Goal: Task Accomplishment & Management: Manage account settings

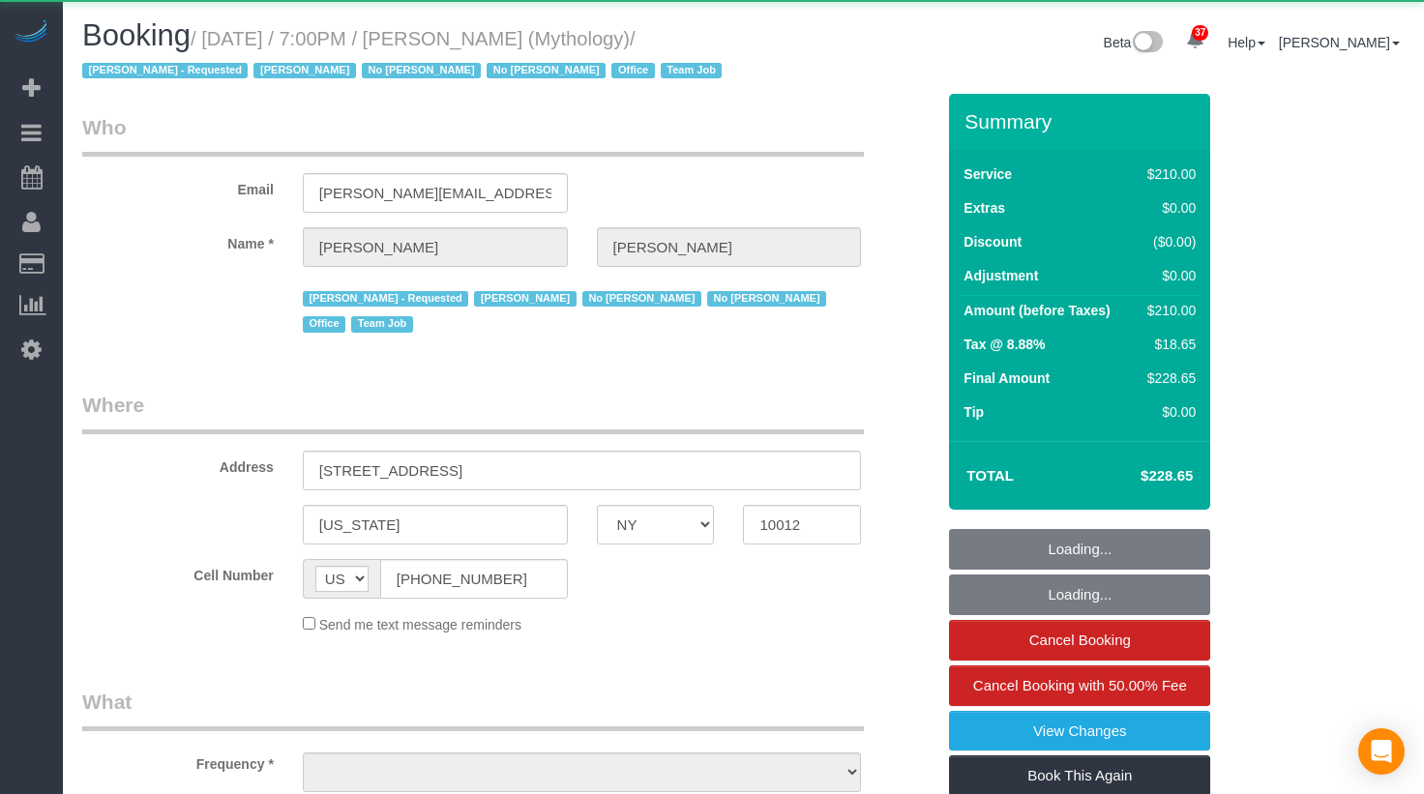
select select "NY"
select select "object:848"
select select "210"
select select "string:stripe-card_1F0CXe4VGloSiKo7V7BiKmvB"
select select "spot1"
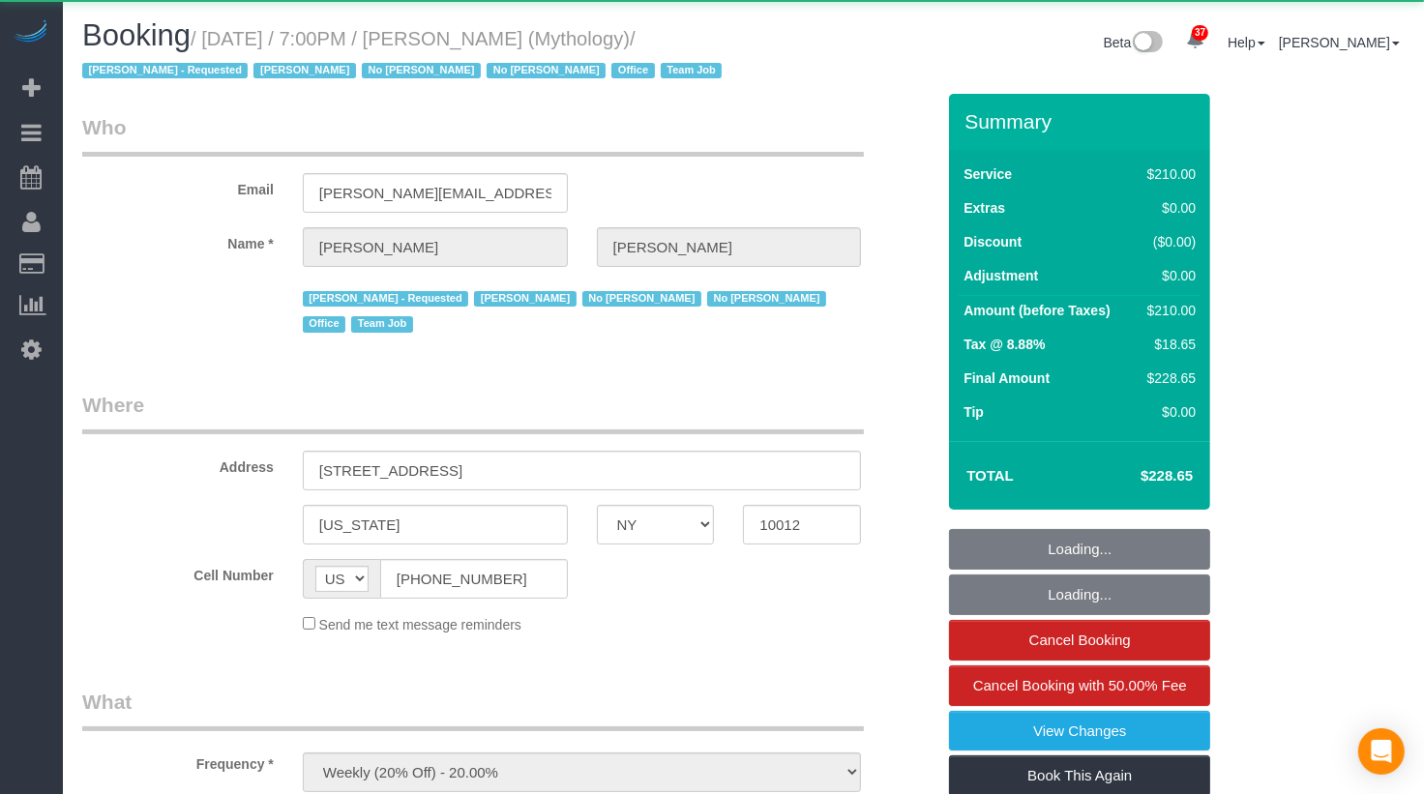
select select "number:89"
select select "number:90"
select select "number:15"
select select "number:7"
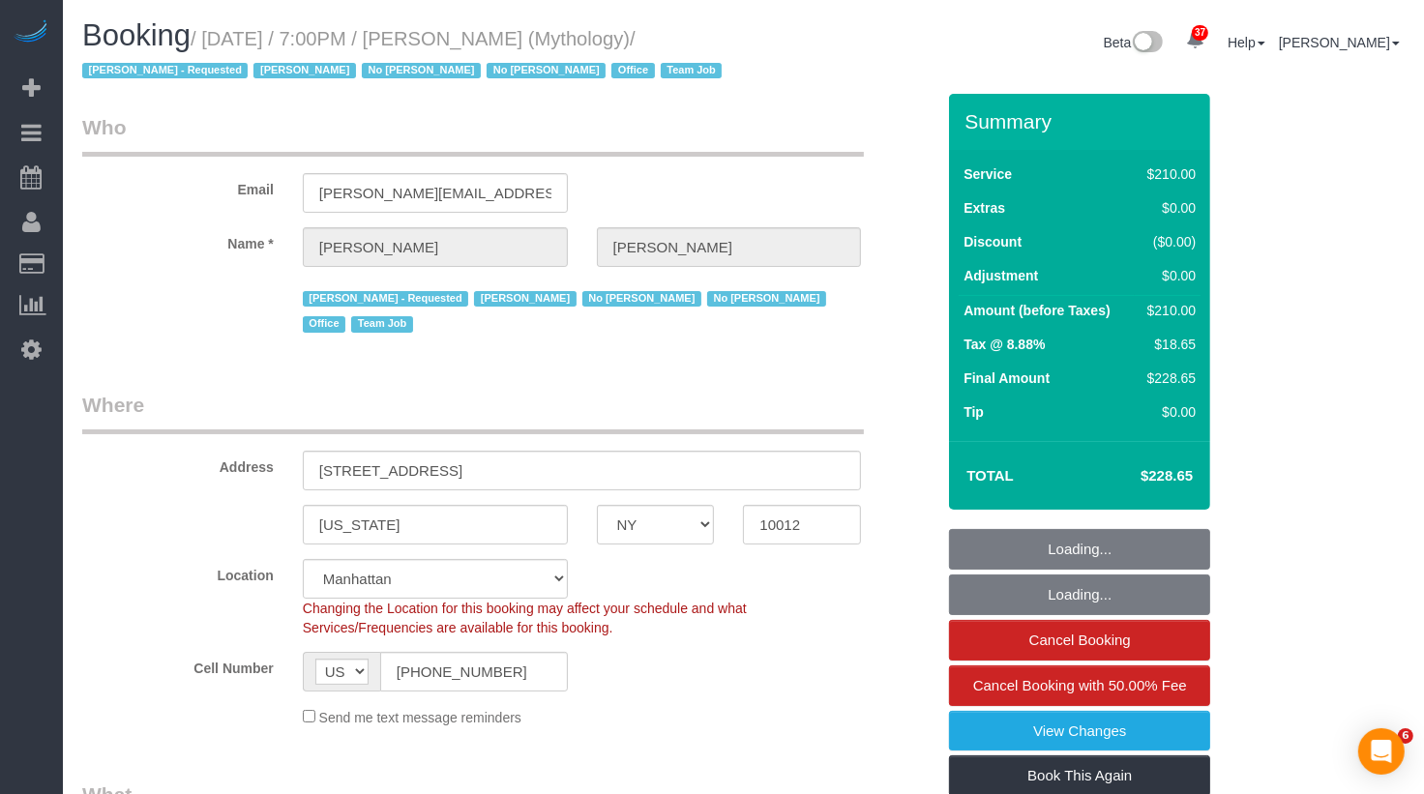
select select "object:1761"
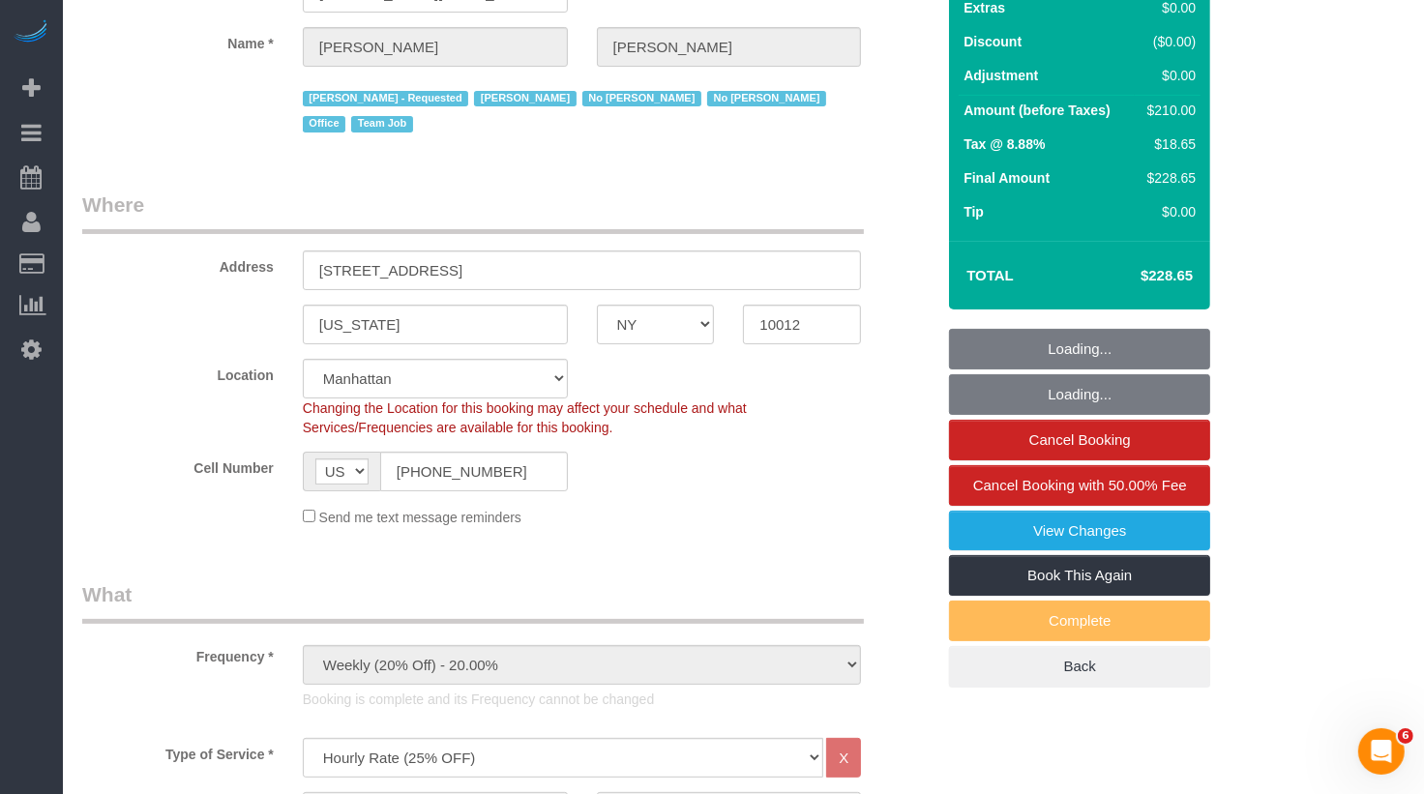
scroll to position [525, 0]
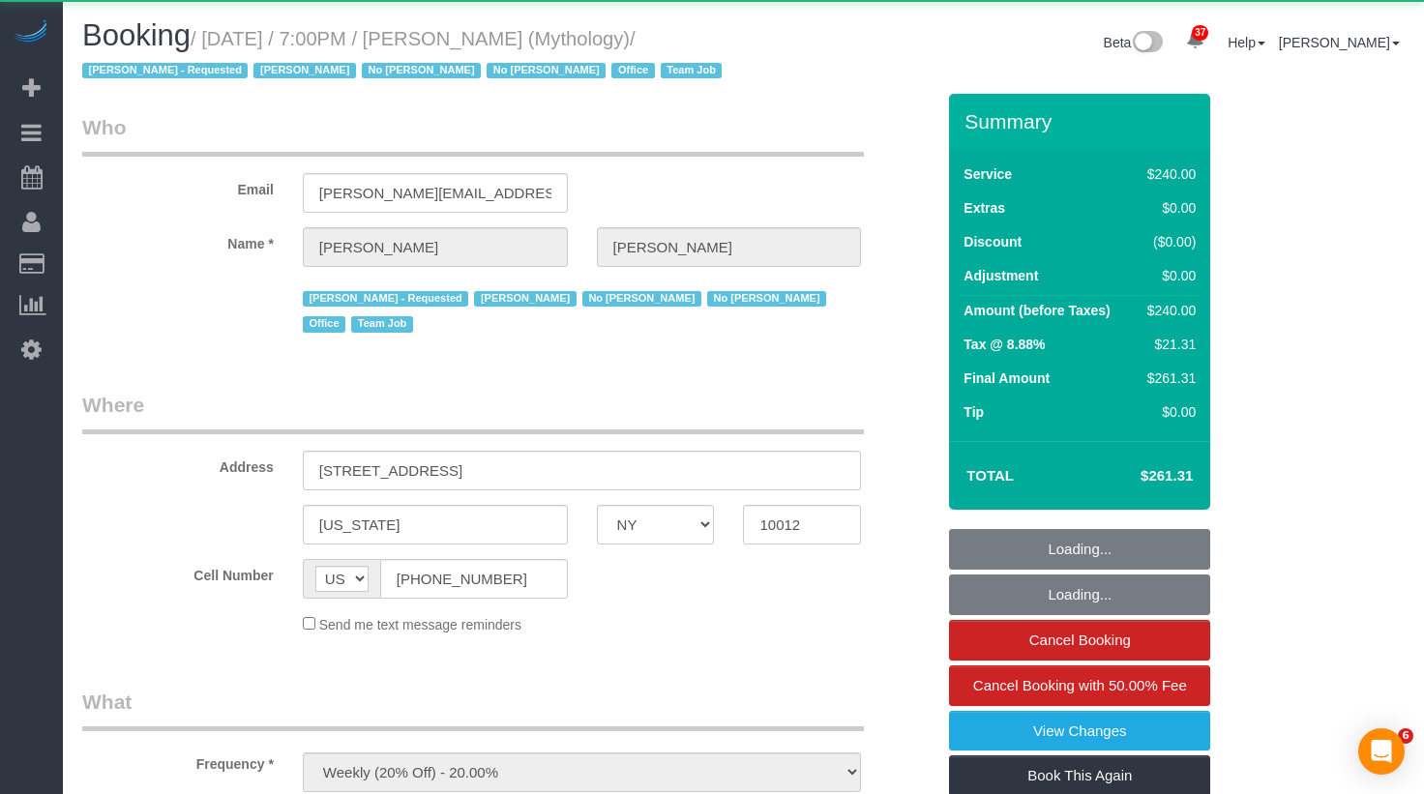
select select "NY"
select select "object:854"
select select "2"
select select "120"
select select "number:89"
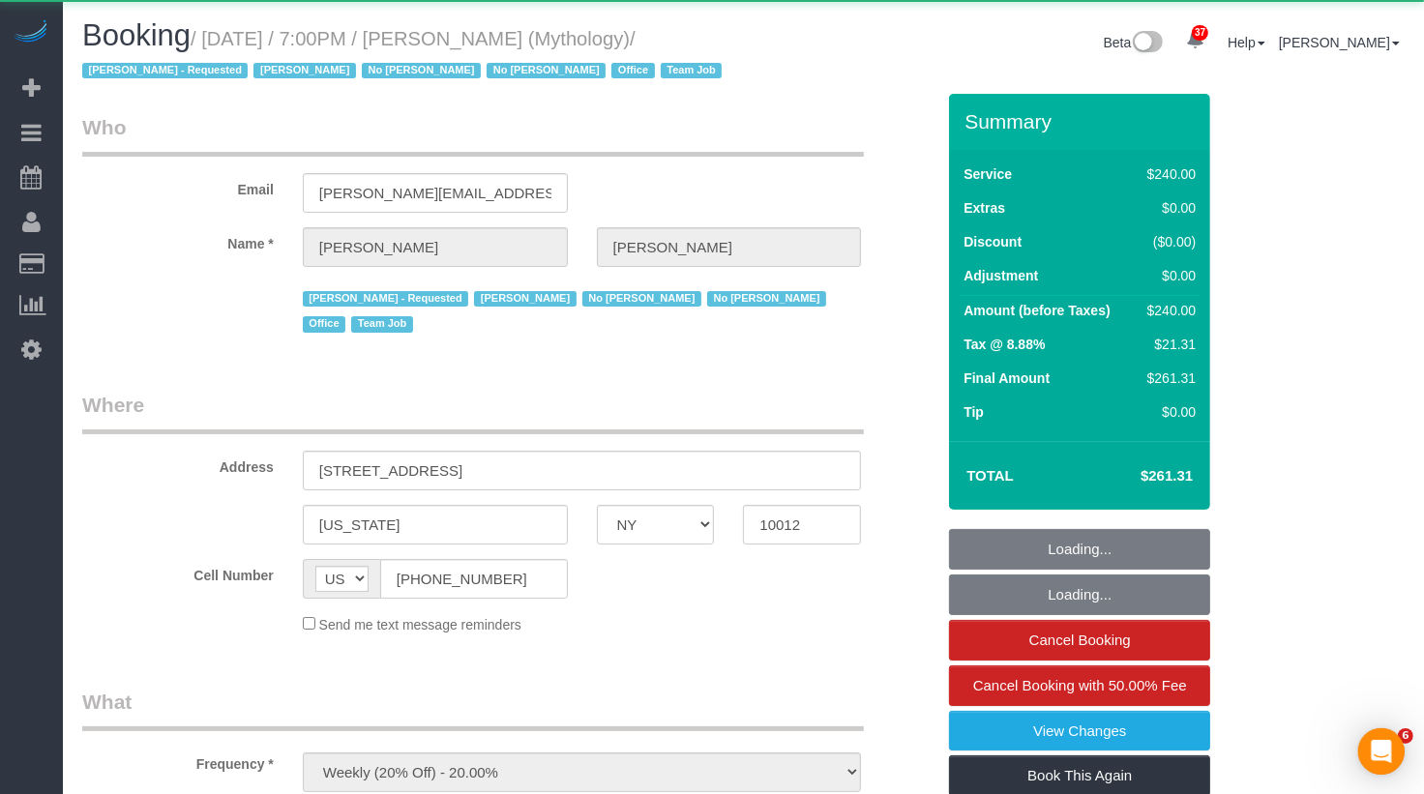
select select "number:90"
select select "number:15"
select select "number:7"
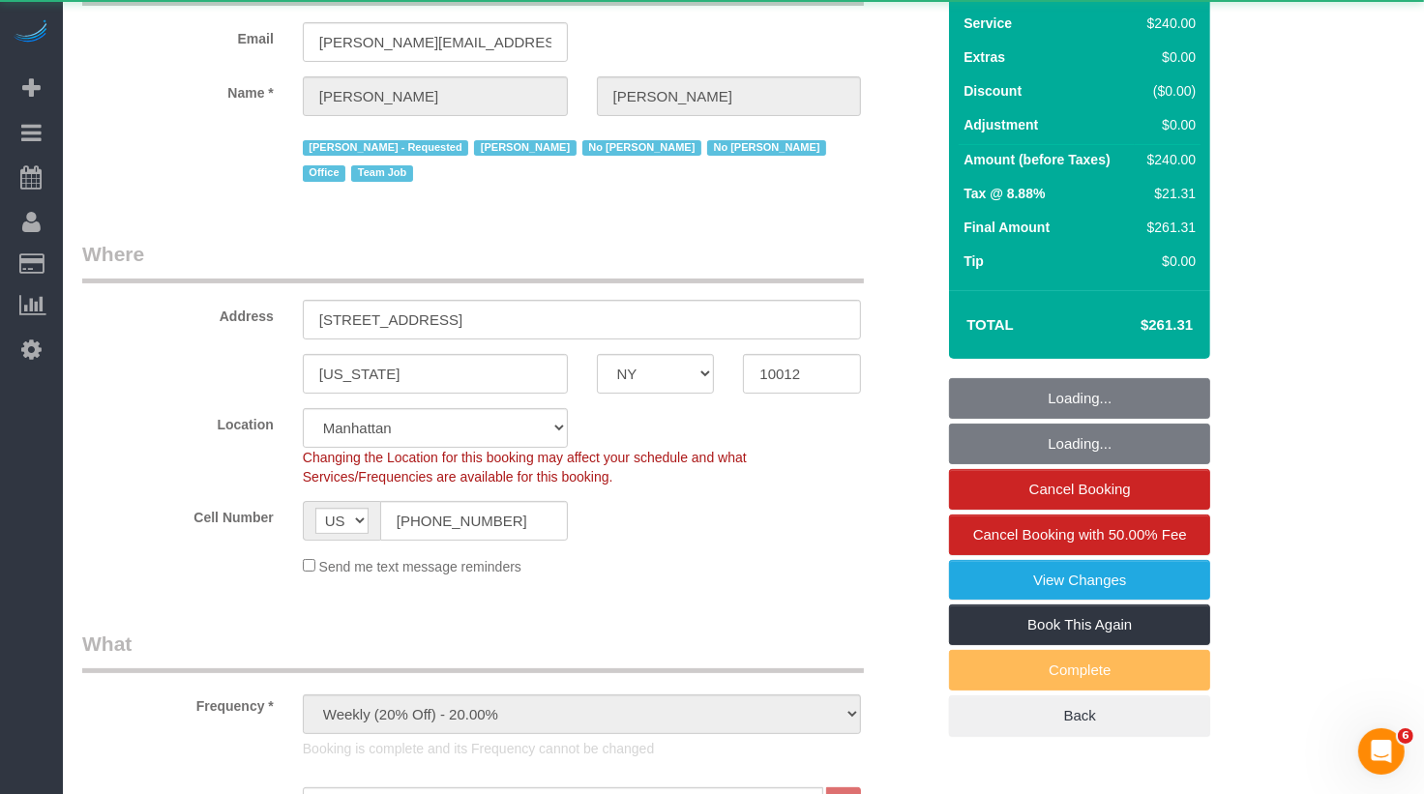
select select "spot1"
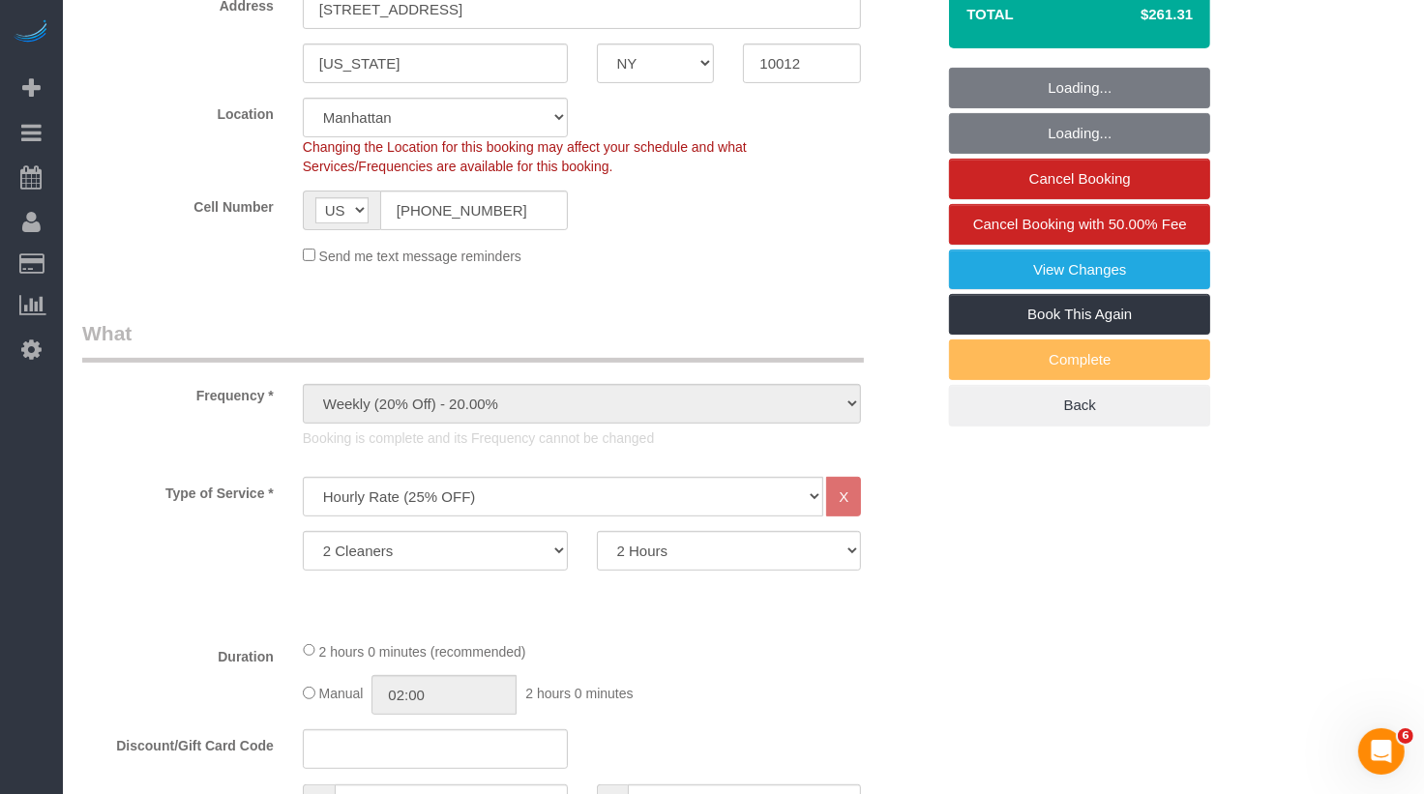
scroll to position [662, 0]
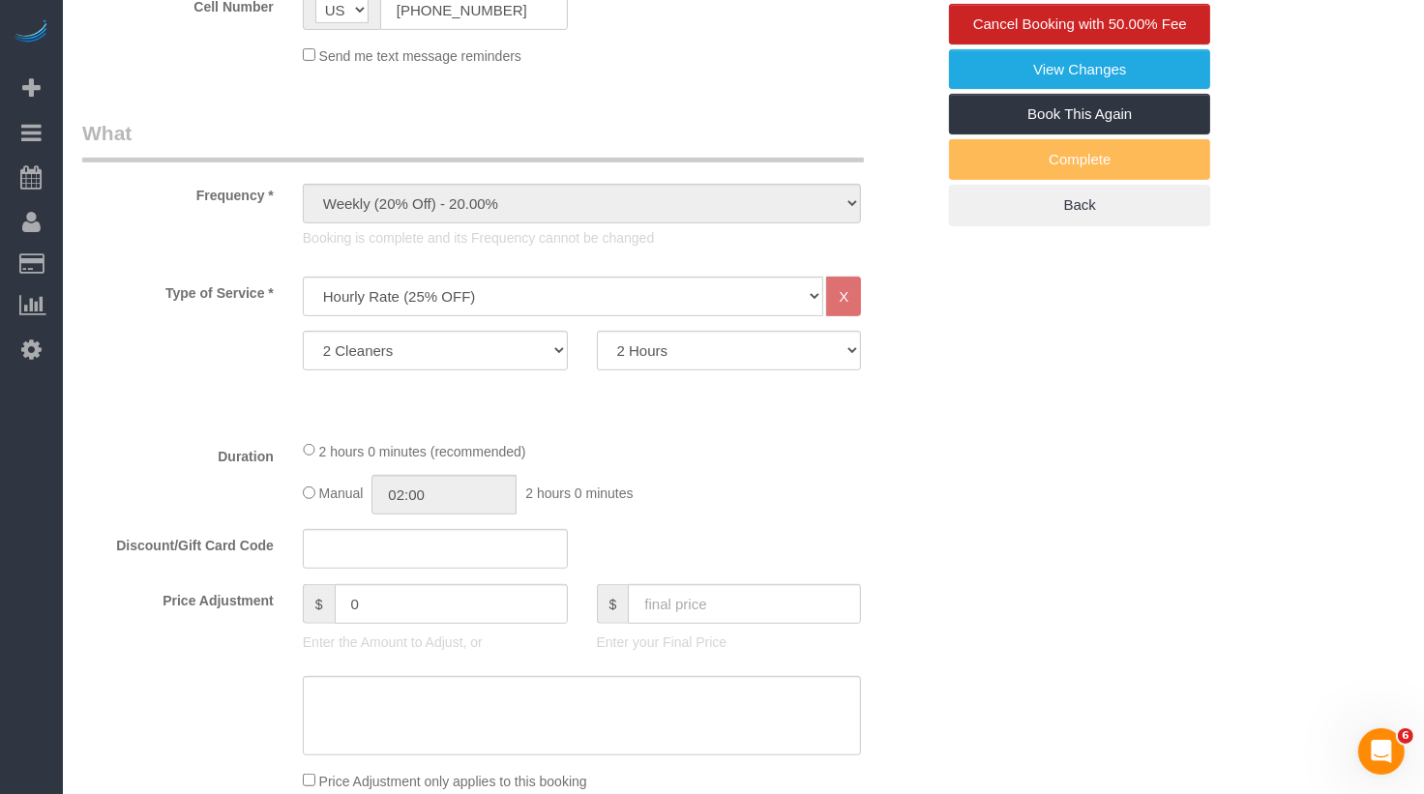
select select "string:stripe-card_1F0CXe4VGloSiKo7V7BiKmvB"
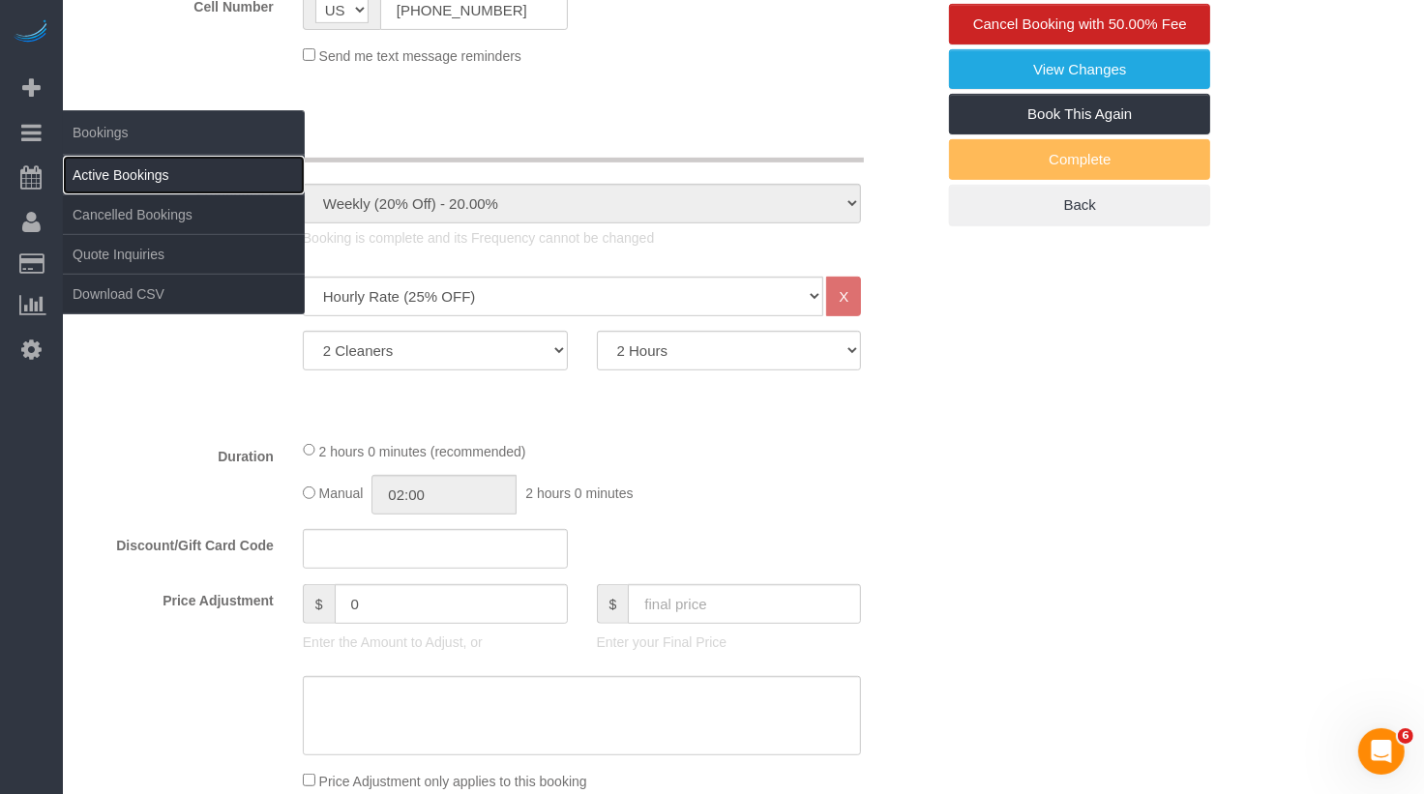
click at [132, 175] on link "Active Bookings" at bounding box center [184, 175] width 242 height 39
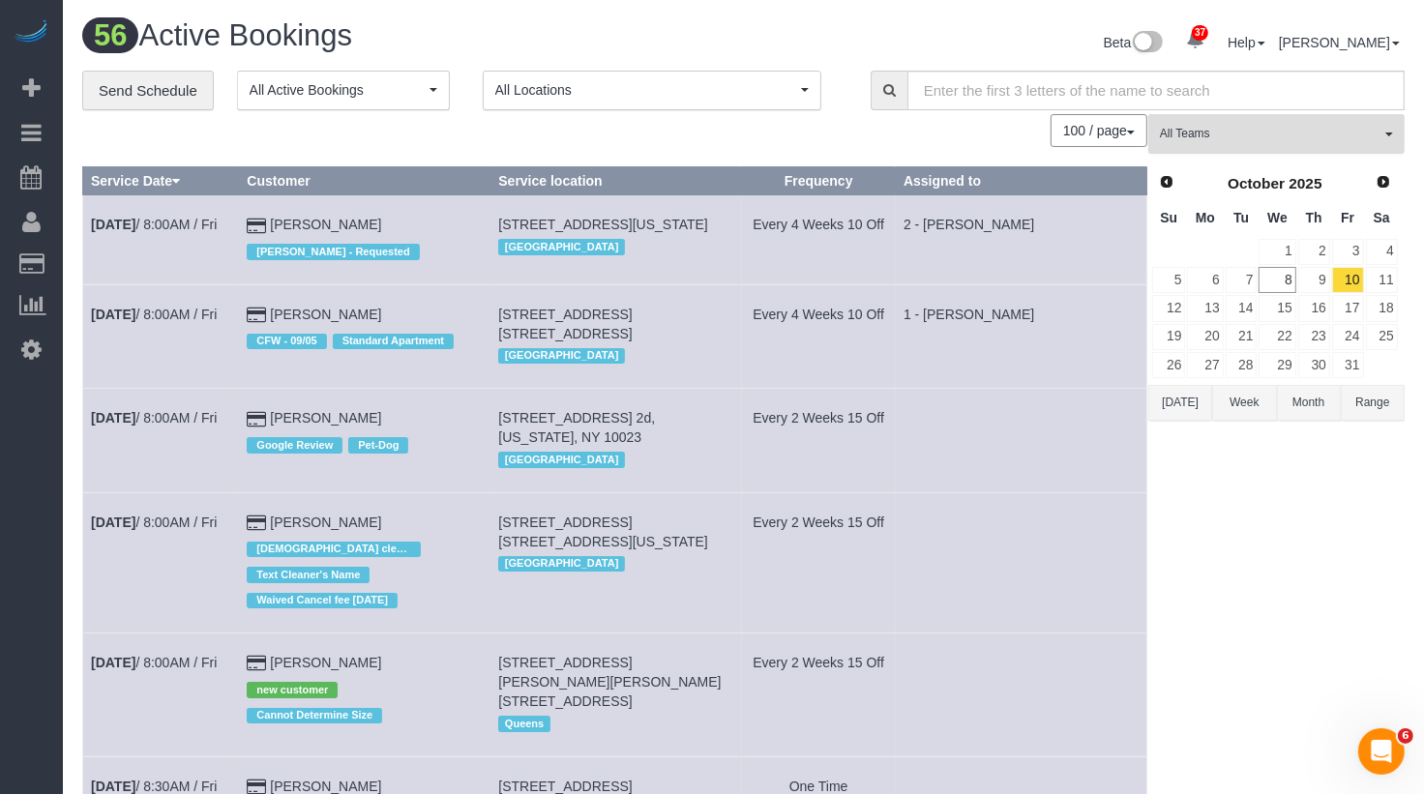
click at [1229, 128] on span "All Teams" at bounding box center [1270, 134] width 221 height 16
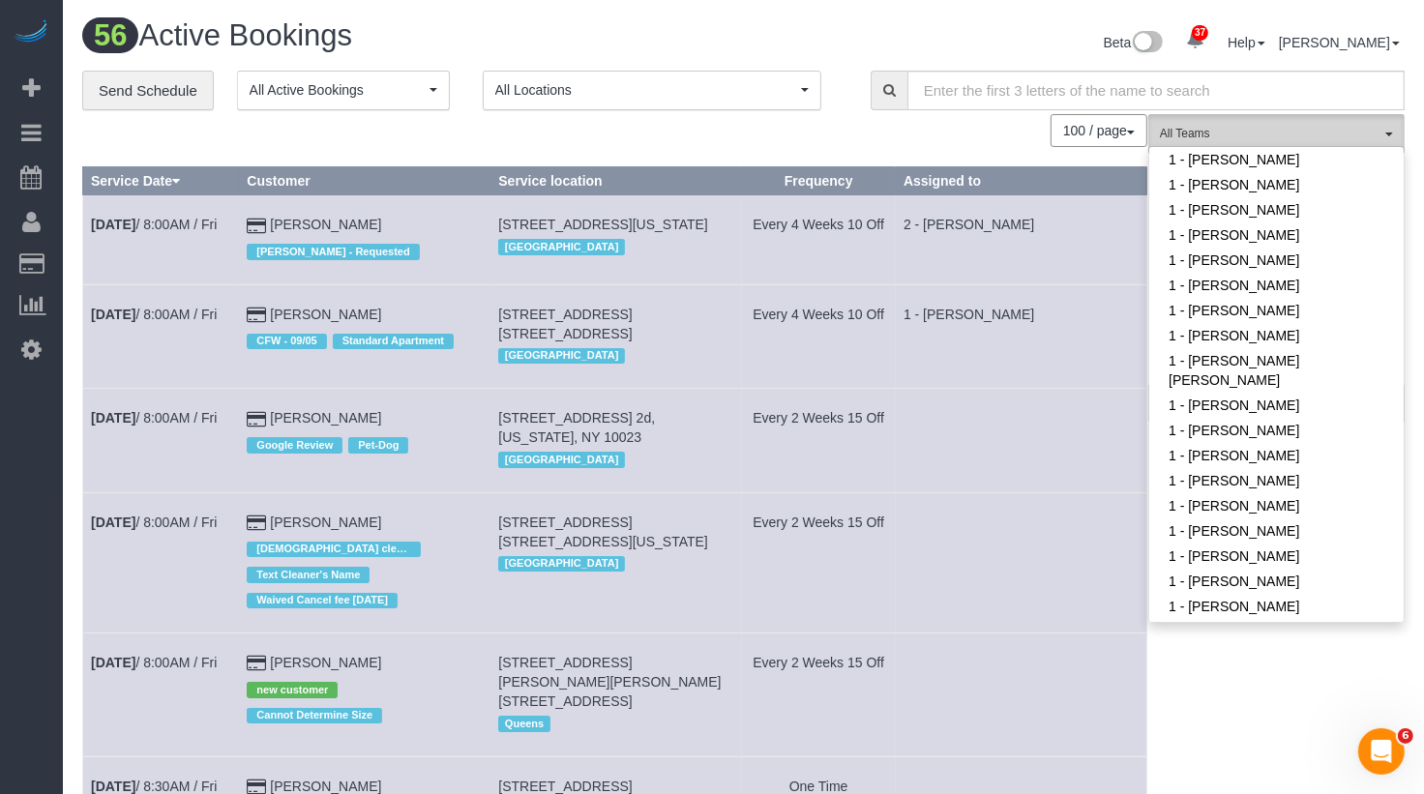
scroll to position [695, 0]
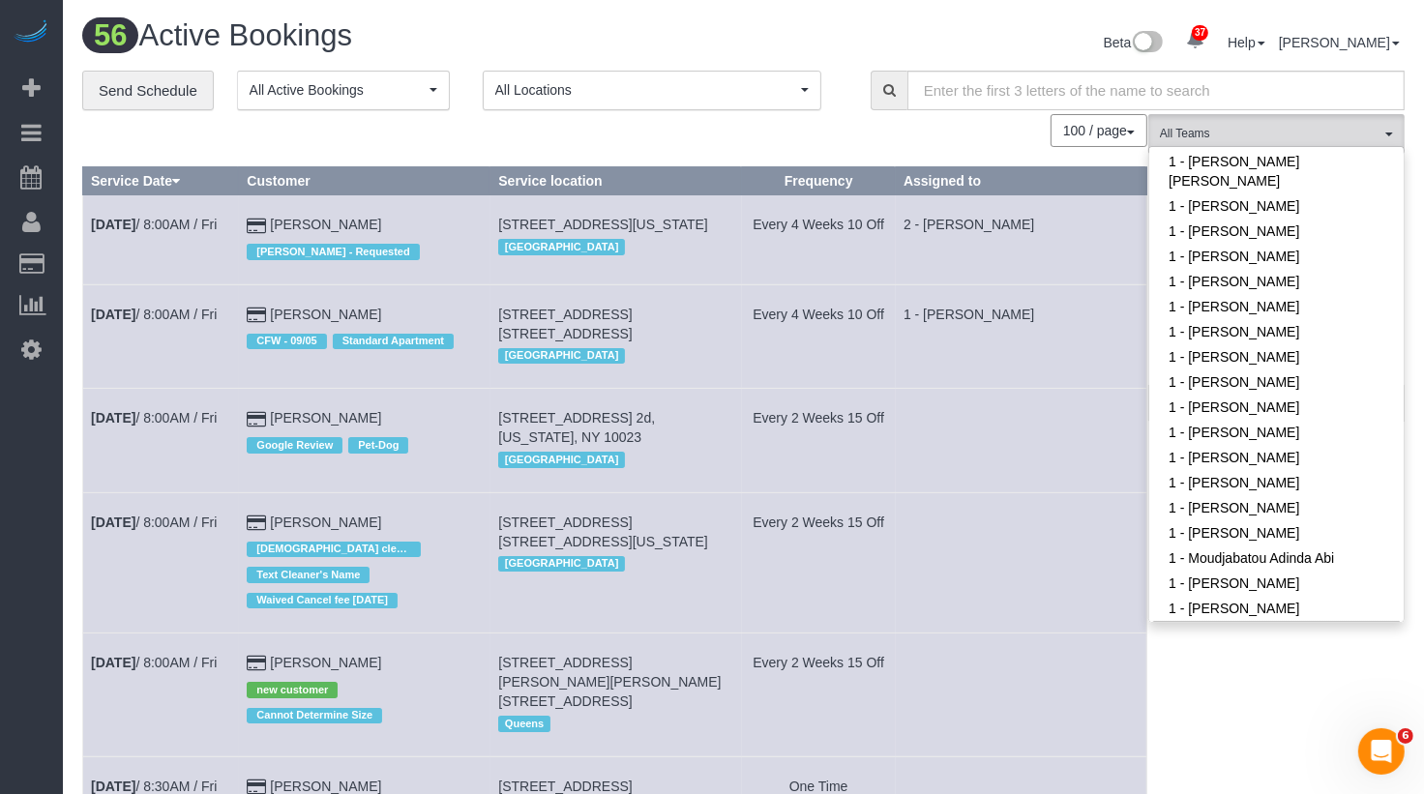
click at [1214, 621] on link "1 - [PERSON_NAME]" at bounding box center [1277, 633] width 254 height 25
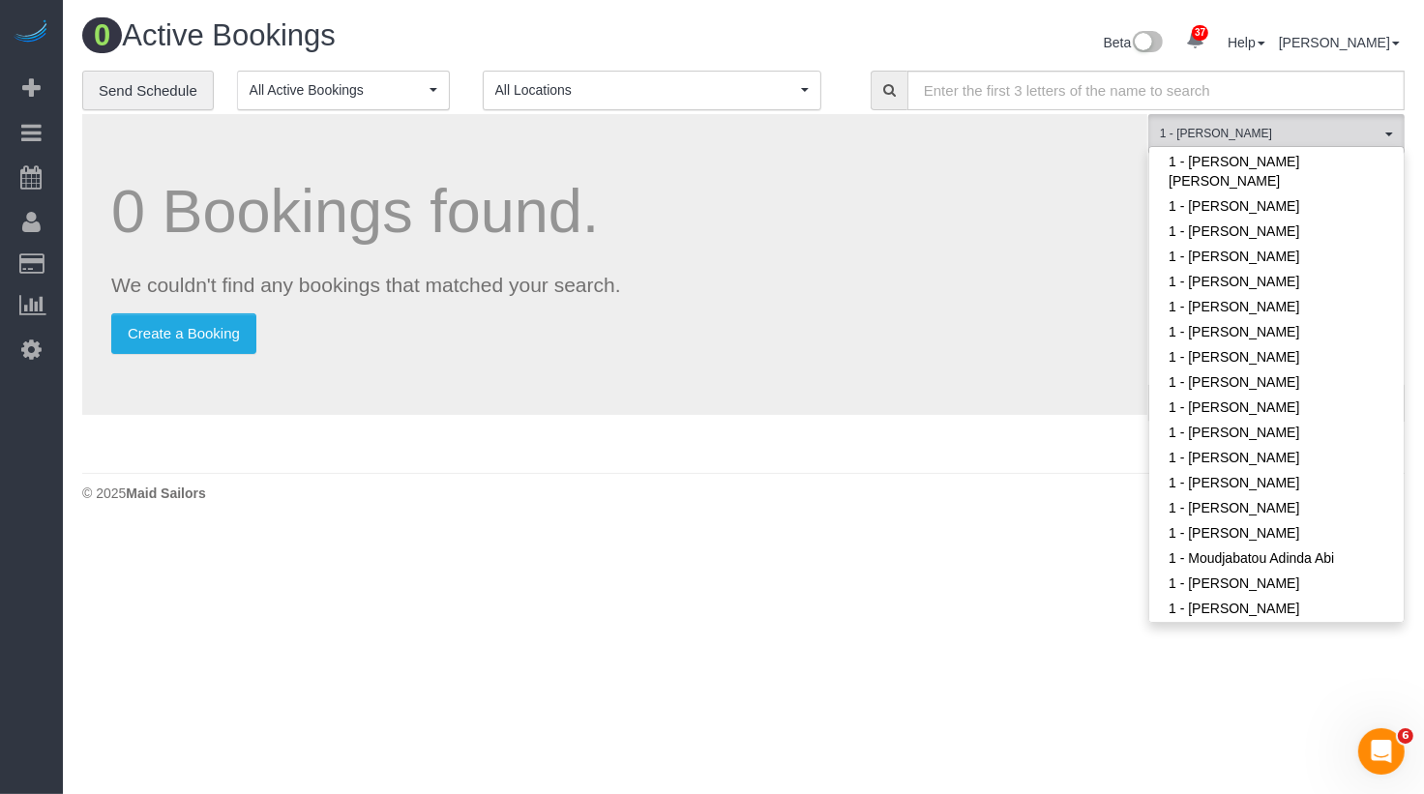
click at [1023, 425] on div "0 Bookings found. We couldn't find any bookings that matched your search. Creat…" at bounding box center [615, 288] width 1066 height 349
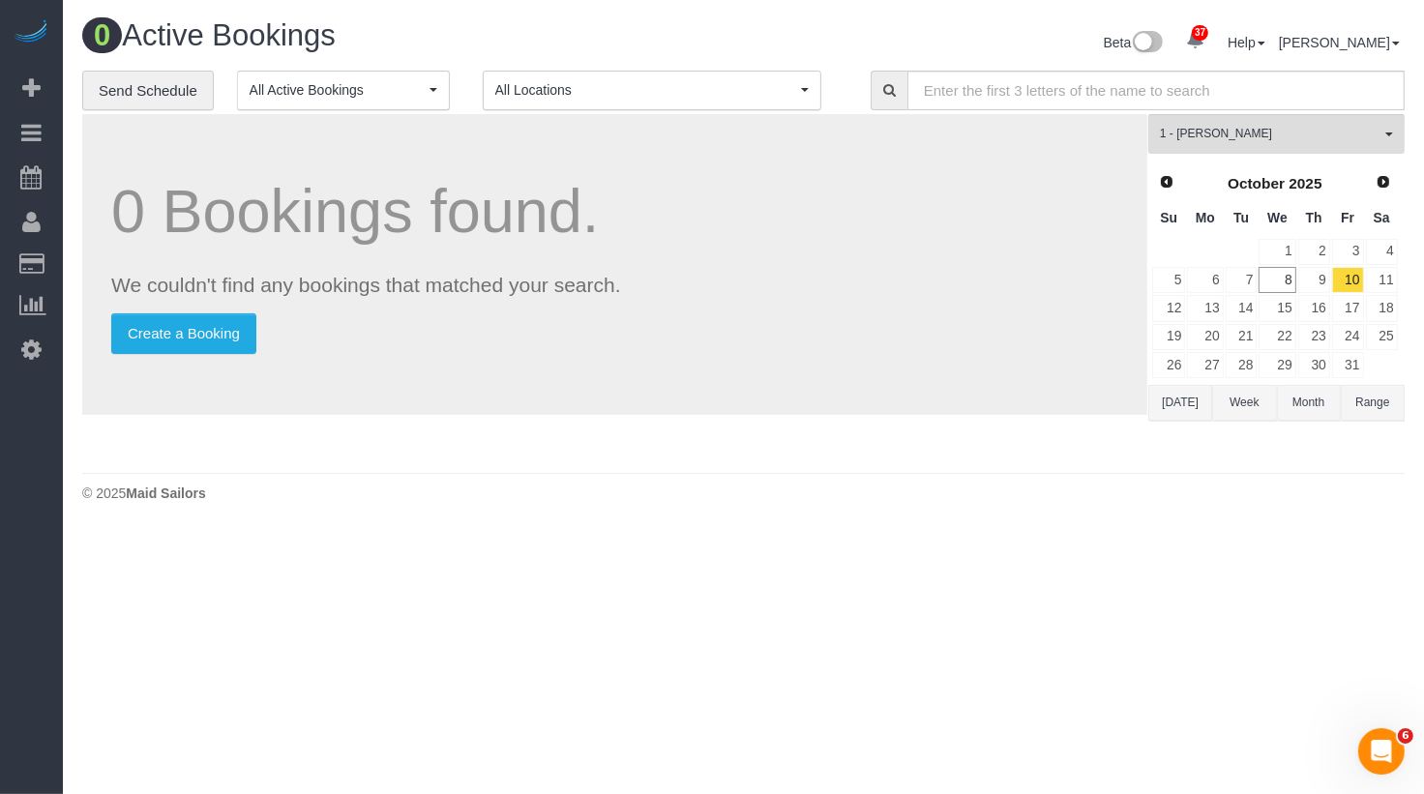
click at [1178, 176] on link "Prev" at bounding box center [1166, 182] width 27 height 27
click at [1244, 357] on link "30" at bounding box center [1242, 365] width 32 height 26
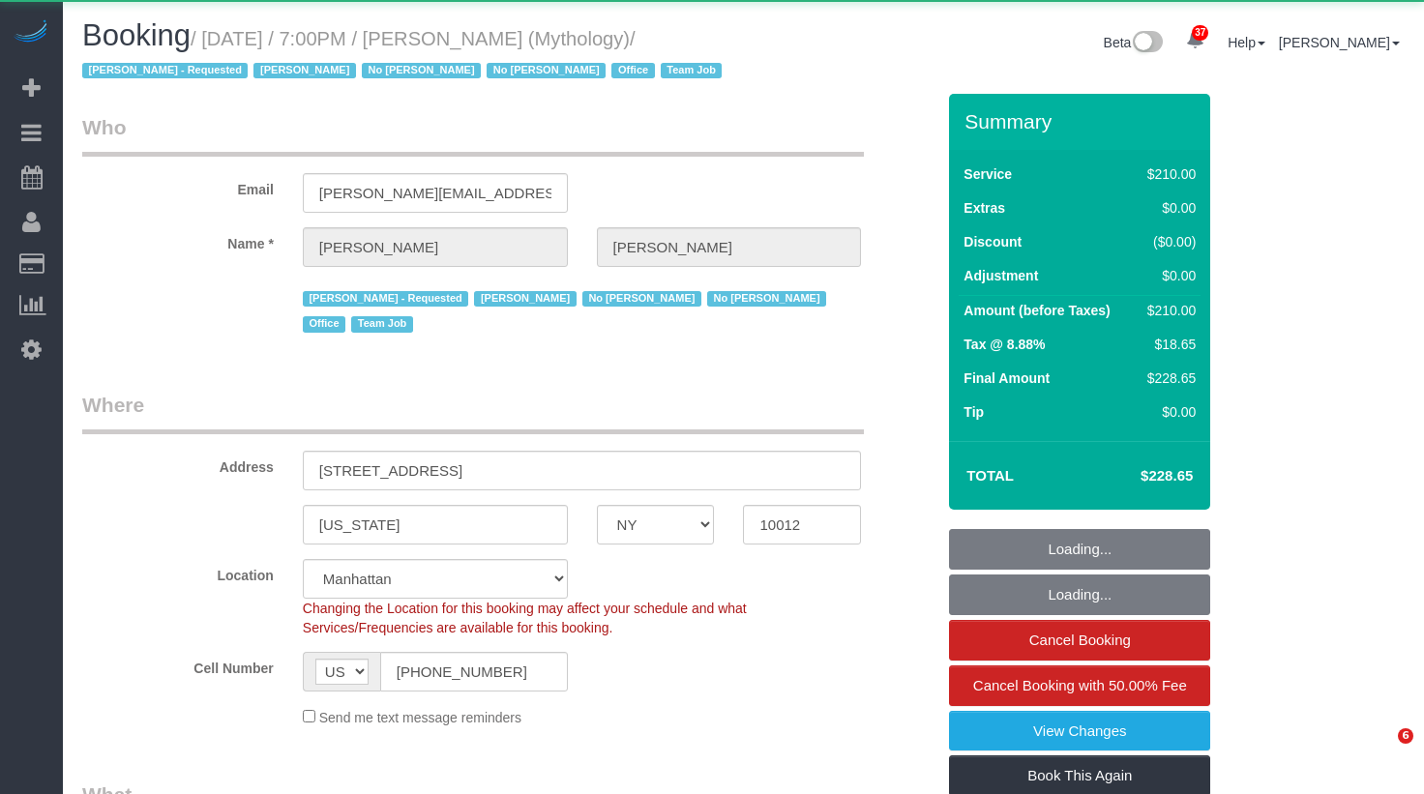
select select "NY"
select select "210"
select select "object:1323"
select select "string:stripe-card_1F0CXe4VGloSiKo7V7BiKmvB"
select select "spot1"
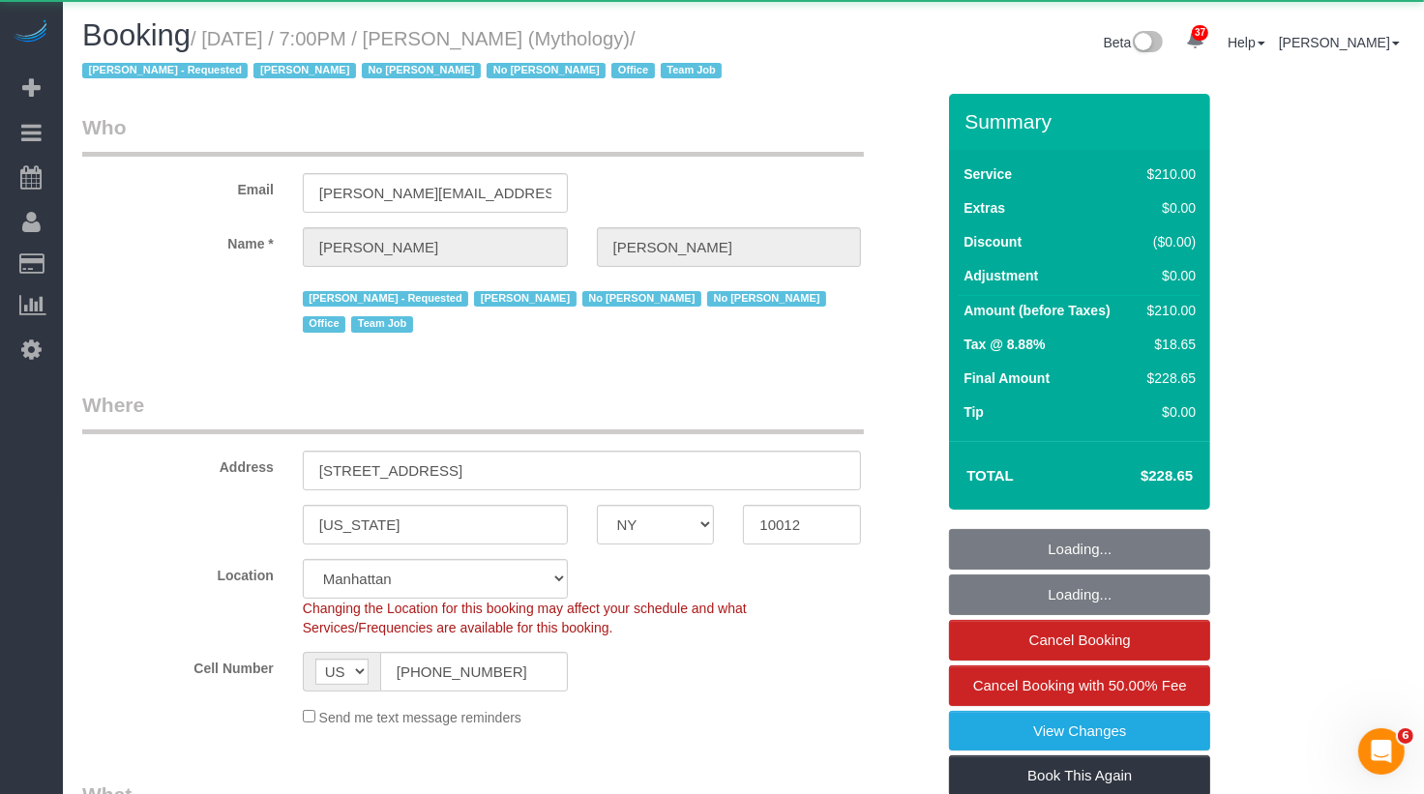
select select "number:89"
select select "number:90"
select select "number:15"
select select "number:7"
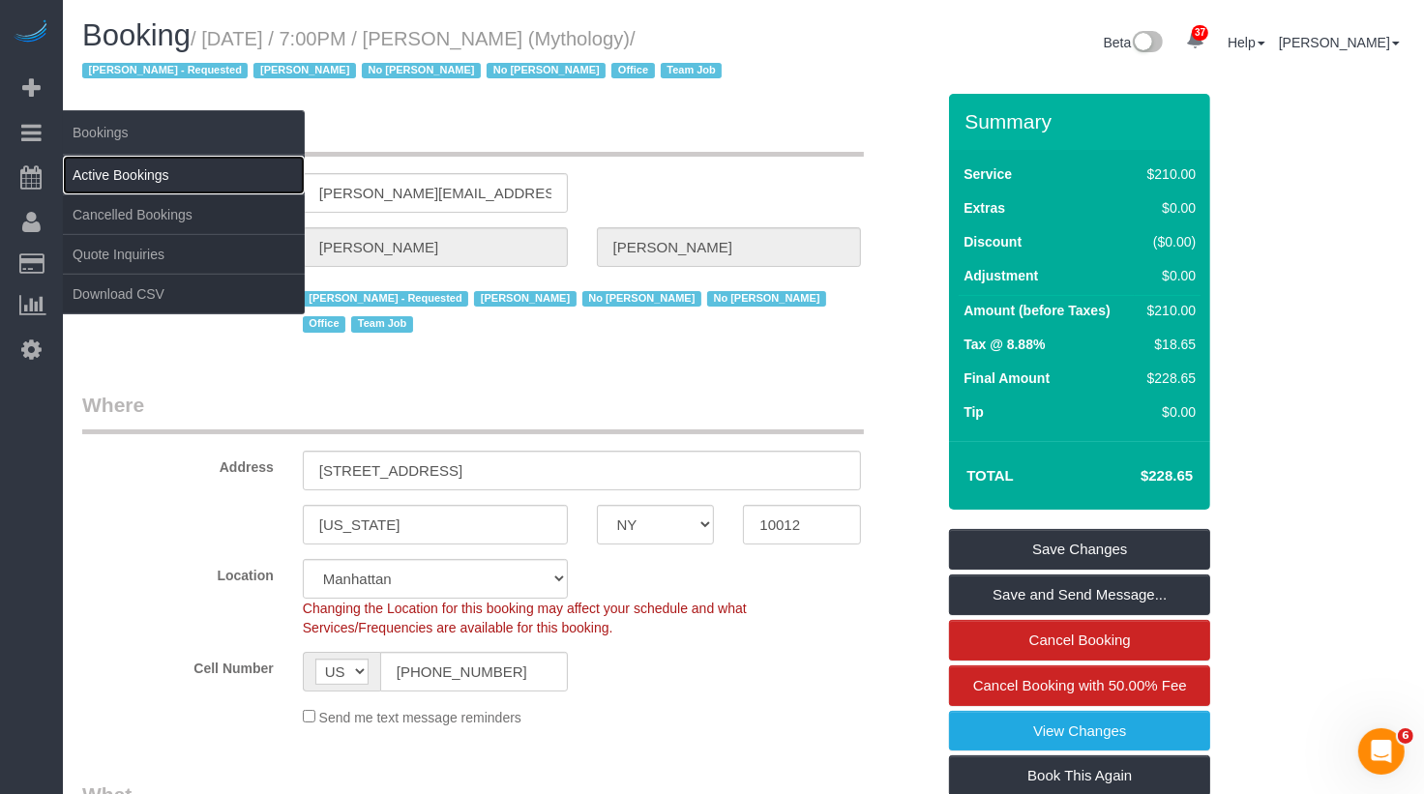
click at [117, 180] on link "Active Bookings" at bounding box center [184, 175] width 242 height 39
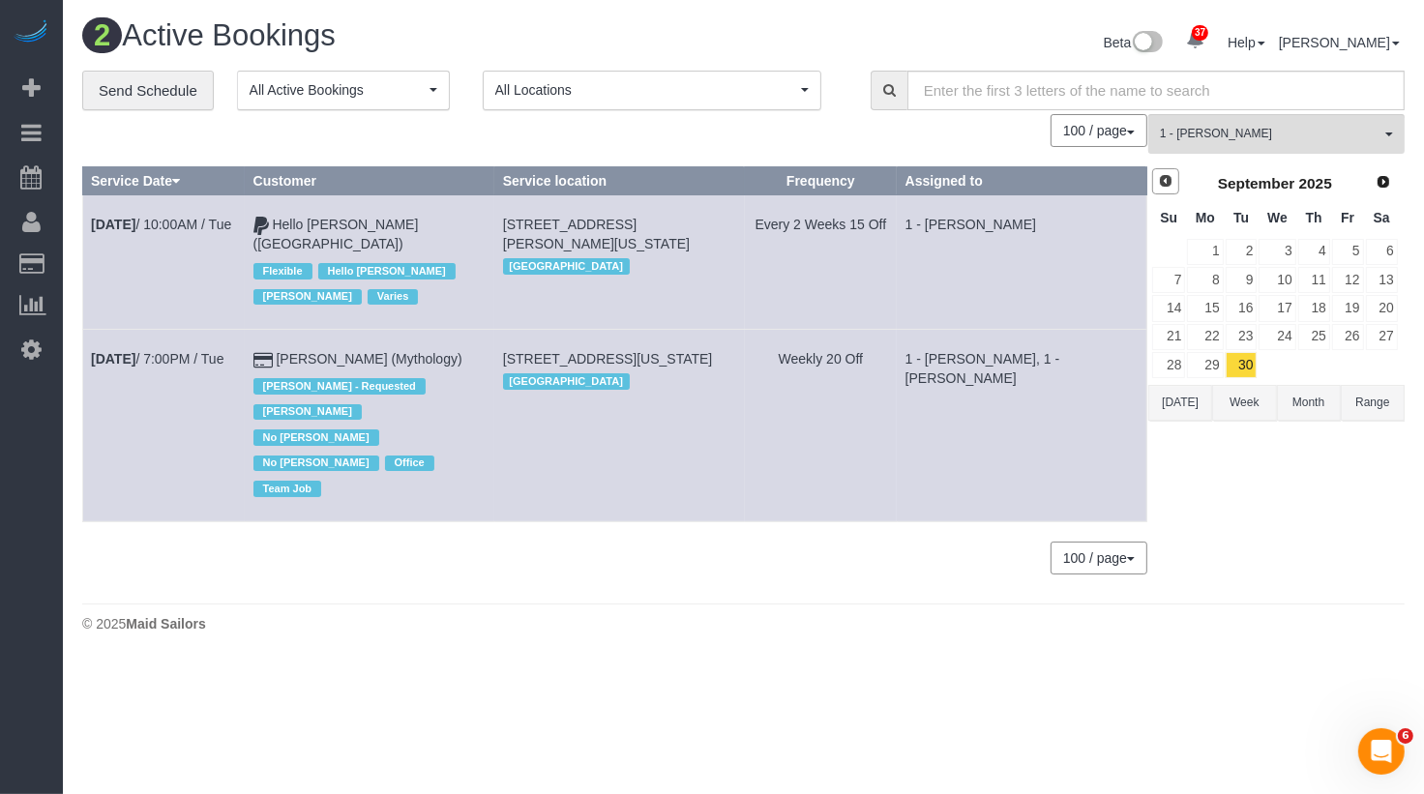
click at [1159, 178] on span "Prev" at bounding box center [1165, 180] width 15 height 15
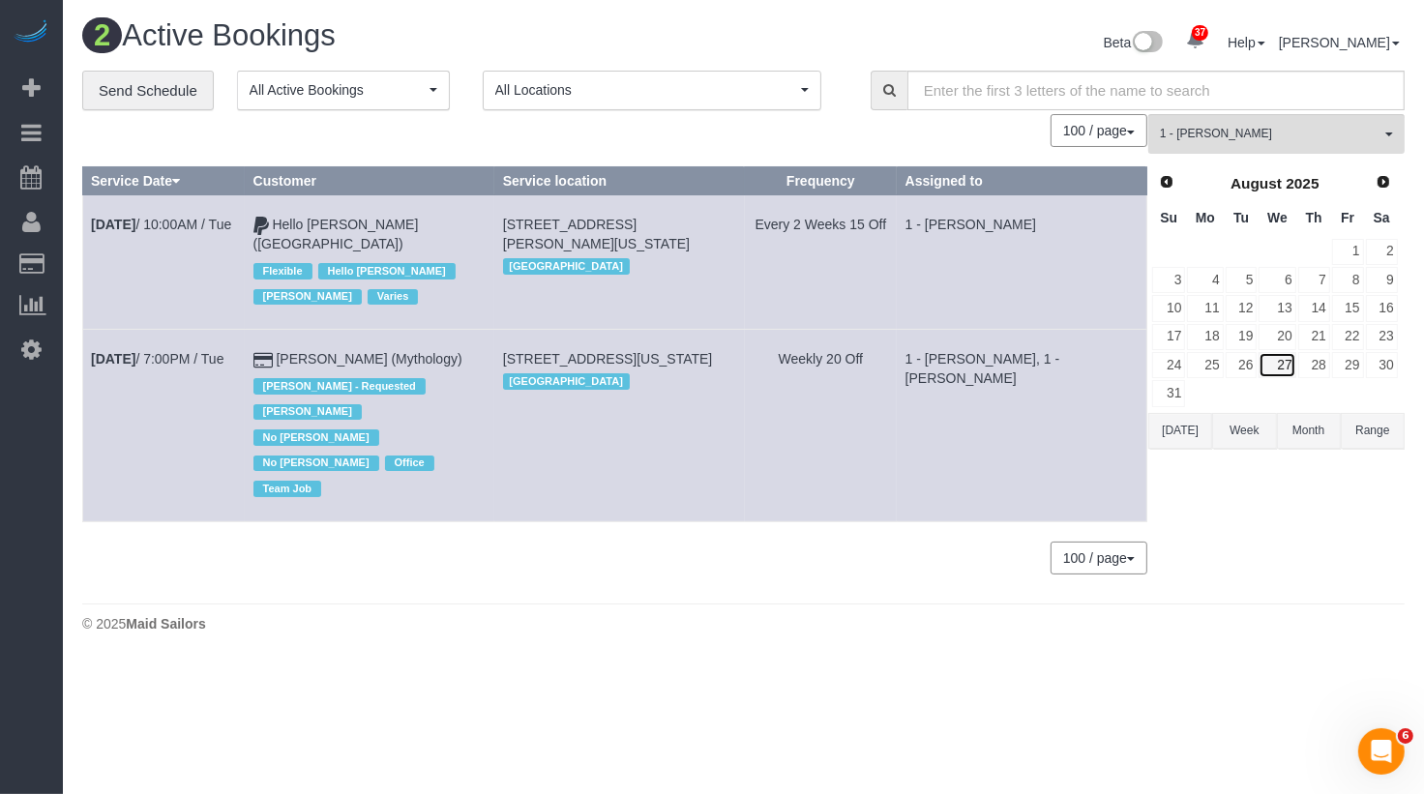
click at [1283, 359] on link "27" at bounding box center [1277, 365] width 37 height 26
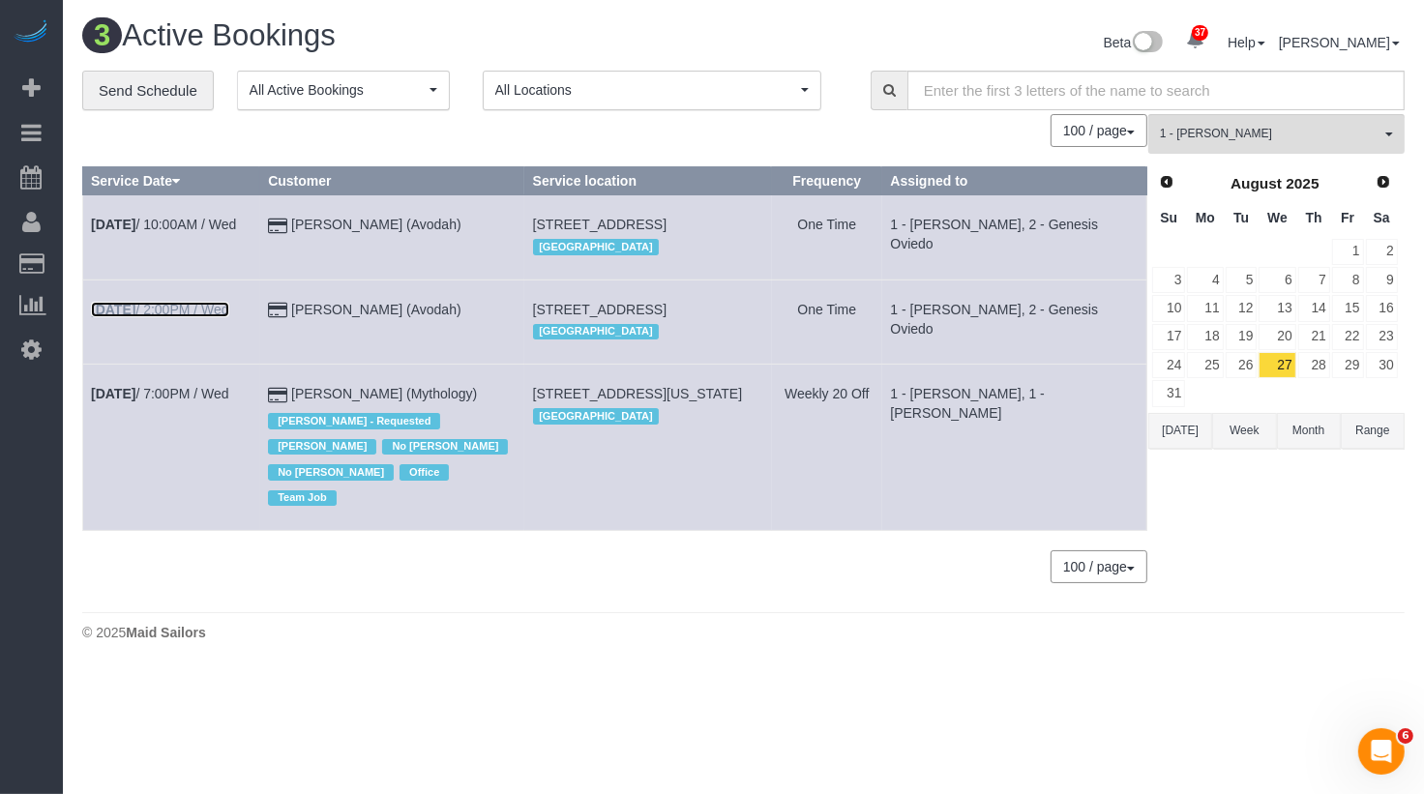
click at [214, 317] on link "Aug 27th / 2:00PM / Wed" at bounding box center [160, 309] width 138 height 15
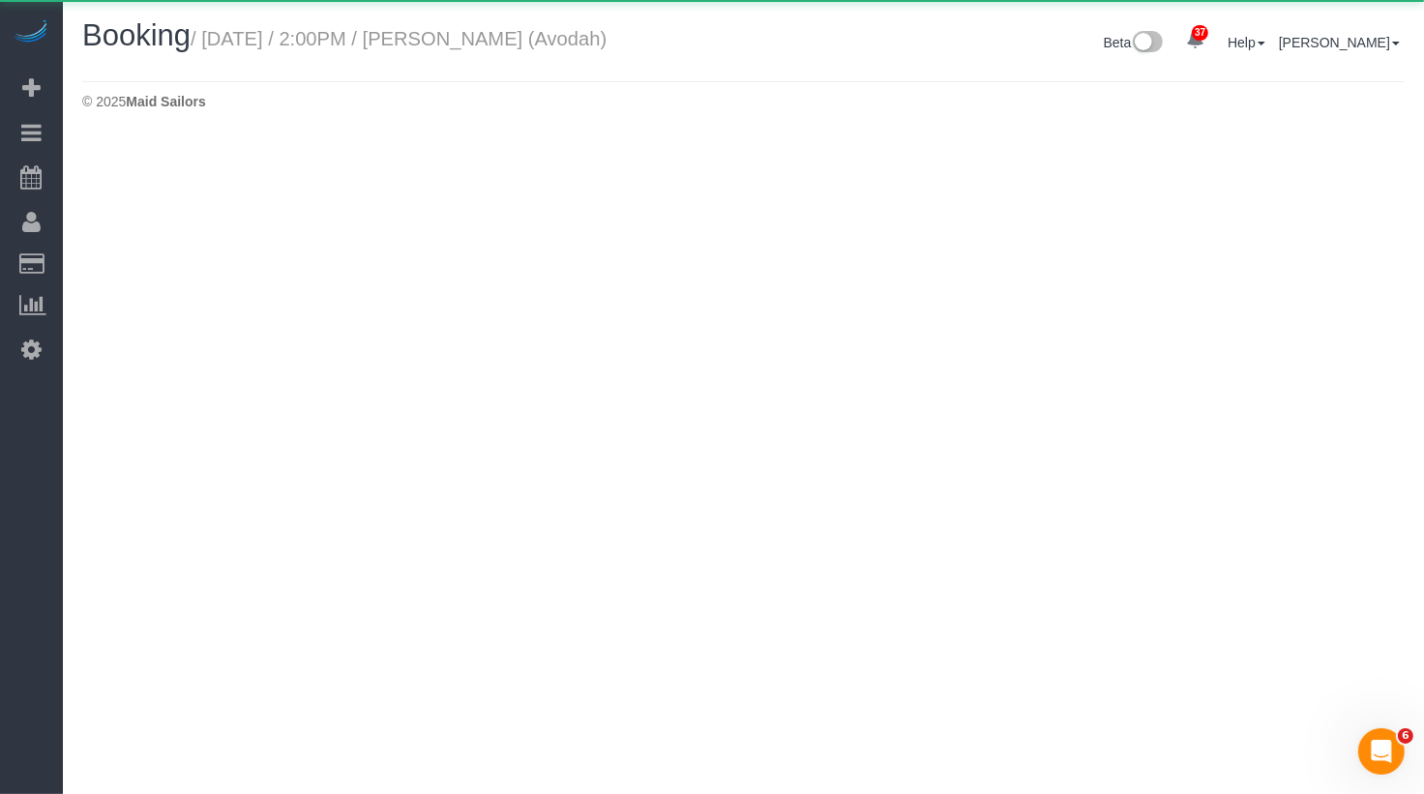
select select "NY"
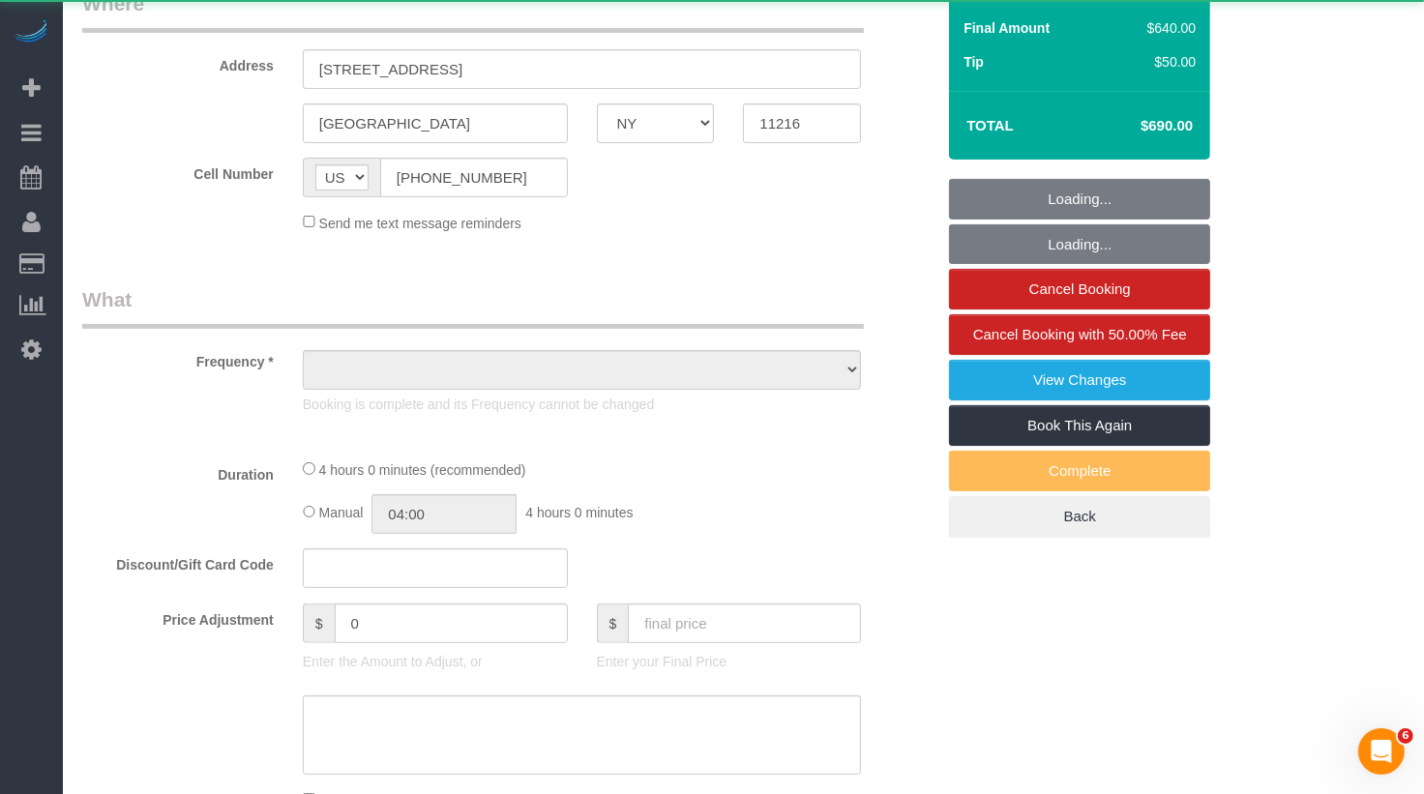
select select "object:3334"
select select "240"
select select "spot6"
select select "number:89"
select select "number:90"
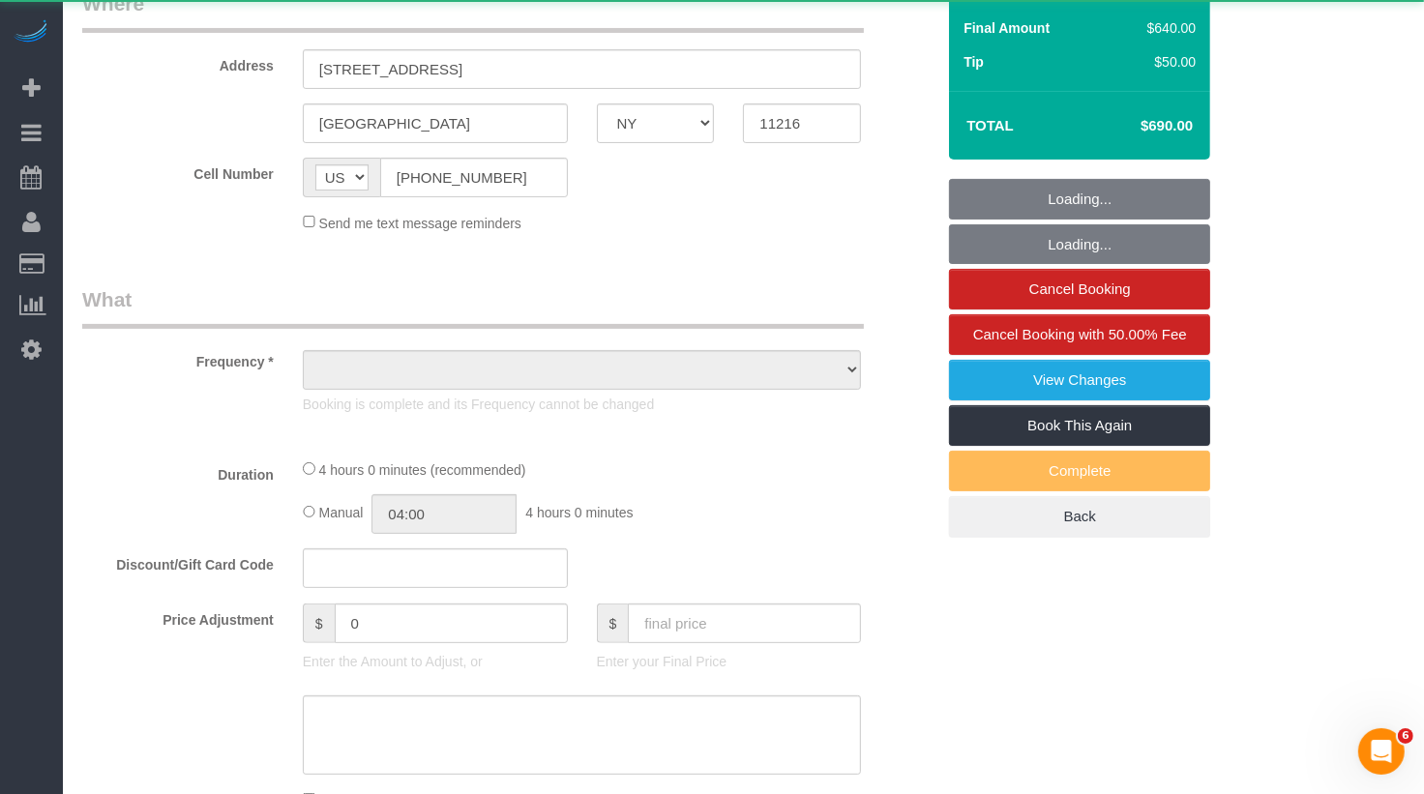
select select "number:15"
select select "number:5"
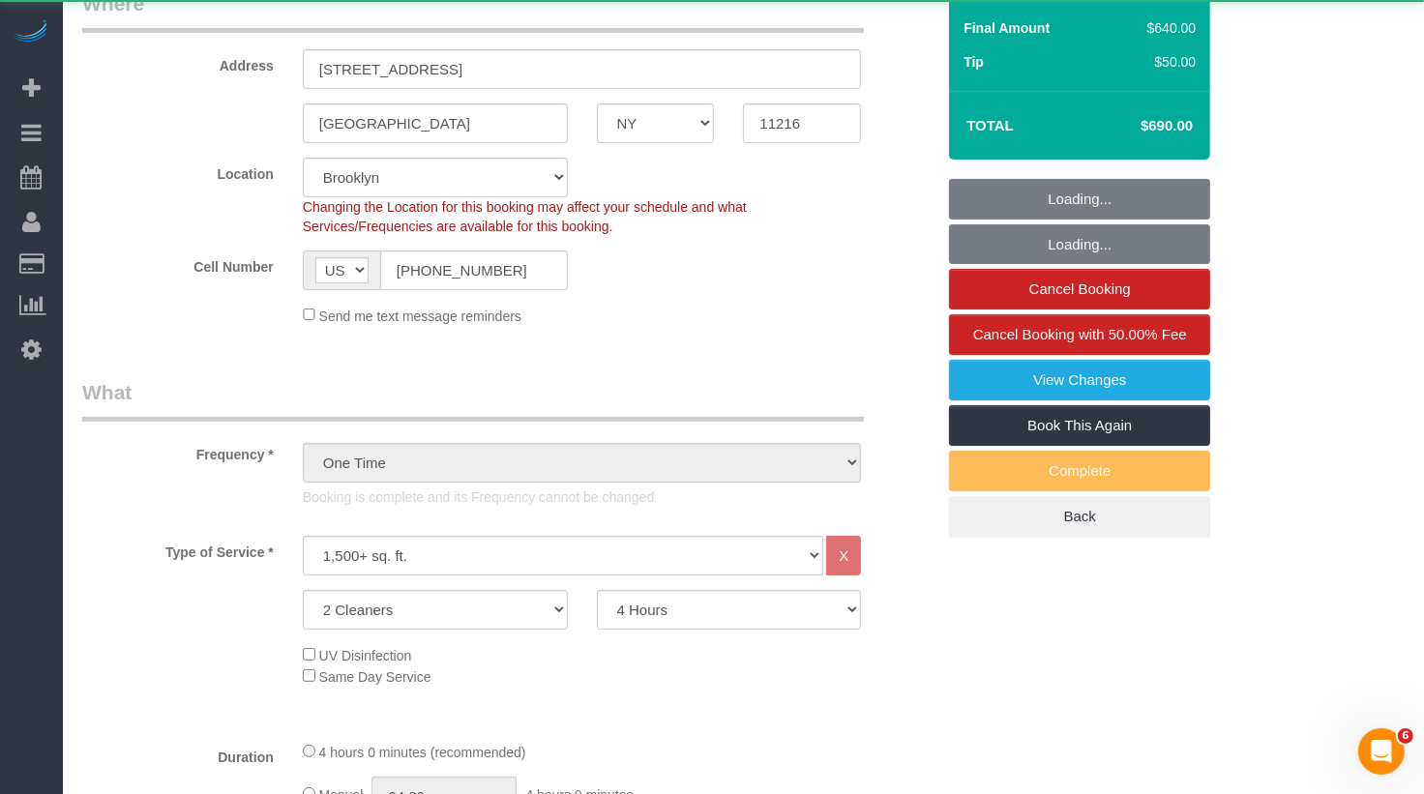
scroll to position [419, 0]
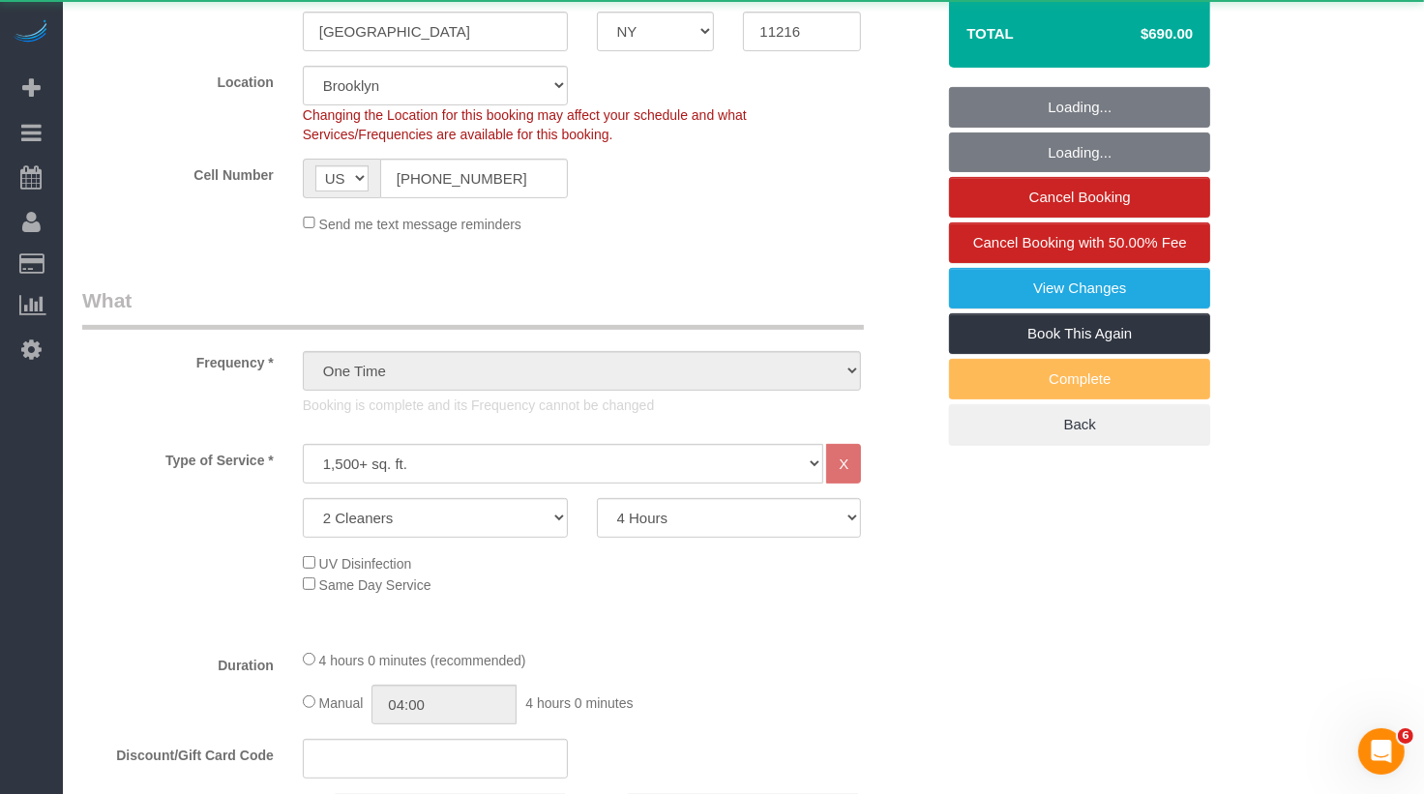
select select "string:stripe-pm_1P9Z994VGloSiKo7Unzl3m8n"
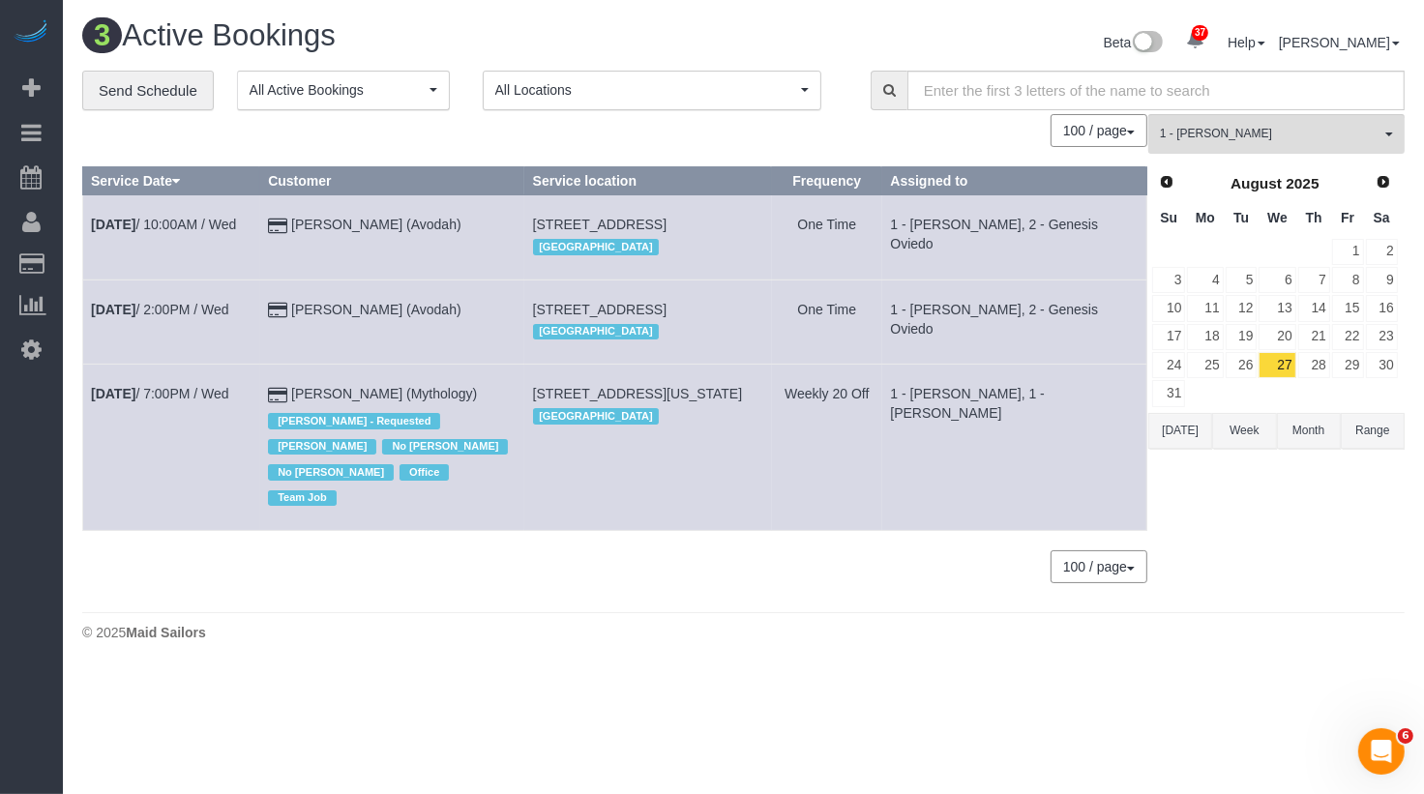
click at [1364, 170] on div "August 2025" at bounding box center [1274, 183] width 179 height 27
click at [1391, 187] on span "Next" at bounding box center [1384, 180] width 15 height 15
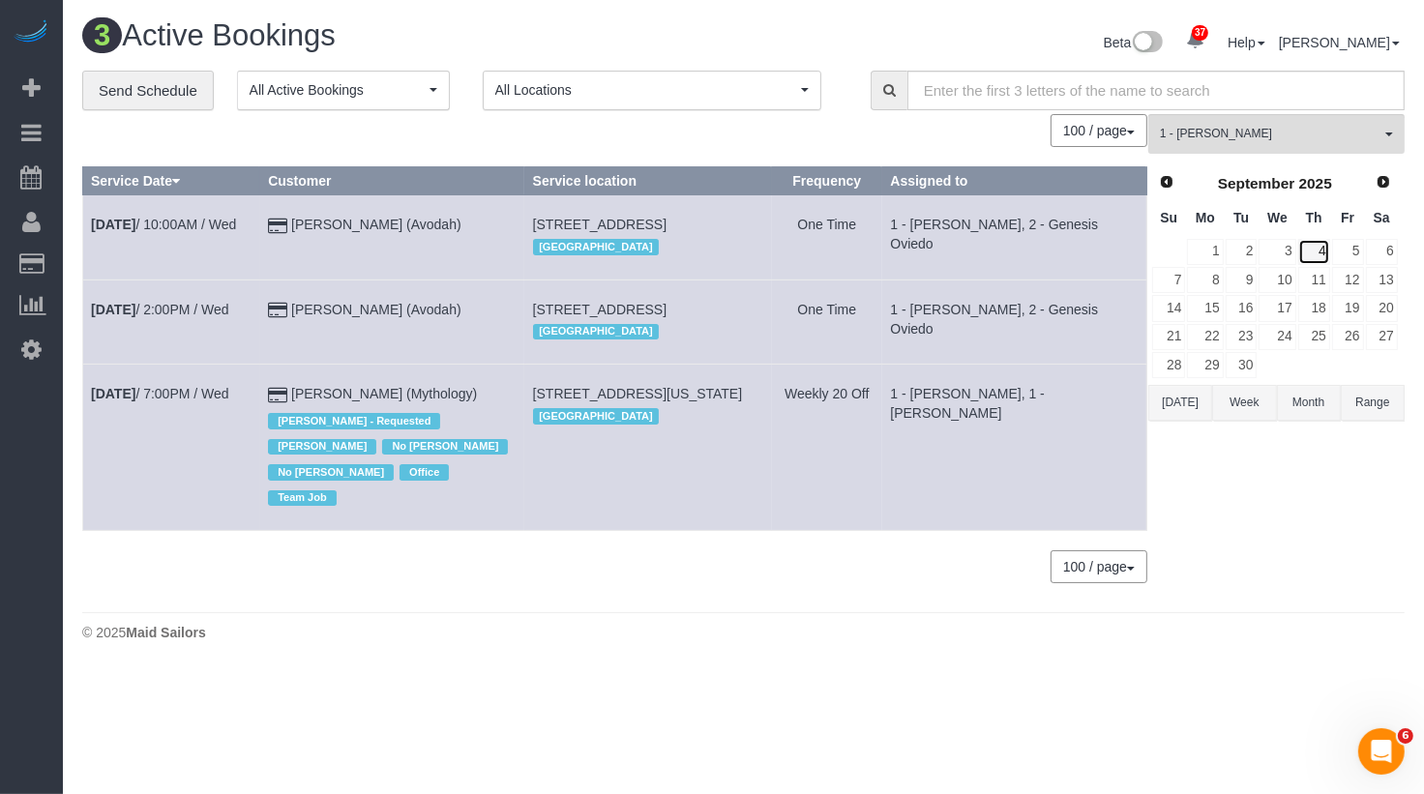
click at [1322, 247] on link "4" at bounding box center [1315, 252] width 32 height 26
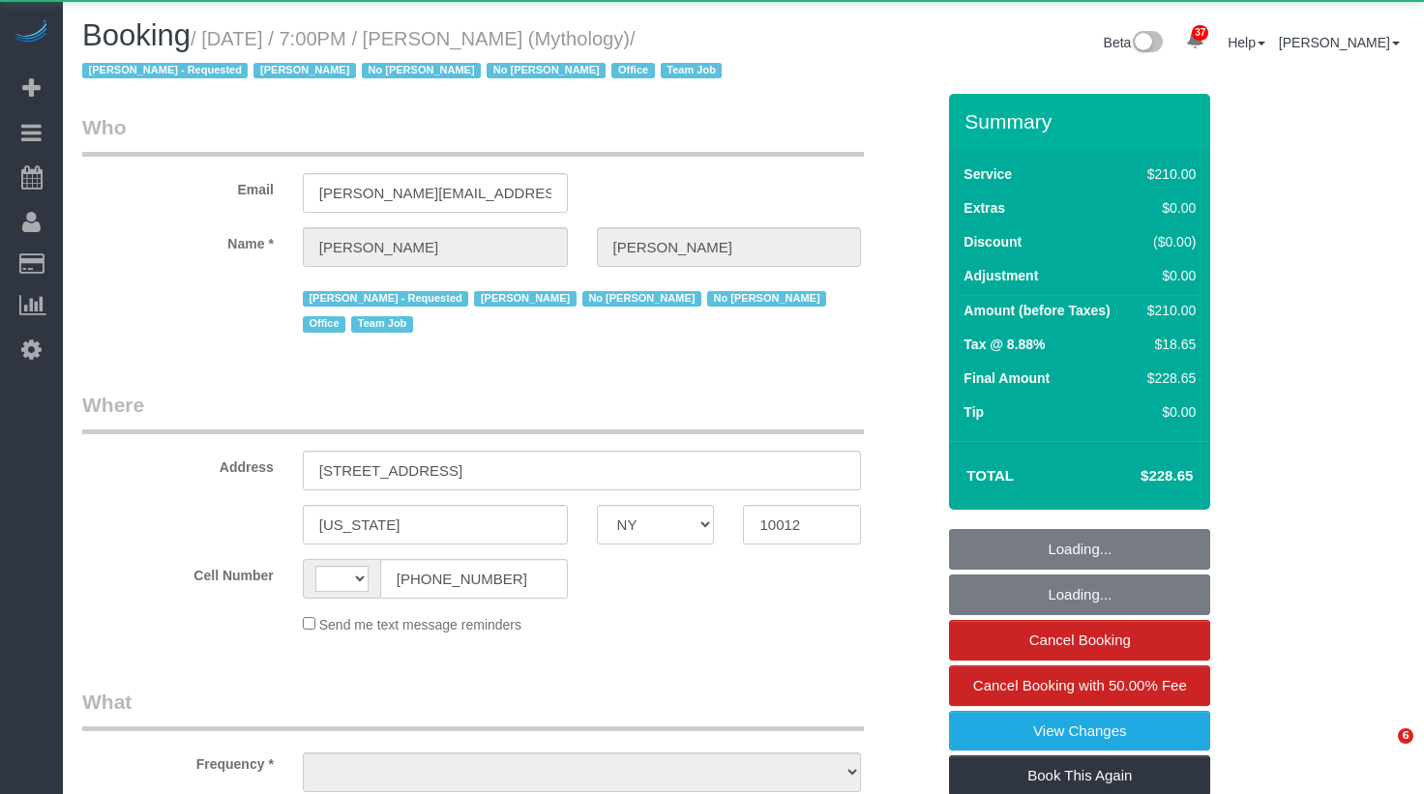
select select "NY"
select select "string:US"
select select "object:918"
select select "string:stripe-card_1F0CXe4VGloSiKo7V7BiKmvB"
select select "210"
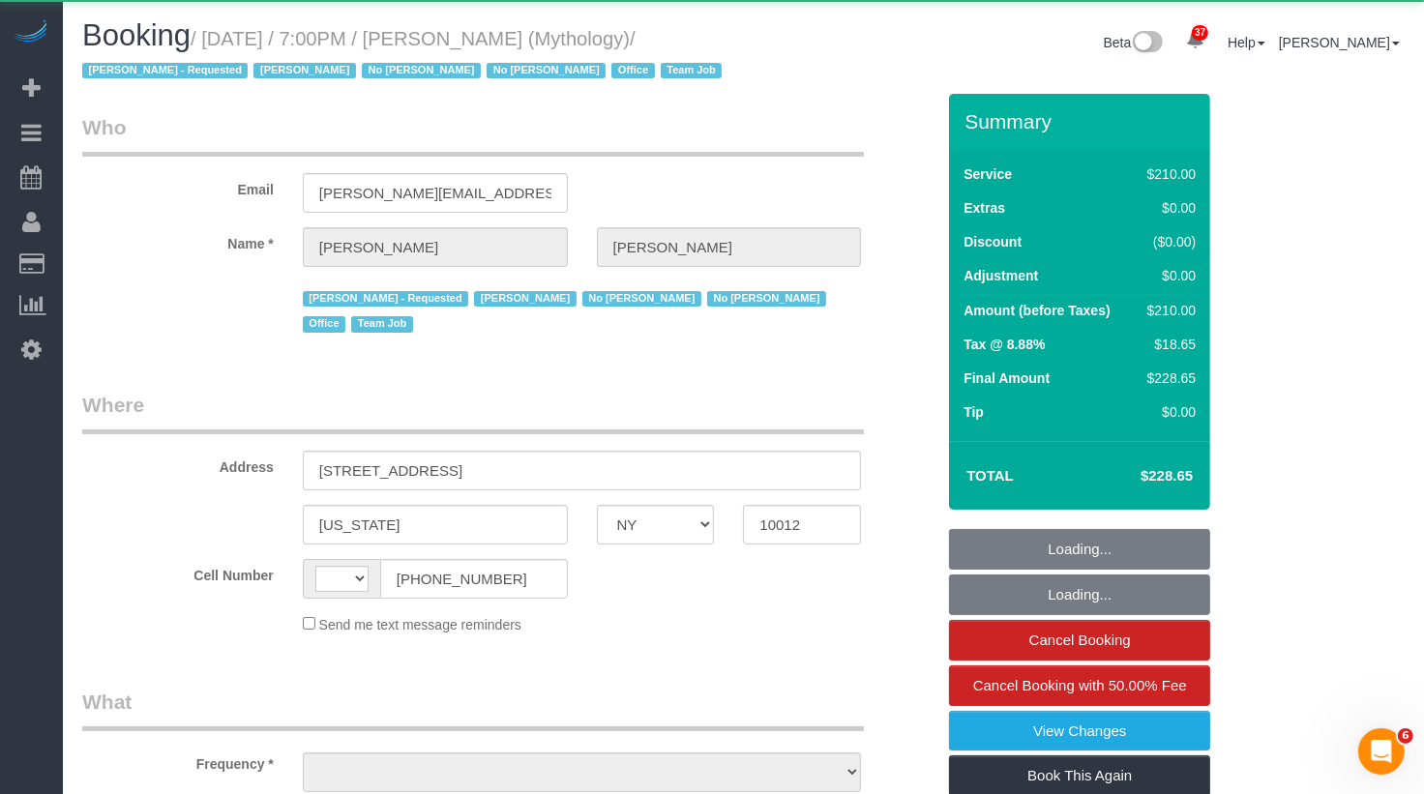
select select "number:89"
select select "number:90"
select select "number:15"
select select "number:7"
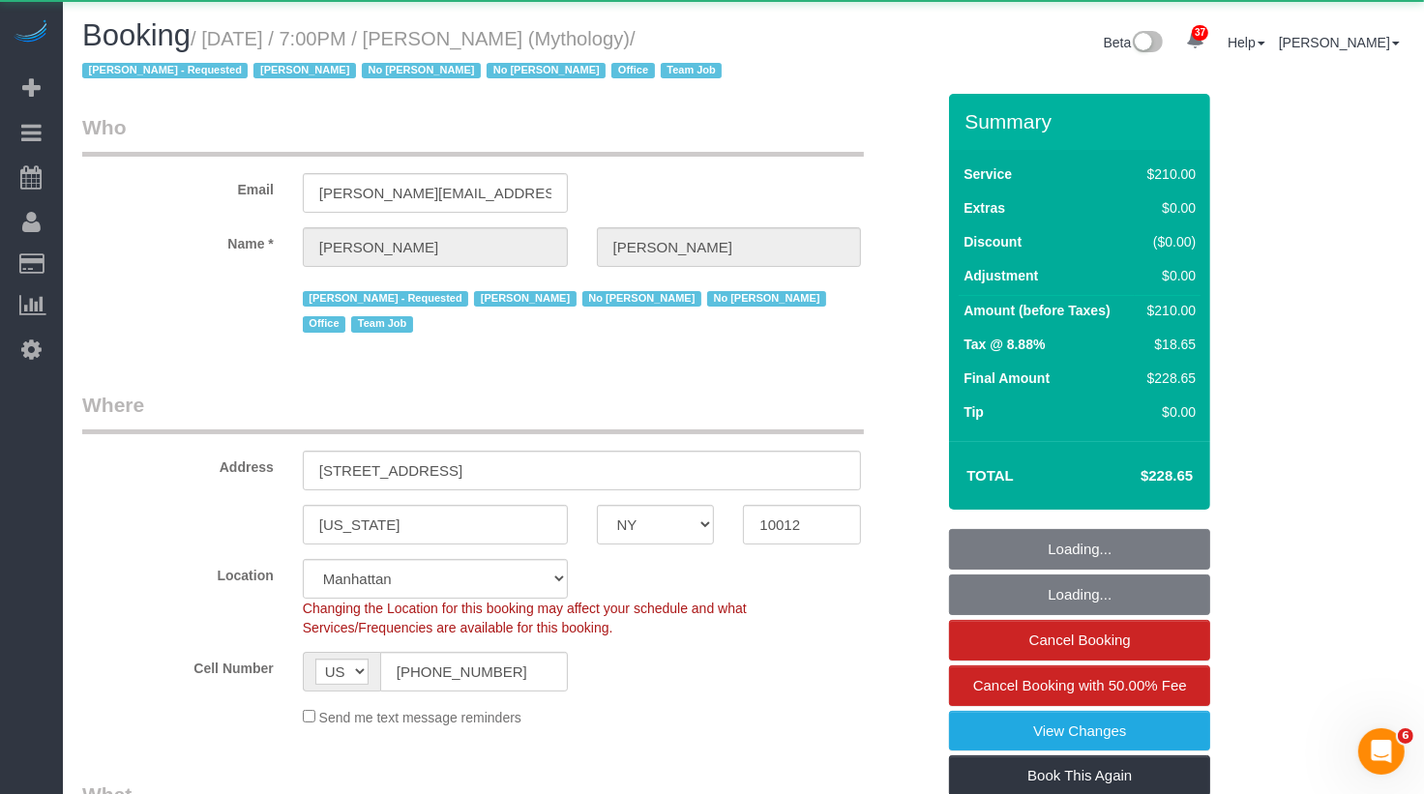
select select "object:1761"
select select "spot1"
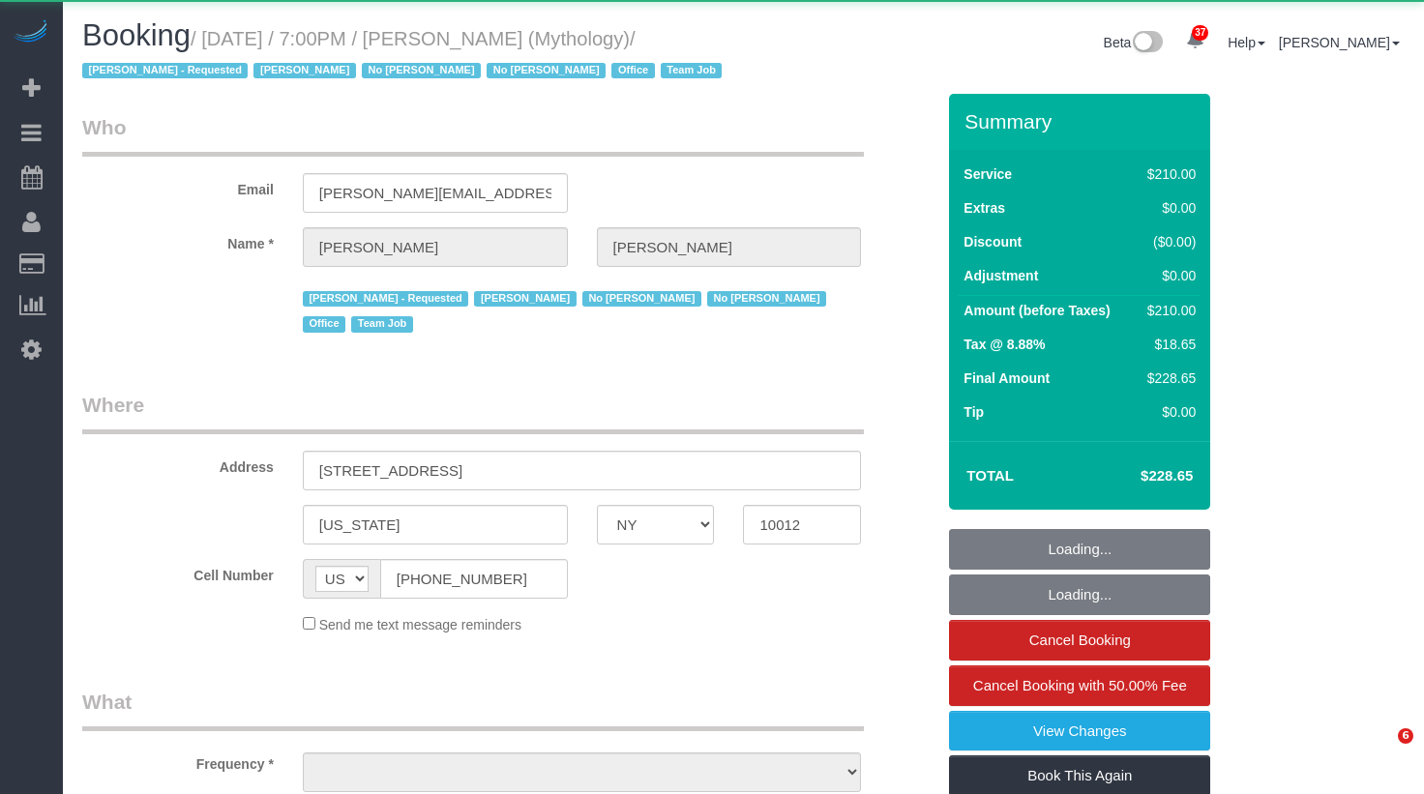
select select "NY"
select select "object:1758"
select select "string:stripe-card_1F0CXe4VGloSiKo7V7BiKmvB"
select select "210"
select select "number:89"
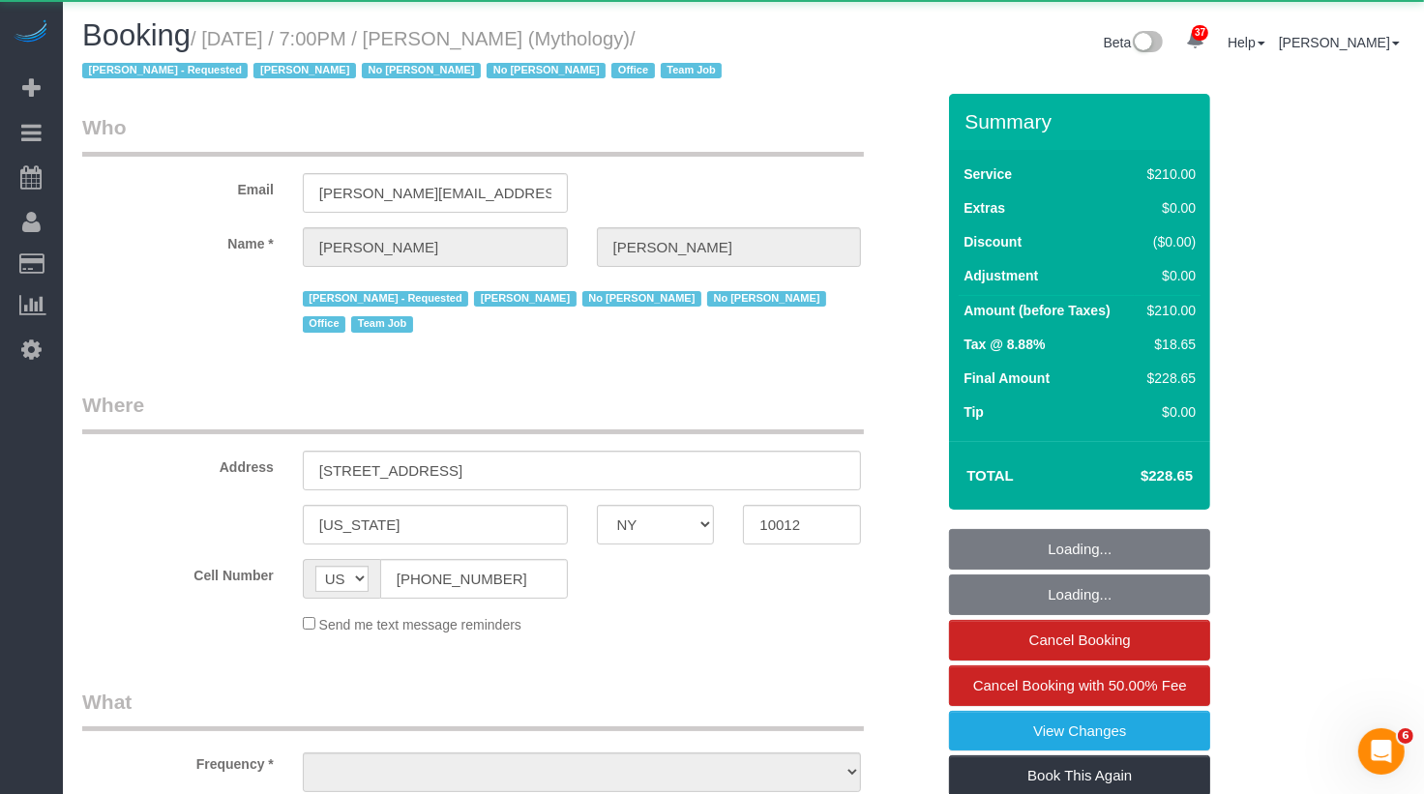
select select "number:90"
select select "number:15"
select select "number:7"
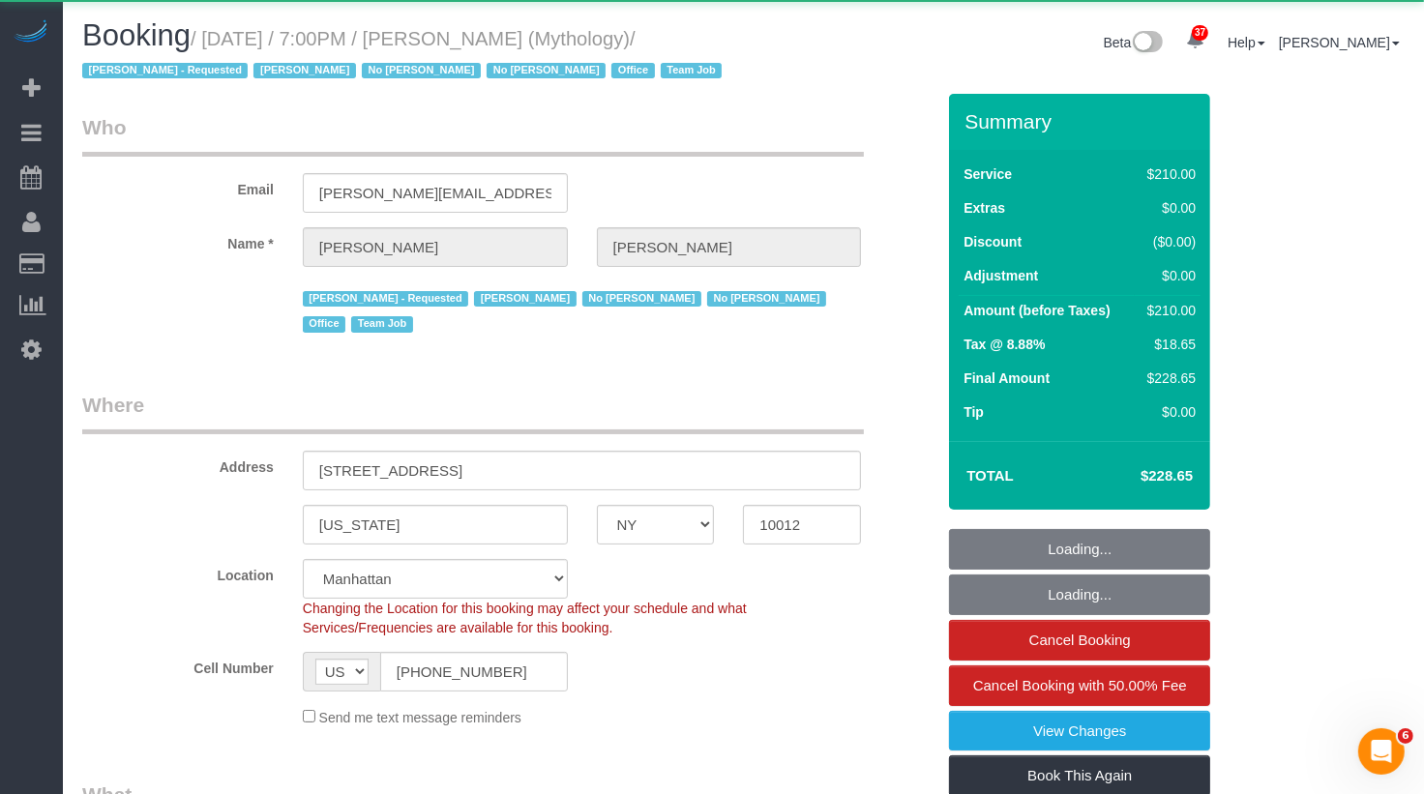
select select "spot1"
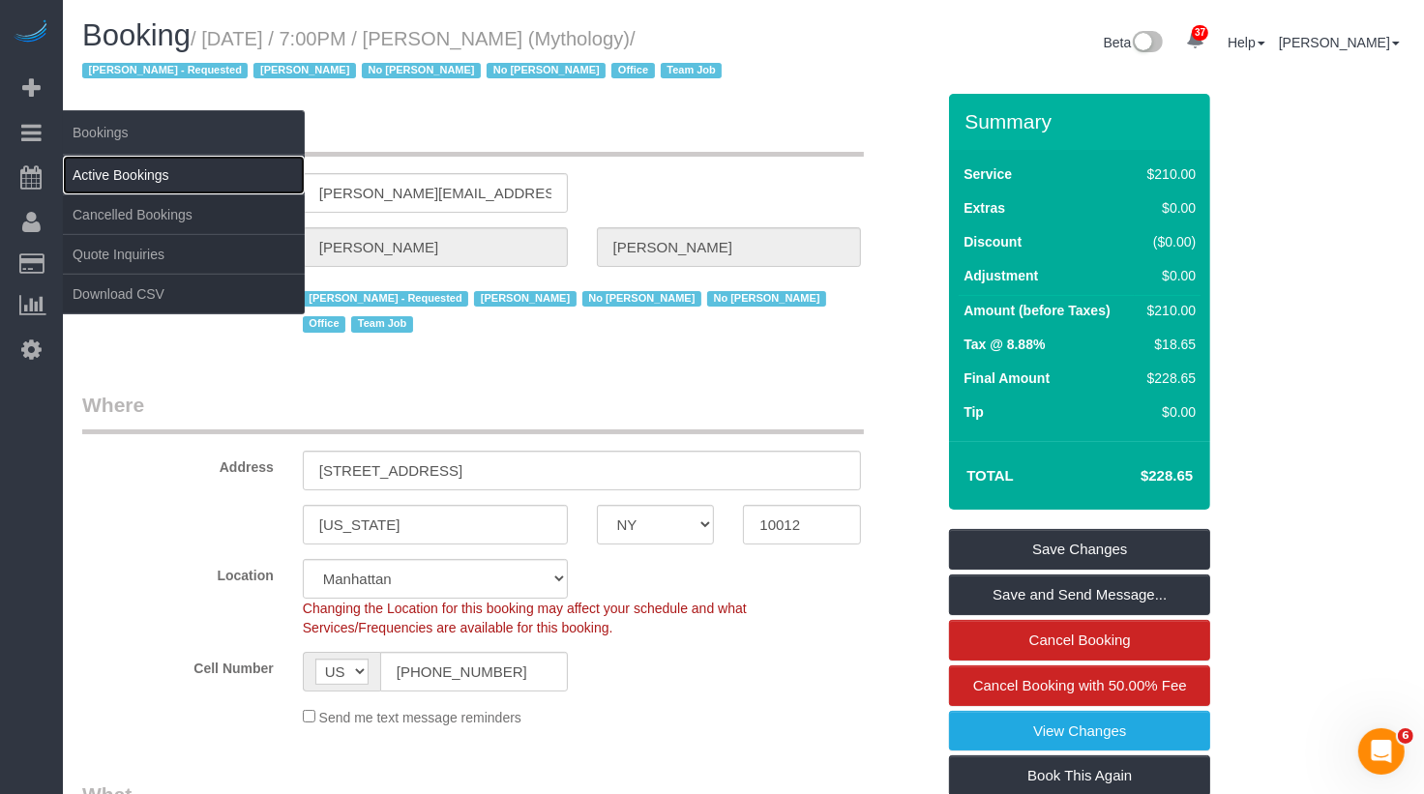
click at [135, 175] on link "Active Bookings" at bounding box center [184, 175] width 242 height 39
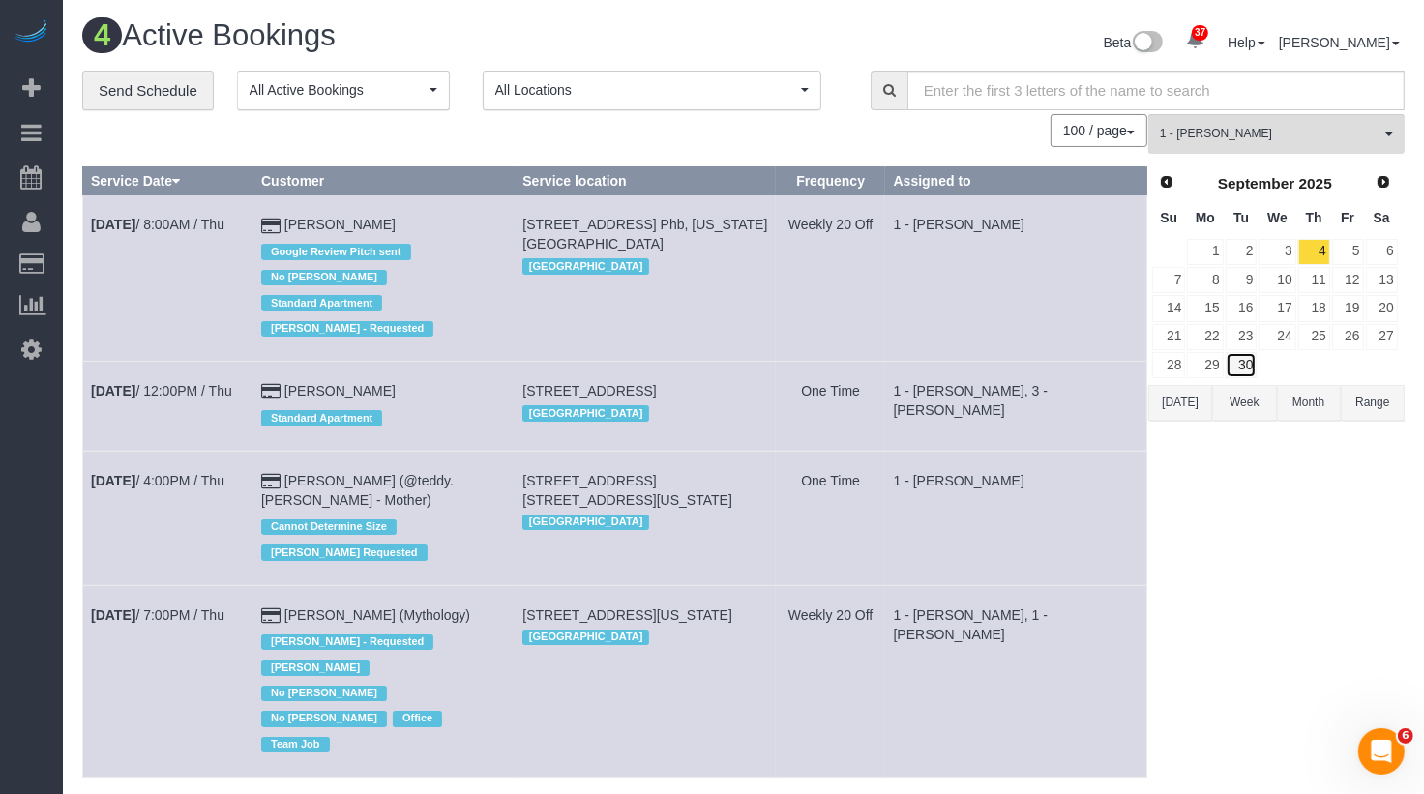
click at [1250, 369] on link "30" at bounding box center [1242, 365] width 32 height 26
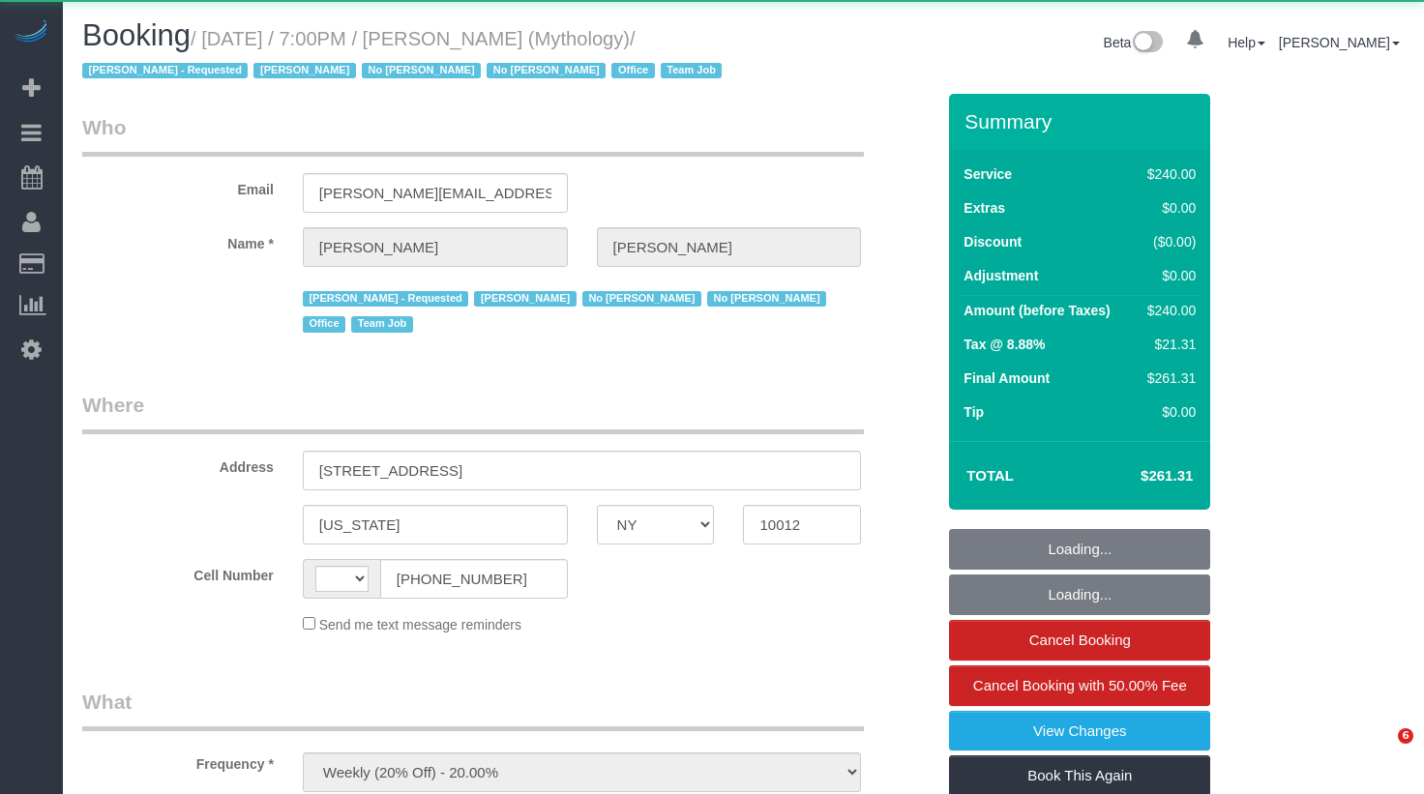
select select "NY"
select select "string:[GEOGRAPHIC_DATA]"
select select "2"
select select "120"
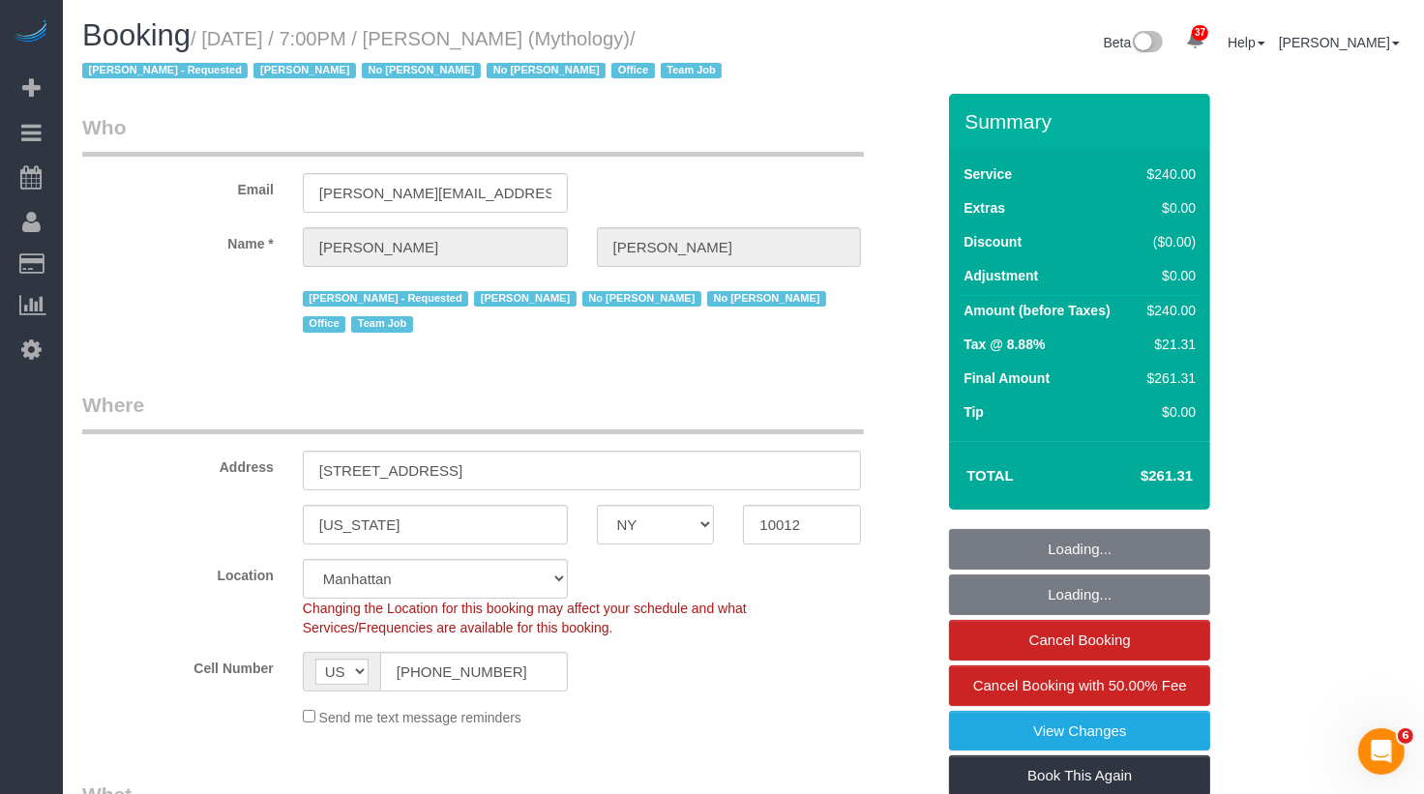
select select "object:1610"
select select "string:stripe-card_1F0CXe4VGloSiKo7V7BiKmvB"
select select "spot1"
select select "number:89"
select select "number:90"
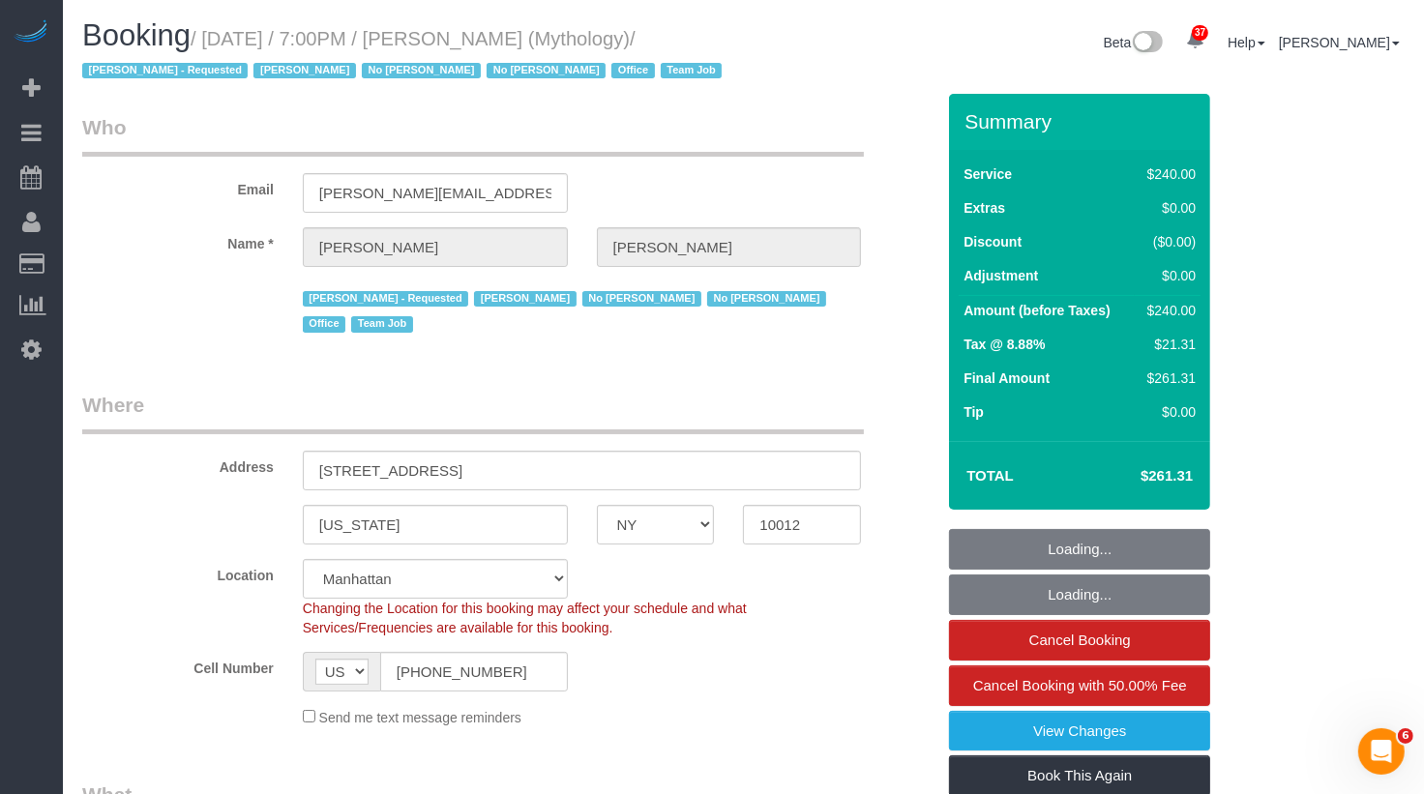
select select "number:15"
select select "number:7"
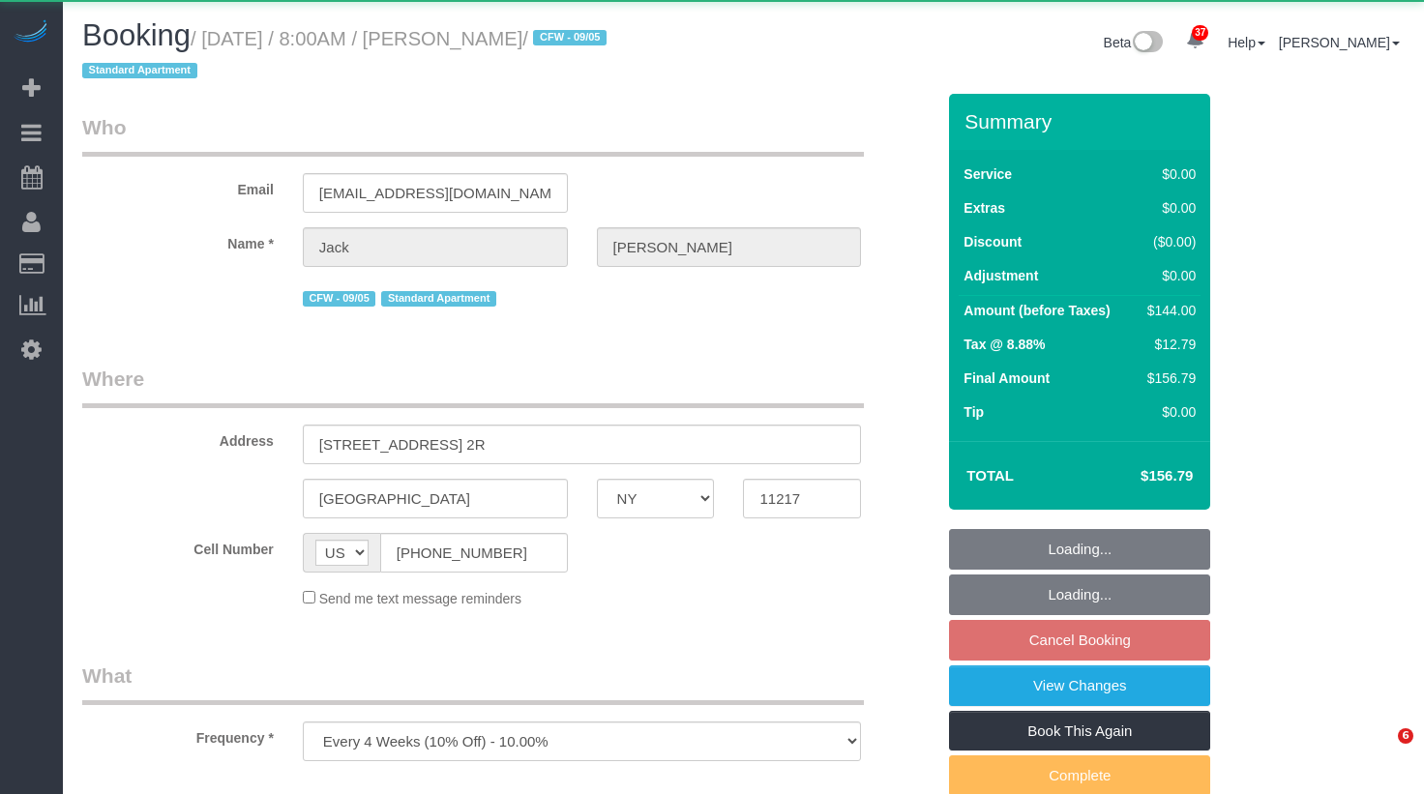
select select "NY"
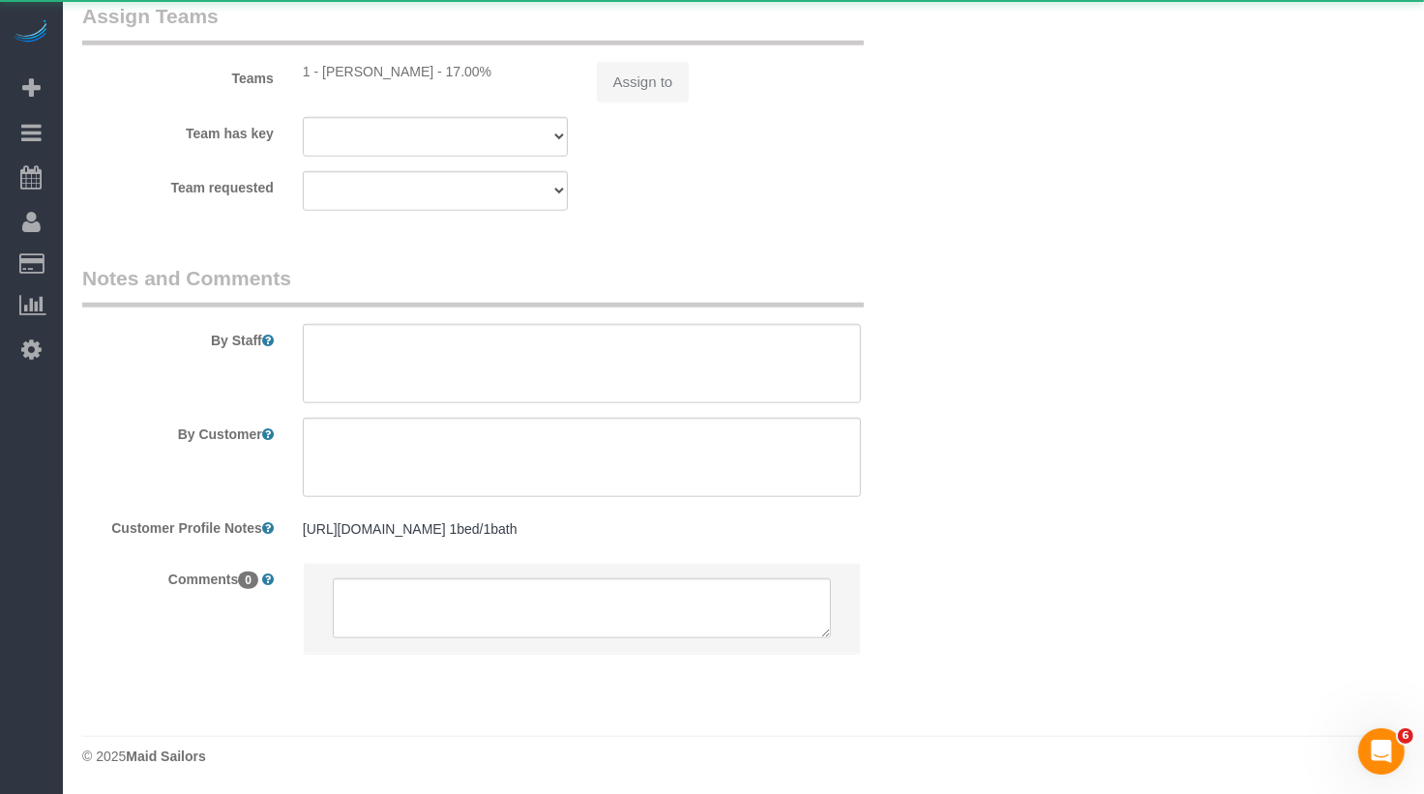
select select "object:1078"
select select "string:stripe-pm_1RMYOM4VGloSiKo7LGZRO5rF"
select select "spot61"
select select "number:89"
select select "number:90"
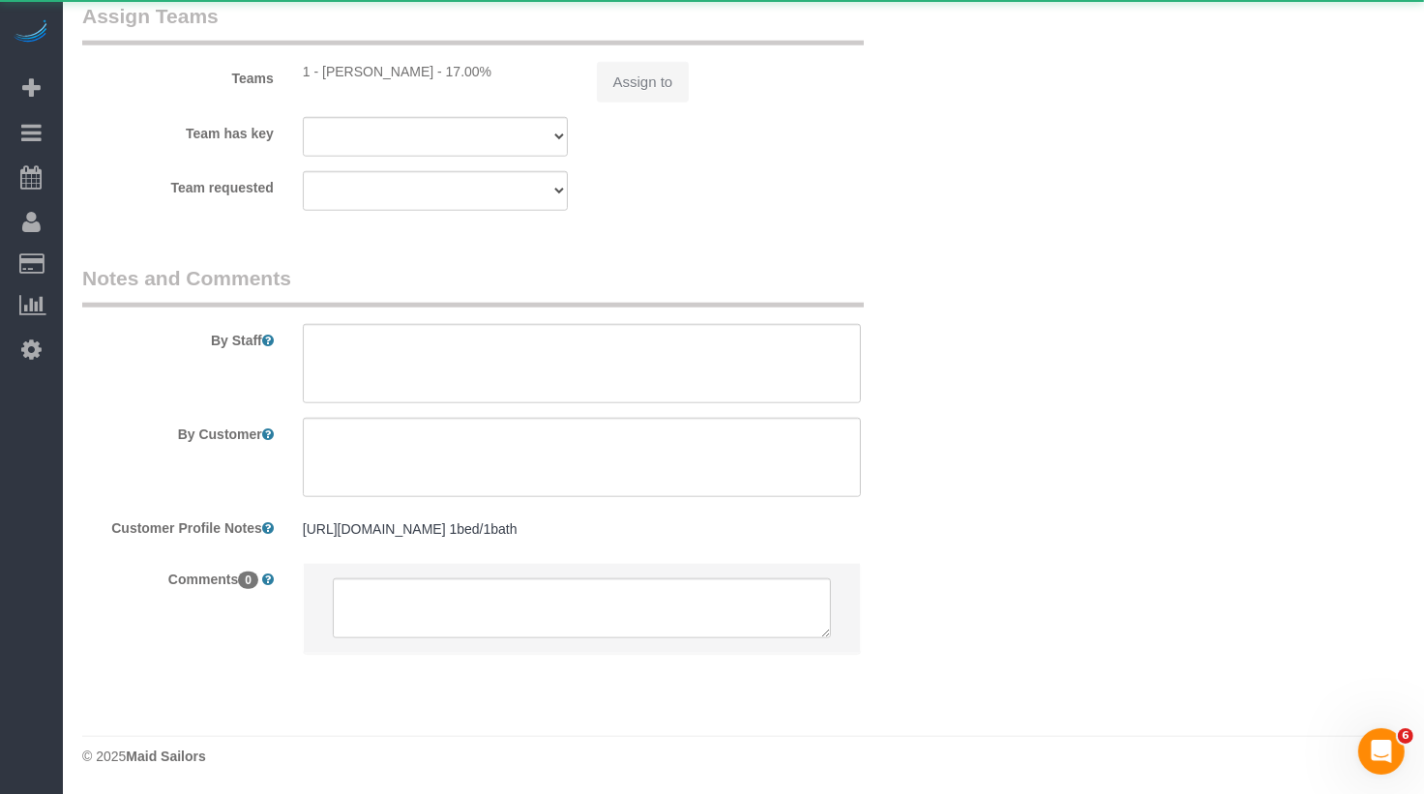
select select "number:15"
select select "number:5"
select select "1"
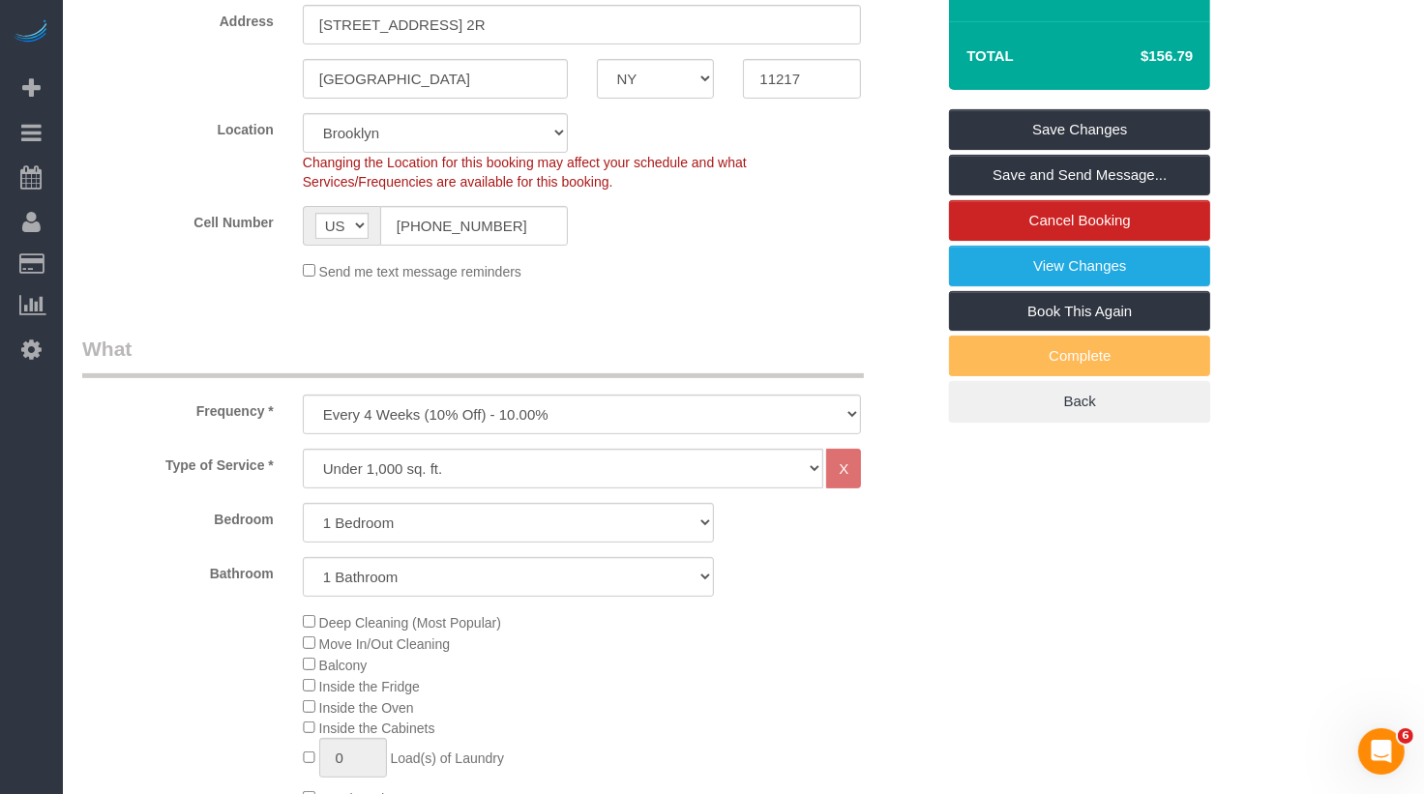
scroll to position [368, 0]
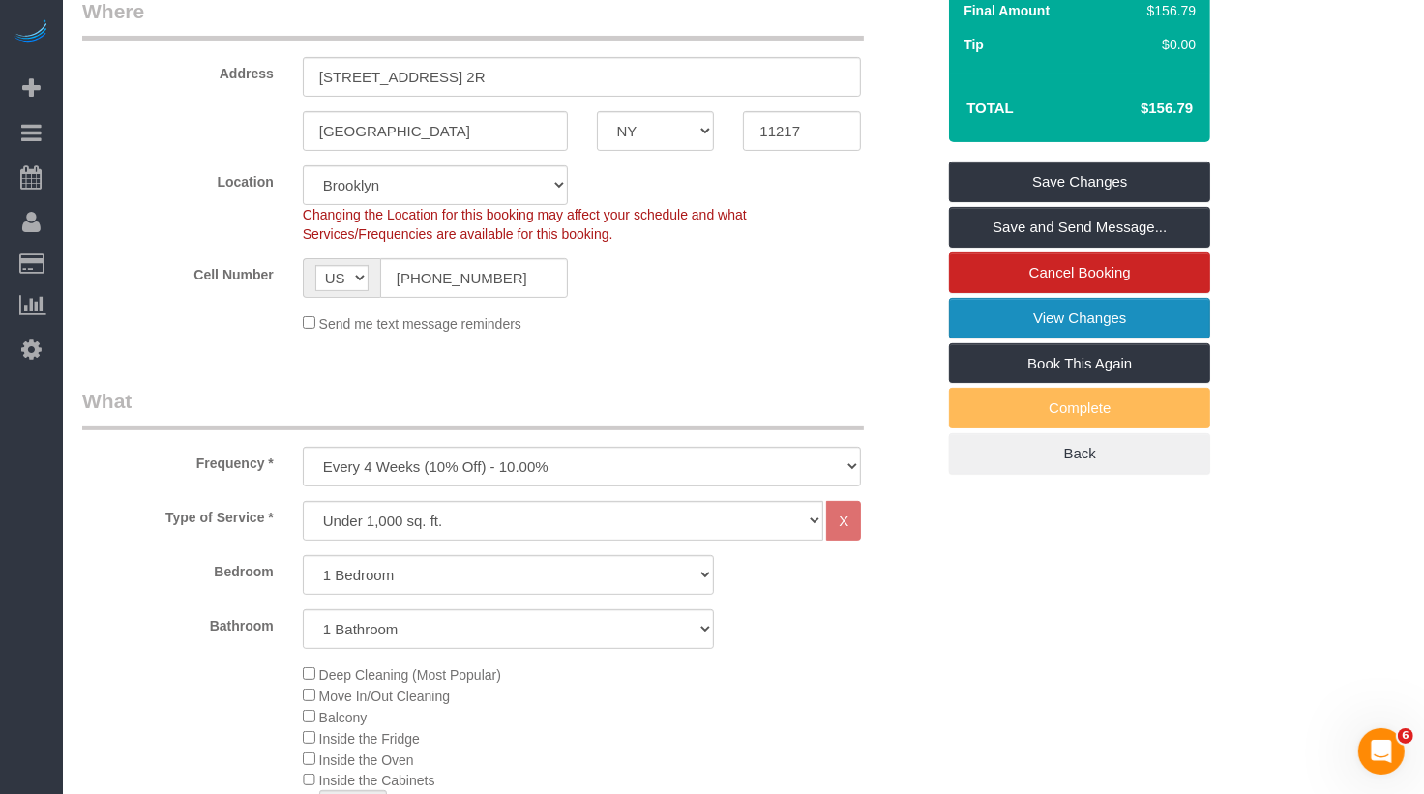
click at [1084, 316] on link "View Changes" at bounding box center [1079, 318] width 261 height 41
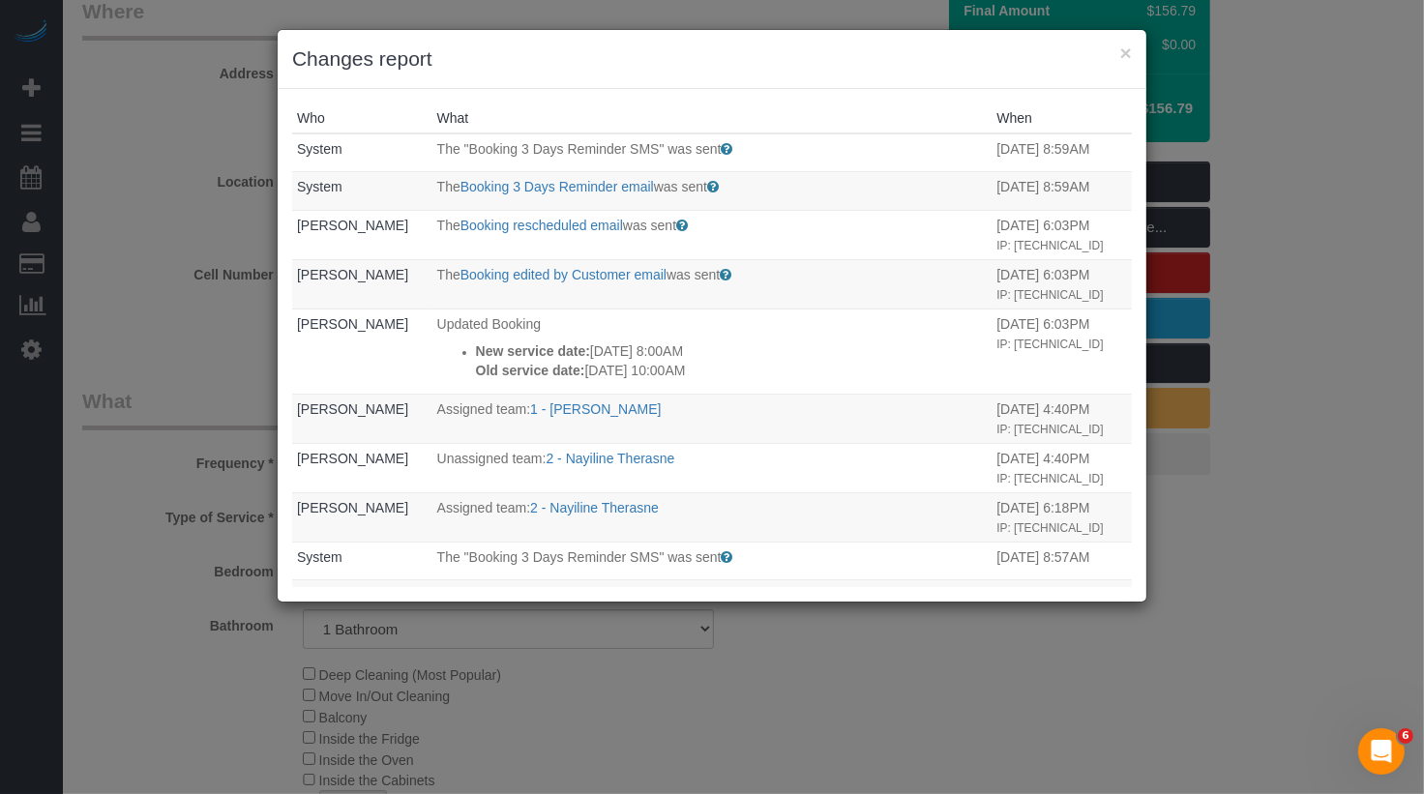
click at [1132, 54] on div "× Changes report" at bounding box center [712, 59] width 869 height 59
click at [1130, 60] on button "×" at bounding box center [1127, 53] width 12 height 20
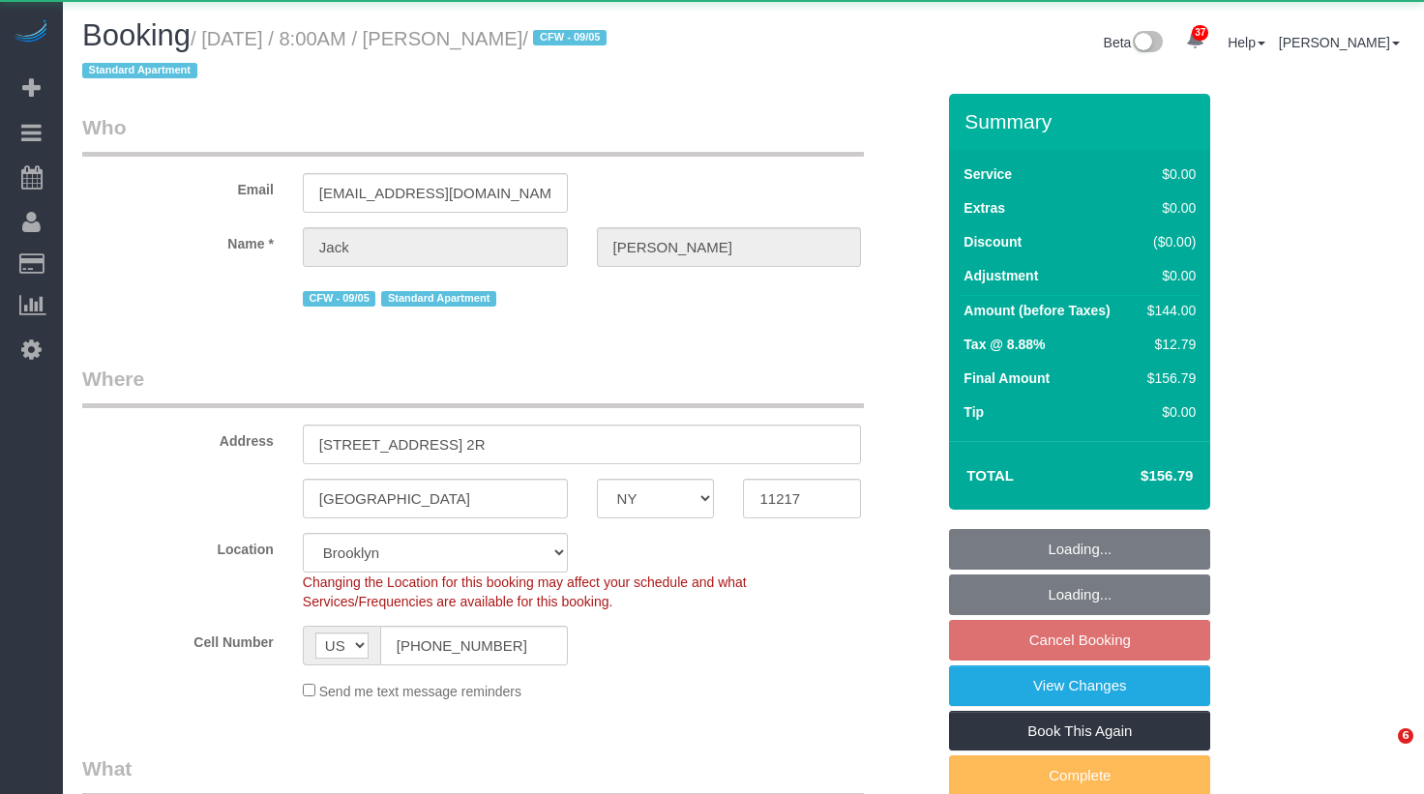
select select "NY"
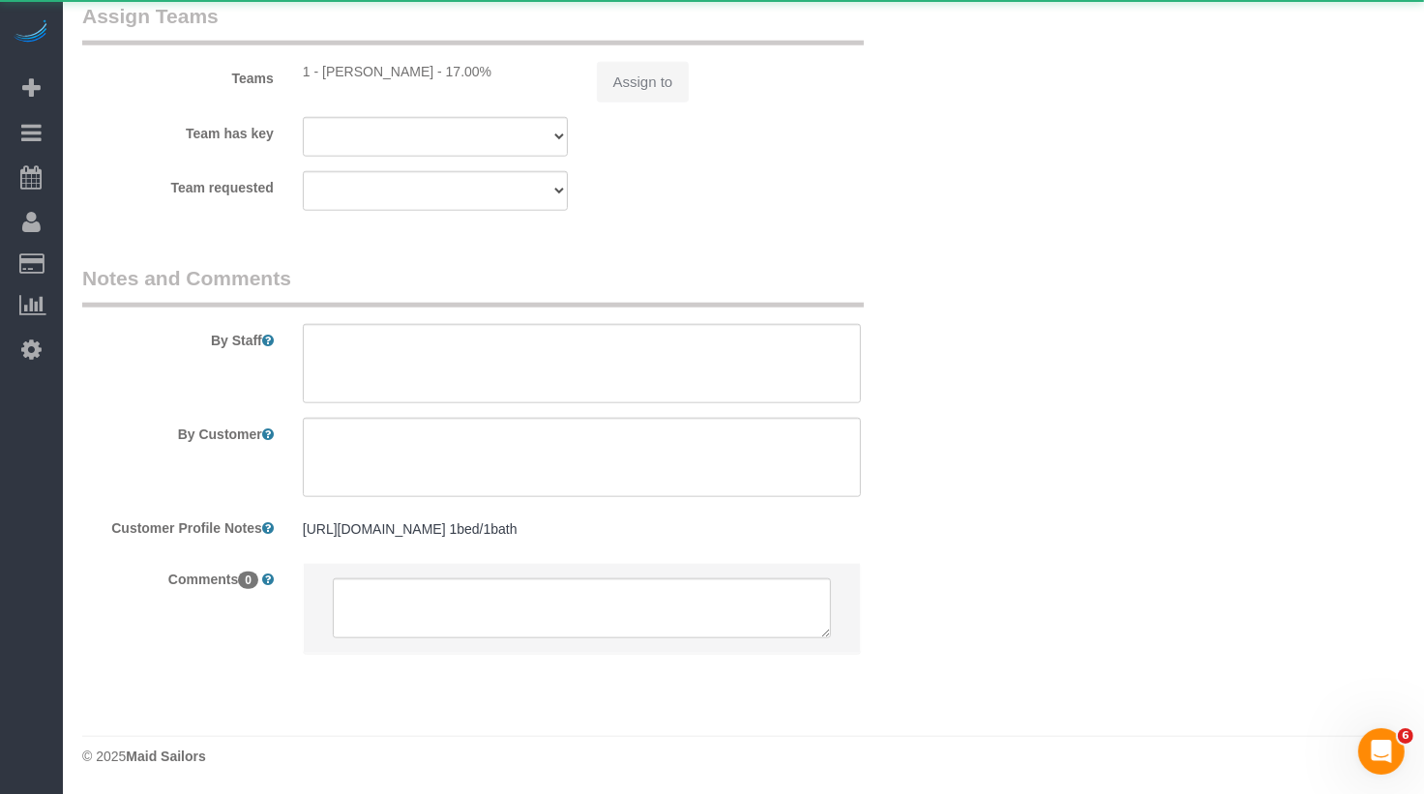
select select "object:969"
select select "1"
select select "spot1"
select select "number:89"
select select "number:90"
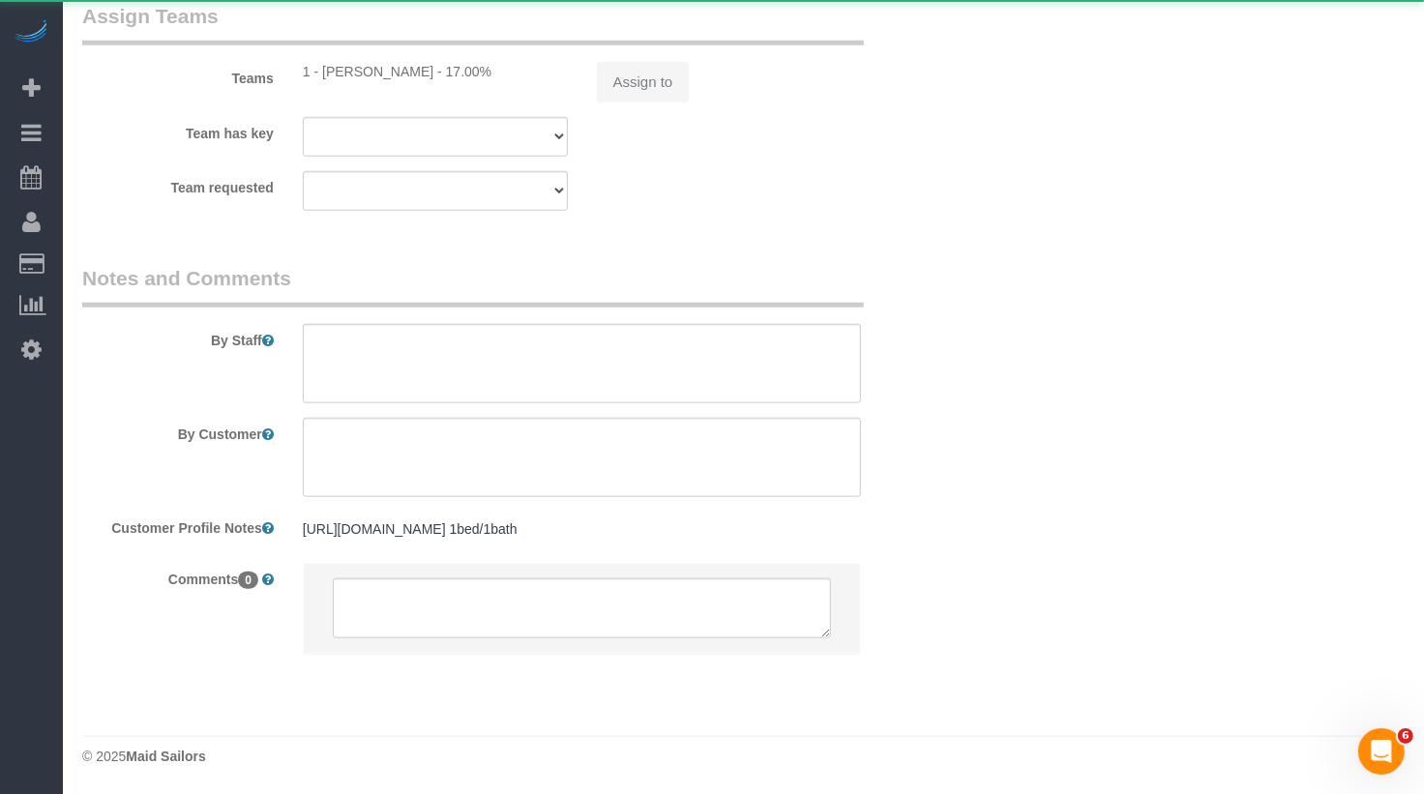
select select "number:15"
select select "number:5"
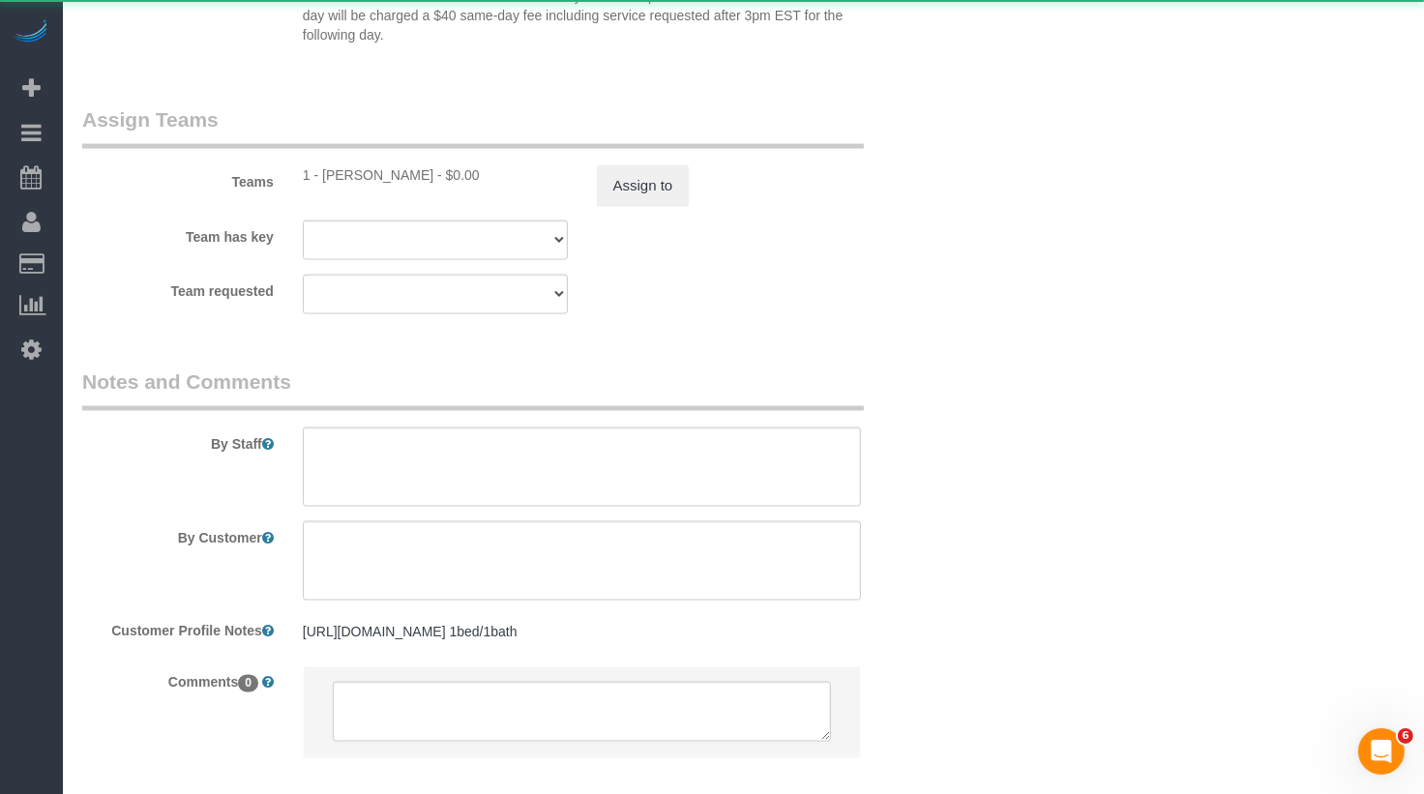
select select "string:stripe-pm_1RMYOM4VGloSiKo7LGZRO5rF"
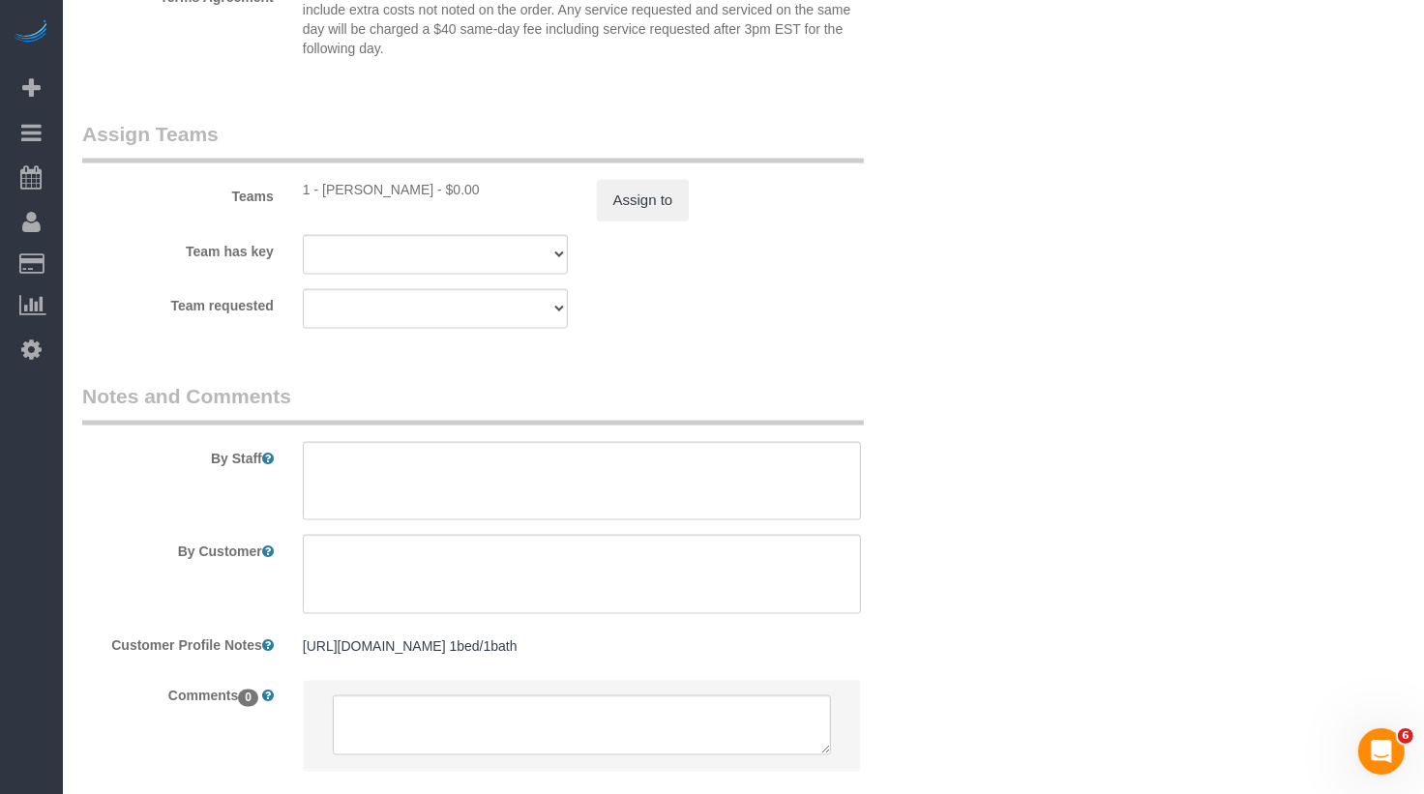
scroll to position [2427, 0]
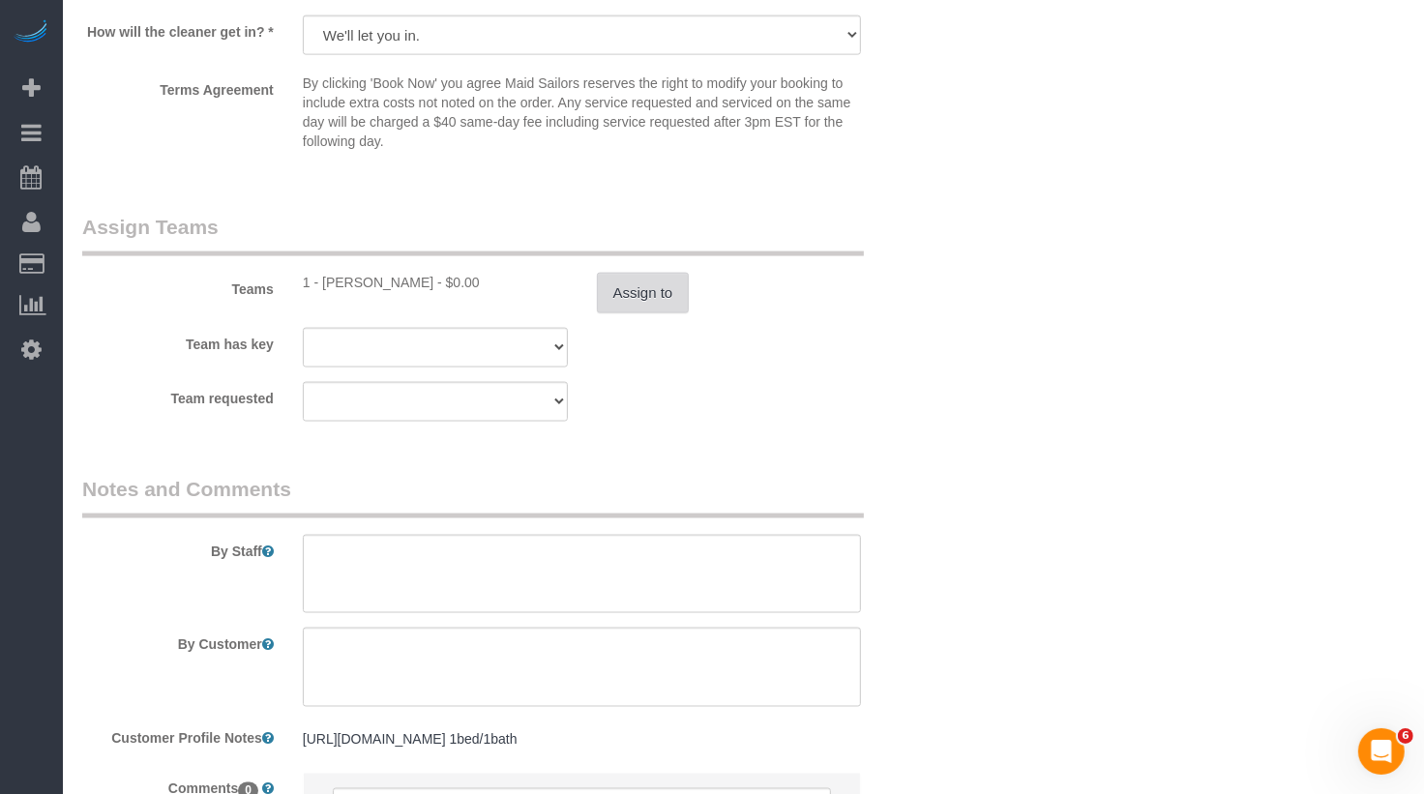
click at [657, 300] on button "Assign to" at bounding box center [643, 293] width 93 height 41
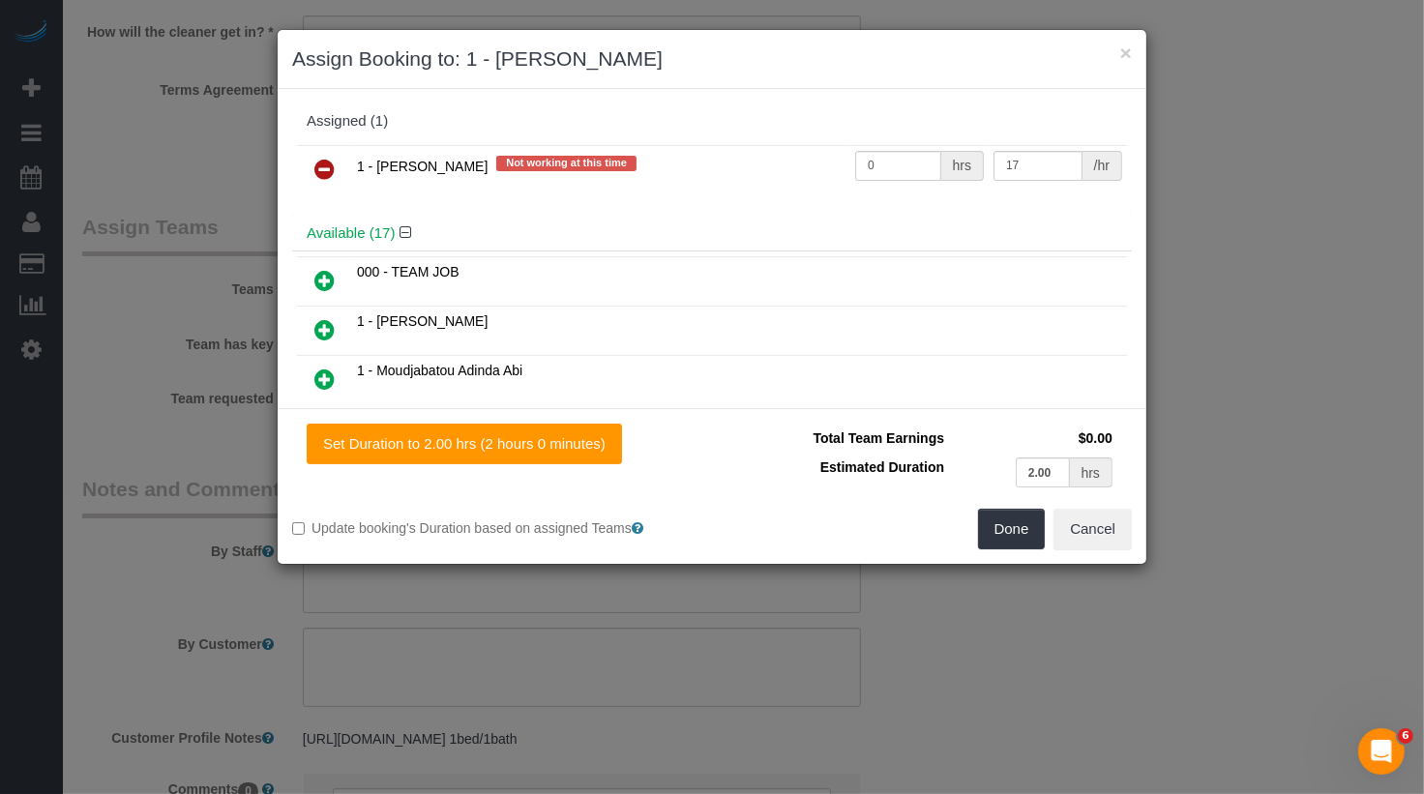
click at [325, 165] on icon at bounding box center [324, 169] width 20 height 23
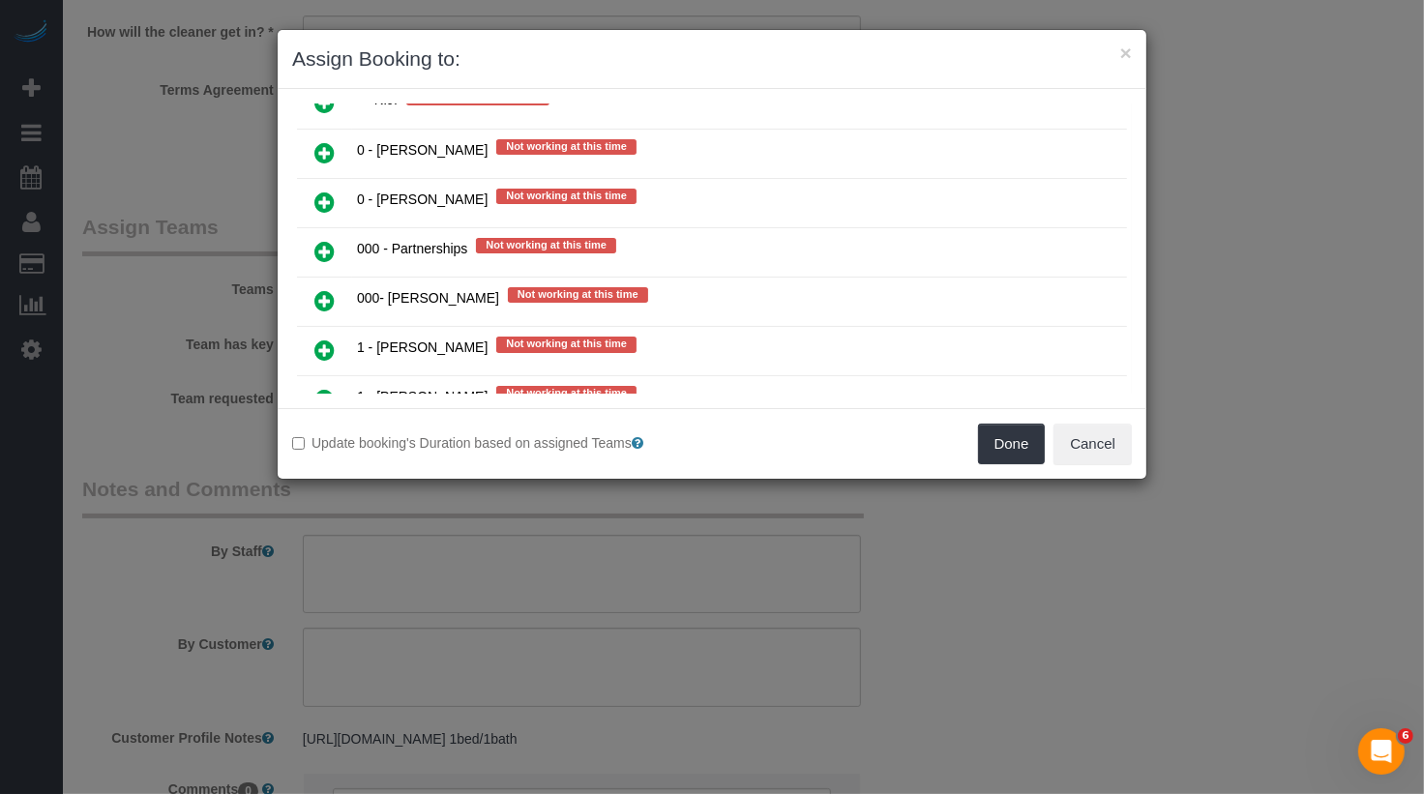
click at [324, 289] on icon at bounding box center [324, 300] width 20 height 23
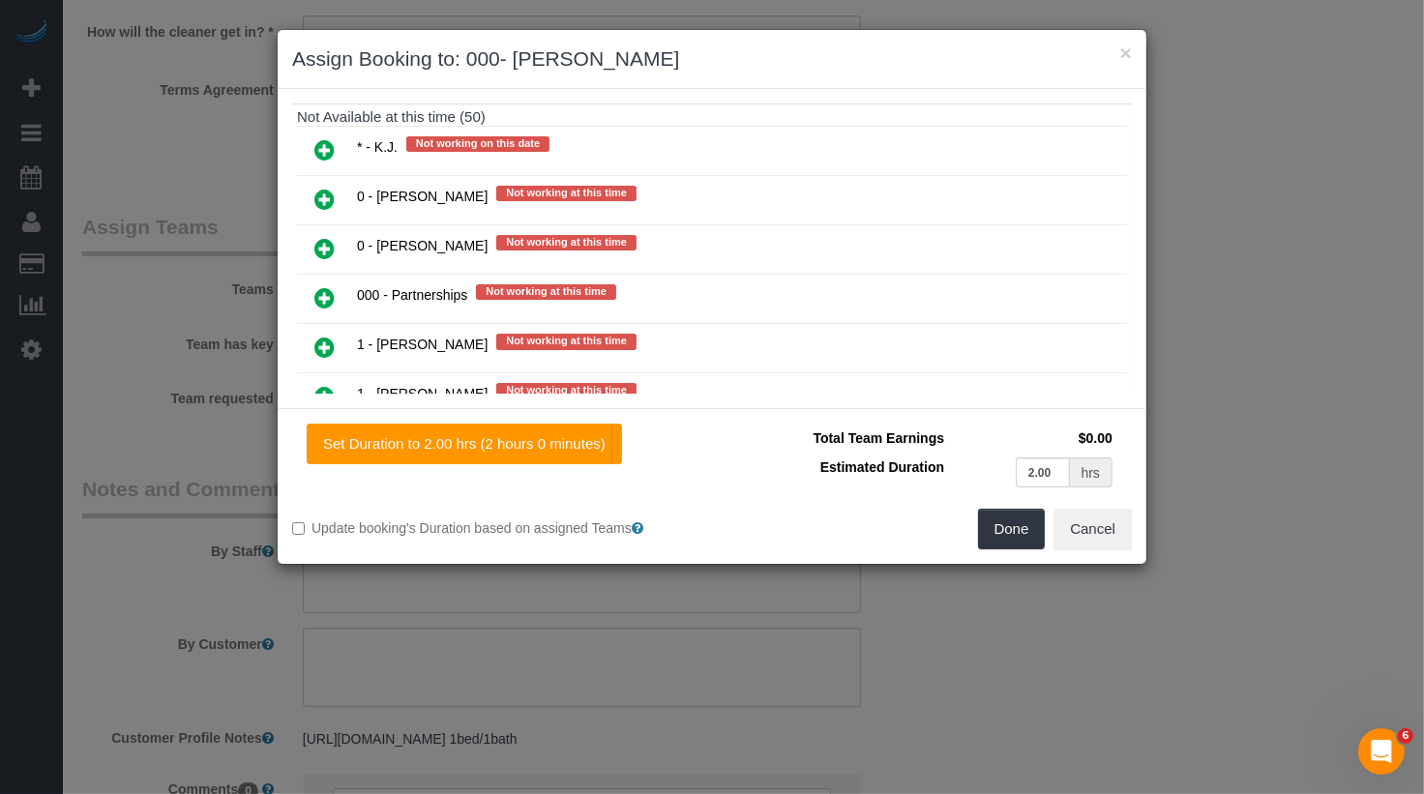
scroll to position [1103, 0]
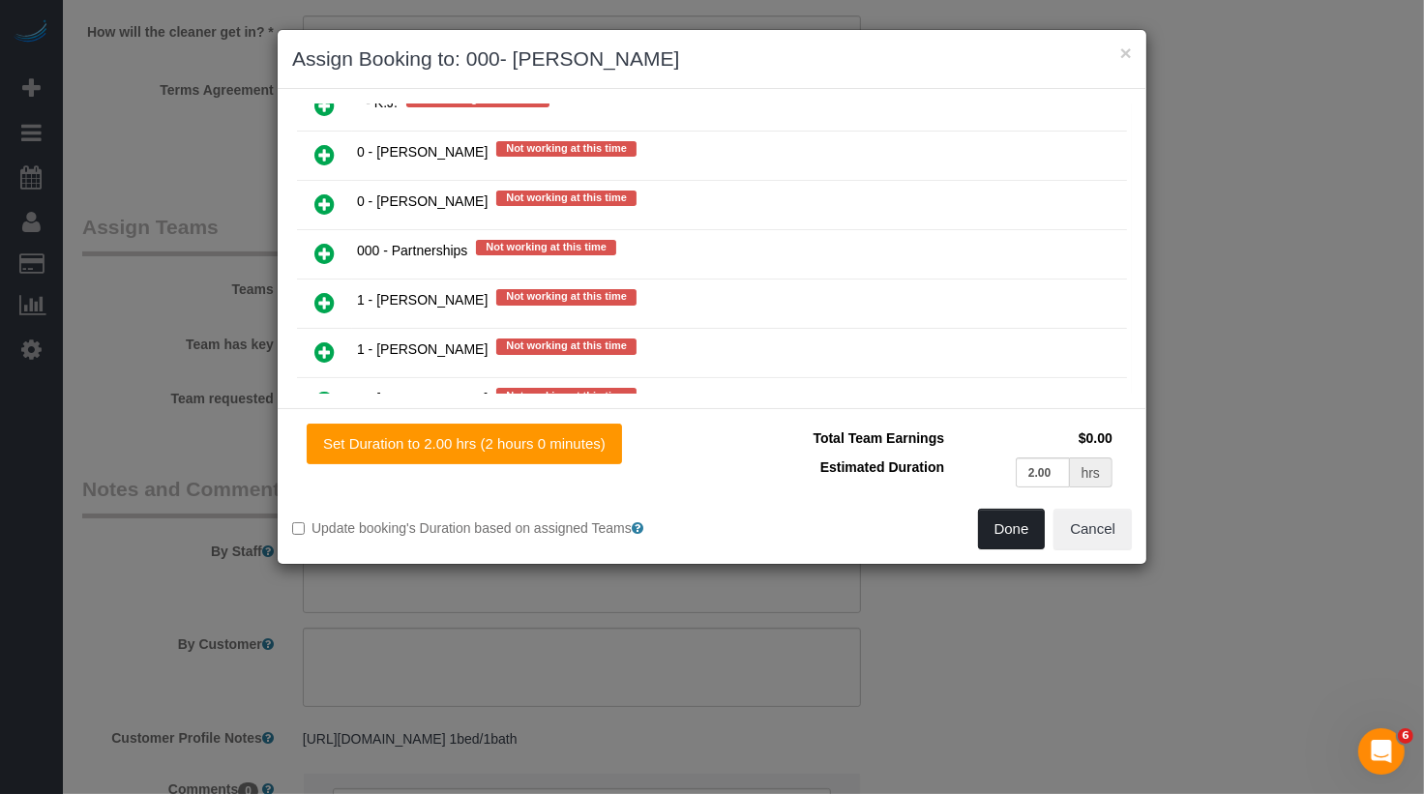
click at [1023, 535] on button "Done" at bounding box center [1012, 529] width 68 height 41
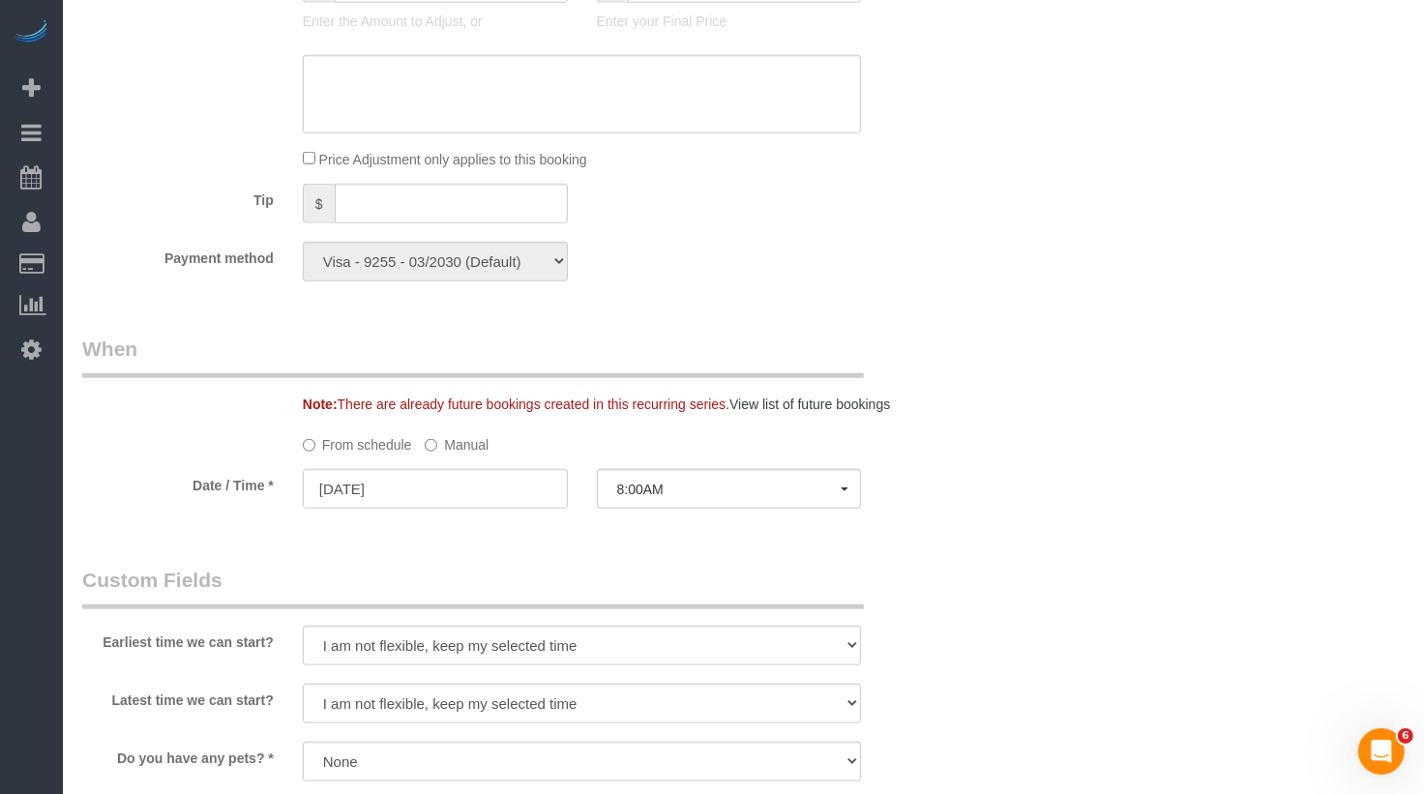
scroll to position [0, 0]
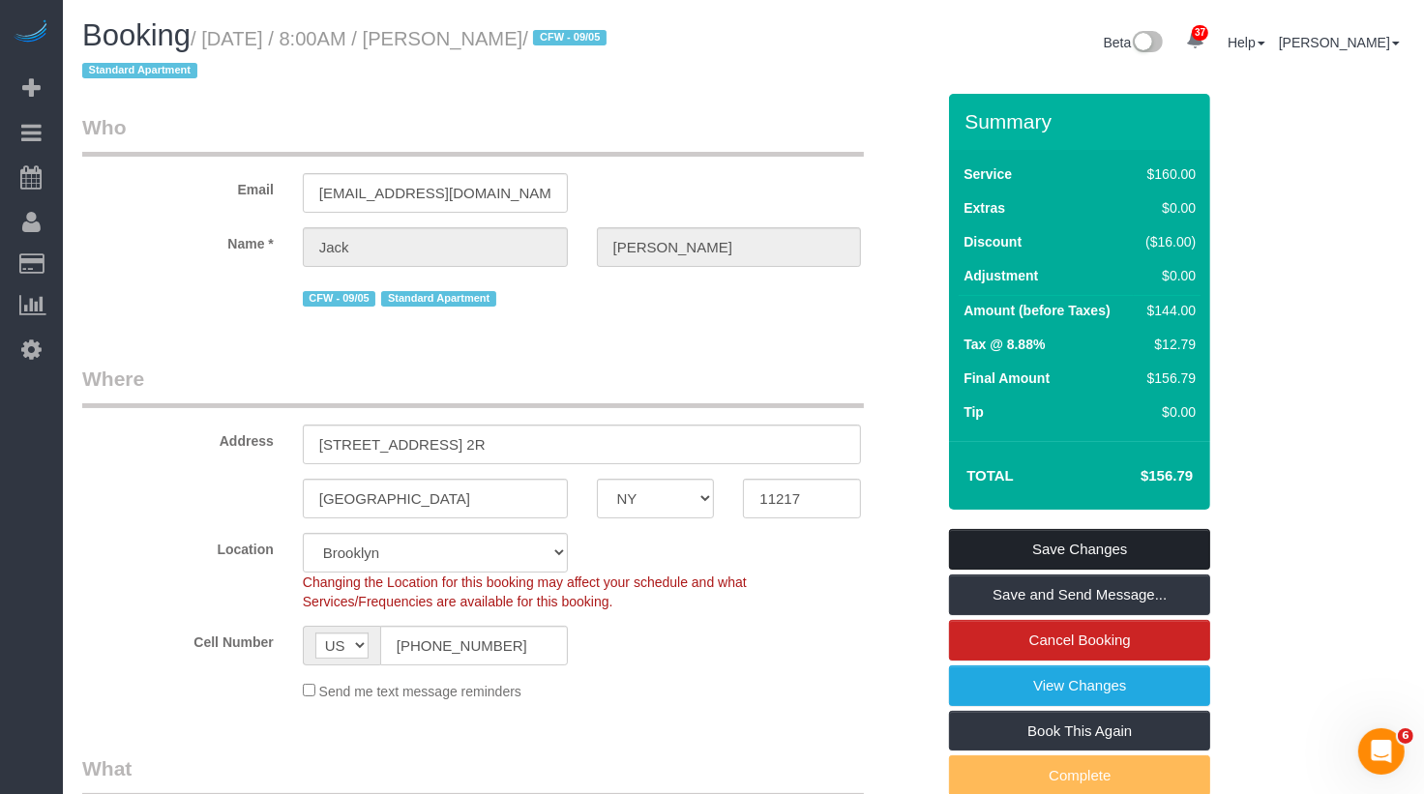
click at [1071, 561] on link "Save Changes" at bounding box center [1079, 549] width 261 height 41
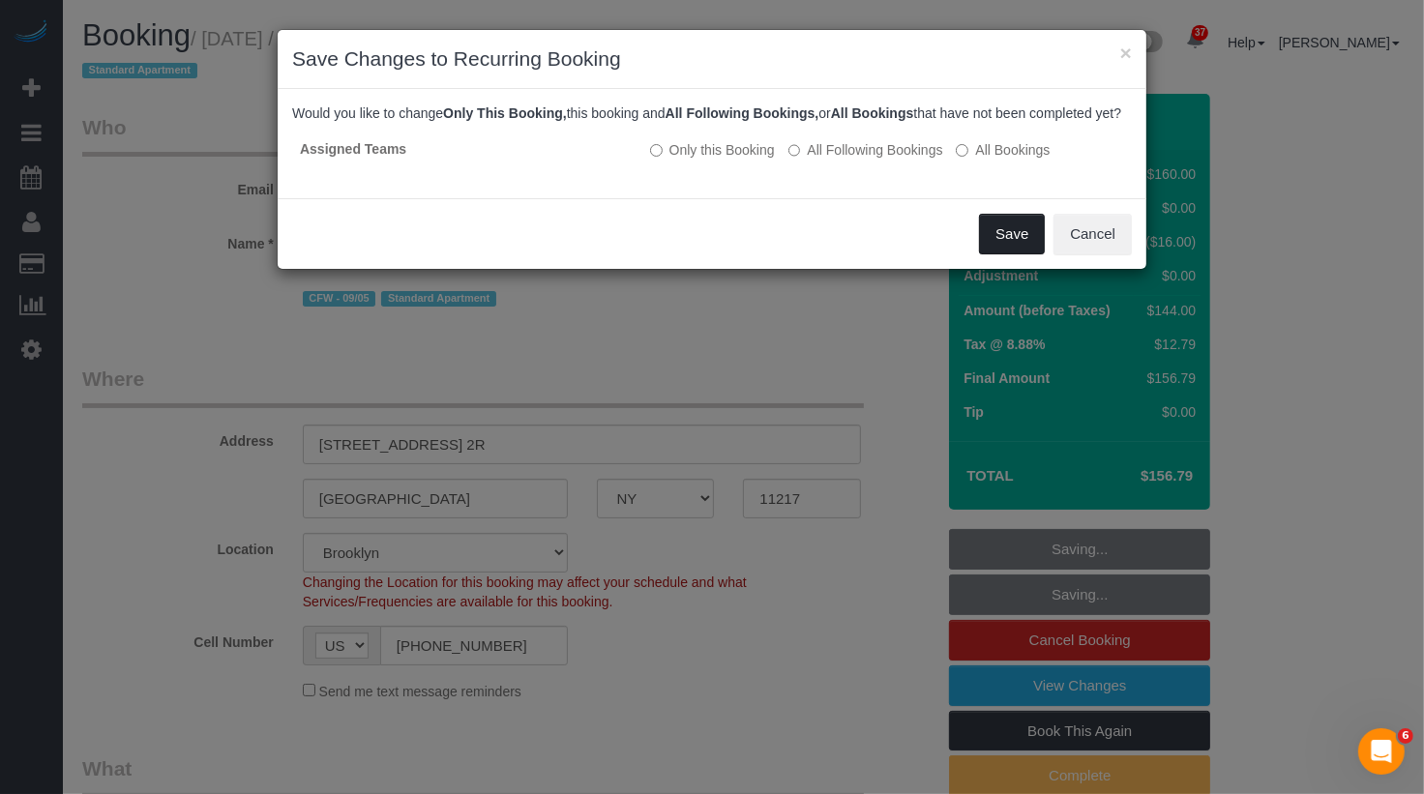
click at [994, 254] on button "Save" at bounding box center [1012, 234] width 66 height 41
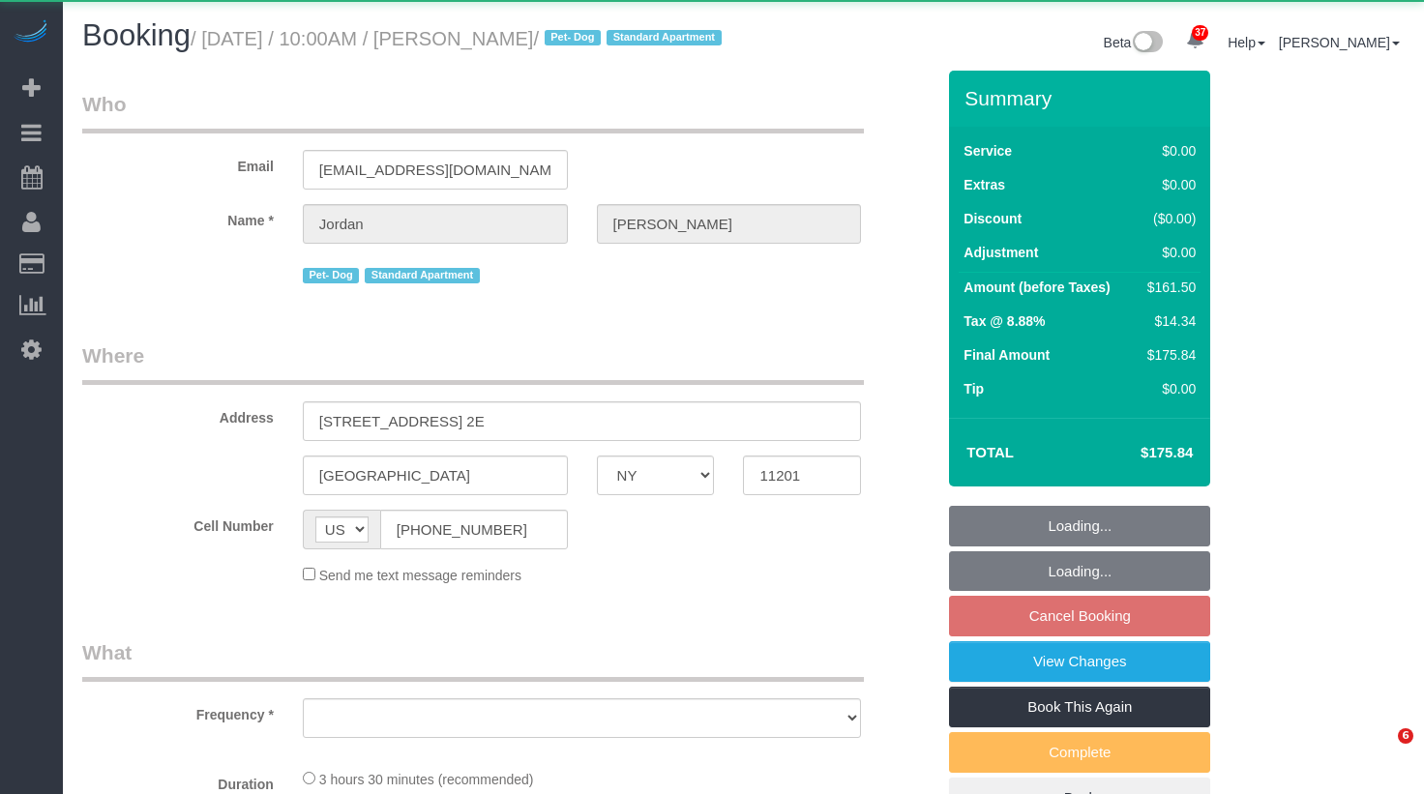
select select "NY"
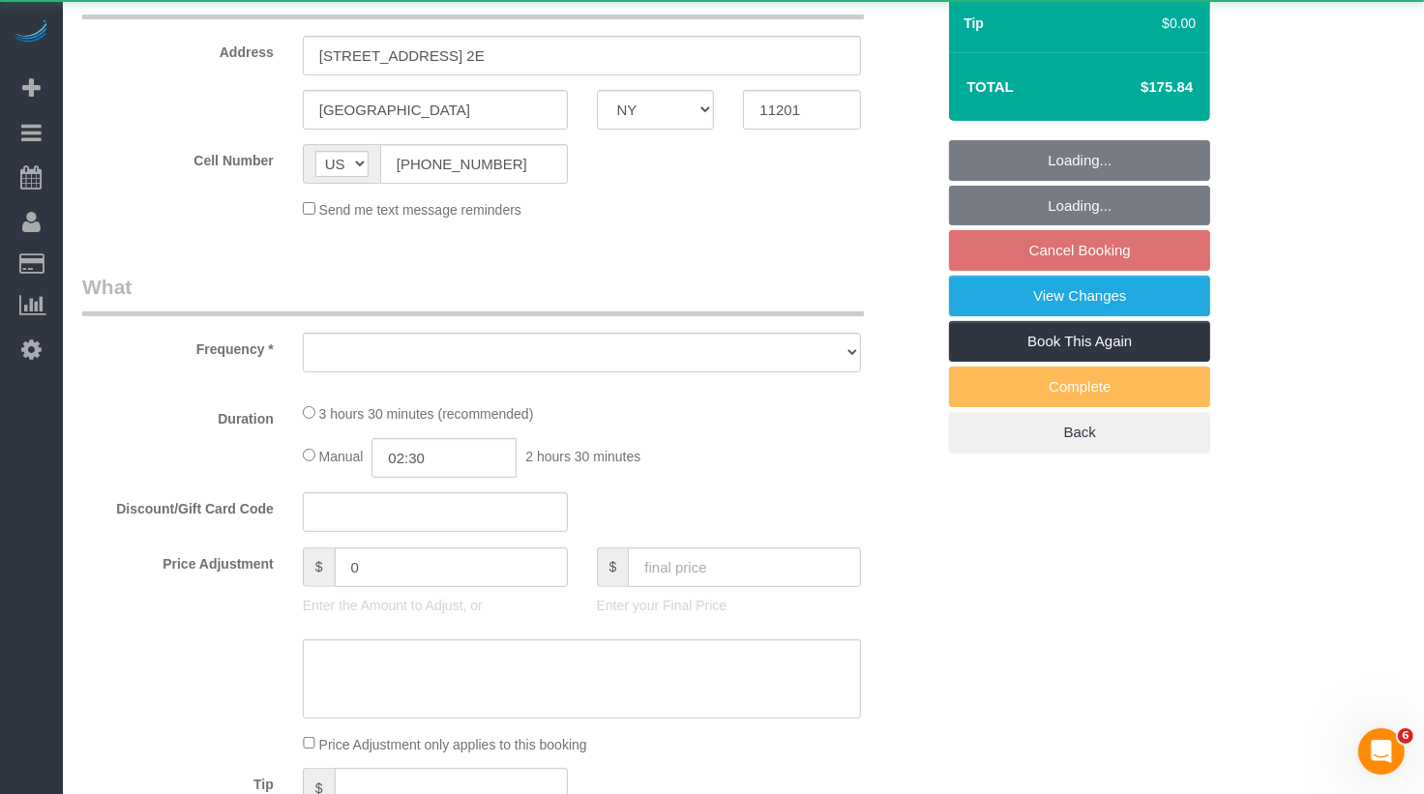
select select "object:1078"
select select "string:stripe-pm_1Rcsvw4VGloSiKo7YAz02xg6"
select select "1"
select select "2"
select select "spot63"
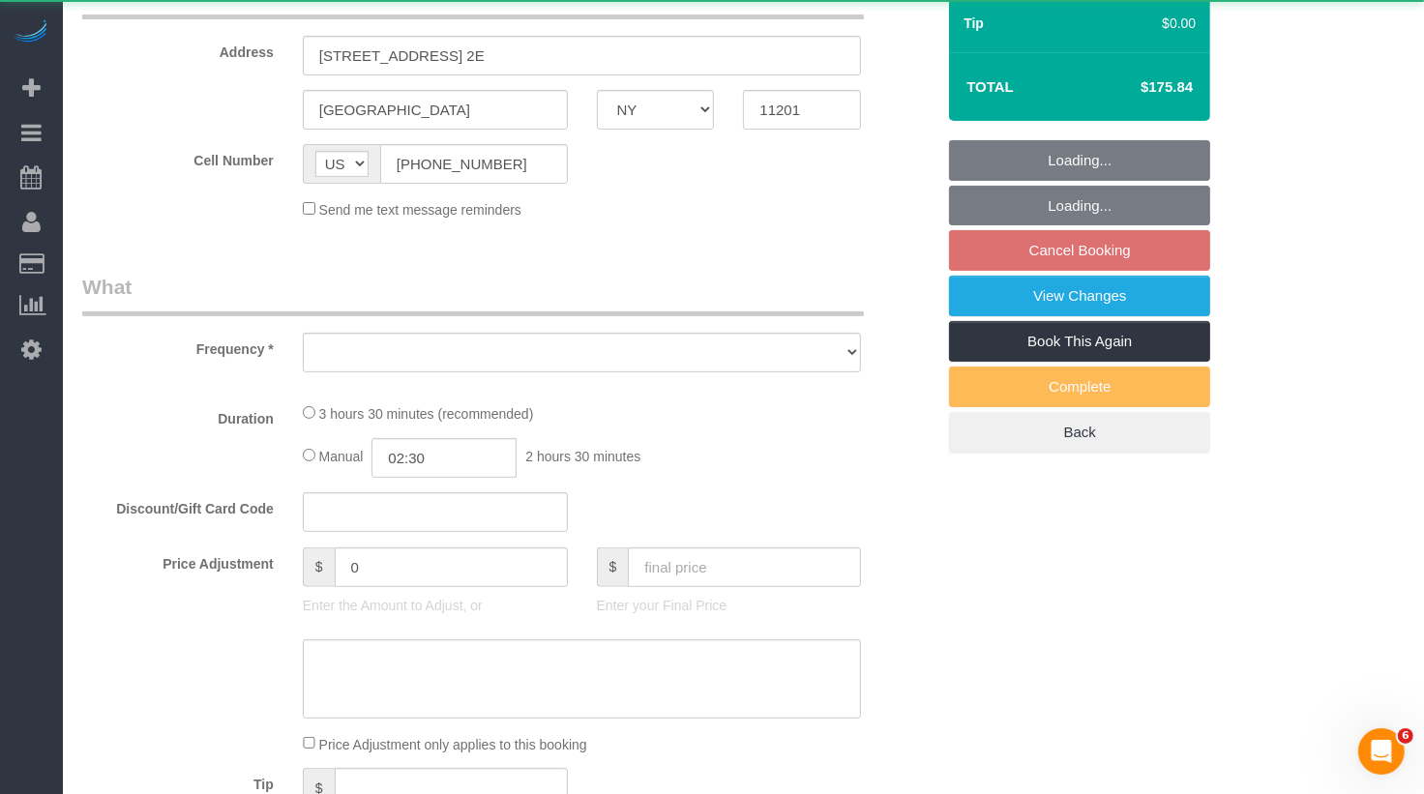
select select "number:58"
select select "number:72"
select select "number:13"
select select "number:5"
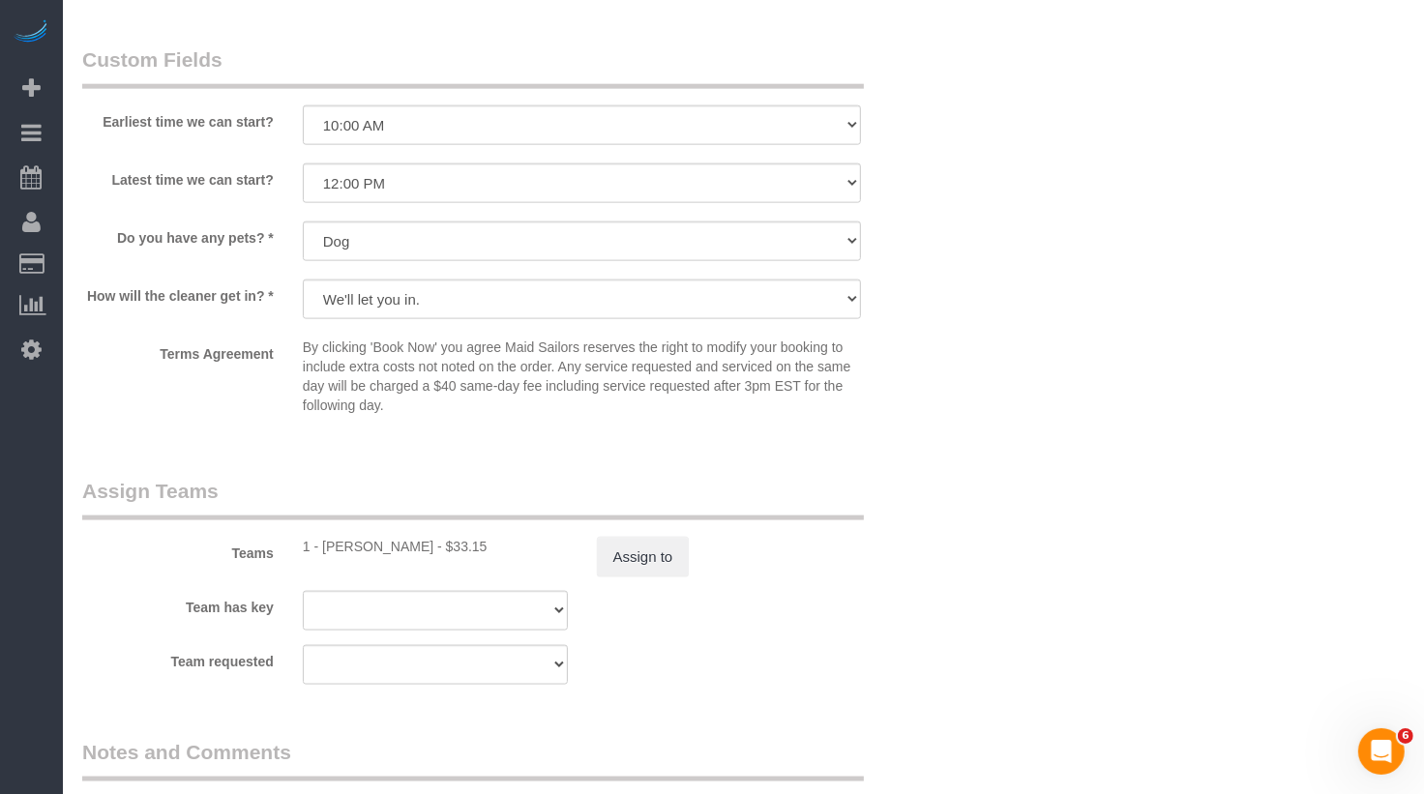
scroll to position [2062, 0]
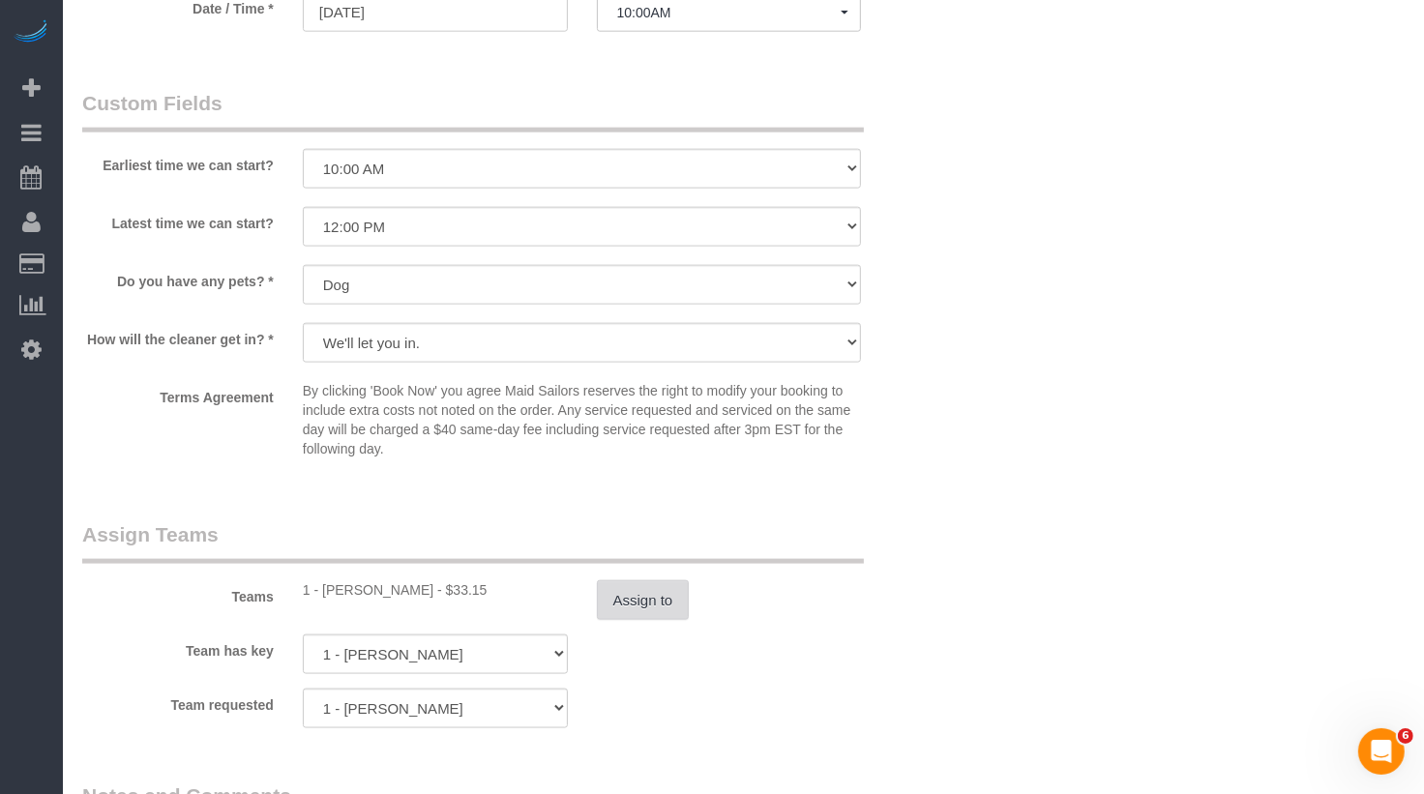
click at [635, 621] on button "Assign to" at bounding box center [643, 601] width 93 height 41
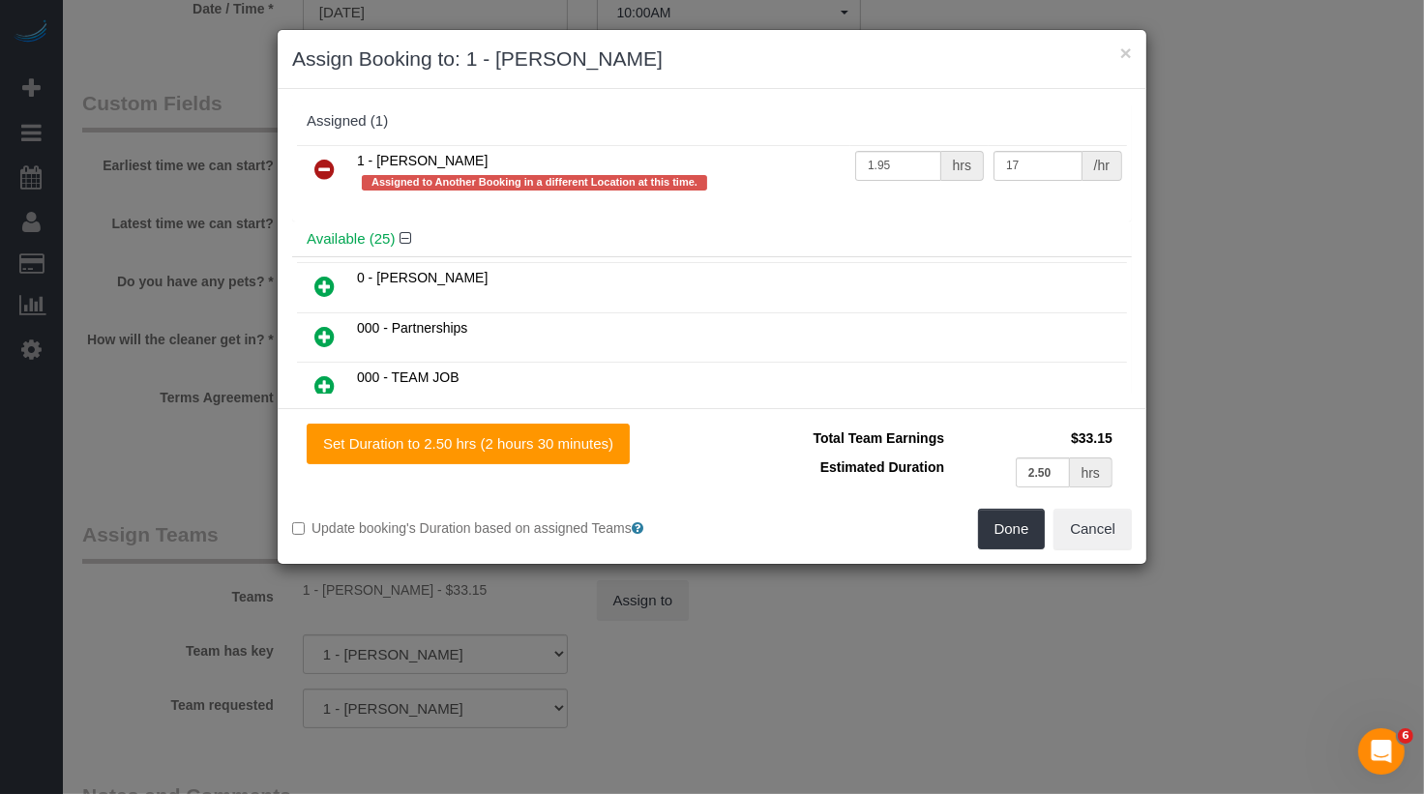
click at [327, 151] on link at bounding box center [324, 170] width 45 height 39
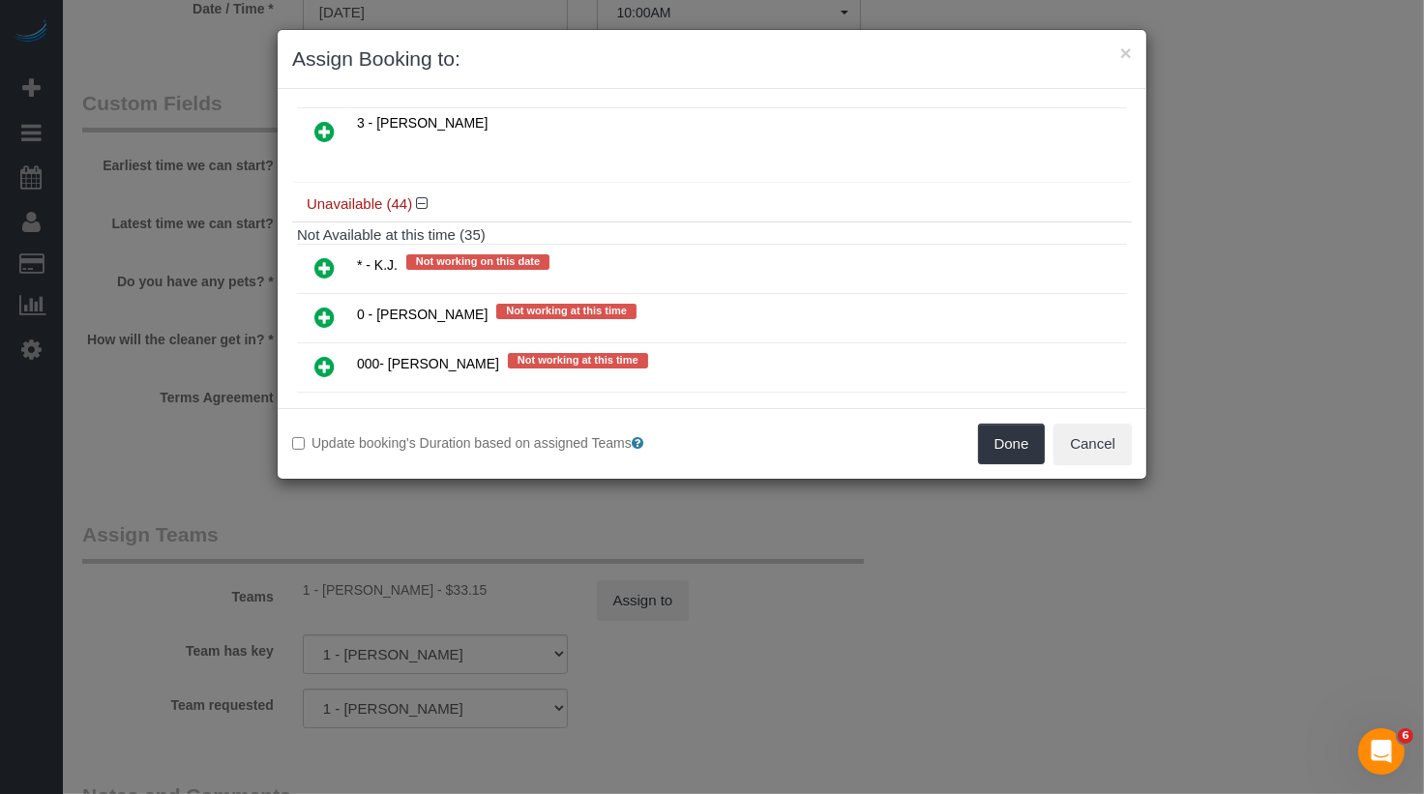
click at [333, 348] on link at bounding box center [324, 367] width 45 height 39
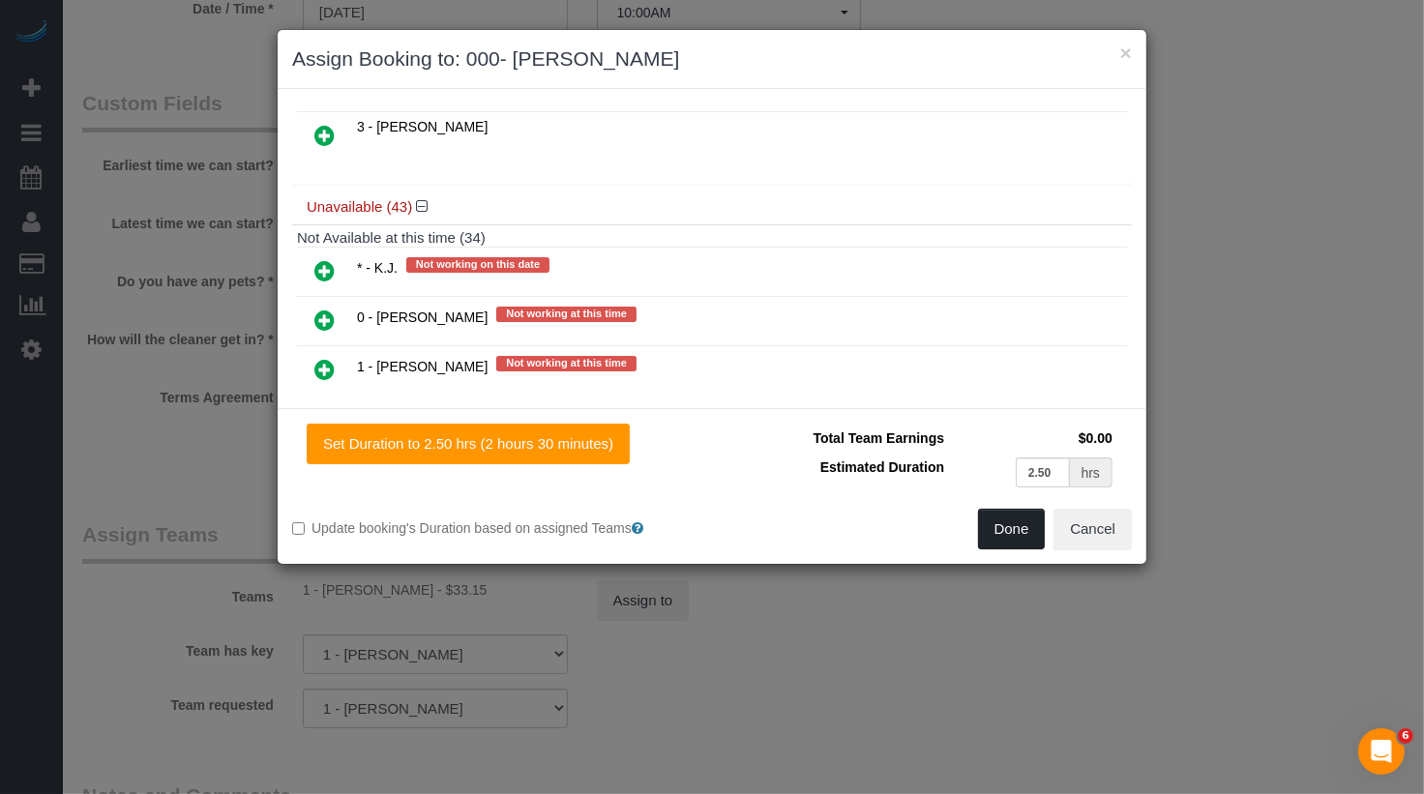
click at [1003, 521] on button "Done" at bounding box center [1012, 529] width 68 height 41
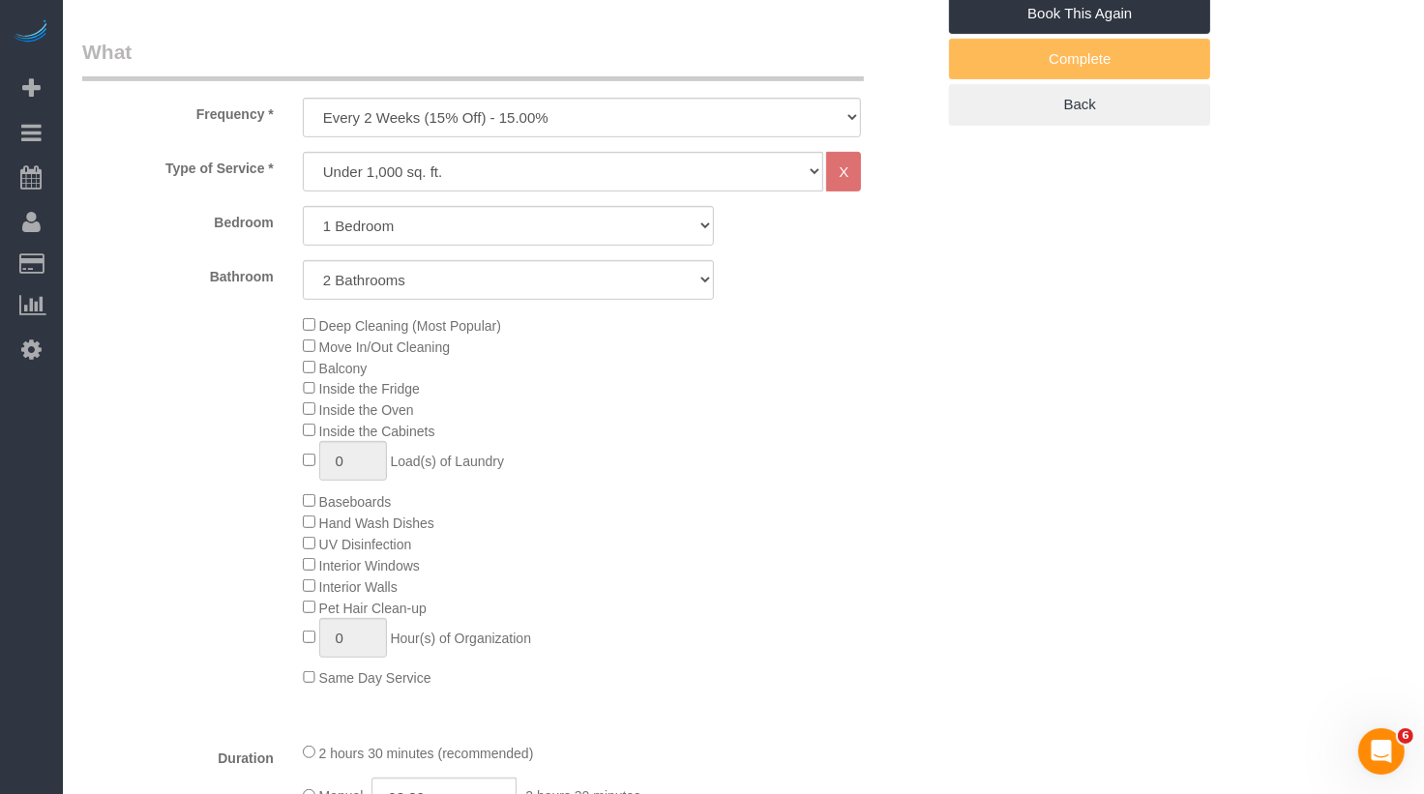
scroll to position [0, 0]
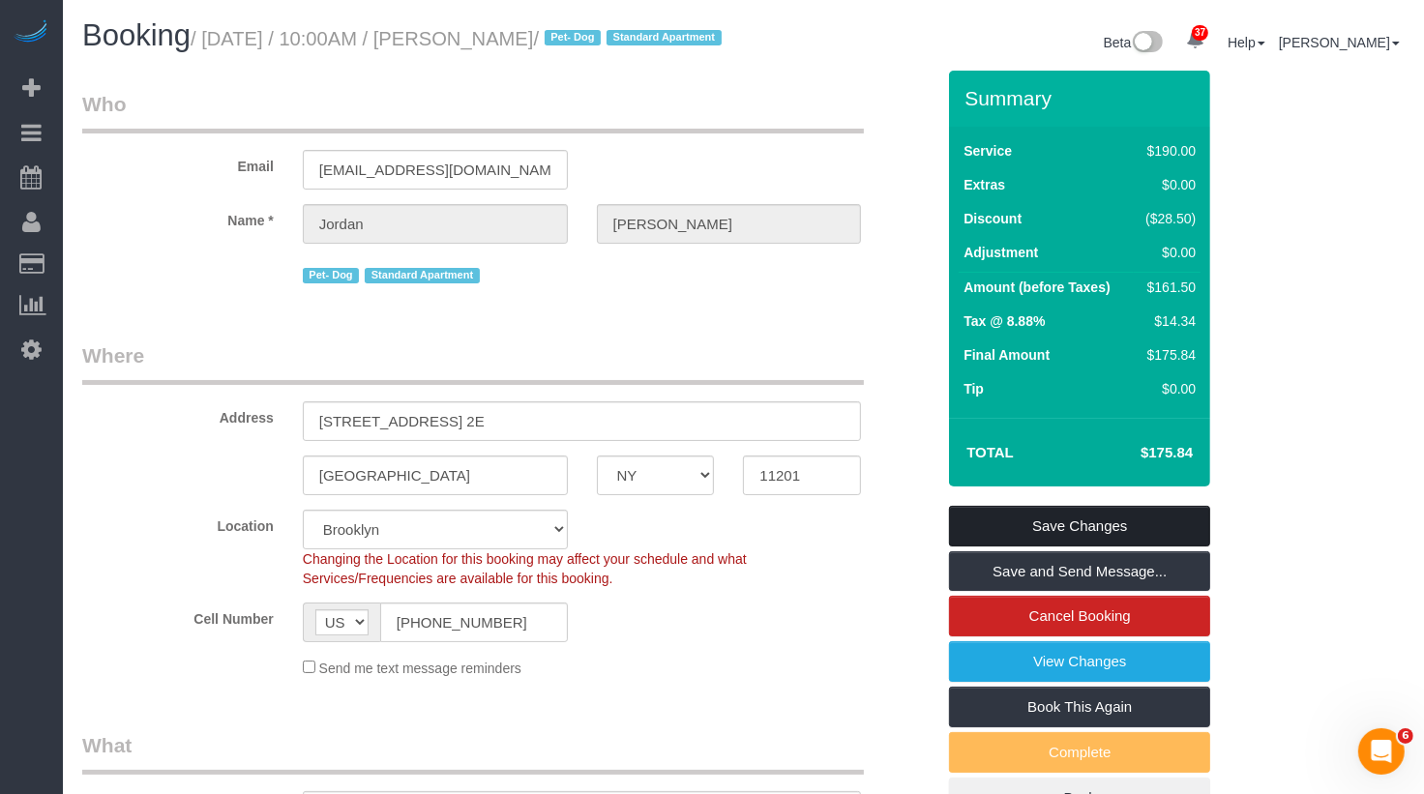
click at [1033, 547] on link "Save Changes" at bounding box center [1079, 526] width 261 height 41
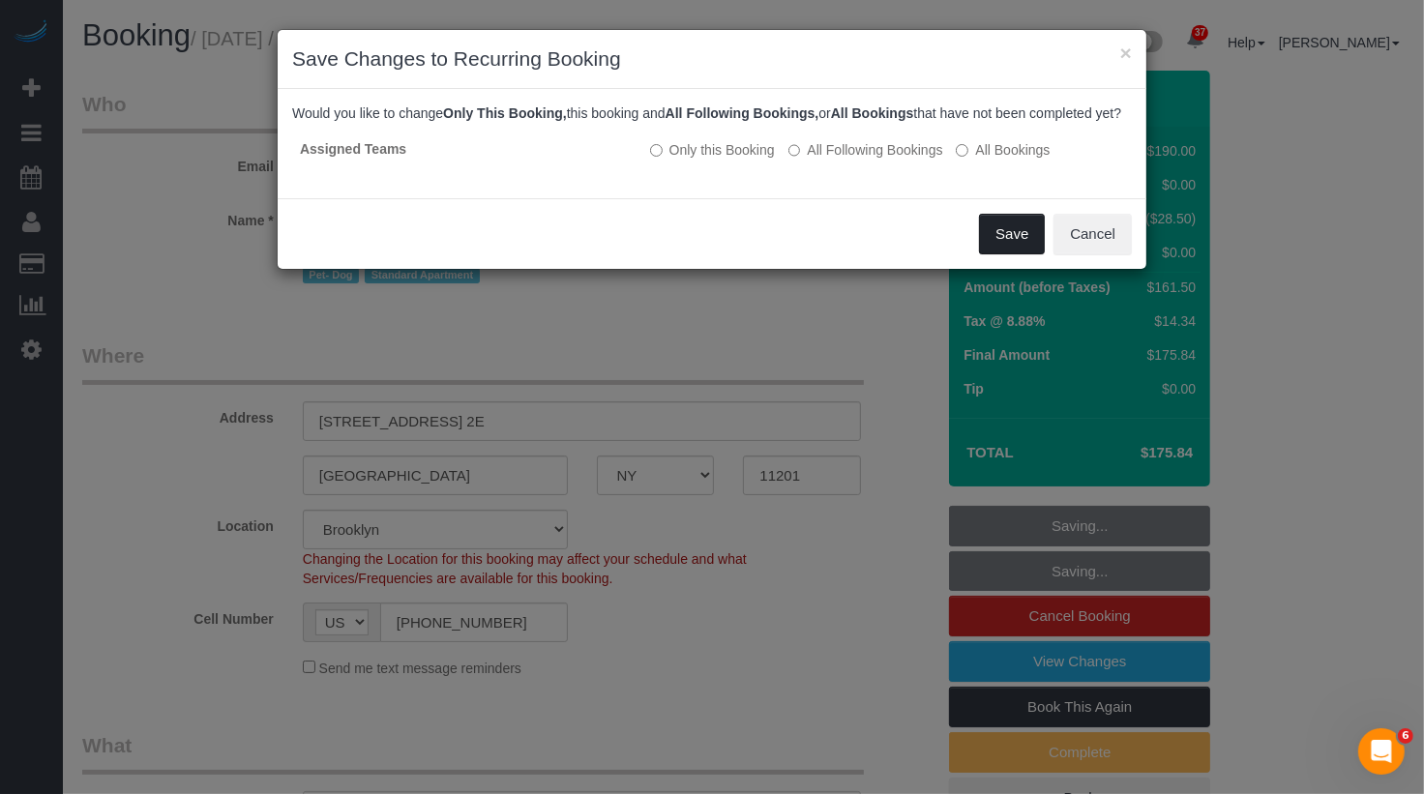
click at [1020, 244] on button "Save" at bounding box center [1012, 234] width 66 height 41
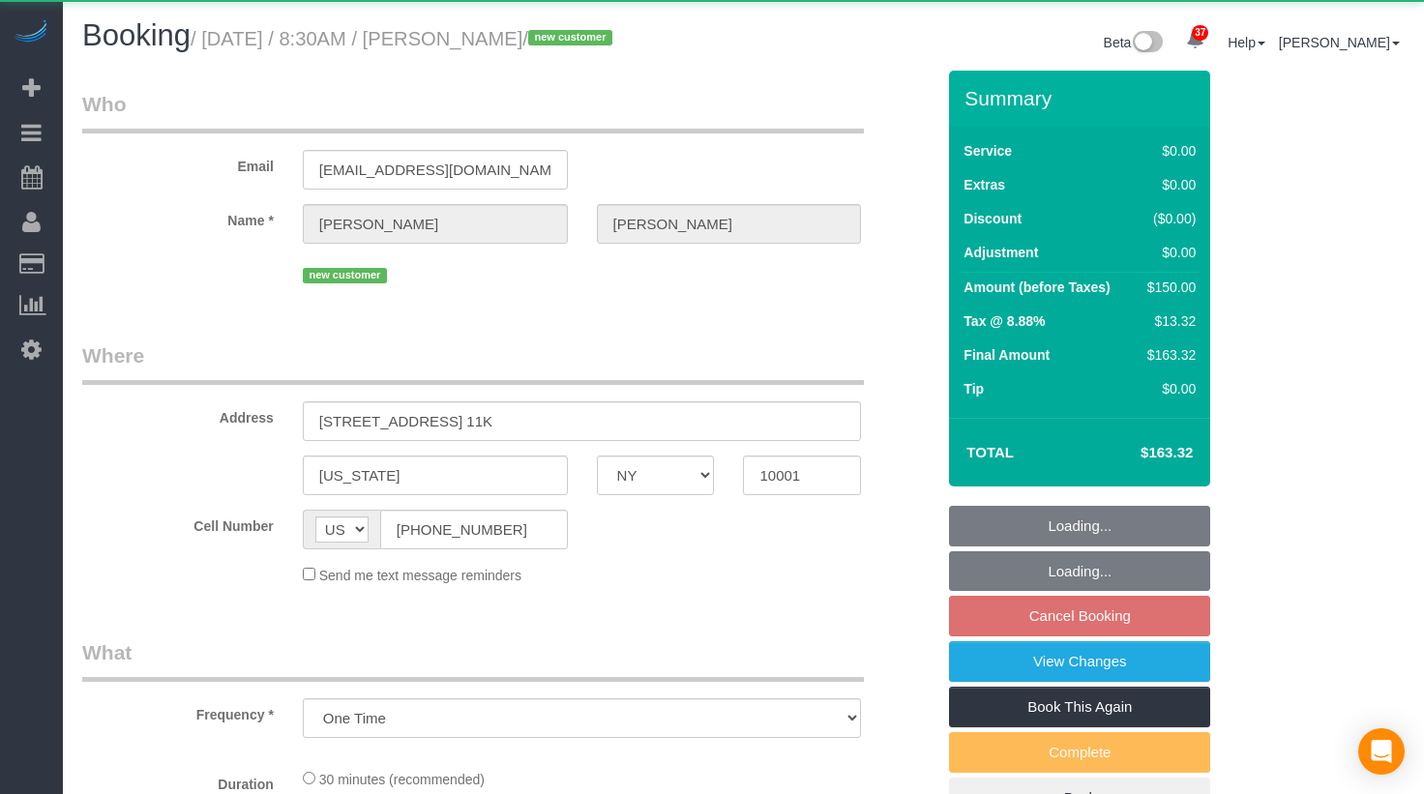
select select "NY"
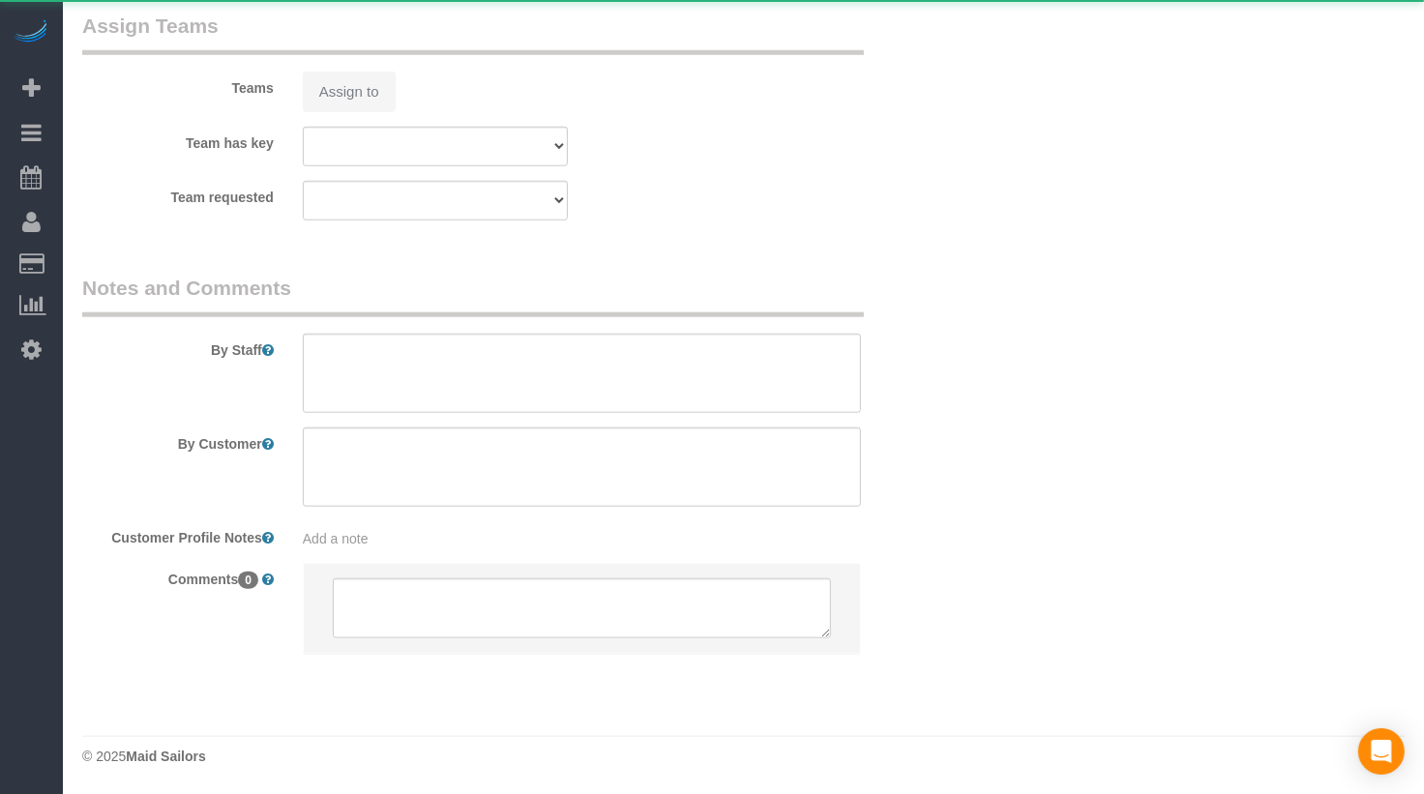
select select "object:1077"
select select "number:89"
select select "number:90"
select select "number:15"
select select "number:5"
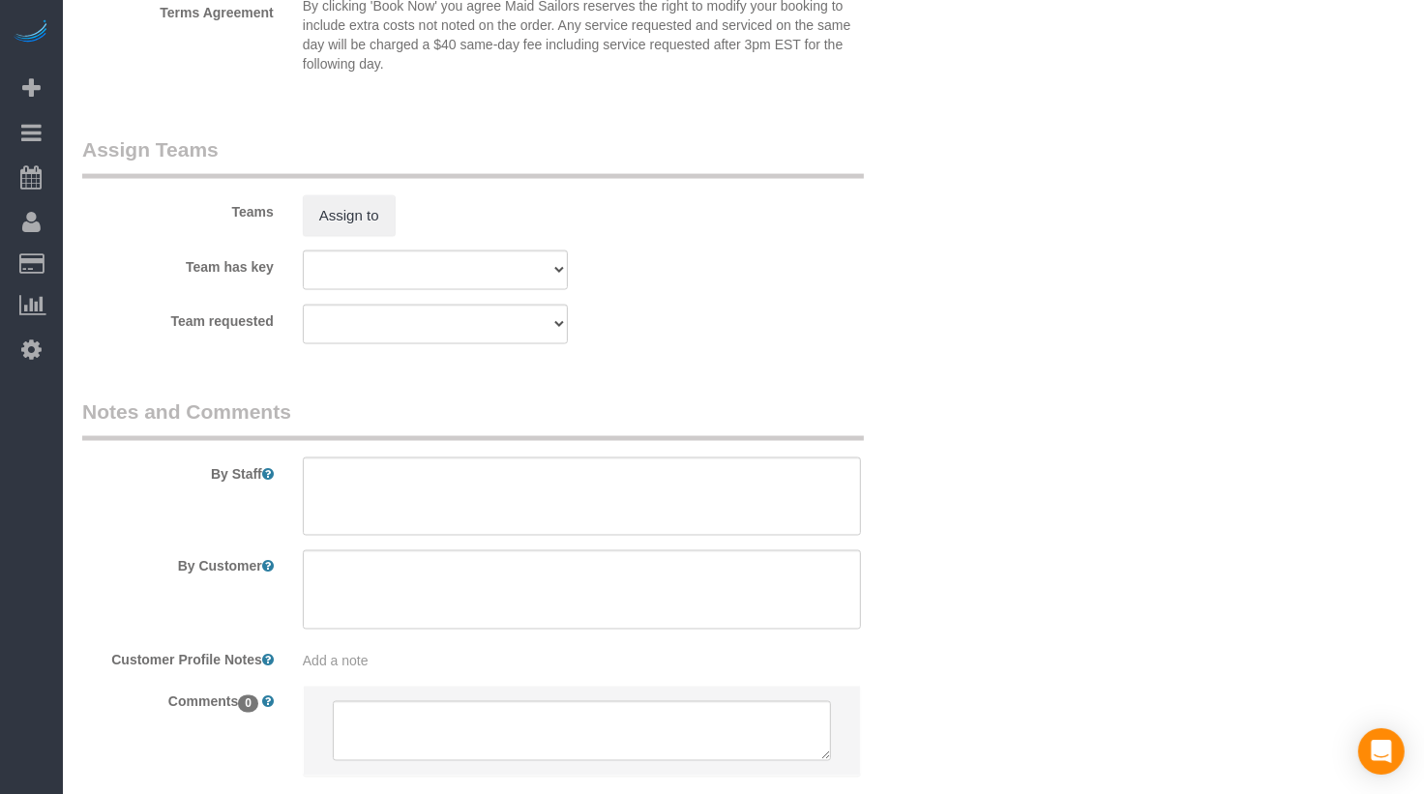
select select "string:stripe-pm_1SFes54VGloSiKo7c7ov8XN6"
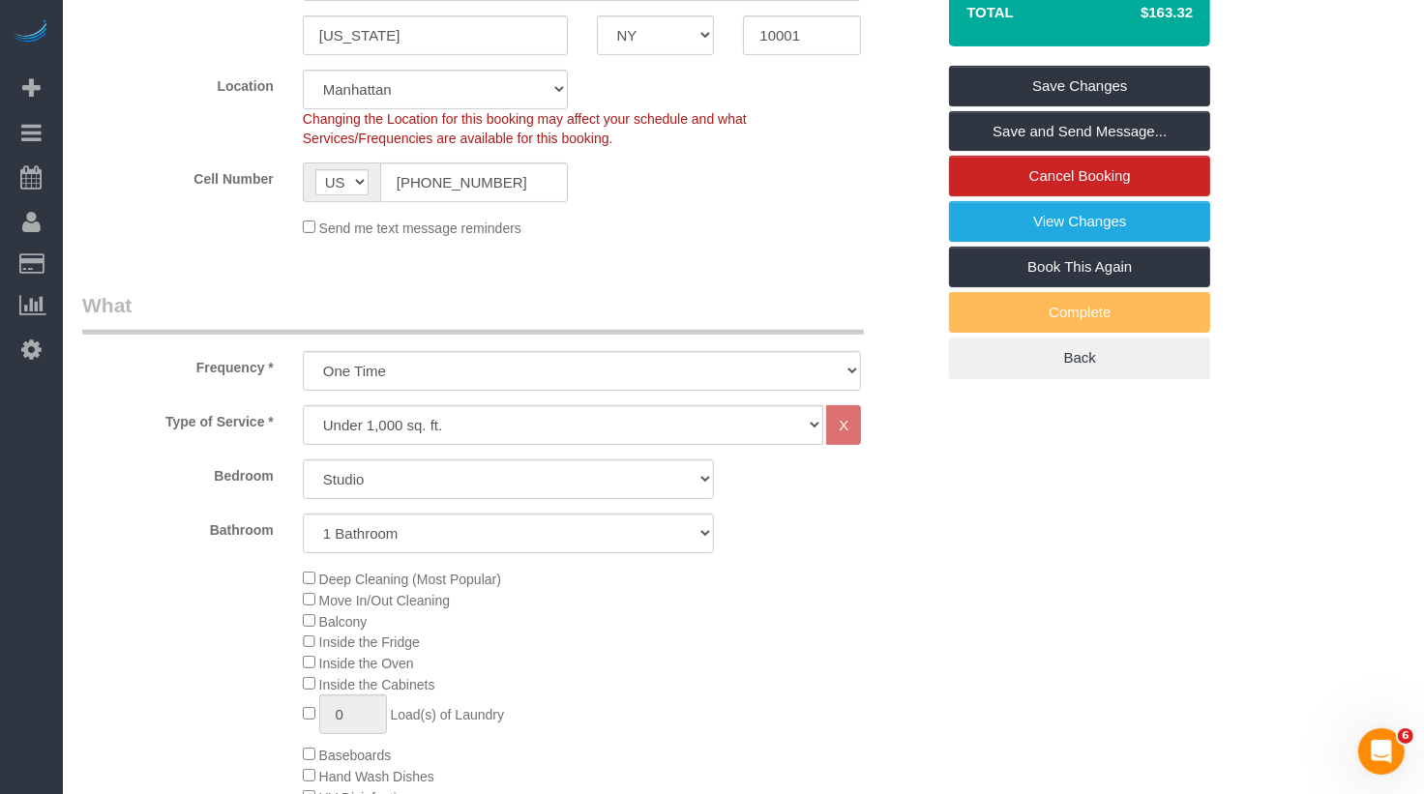
scroll to position [219, 0]
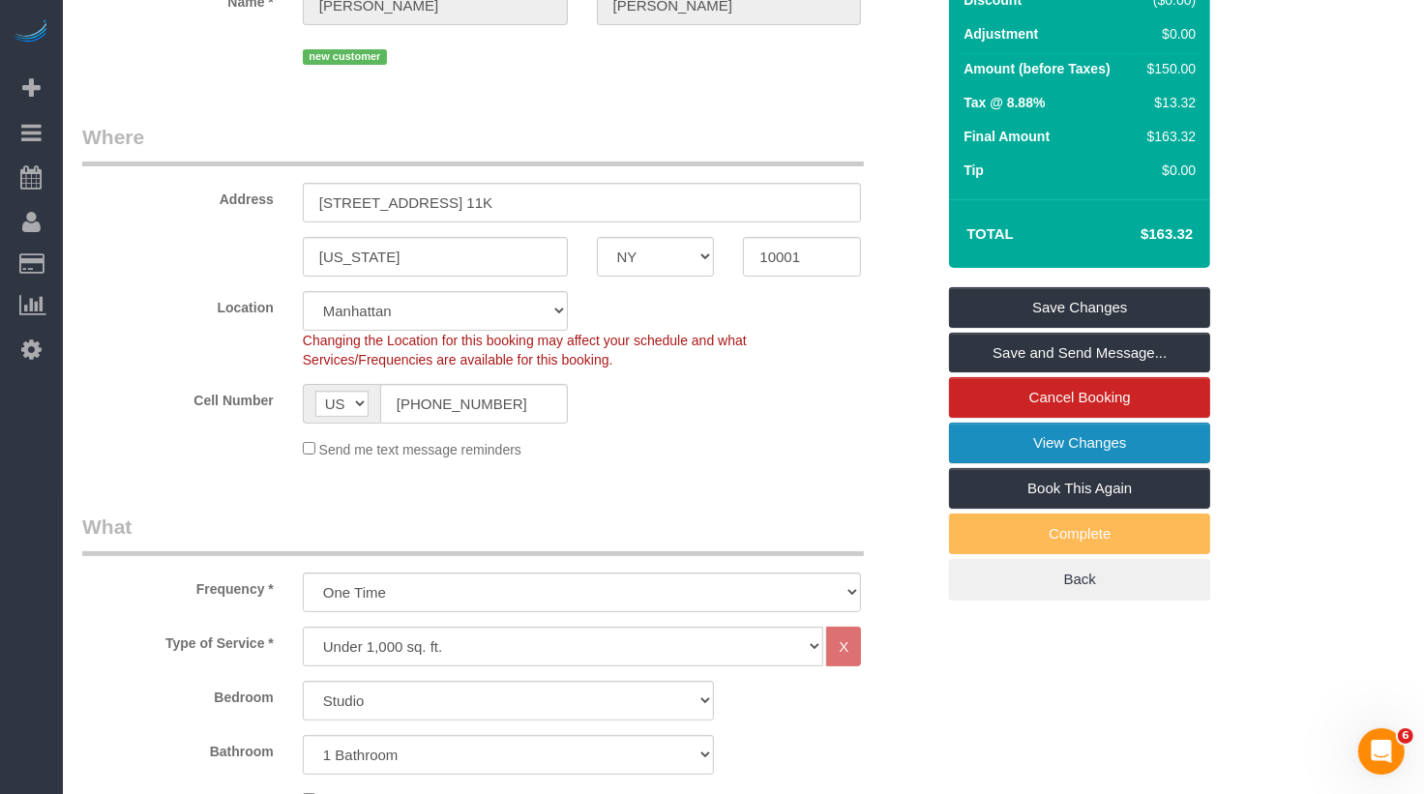
click at [1066, 438] on link "View Changes" at bounding box center [1079, 443] width 261 height 41
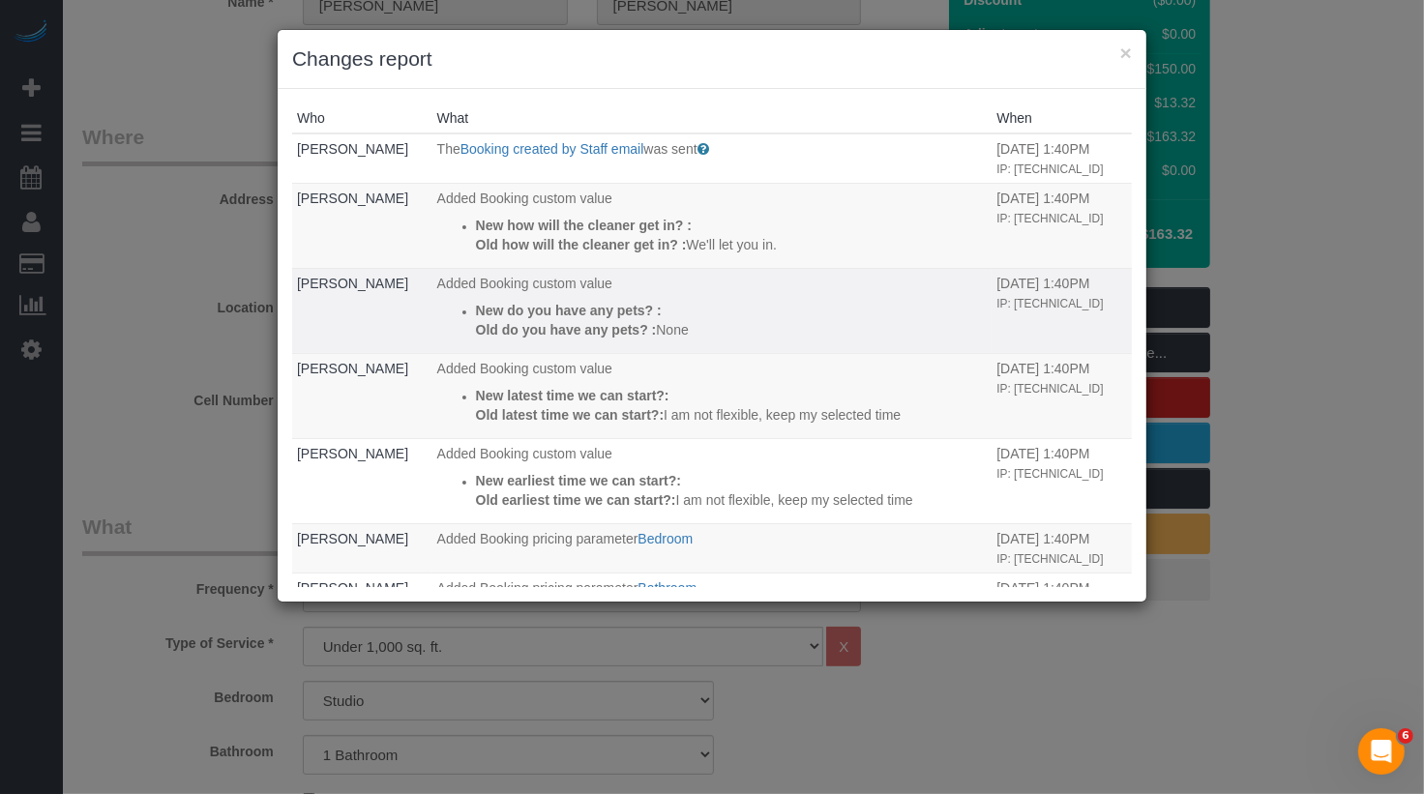
scroll to position [295, 0]
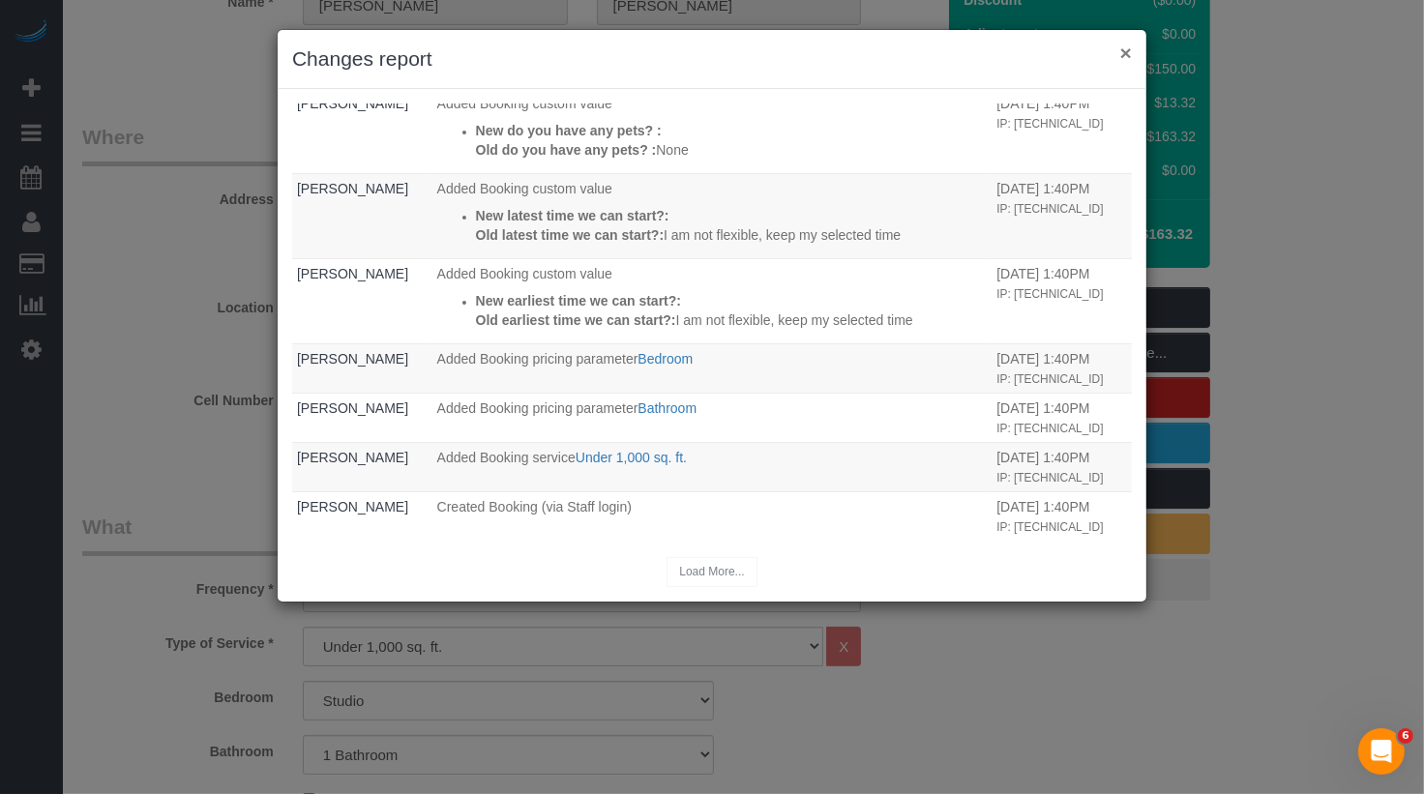
click at [1128, 55] on button "×" at bounding box center [1127, 53] width 12 height 20
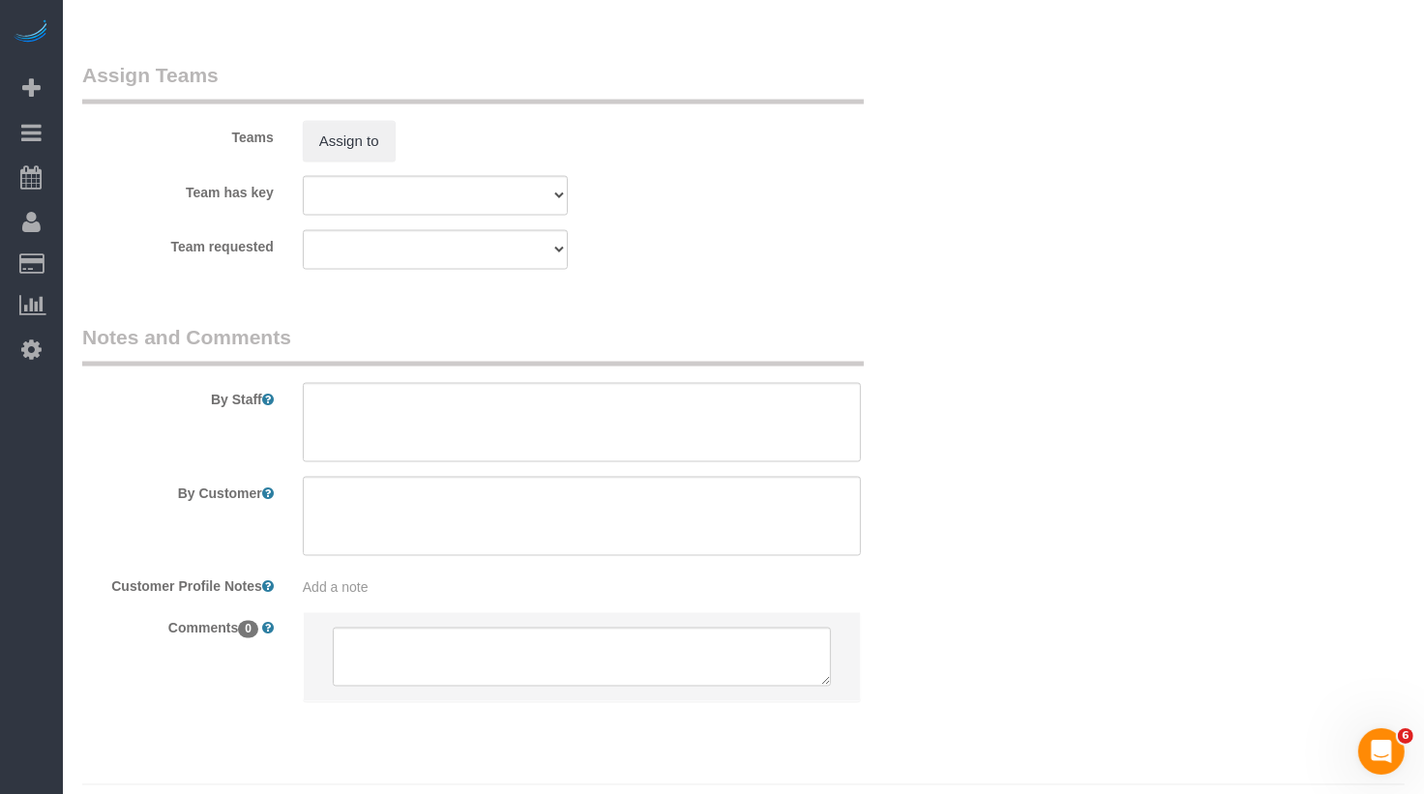
scroll to position [2691, 0]
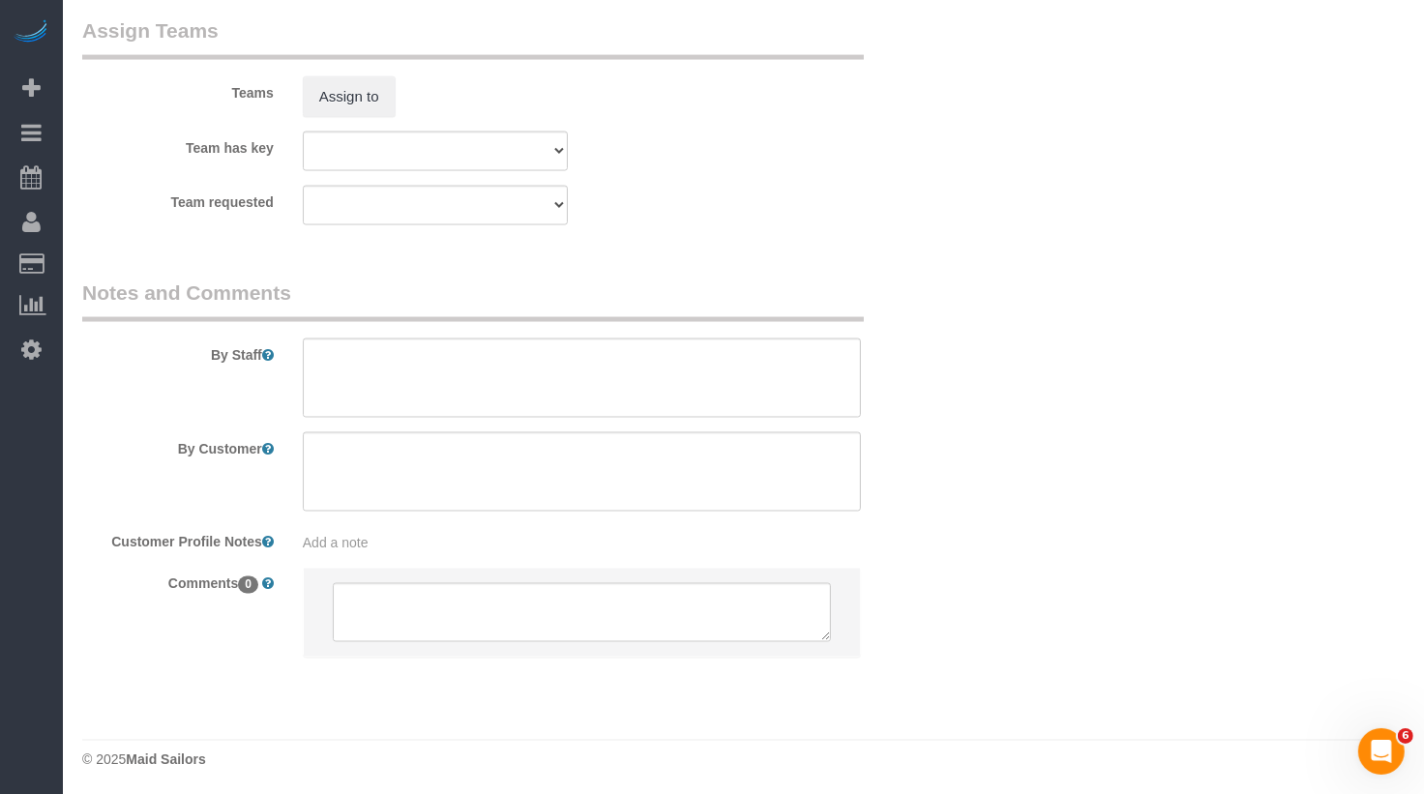
click at [372, 121] on sui-booking-teams "Teams Assign to Team has key 000- Donna Mercado 000 - Partnerships 000 - TEAM J…" at bounding box center [508, 120] width 853 height 209
click at [367, 107] on button "Assign to" at bounding box center [349, 96] width 93 height 41
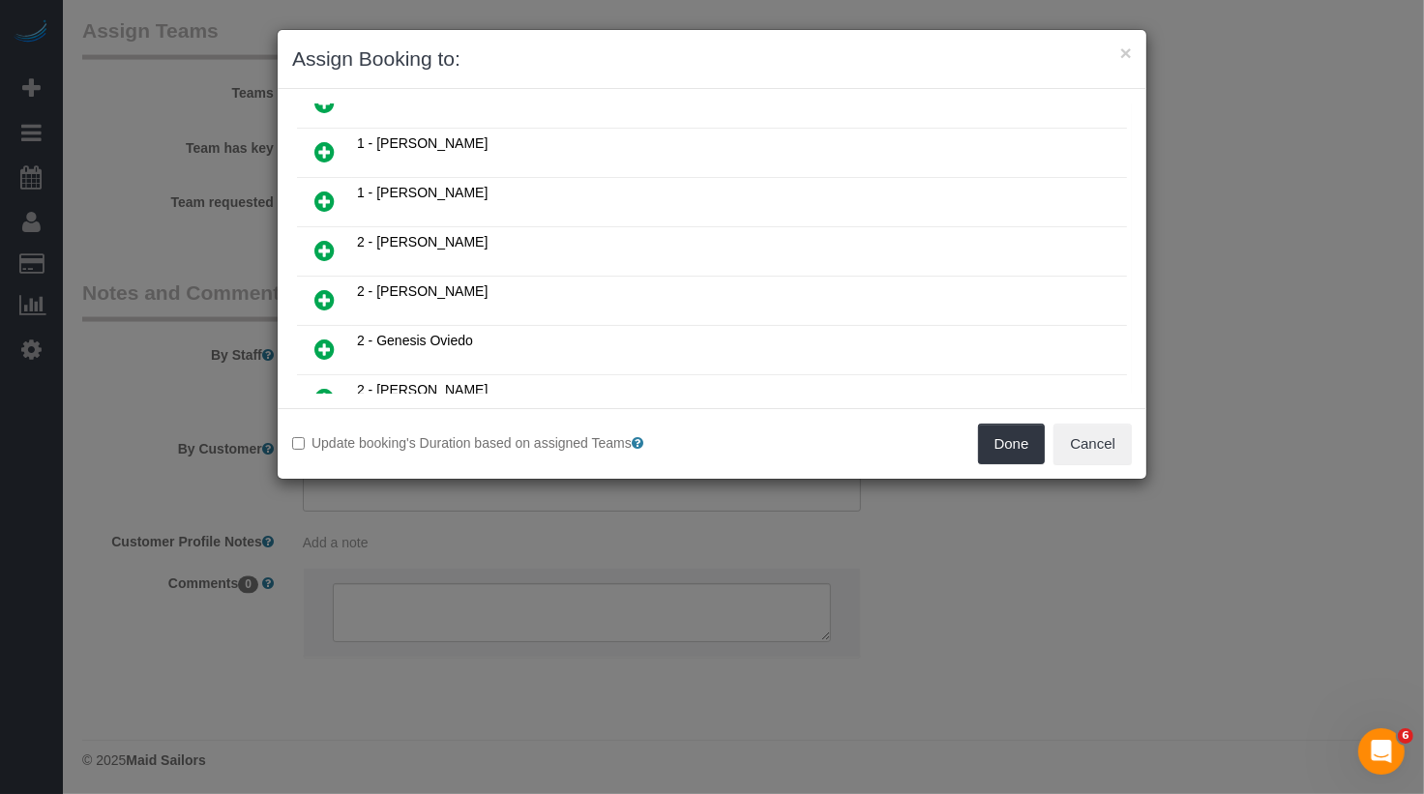
scroll to position [0, 0]
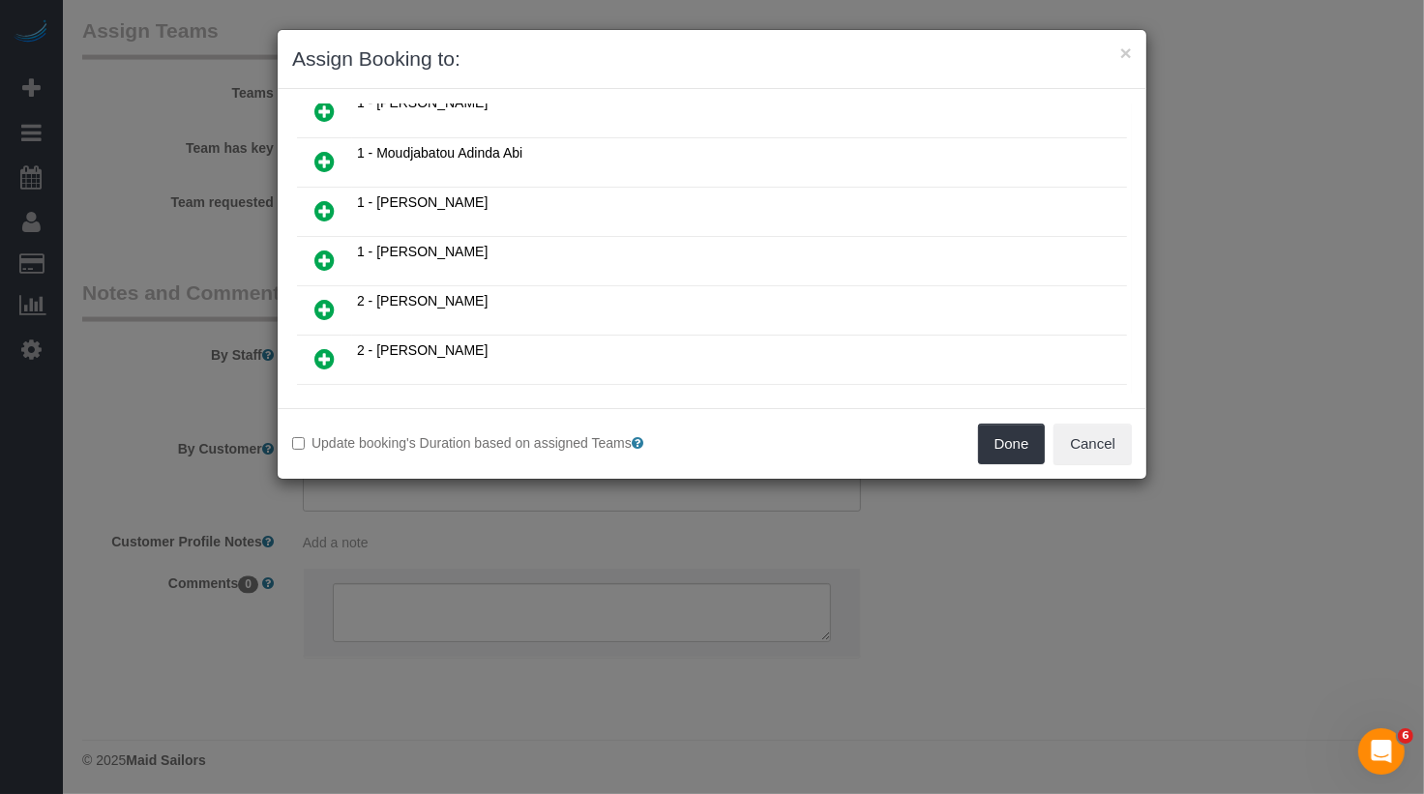
click at [334, 201] on link at bounding box center [324, 212] width 45 height 39
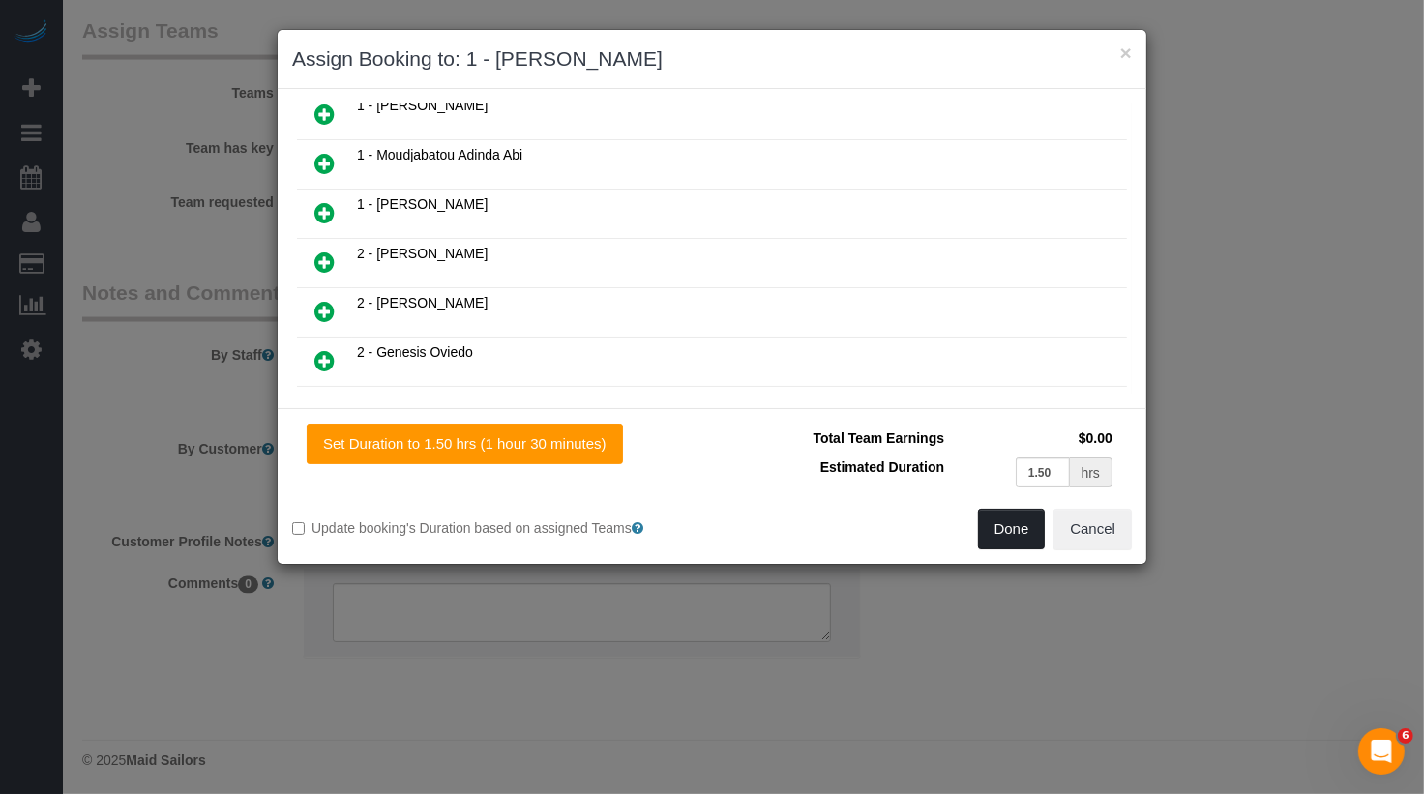
click at [1008, 530] on button "Done" at bounding box center [1012, 529] width 68 height 41
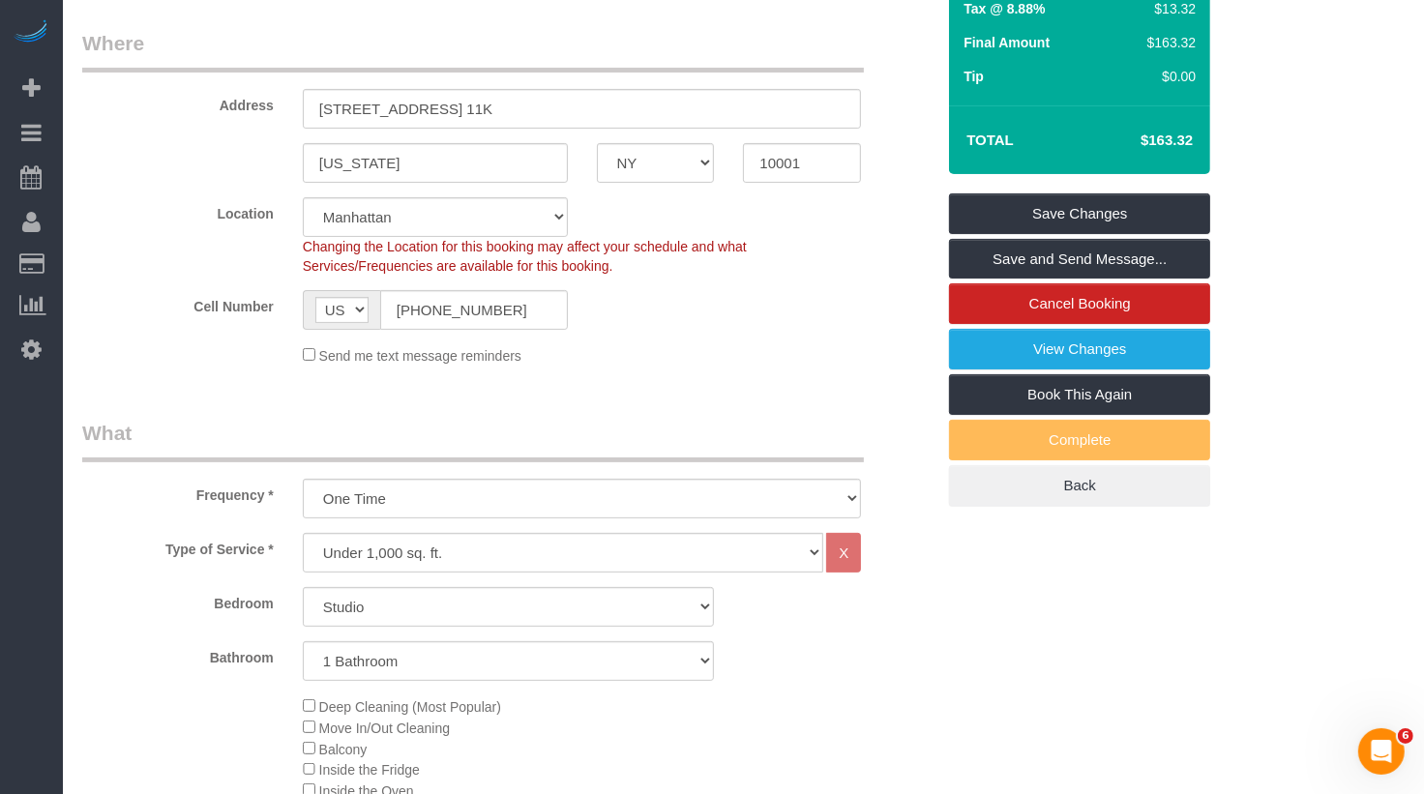
scroll to position [0, 0]
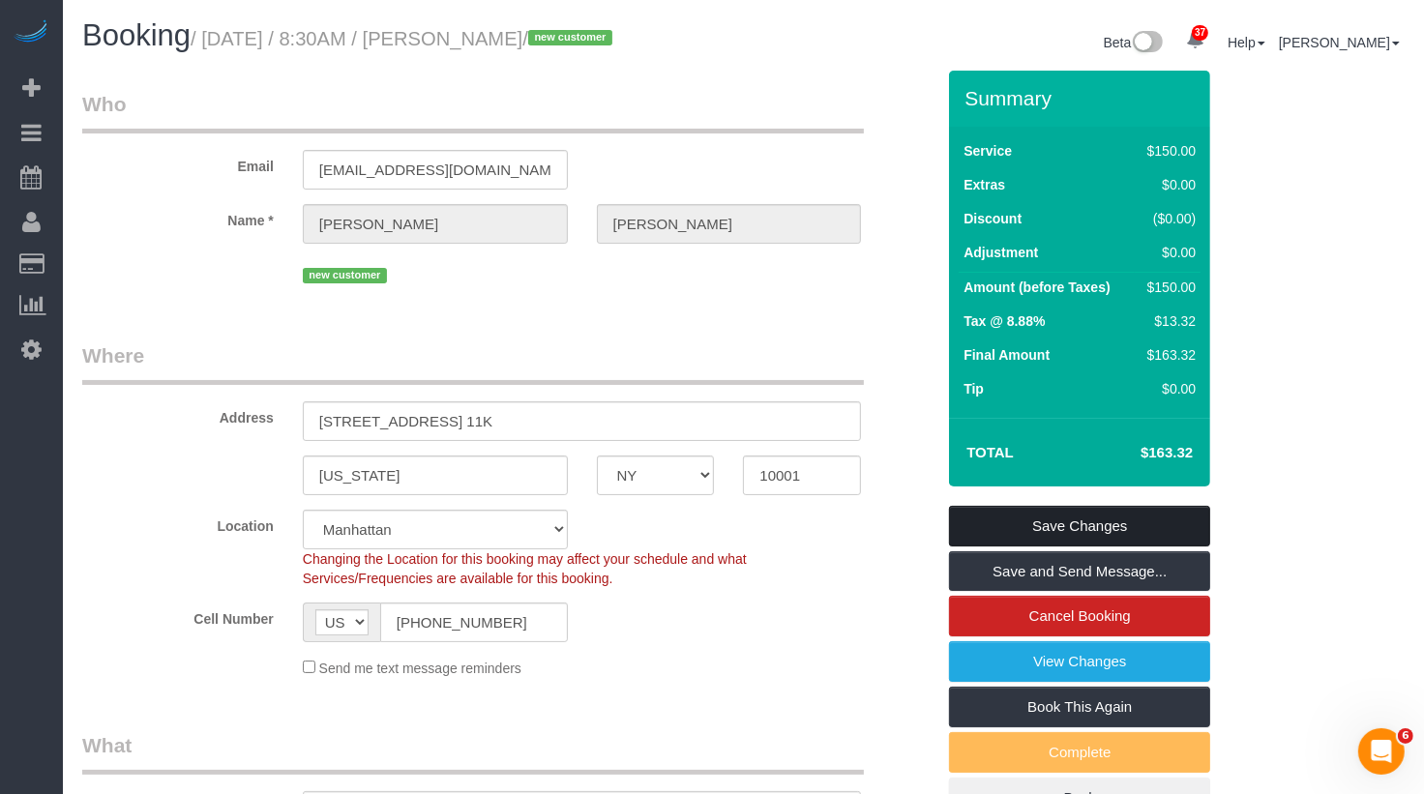
click at [1057, 526] on link "Save Changes" at bounding box center [1079, 526] width 261 height 41
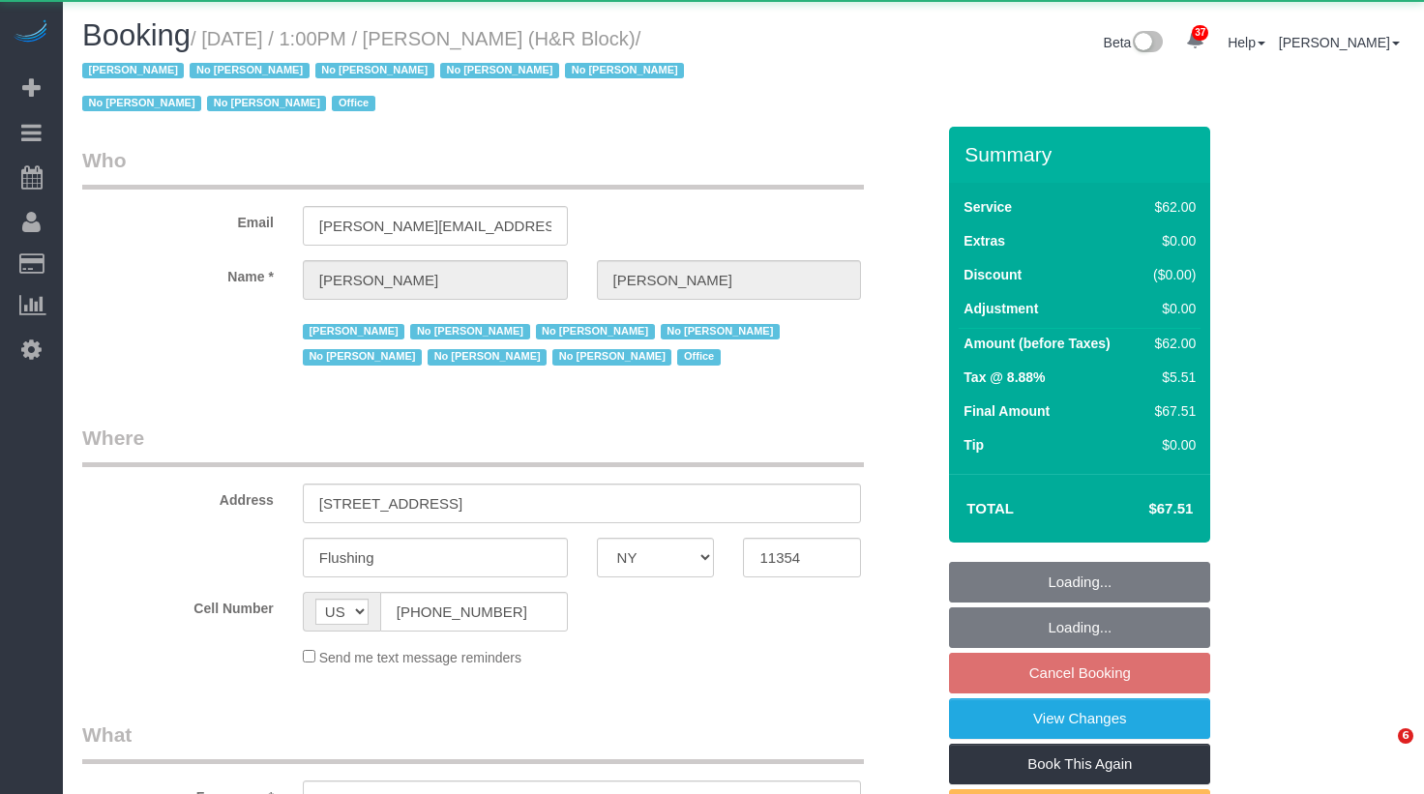
select select "NY"
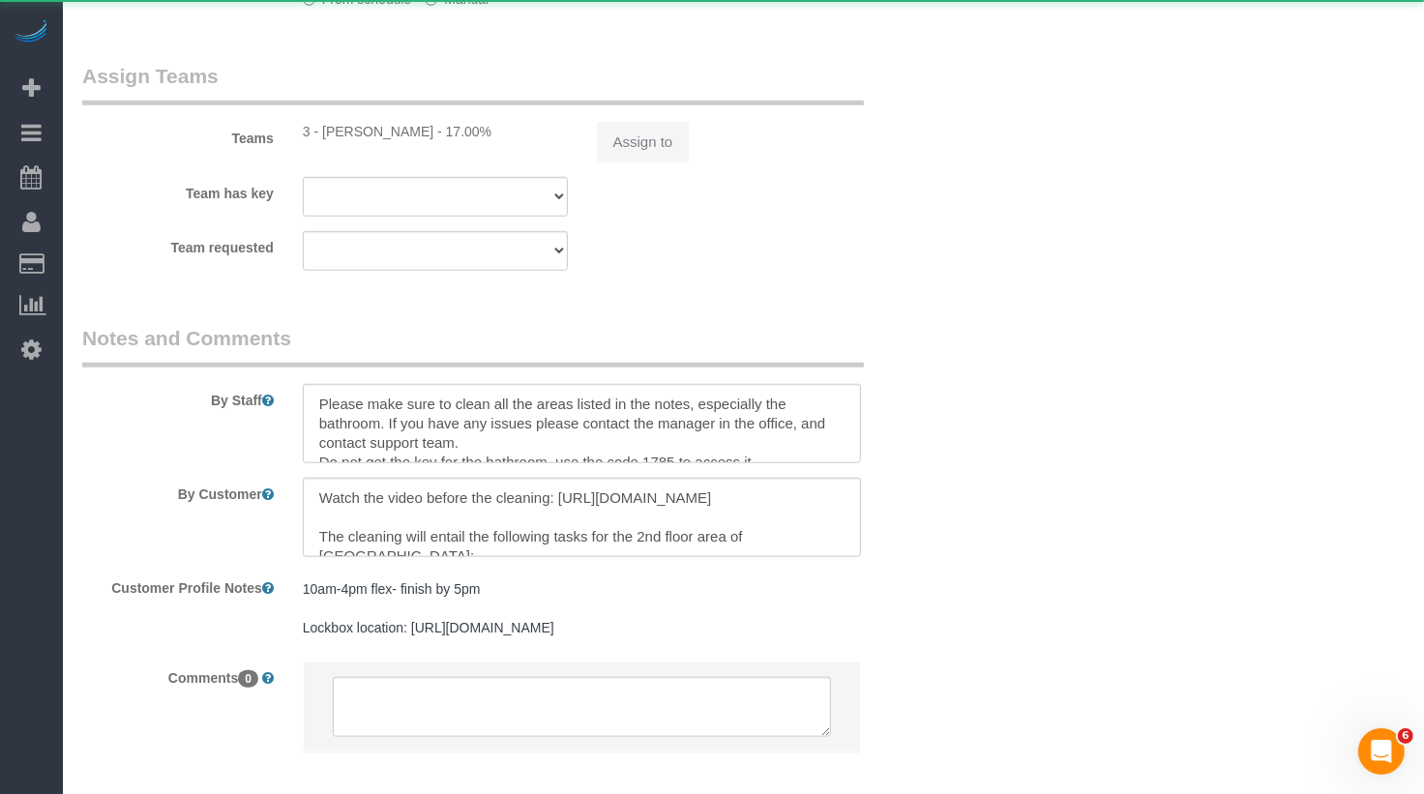
select select "object:1052"
select select "spot61"
select select "number:89"
select select "number:90"
select select "number:15"
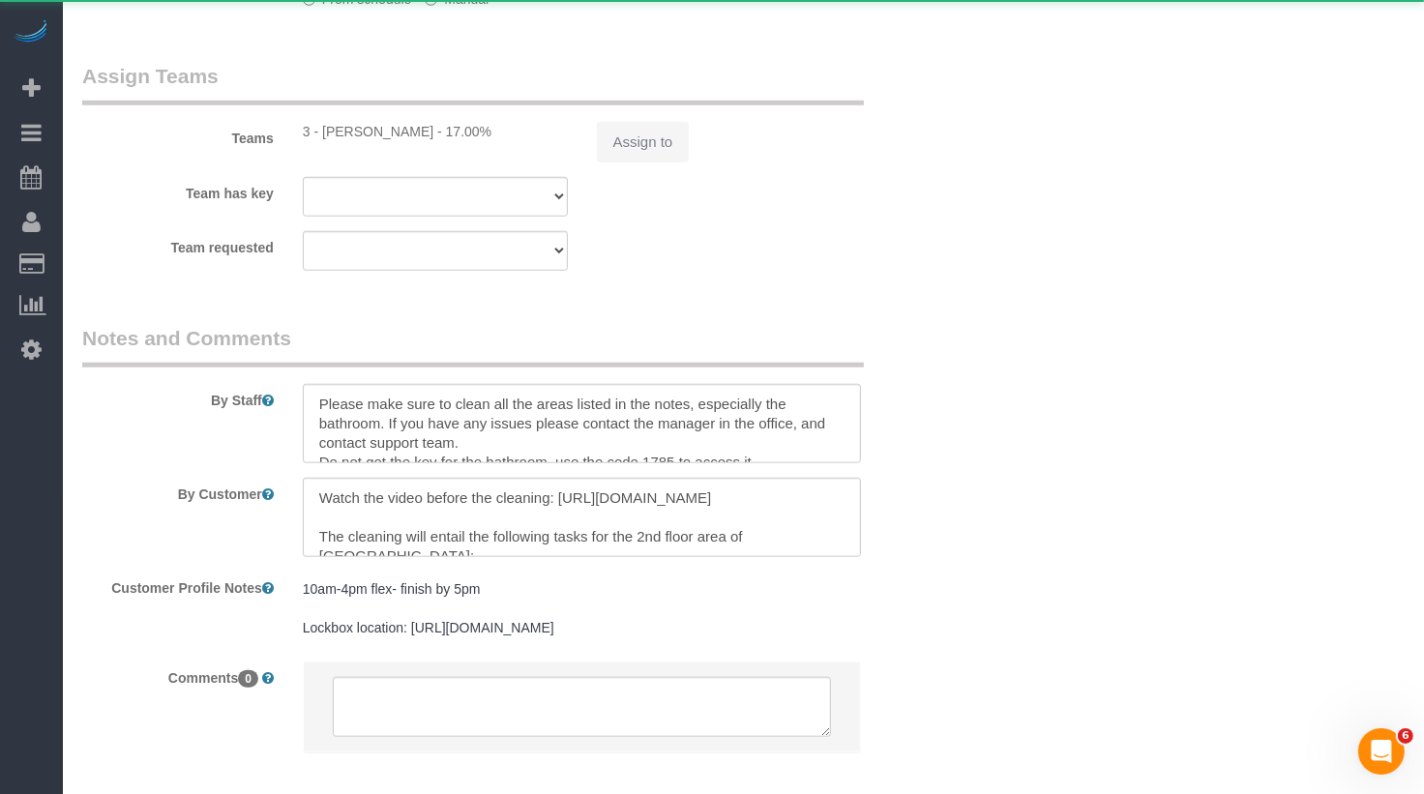
select select "number:5"
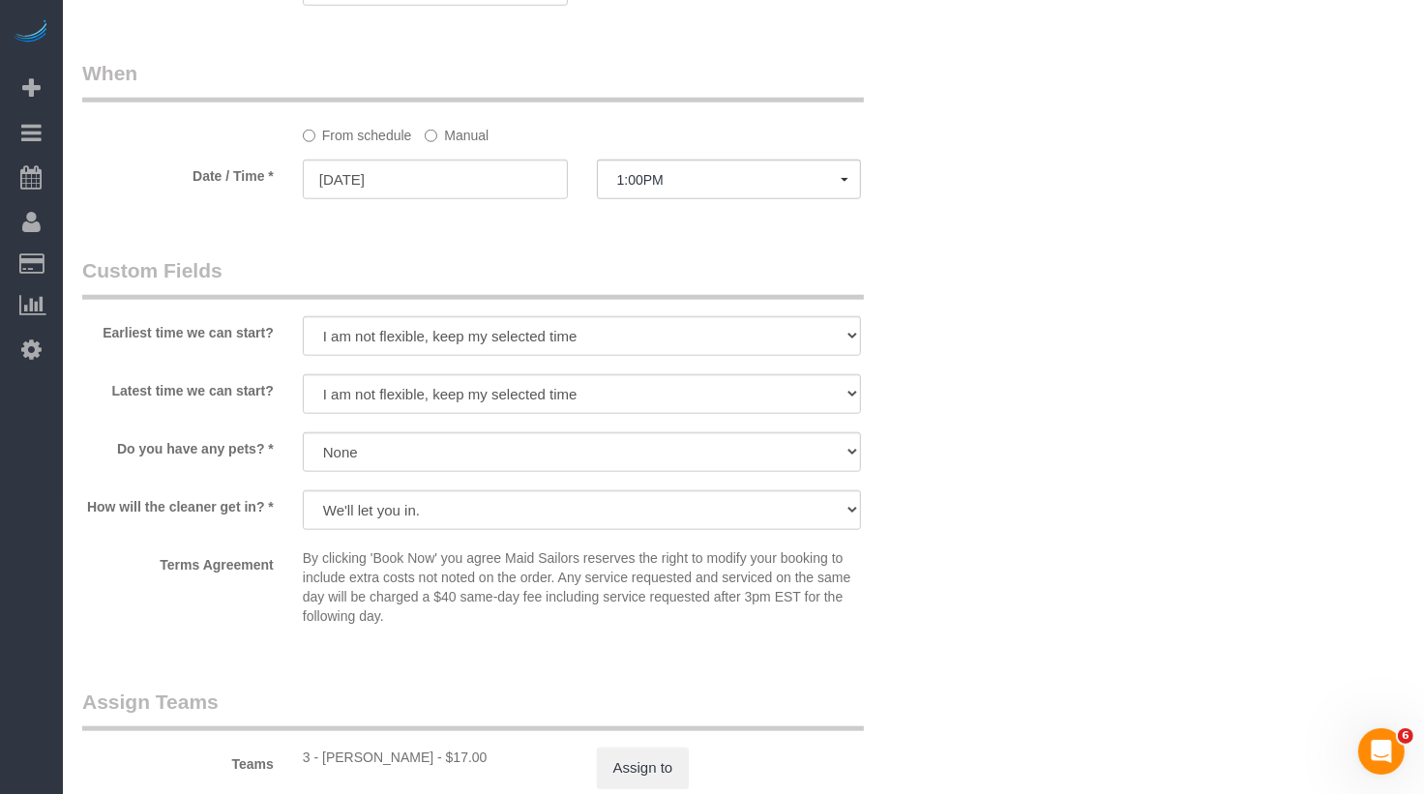
scroll to position [1529, 0]
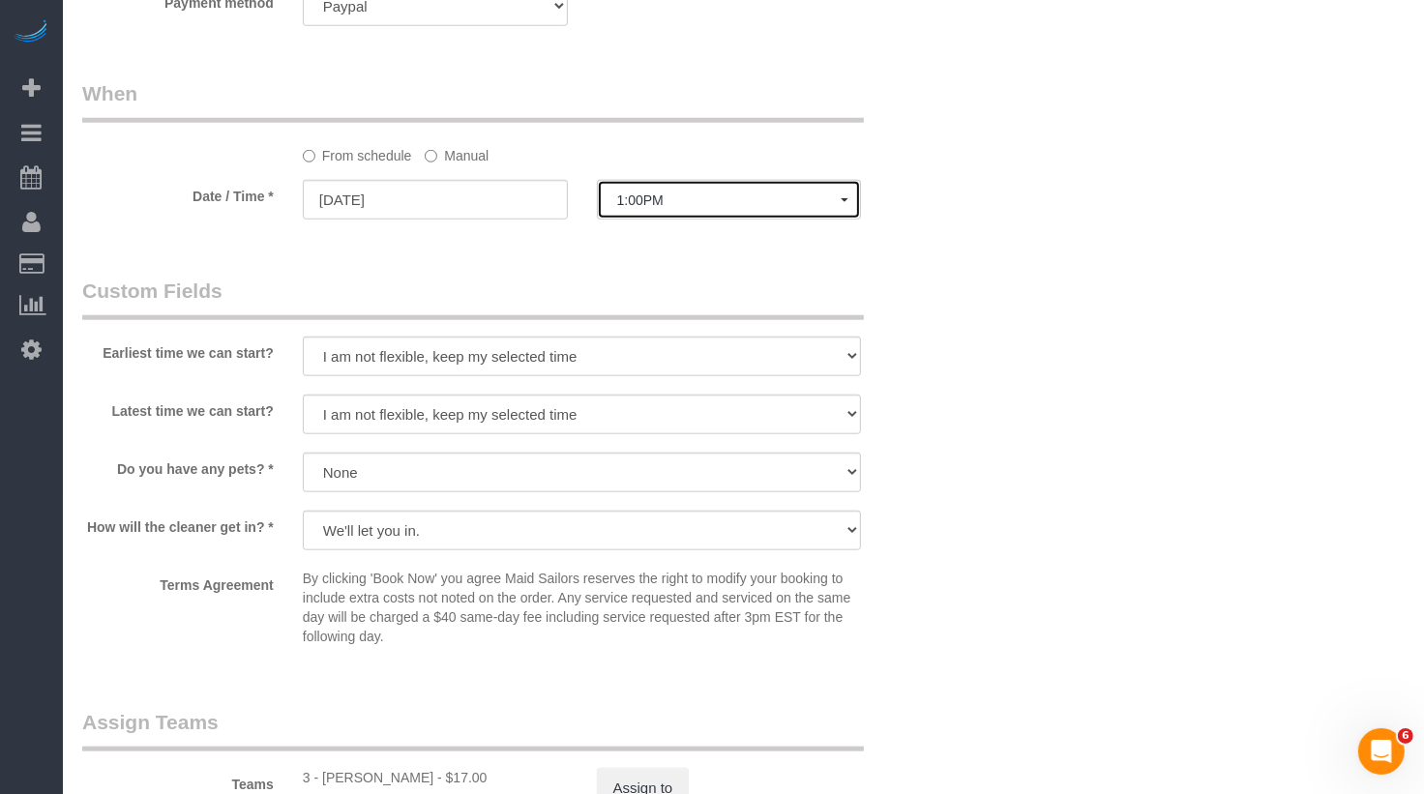
click at [653, 190] on button "1:00PM" at bounding box center [729, 200] width 265 height 40
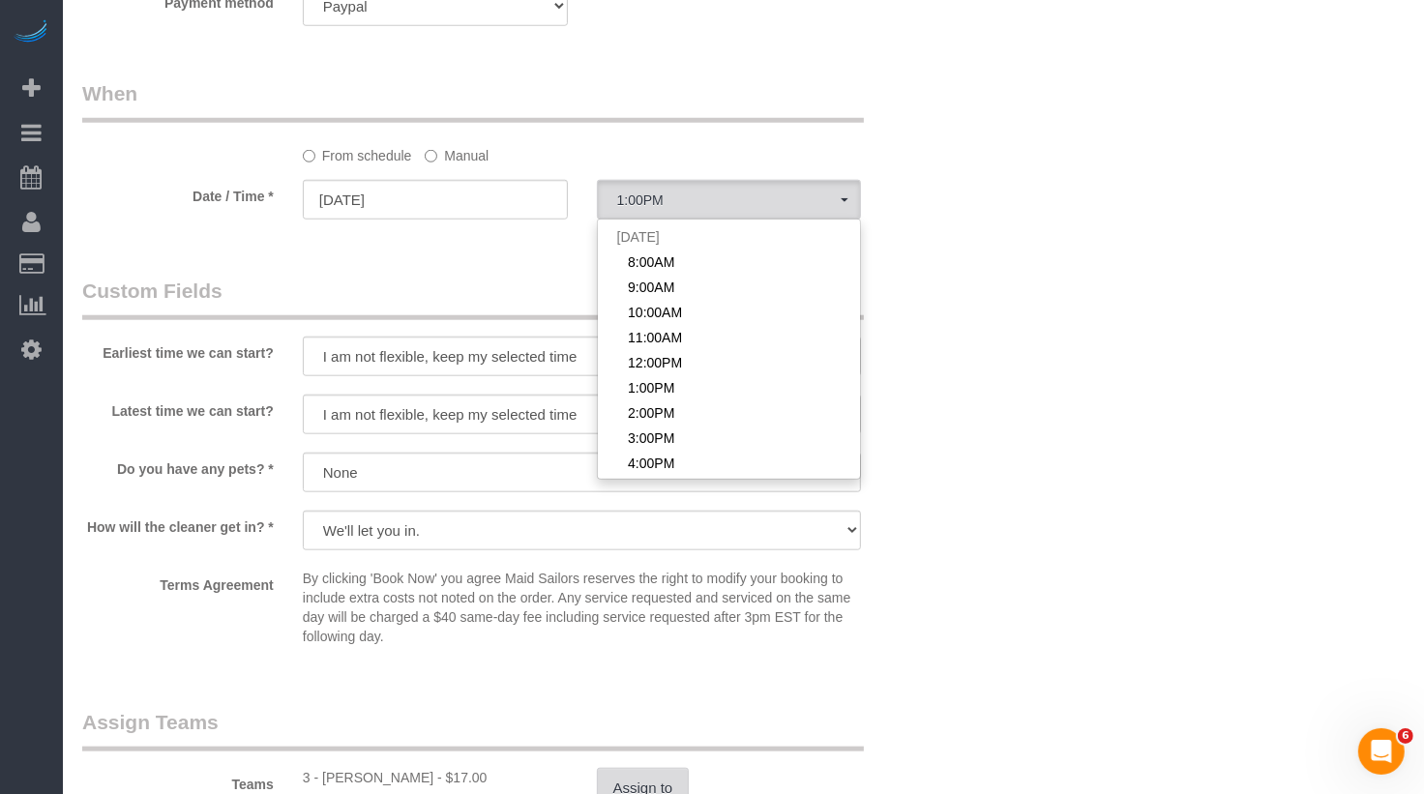
click at [619, 788] on button "Assign to" at bounding box center [643, 788] width 93 height 41
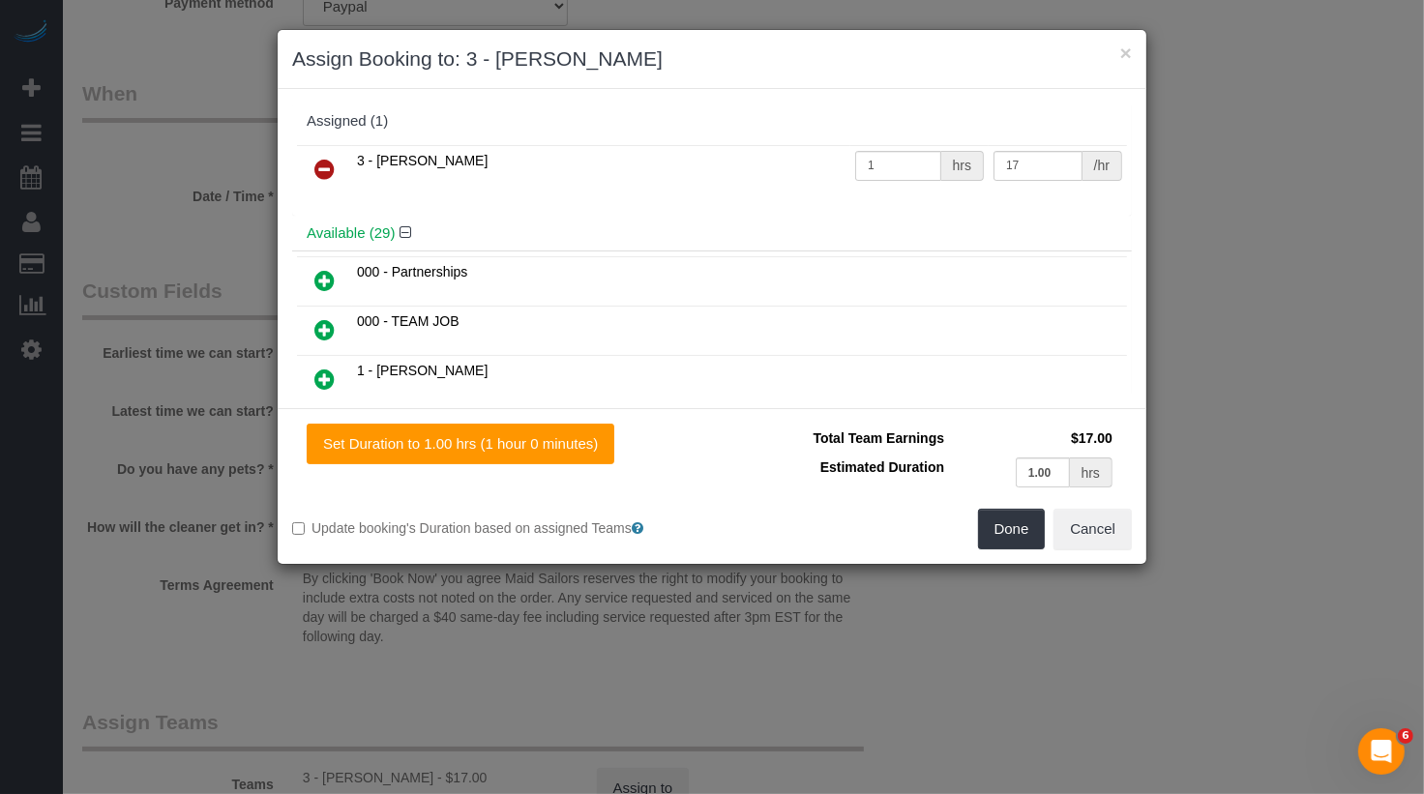
click at [323, 160] on icon at bounding box center [324, 169] width 20 height 23
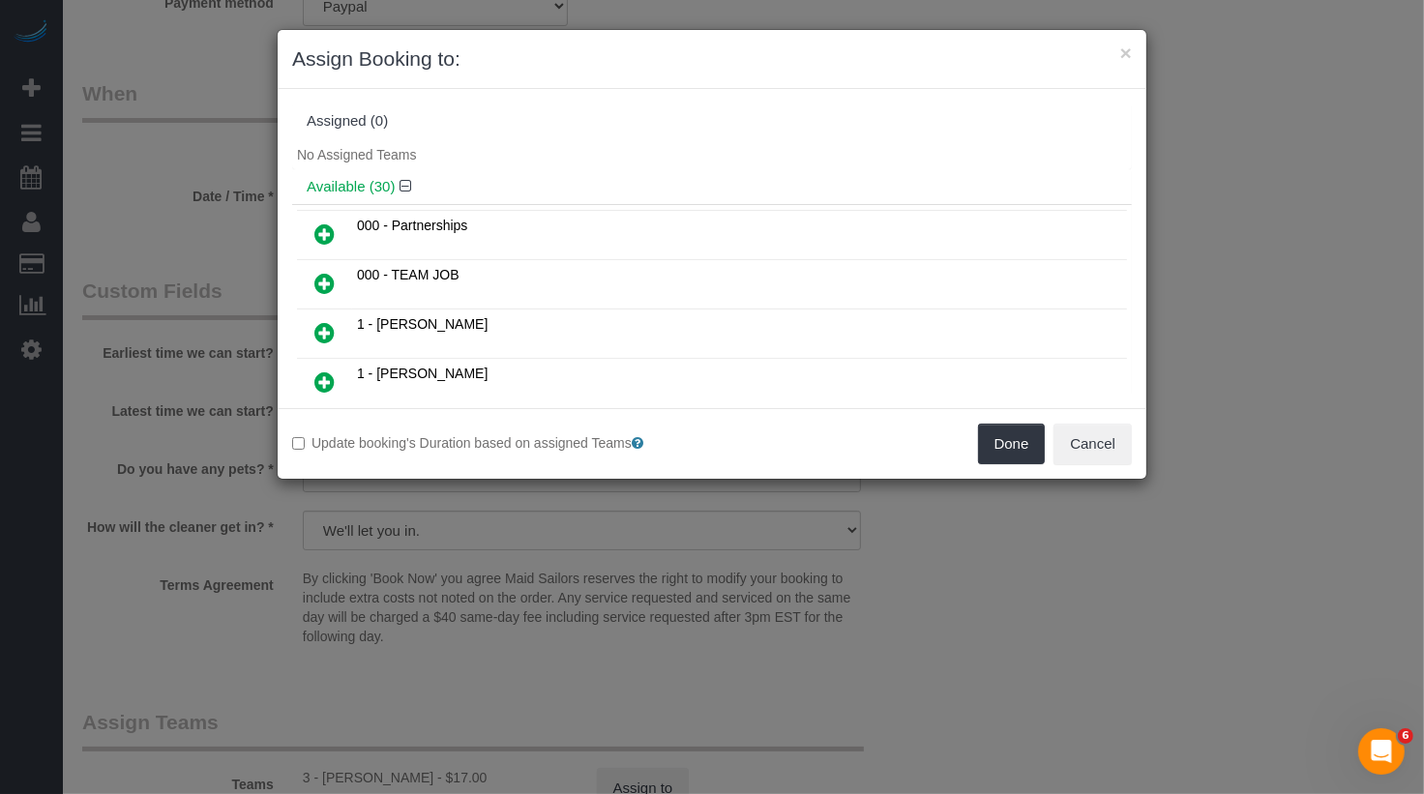
click at [335, 230] on link at bounding box center [324, 235] width 45 height 39
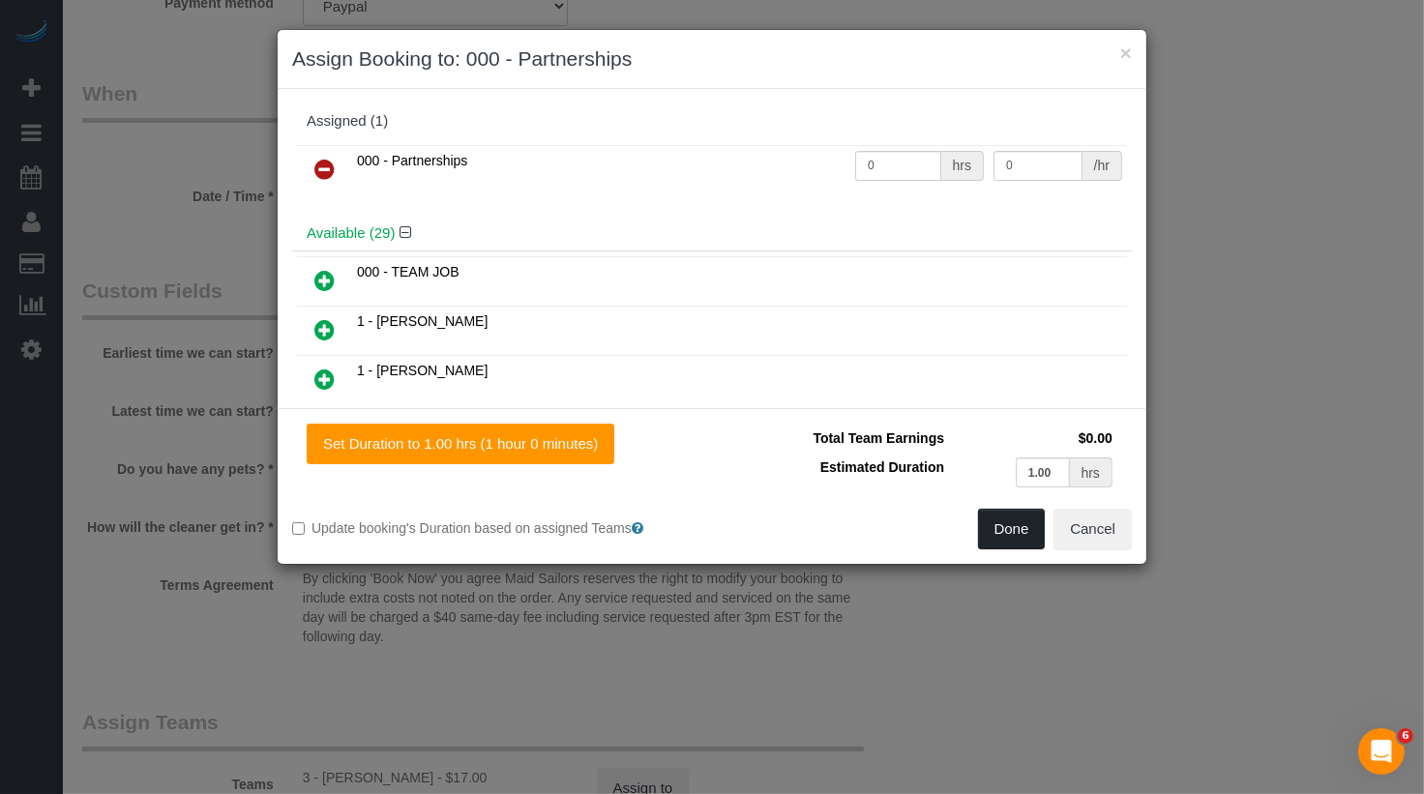
click at [1004, 537] on button "Done" at bounding box center [1012, 529] width 68 height 41
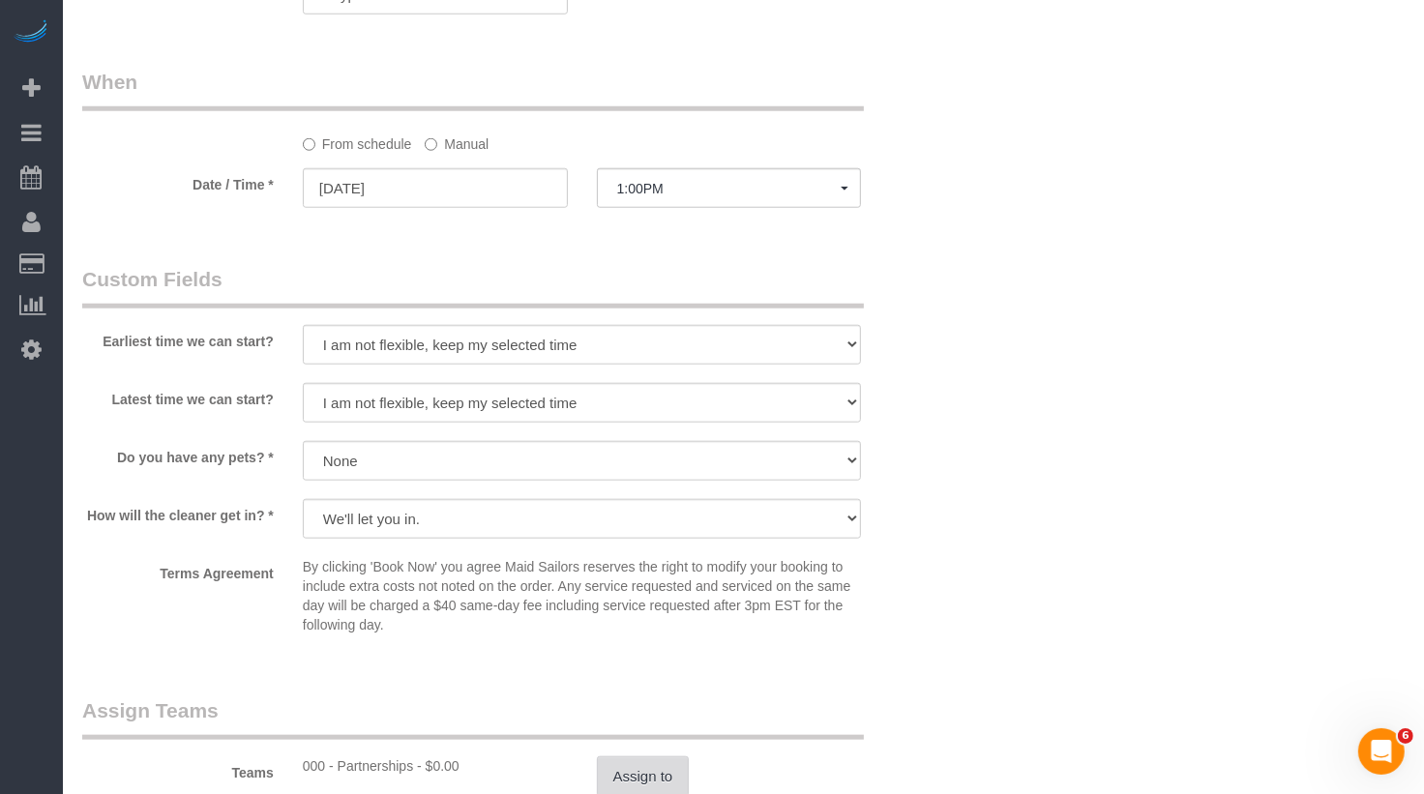
scroll to position [0, 0]
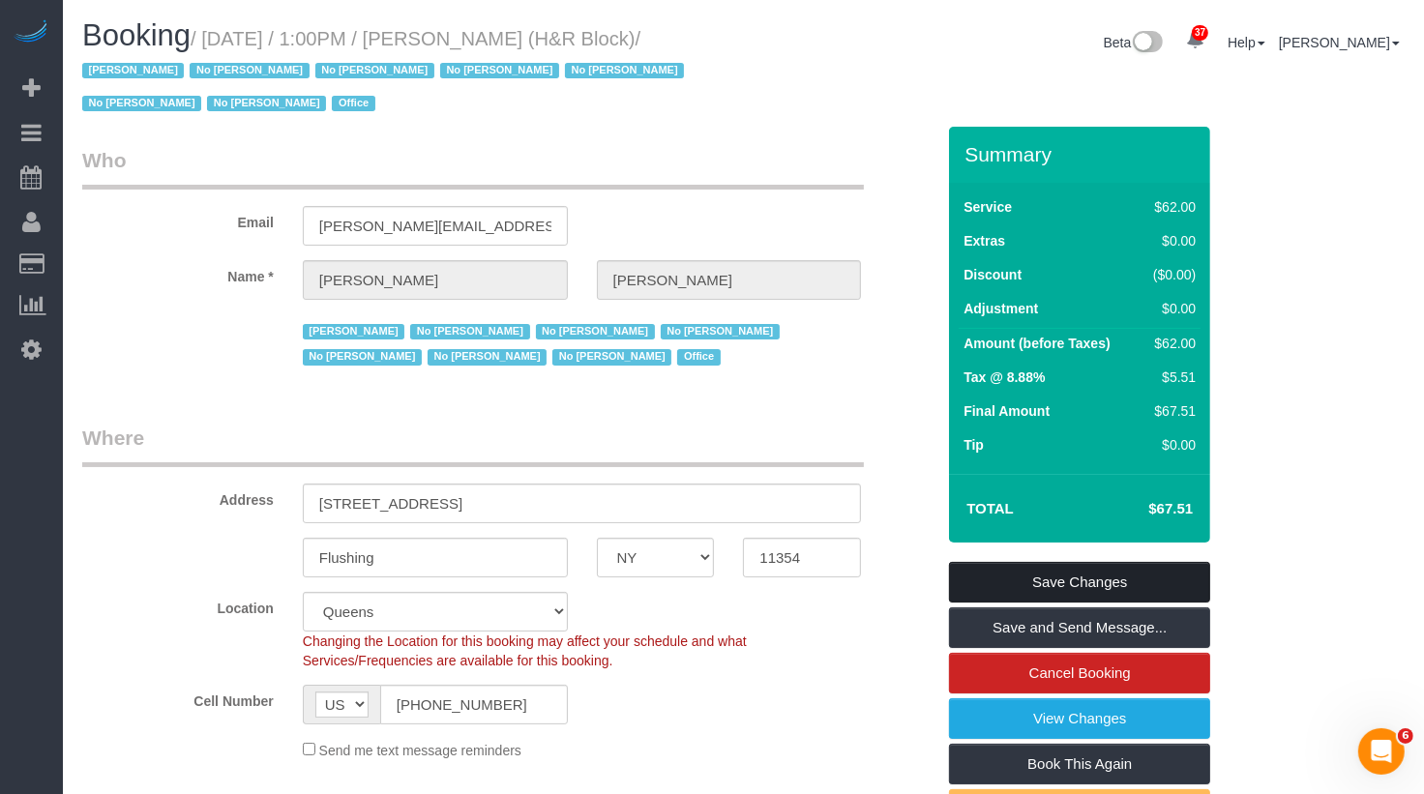
click at [1047, 594] on link "Save Changes" at bounding box center [1079, 582] width 261 height 41
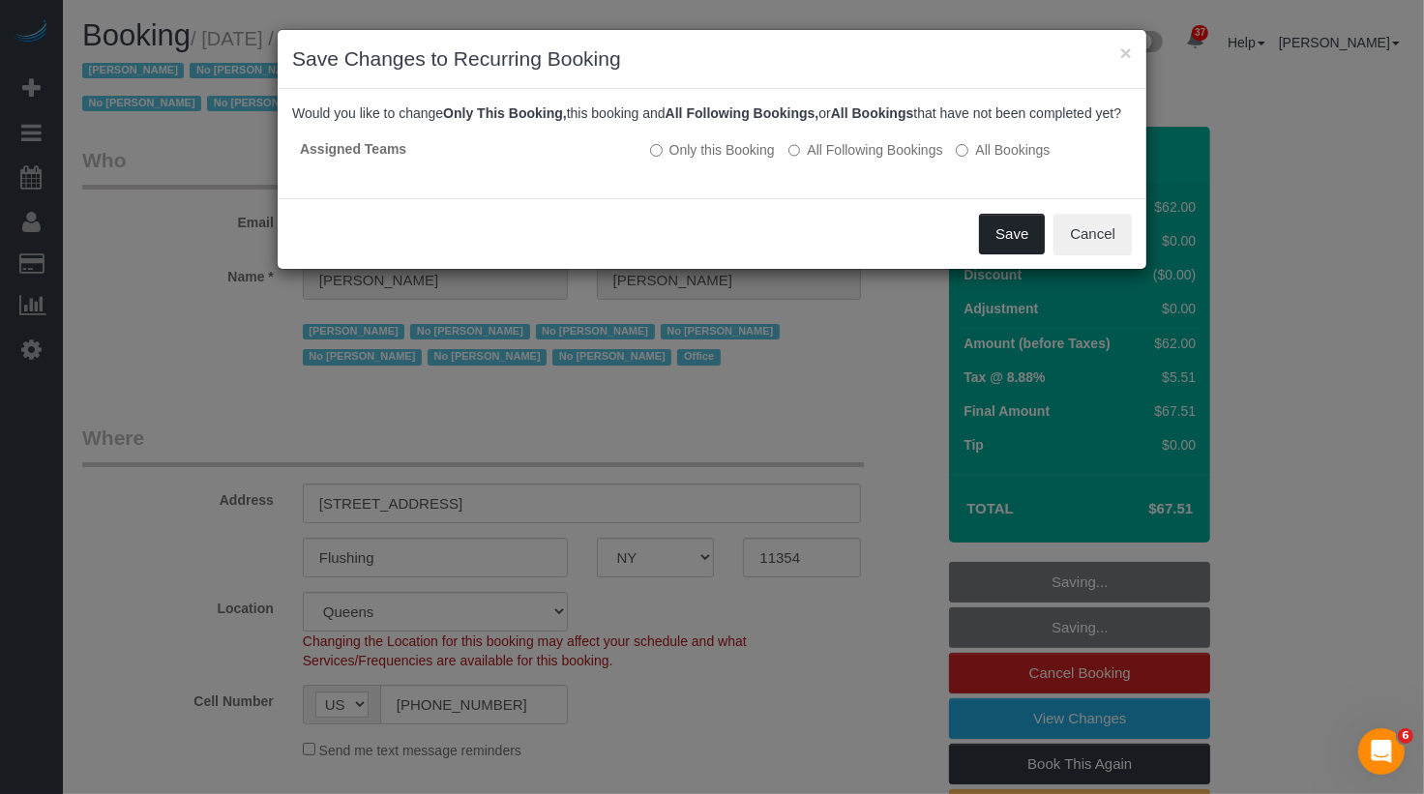
click at [1022, 251] on button "Save" at bounding box center [1012, 234] width 66 height 41
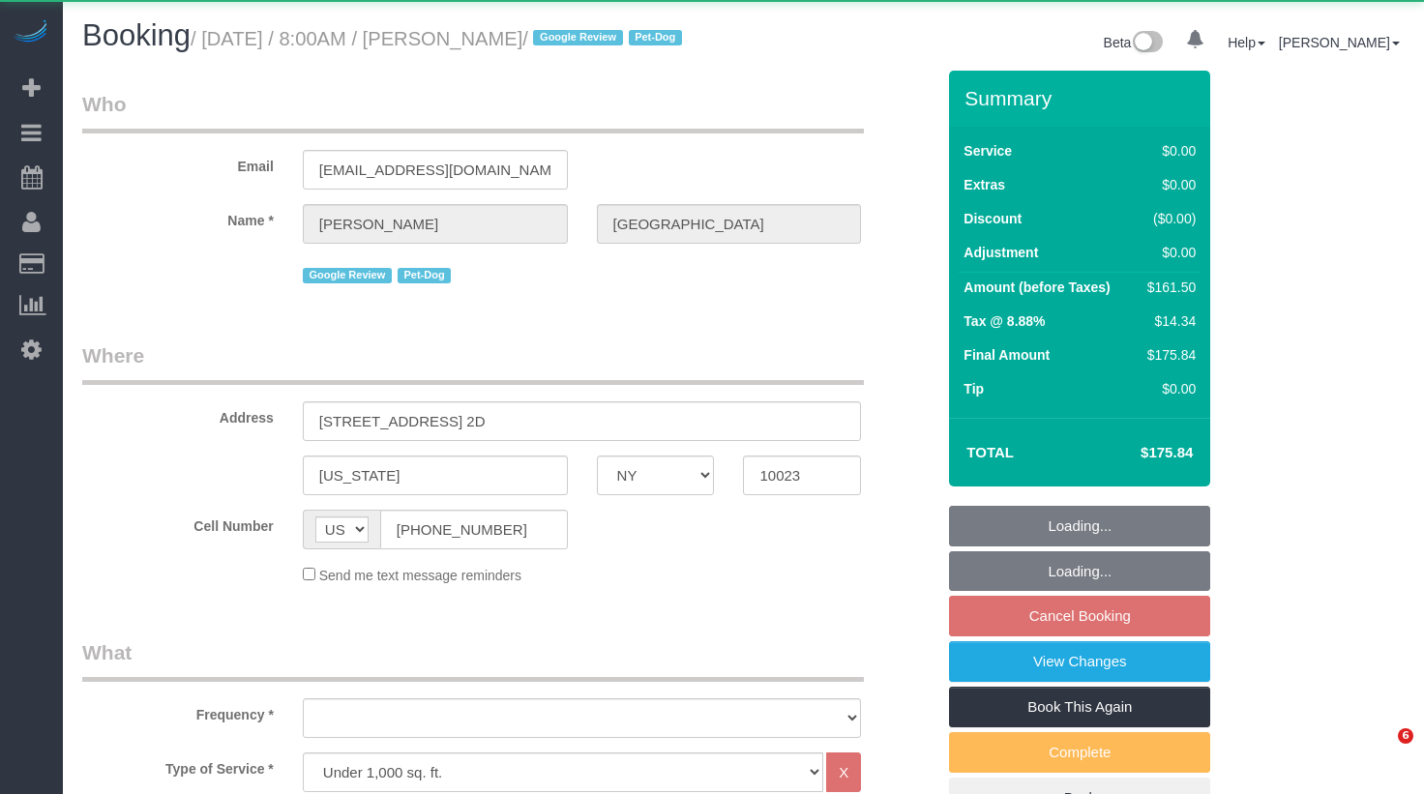
select select "NY"
select select "2"
select select "object:959"
select select "string:stripe-pm_1RiLeT4VGloSiKo7HeIsBs5v"
select select "2"
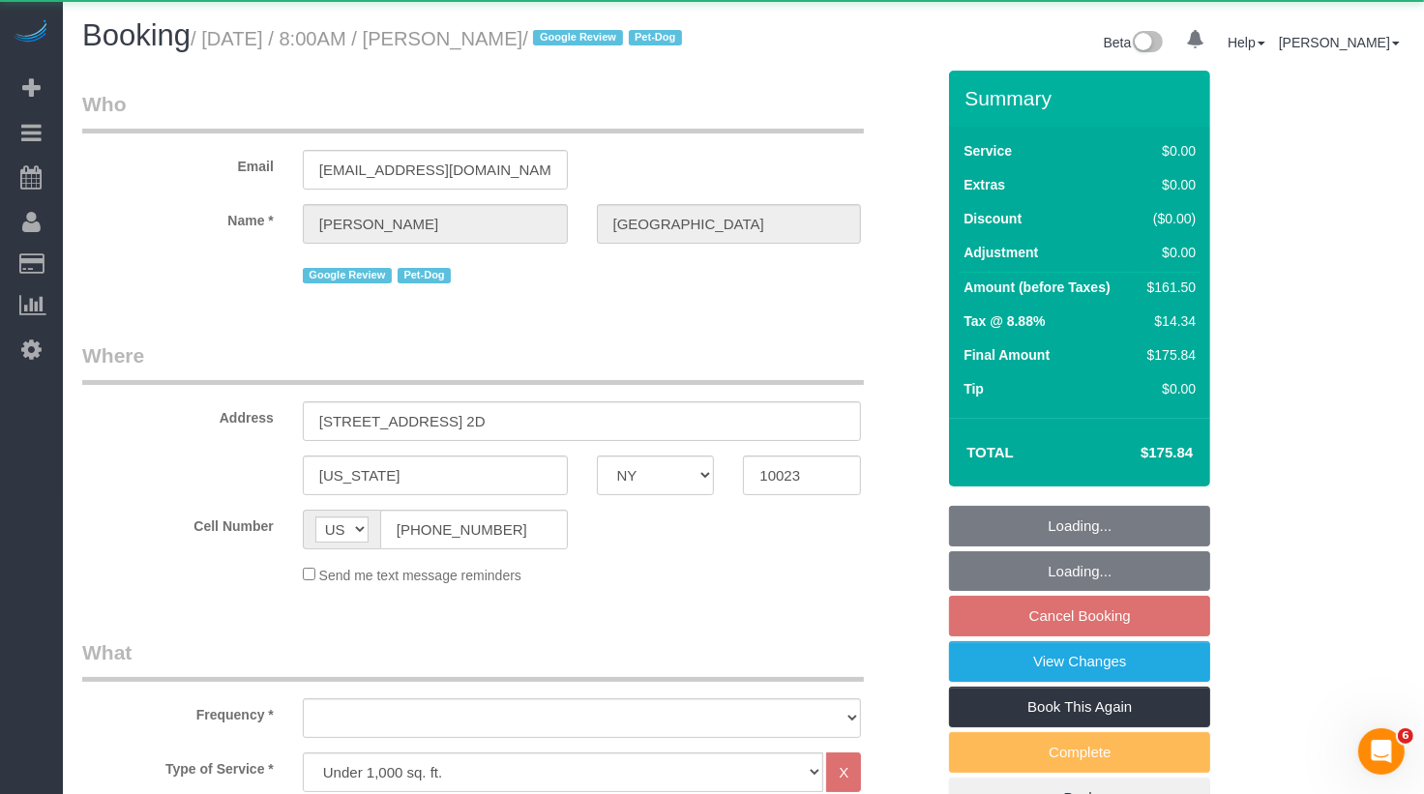
select select "spot1"
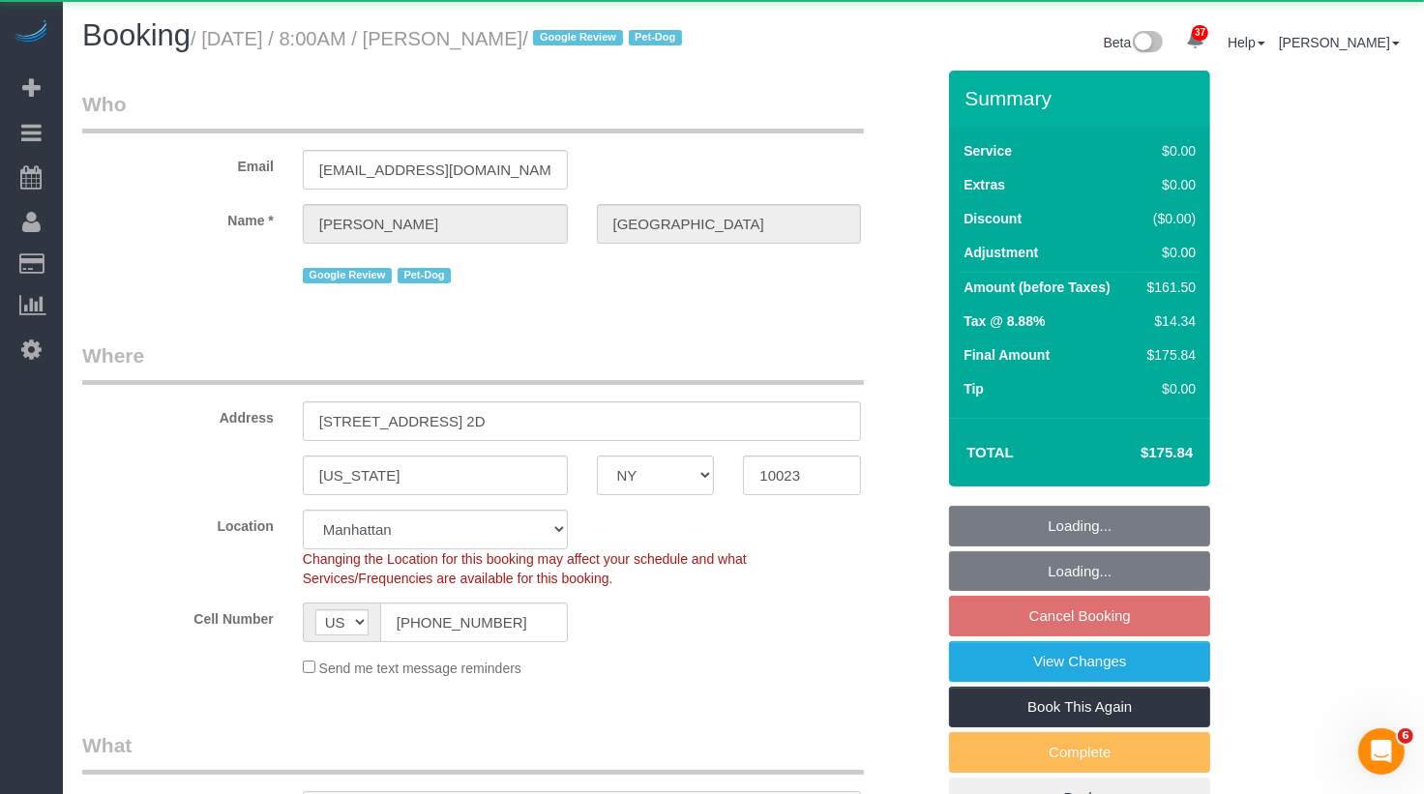
select select "object:963"
select select "number:56"
select select "number:75"
select select "number:13"
select select "number:5"
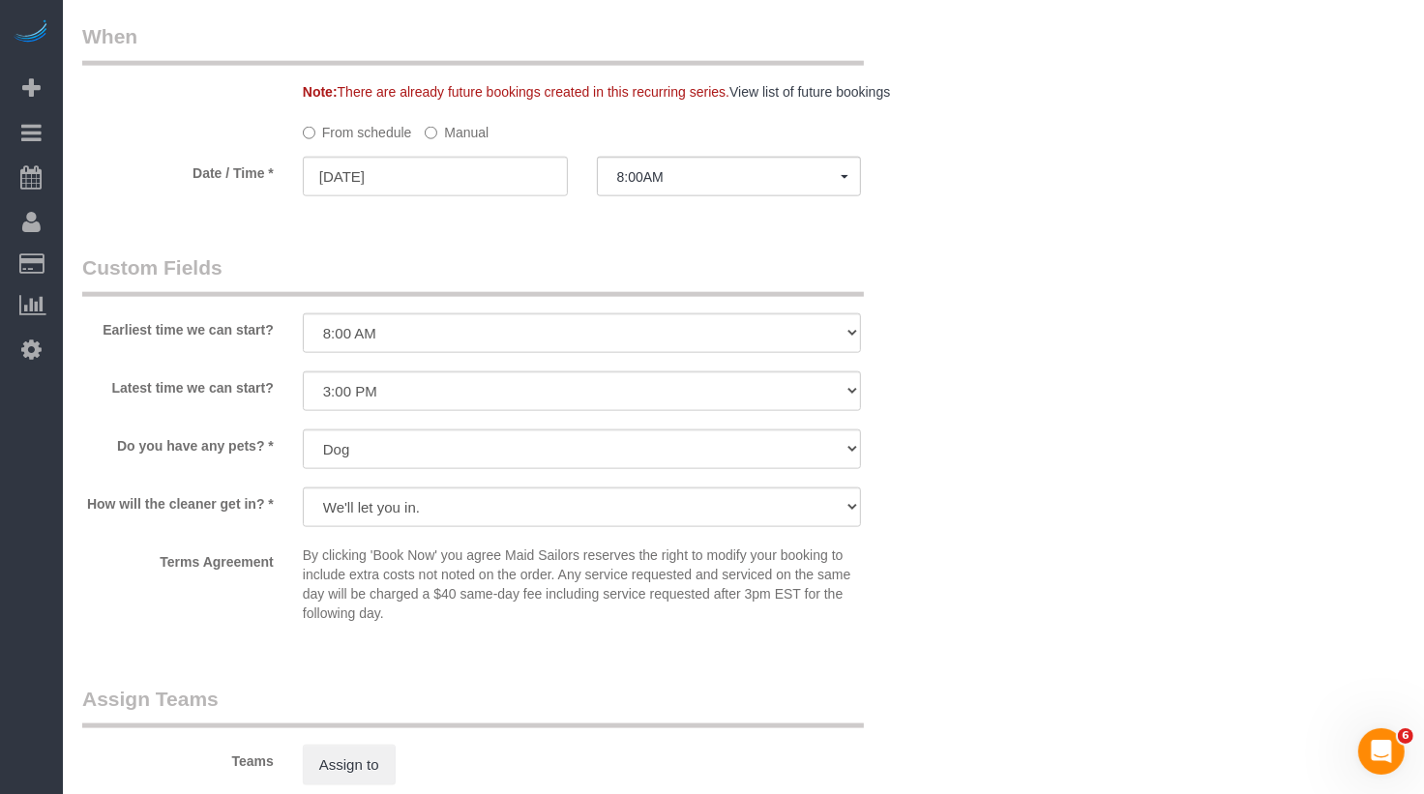
scroll to position [2468, 0]
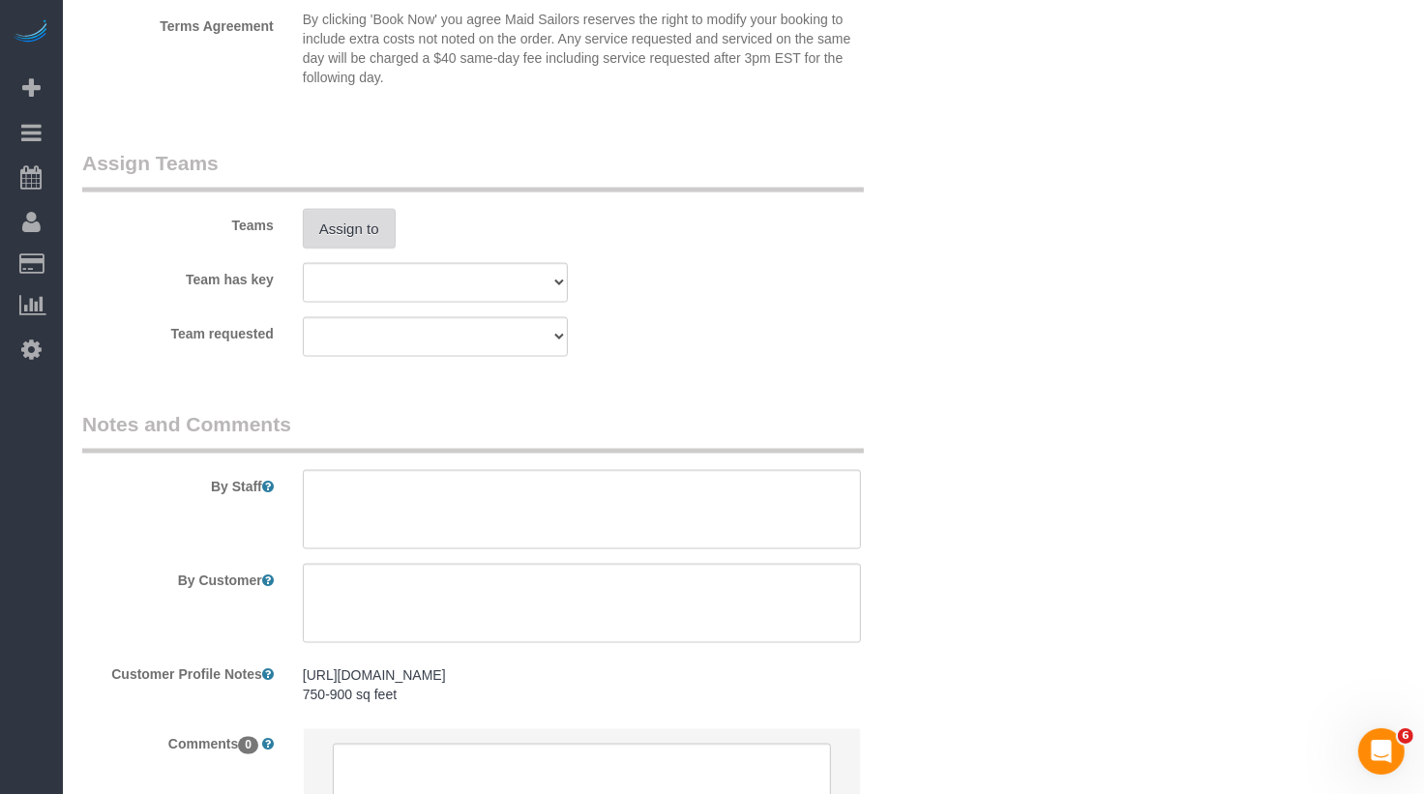
click at [340, 250] on button "Assign to" at bounding box center [349, 229] width 93 height 41
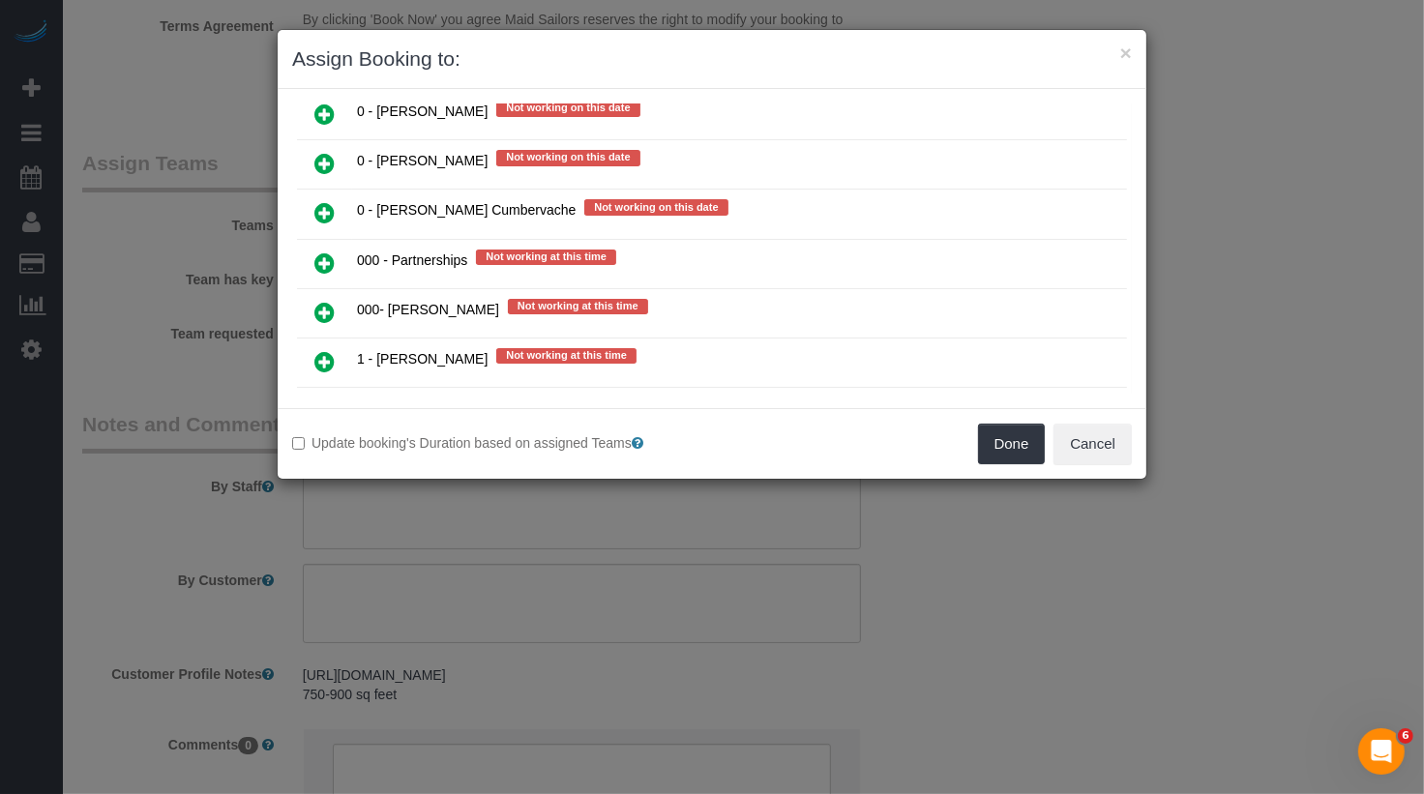
click at [338, 294] on link at bounding box center [324, 313] width 45 height 39
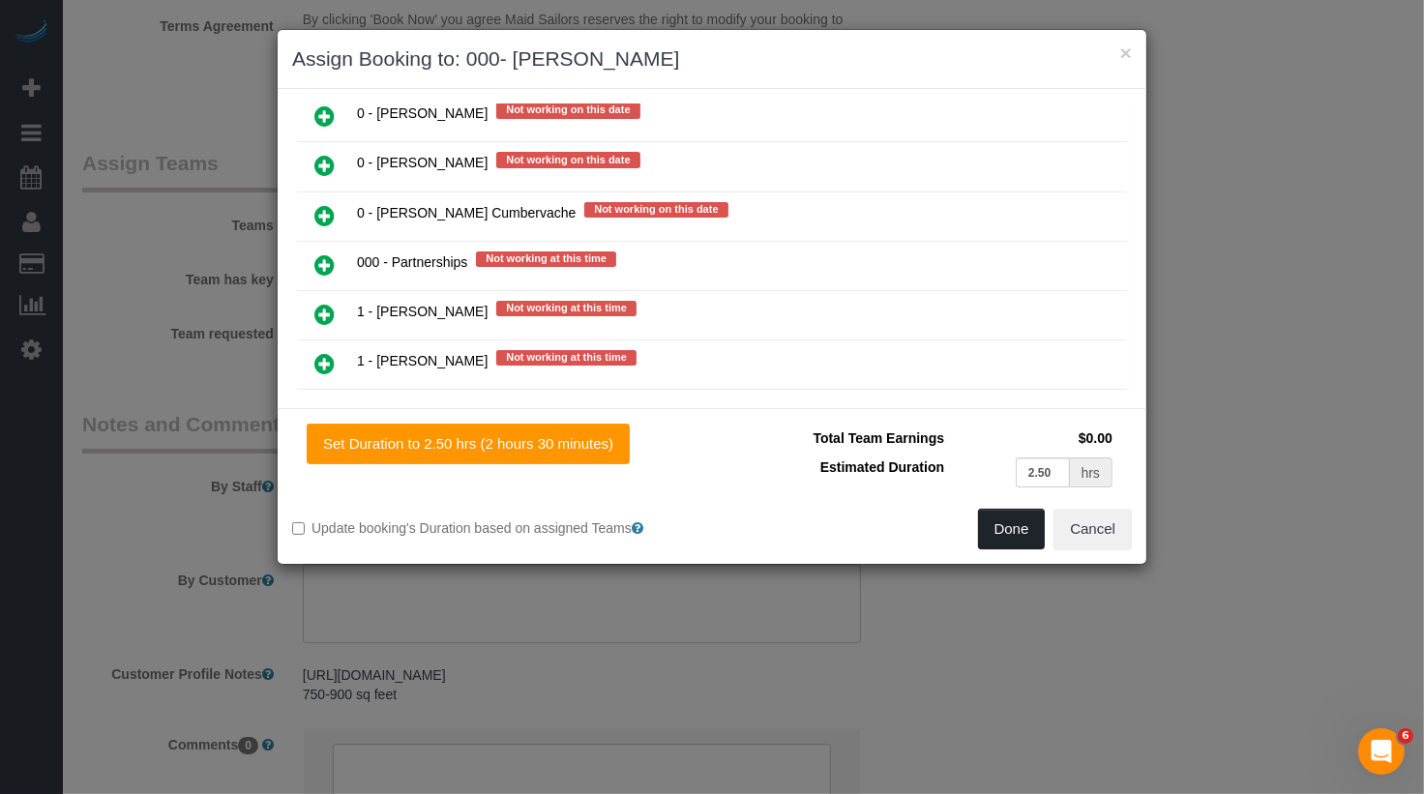
click at [1032, 531] on button "Done" at bounding box center [1012, 529] width 68 height 41
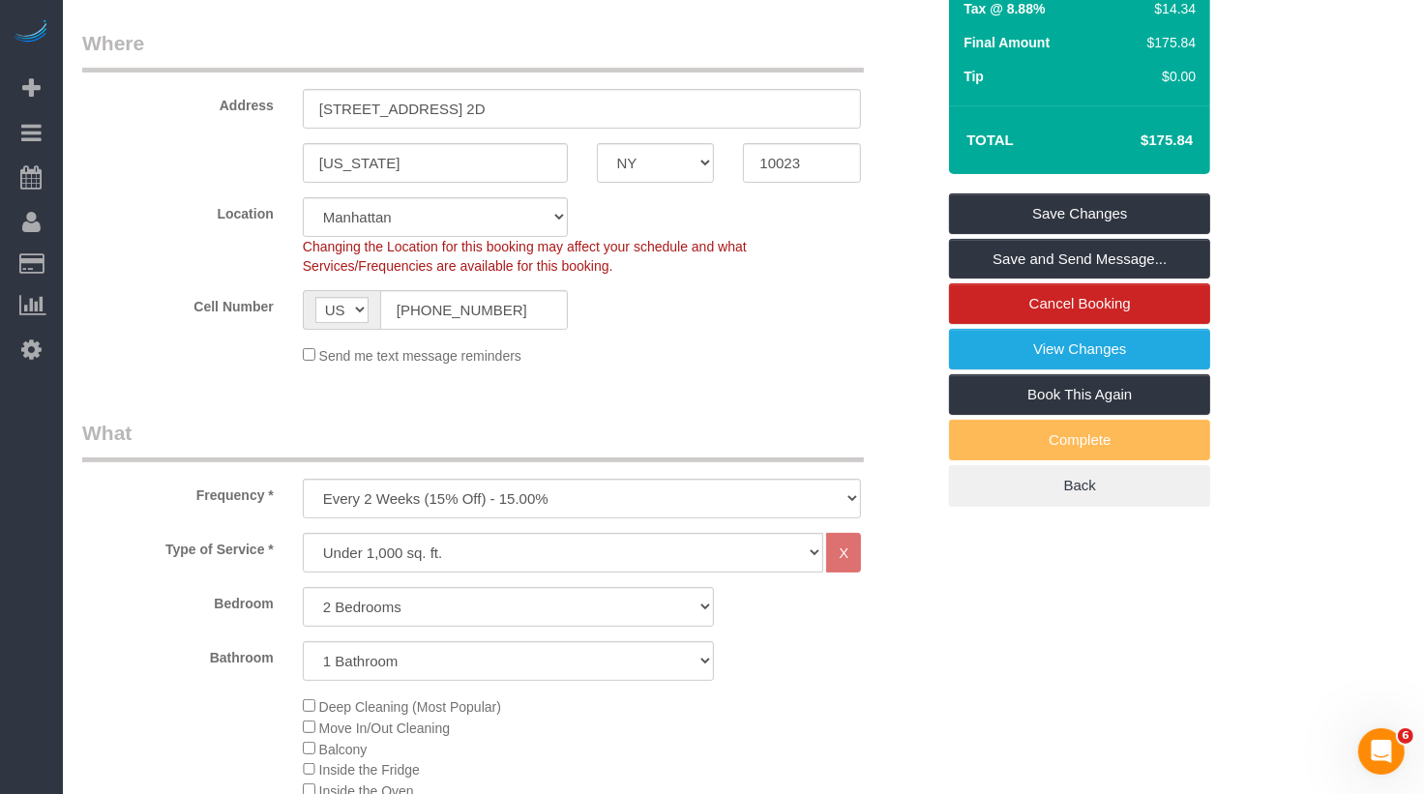
scroll to position [0, 0]
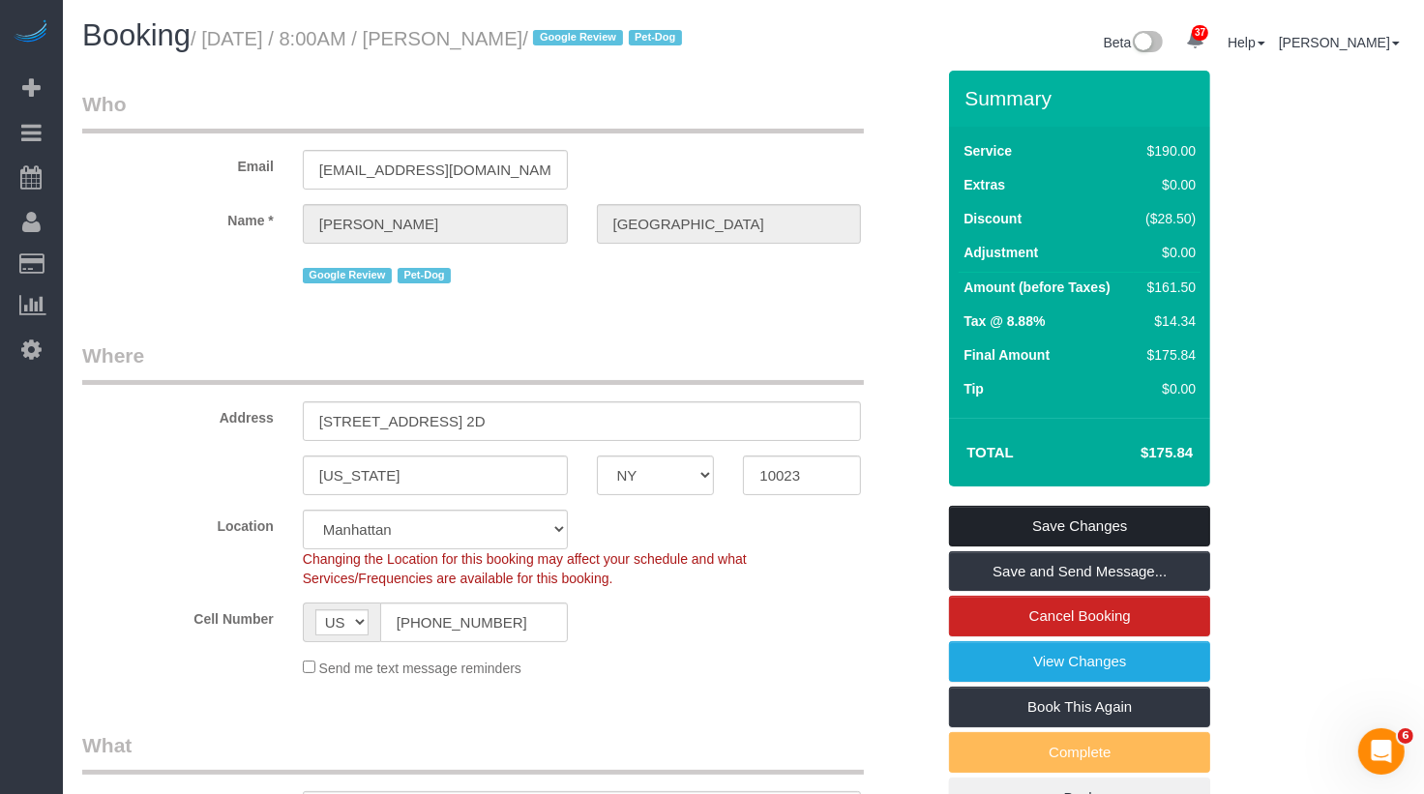
click at [1039, 542] on link "Save Changes" at bounding box center [1079, 526] width 261 height 41
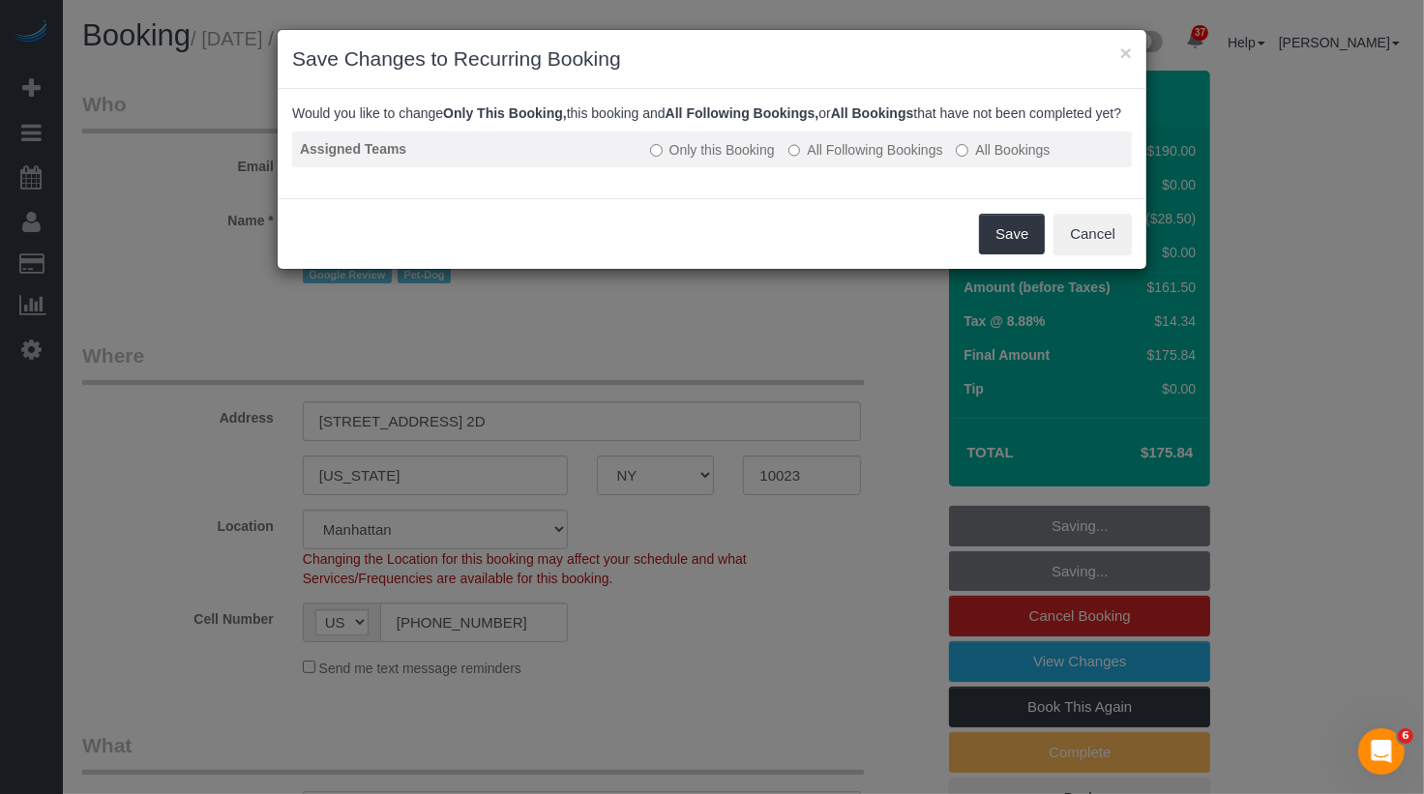
click at [902, 160] on label "All Following Bookings" at bounding box center [866, 149] width 155 height 19
click at [764, 160] on label "Only this Booking" at bounding box center [712, 149] width 125 height 19
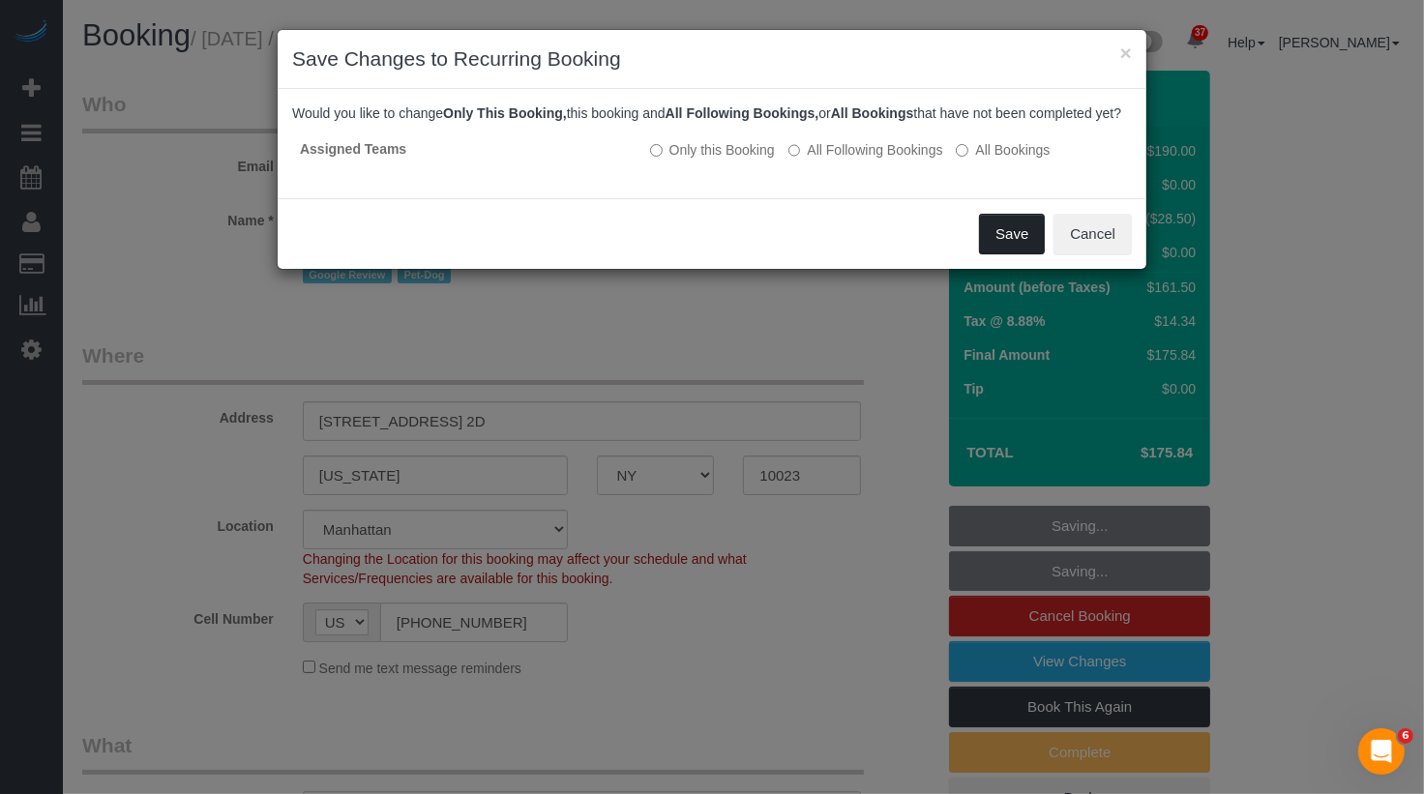
click at [1036, 254] on button "Save" at bounding box center [1012, 234] width 66 height 41
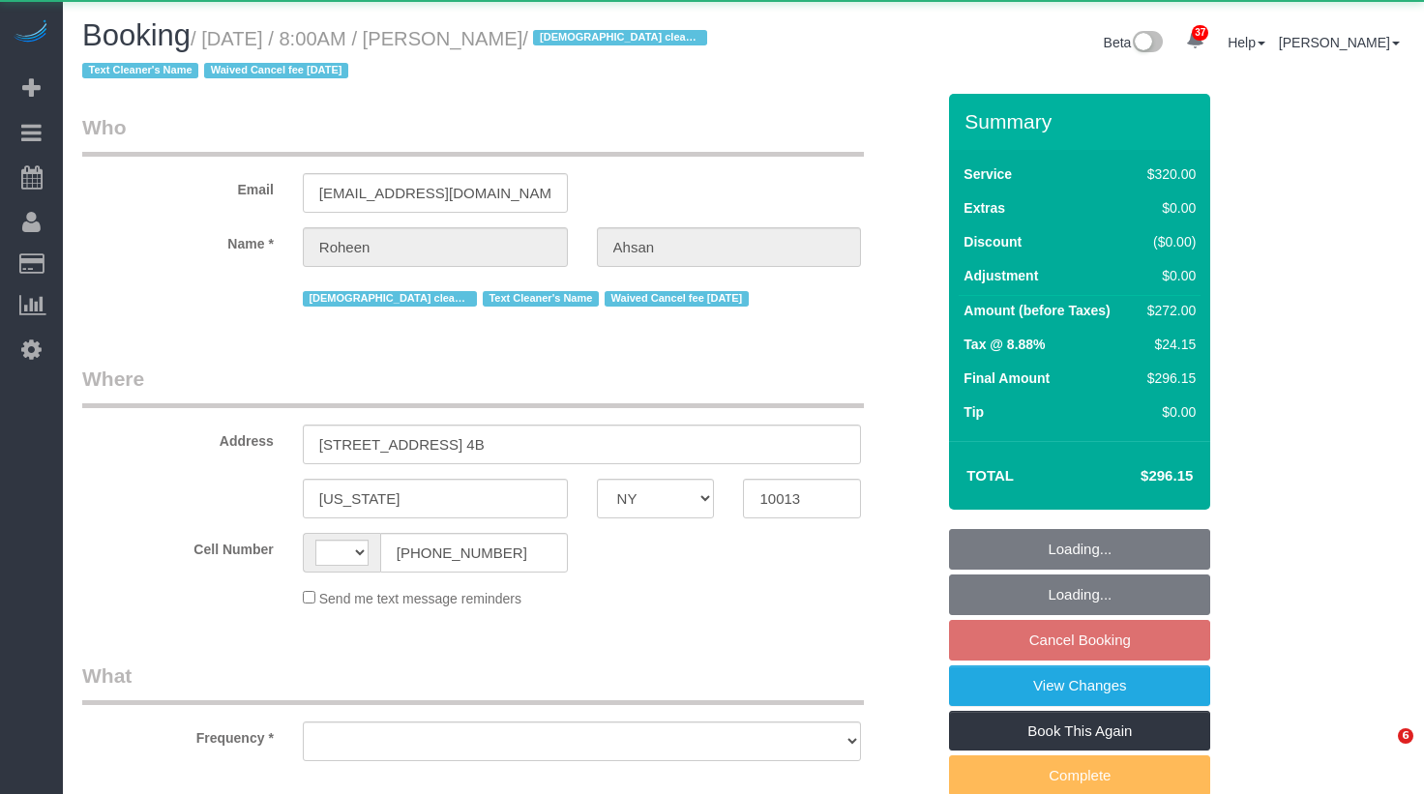
select select "NY"
select select "object:570"
select select "240"
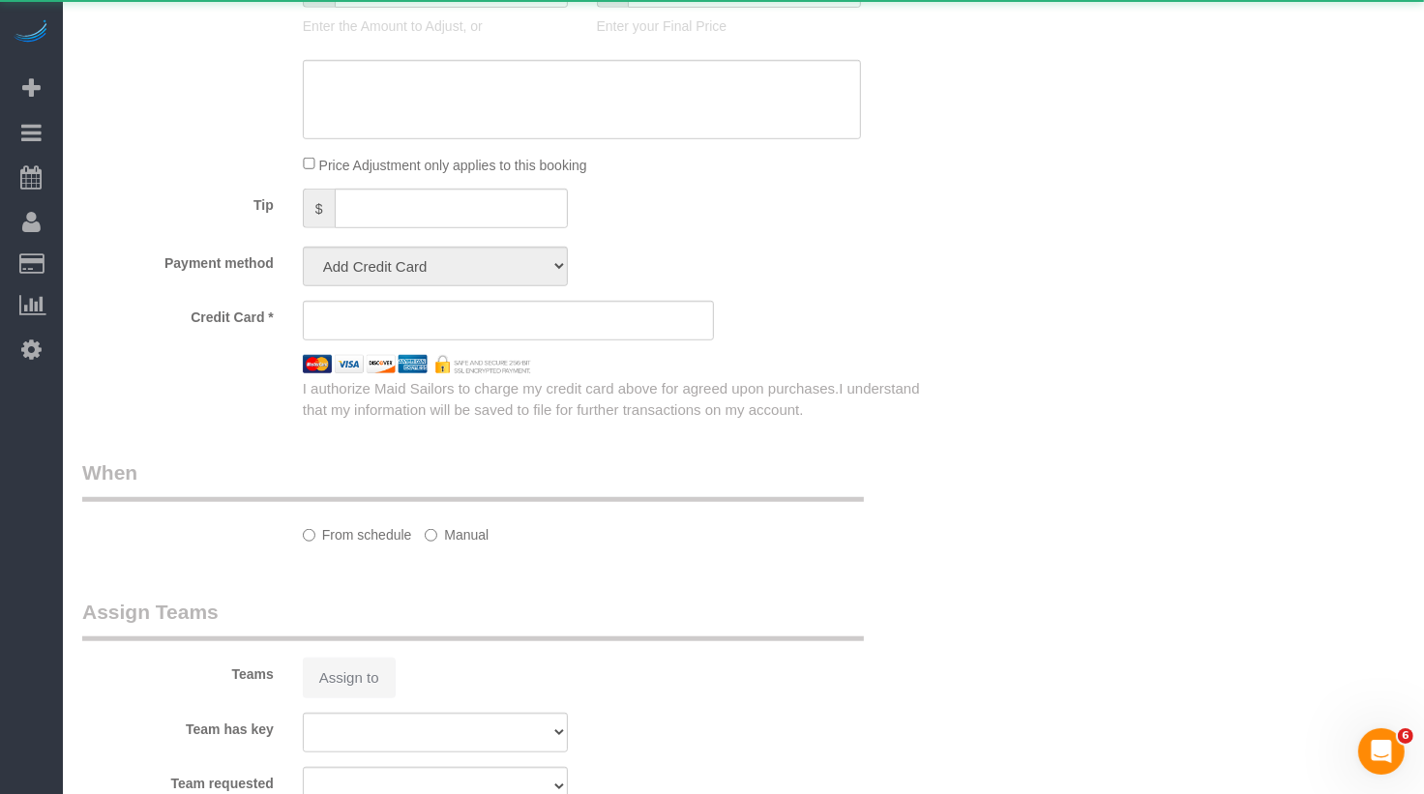
select select "object:952"
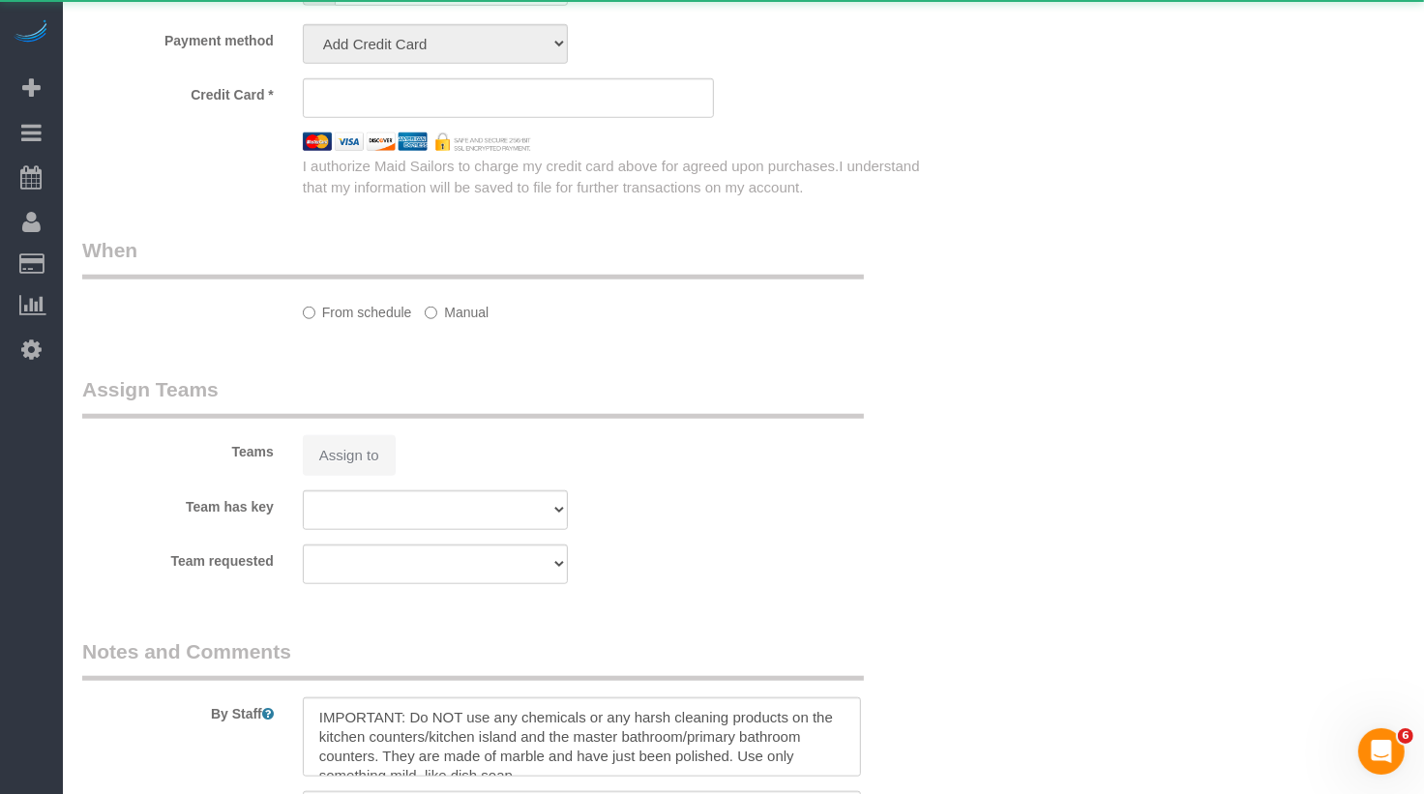
select select "string:[GEOGRAPHIC_DATA]"
select select "number:89"
select select "number:68"
select select "number:15"
select select "number:6"
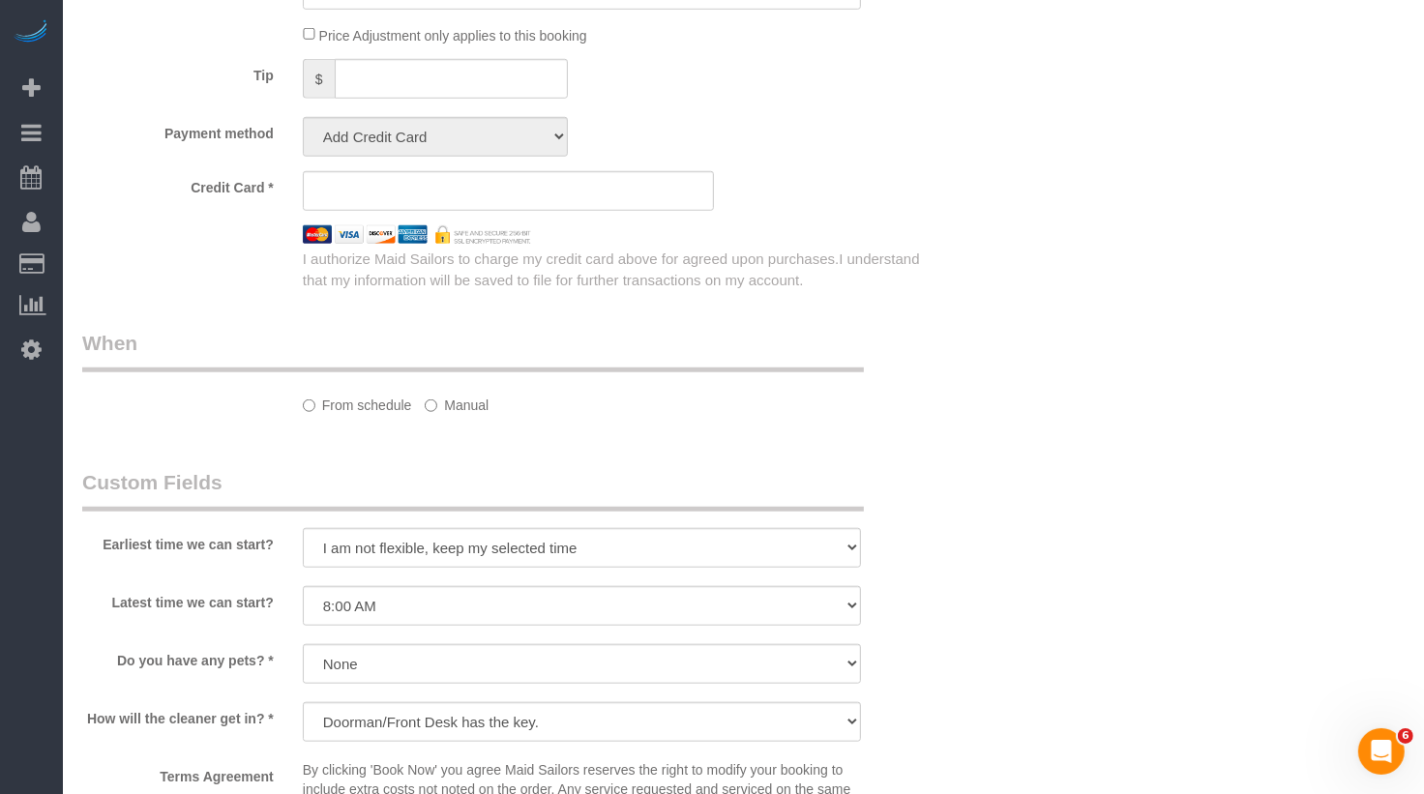
select select "string:stripe-pm_1RdfN24VGloSiKo70jTmvZbS"
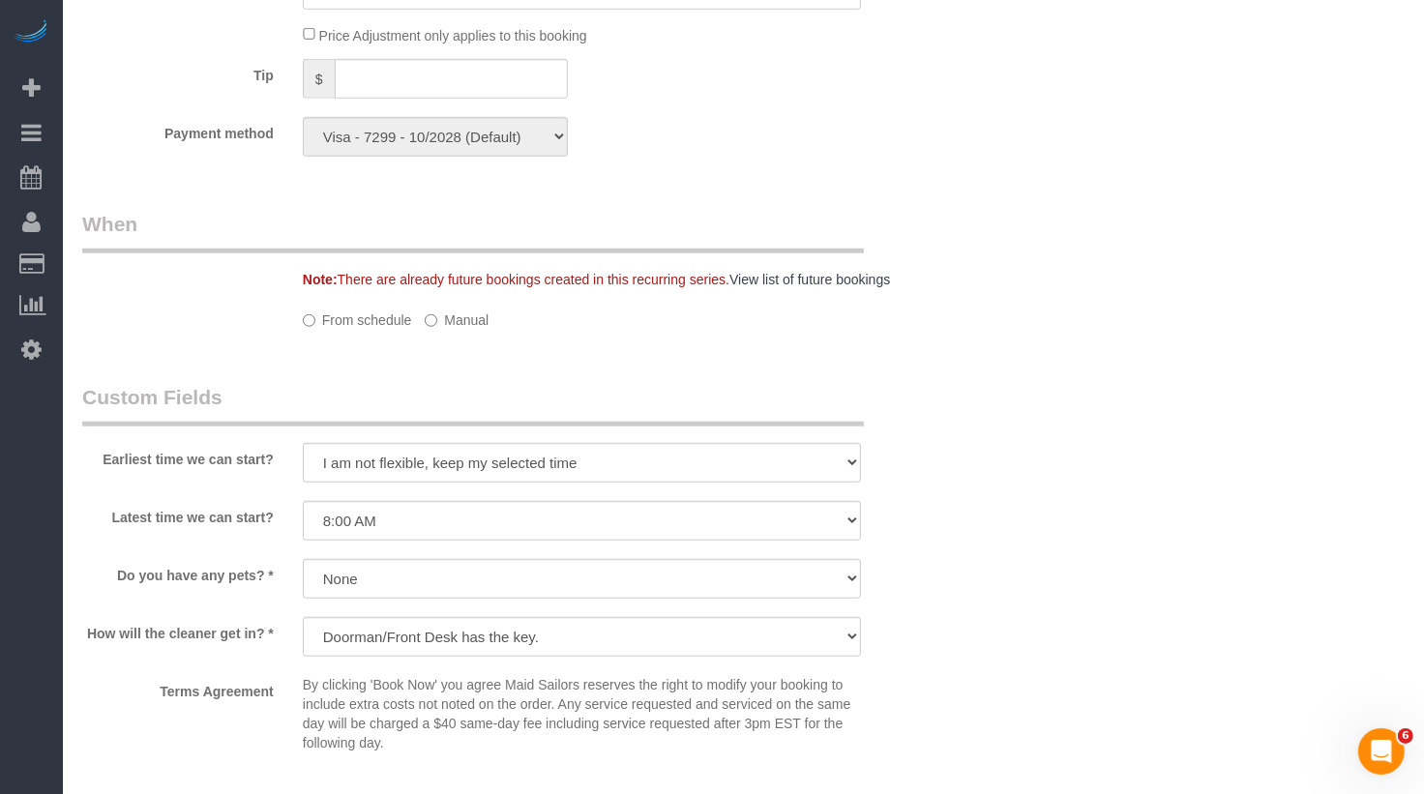
select select "spot1"
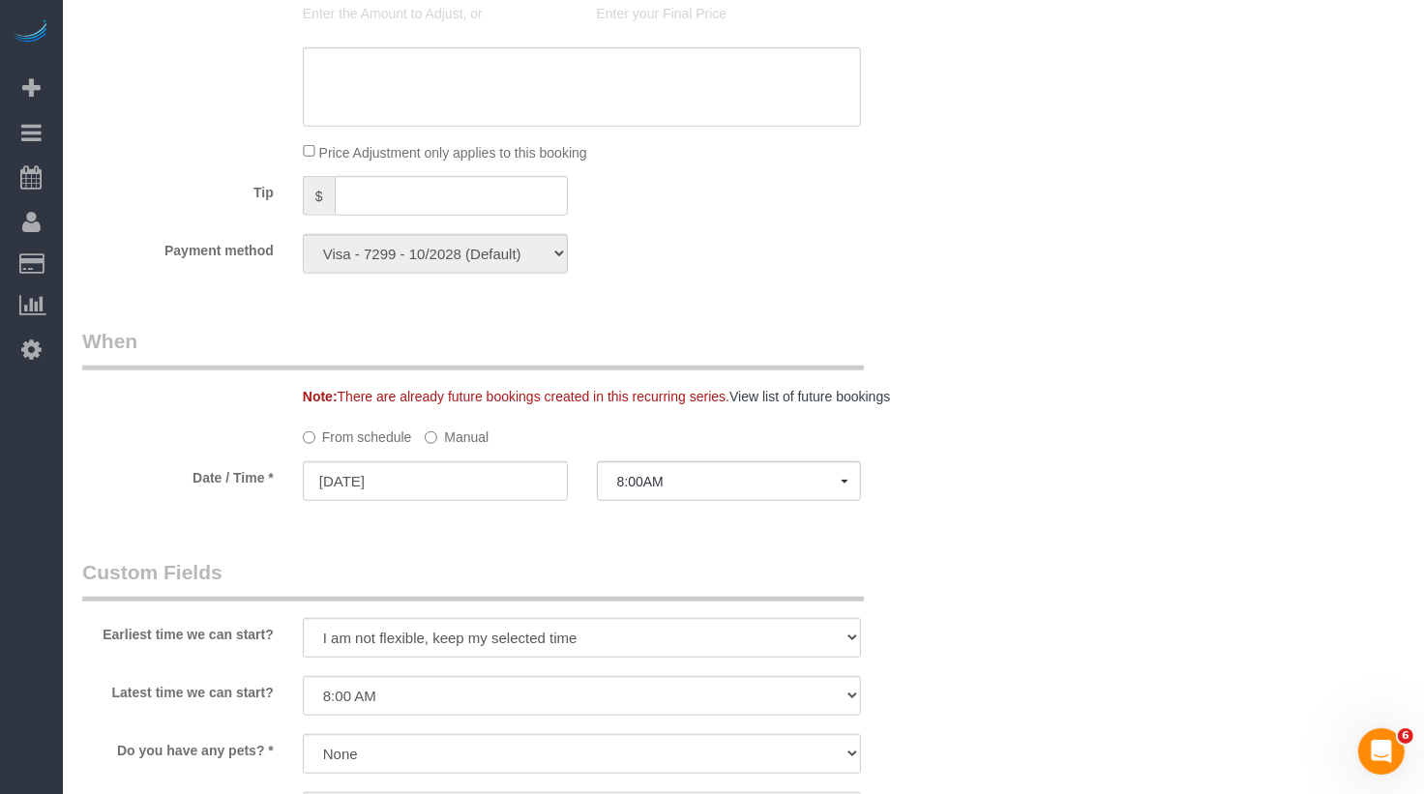
scroll to position [1790, 0]
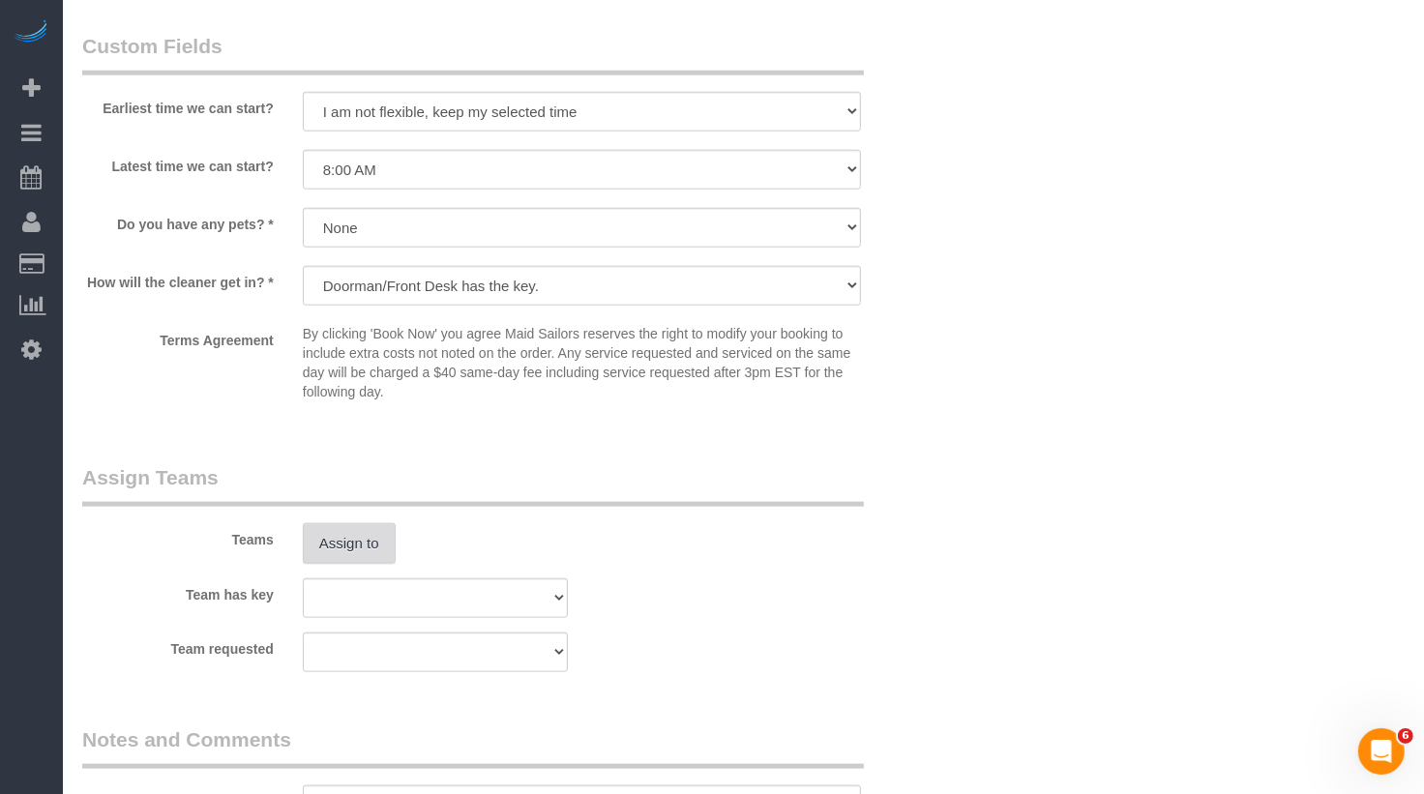
click at [328, 554] on button "Assign to" at bounding box center [349, 544] width 93 height 41
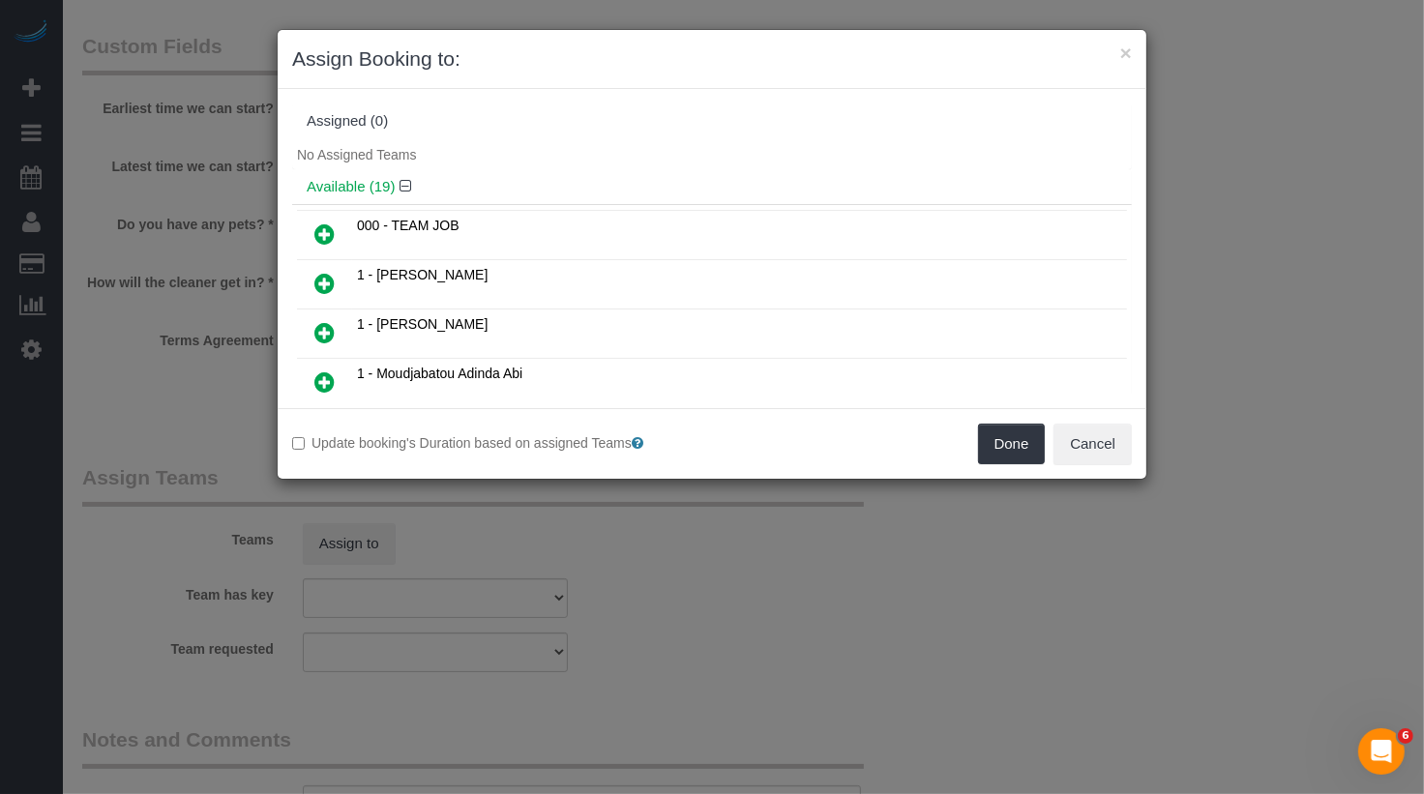
click at [321, 282] on icon at bounding box center [324, 283] width 20 height 23
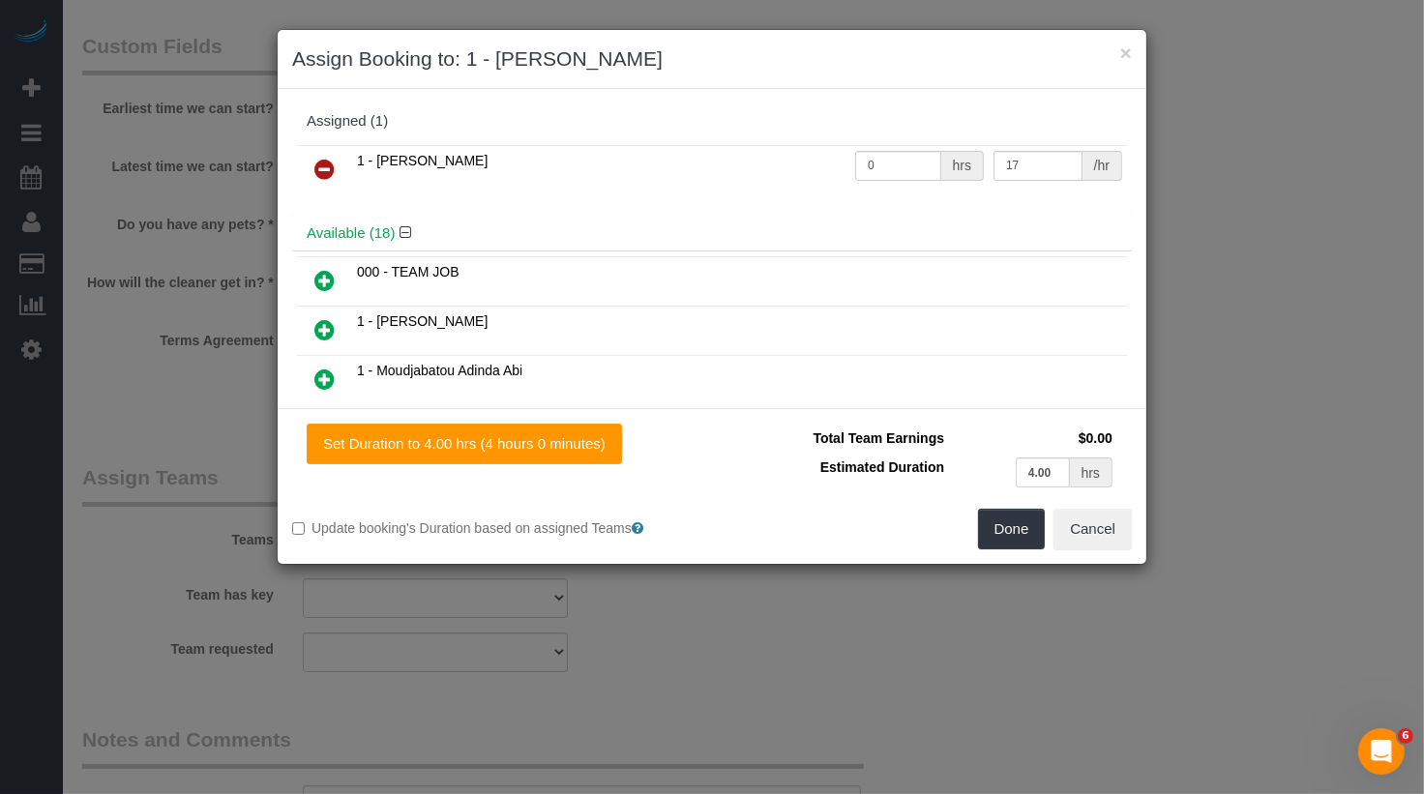
click at [328, 171] on icon at bounding box center [324, 169] width 20 height 23
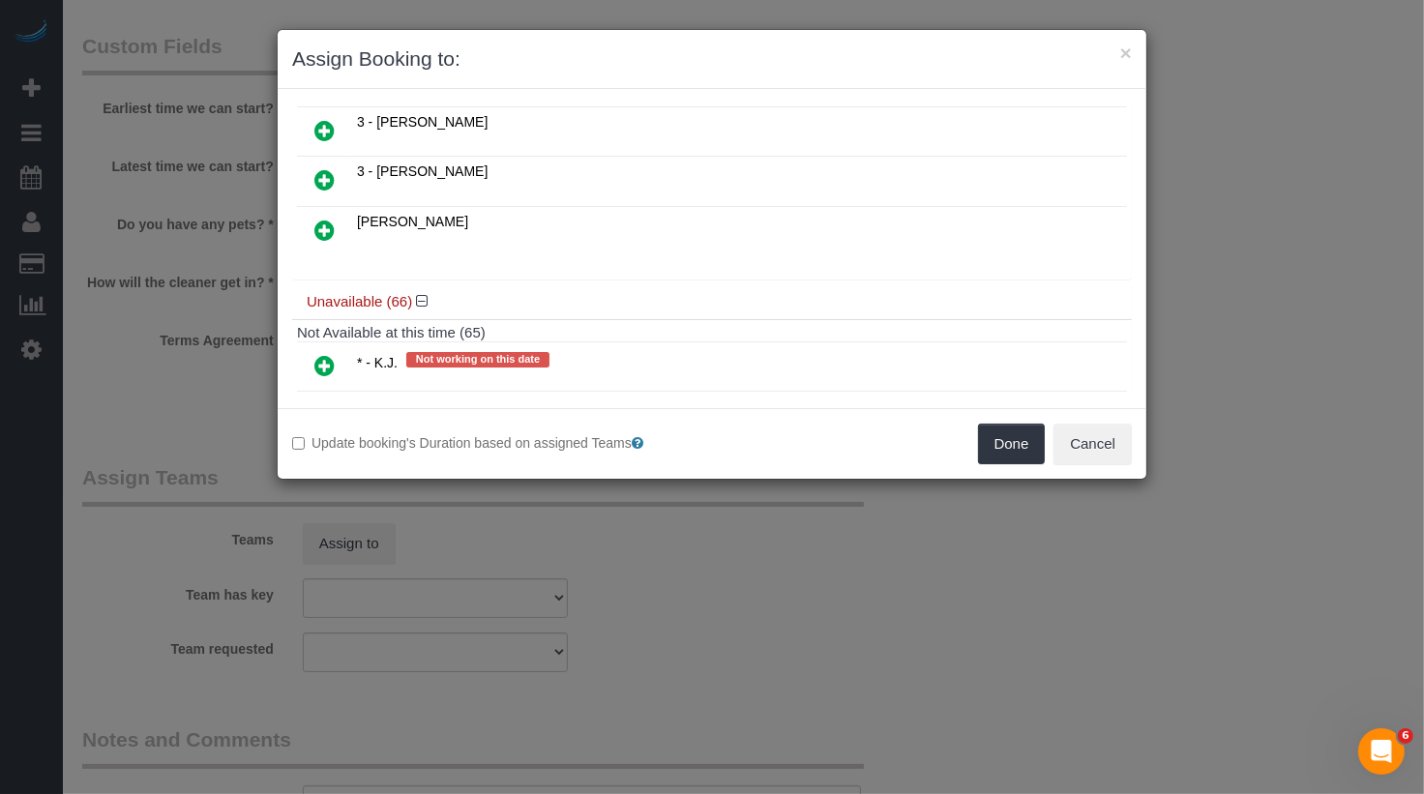
scroll to position [764, 0]
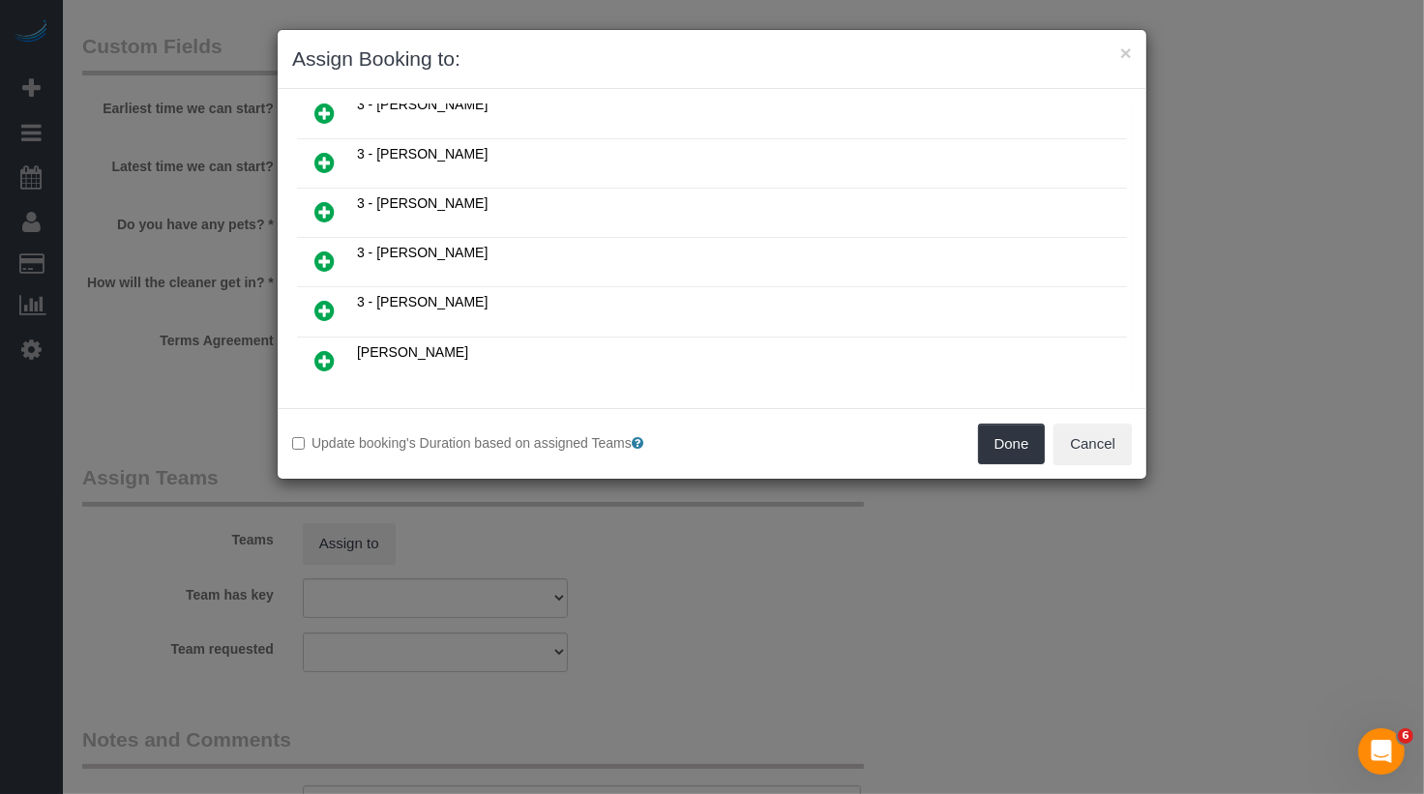
click at [323, 299] on icon at bounding box center [324, 310] width 20 height 23
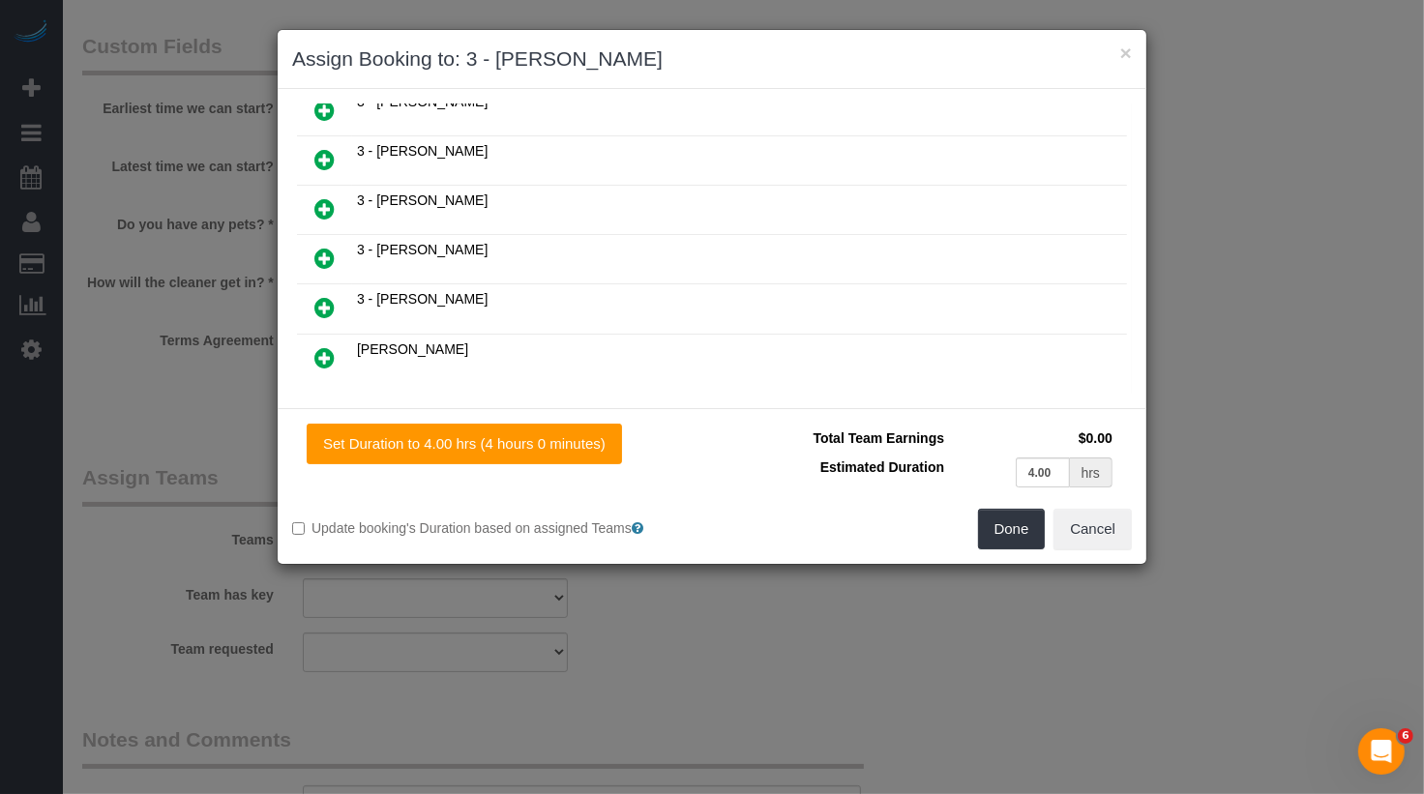
scroll to position [808, 0]
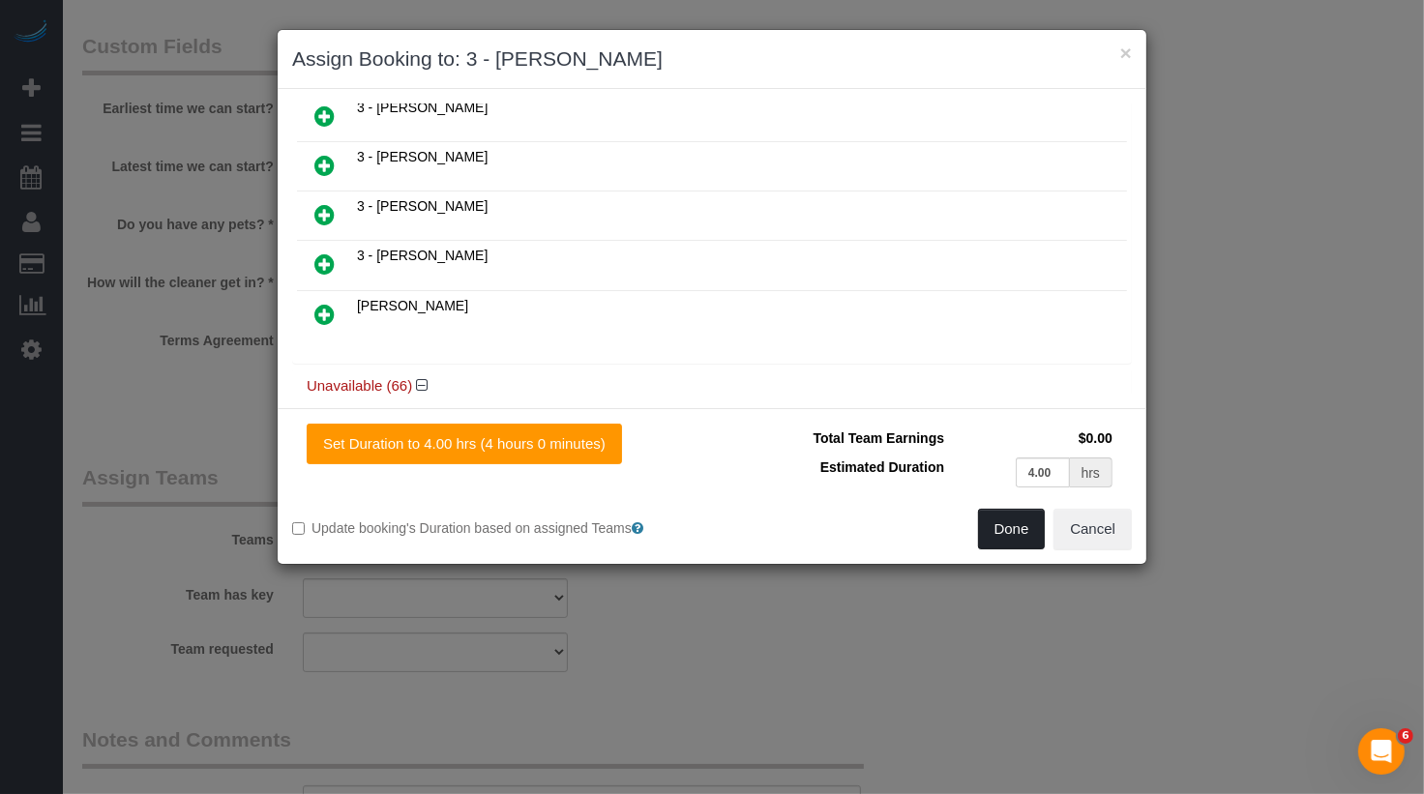
click at [1024, 533] on button "Done" at bounding box center [1012, 529] width 68 height 41
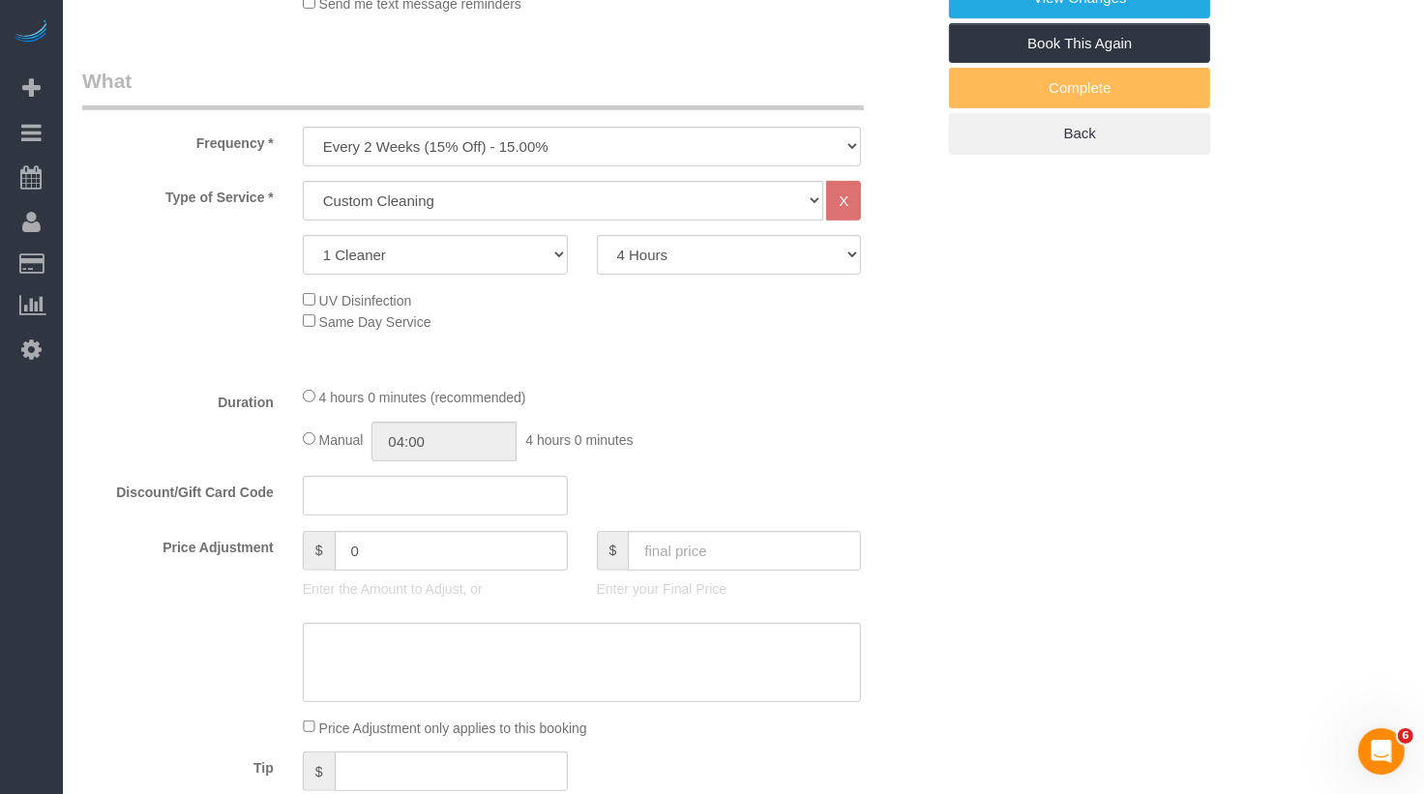
scroll to position [0, 0]
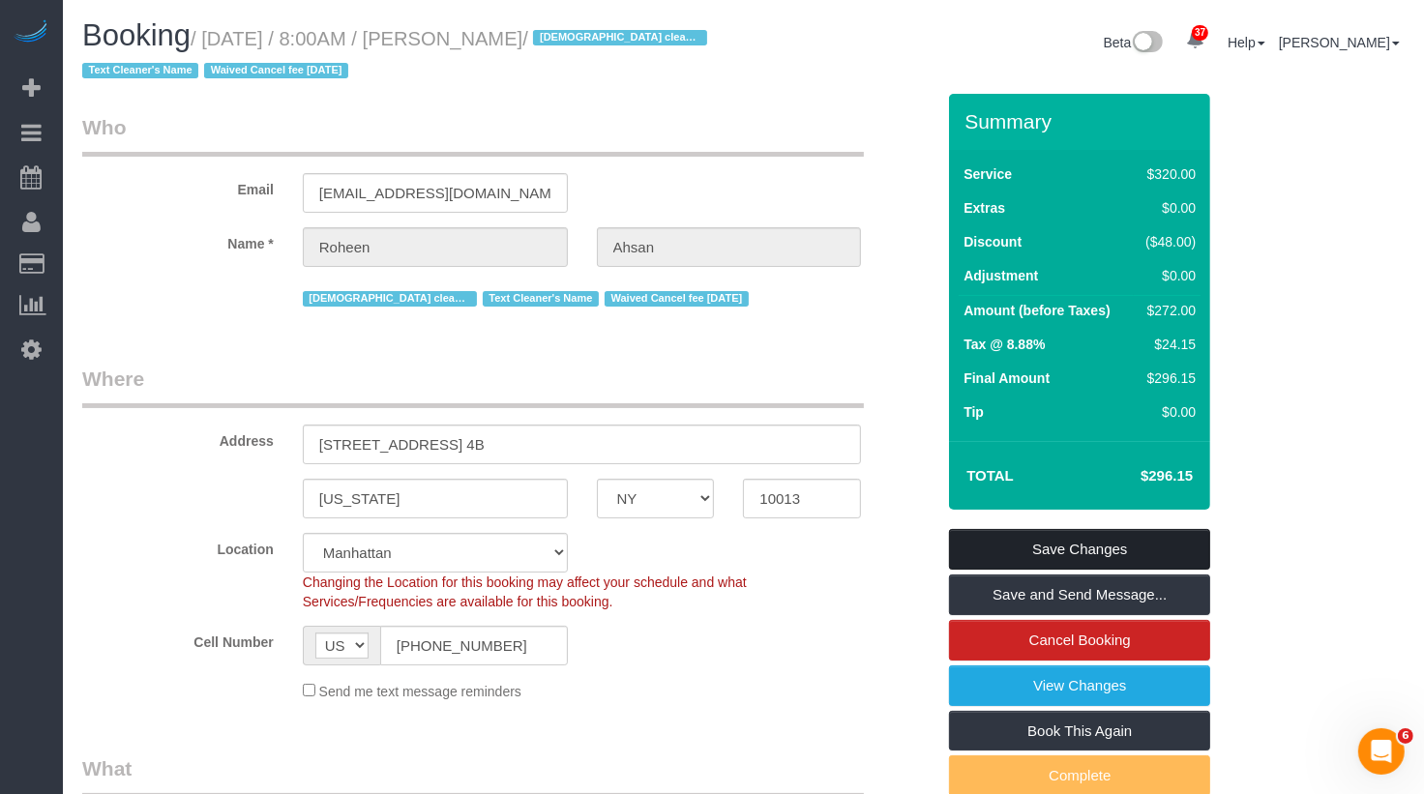
click at [1031, 556] on link "Save Changes" at bounding box center [1079, 549] width 261 height 41
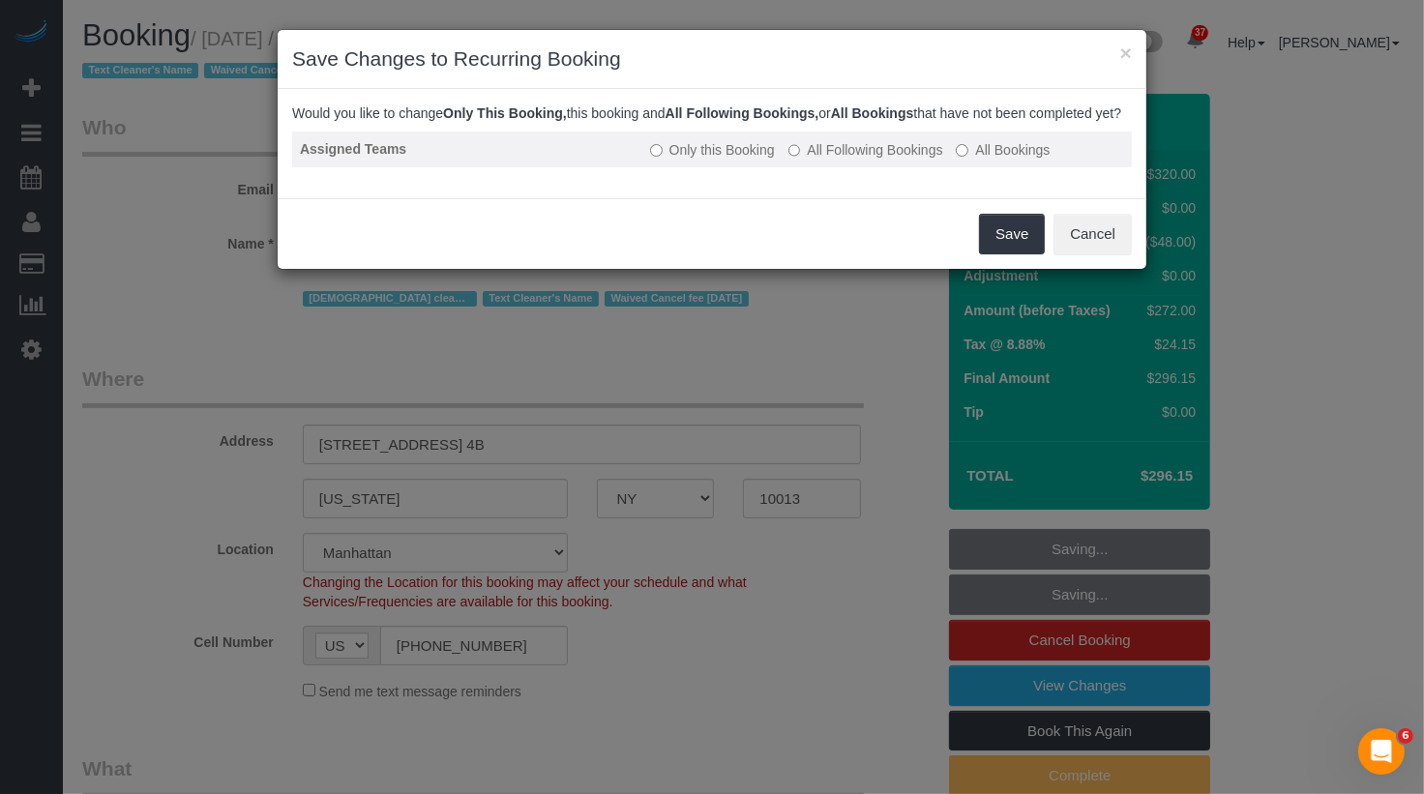
click at [876, 167] on td "Only this Booking All Following Bookings All Bookings" at bounding box center [888, 150] width 490 height 36
click at [913, 160] on label "All Following Bookings" at bounding box center [866, 149] width 155 height 19
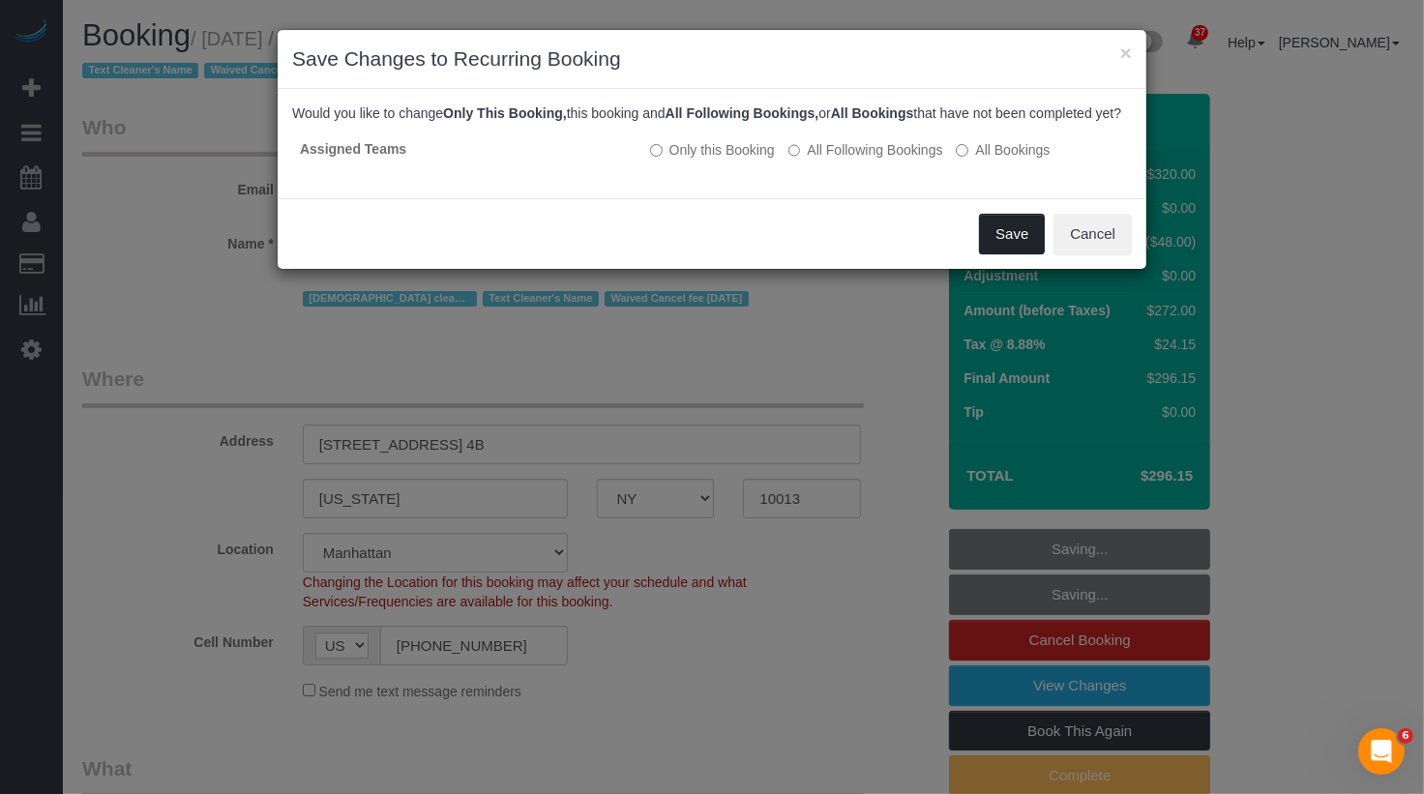
click at [1012, 239] on button "Save" at bounding box center [1012, 234] width 66 height 41
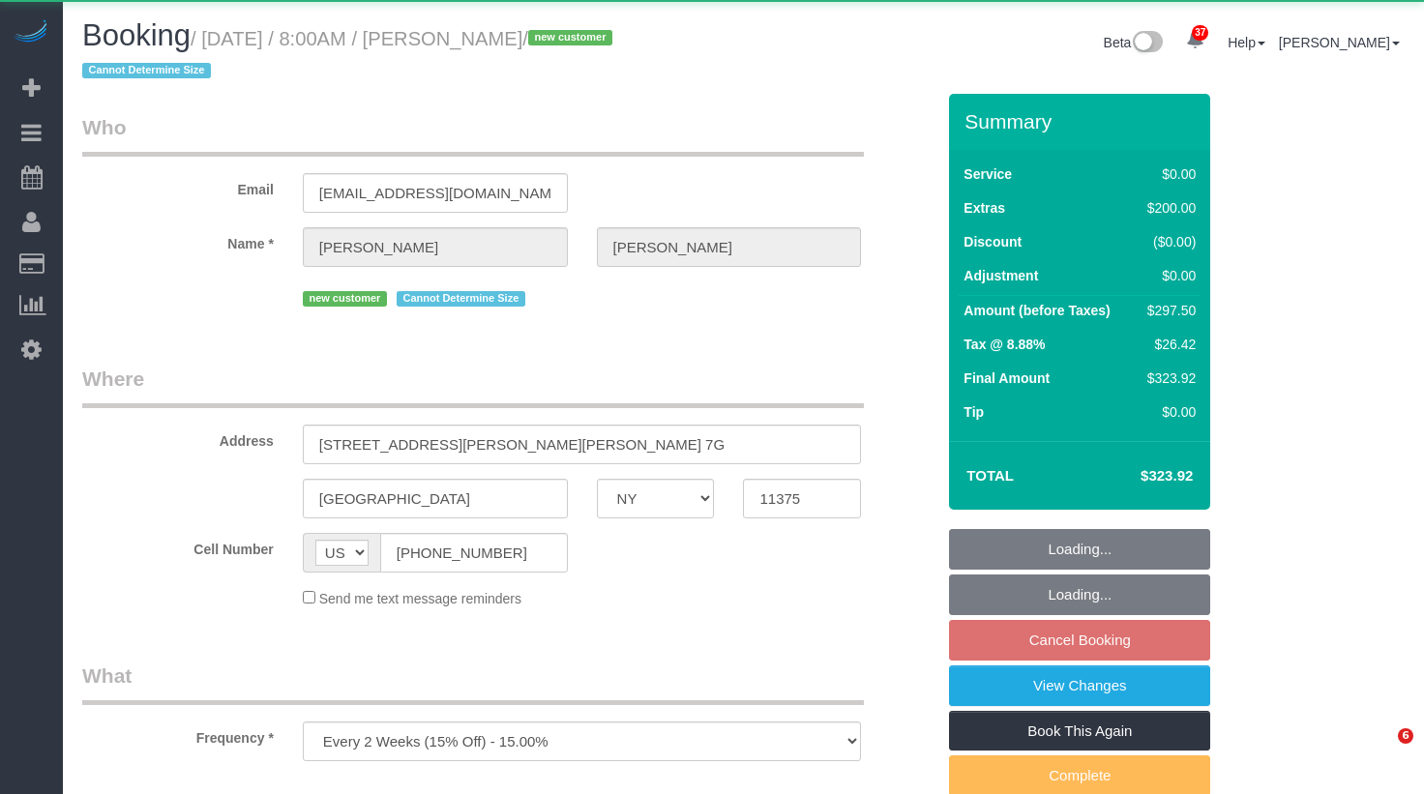
select select "NY"
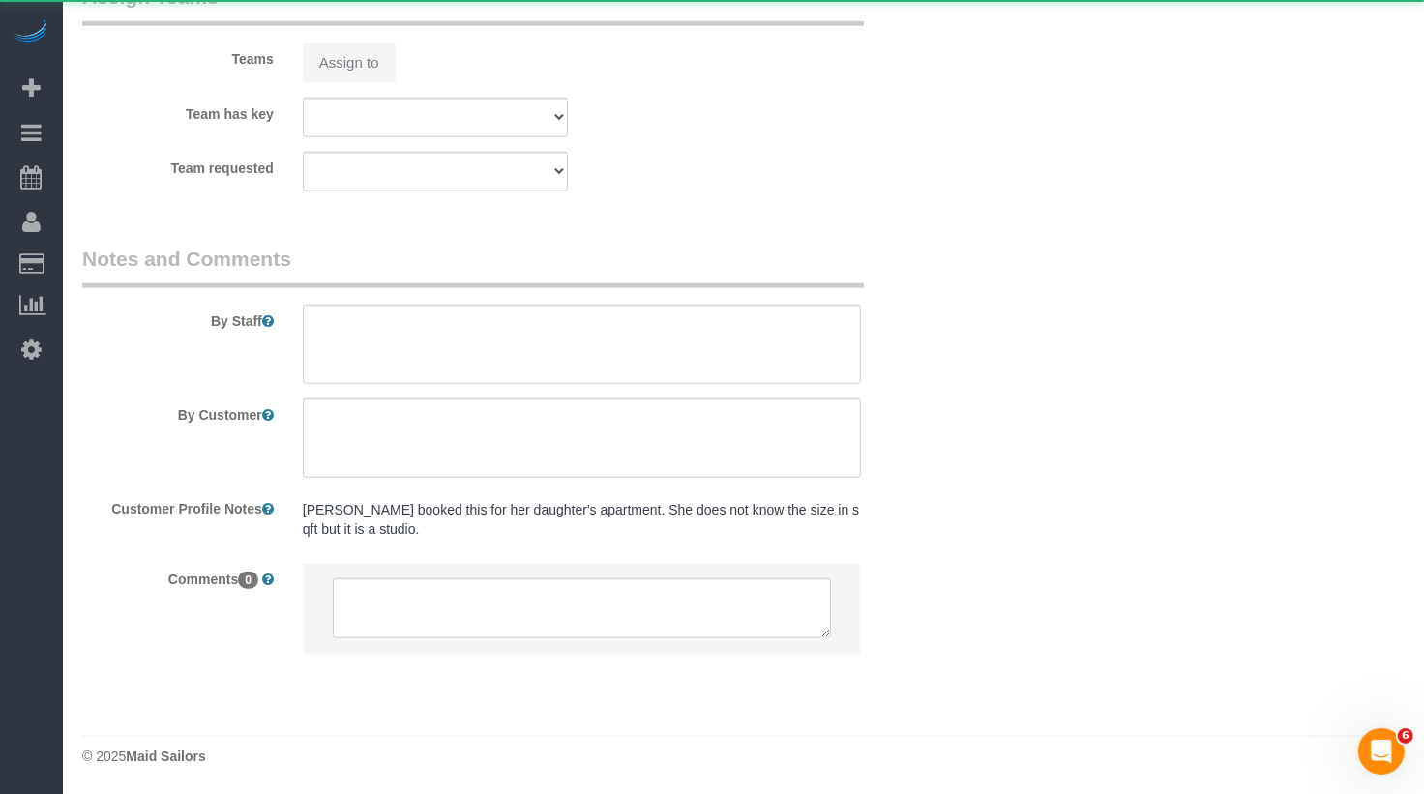
select select "object:960"
select select "string:stripe-pm_1SFDpA4VGloSiKo7FVSC2416"
select select "spot1"
select select "number:56"
select select "number:72"
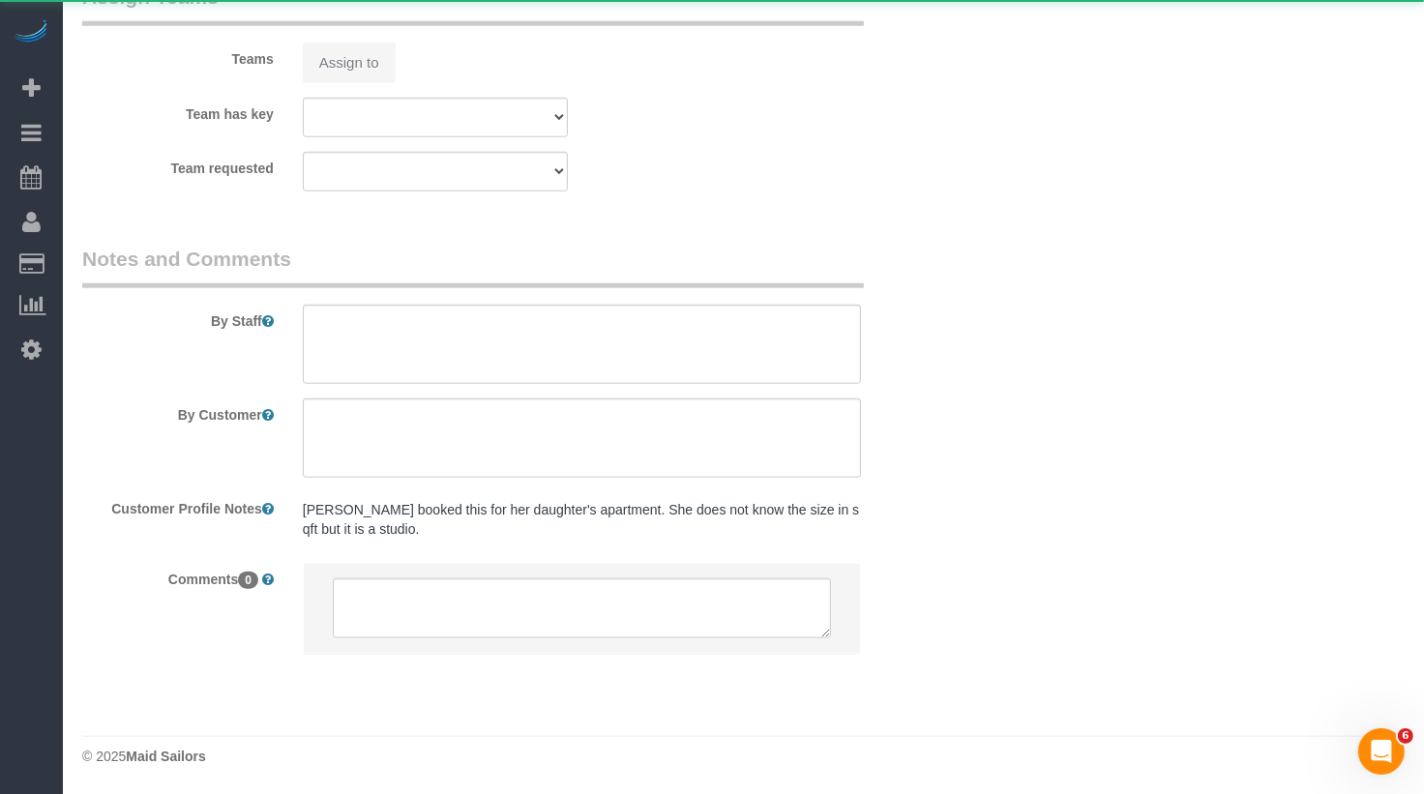
select select "number:15"
select select "number:5"
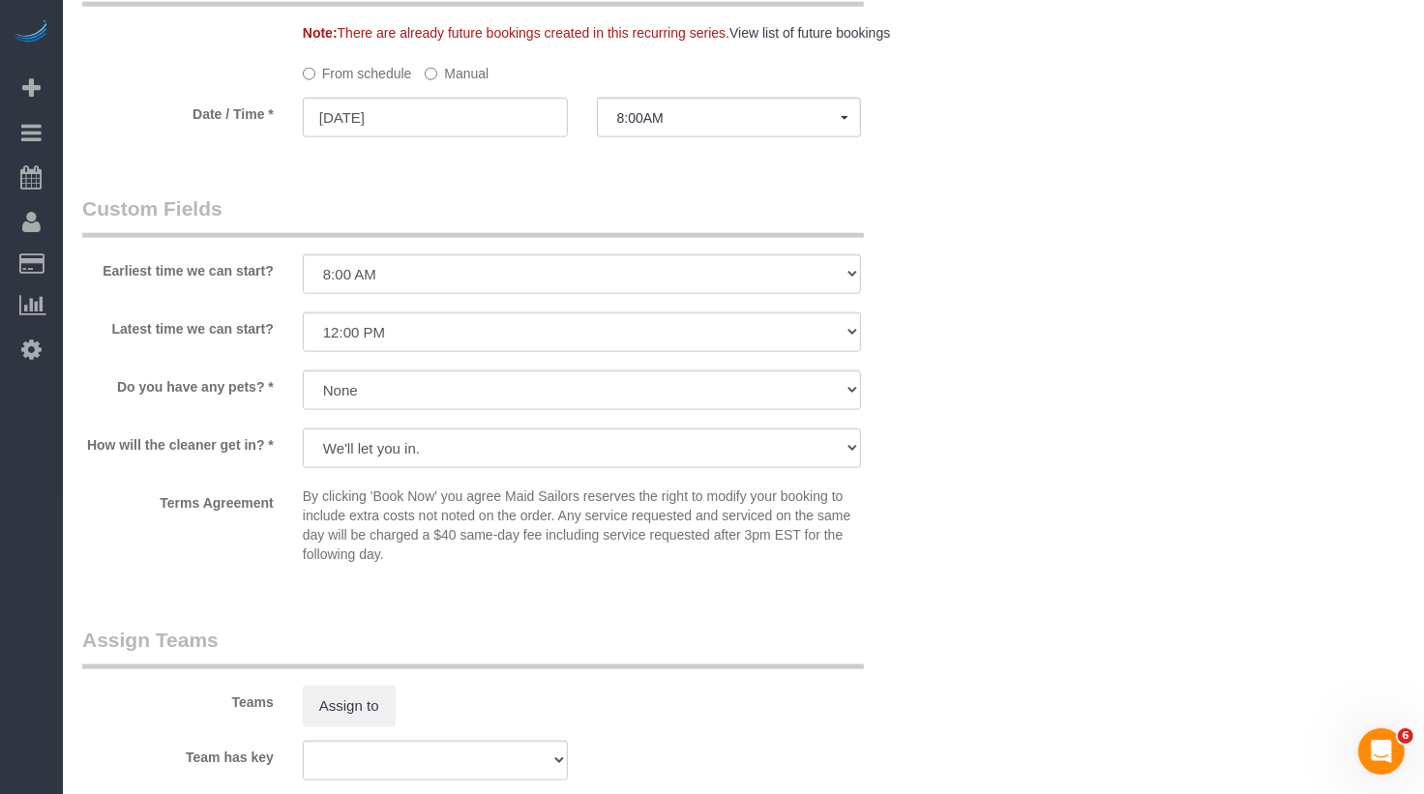
scroll to position [2218, 0]
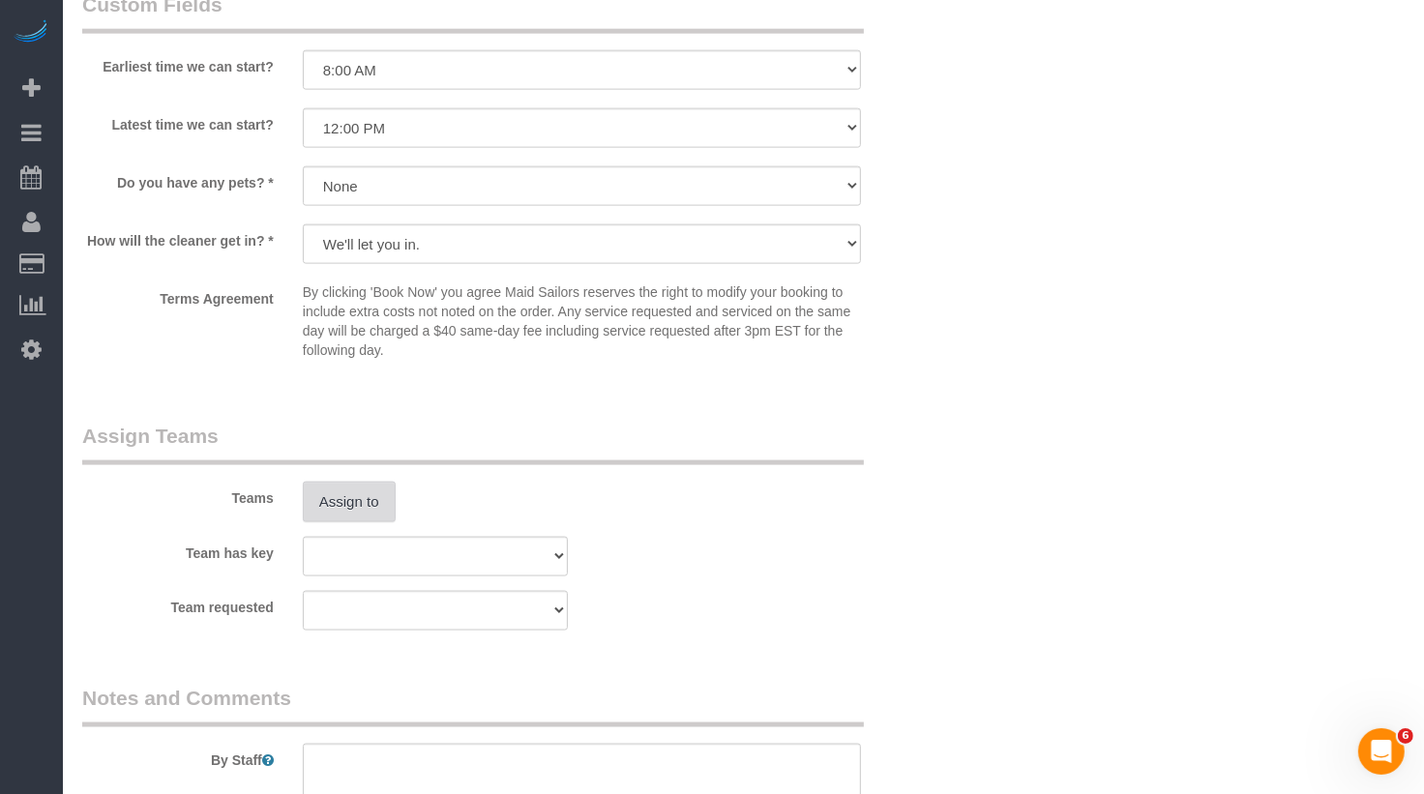
click at [339, 498] on button "Assign to" at bounding box center [349, 502] width 93 height 41
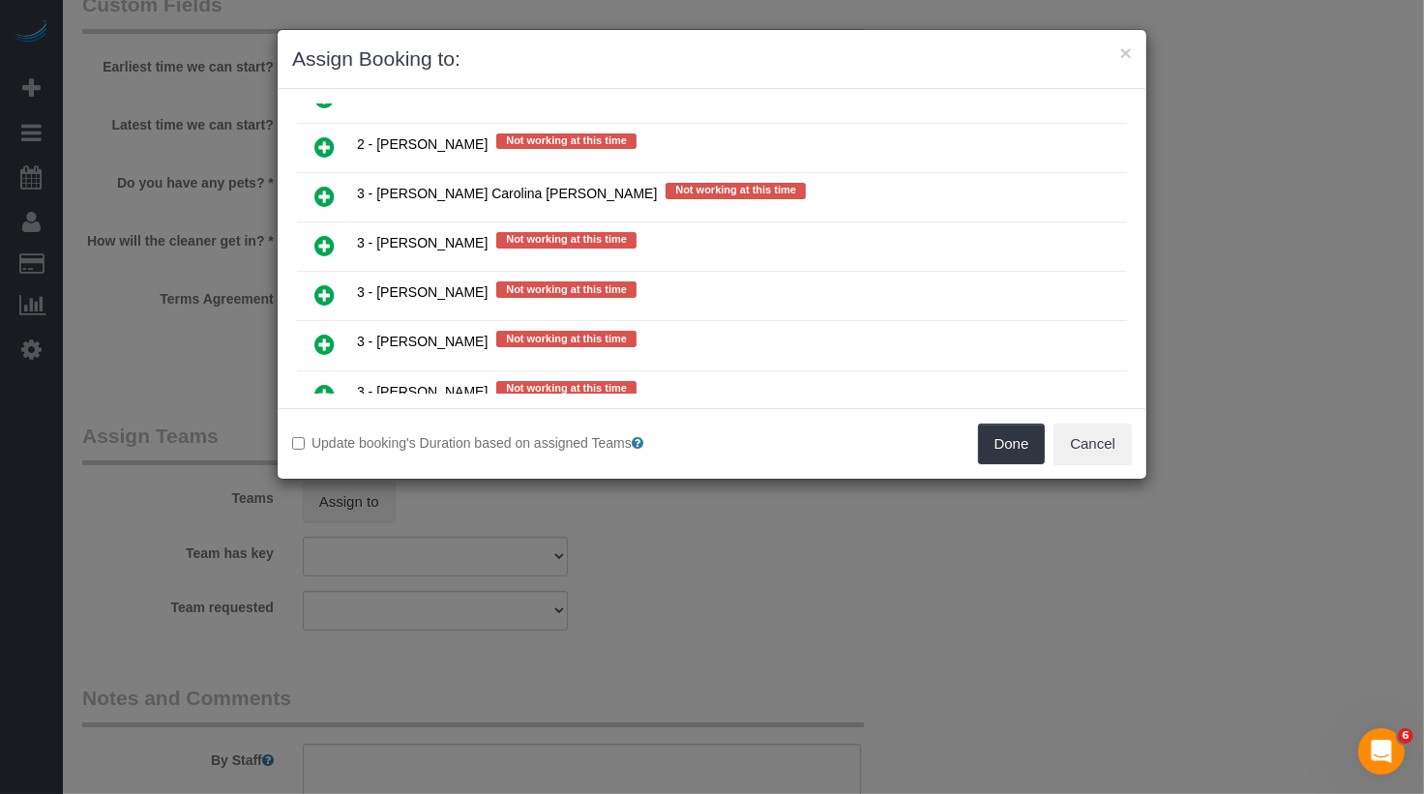
click at [322, 333] on icon at bounding box center [324, 344] width 20 height 23
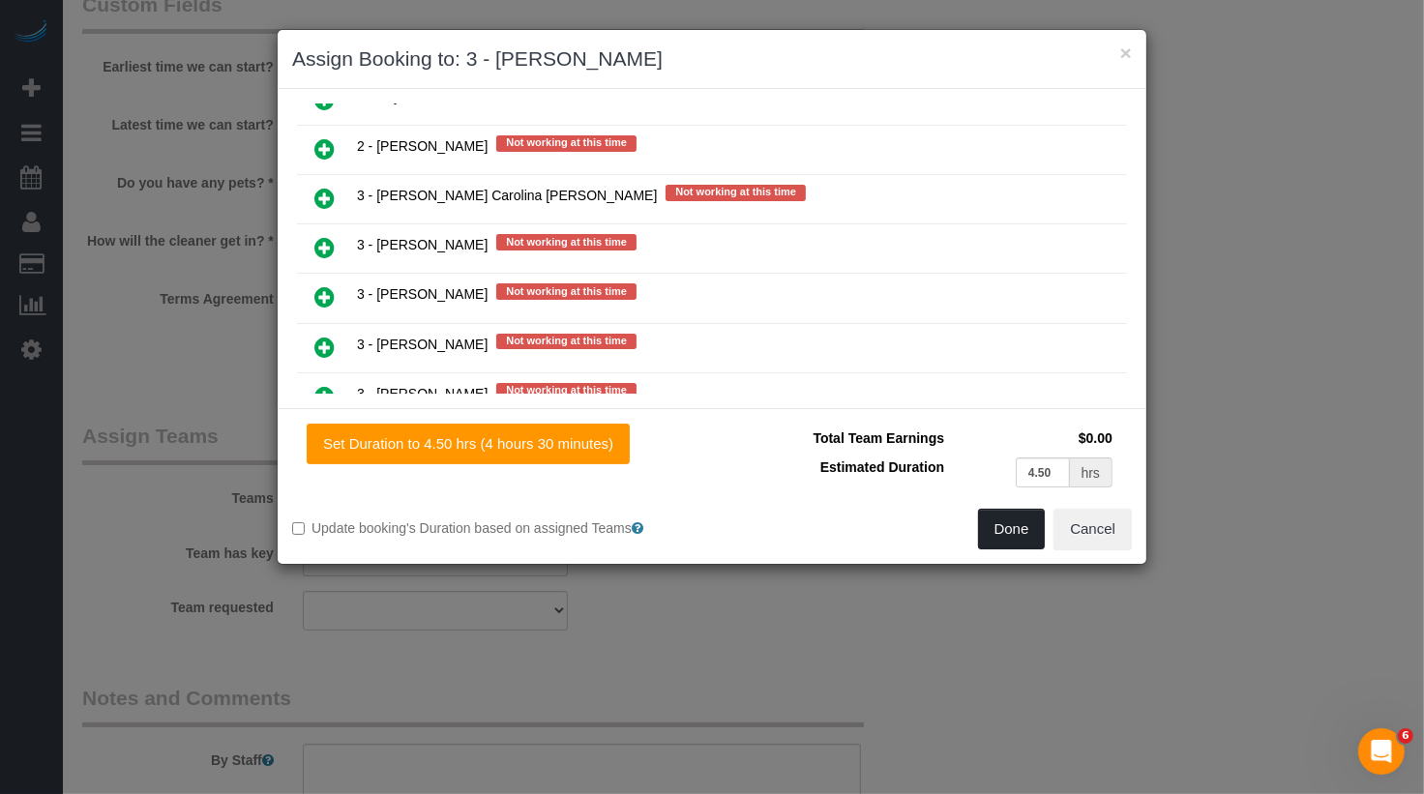
click at [1017, 517] on button "Done" at bounding box center [1012, 529] width 68 height 41
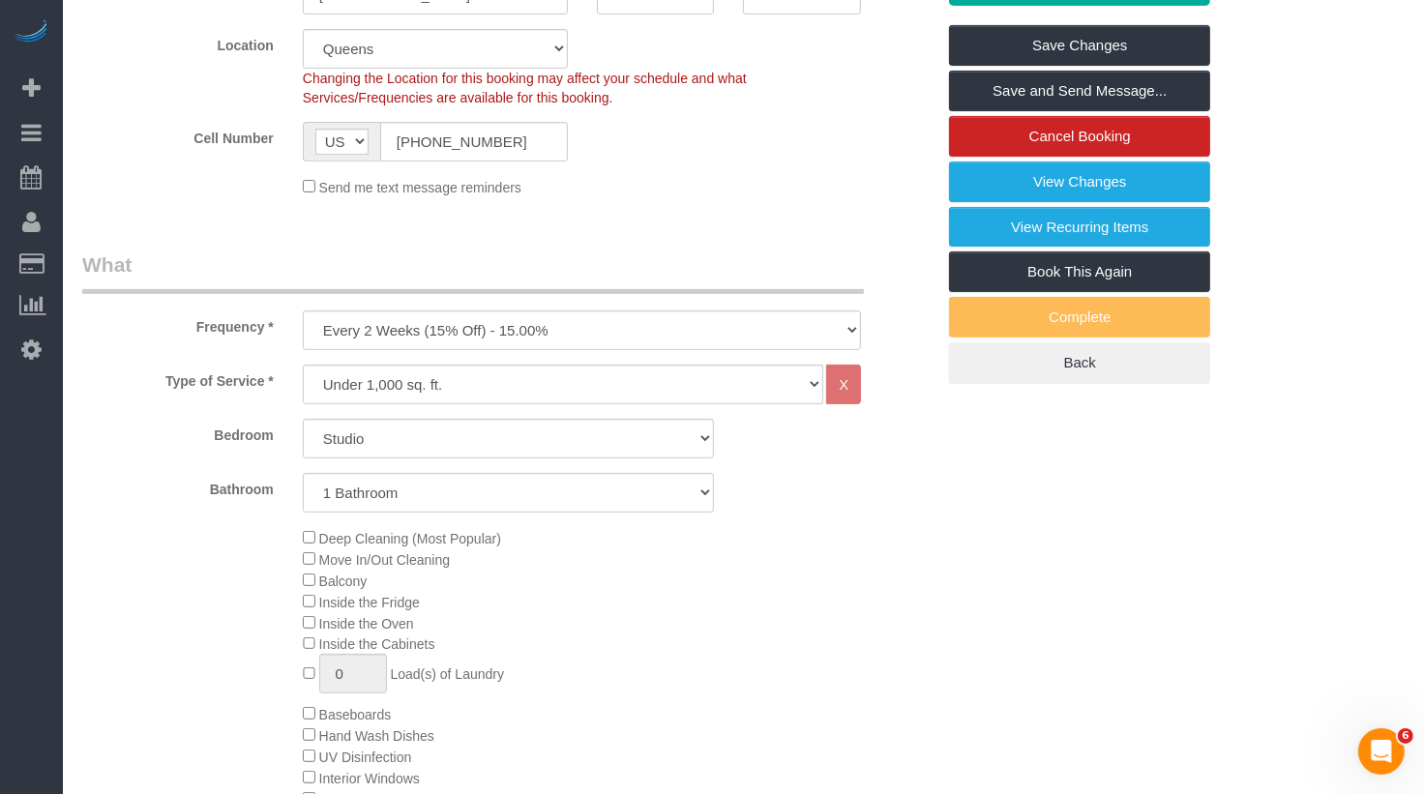
scroll to position [0, 0]
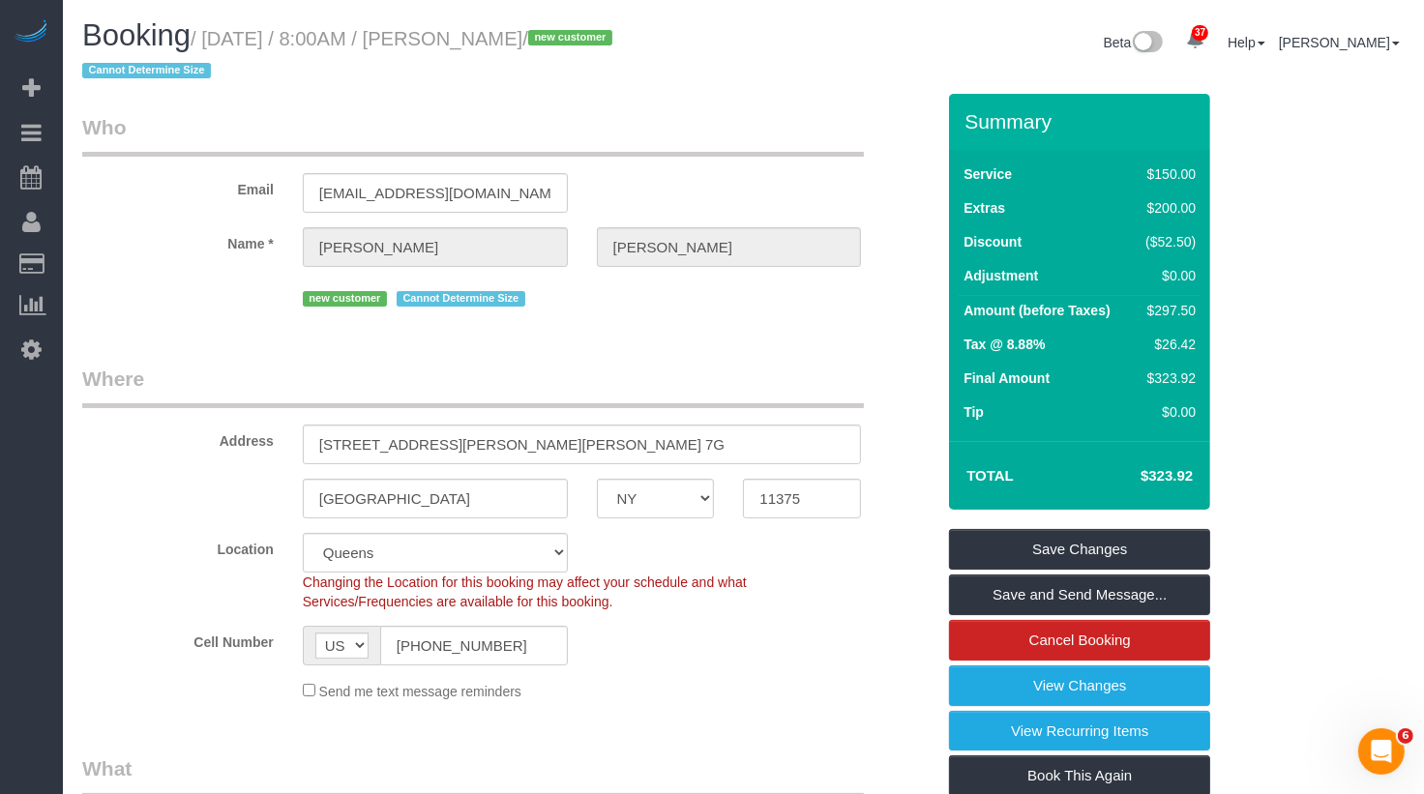
click at [1052, 567] on fieldset "Save Changes Save and Send Message... Cancel Booking View Changes View Recurrin…" at bounding box center [1079, 708] width 261 height 359
click at [1050, 544] on link "Save Changes" at bounding box center [1079, 549] width 261 height 41
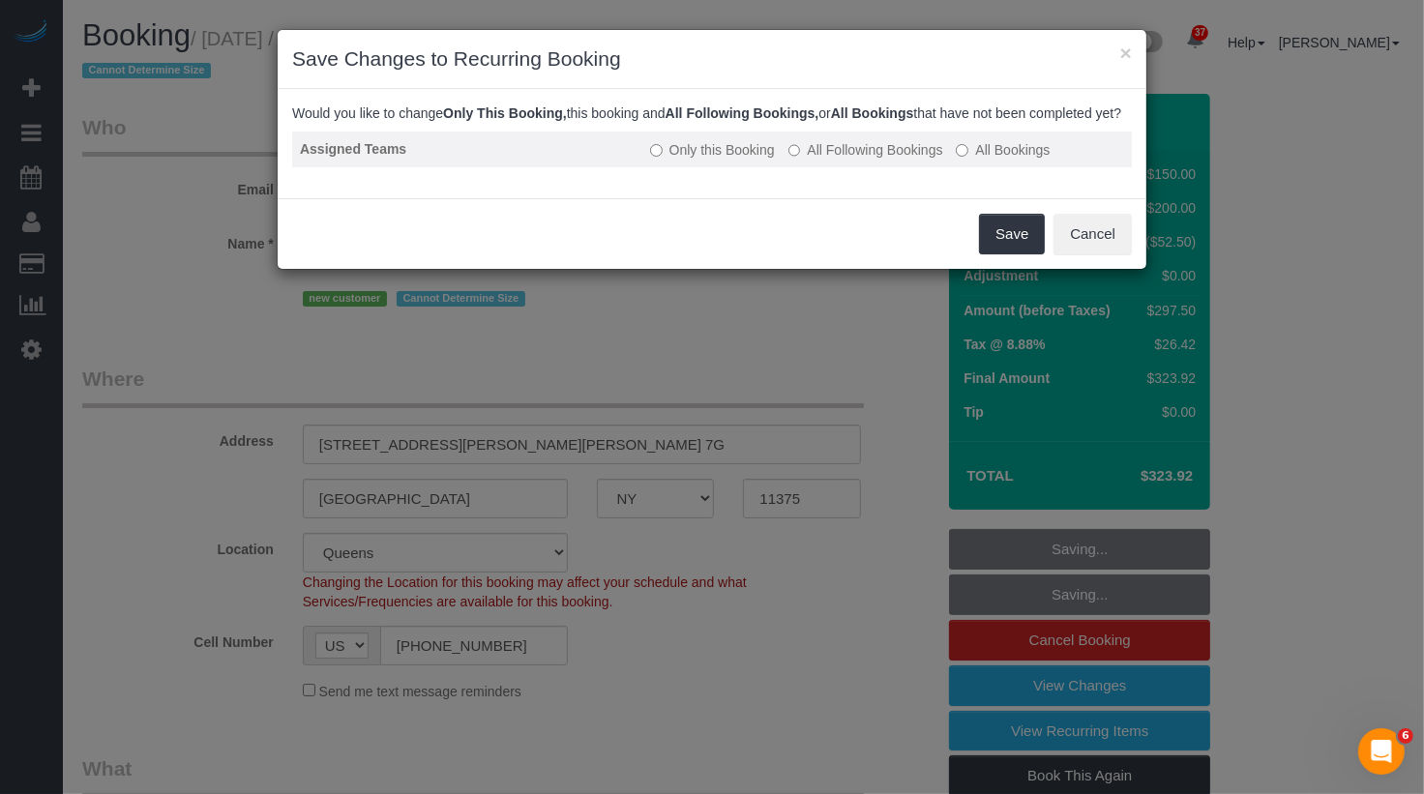
click at [875, 160] on label "All Following Bookings" at bounding box center [866, 149] width 155 height 19
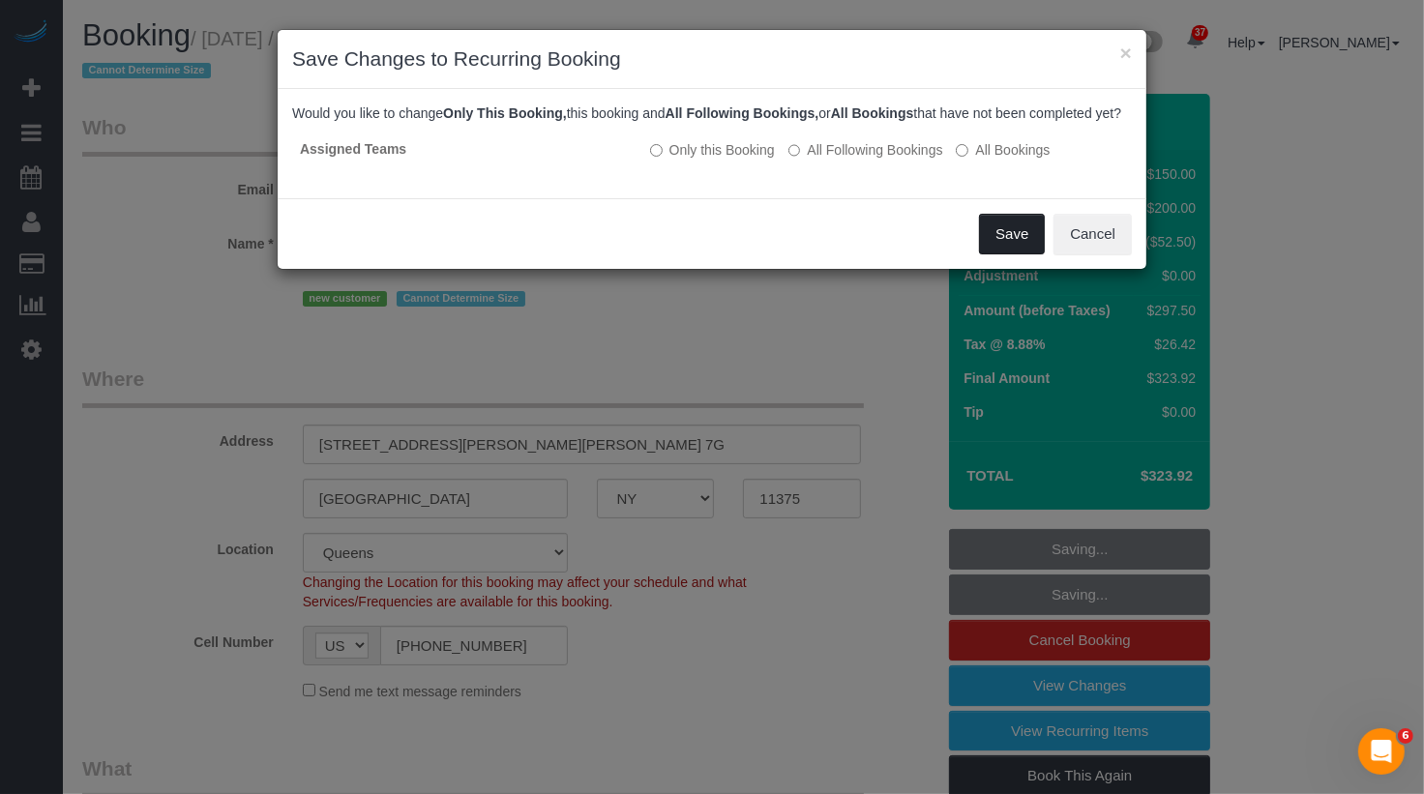
click at [1015, 254] on button "Save" at bounding box center [1012, 234] width 66 height 41
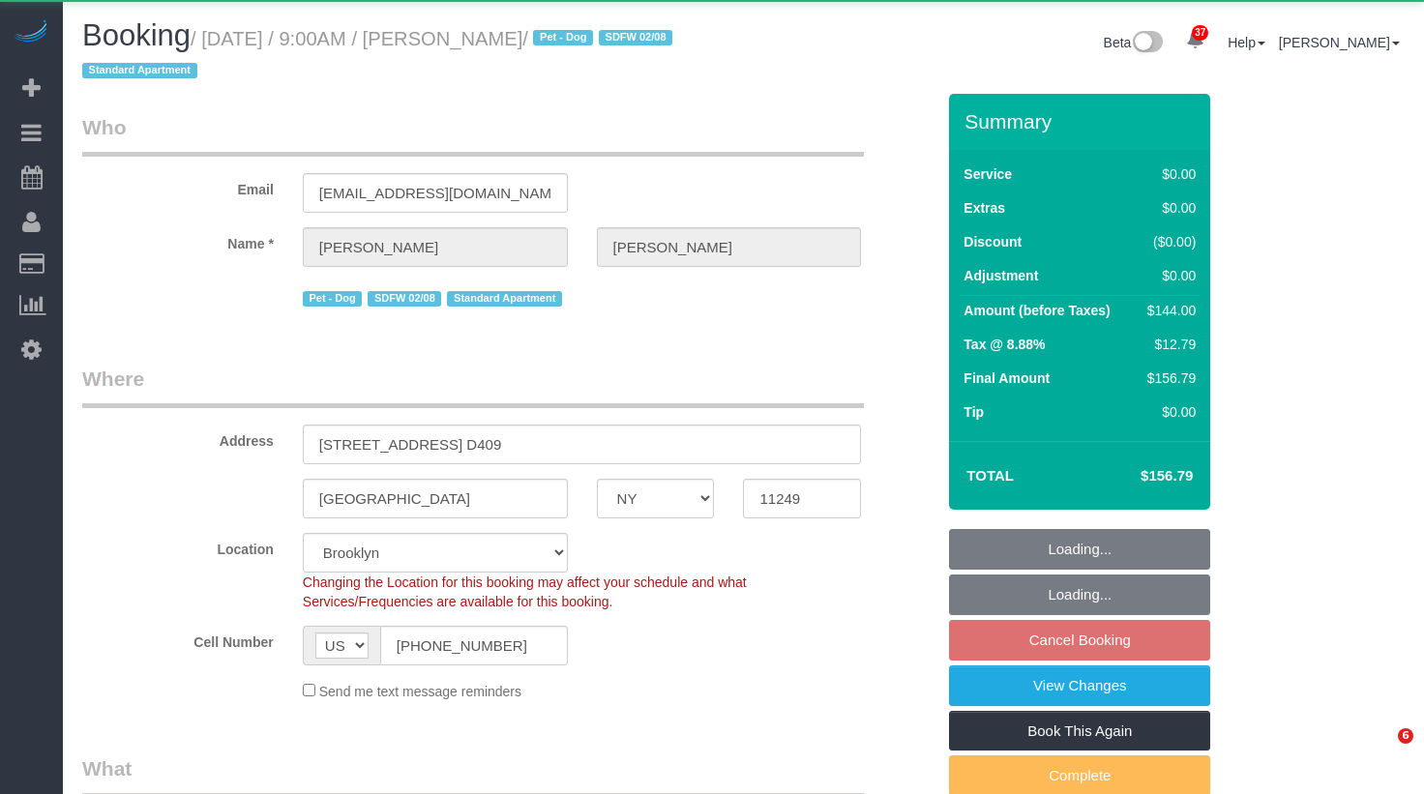
select select "NY"
select select "spot2"
select select "number:56"
select select "number:70"
select select "number:13"
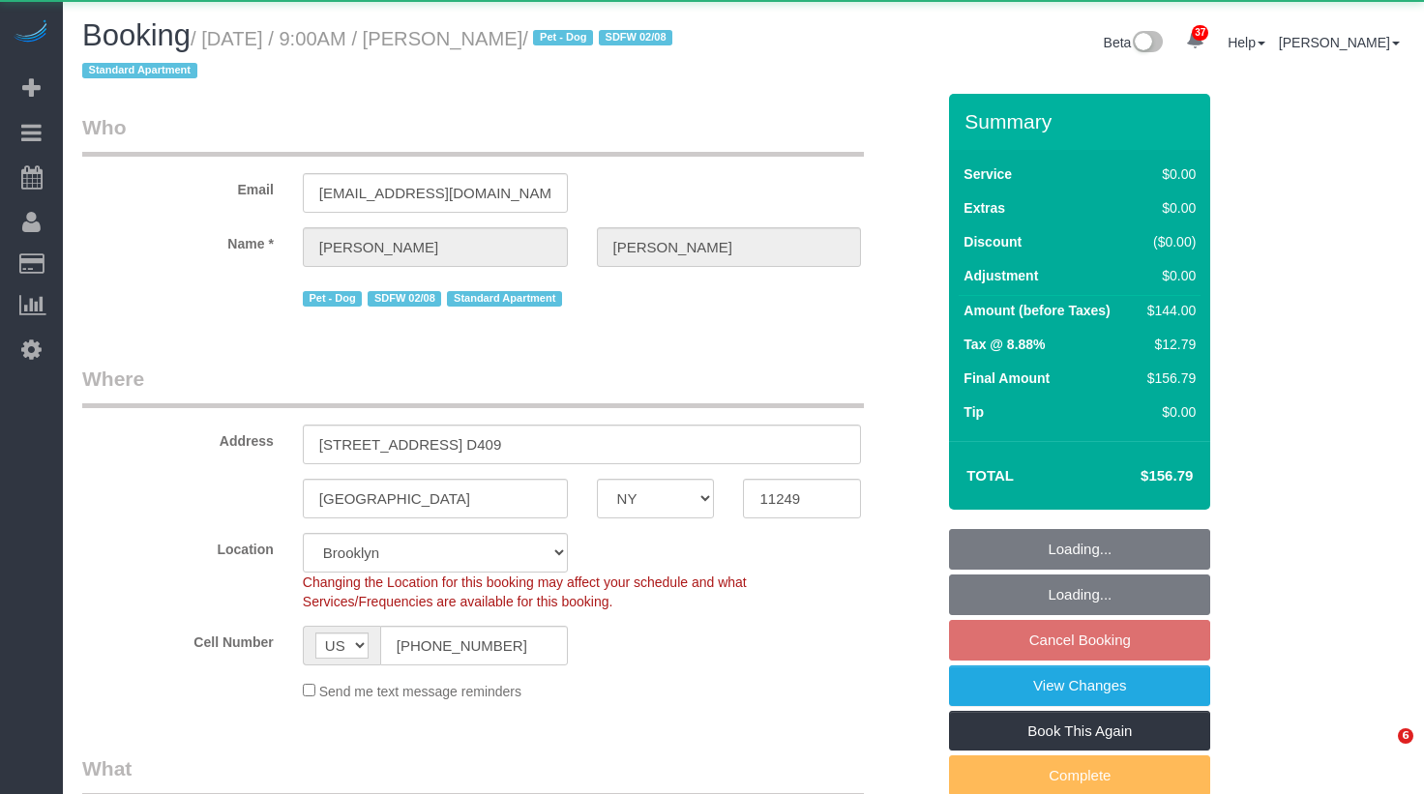
select select "number:5"
select select "object:1112"
select select "spot62"
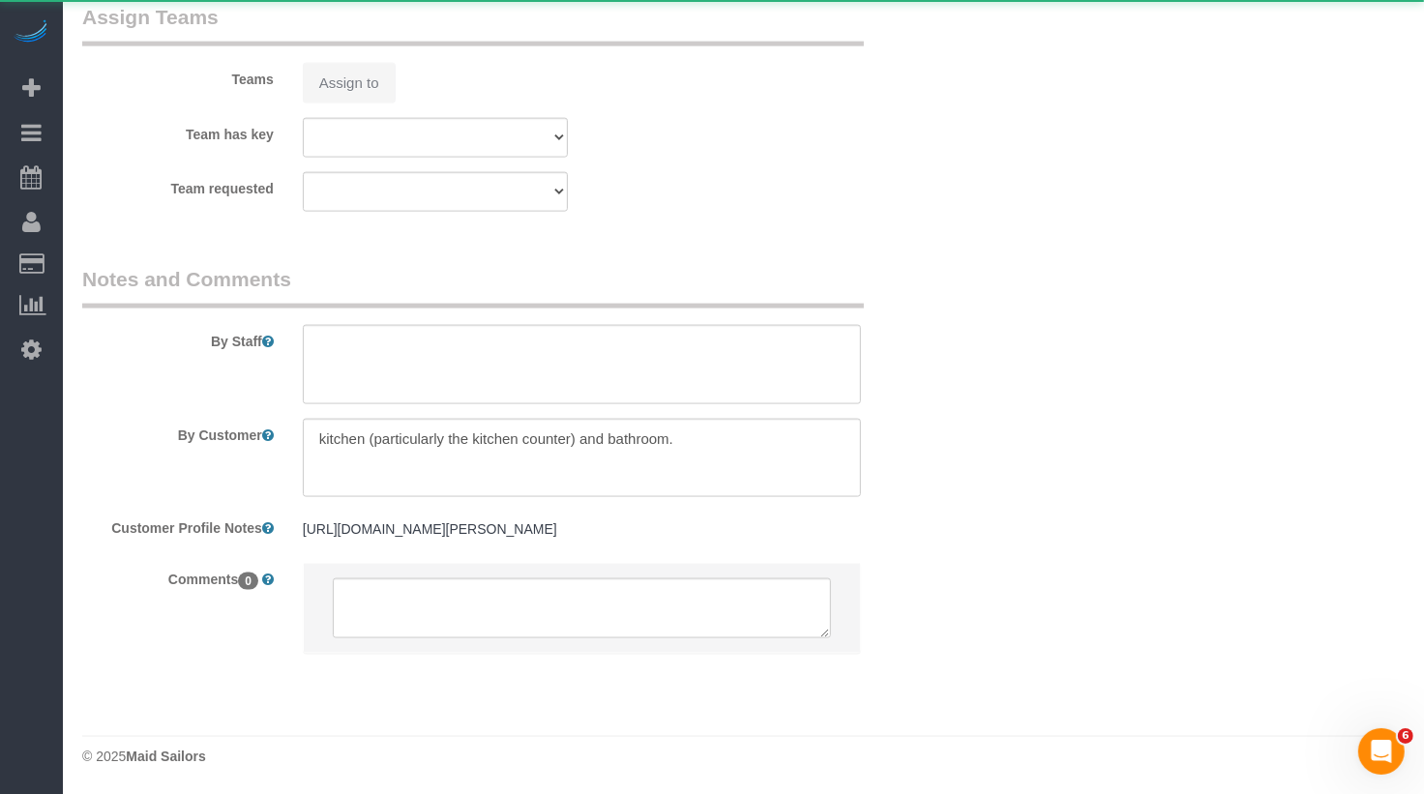
select select "string:stripe-pm_1QhuX54VGloSiKo7j5lqv1ND"
select select "1"
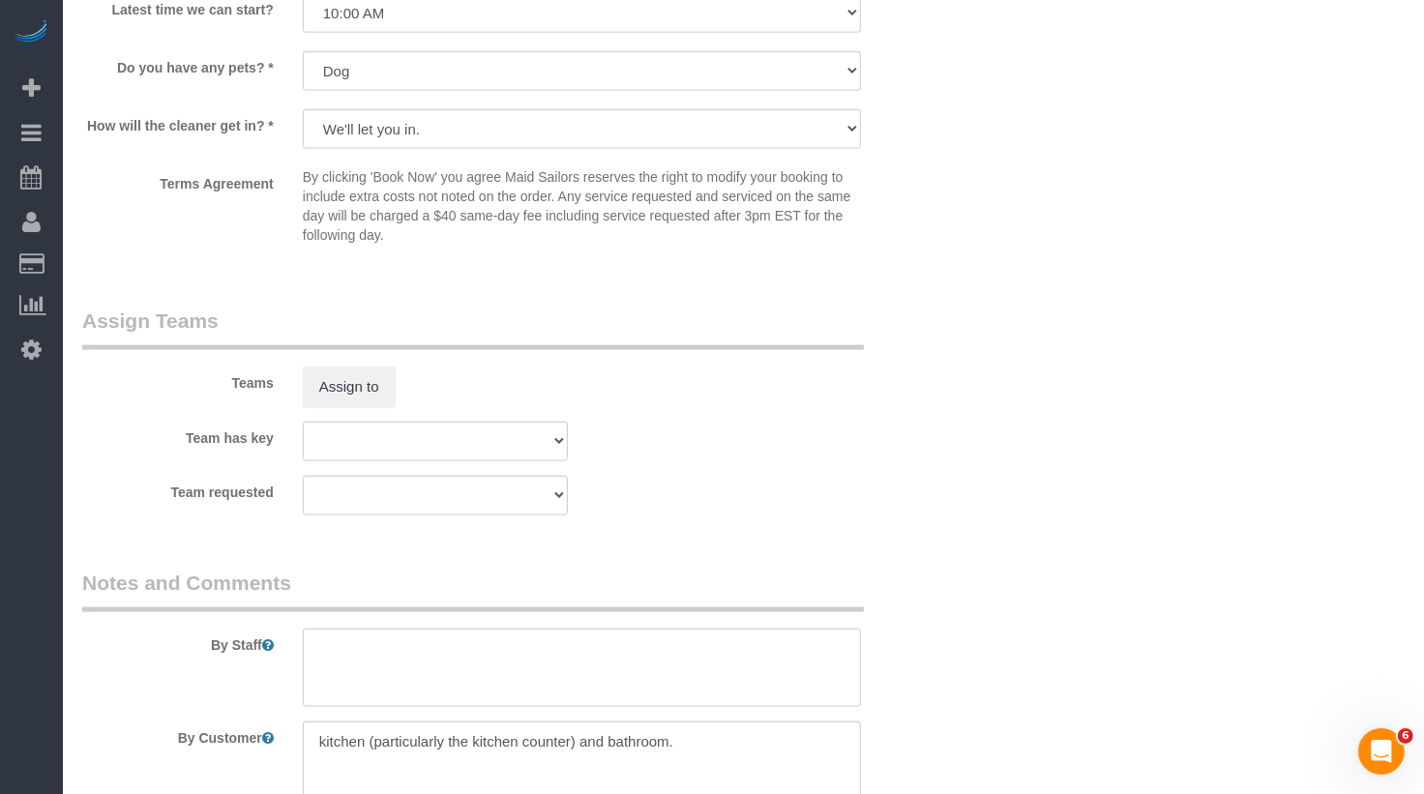
scroll to position [2172, 0]
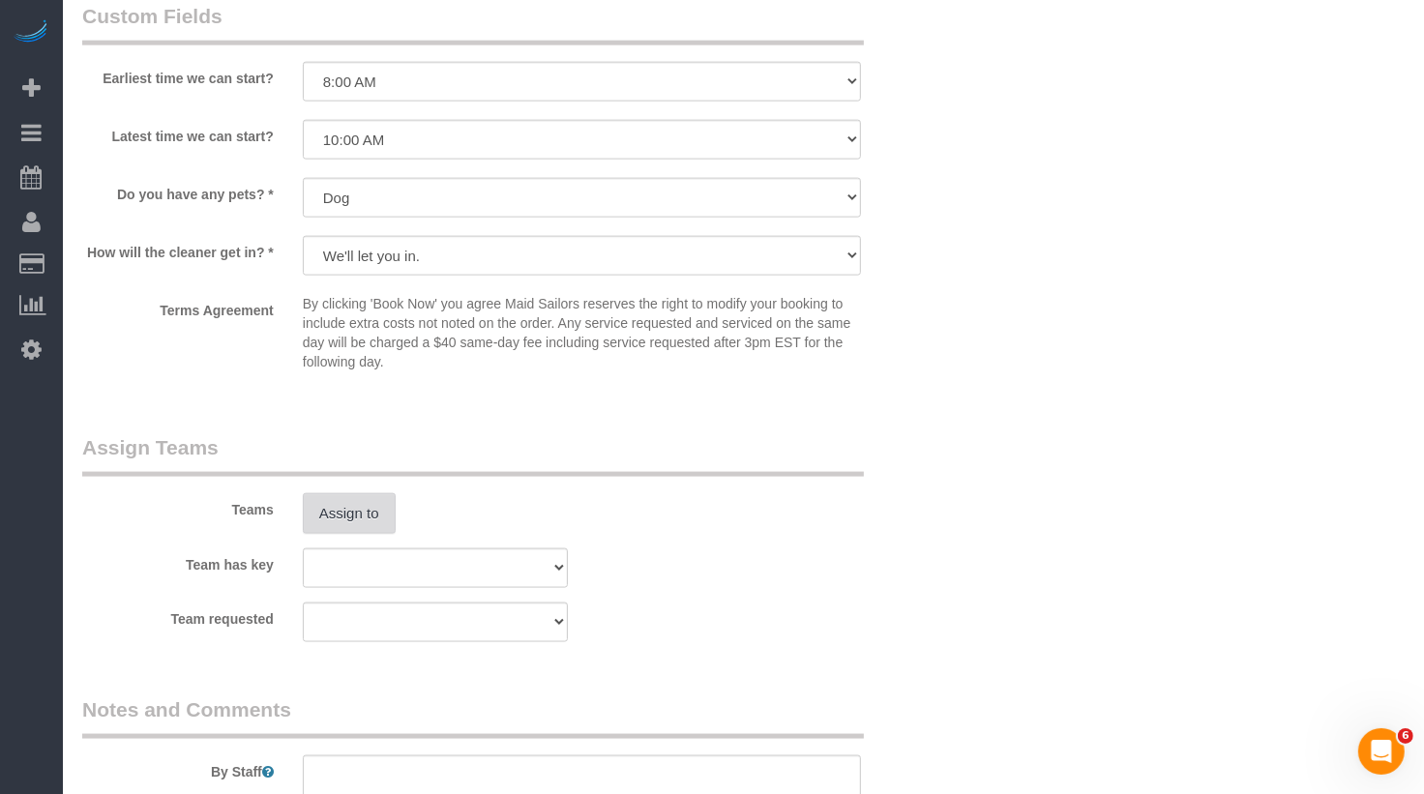
click at [359, 516] on button "Assign to" at bounding box center [349, 514] width 93 height 41
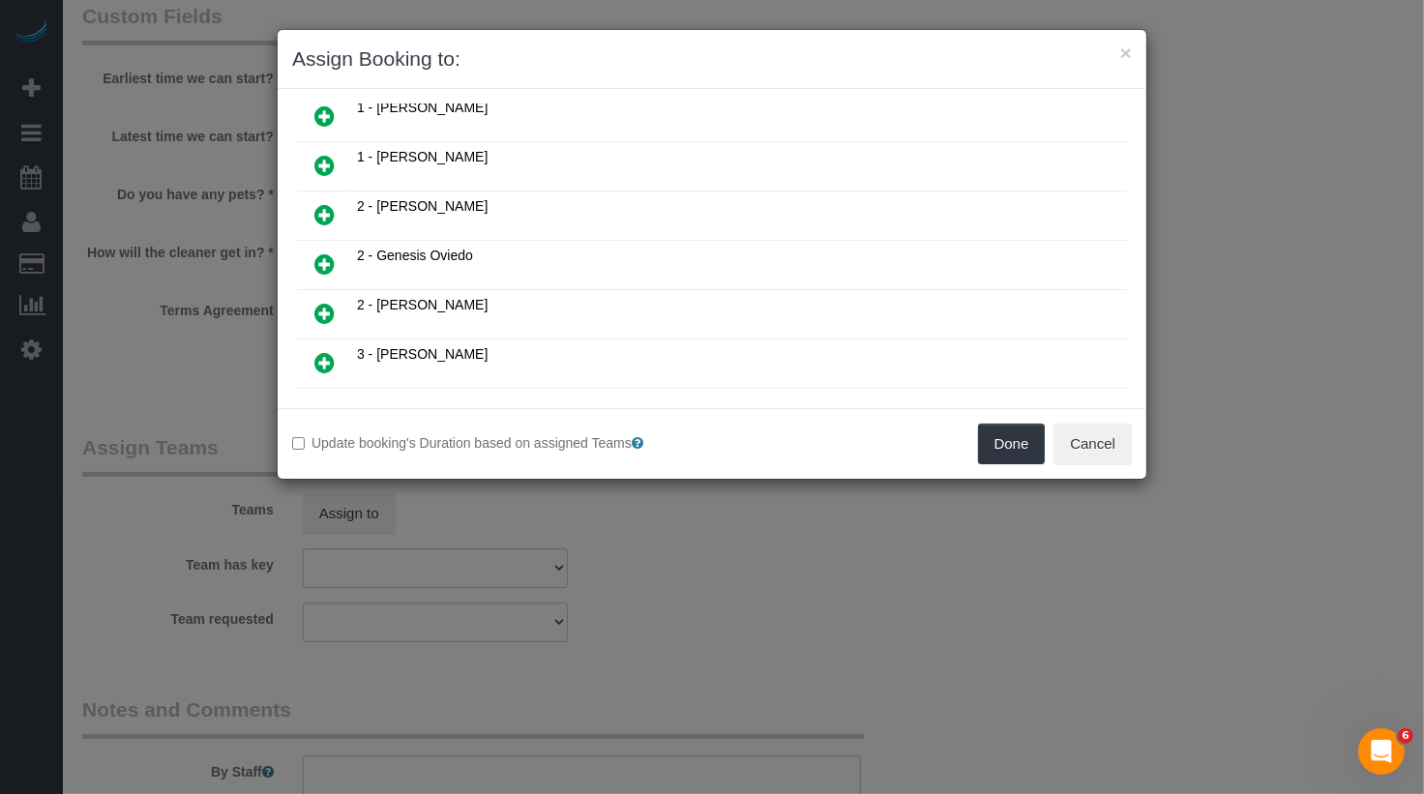
click at [333, 247] on link at bounding box center [324, 265] width 45 height 39
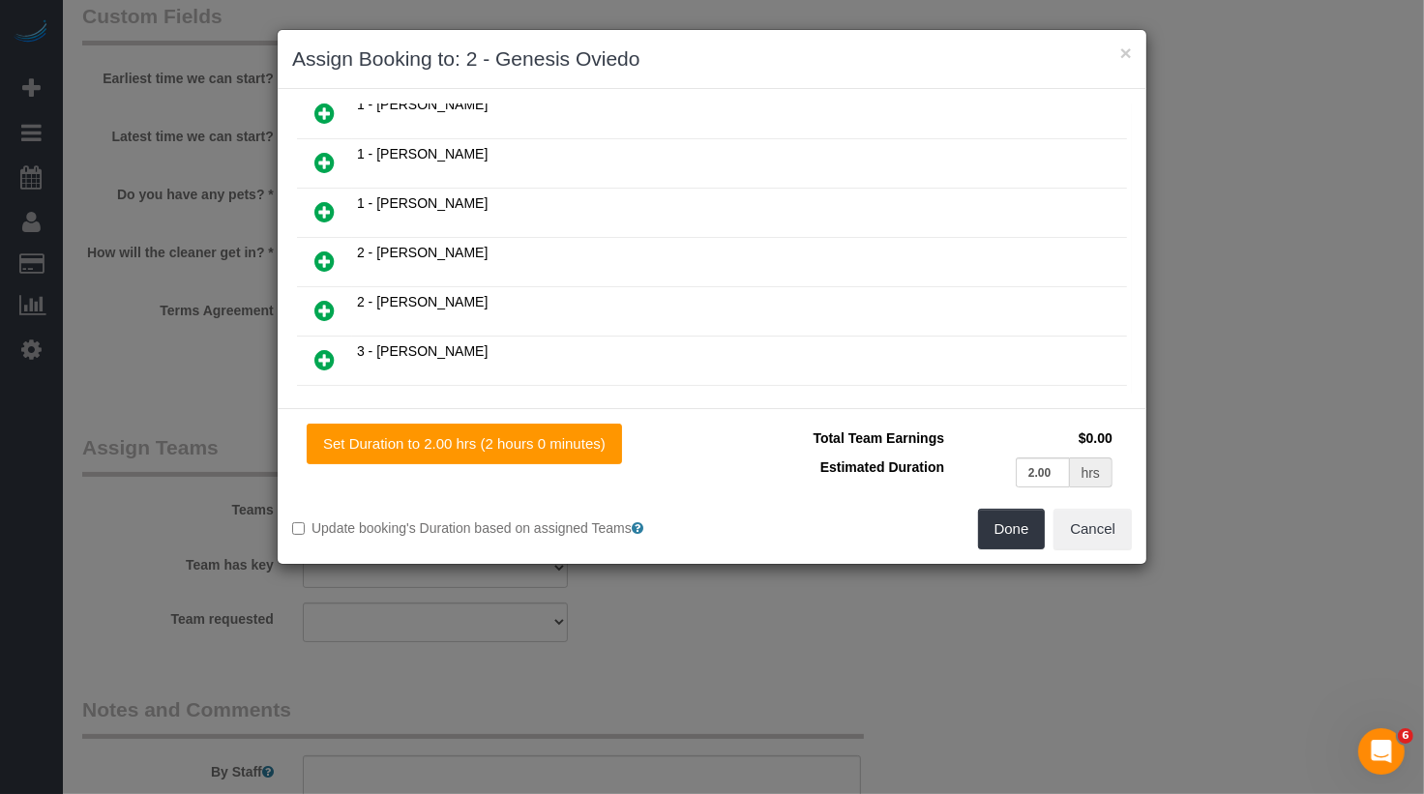
scroll to position [361, 0]
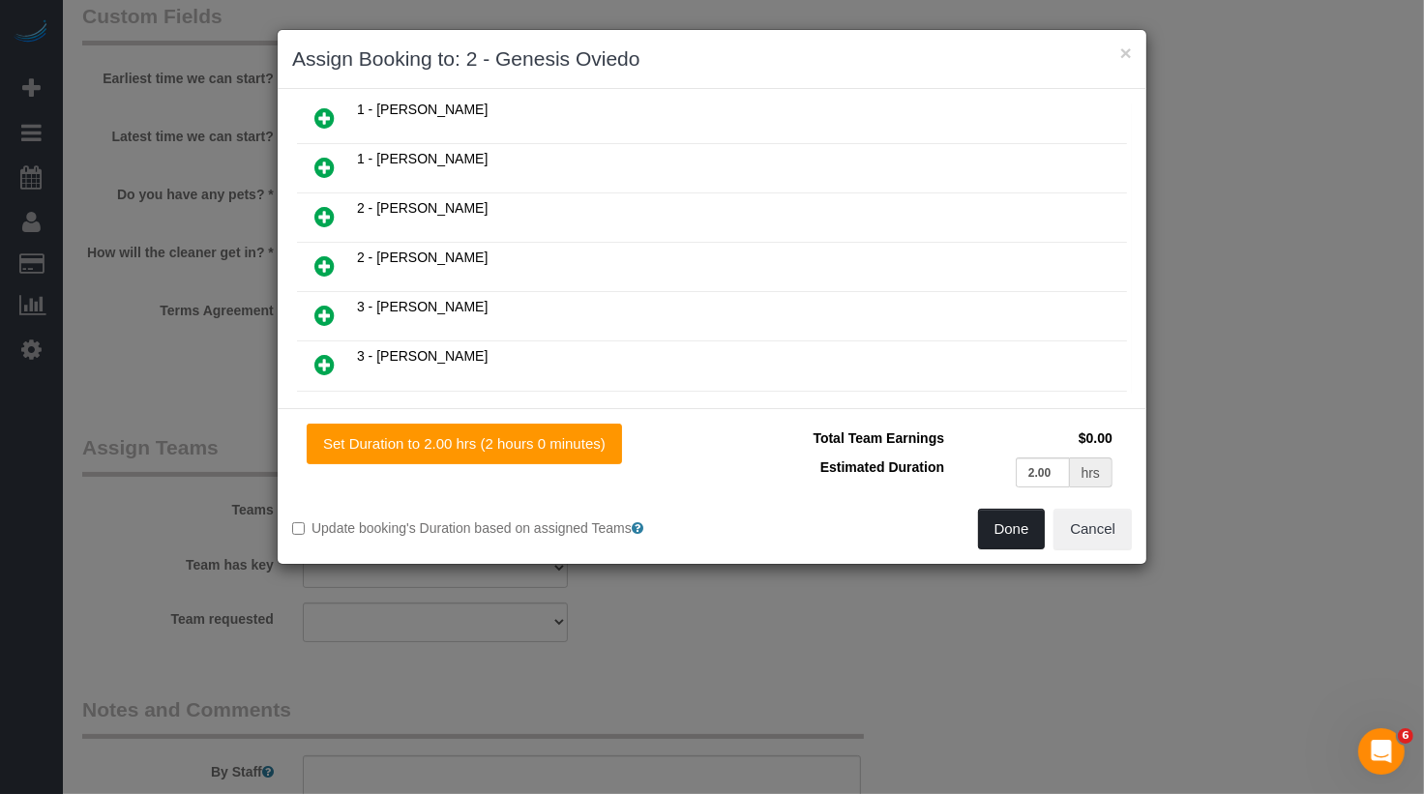
click at [1030, 524] on button "Done" at bounding box center [1012, 529] width 68 height 41
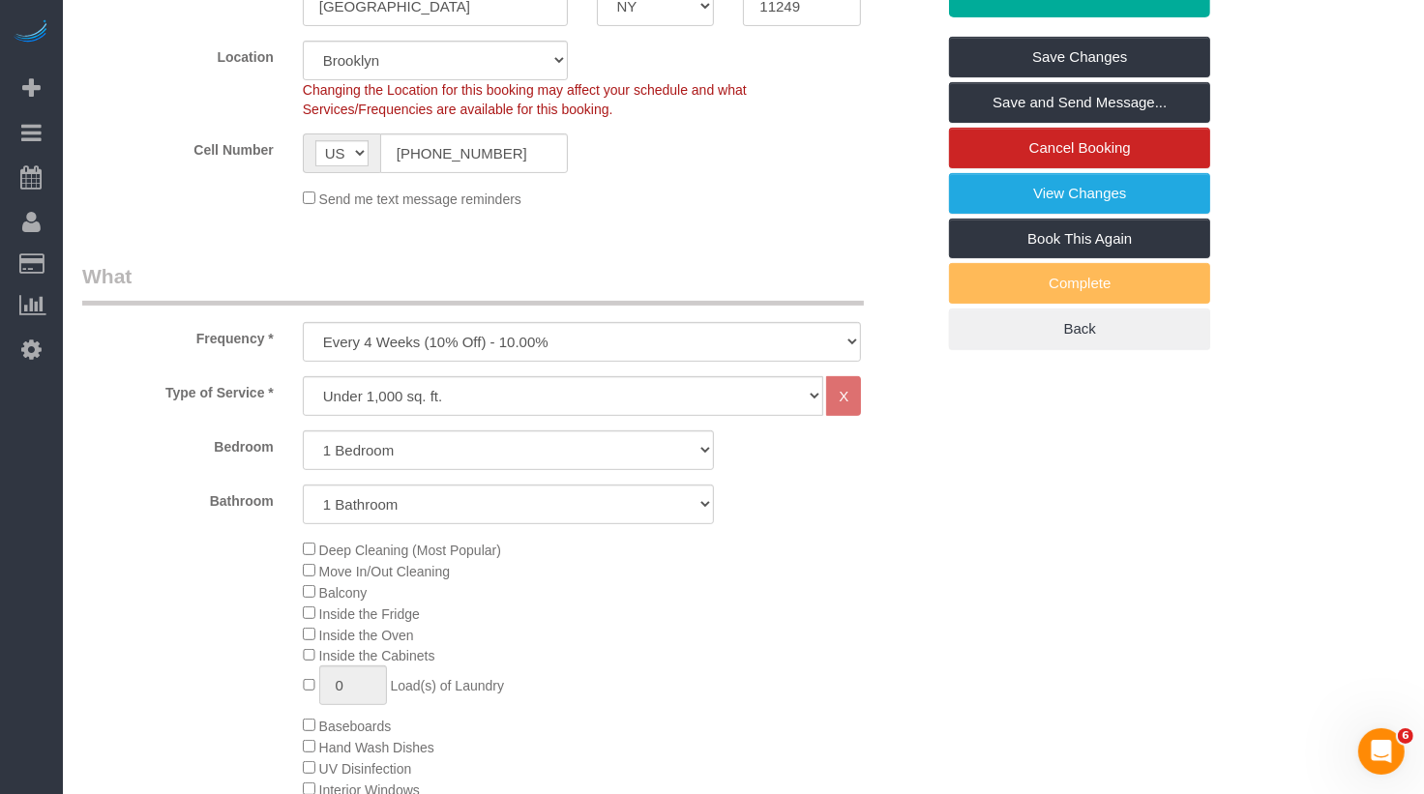
scroll to position [0, 0]
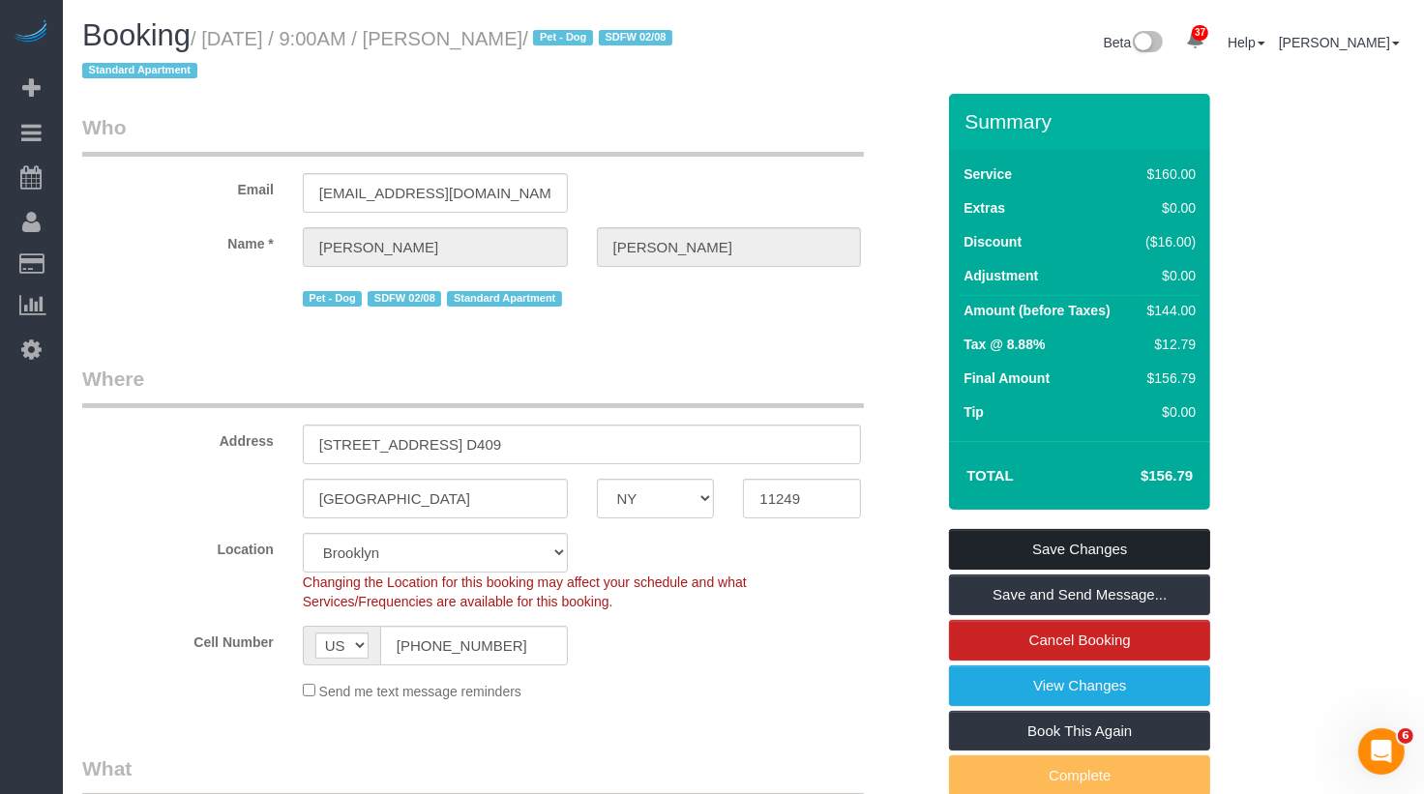
click at [1068, 548] on link "Save Changes" at bounding box center [1079, 549] width 261 height 41
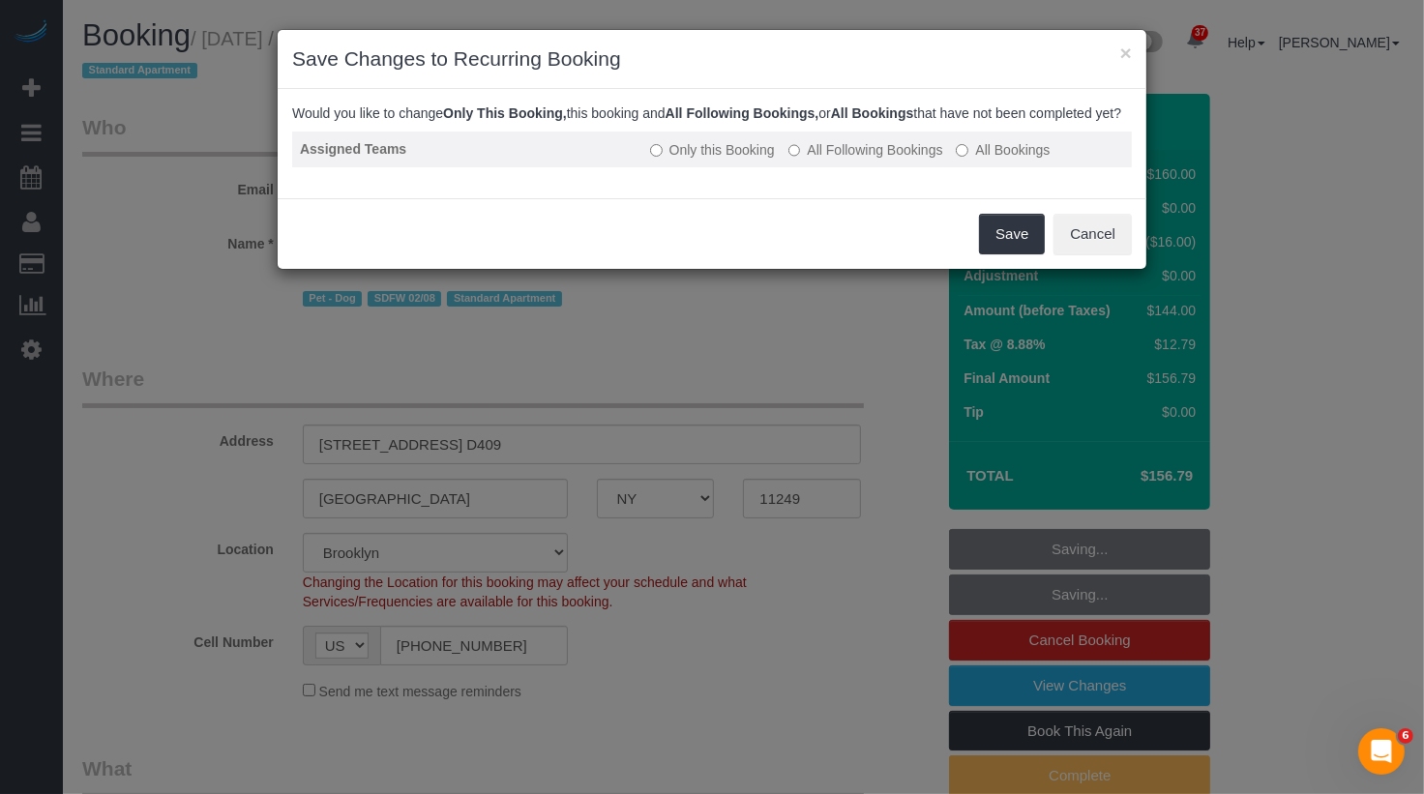
click at [928, 160] on label "All Following Bookings" at bounding box center [866, 149] width 155 height 19
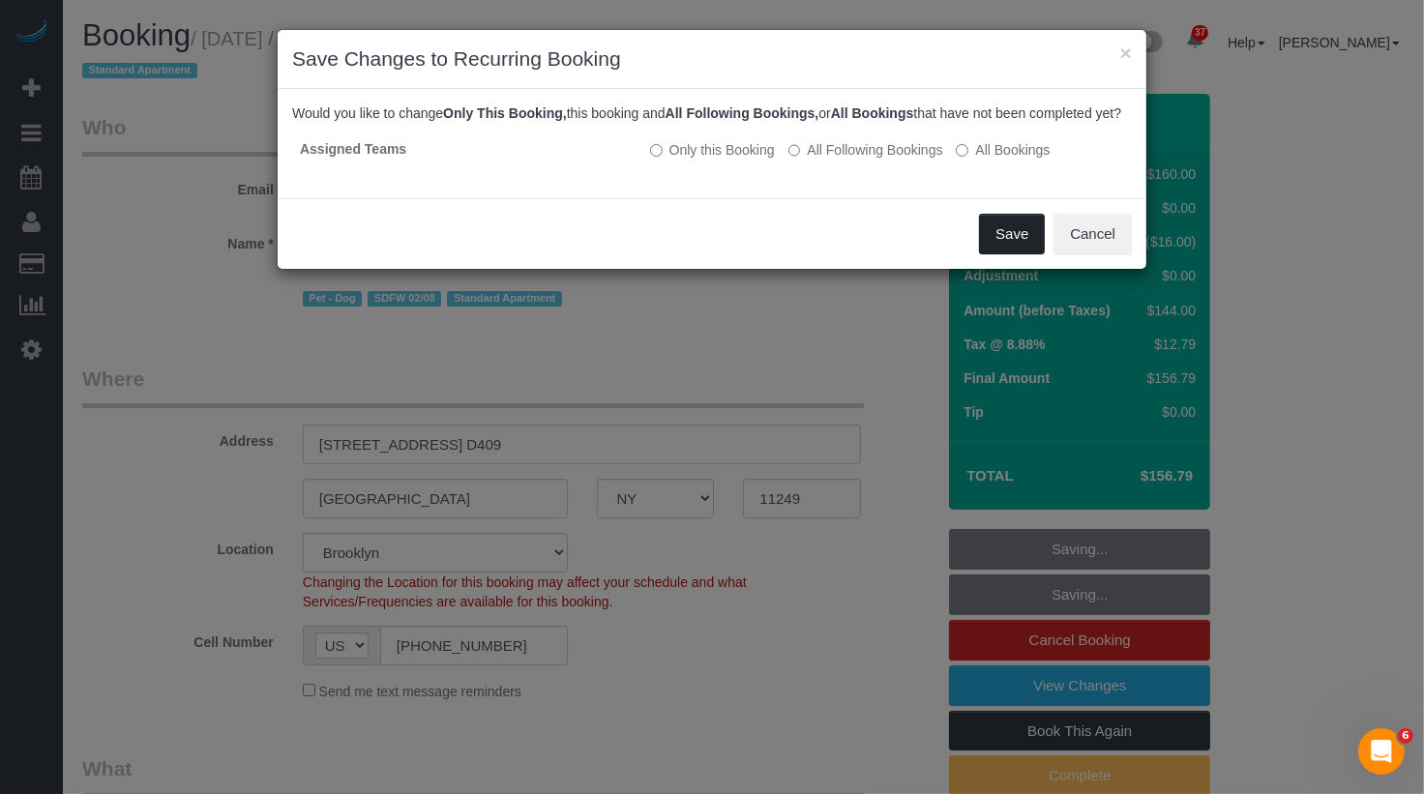
click at [1029, 248] on button "Save" at bounding box center [1012, 234] width 66 height 41
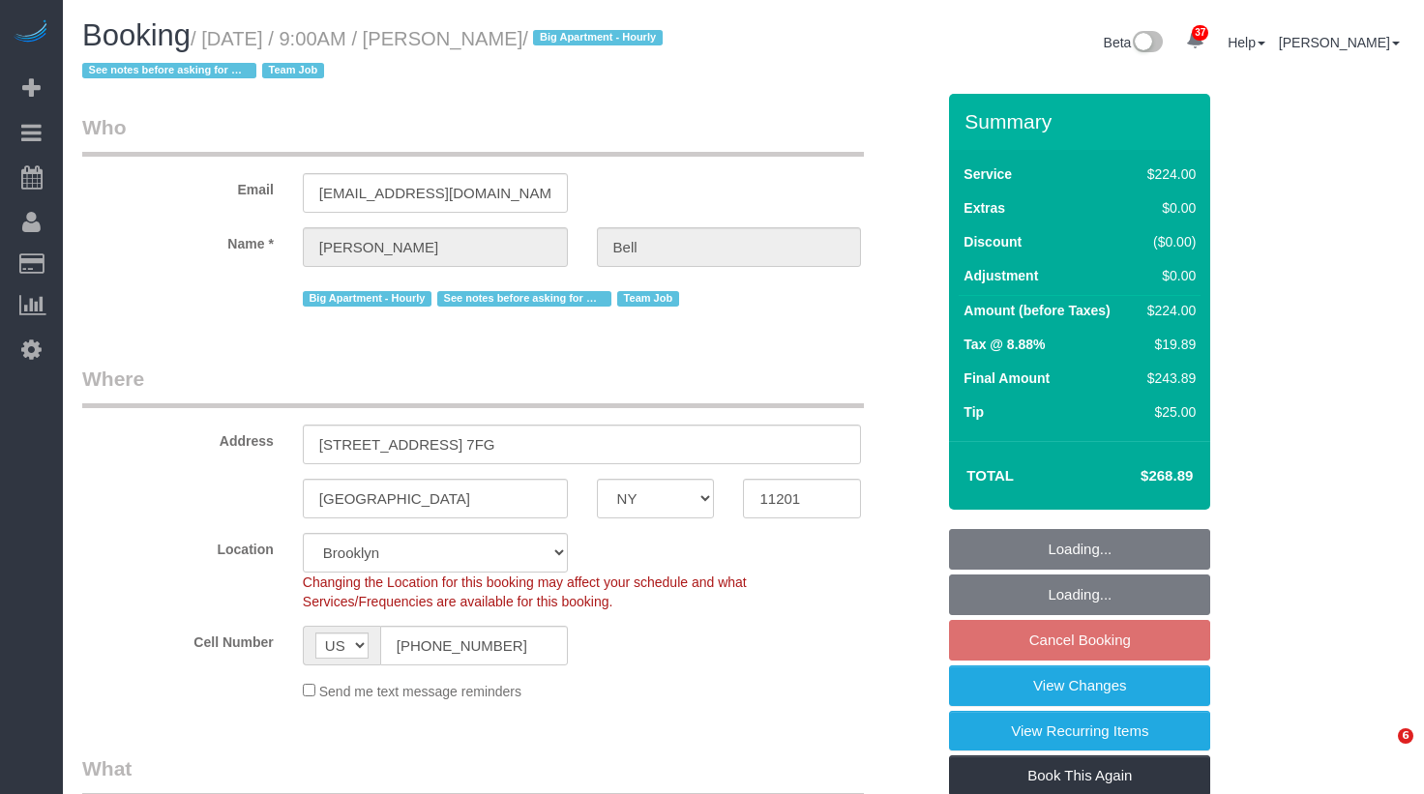
select select "NY"
select select "210"
select select "spot2"
select select "number:89"
select select "number:90"
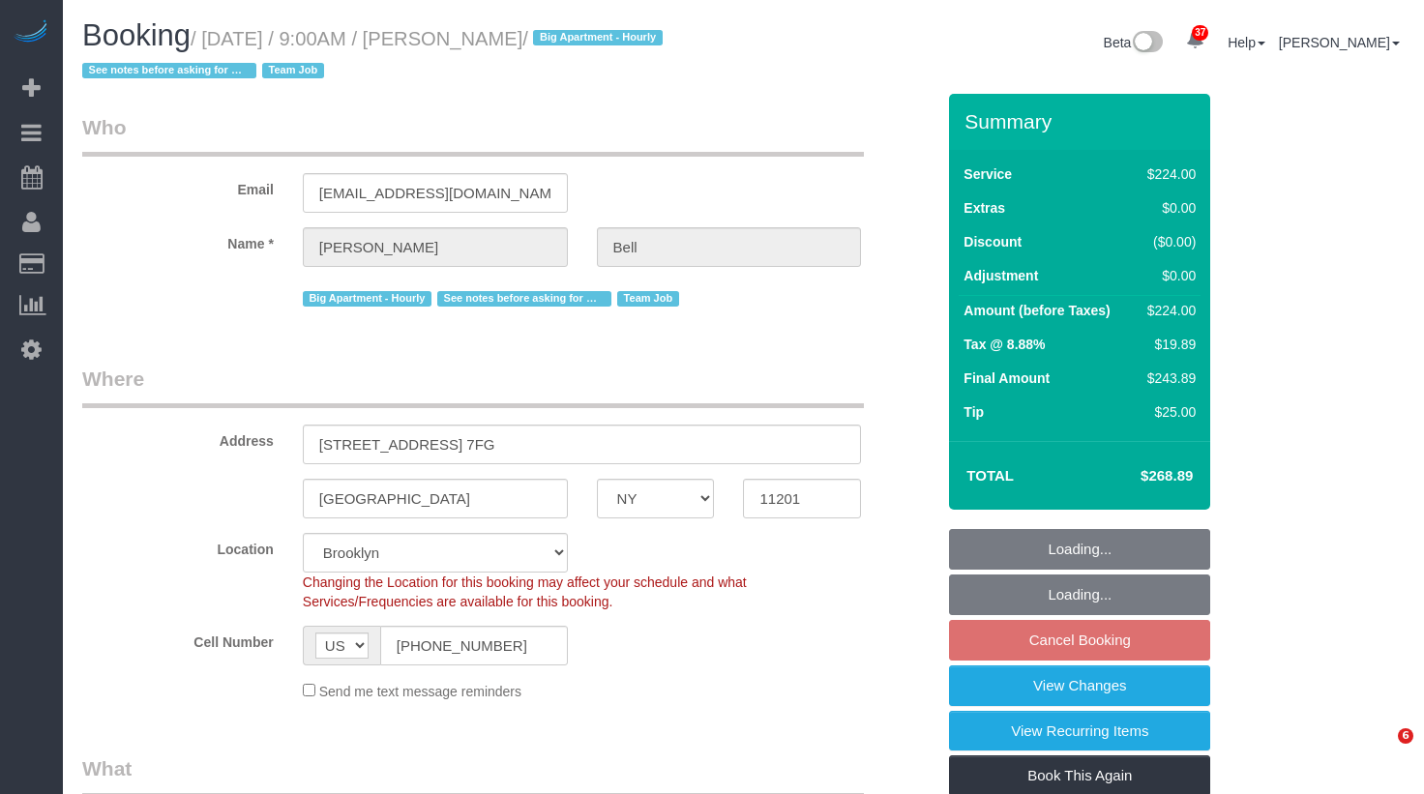
select select "number:15"
select select "number:5"
select select "number:21"
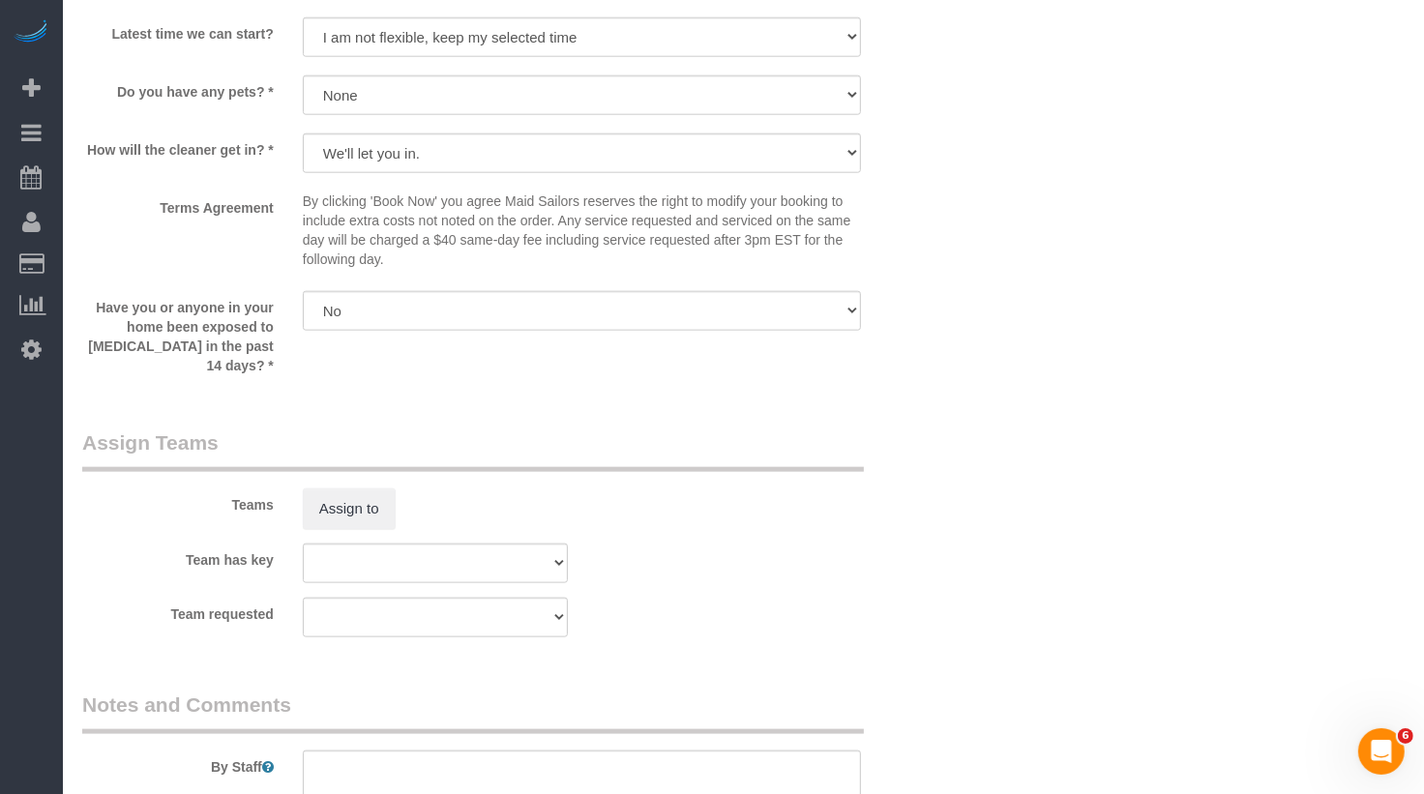
scroll to position [1919, 0]
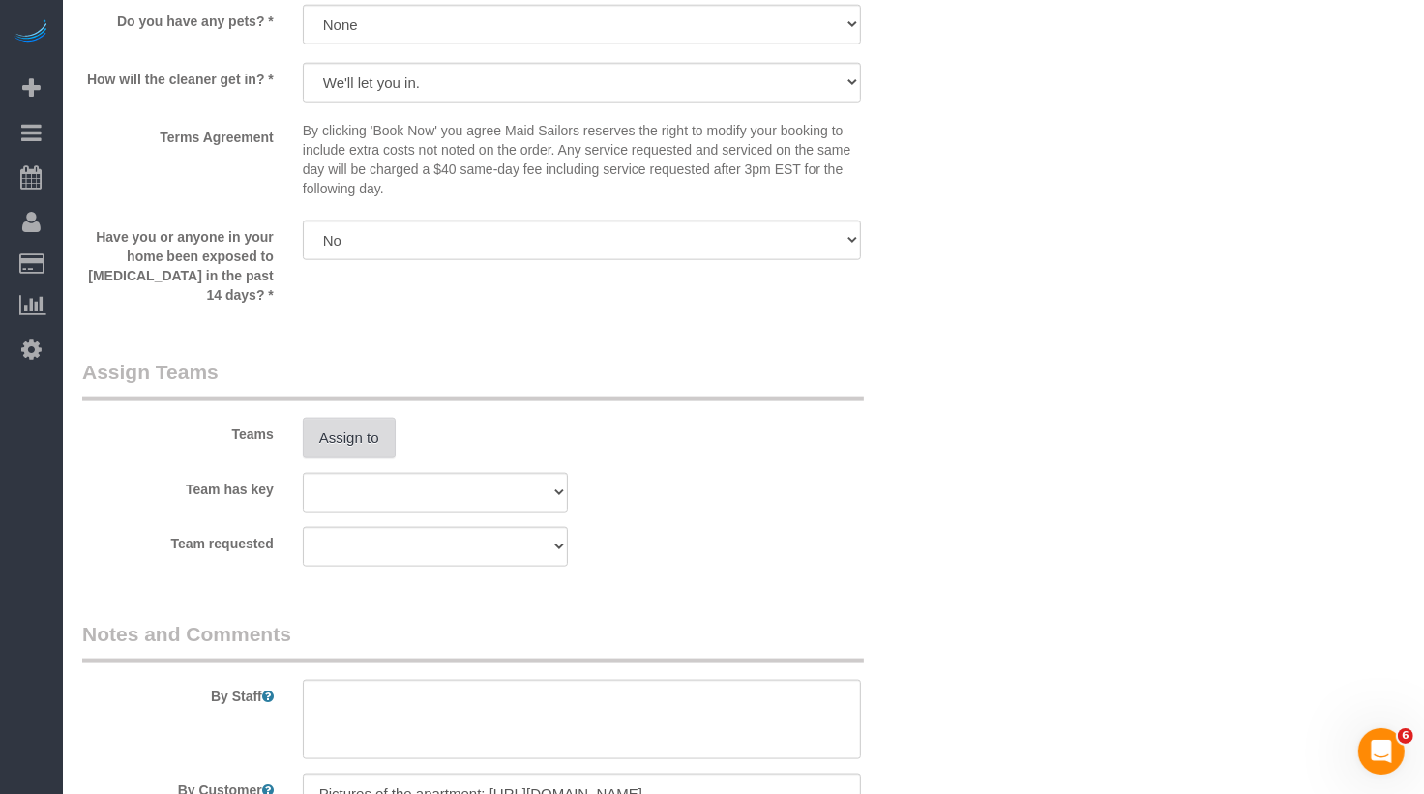
click at [315, 446] on button "Assign to" at bounding box center [349, 438] width 93 height 41
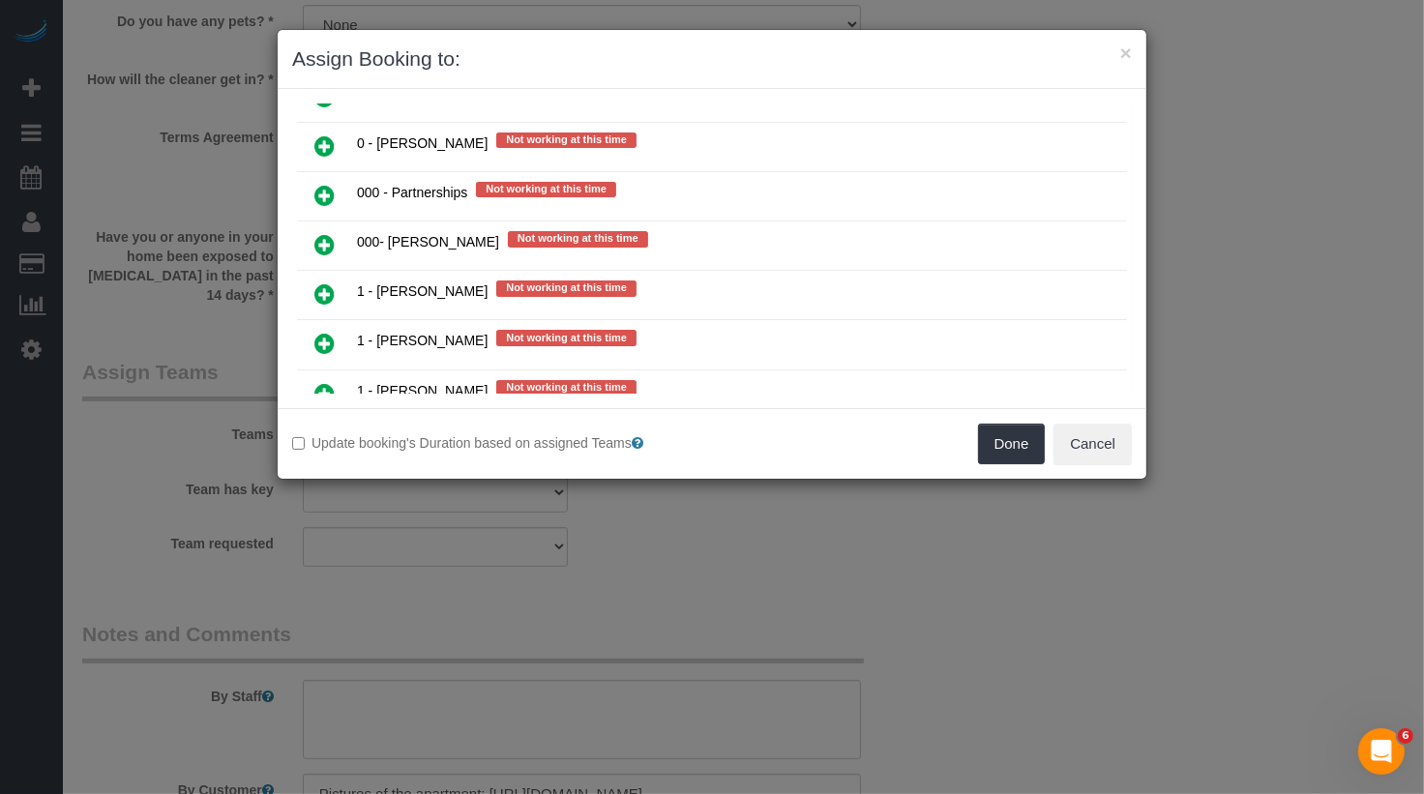
scroll to position [1166, 0]
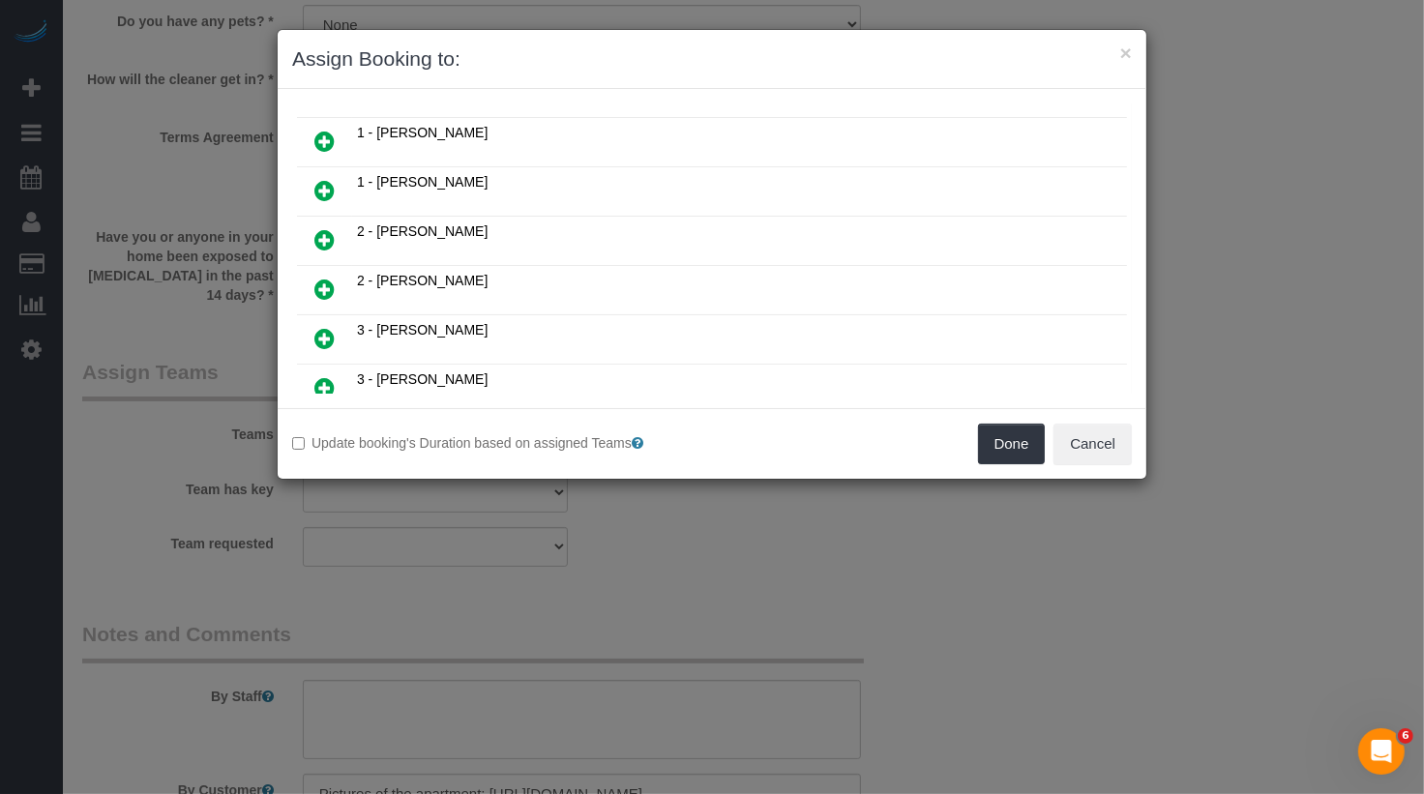
click at [317, 228] on icon at bounding box center [324, 239] width 20 height 23
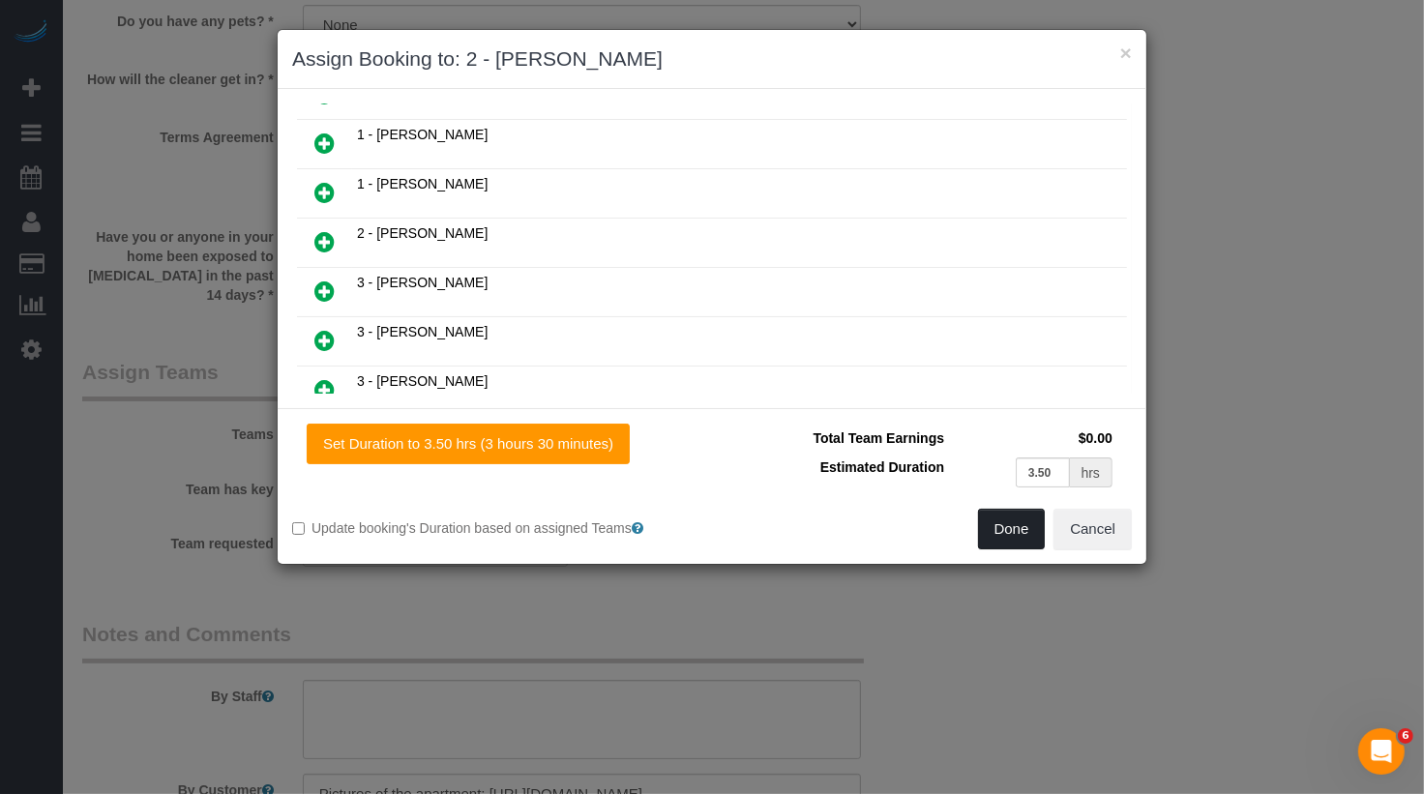
click at [1009, 544] on button "Done" at bounding box center [1012, 529] width 68 height 41
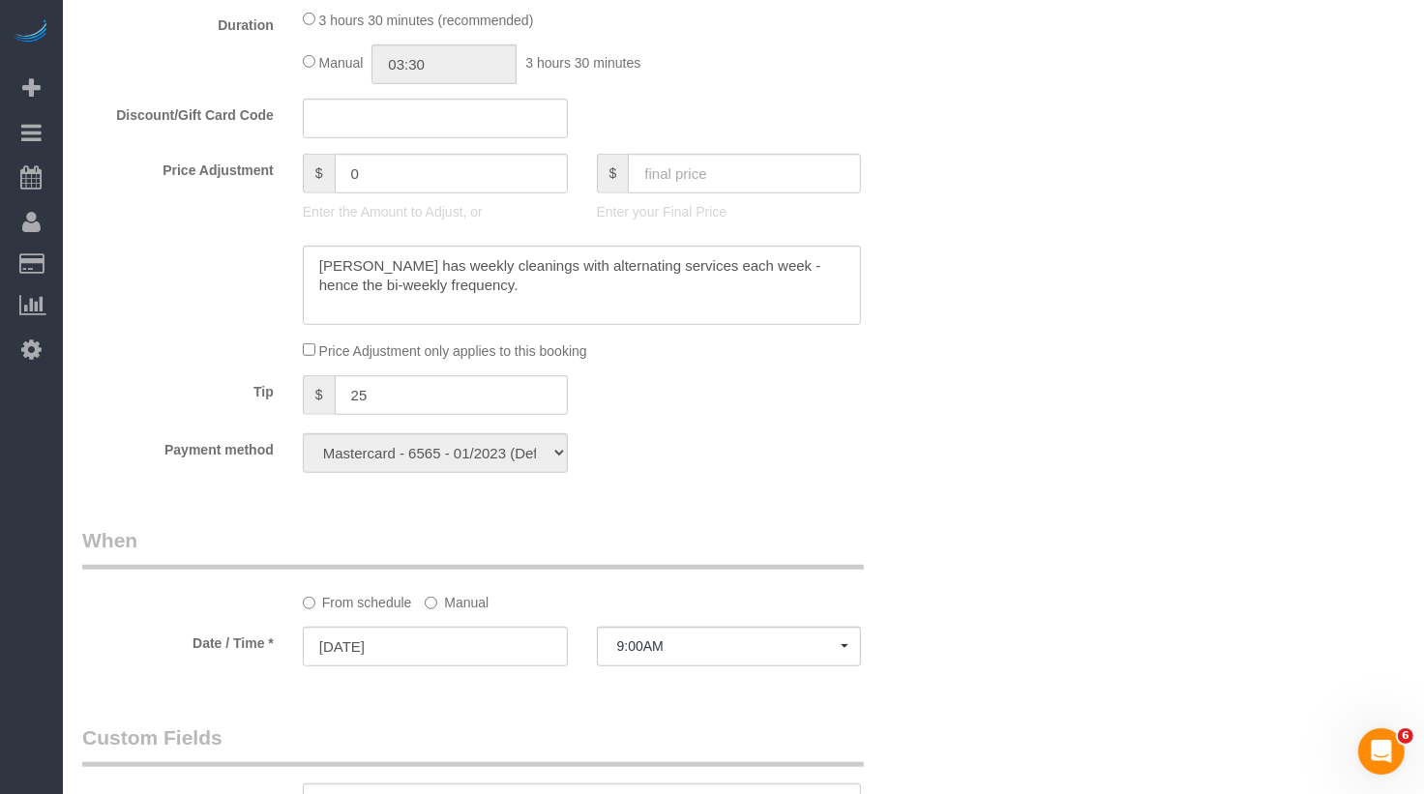
scroll to position [0, 0]
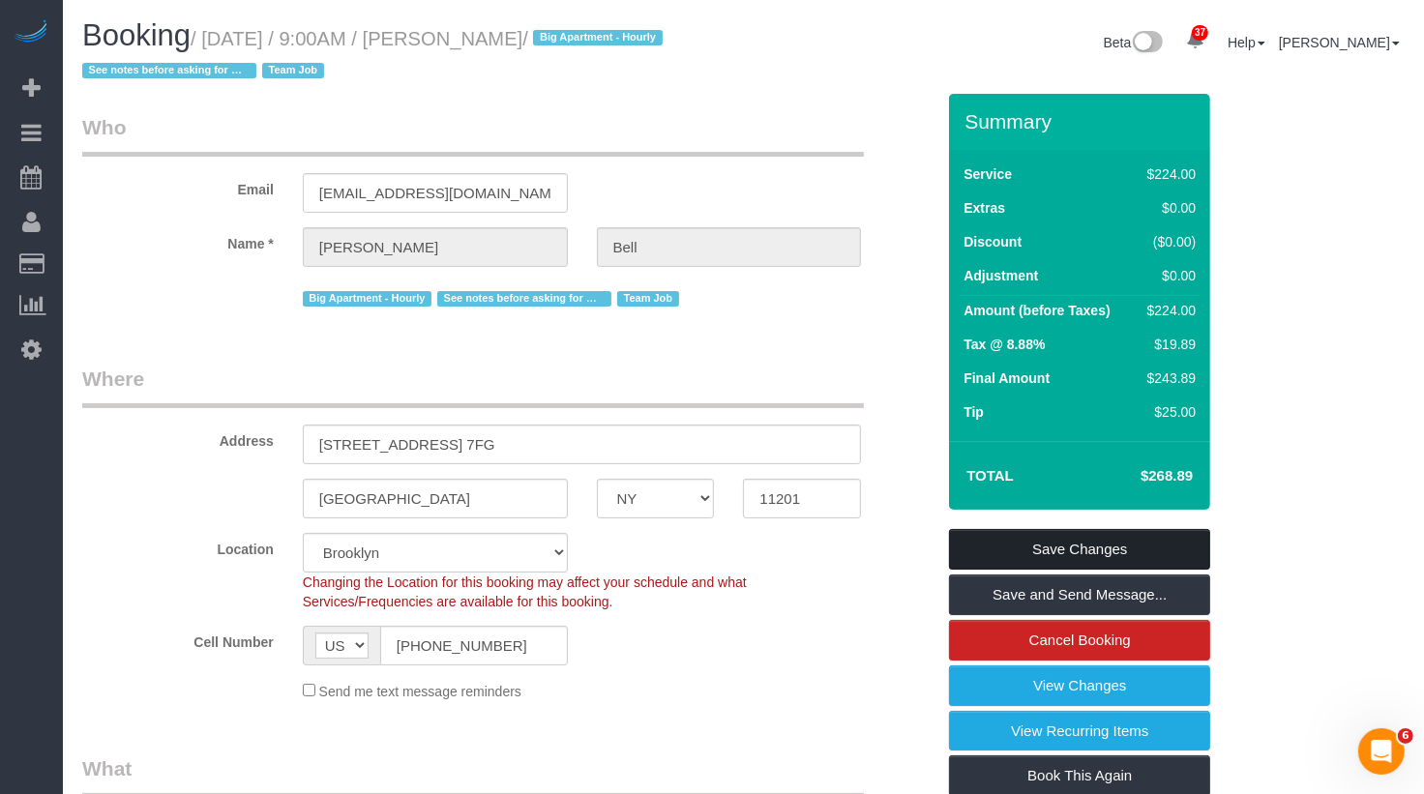
click at [1127, 540] on link "Save Changes" at bounding box center [1079, 549] width 261 height 41
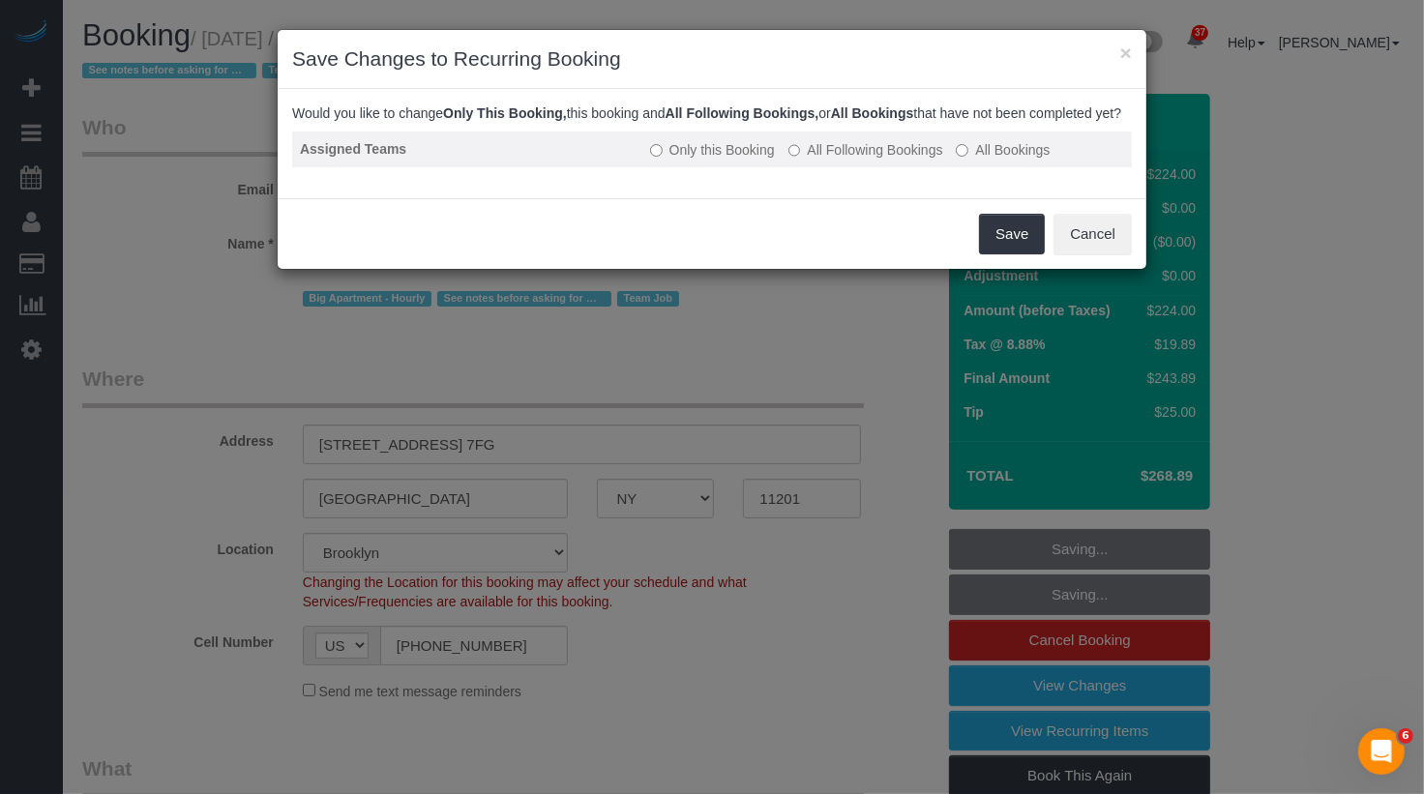
click at [847, 160] on label "All Following Bookings" at bounding box center [866, 149] width 155 height 19
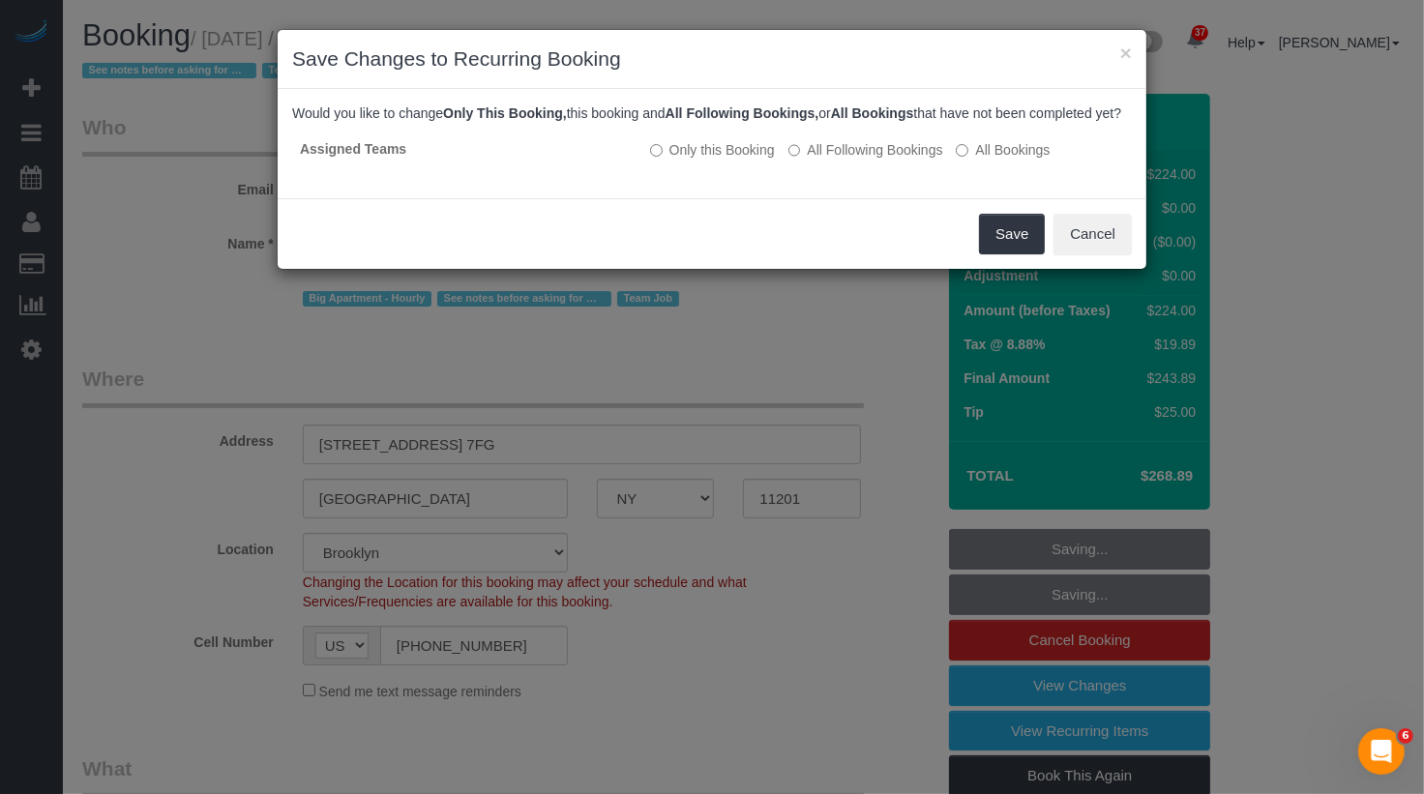
click at [1013, 269] on div "Save Cancel" at bounding box center [712, 233] width 869 height 71
click at [1013, 254] on button "Save" at bounding box center [1012, 234] width 66 height 41
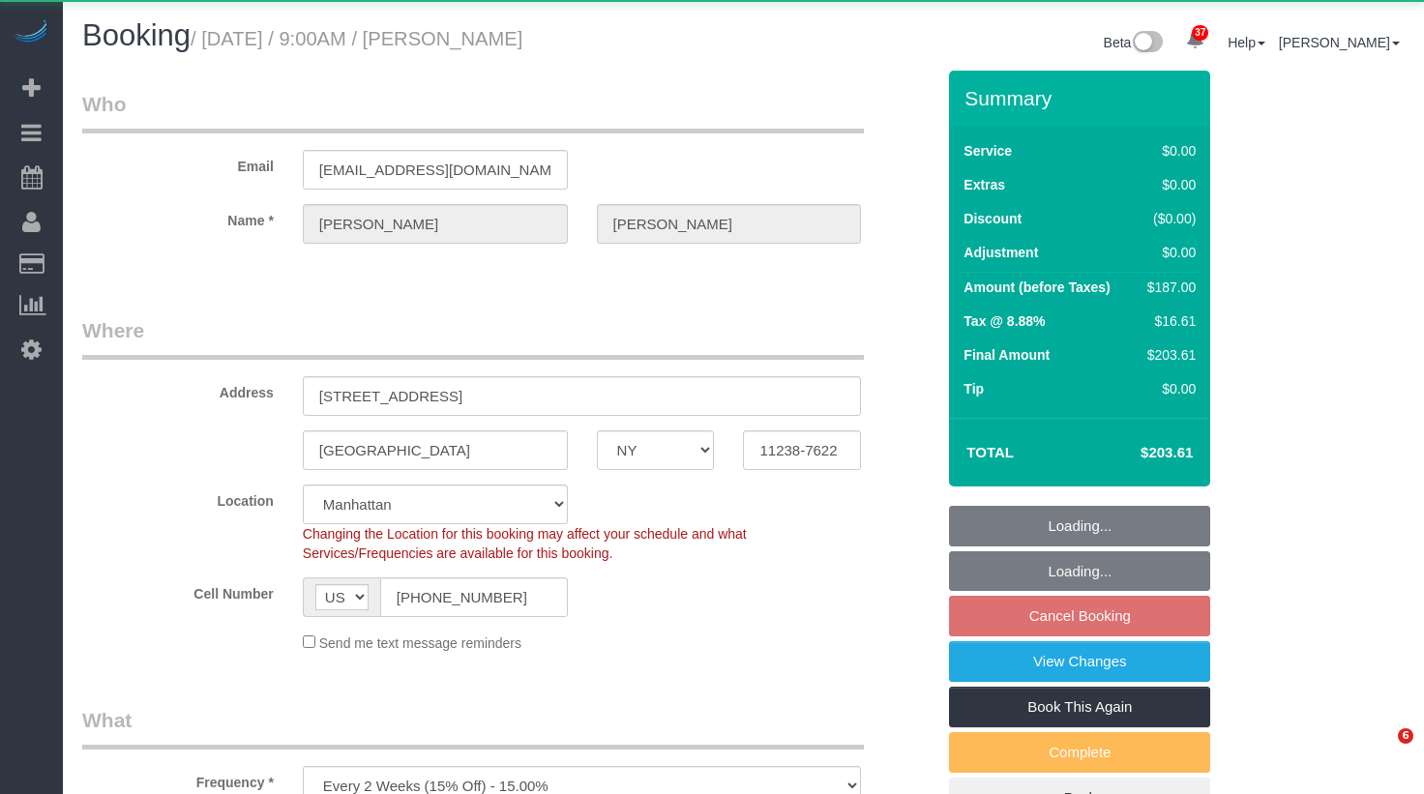
select select "NY"
select select "2"
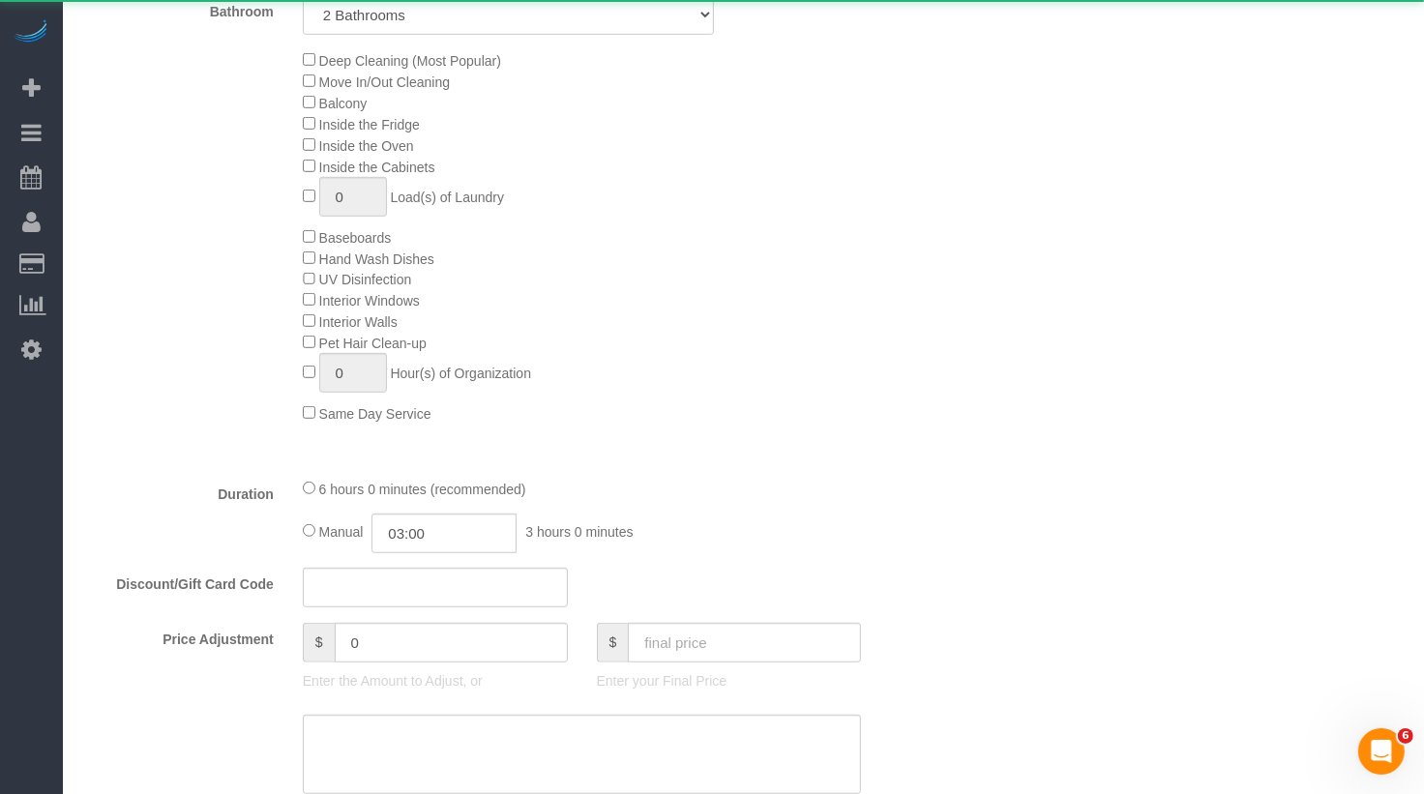
select select "object:1095"
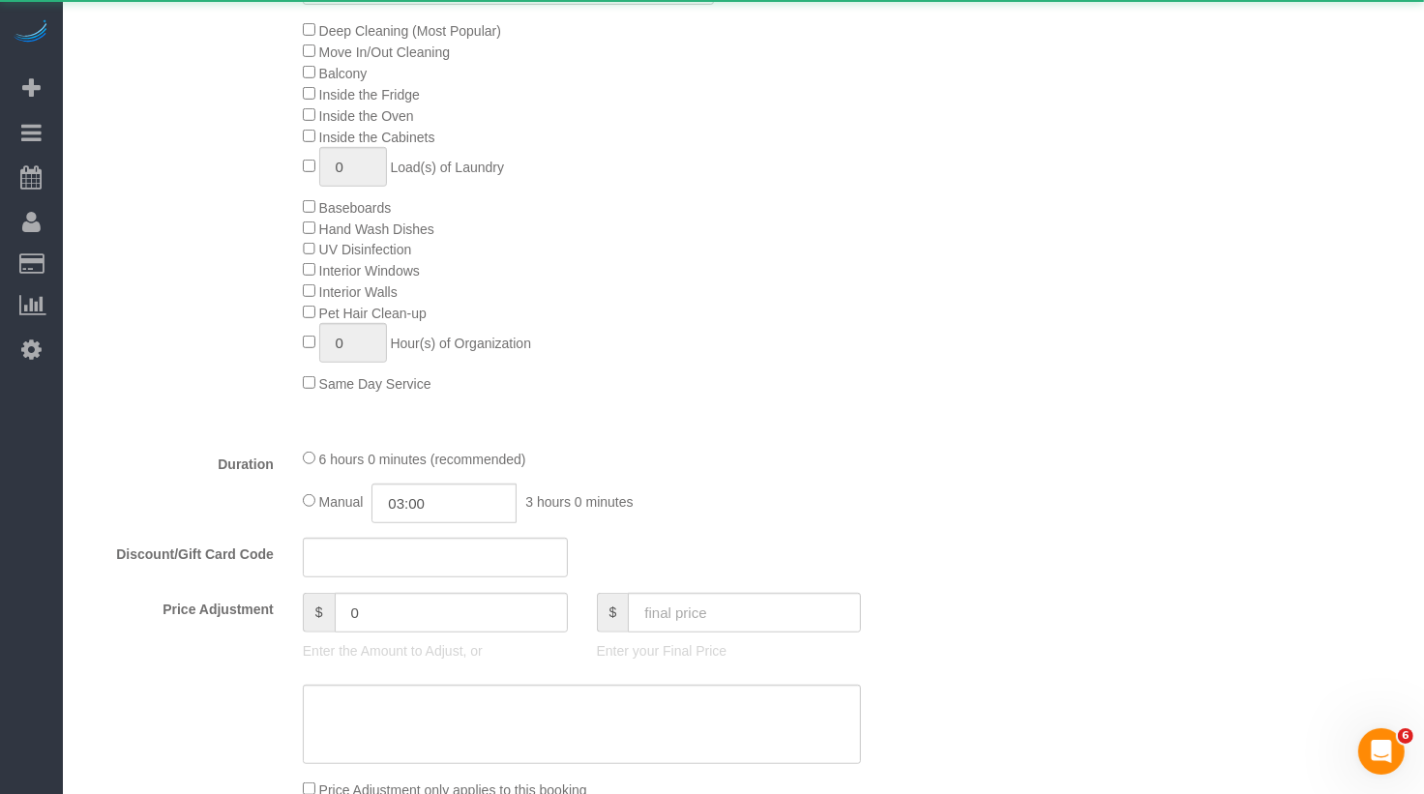
select select "string:stripe-pm_1Ruaac4VGloSiKo7IskaXDYl"
select select "2"
select select "spot2"
select select "number:89"
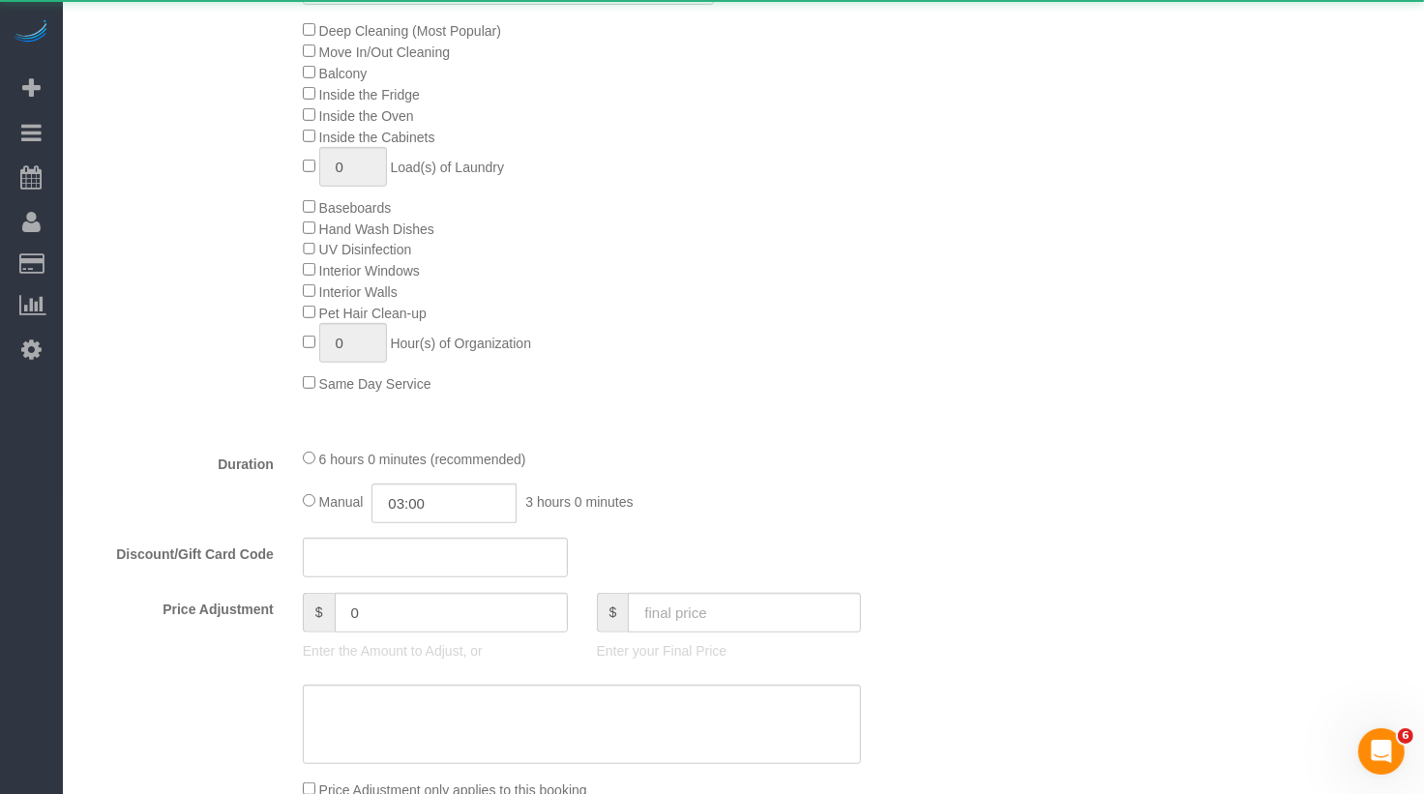
select select "number:90"
select select "number:15"
select select "number:5"
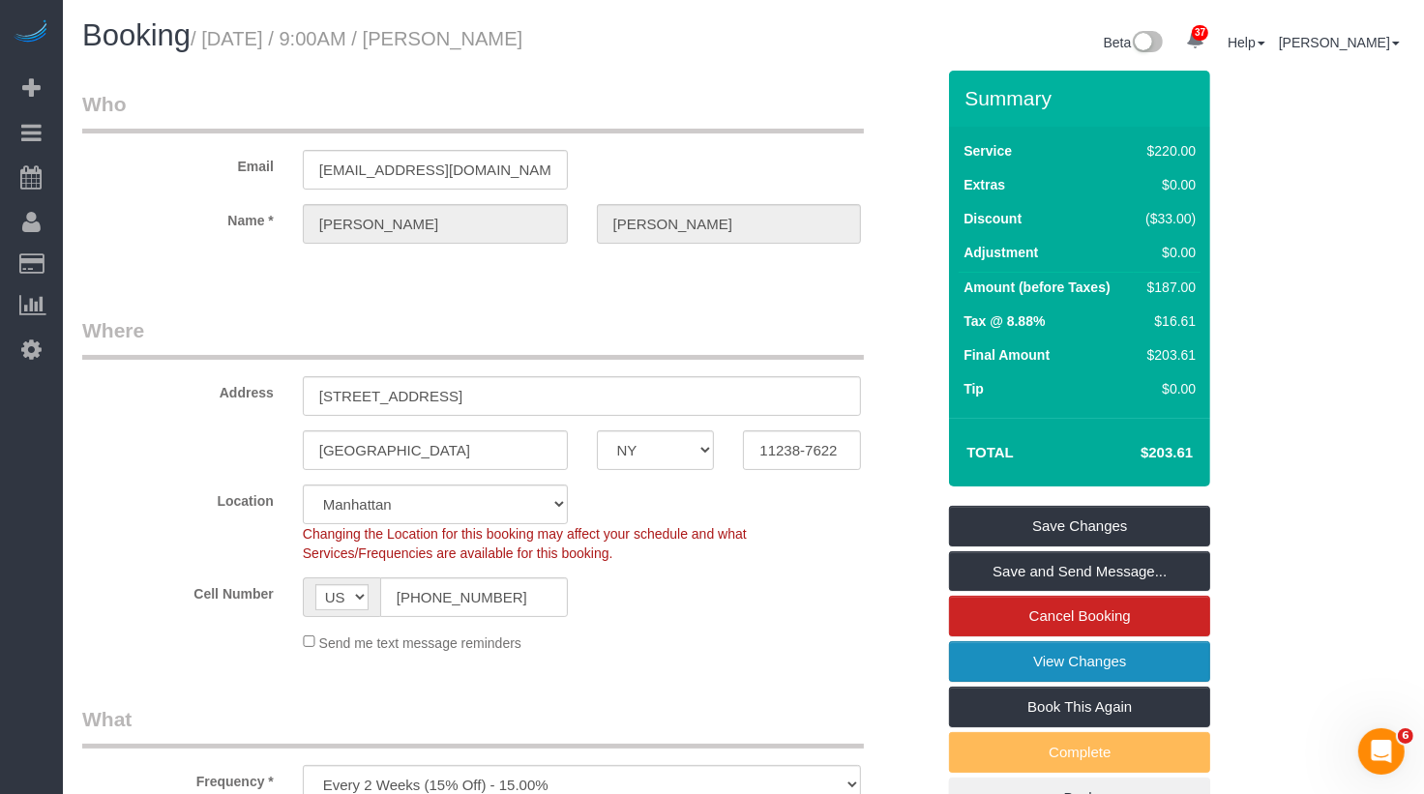
click at [1042, 671] on link "View Changes" at bounding box center [1079, 662] width 261 height 41
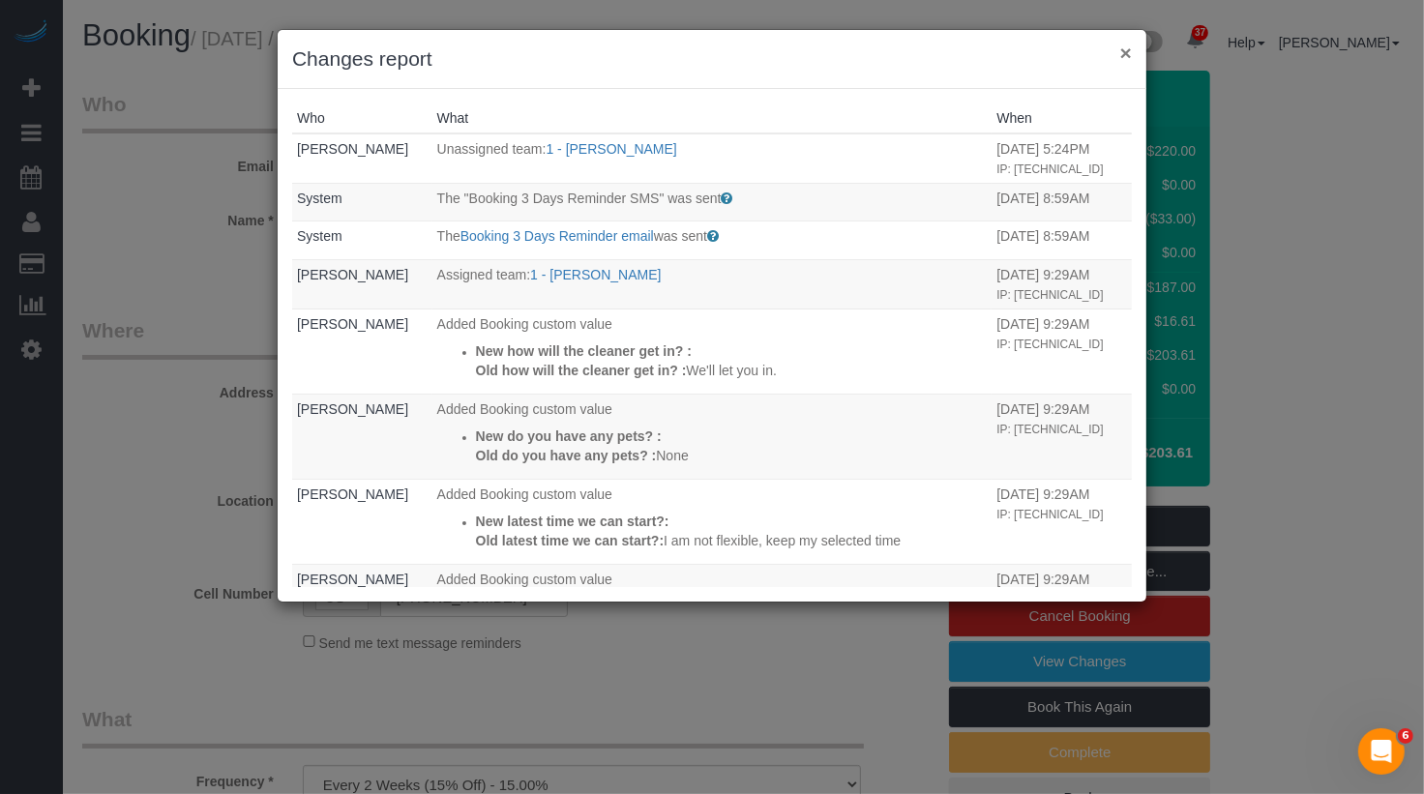
click at [1130, 54] on button "×" at bounding box center [1127, 53] width 12 height 20
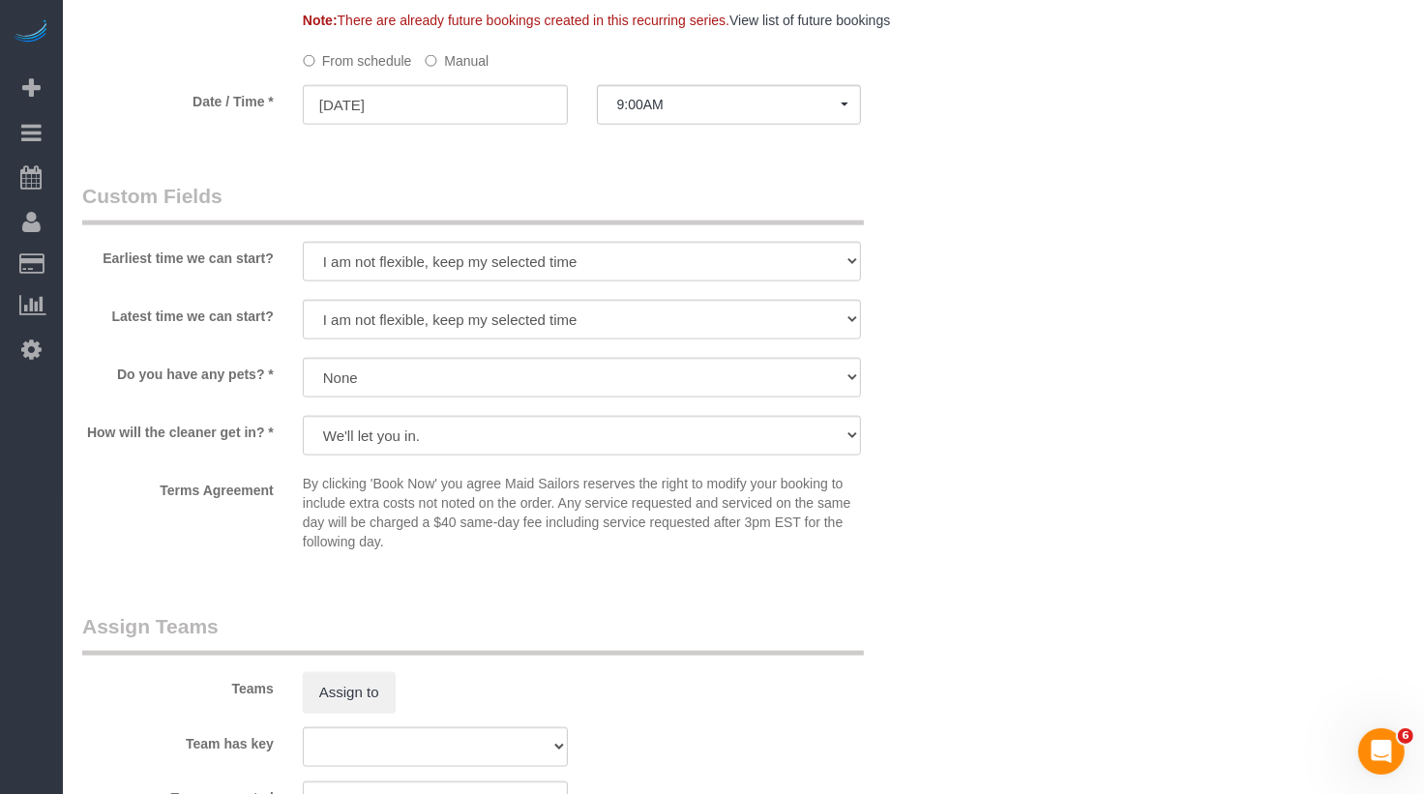
scroll to position [2358, 0]
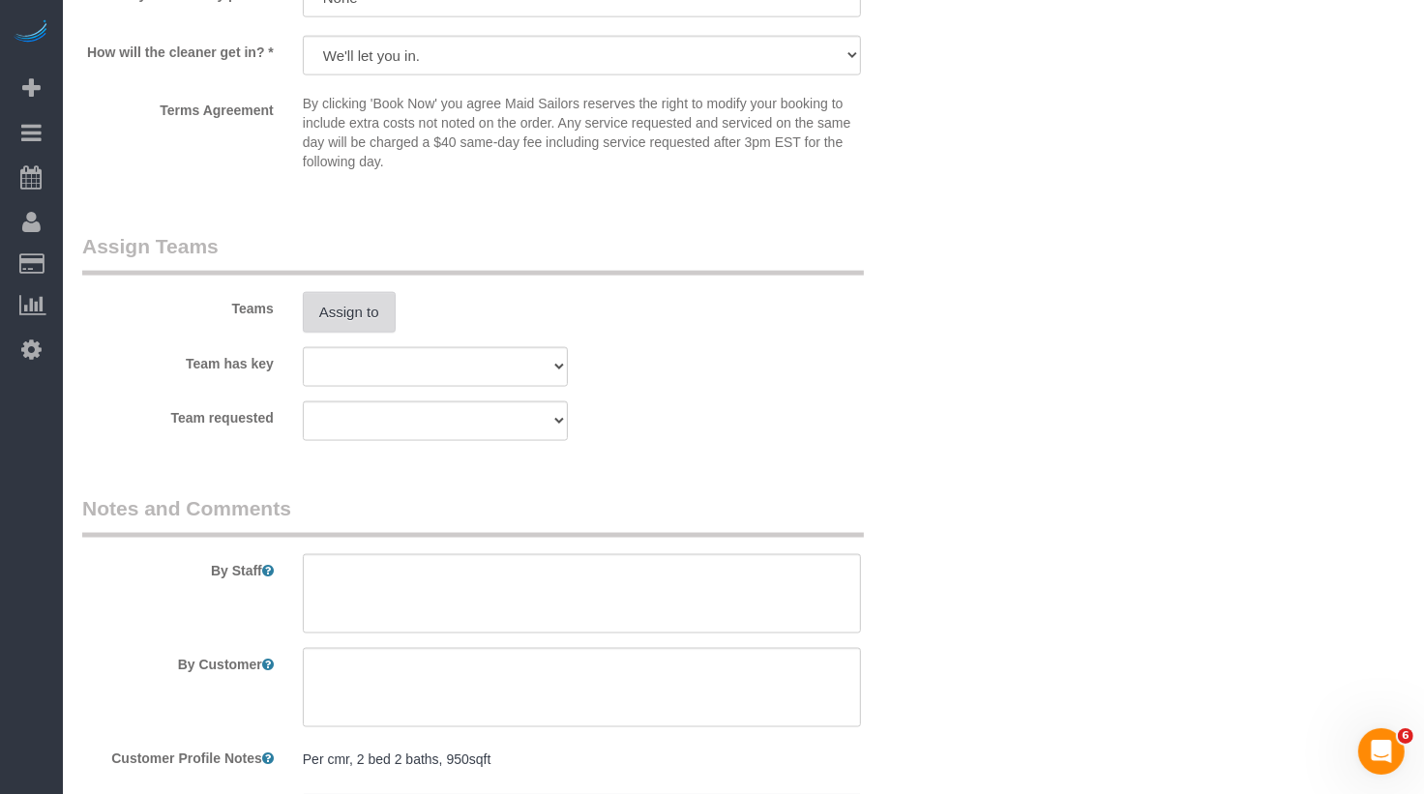
click at [362, 322] on button "Assign to" at bounding box center [349, 312] width 93 height 41
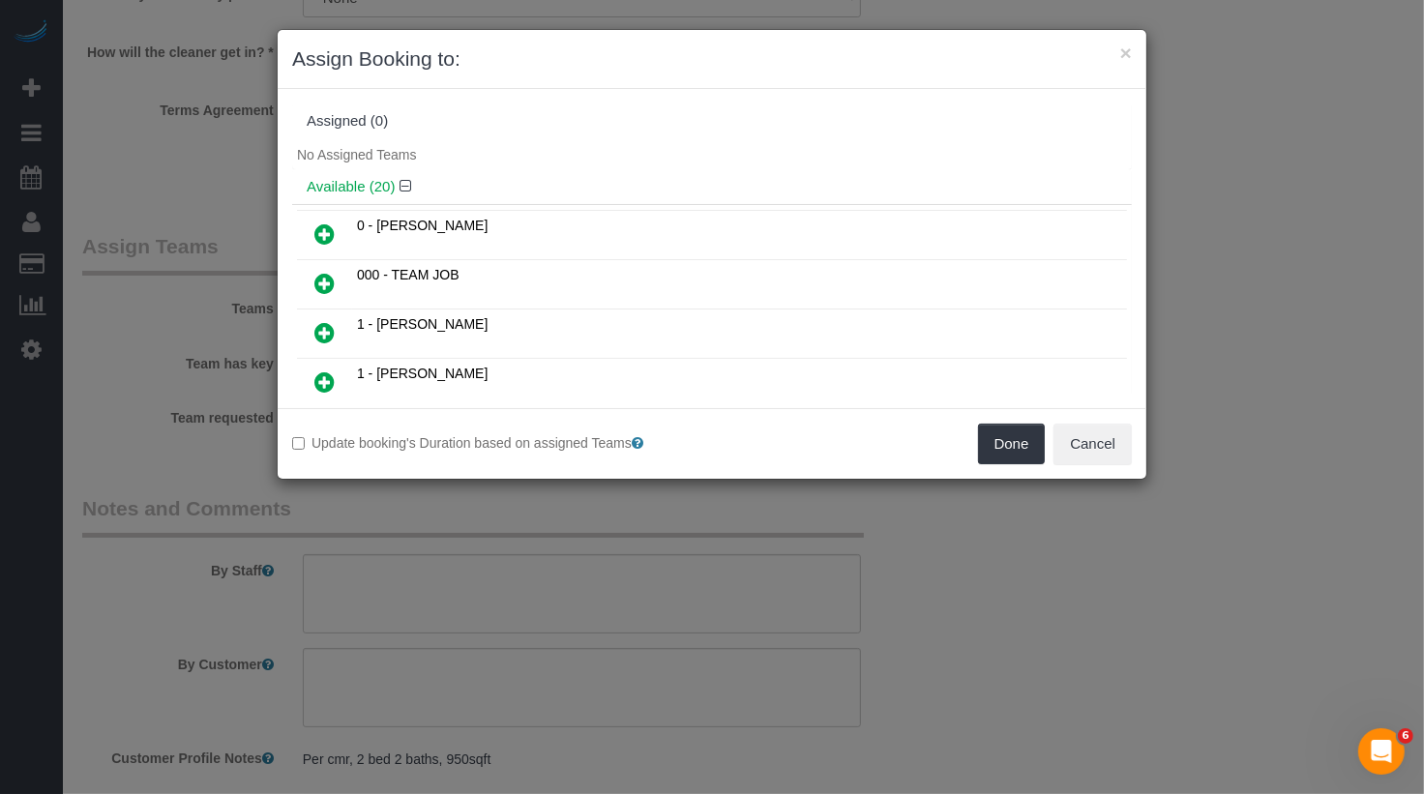
click at [336, 322] on link at bounding box center [324, 333] width 45 height 39
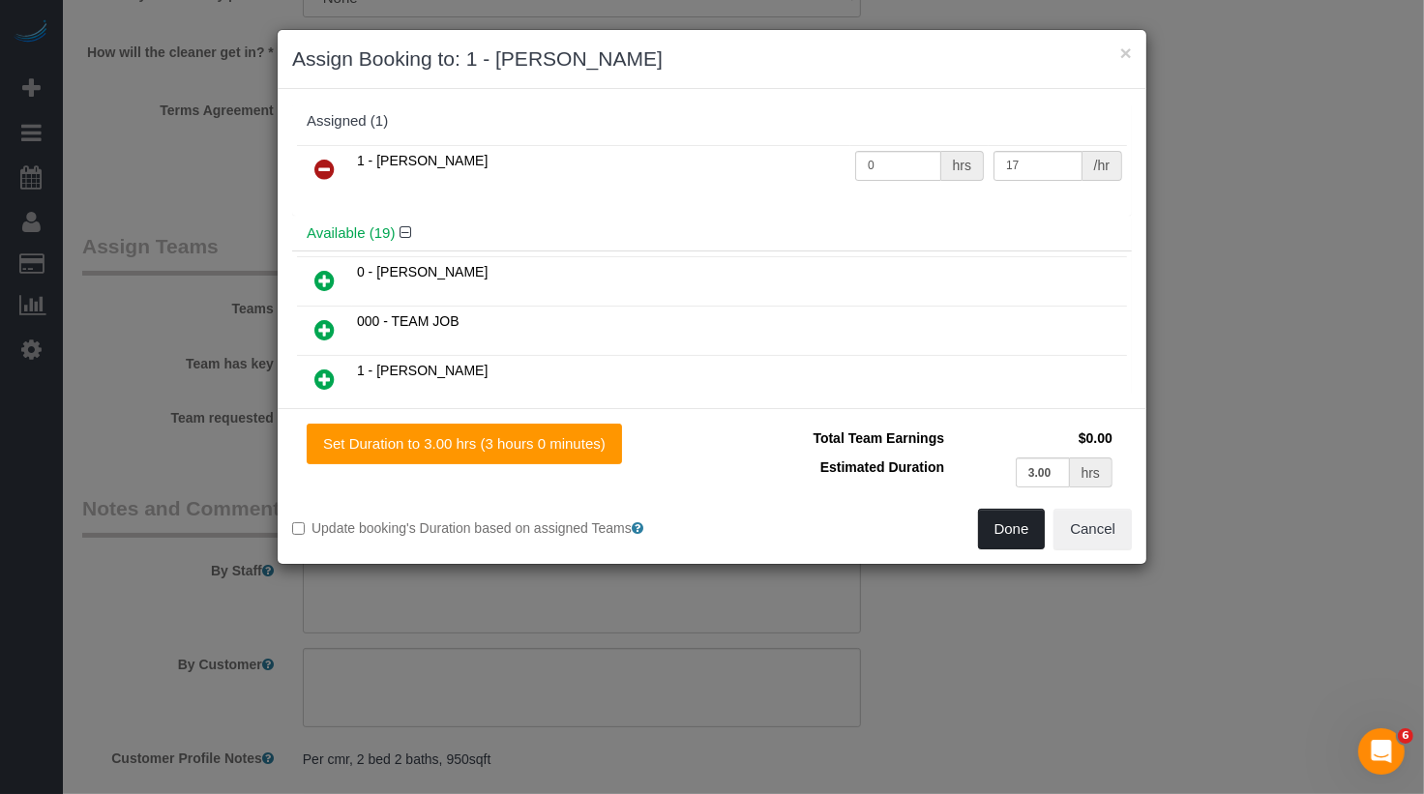
click at [1014, 524] on button "Done" at bounding box center [1012, 529] width 68 height 41
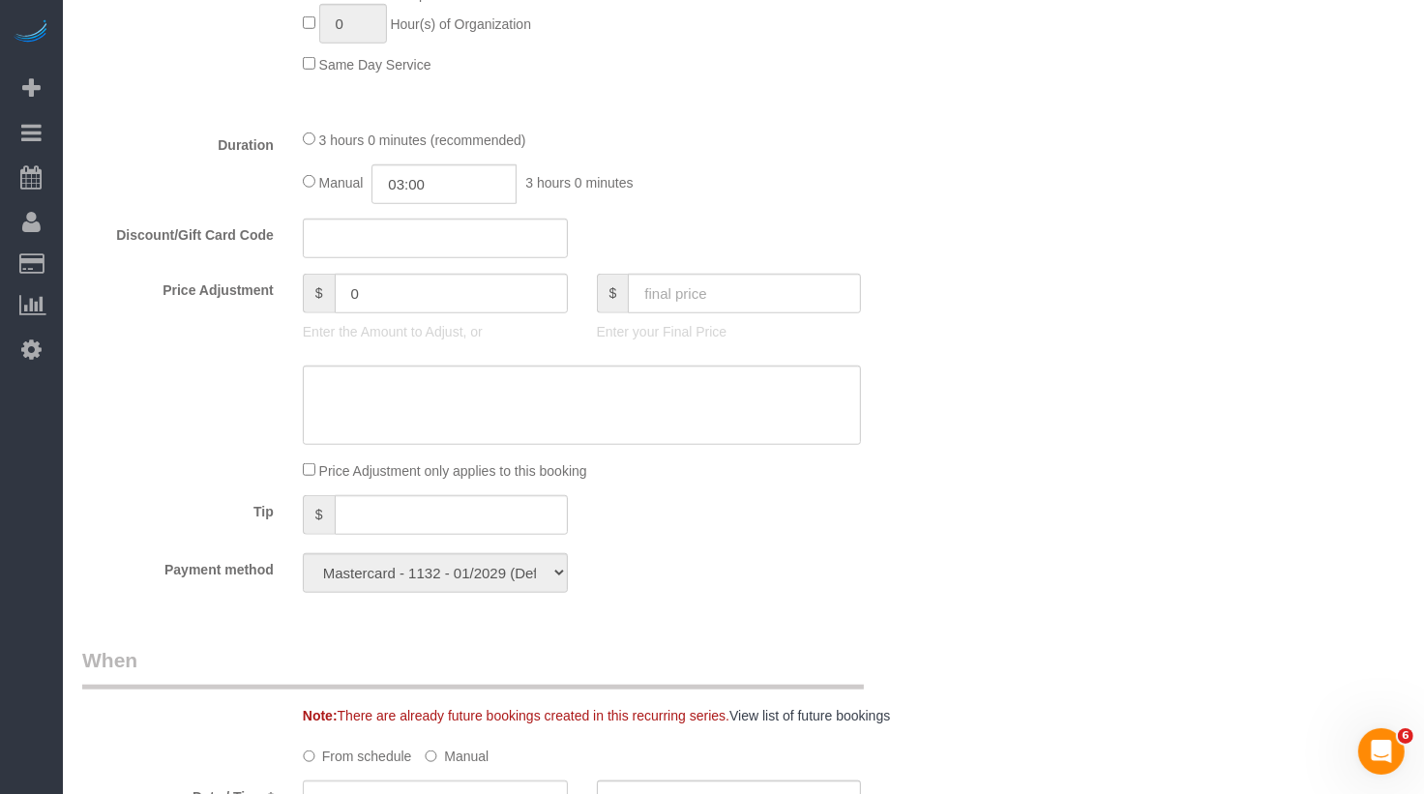
scroll to position [0, 0]
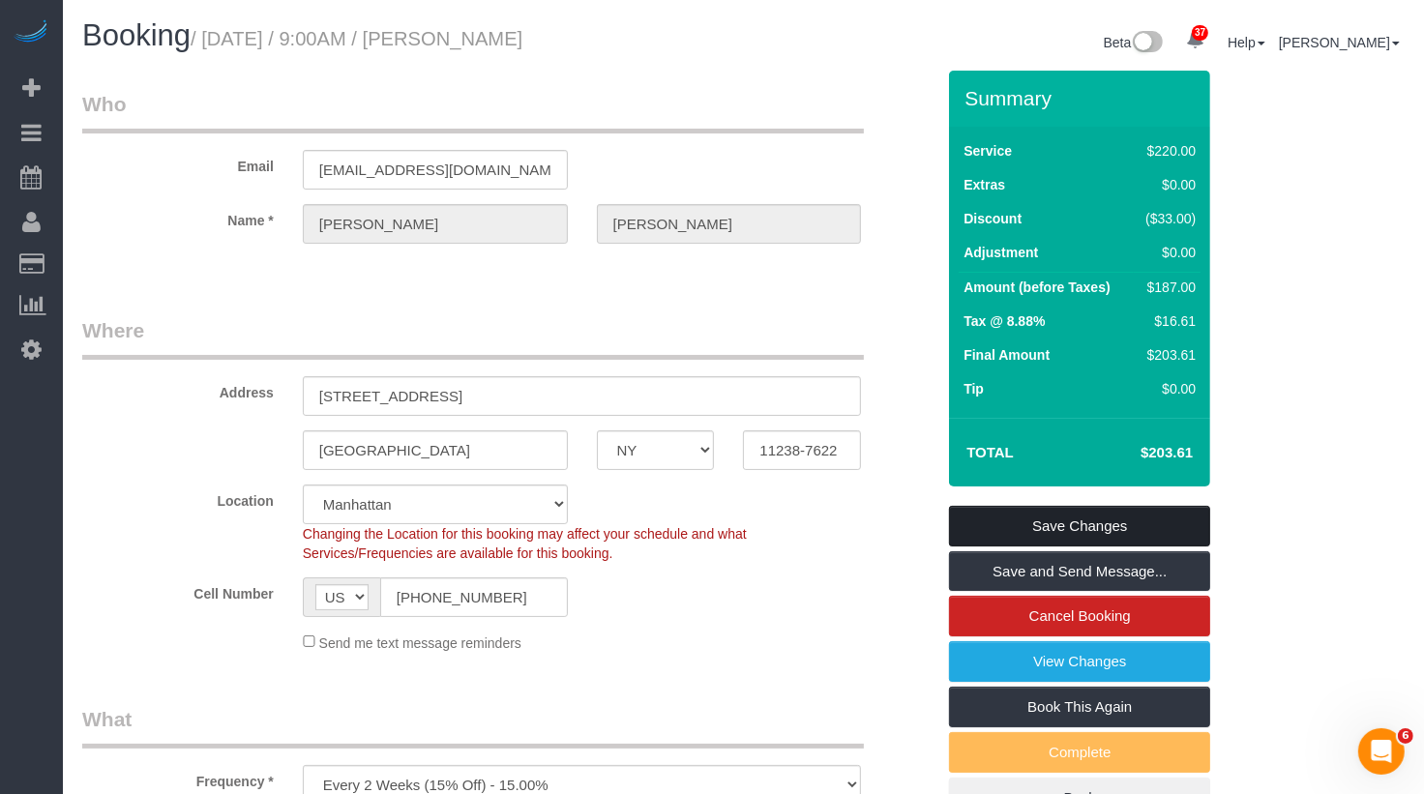
click at [1032, 537] on link "Save Changes" at bounding box center [1079, 526] width 261 height 41
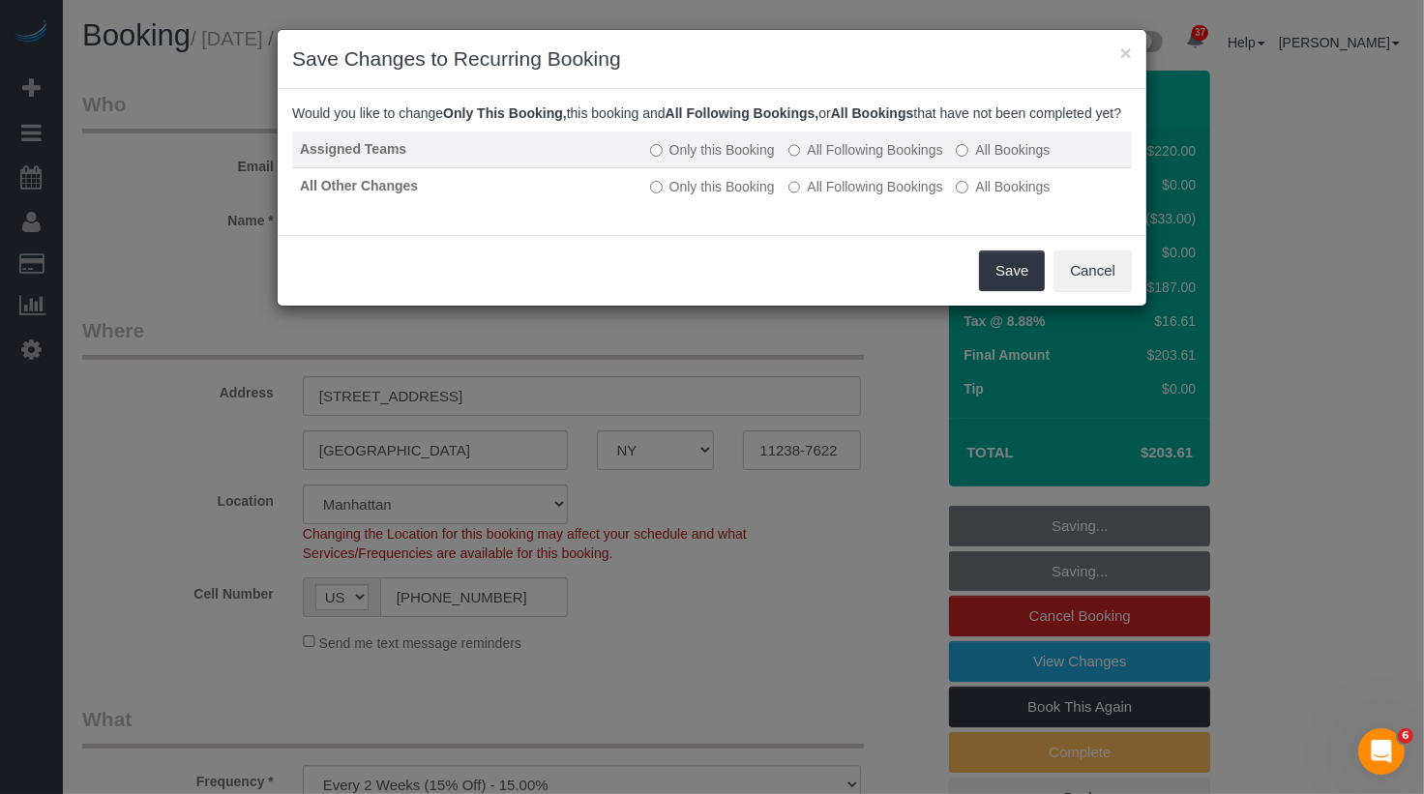
click at [866, 160] on label "All Following Bookings" at bounding box center [866, 149] width 155 height 19
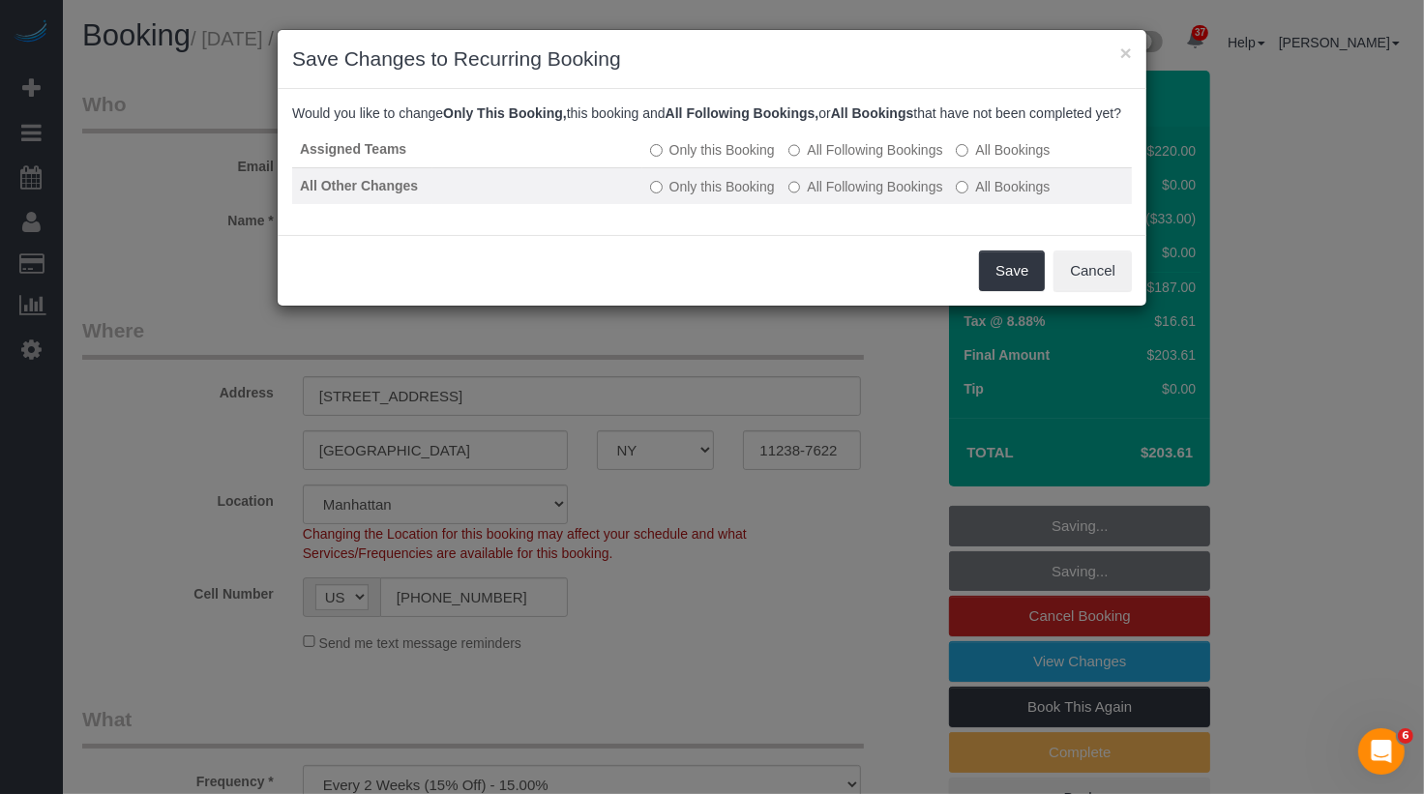
click at [868, 204] on td "Only this Booking All Following Bookings All Bookings" at bounding box center [888, 185] width 490 height 37
click at [888, 196] on label "All Following Bookings" at bounding box center [866, 186] width 155 height 19
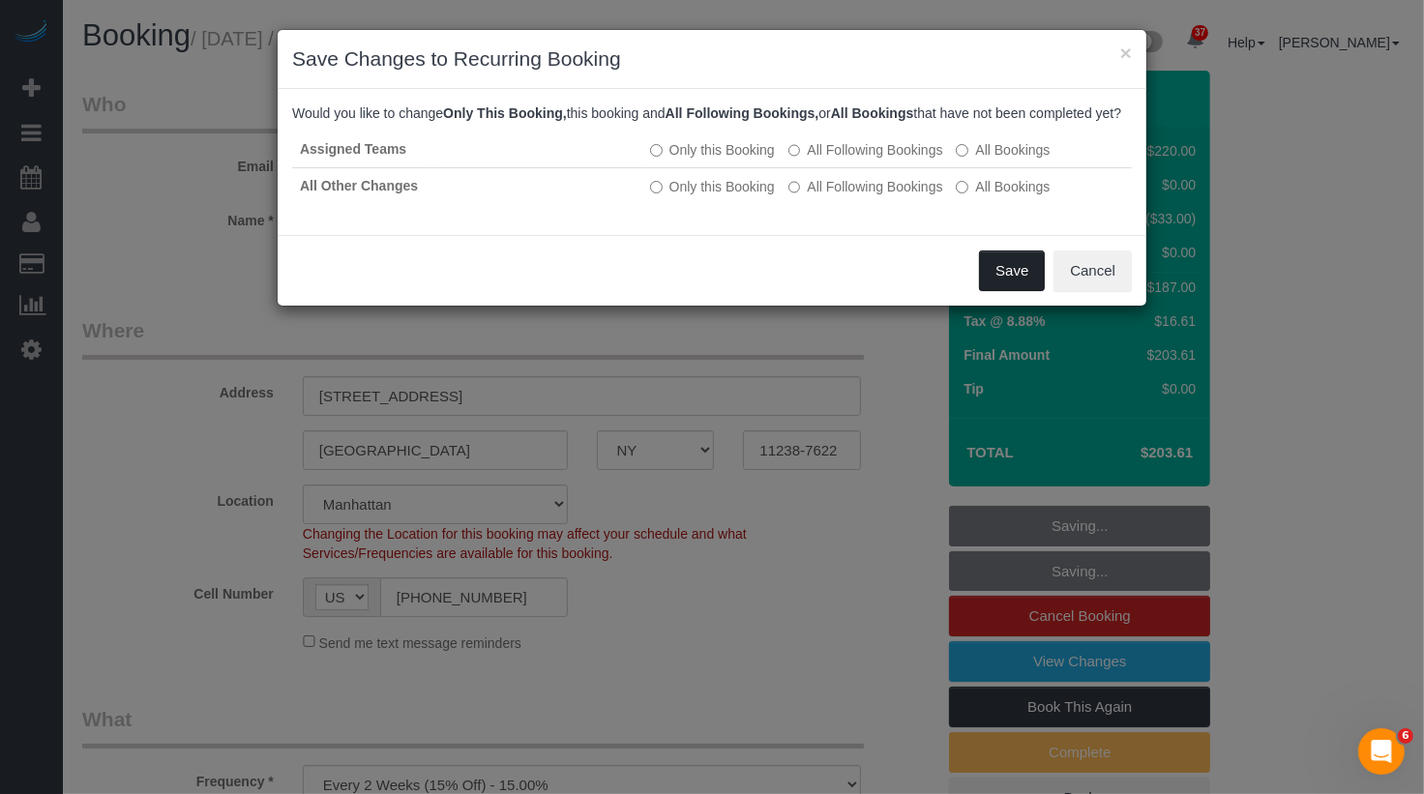
click at [1003, 287] on button "Save" at bounding box center [1012, 271] width 66 height 41
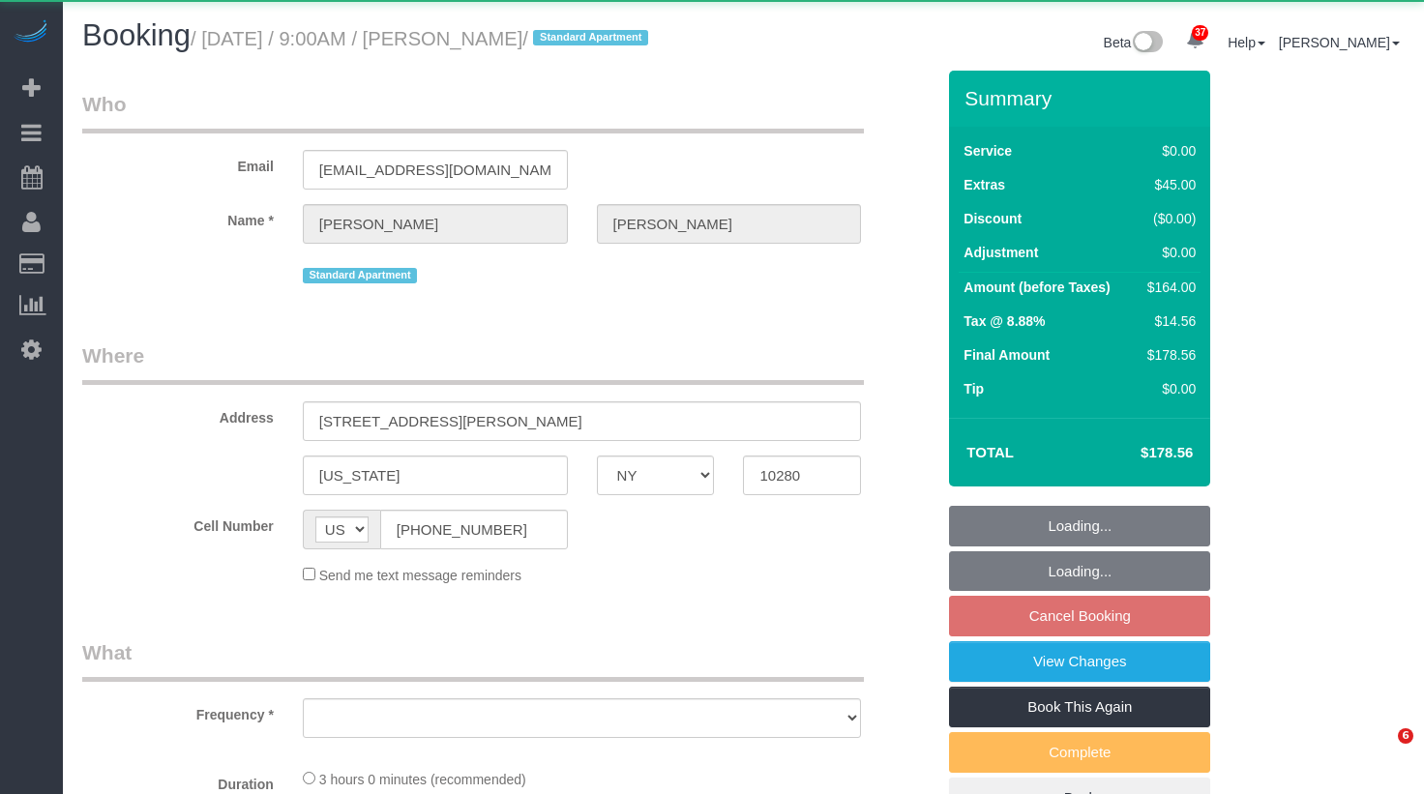
select select "NY"
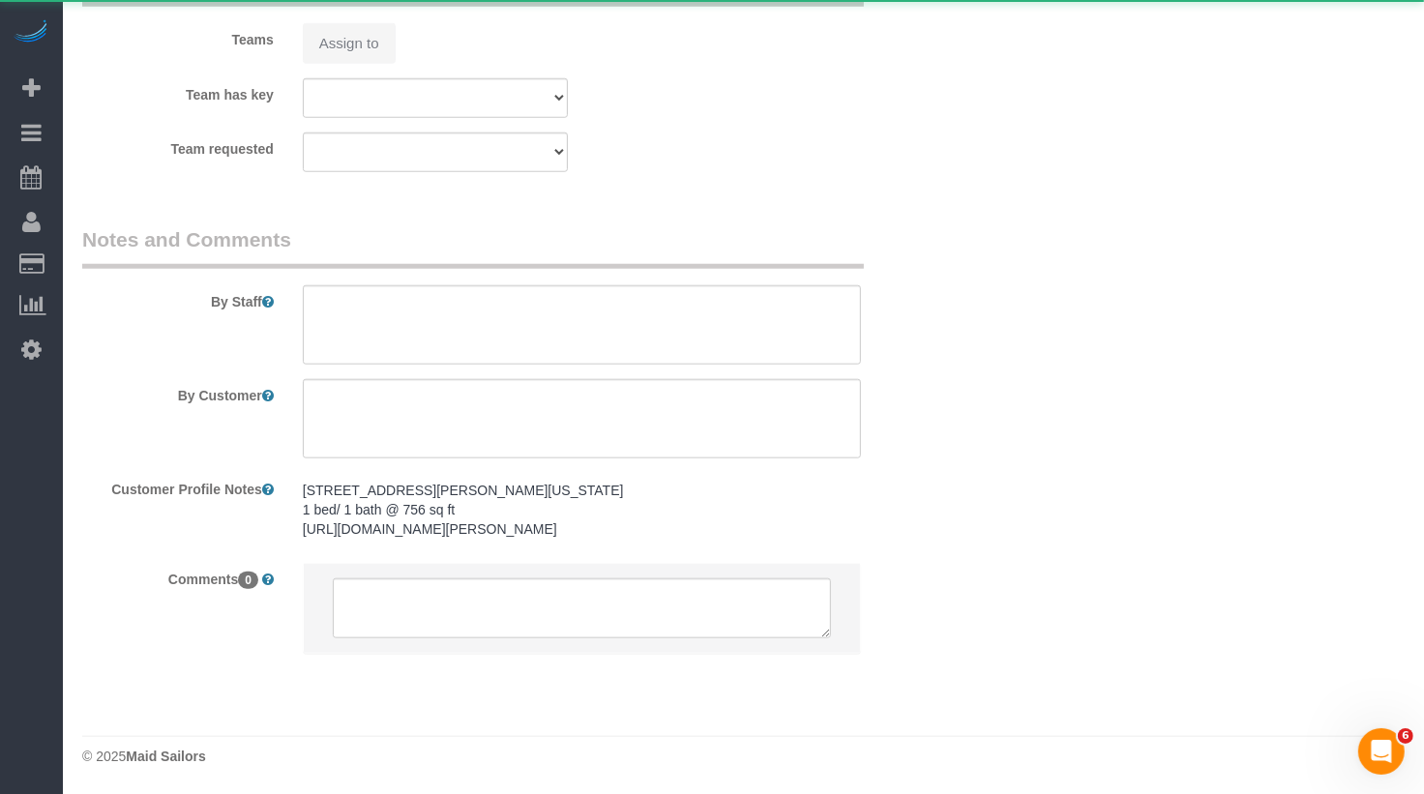
select select "object:914"
select select "1"
select select "object:1065"
select select "string:stripe-pm_1RSfGg4VGloSiKo7qJG0xXmc"
select select "spot2"
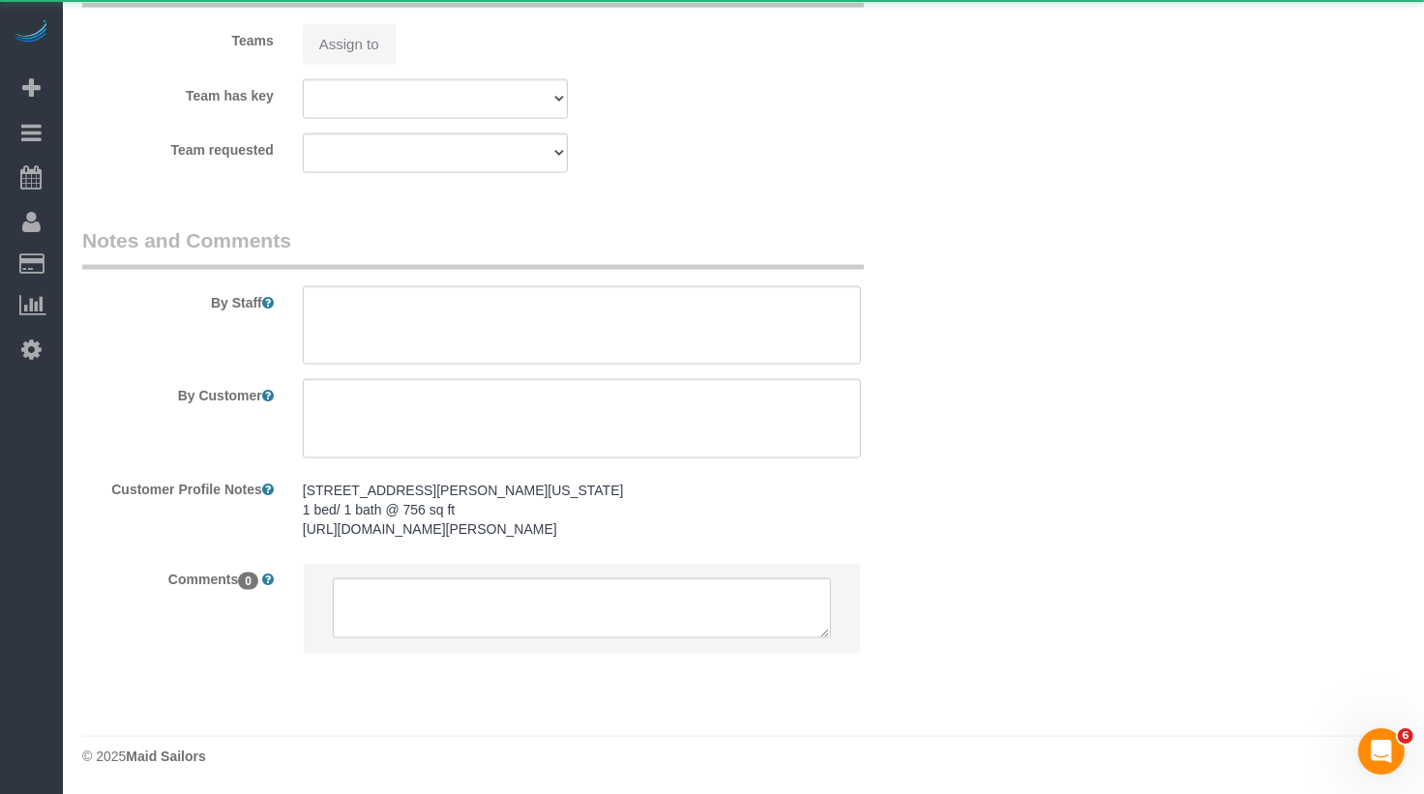
select select "number:57"
select select "number:73"
select select "number:15"
select select "number:6"
select select "1"
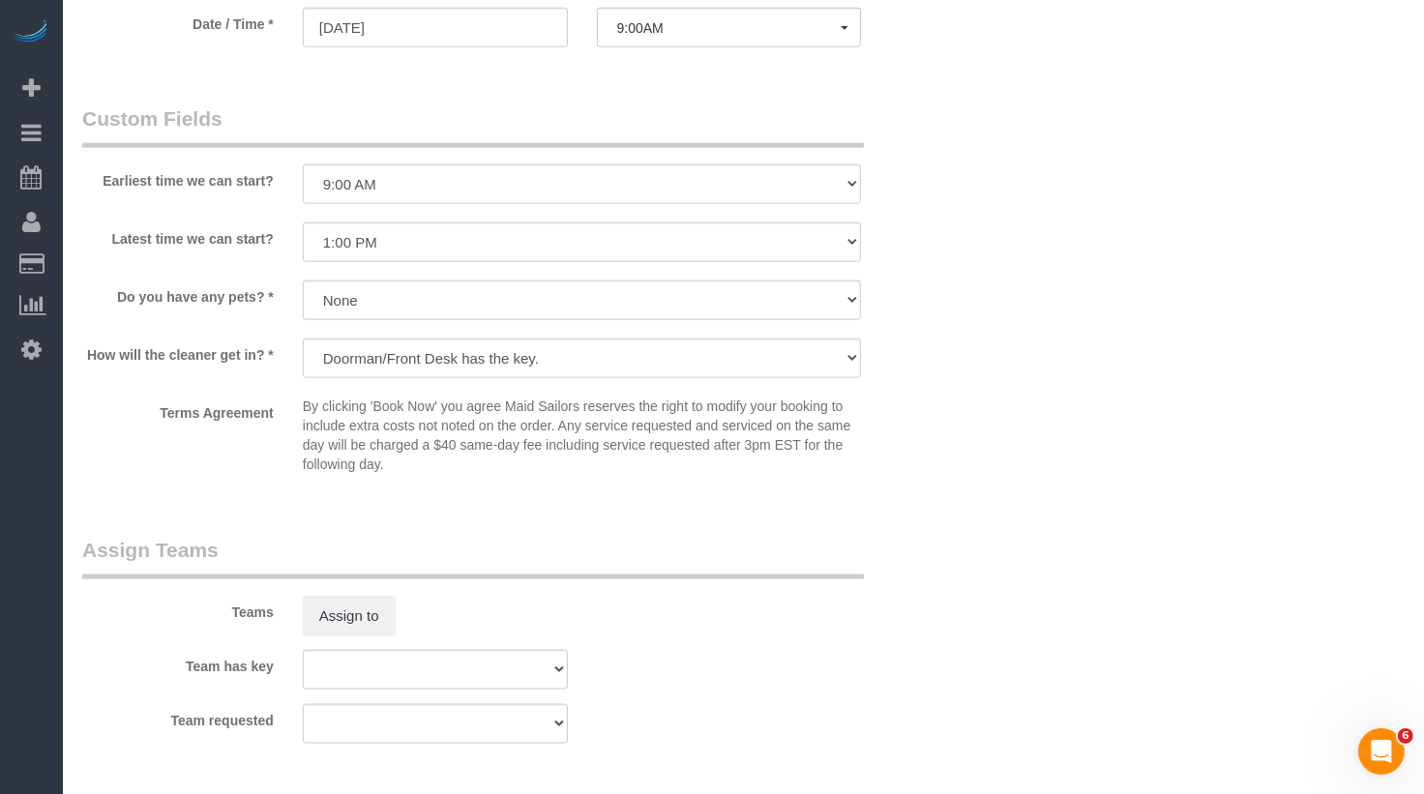
scroll to position [2095, 0]
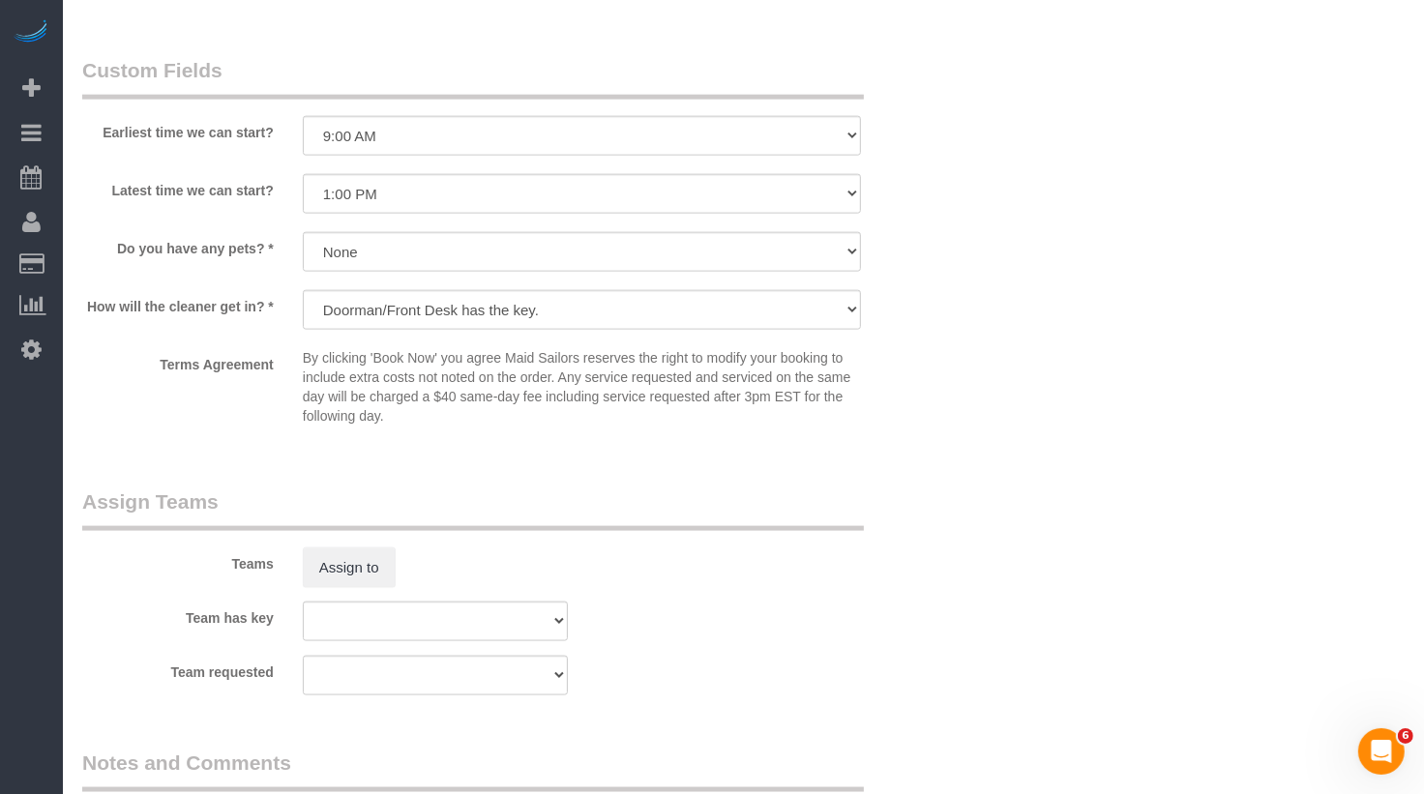
click at [344, 612] on sui-booking-teams "Teams Assign to Team has key 000- [PERSON_NAME] 000 - Partnerships 000 - TEAM J…" at bounding box center [508, 592] width 853 height 209
click at [344, 588] on button "Assign to" at bounding box center [349, 568] width 93 height 41
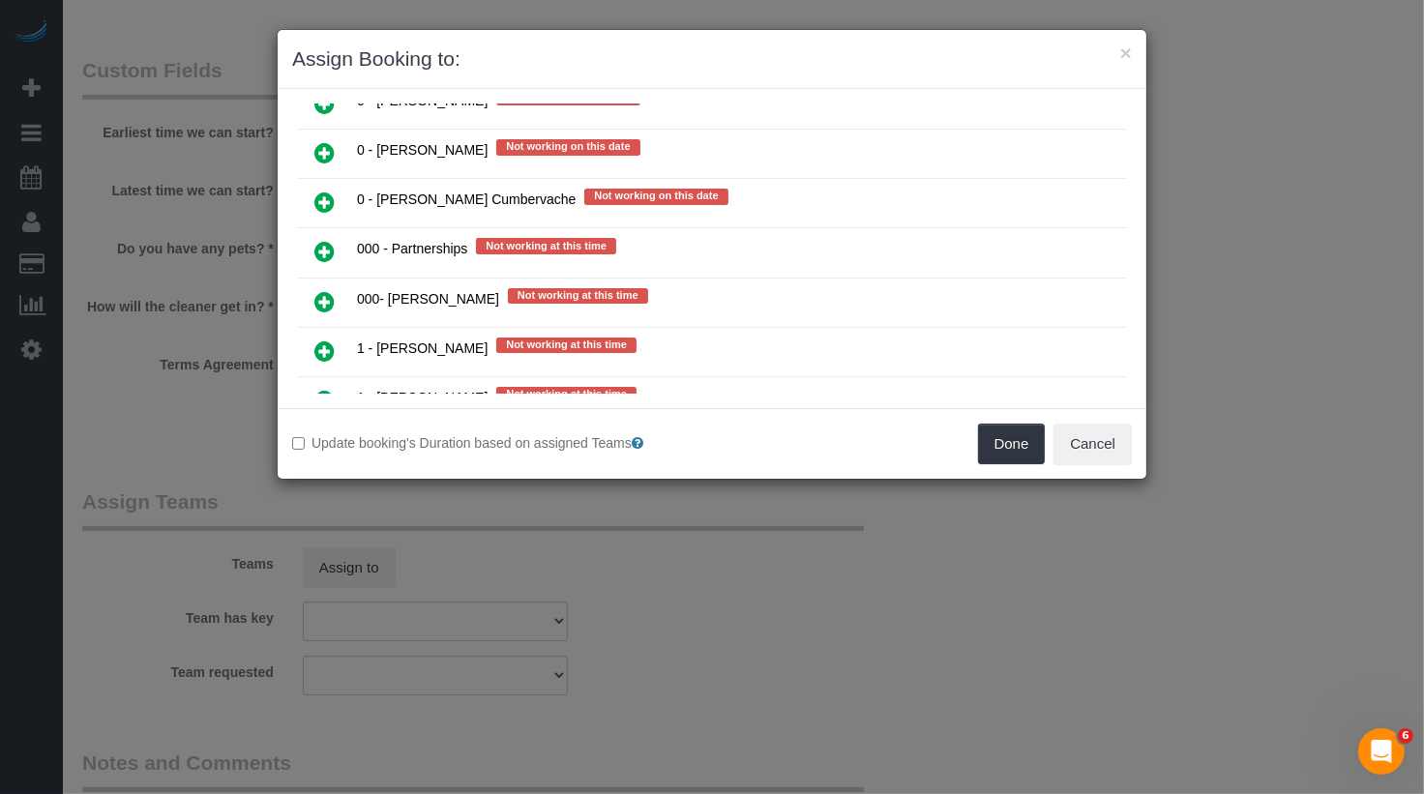
click at [323, 290] on icon at bounding box center [324, 301] width 20 height 23
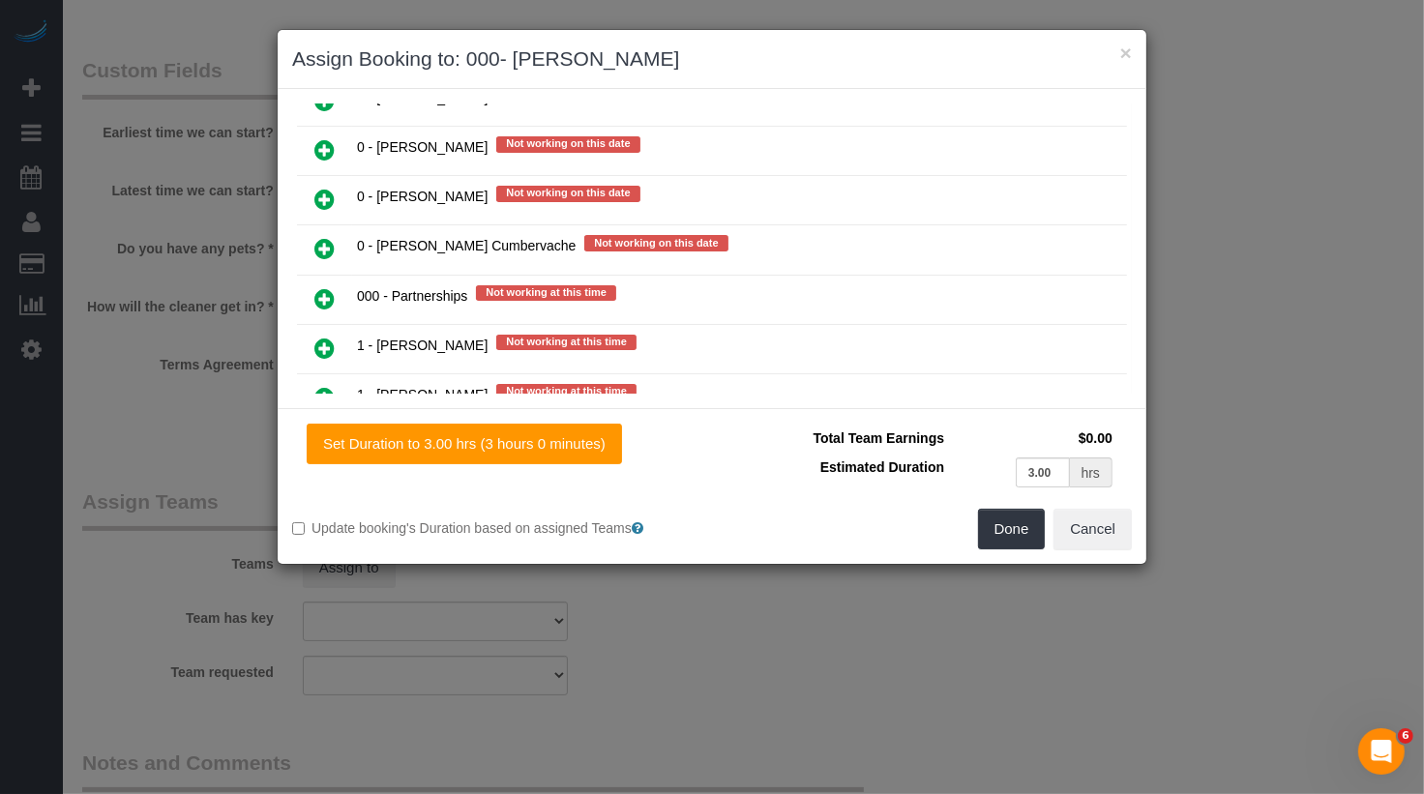
scroll to position [1647, 0]
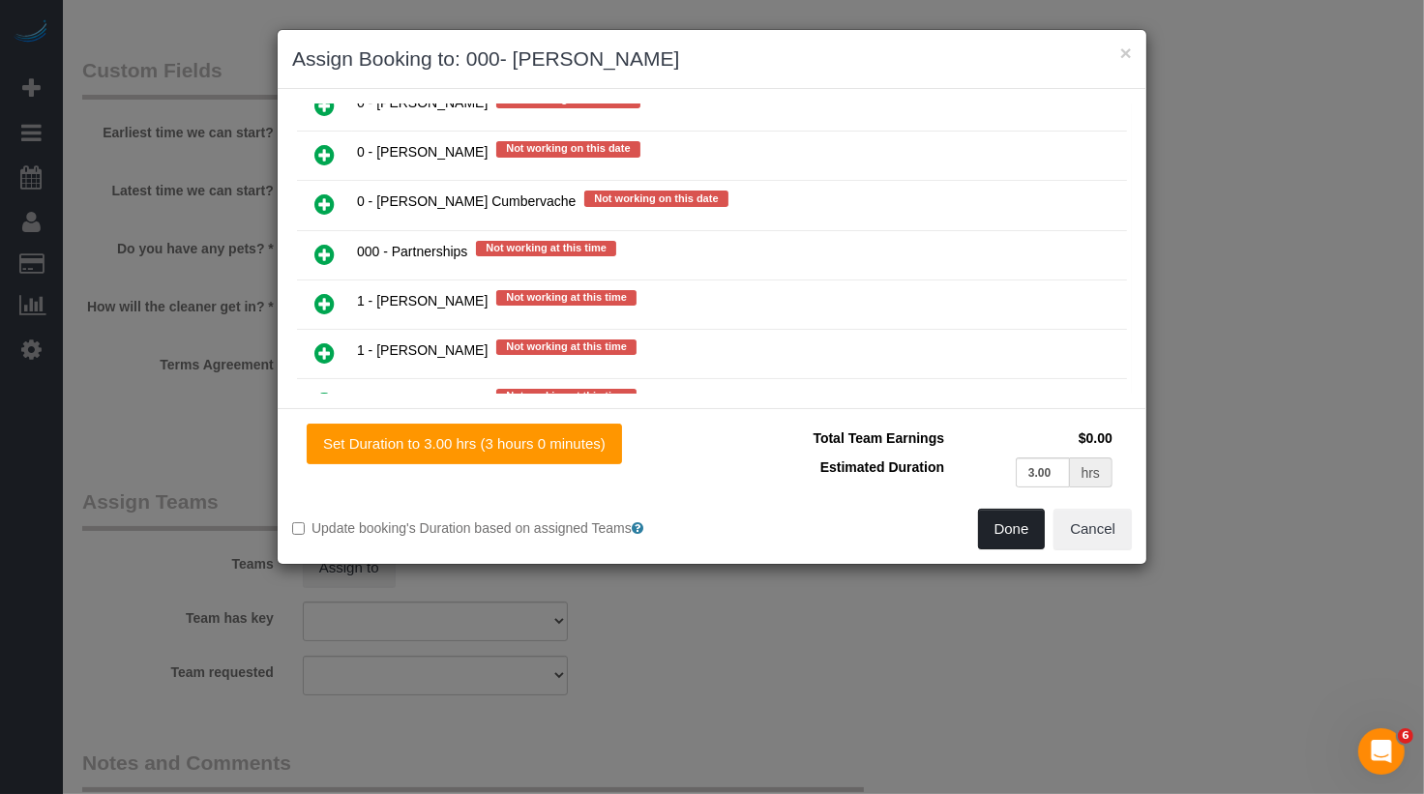
click at [1026, 528] on button "Done" at bounding box center [1012, 529] width 68 height 41
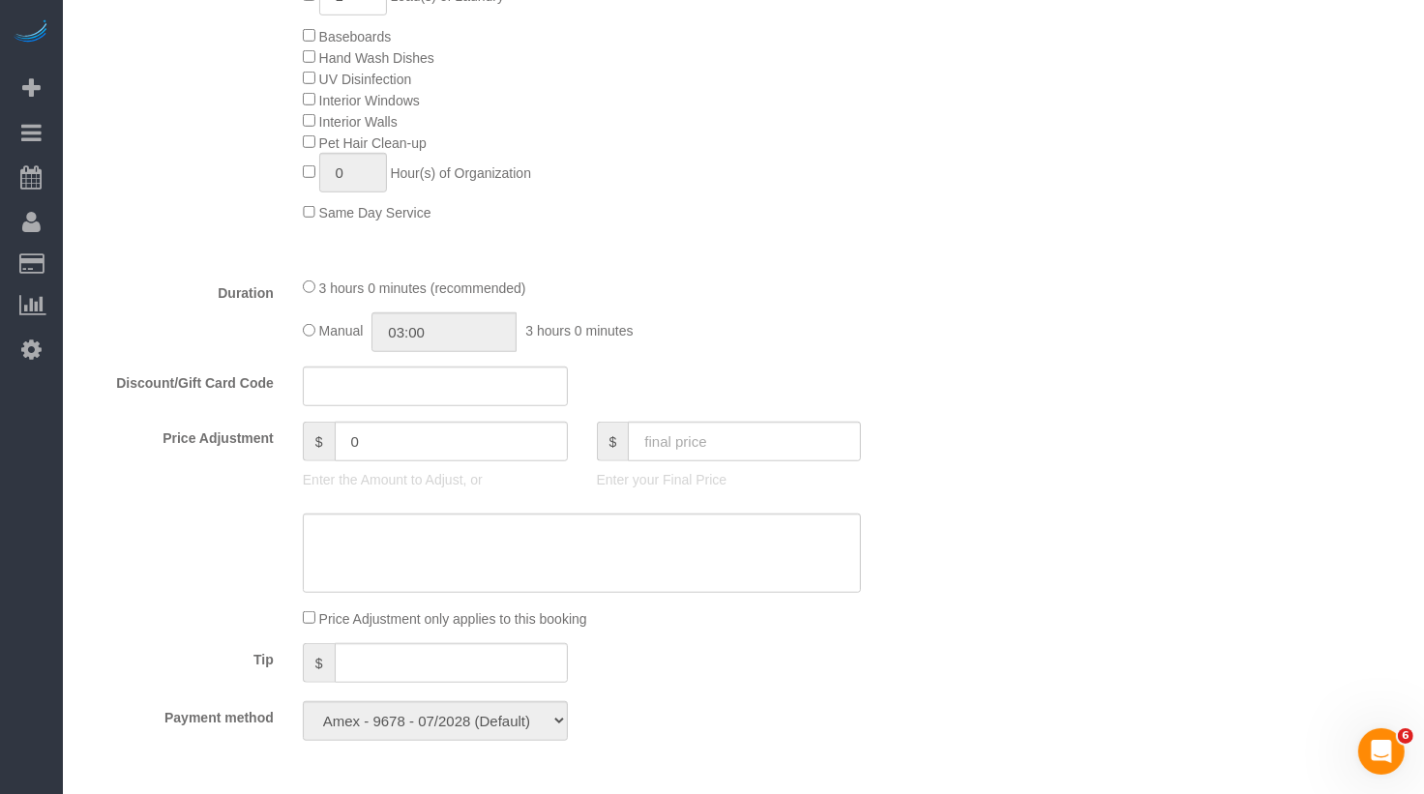
scroll to position [0, 0]
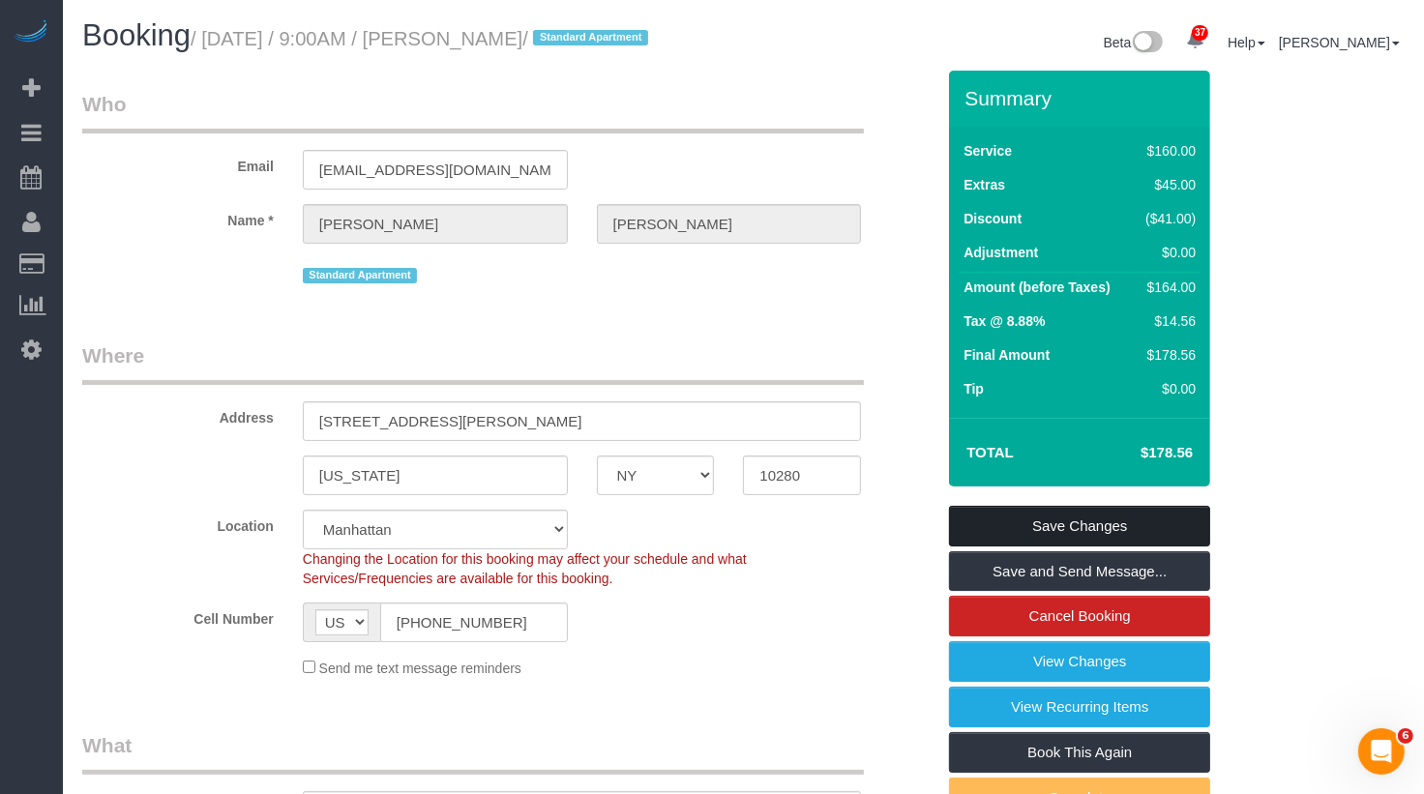
click at [1048, 547] on link "Save Changes" at bounding box center [1079, 526] width 261 height 41
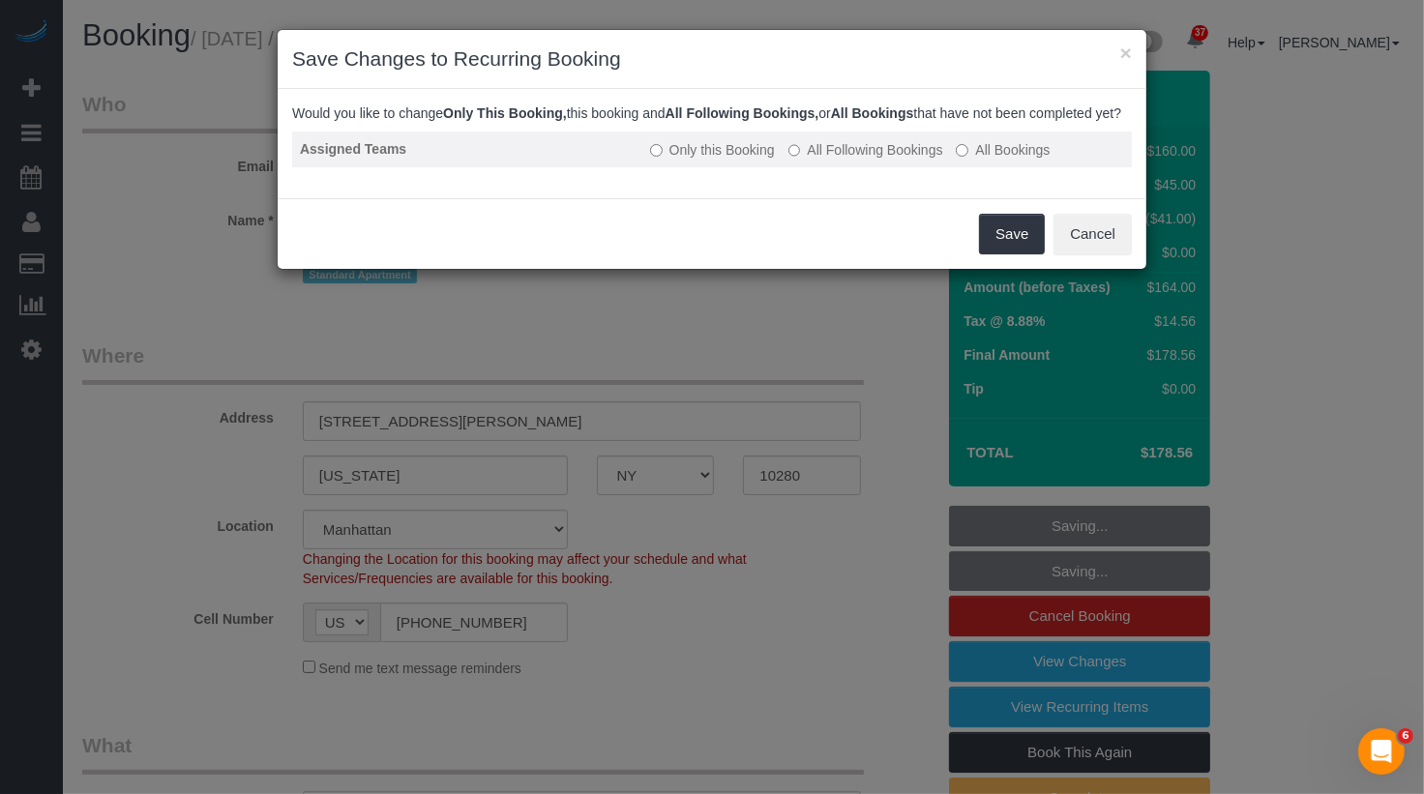
click at [893, 160] on label "All Following Bookings" at bounding box center [866, 149] width 155 height 19
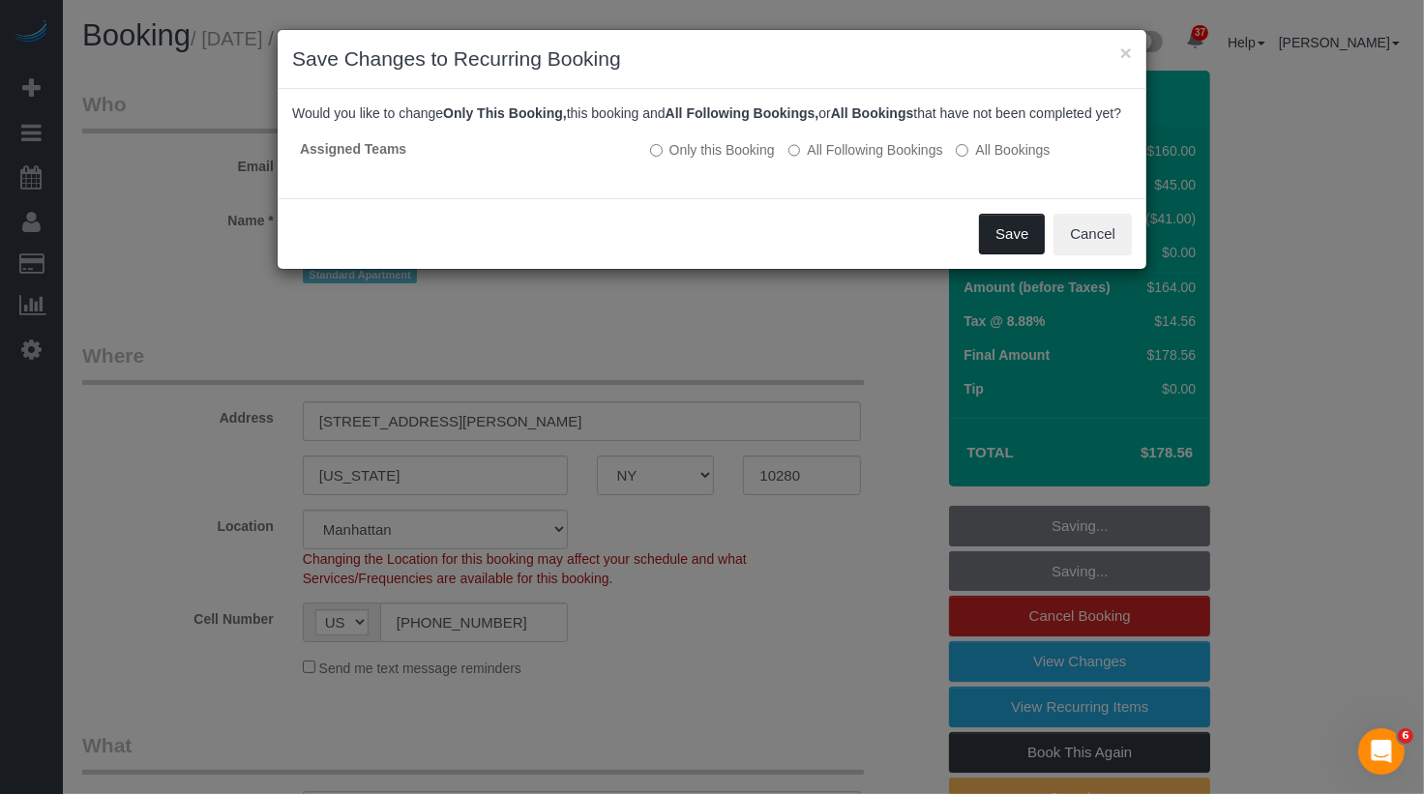
click at [1014, 244] on button "Save" at bounding box center [1012, 234] width 66 height 41
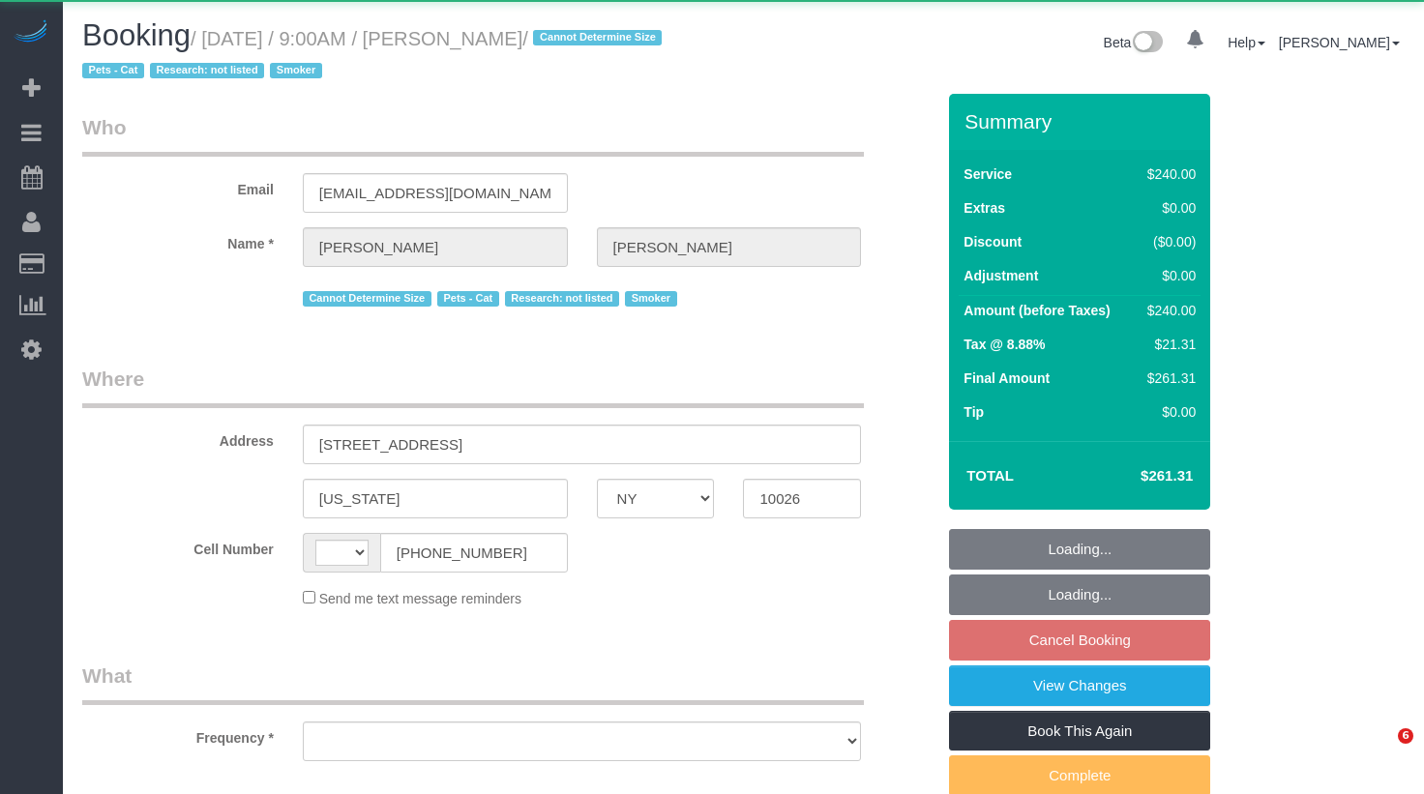
select select "NY"
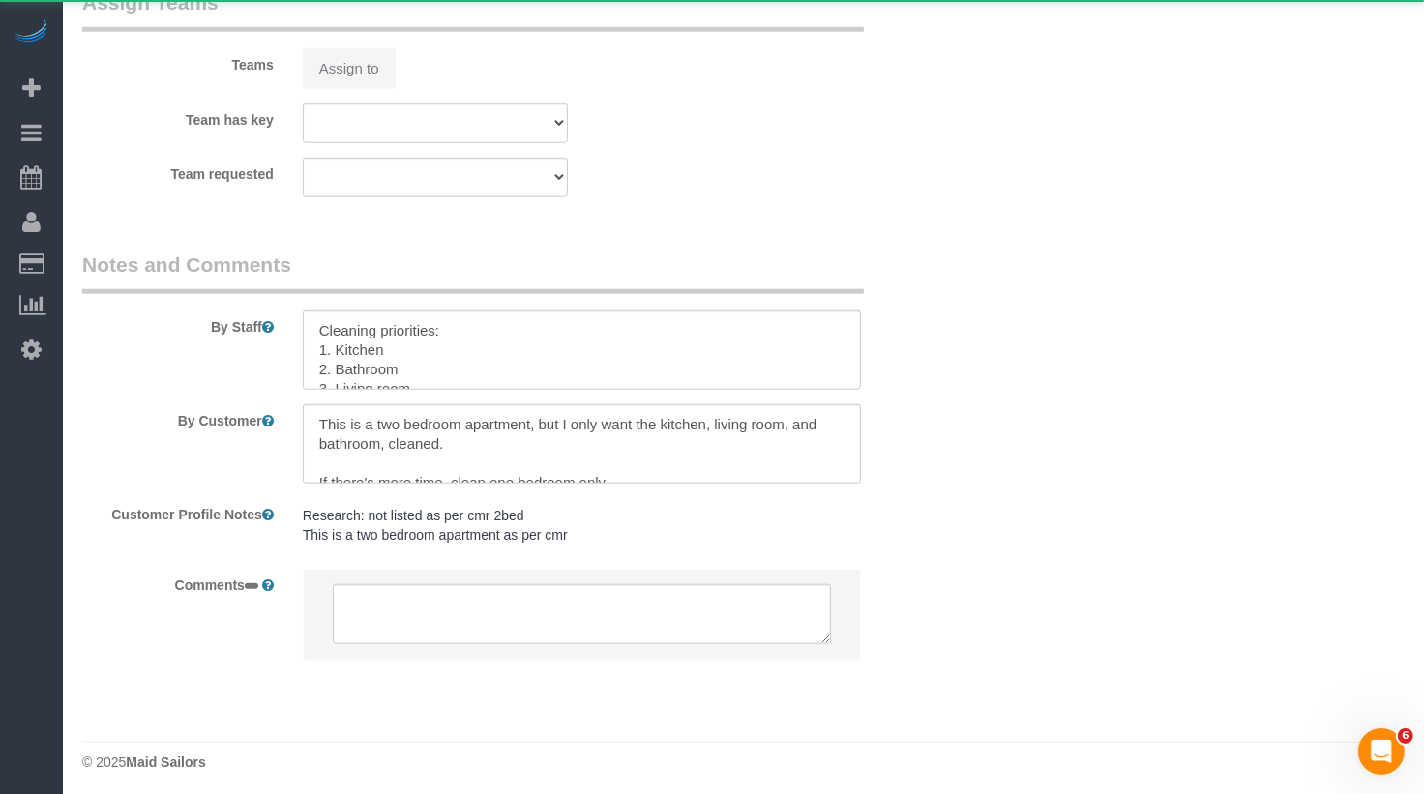
select select "string:[GEOGRAPHIC_DATA]"
select select "object:821"
select select "180"
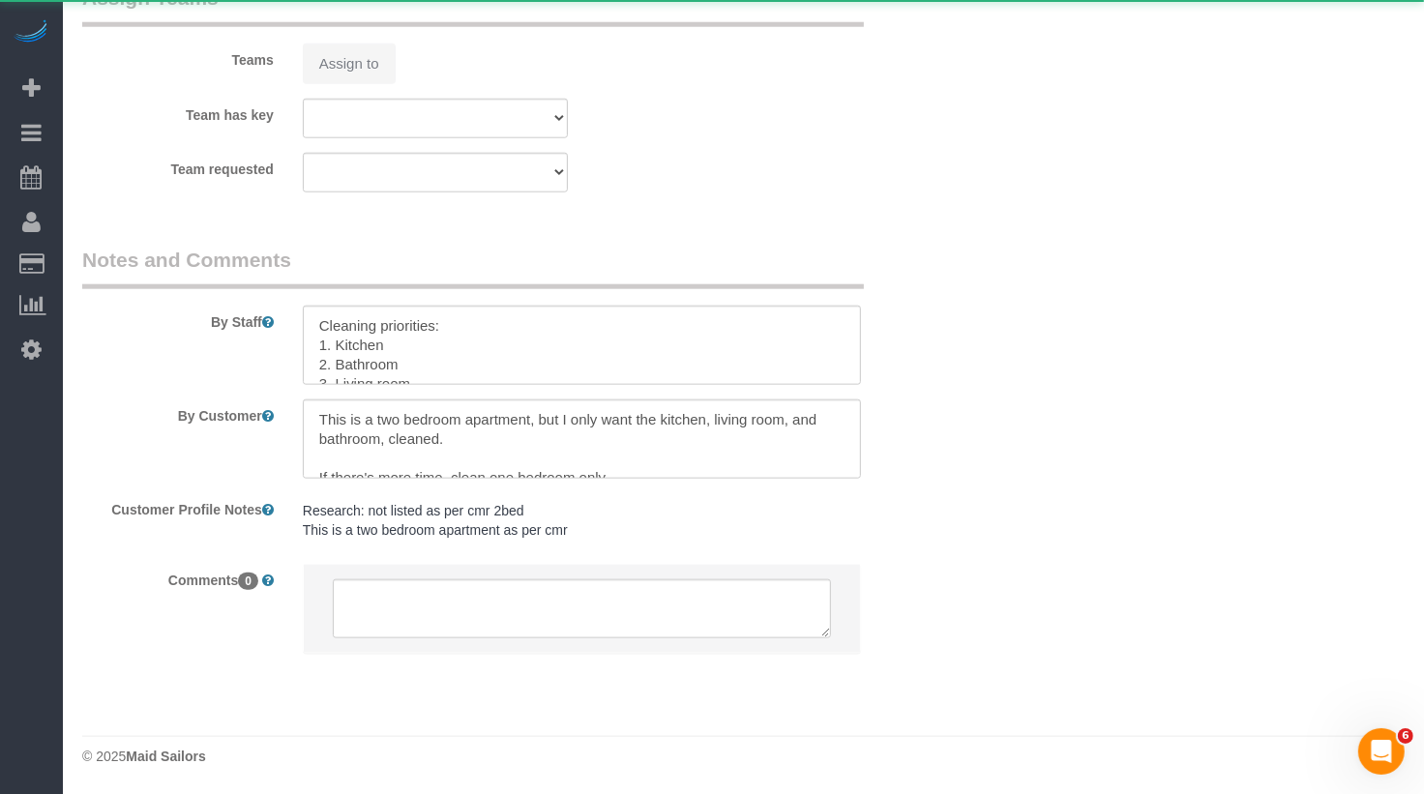
select select "object:1058"
select select "string:stripe-pm_1SD9AG4VGloSiKo76IgKZHml"
select select "spot60"
select select "number:57"
select select "number:70"
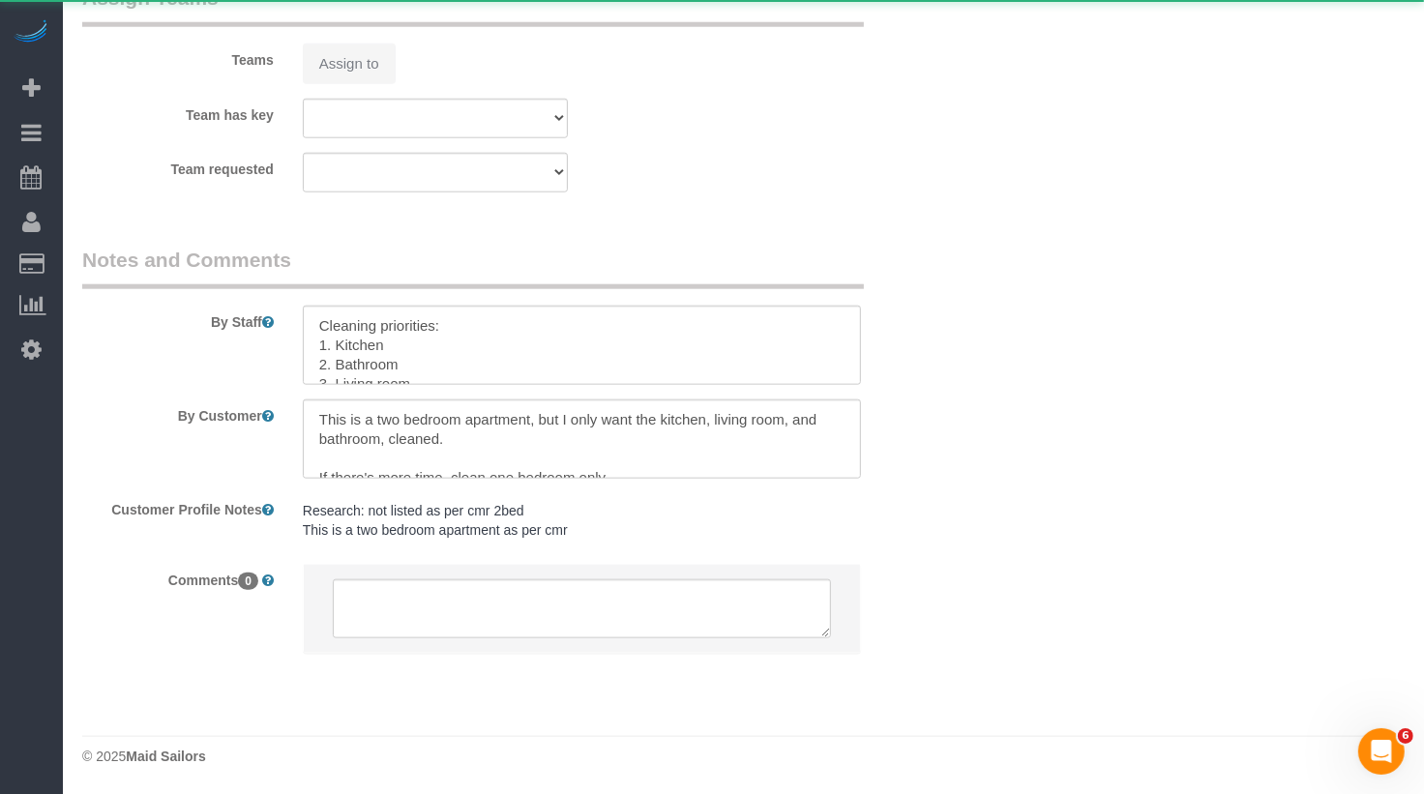
select select "number:14"
select select "number:5"
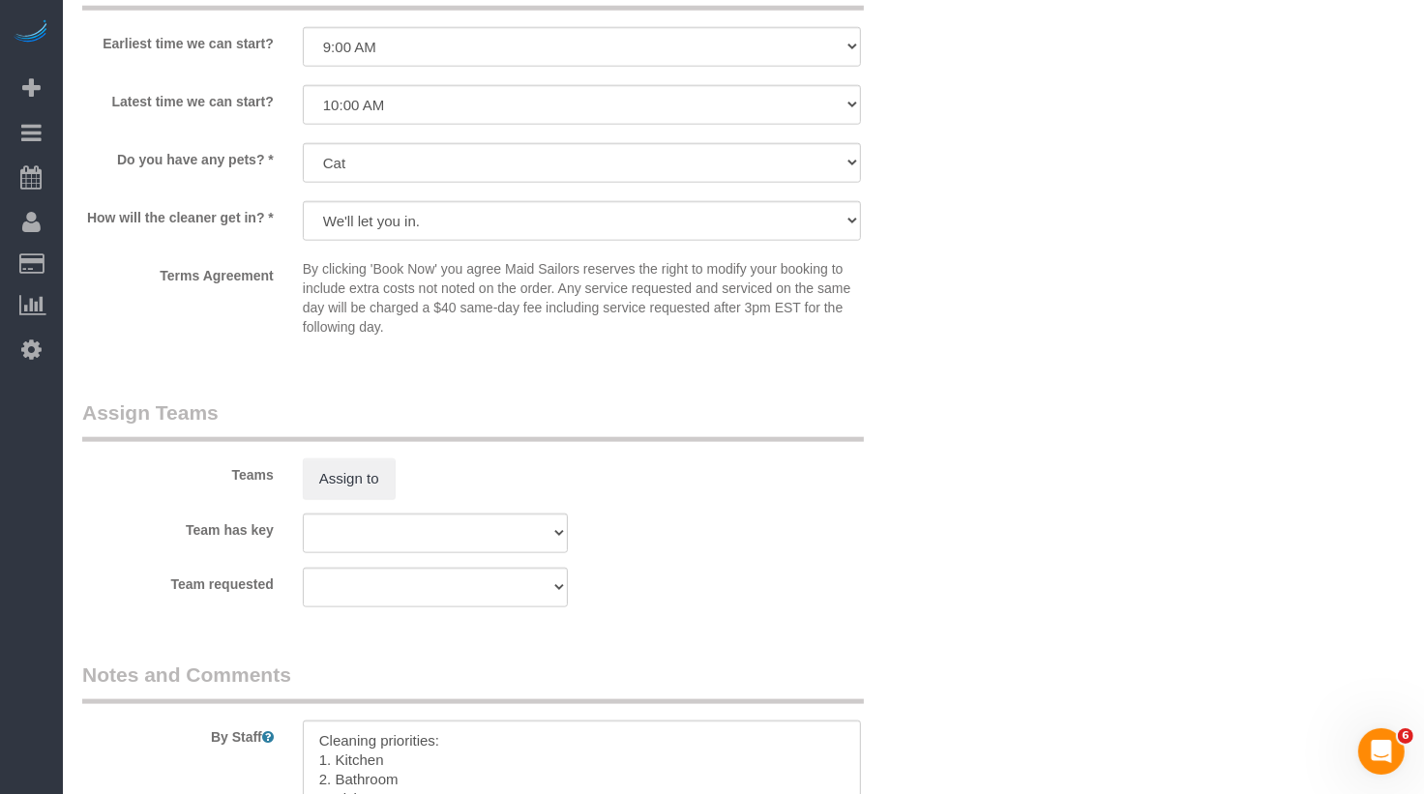
scroll to position [1693, 0]
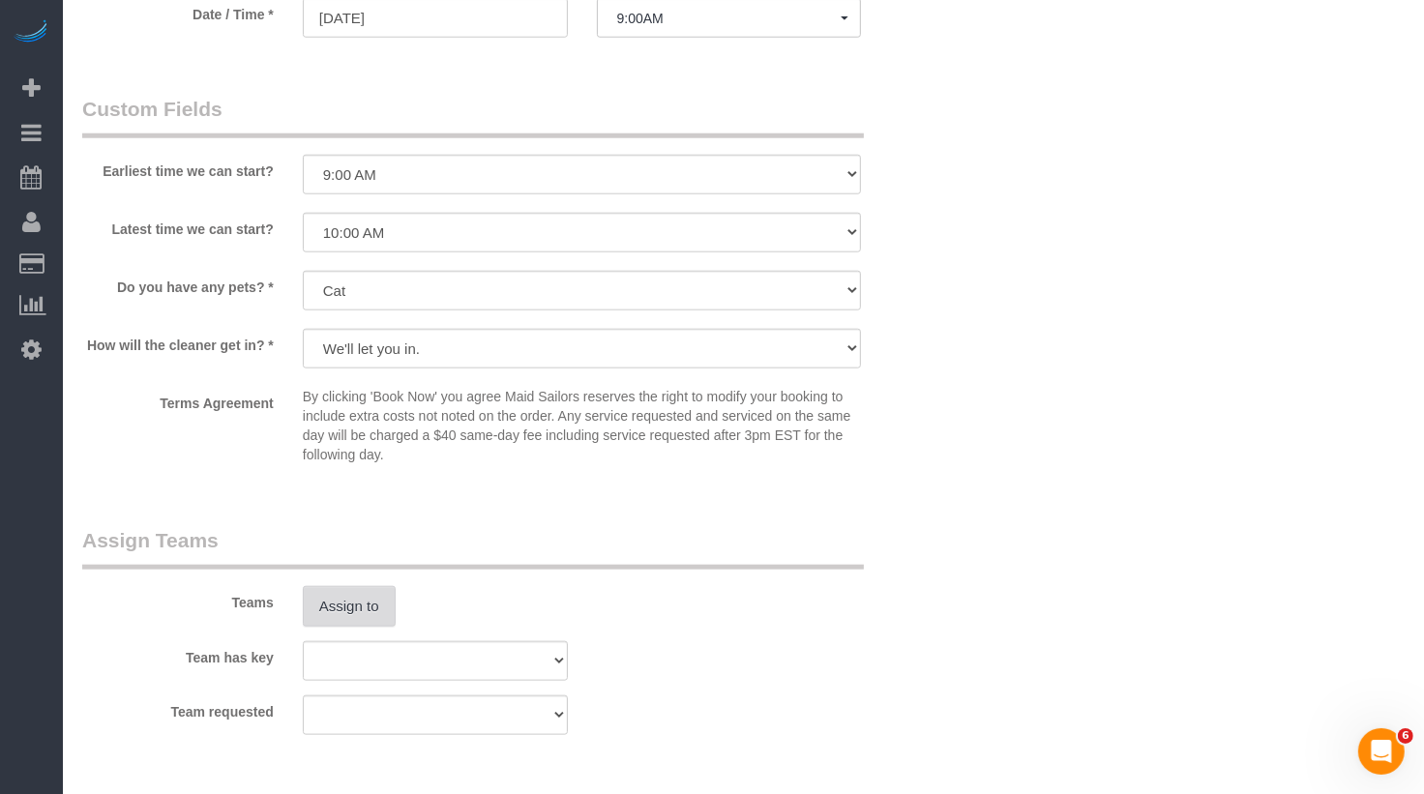
click at [363, 609] on button "Assign to" at bounding box center [349, 606] width 93 height 41
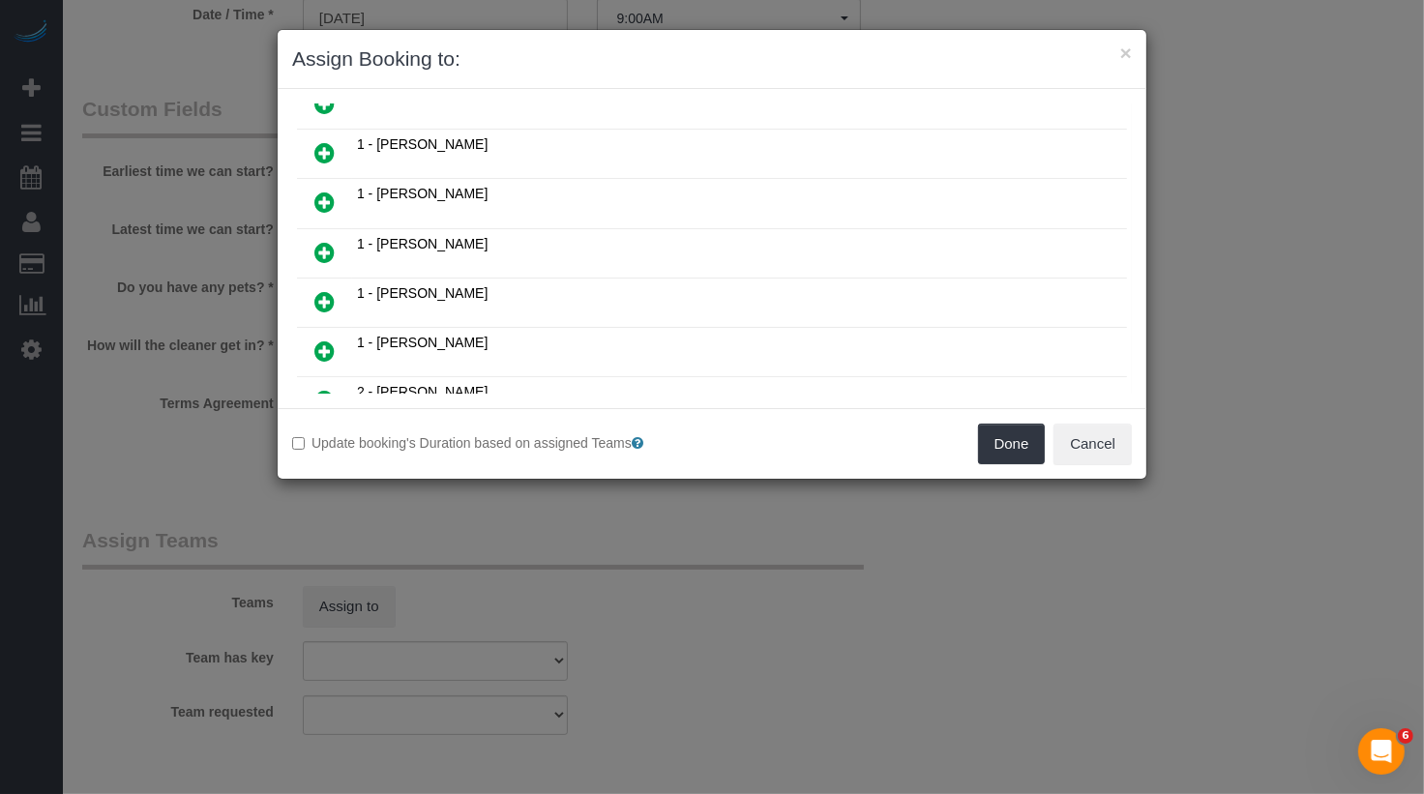
click at [325, 208] on link at bounding box center [324, 203] width 45 height 39
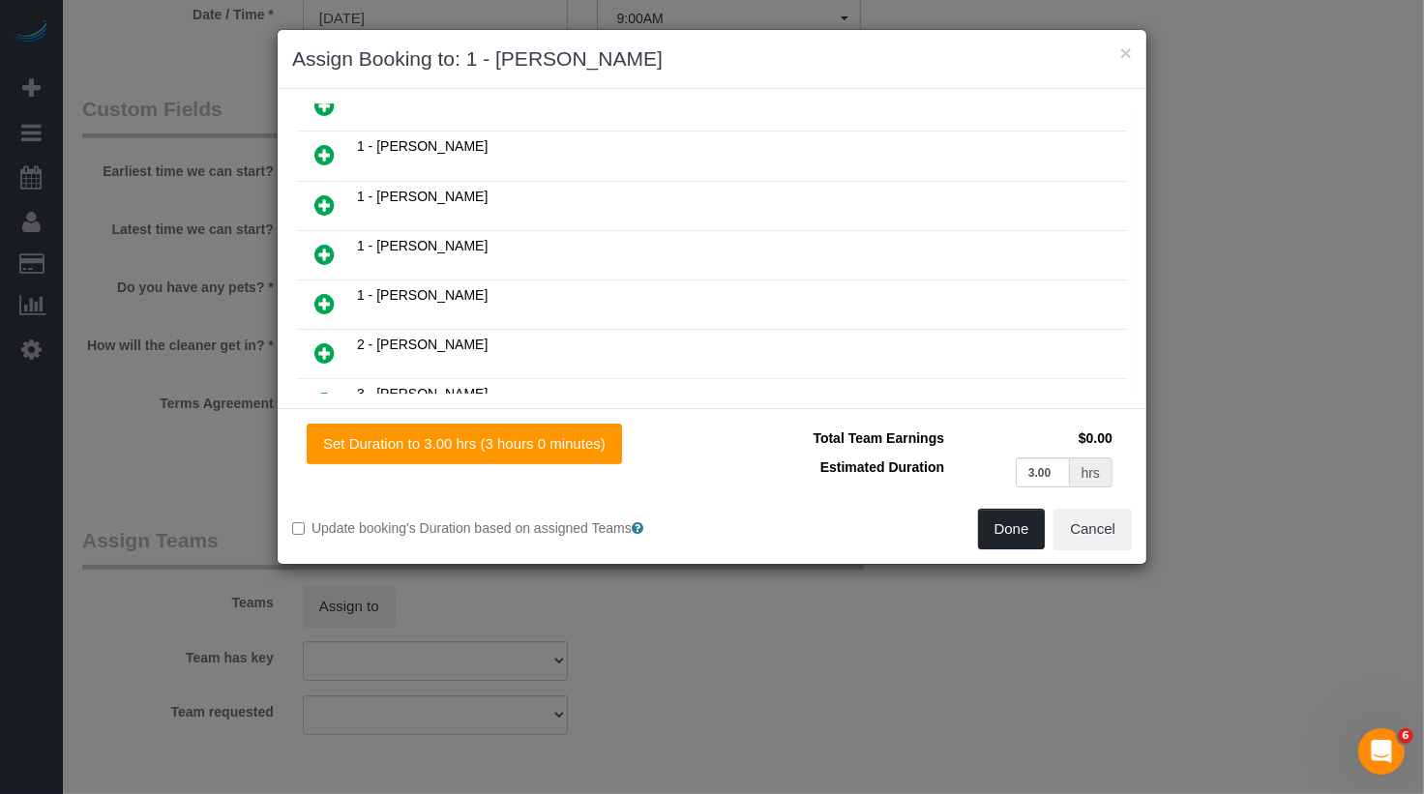
click at [980, 525] on button "Done" at bounding box center [1012, 529] width 68 height 41
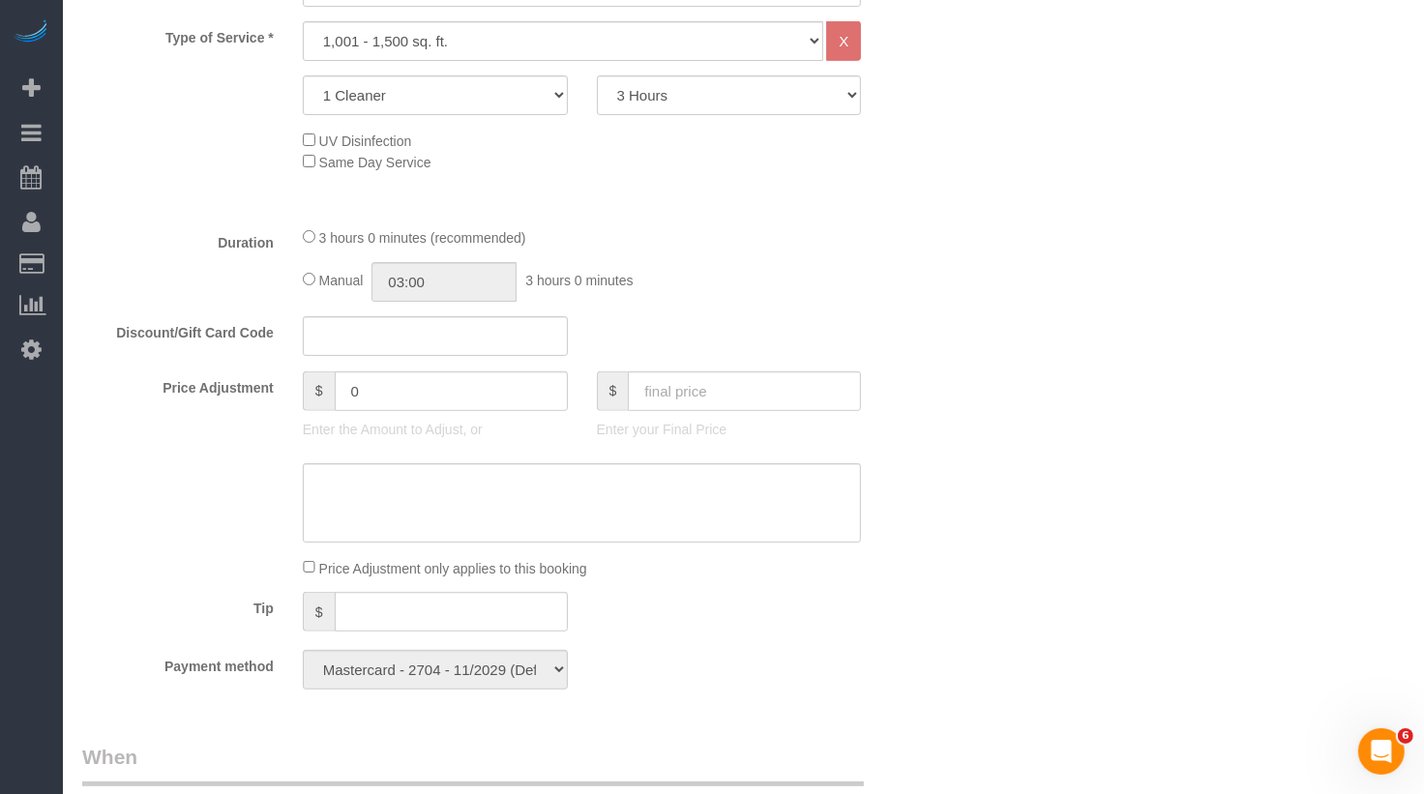
scroll to position [0, 0]
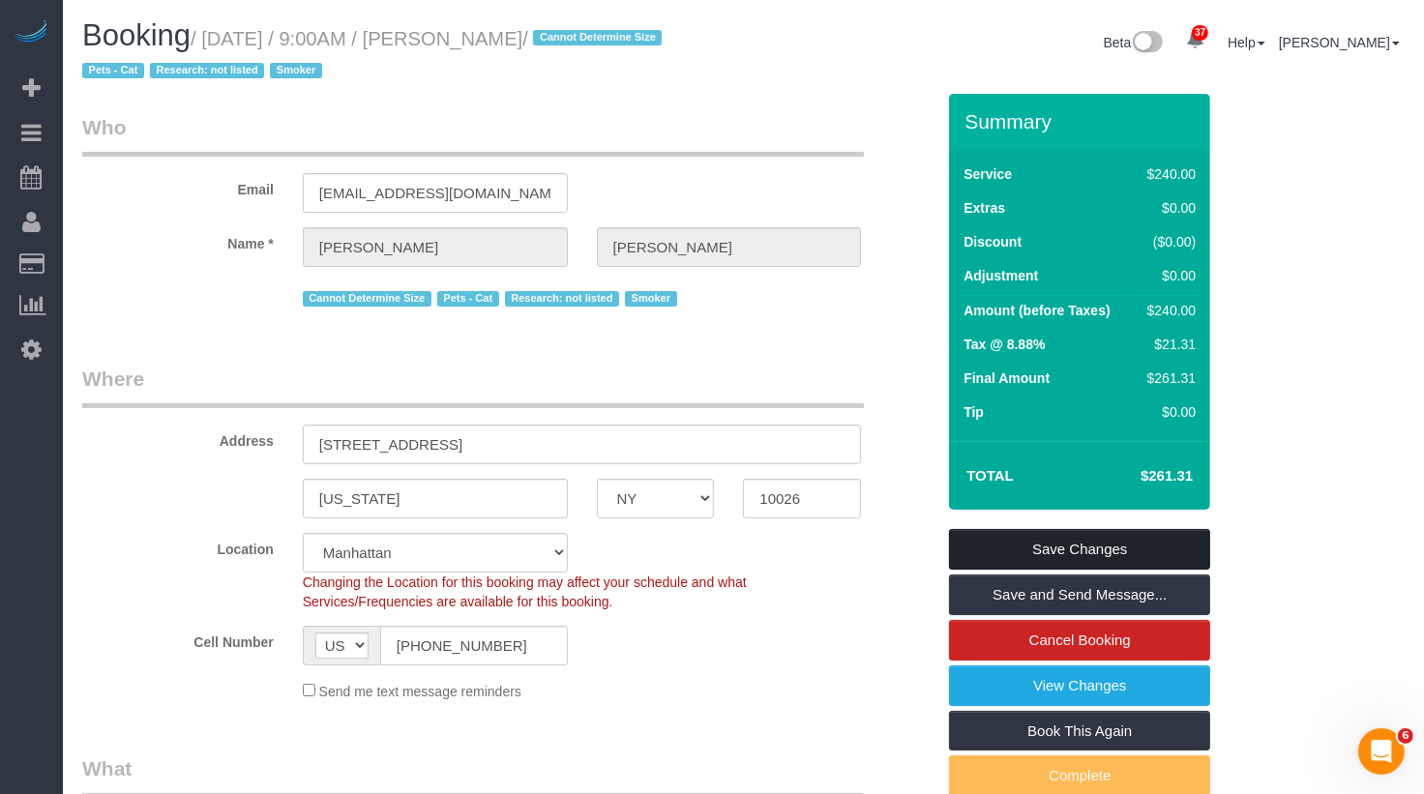
click at [1061, 548] on link "Save Changes" at bounding box center [1079, 549] width 261 height 41
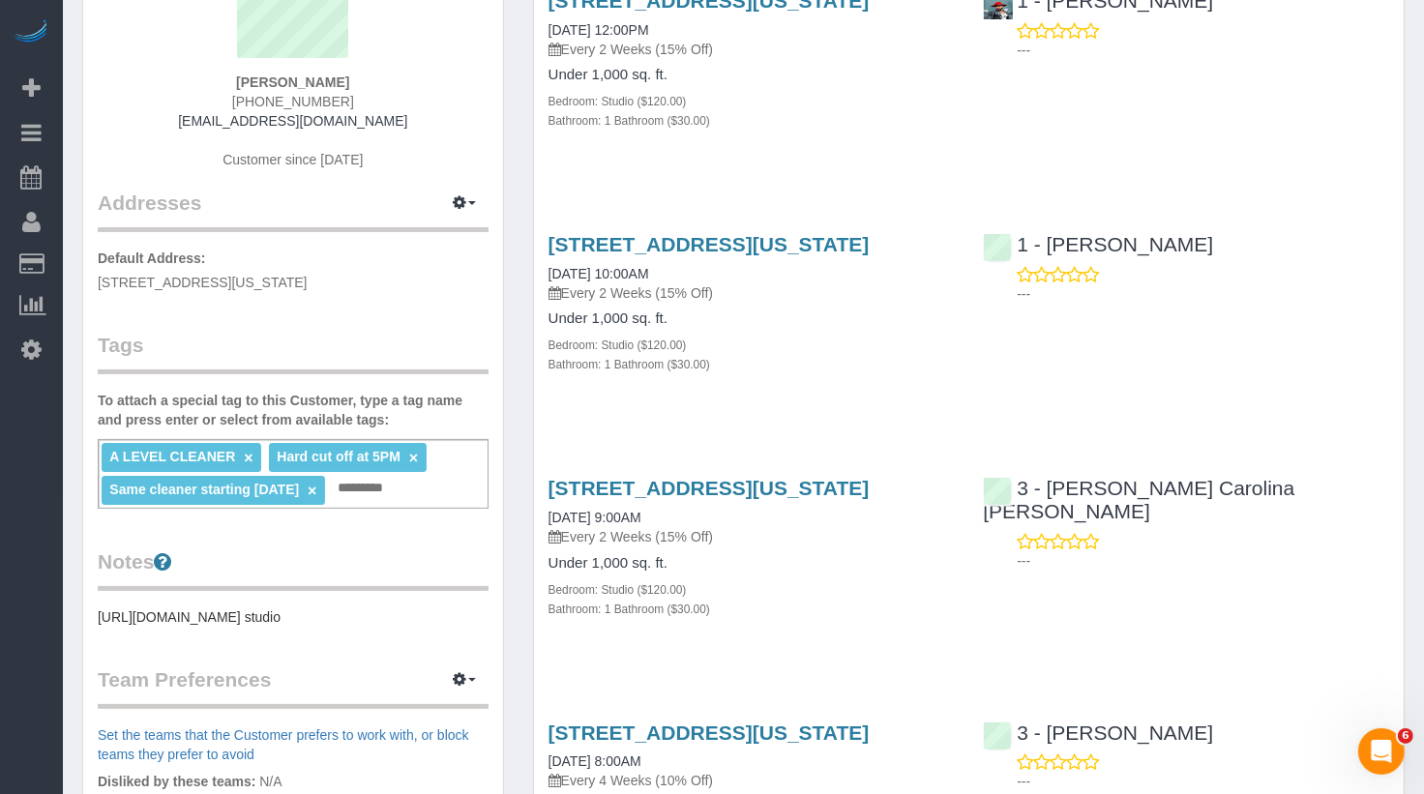
scroll to position [397, 0]
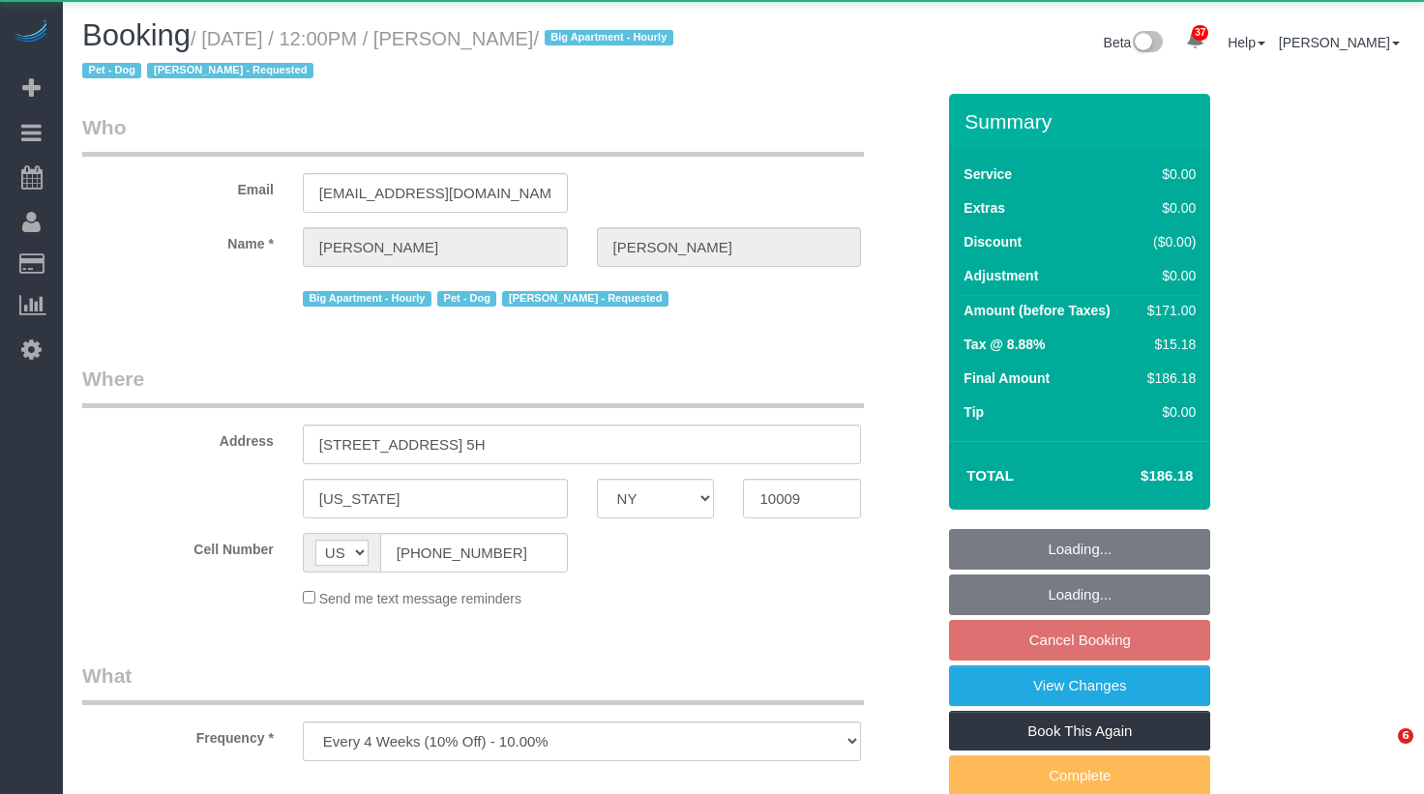
select select "NY"
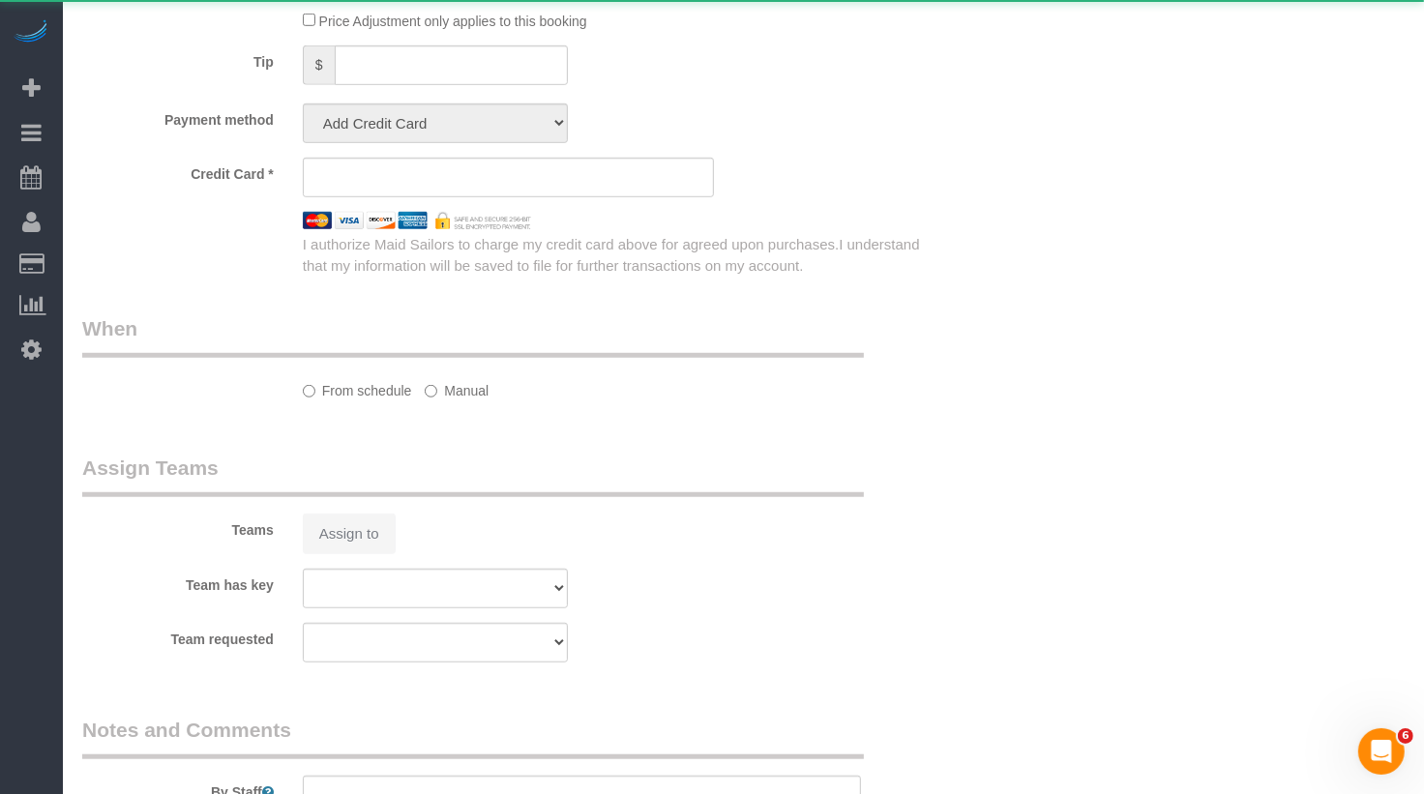
select select "object:1071"
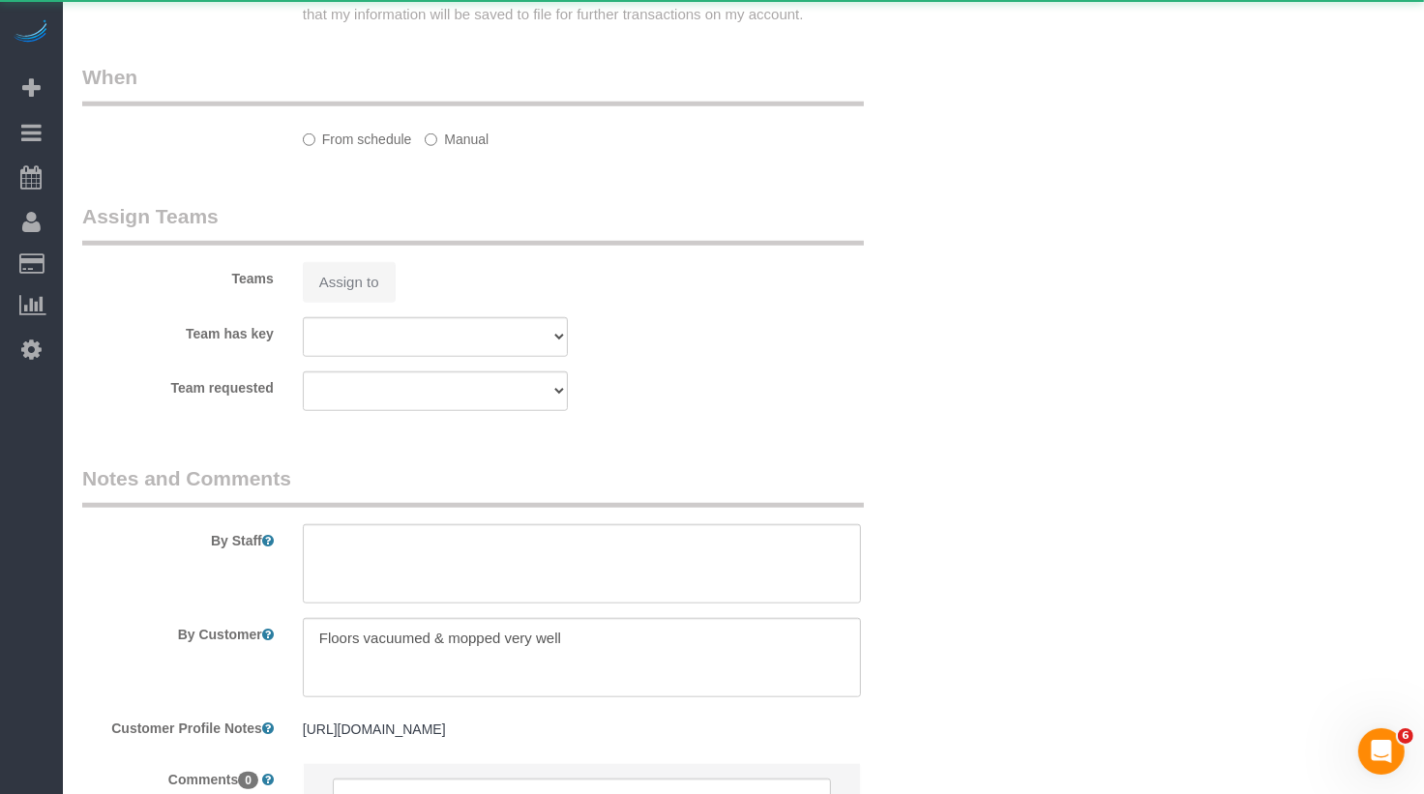
select select "string:stripe-pm_1Qo6cb4VGloSiKo7KwG0VOyx"
select select "2"
select select "spot5"
select select "number:60"
select select "number:90"
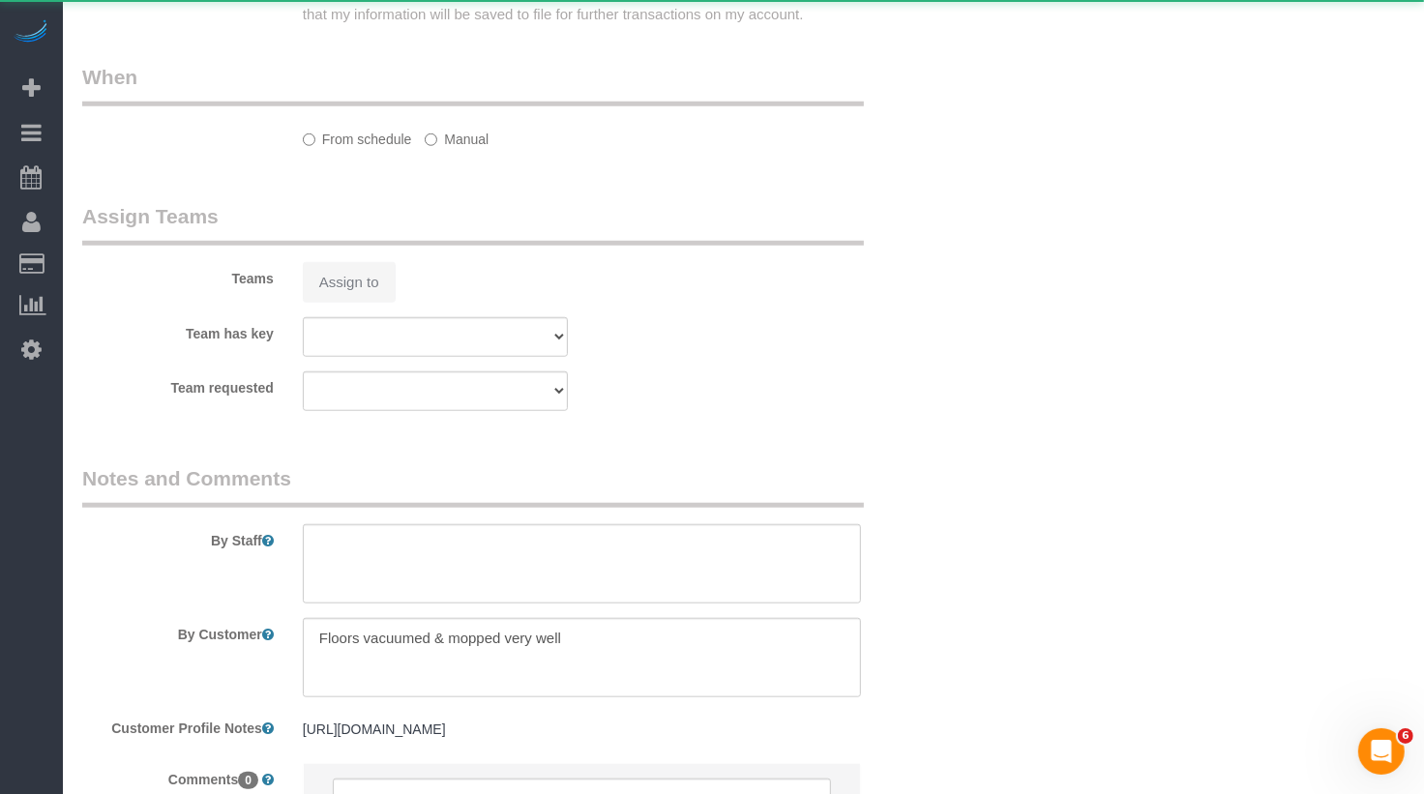
select select "number:13"
select select "number:5"
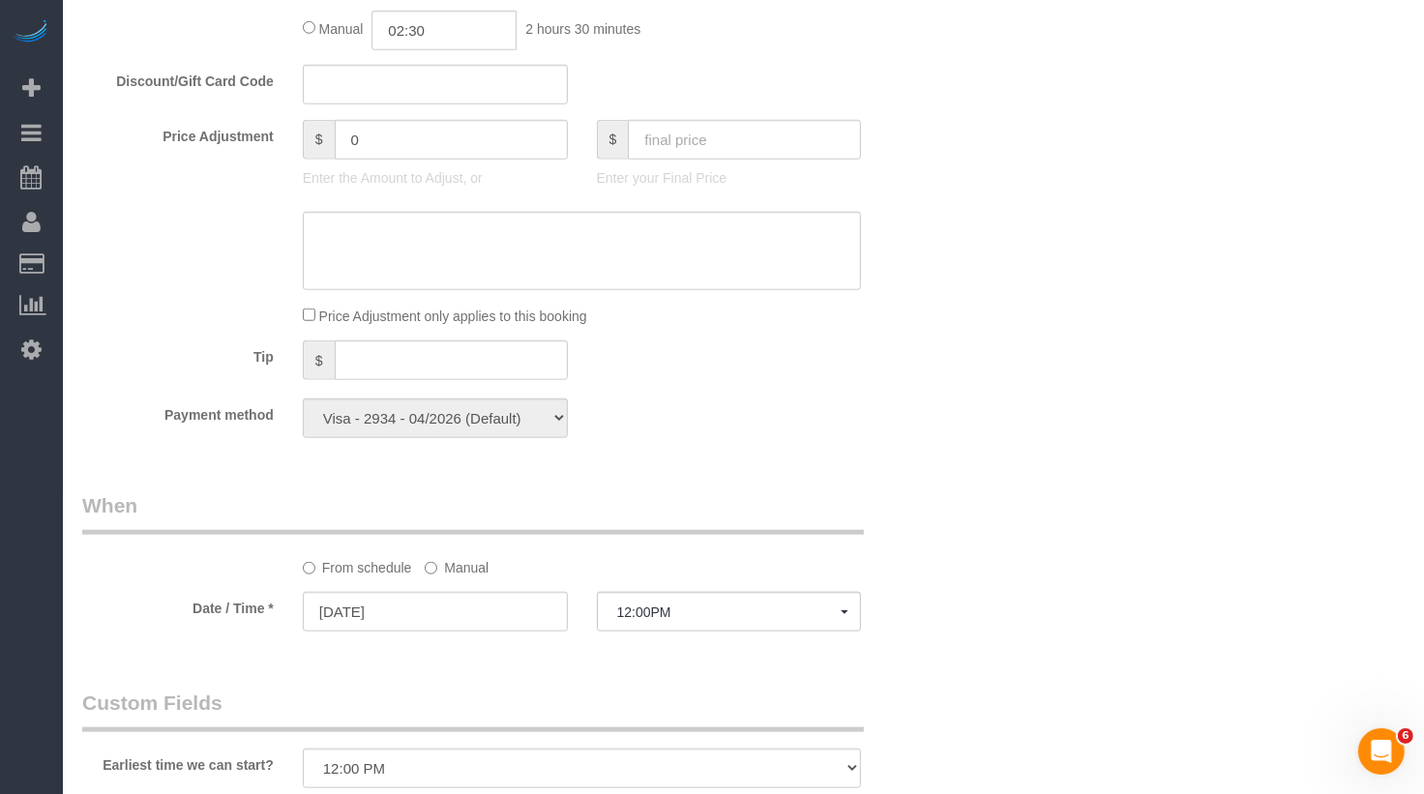
scroll to position [1981, 0]
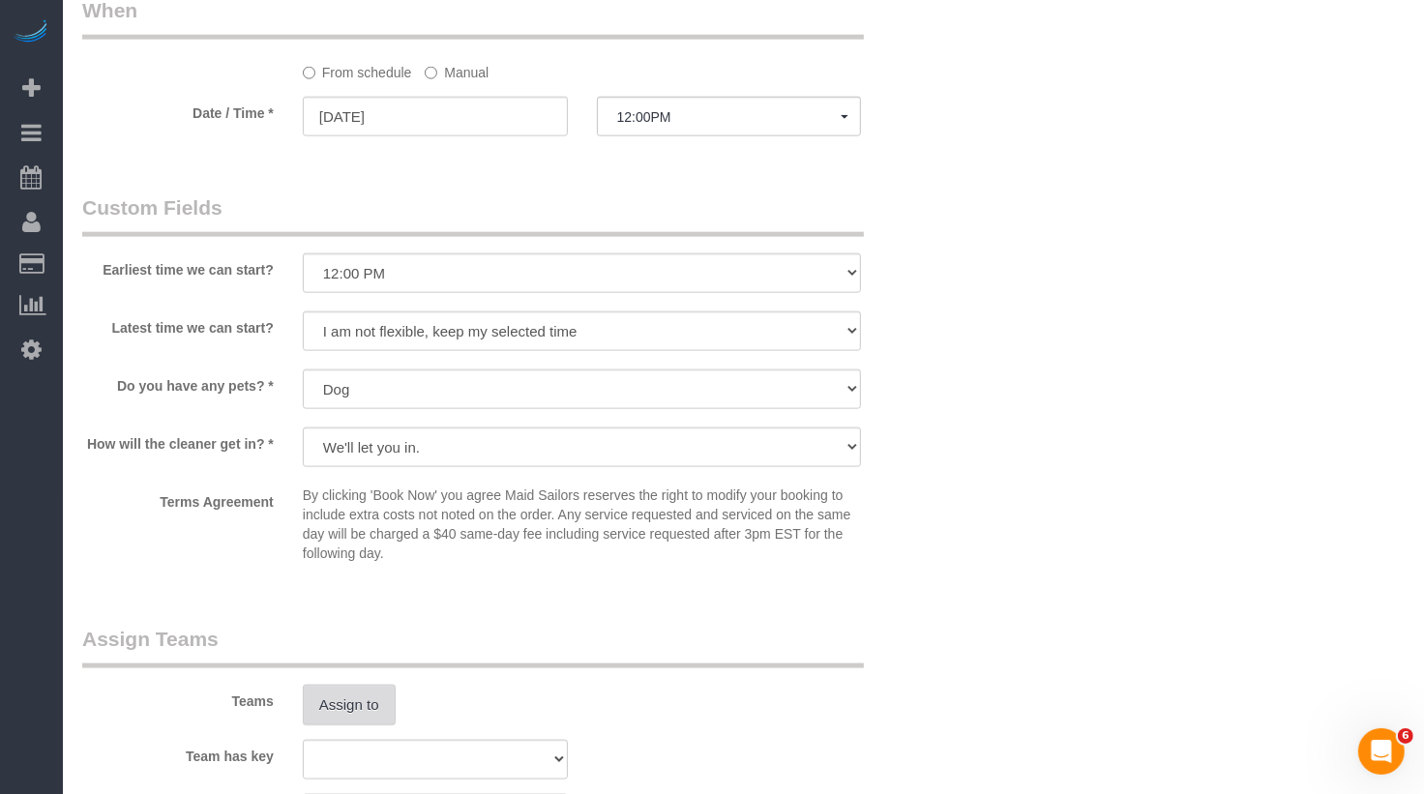
click at [362, 709] on button "Assign to" at bounding box center [349, 705] width 93 height 41
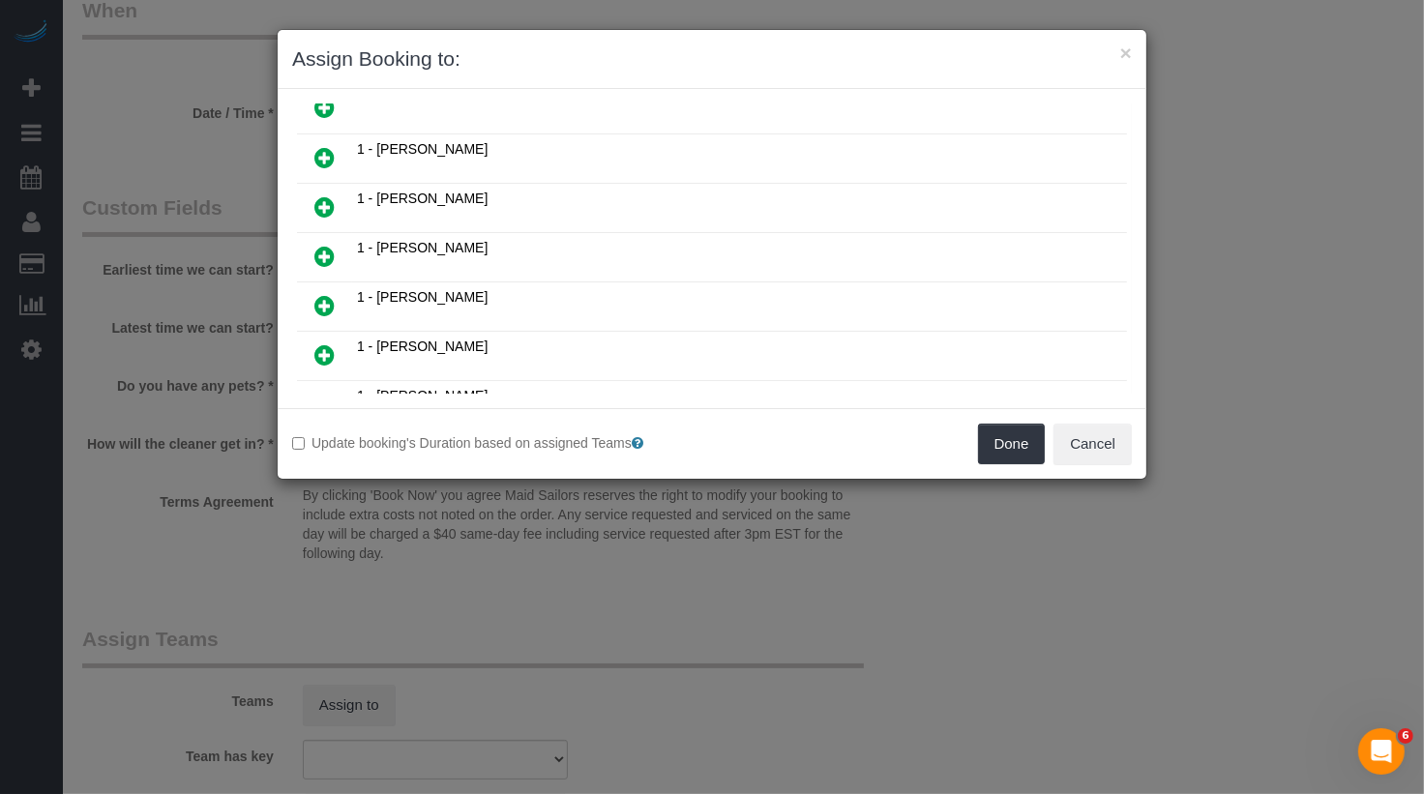
click at [322, 245] on icon at bounding box center [324, 256] width 20 height 23
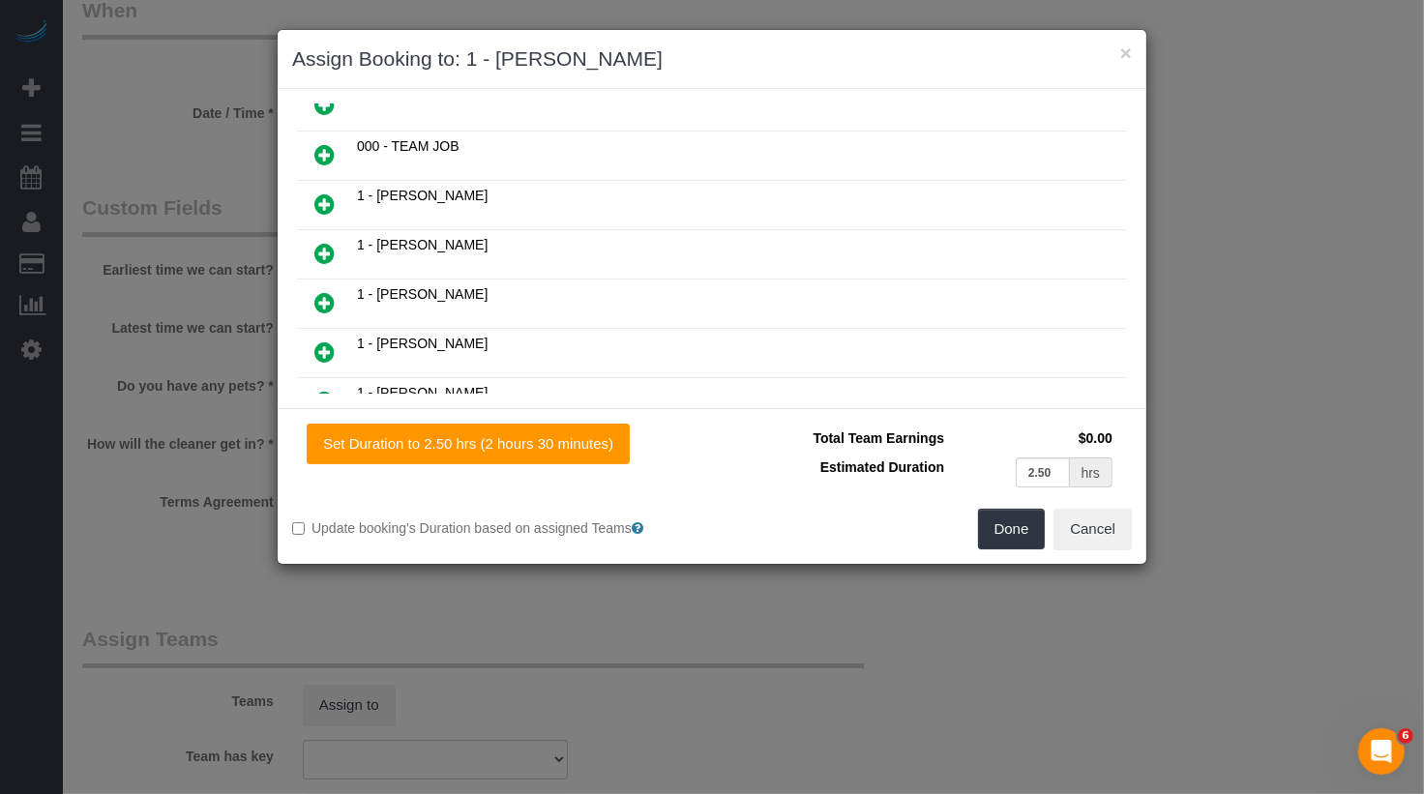
scroll to position [319, 0]
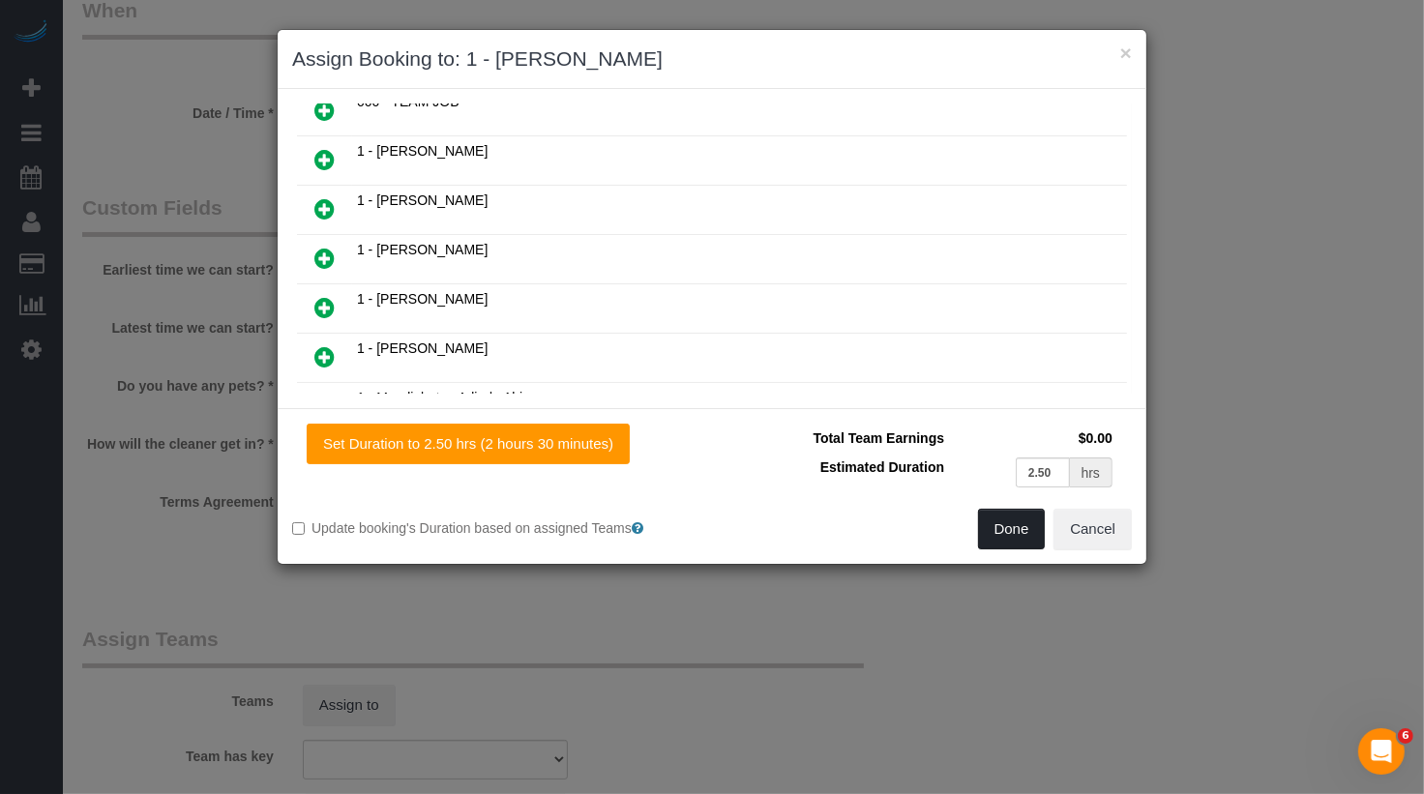
click at [996, 517] on button "Done" at bounding box center [1012, 529] width 68 height 41
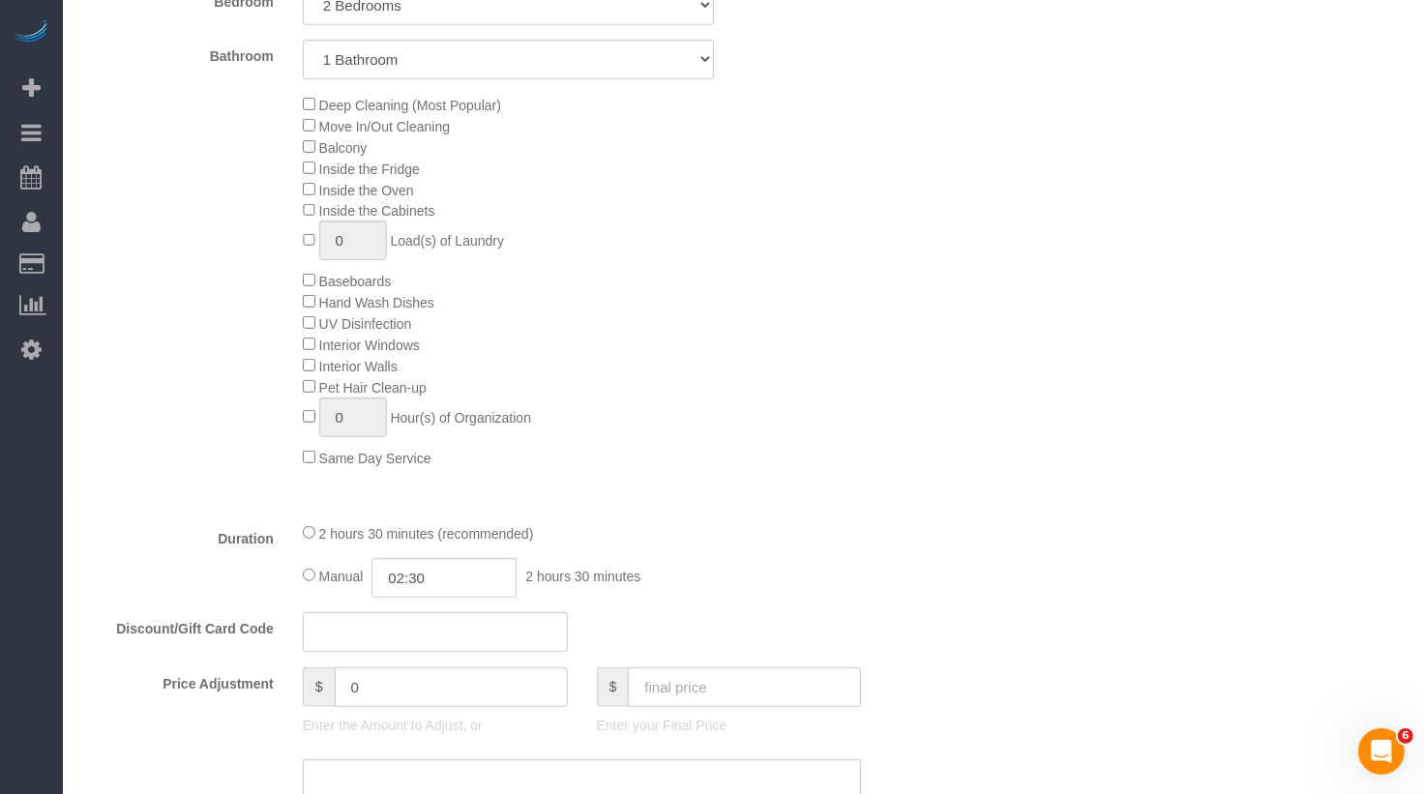
scroll to position [0, 0]
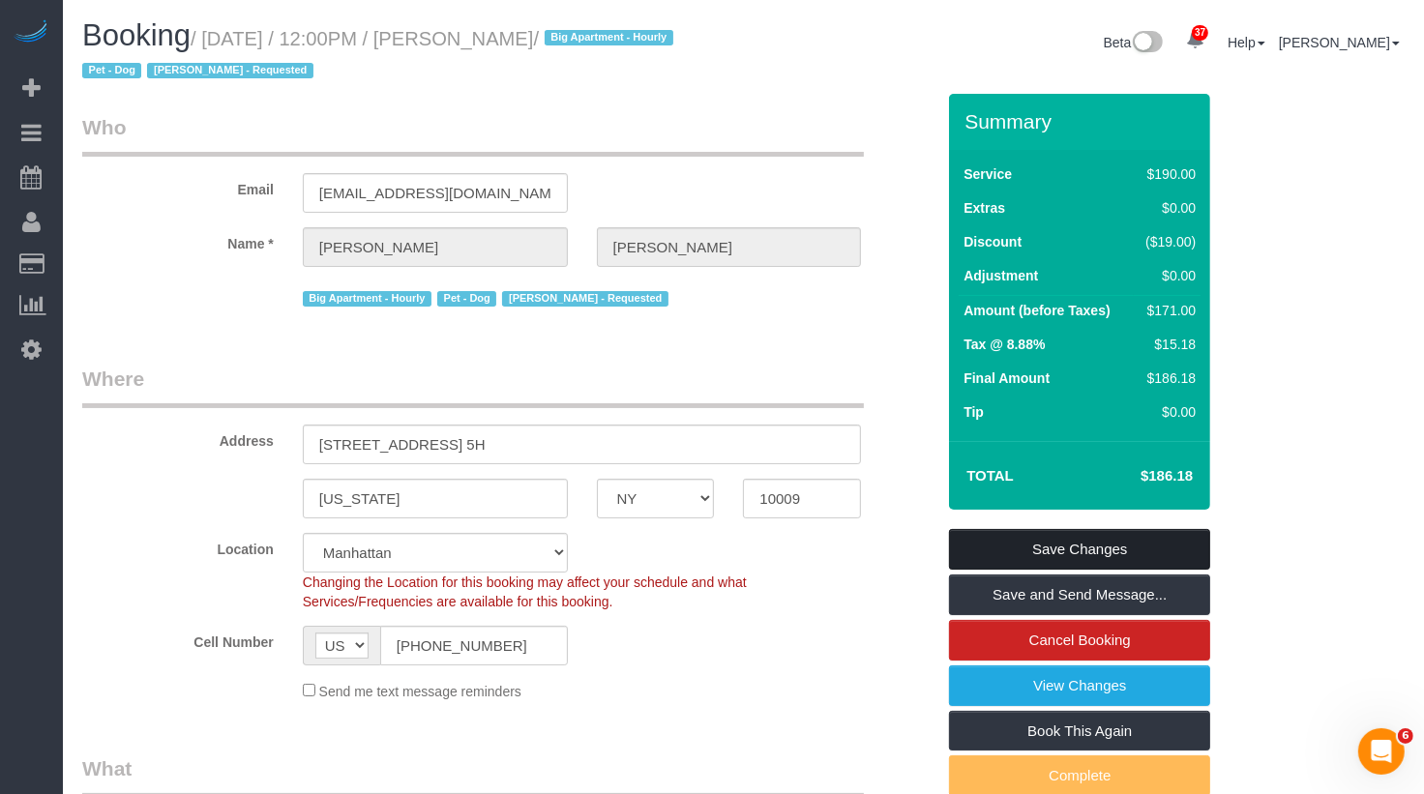
click at [1031, 553] on link "Save Changes" at bounding box center [1079, 549] width 261 height 41
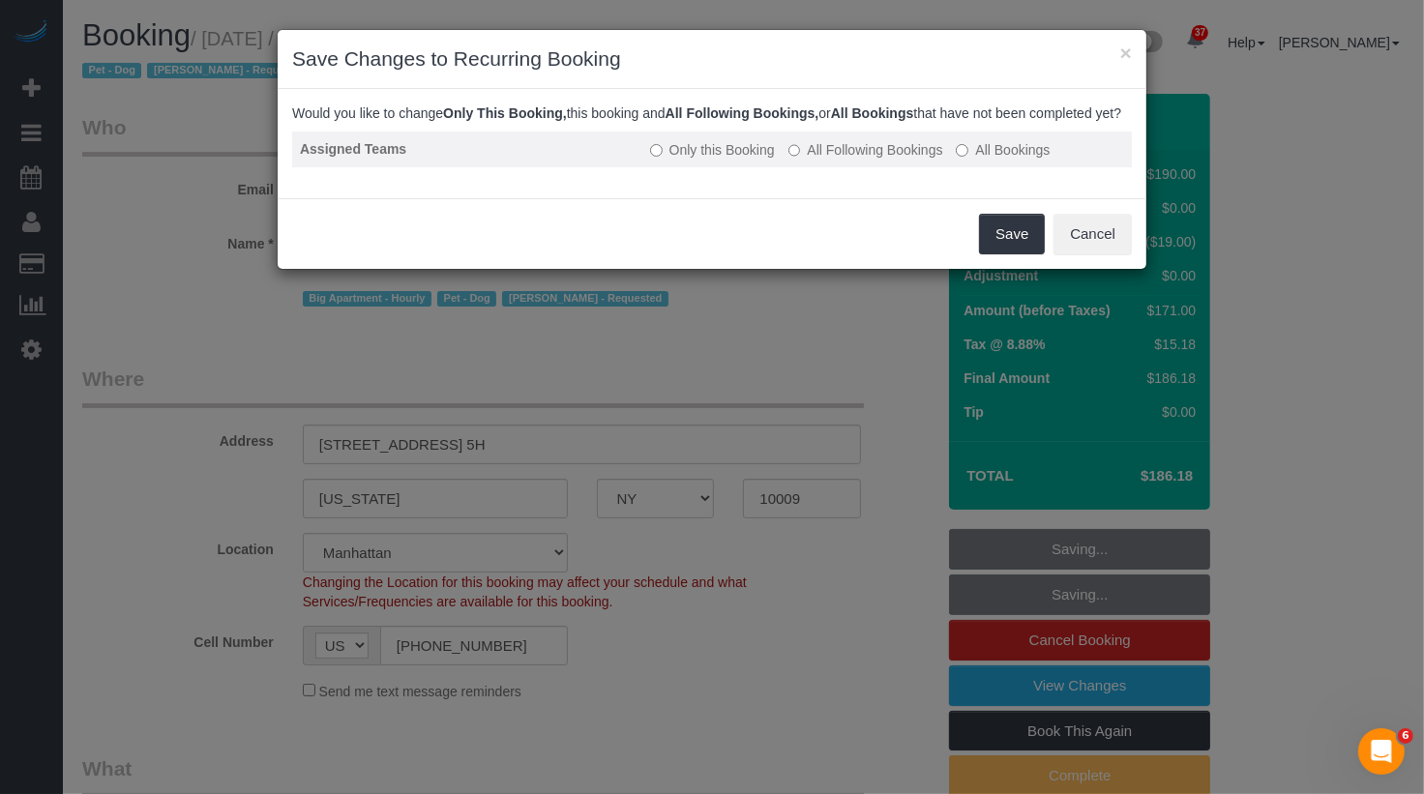
click at [885, 159] on label "All Following Bookings" at bounding box center [866, 149] width 155 height 19
click at [720, 160] on label "Only this Booking" at bounding box center [712, 149] width 125 height 19
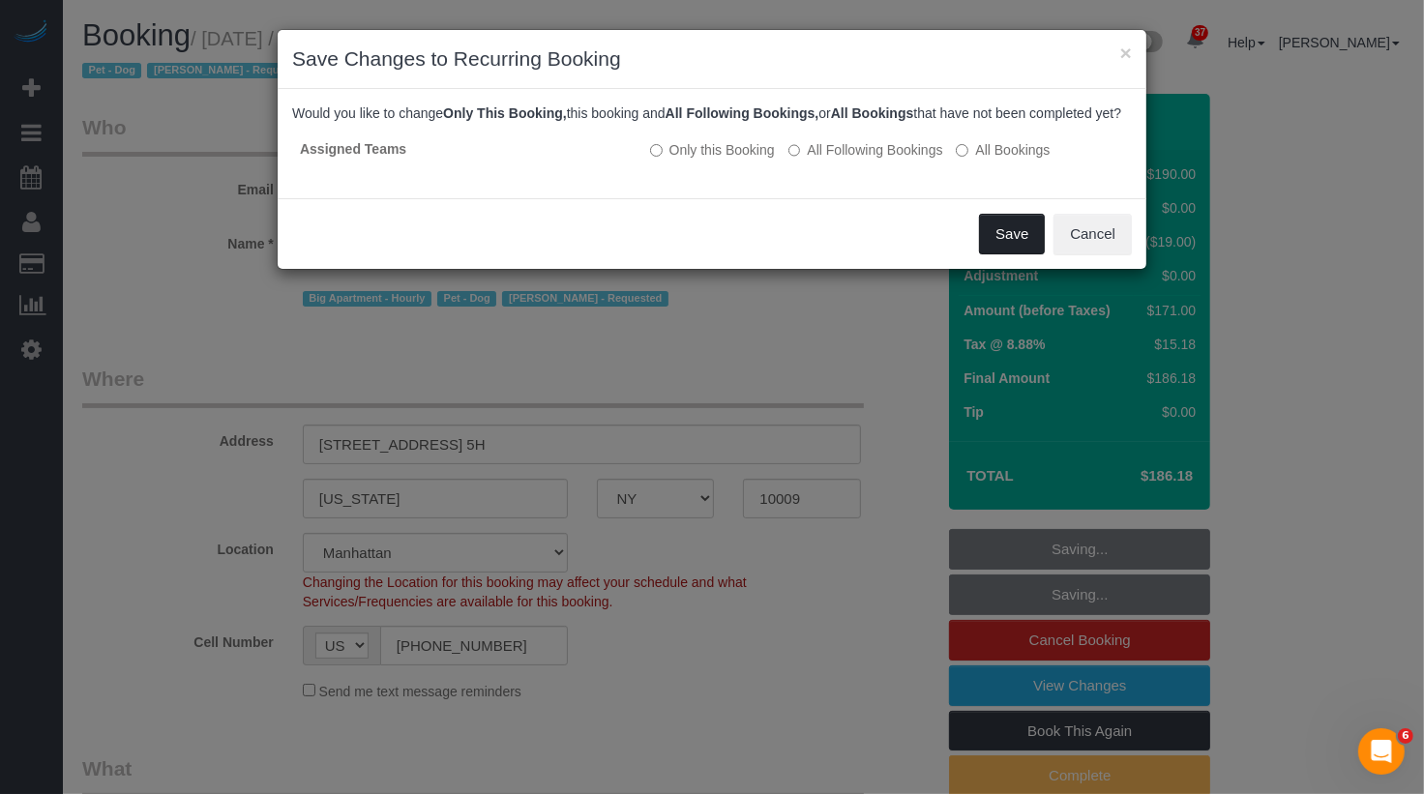
click at [1022, 254] on button "Save" at bounding box center [1012, 234] width 66 height 41
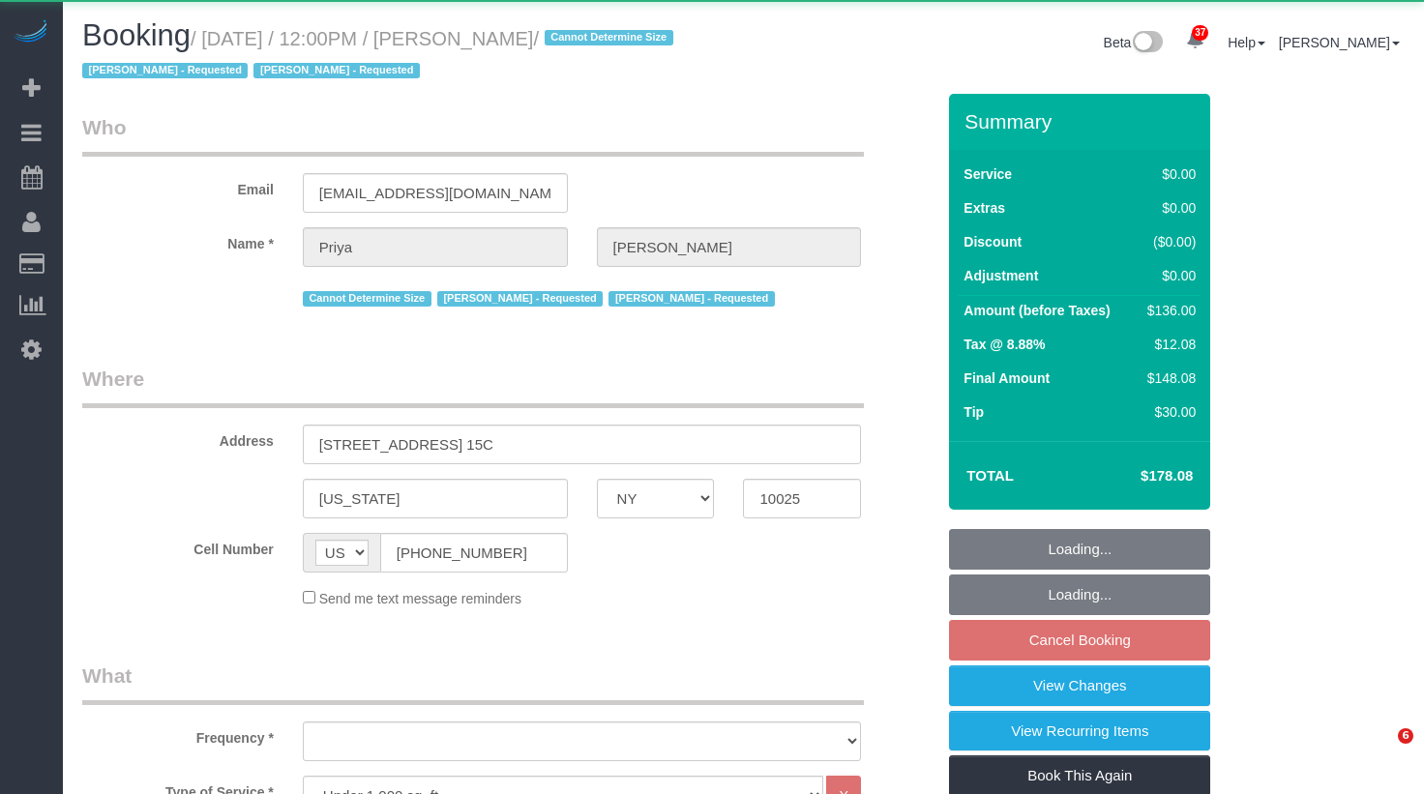
select select "NY"
select select "1"
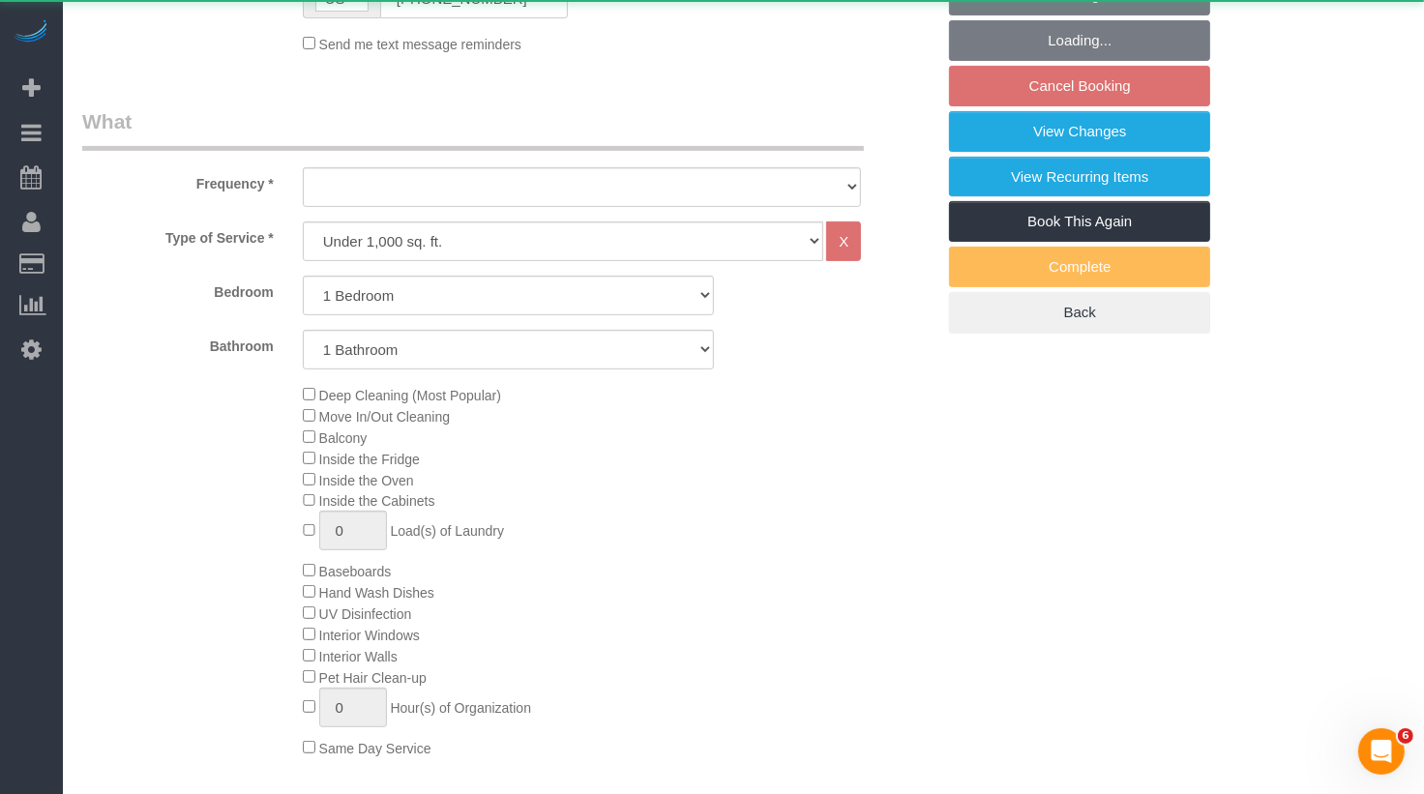
select select "object:1073"
select select "string:stripe-pm_1REs6u4VGloSiKo70lTggjRu"
select select "1"
select select "spot5"
select select "number:58"
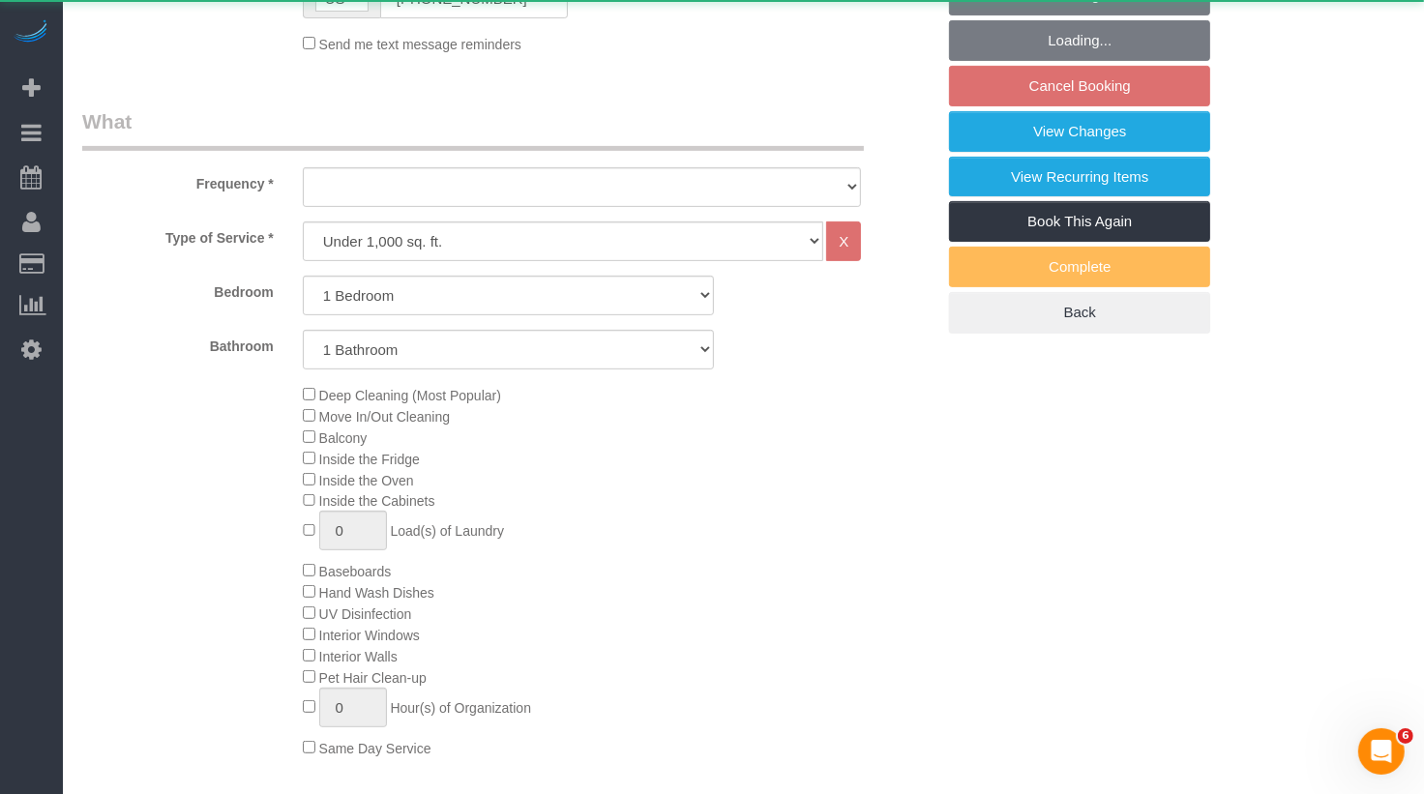
select select "number:73"
select select "number:15"
select select "number:5"
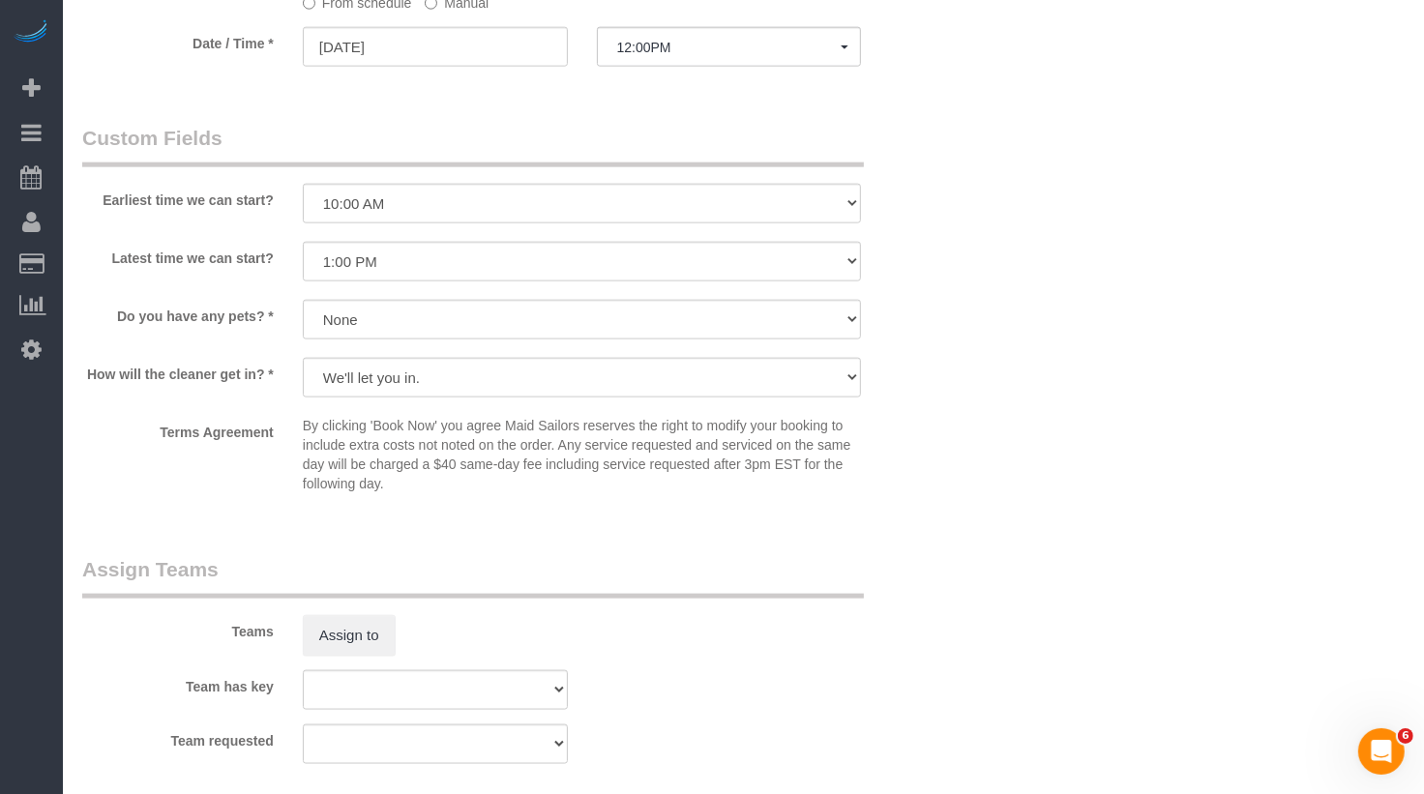
scroll to position [2141, 0]
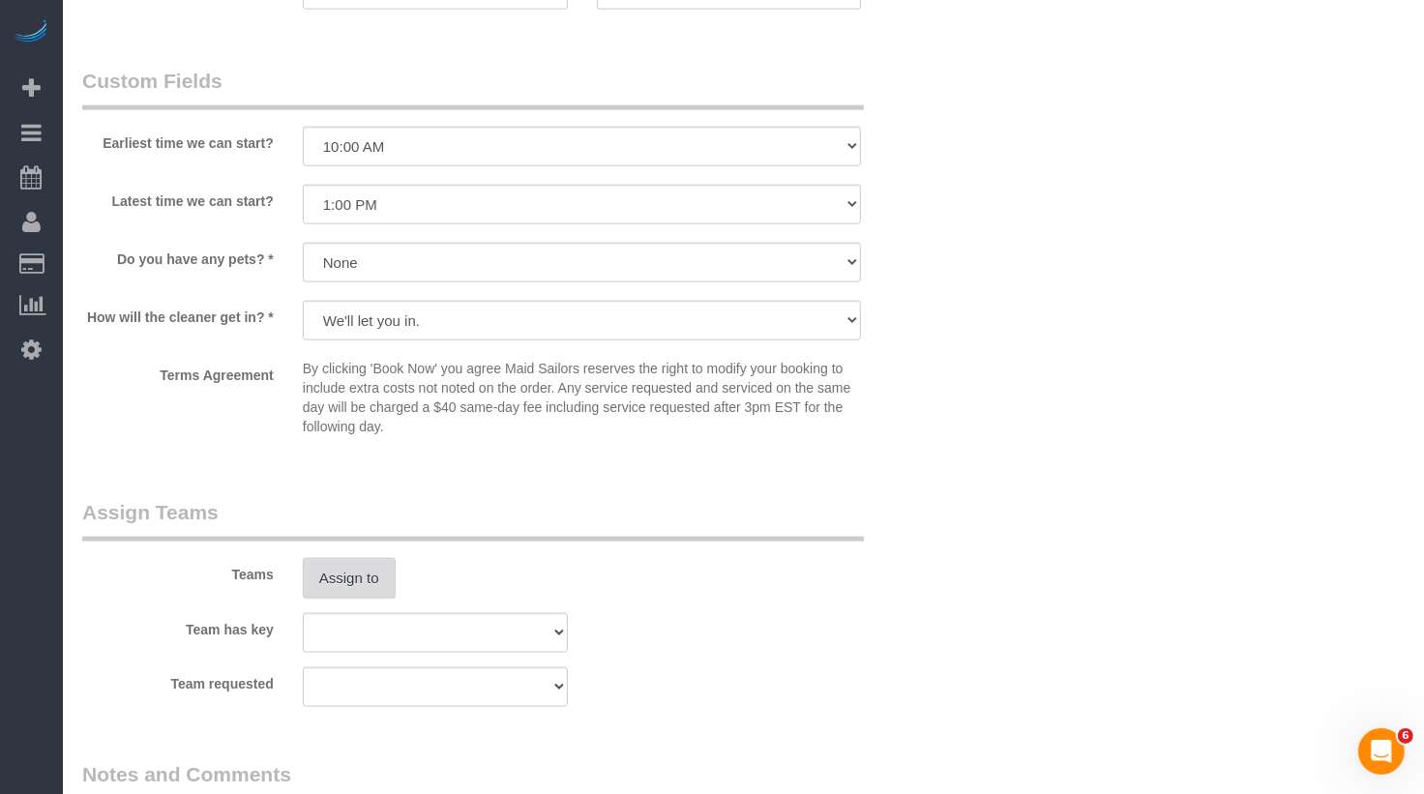
click at [344, 570] on button "Assign to" at bounding box center [349, 578] width 93 height 41
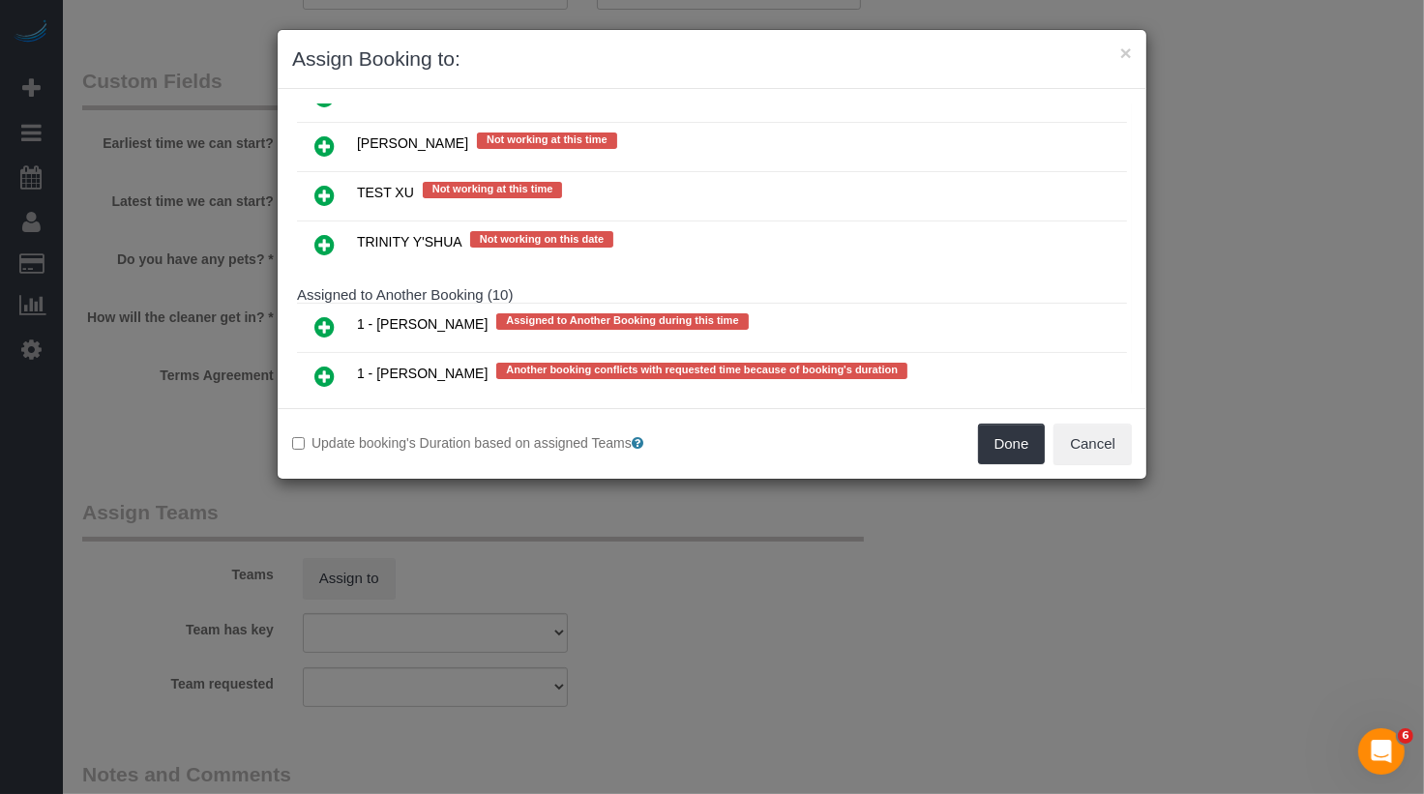
click at [310, 457] on link at bounding box center [324, 476] width 45 height 39
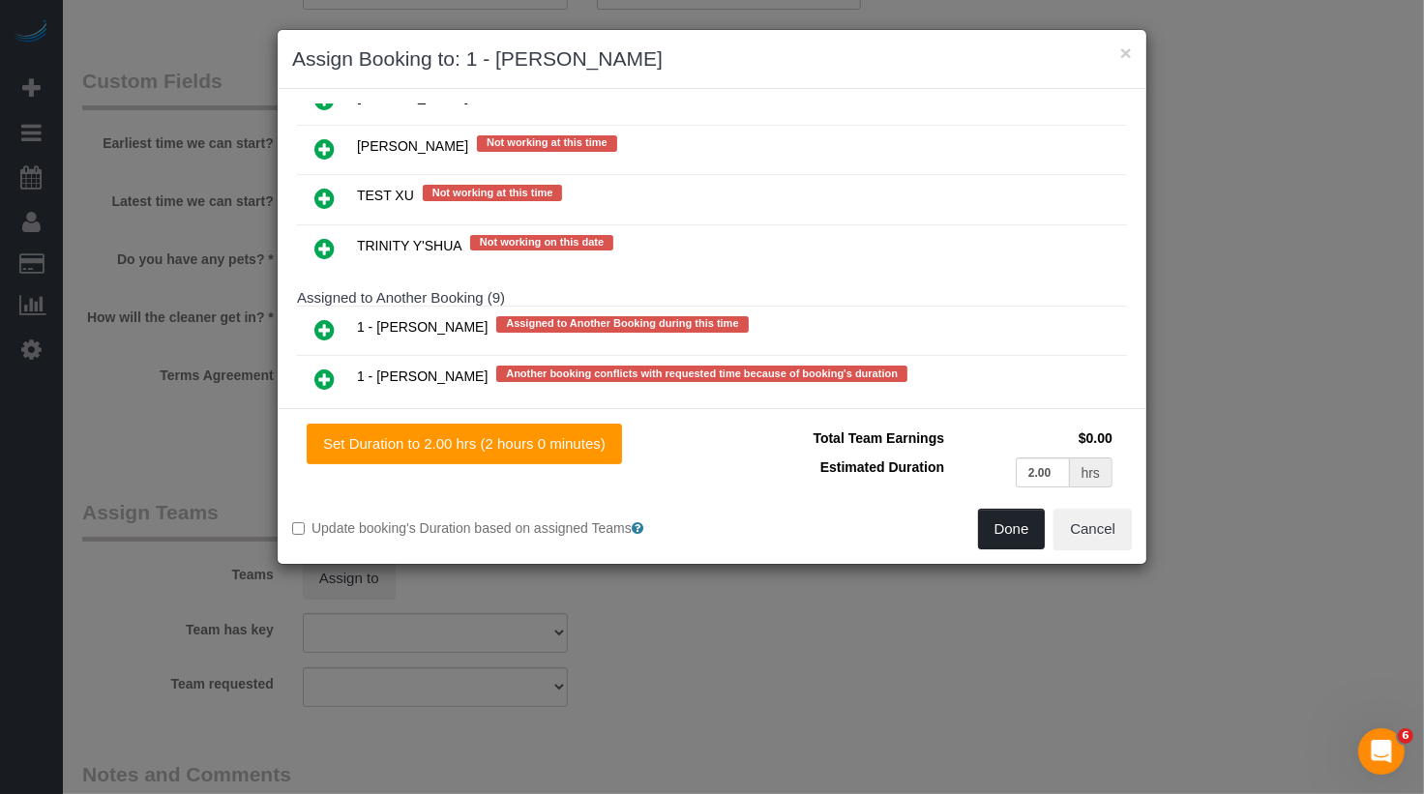
click at [1020, 521] on button "Done" at bounding box center [1012, 529] width 68 height 41
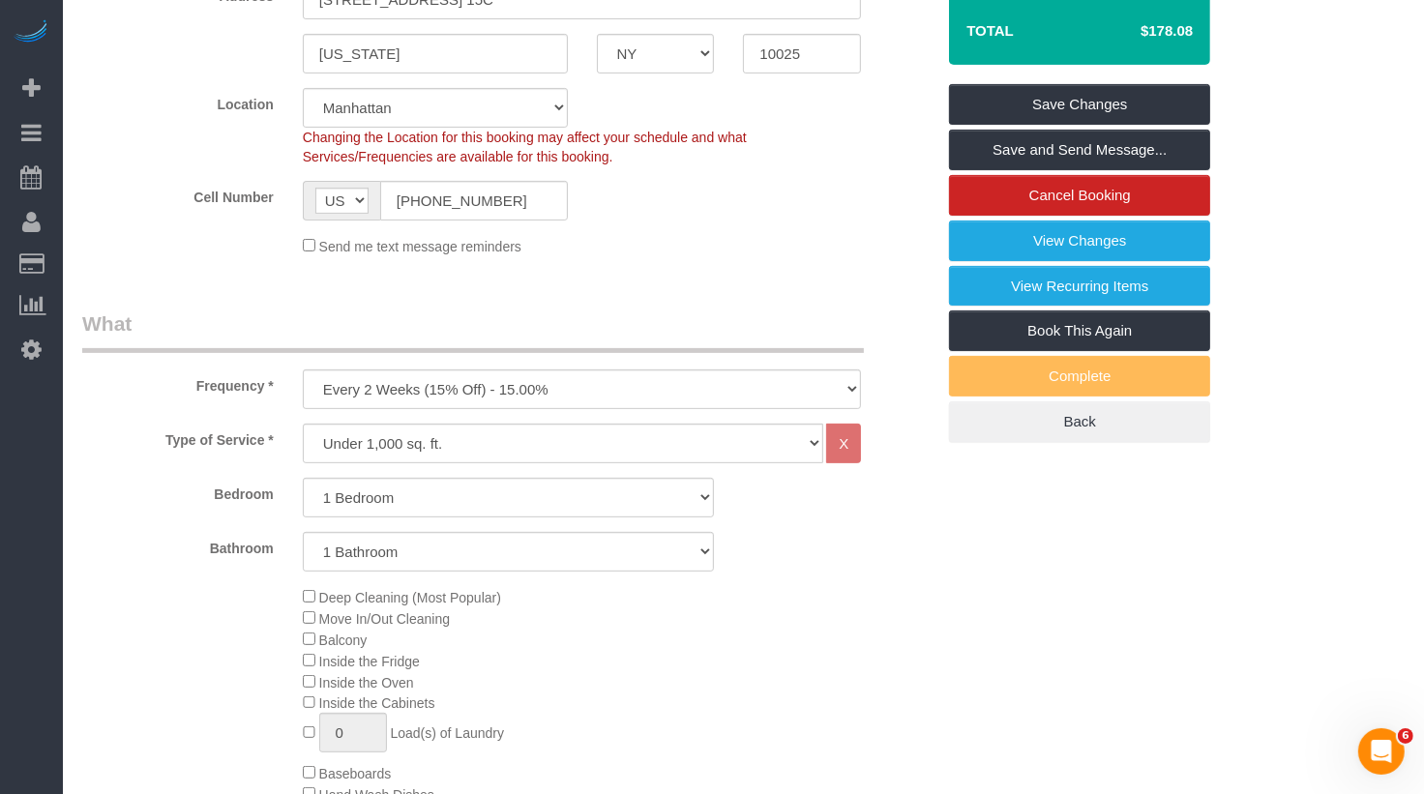
scroll to position [0, 0]
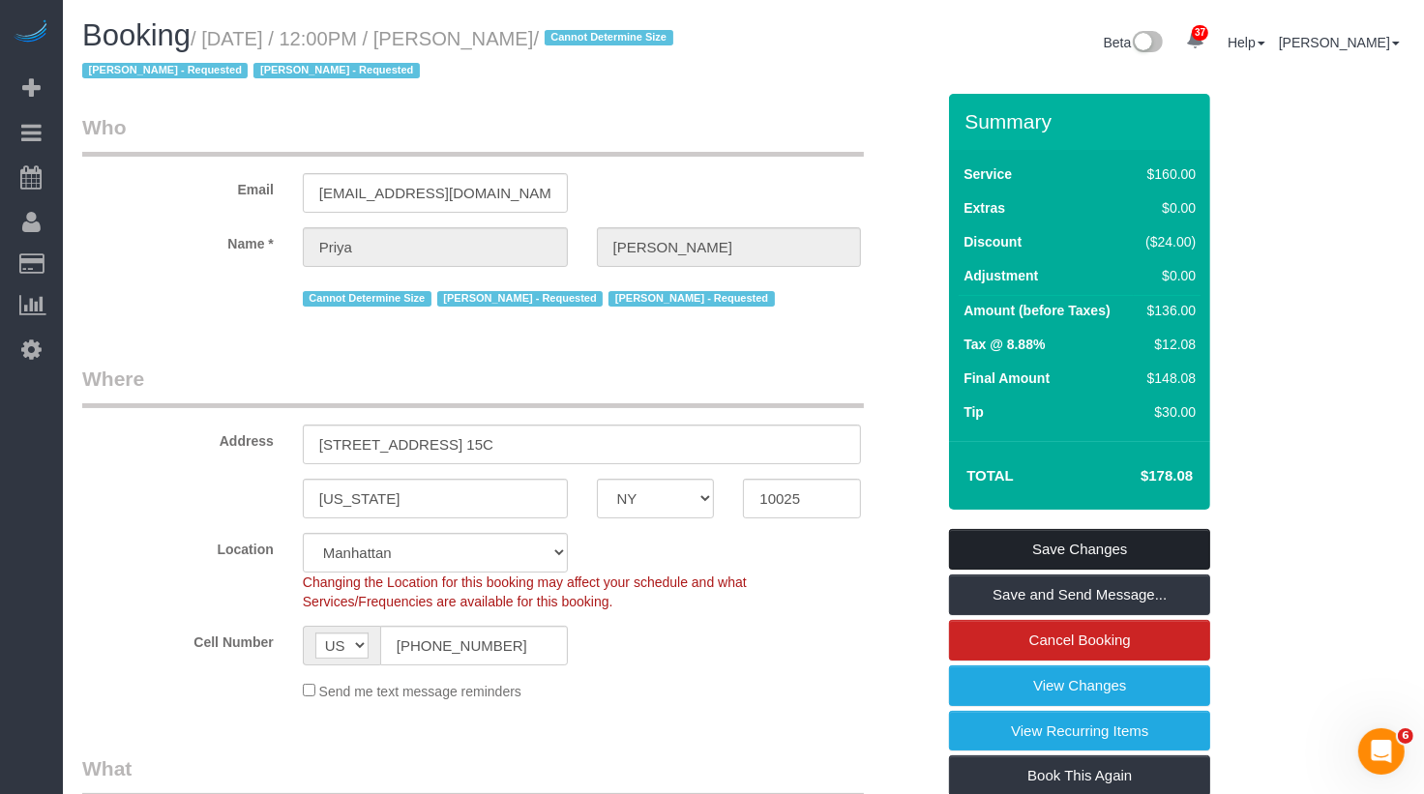
click at [1033, 551] on link "Save Changes" at bounding box center [1079, 549] width 261 height 41
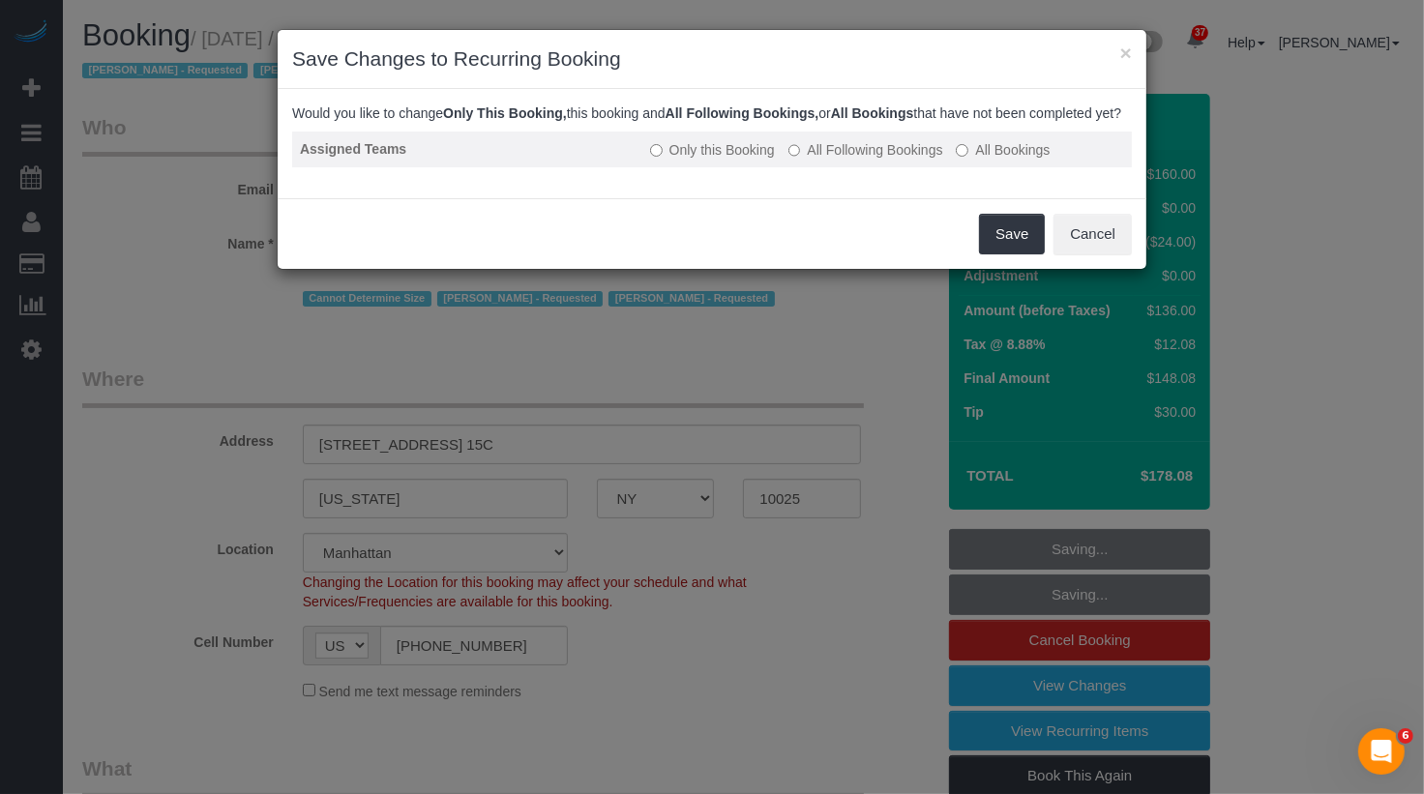
click at [880, 160] on label "All Following Bookings" at bounding box center [866, 149] width 155 height 19
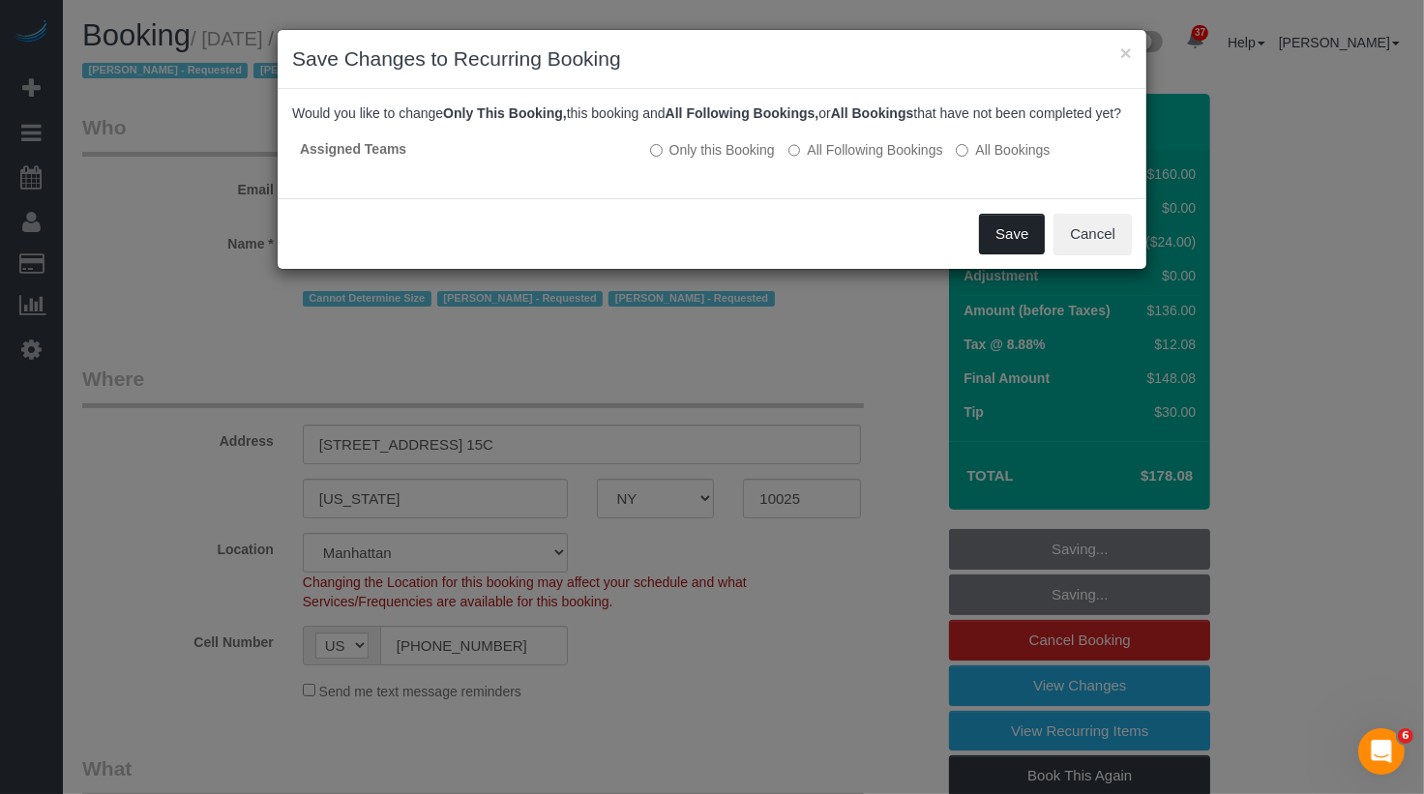
click at [1019, 254] on button "Save" at bounding box center [1012, 234] width 66 height 41
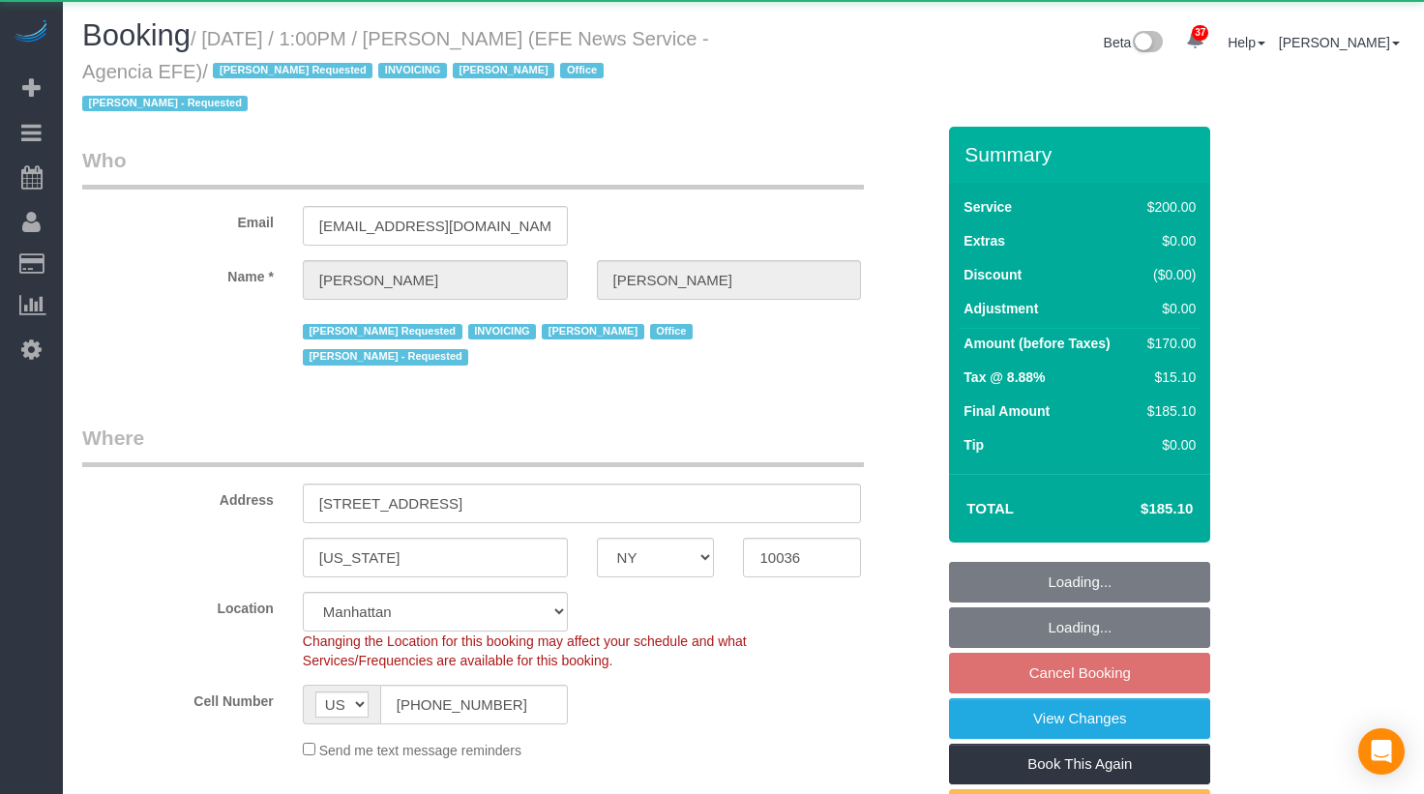
select select "NY"
select select "150"
select select "object:1060"
select select "34507"
select select "spot6"
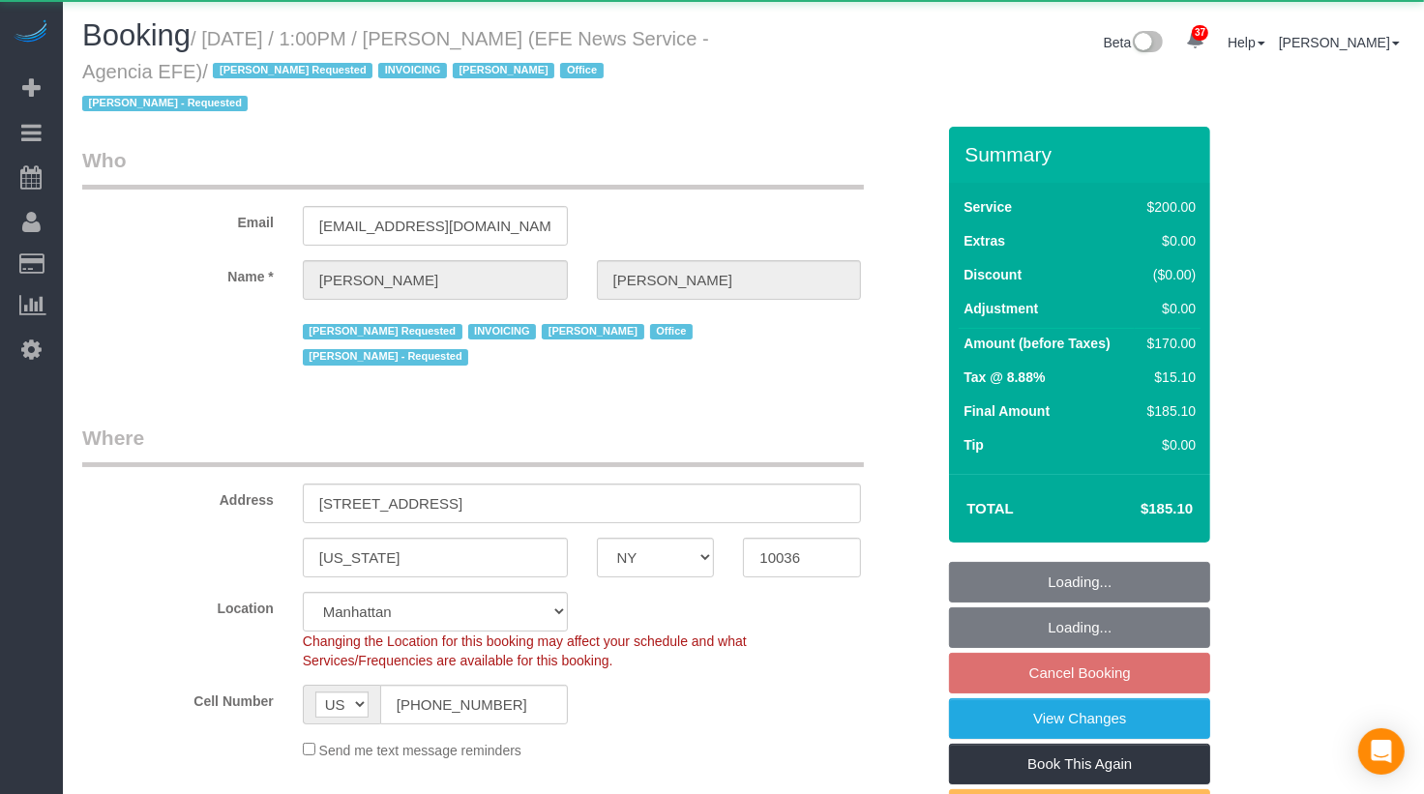
select select "number:89"
select select "number:90"
select select "number:15"
select select "number:7"
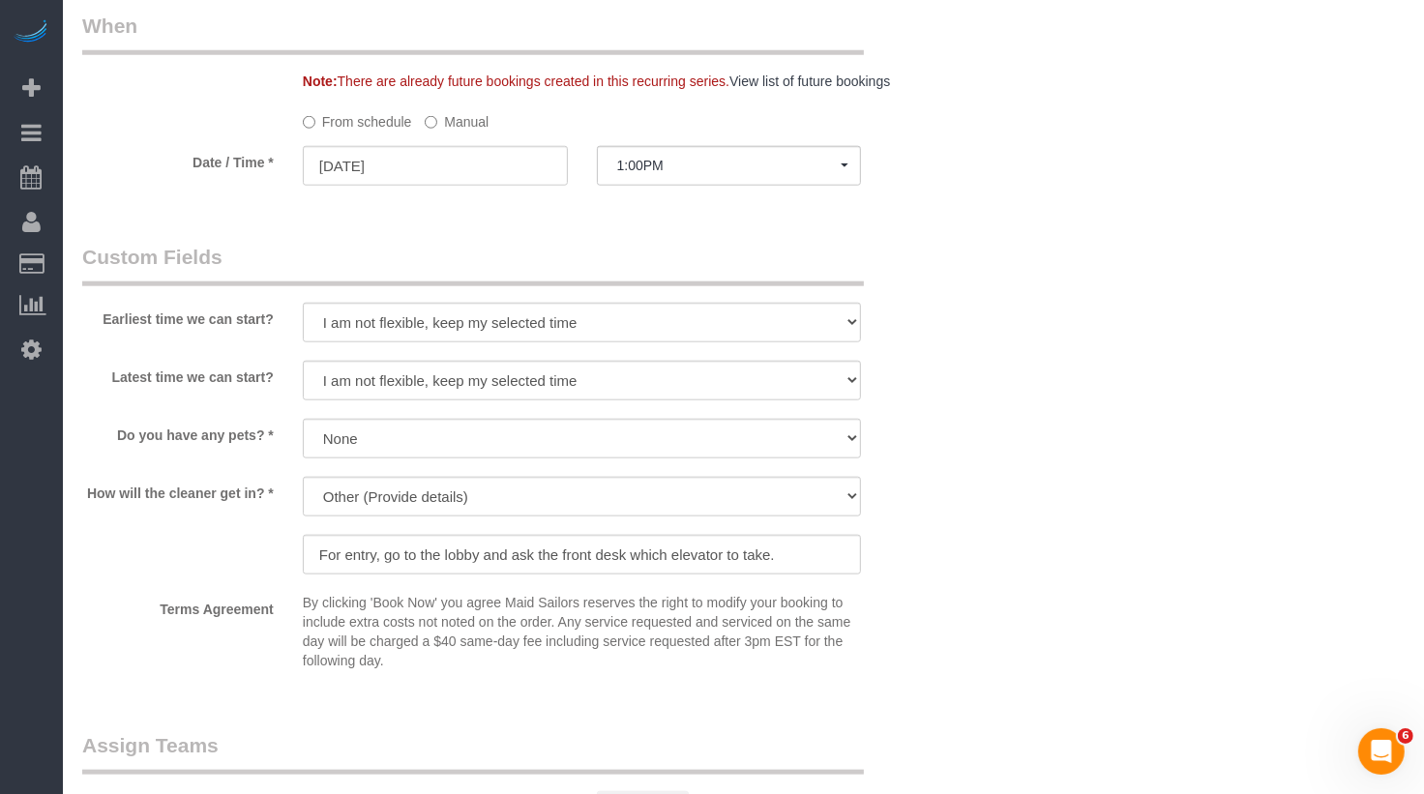
scroll to position [1715, 0]
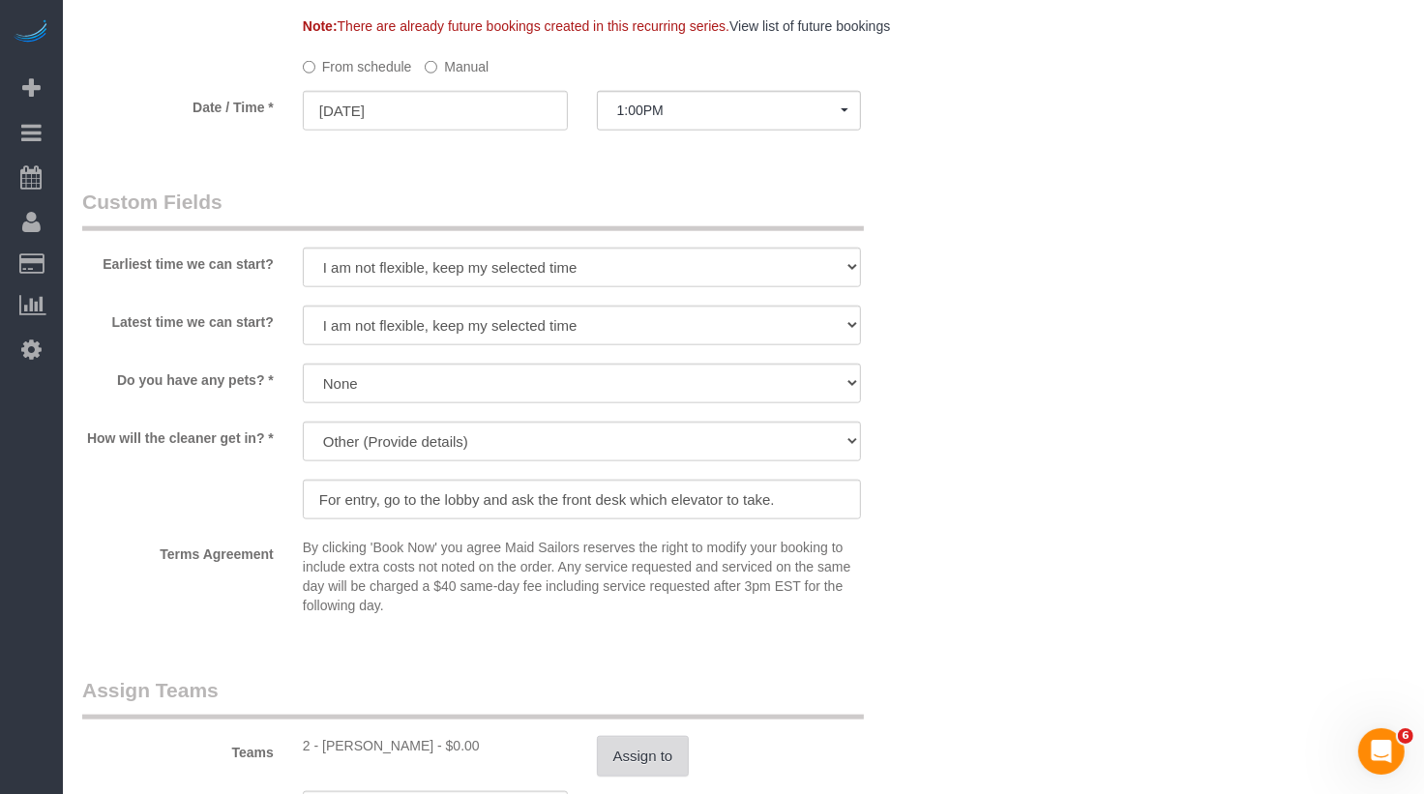
click at [649, 740] on button "Assign to" at bounding box center [643, 756] width 93 height 41
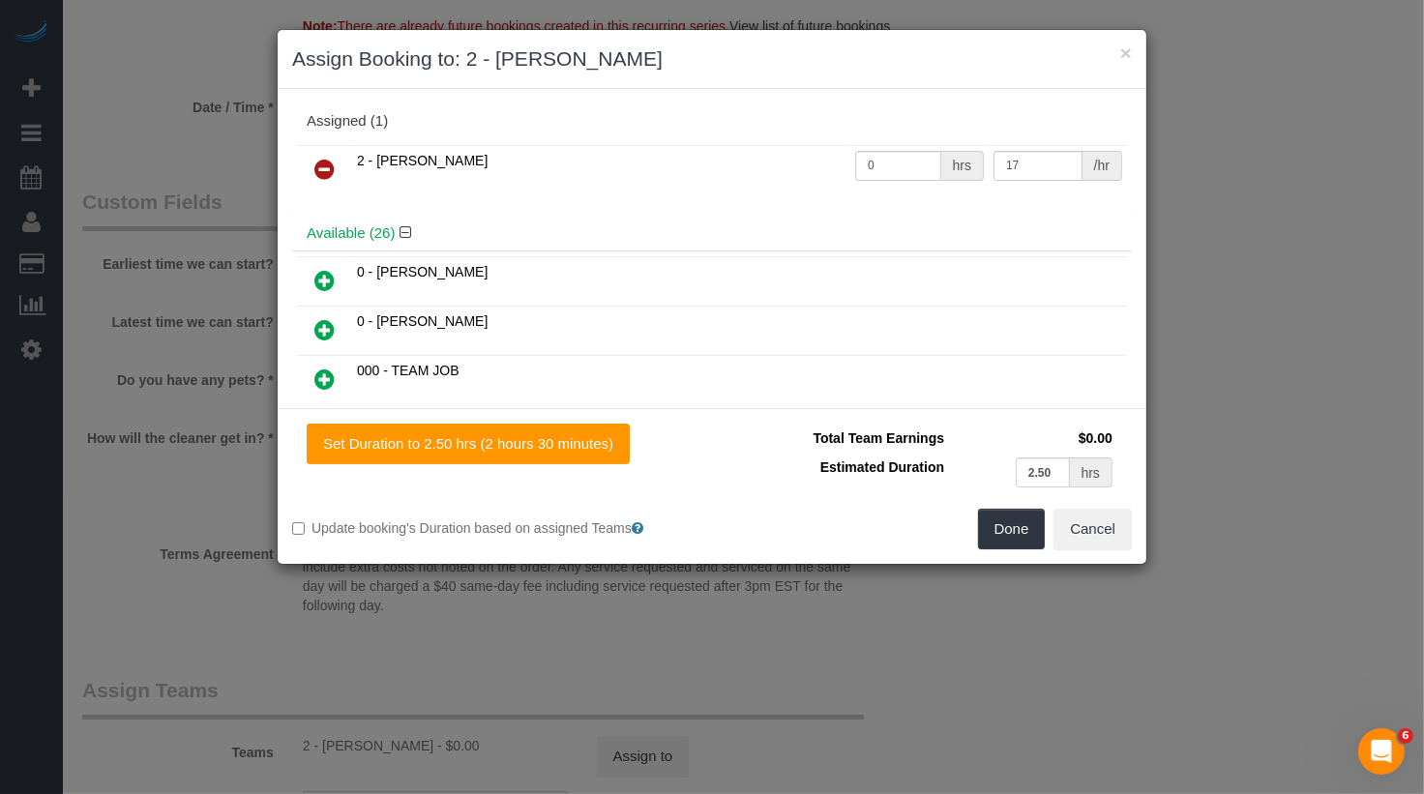
click at [325, 168] on icon at bounding box center [324, 169] width 20 height 23
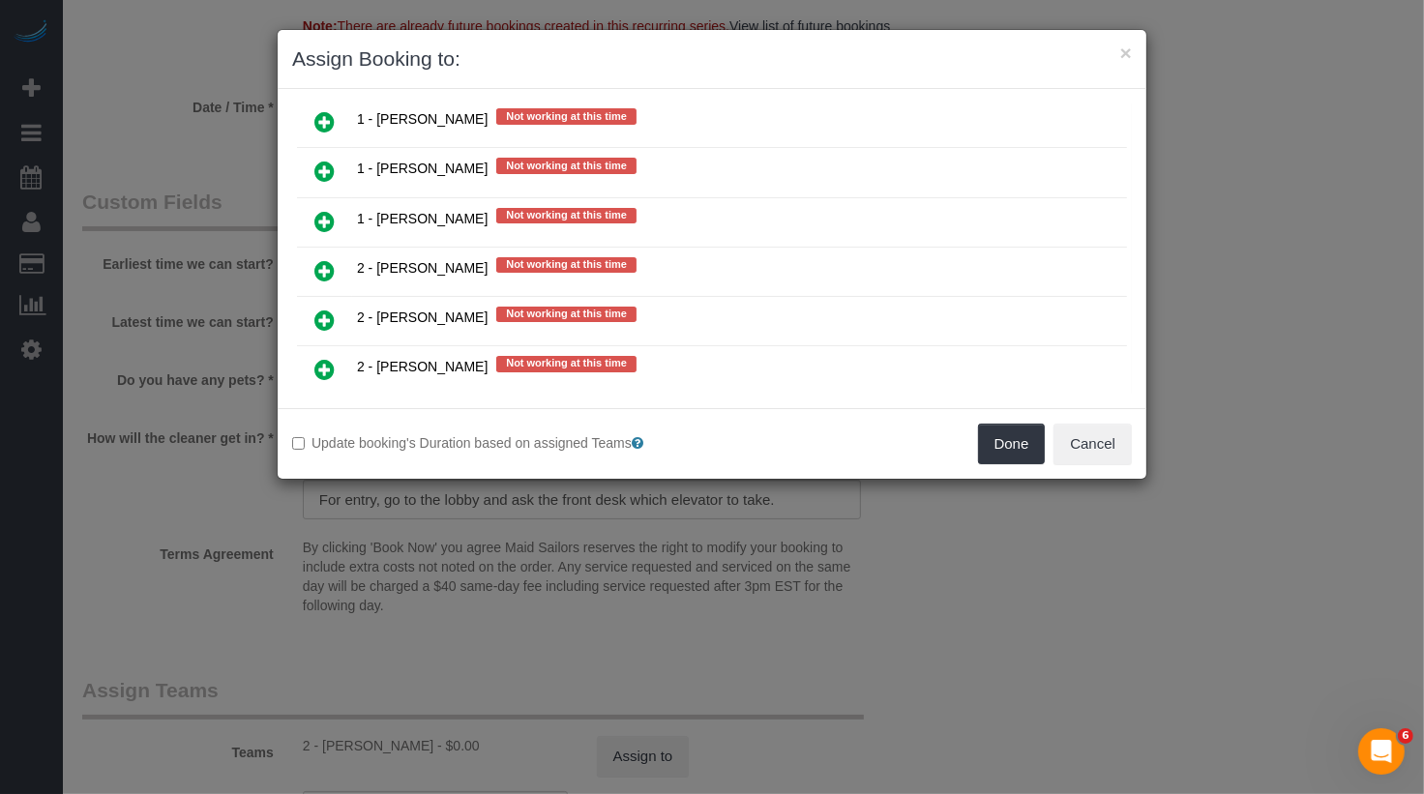
click at [326, 302] on link at bounding box center [324, 321] width 45 height 39
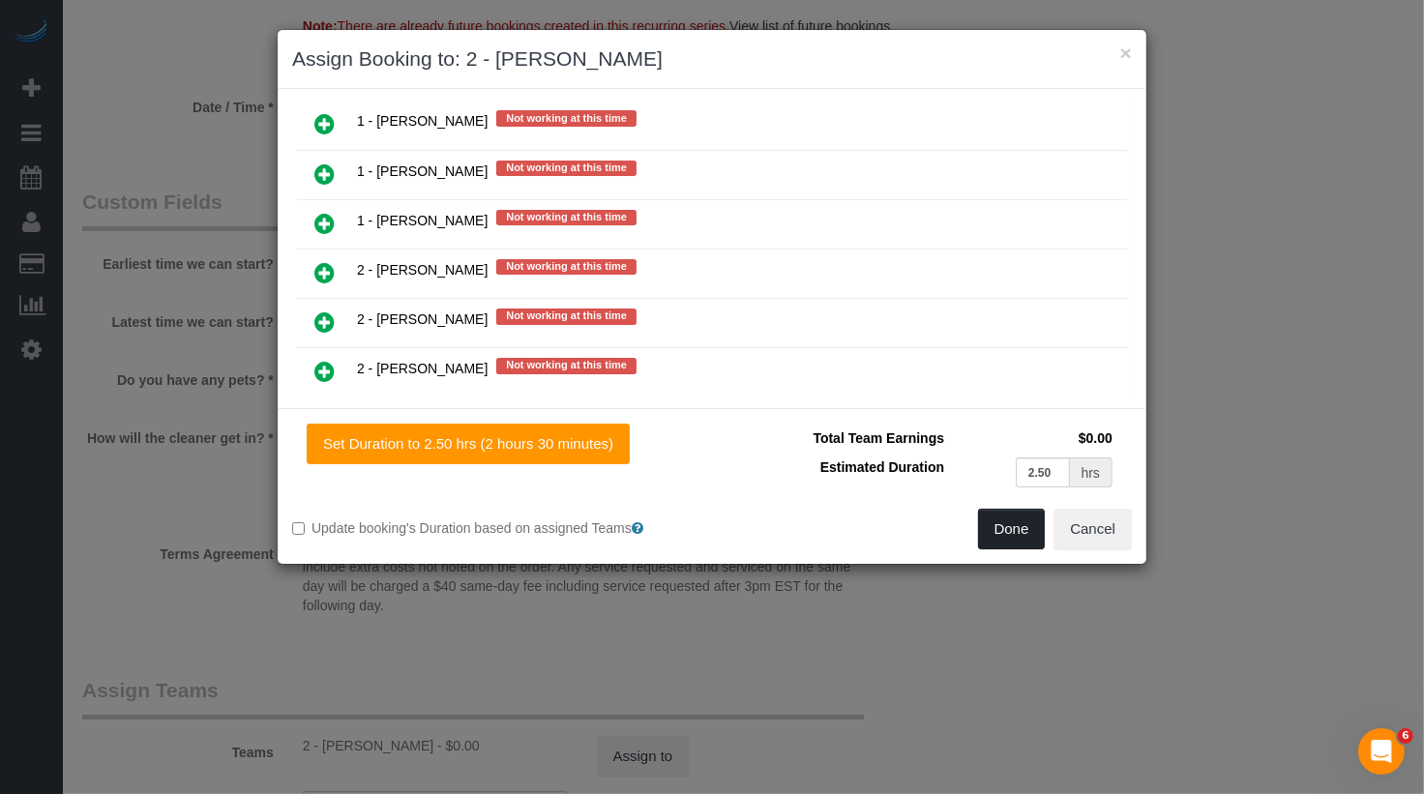
click at [1004, 521] on button "Done" at bounding box center [1012, 529] width 68 height 41
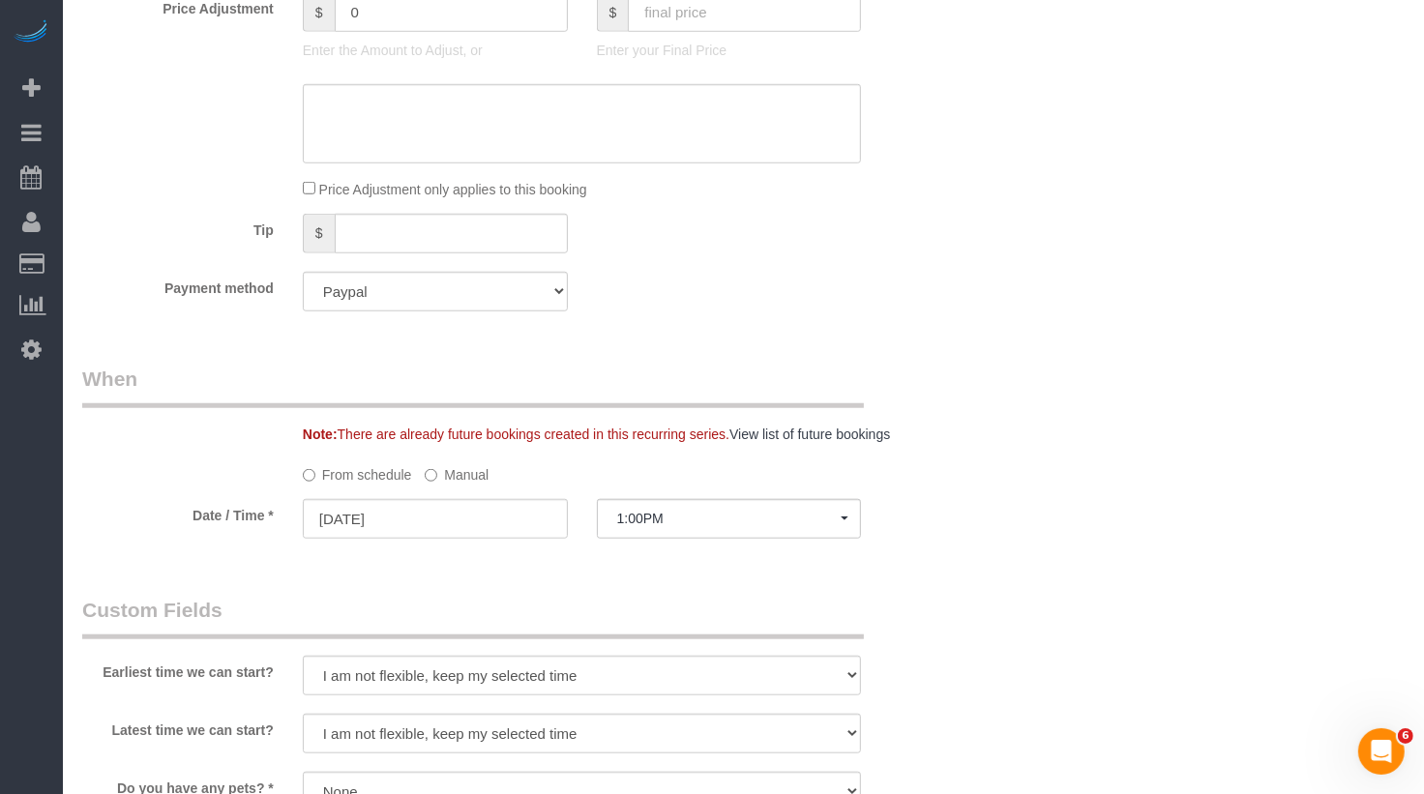
scroll to position [0, 0]
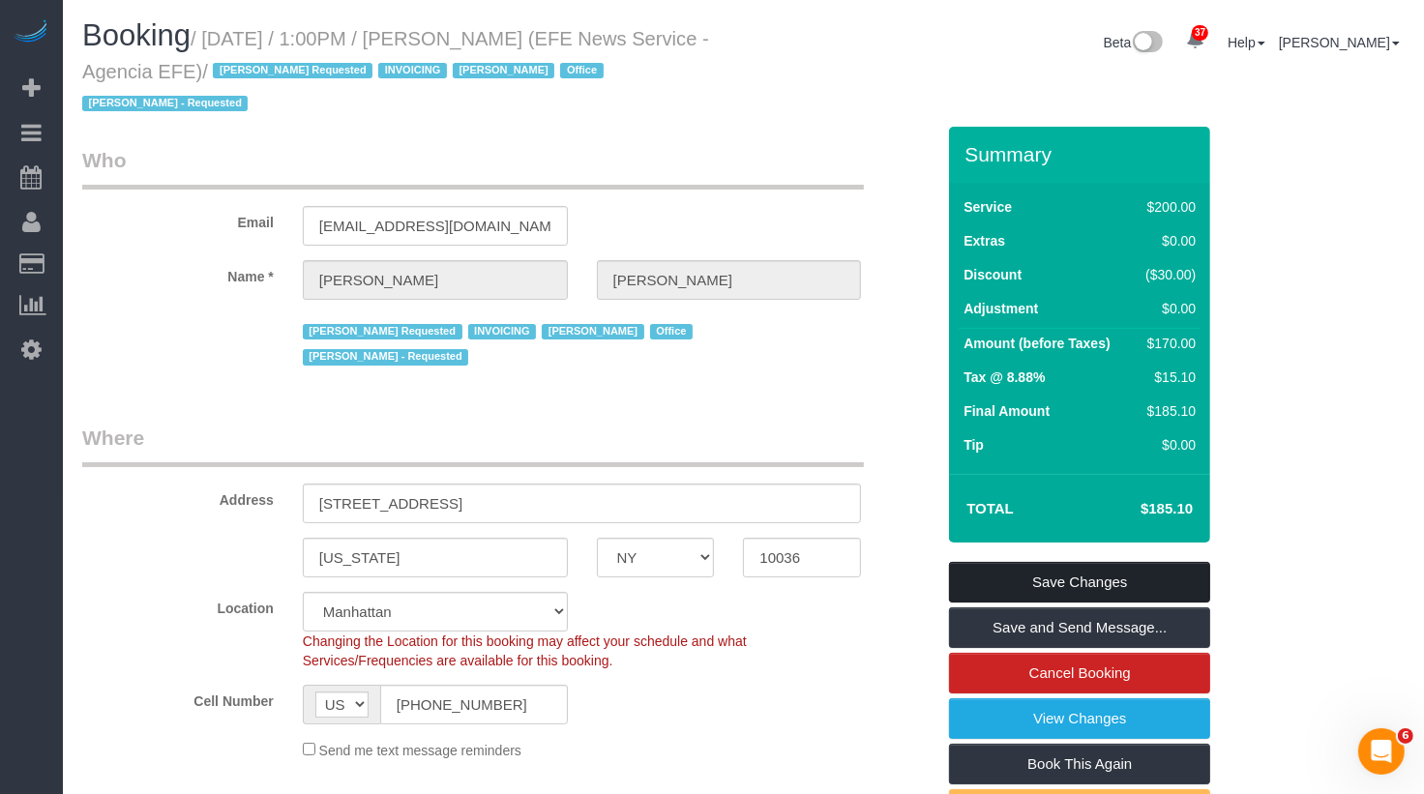
click at [1083, 578] on link "Save Changes" at bounding box center [1079, 582] width 261 height 41
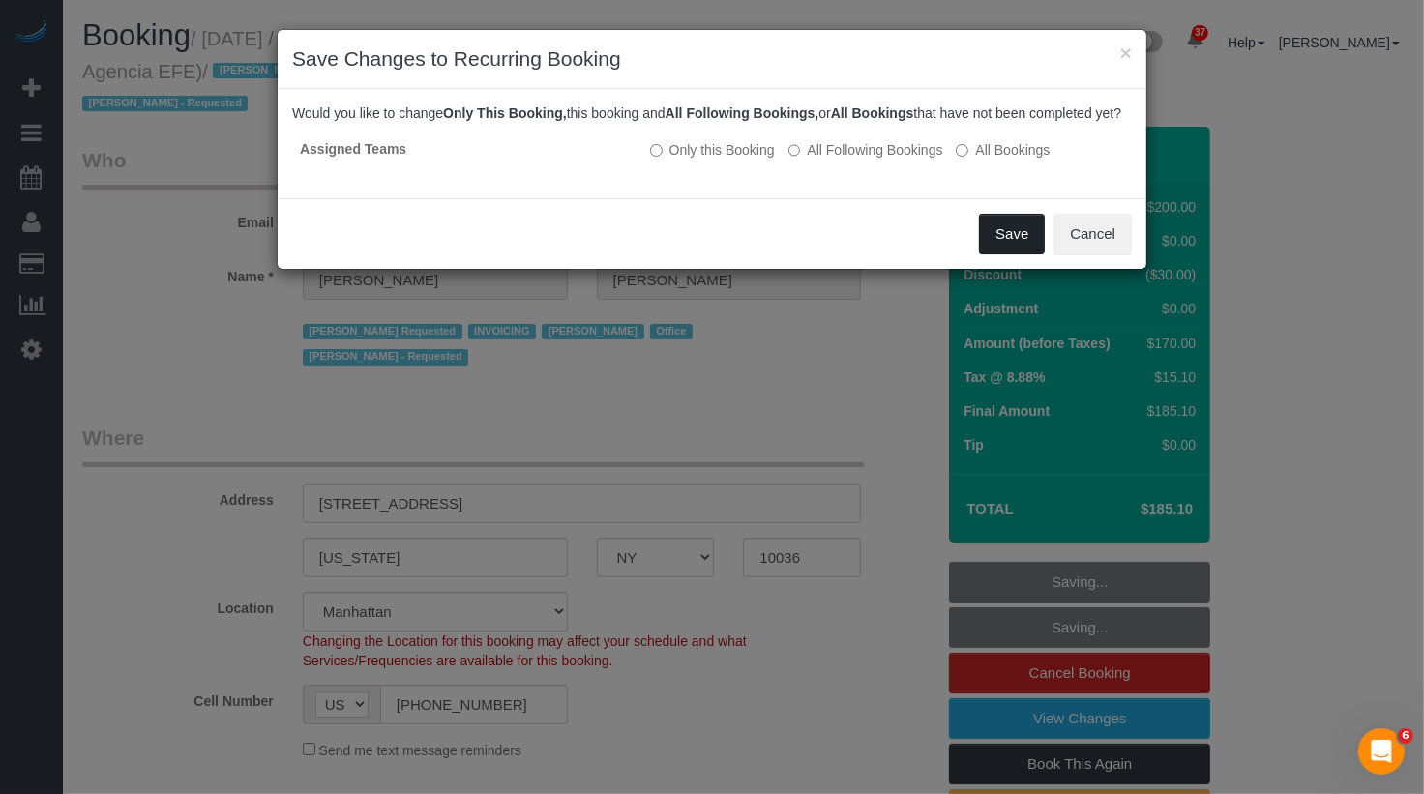
click at [984, 242] on button "Save" at bounding box center [1012, 234] width 66 height 41
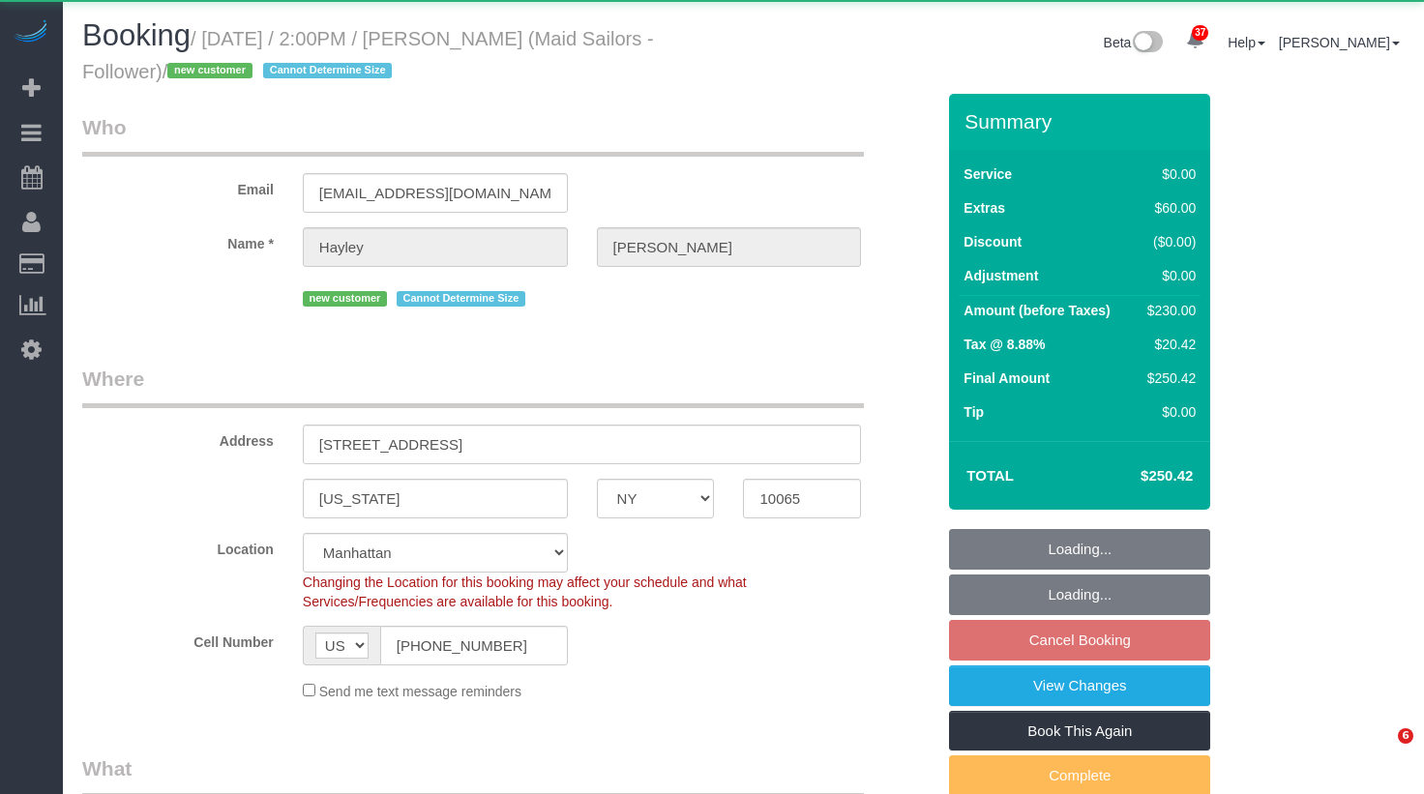
select select "NY"
select select "object:1072"
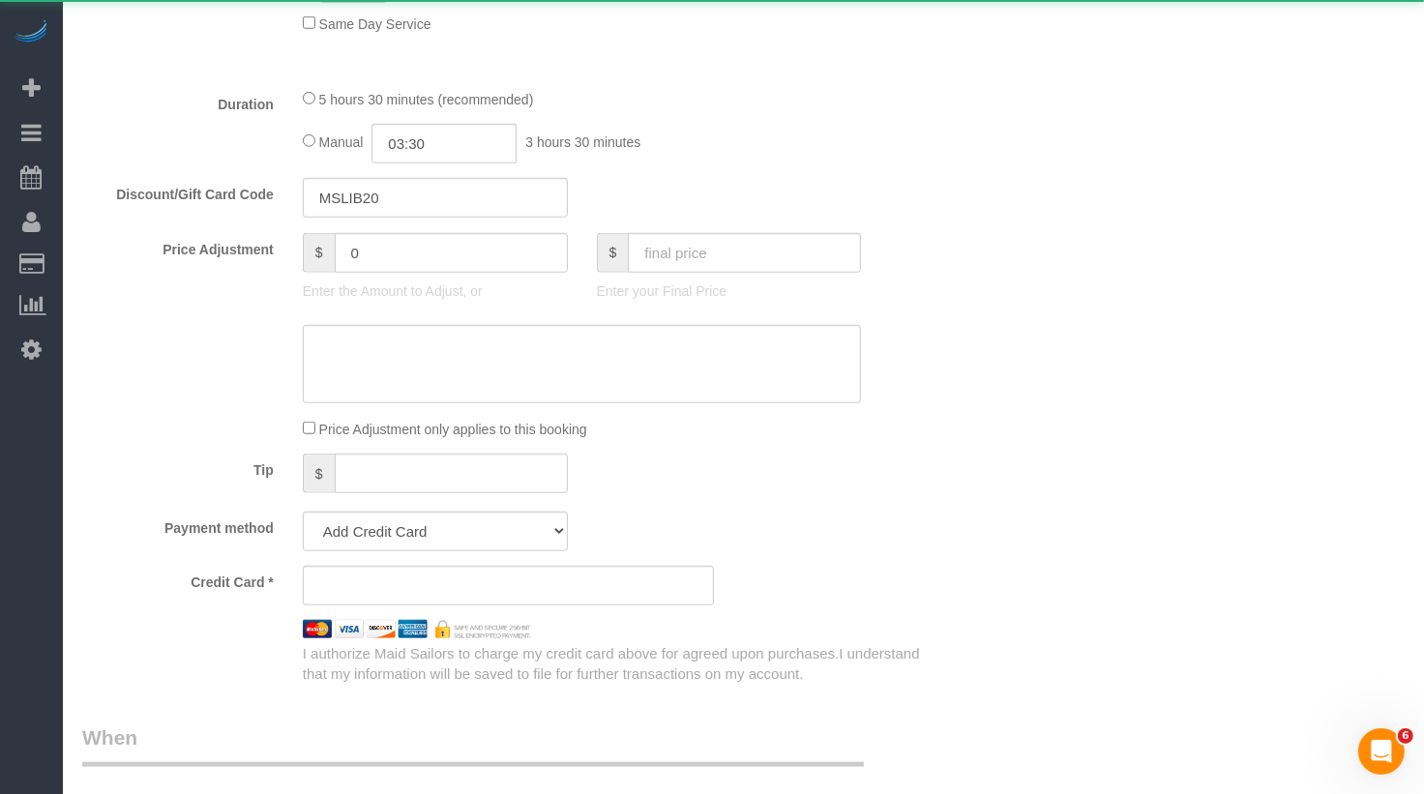
select select "string:stripe-pm_1SFyuF4VGloSiKo7ErDI01Io"
select select "2"
select select "spot7"
select select "number:89"
select select "number:90"
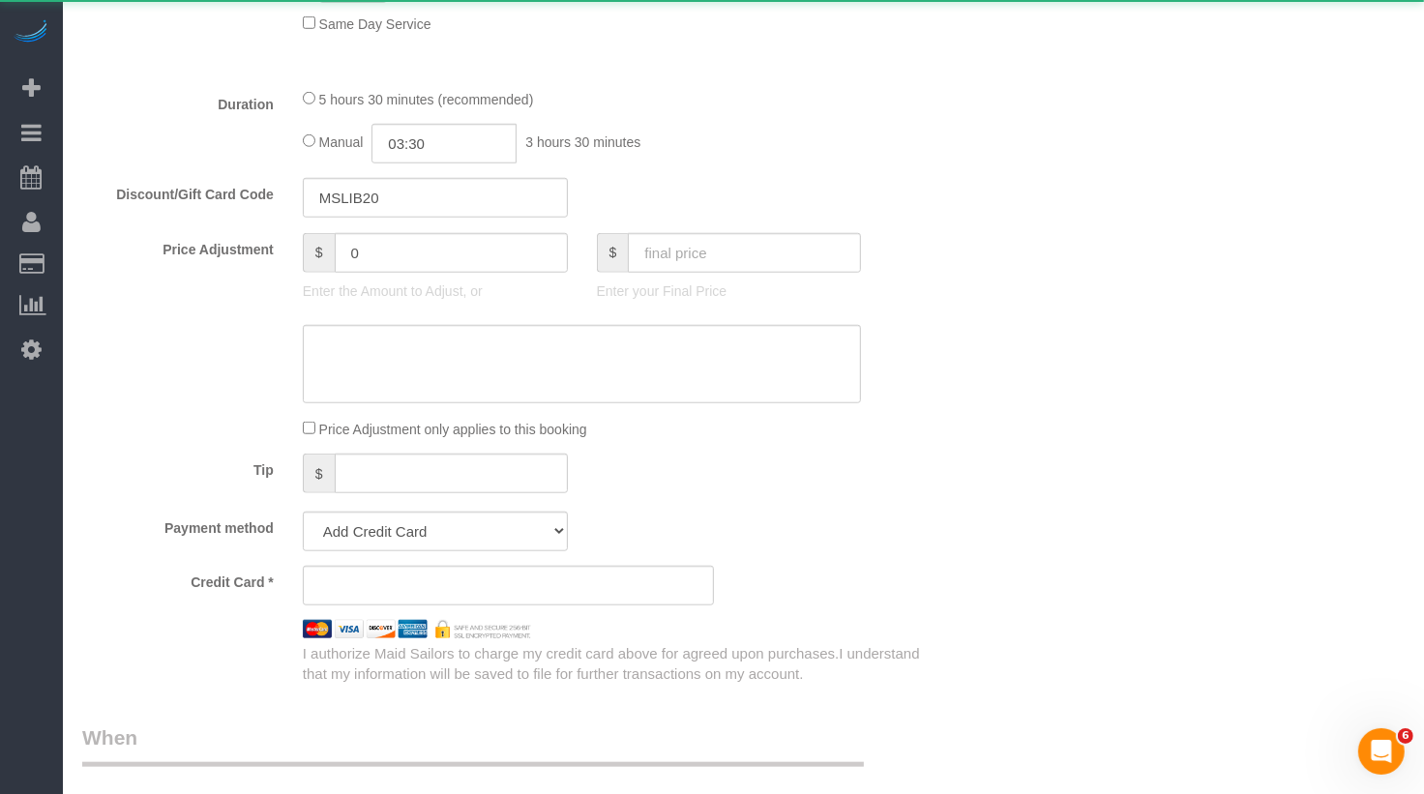
select select "number:15"
select select "number:5"
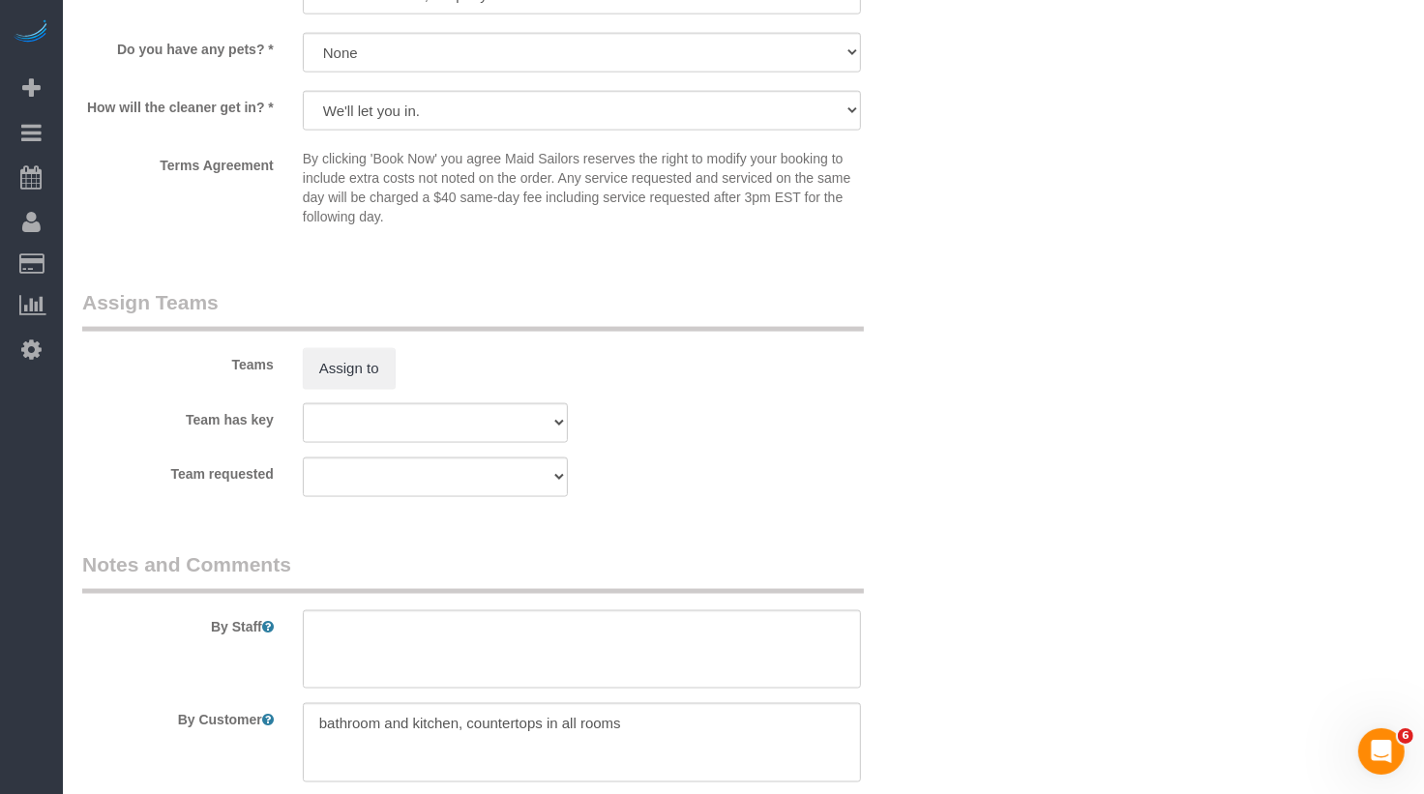
scroll to position [2253, 0]
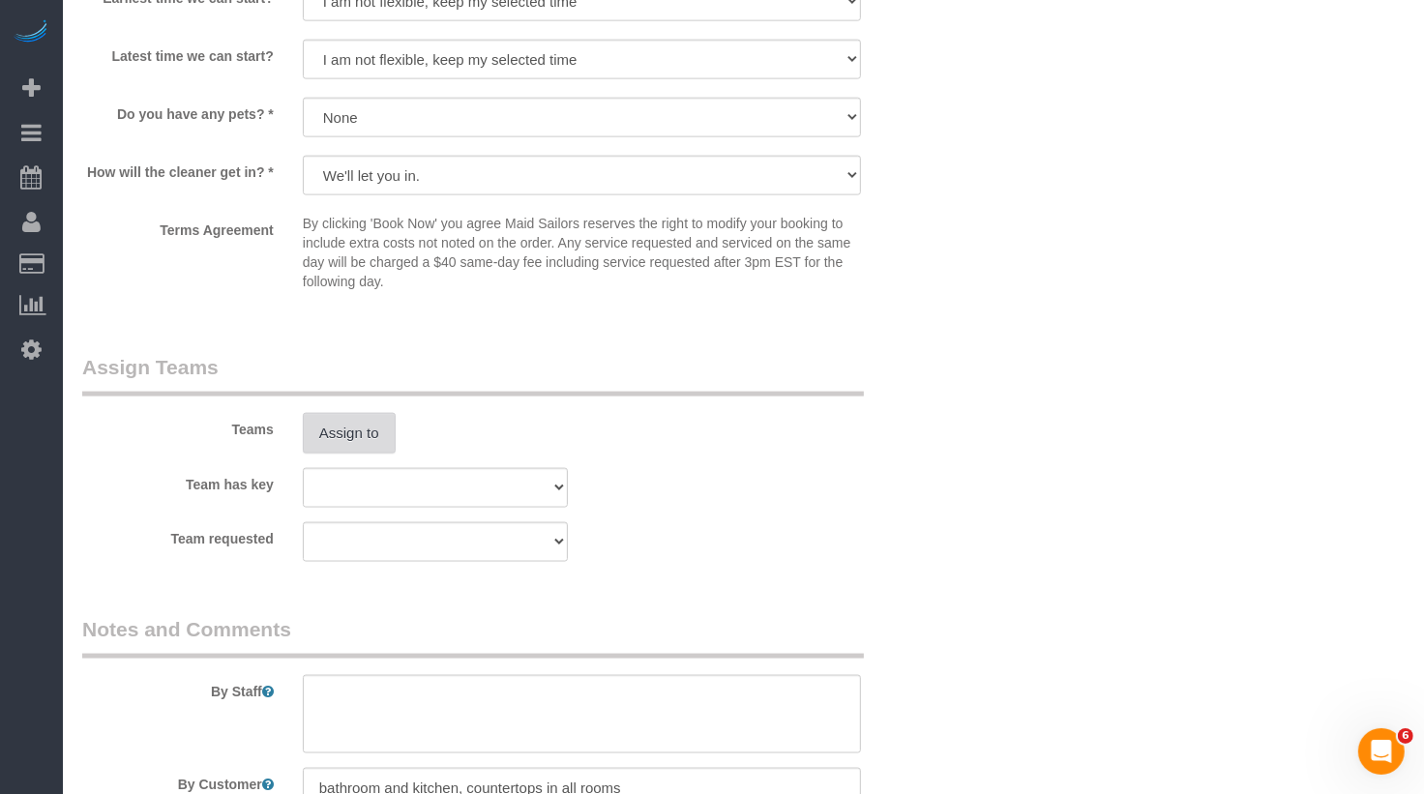
click at [362, 444] on button "Assign to" at bounding box center [349, 433] width 93 height 41
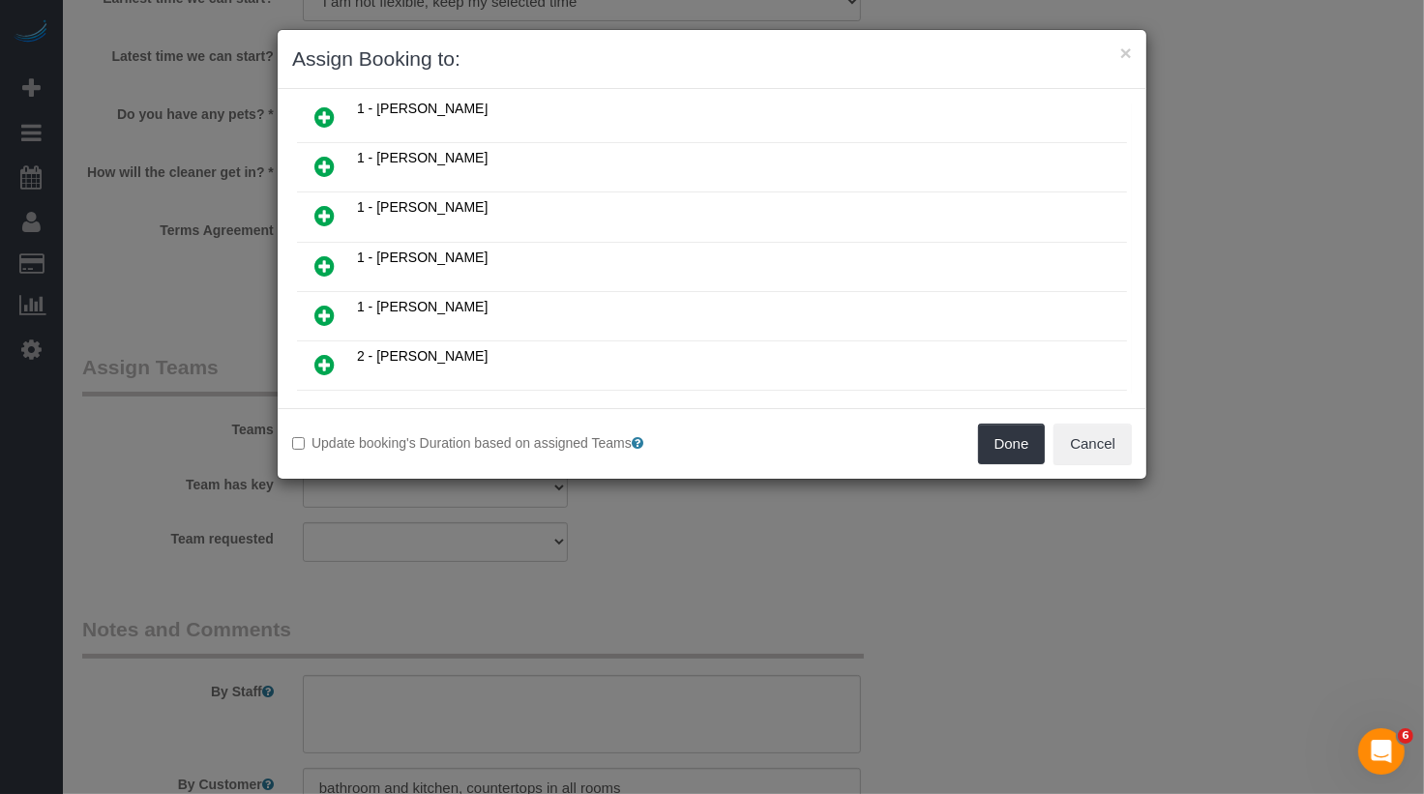
scroll to position [514, 0]
click at [323, 203] on icon at bounding box center [324, 214] width 20 height 23
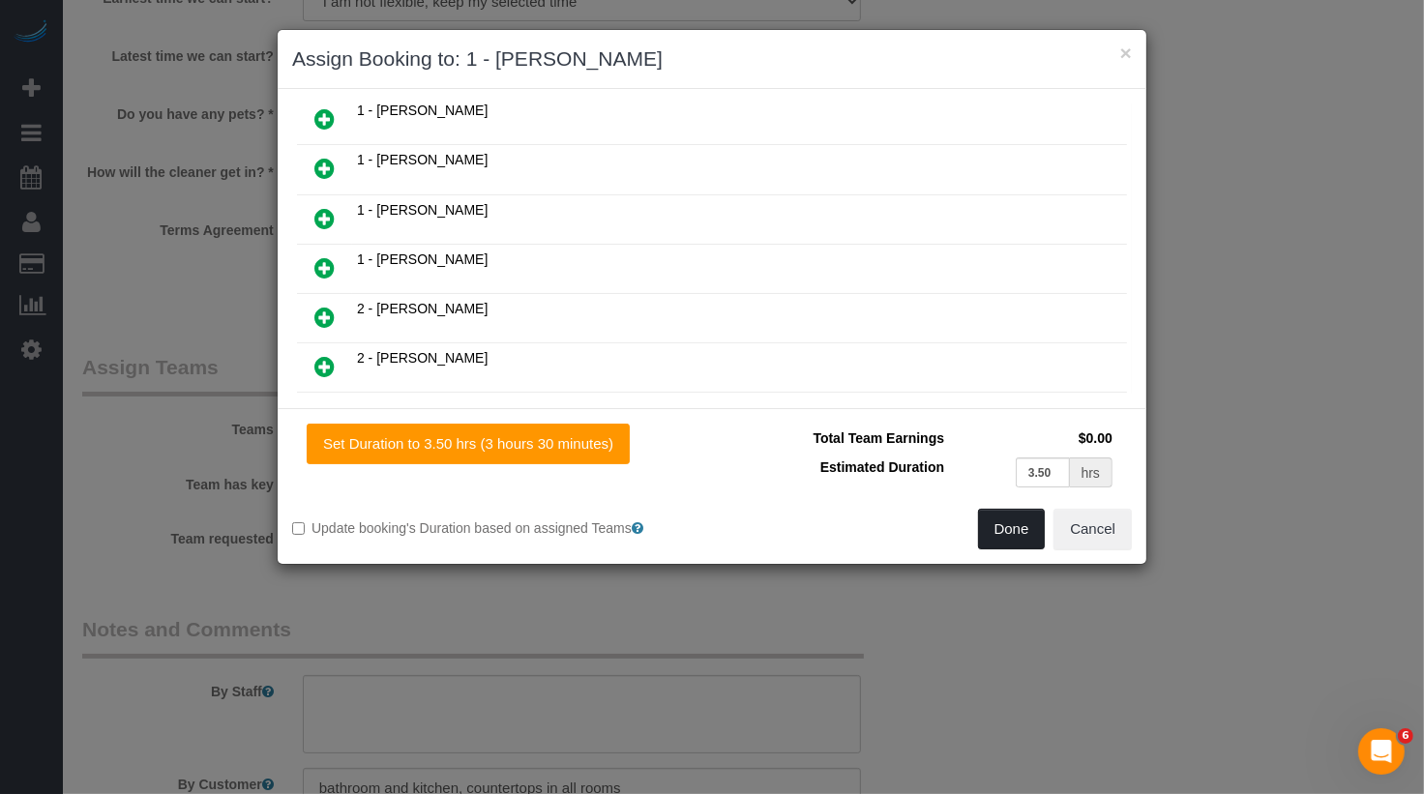
click at [999, 523] on button "Done" at bounding box center [1012, 529] width 68 height 41
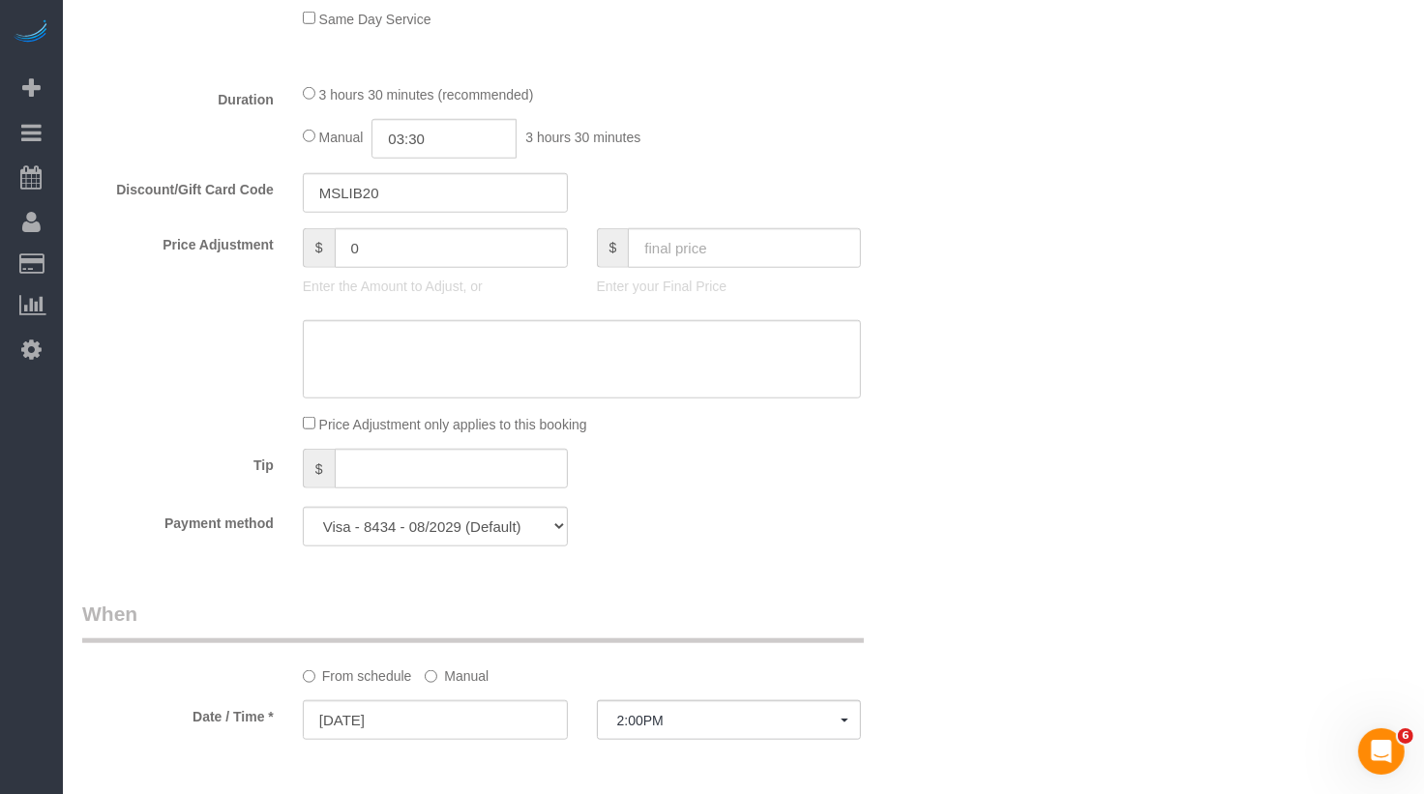
scroll to position [0, 0]
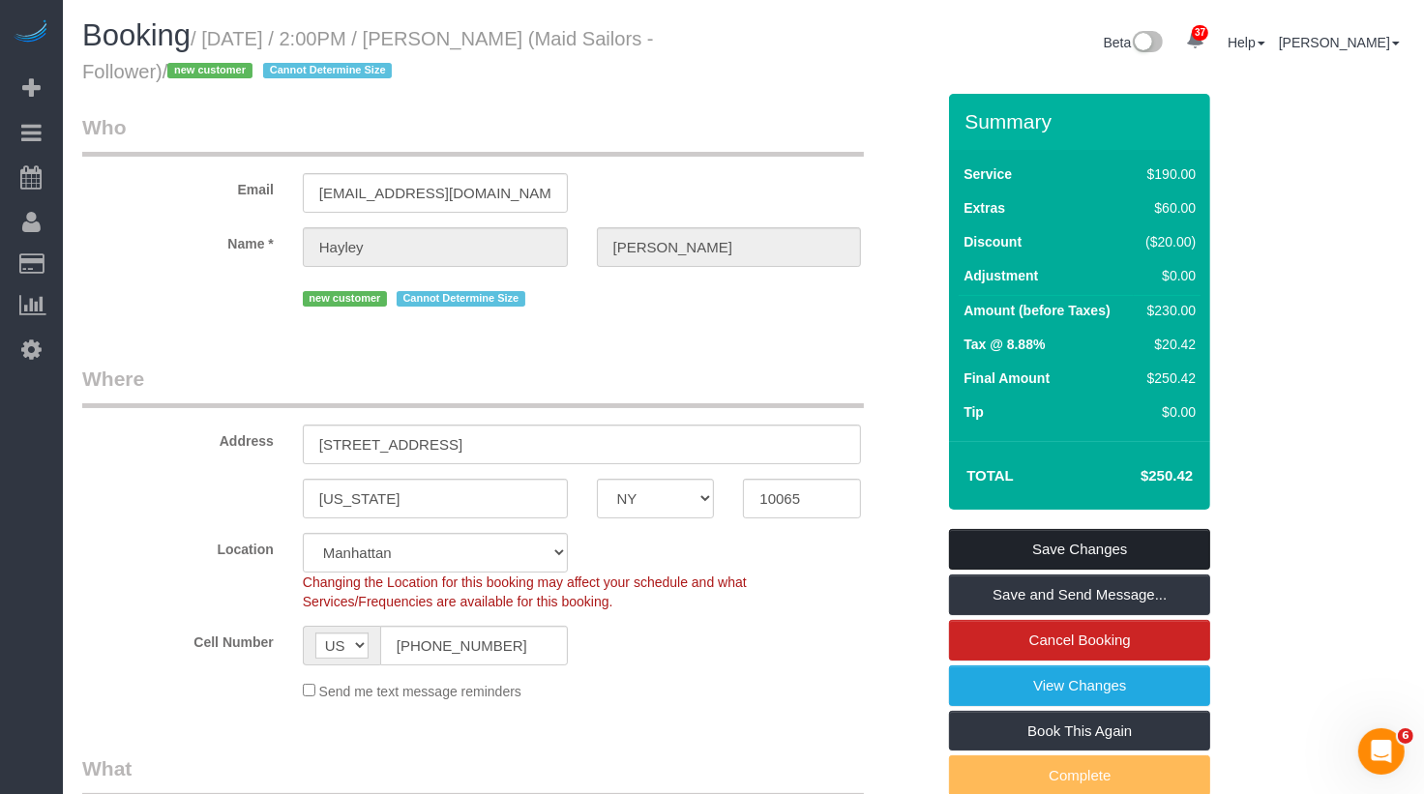
click at [1053, 555] on link "Save Changes" at bounding box center [1079, 549] width 261 height 41
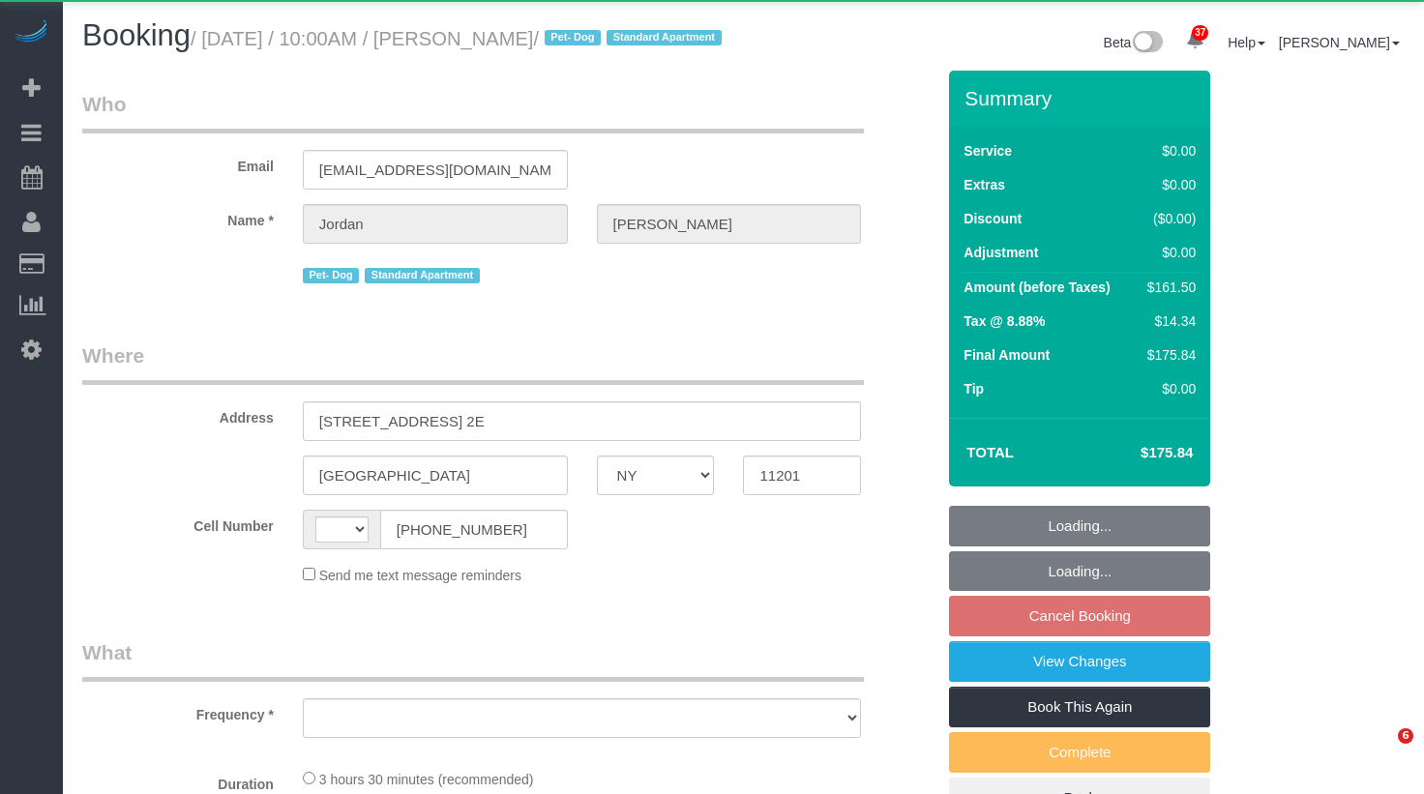
select select "NY"
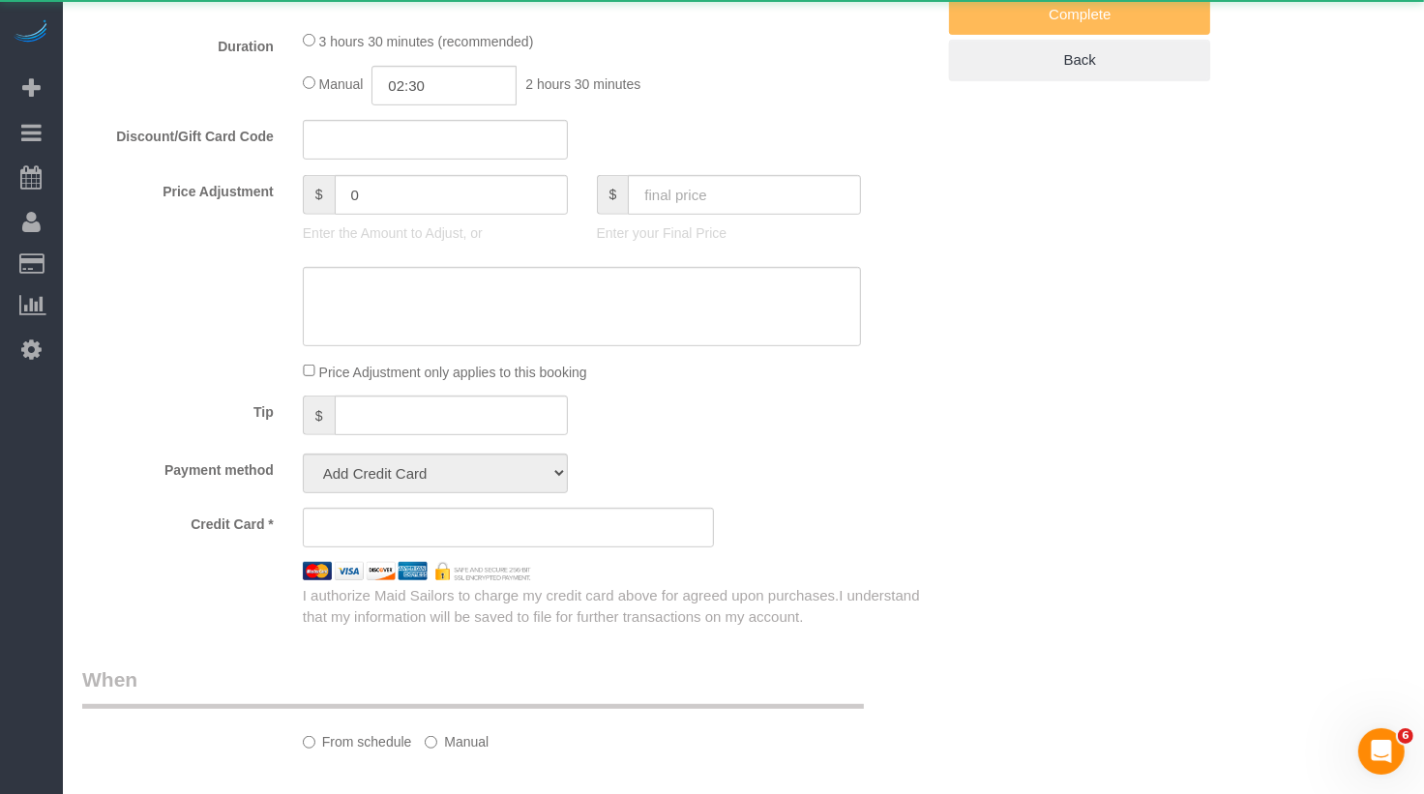
select select "string:[GEOGRAPHIC_DATA]"
select select "spot3"
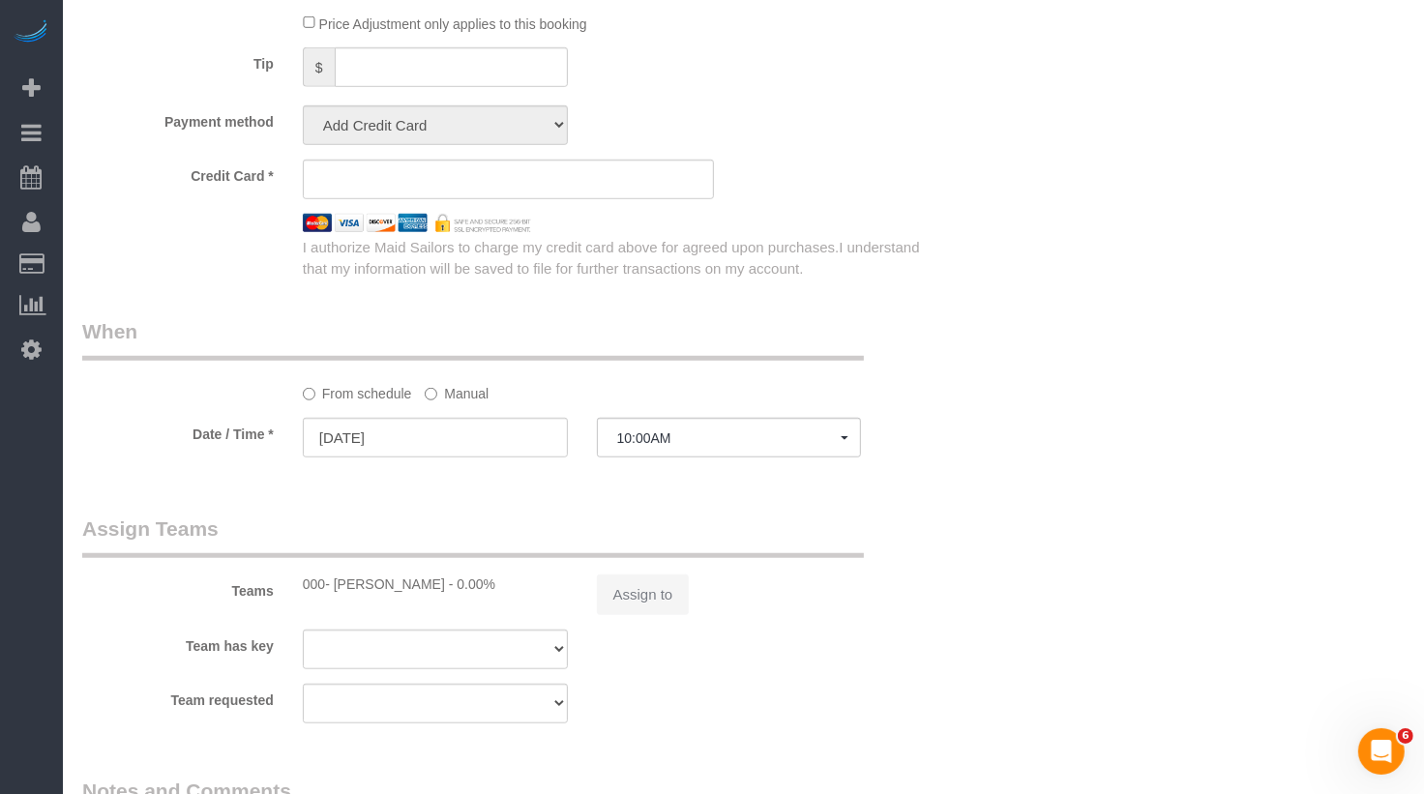
select select "object:826"
select select "string:stripe-pm_1Rcsvw4VGloSiKo7YAz02xg6"
select select "1"
select select "2"
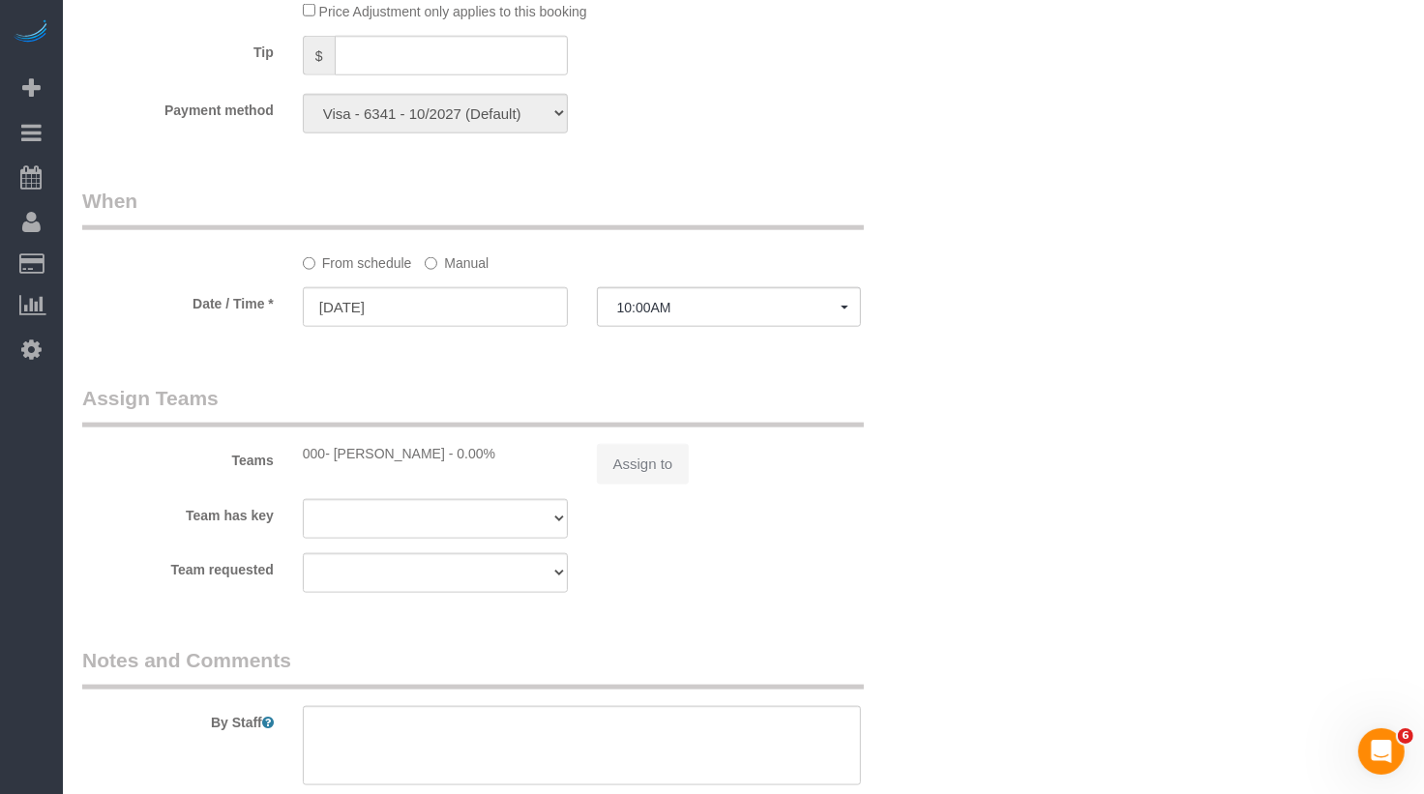
select select "object:936"
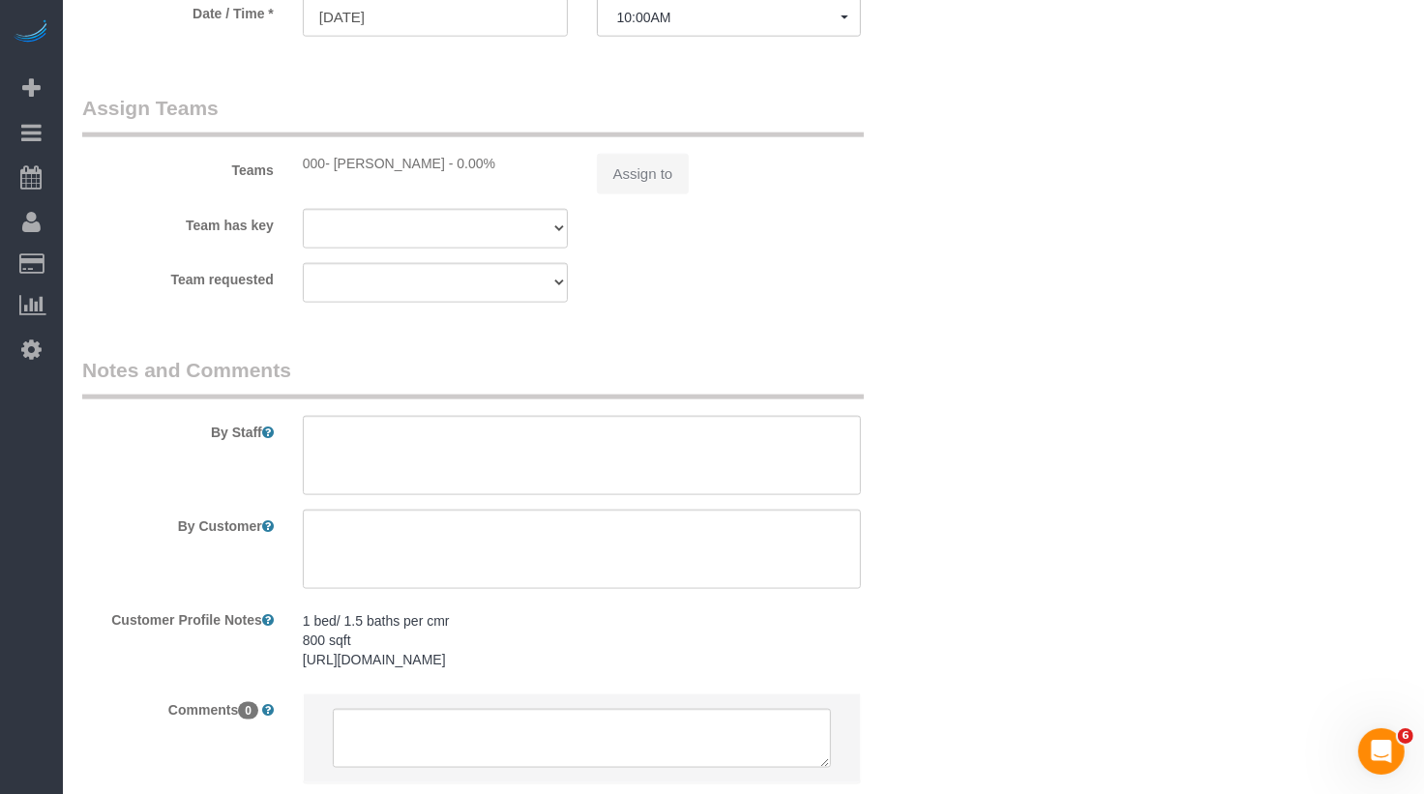
select select "number:58"
select select "number:72"
select select "number:13"
select select "number:5"
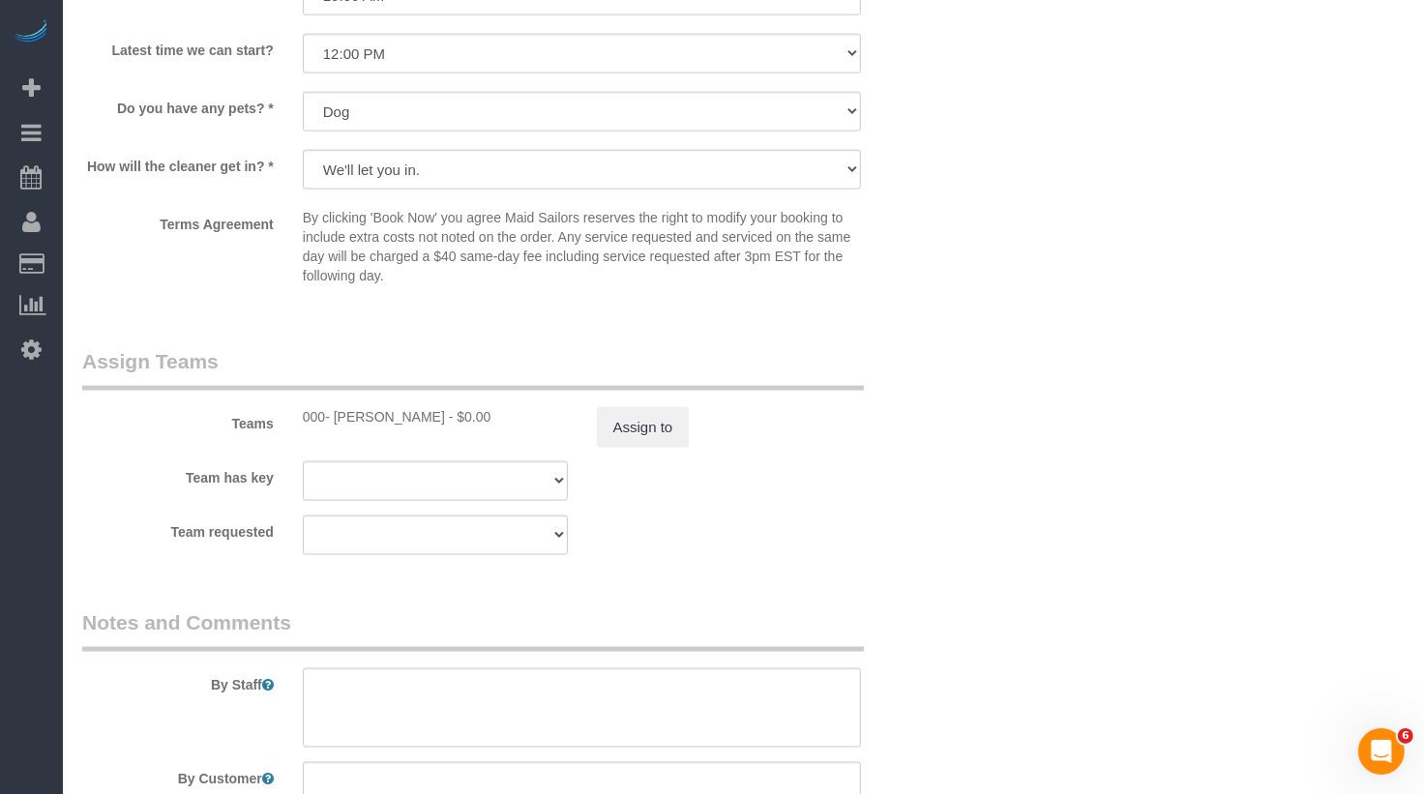
select select "1"
select select "2"
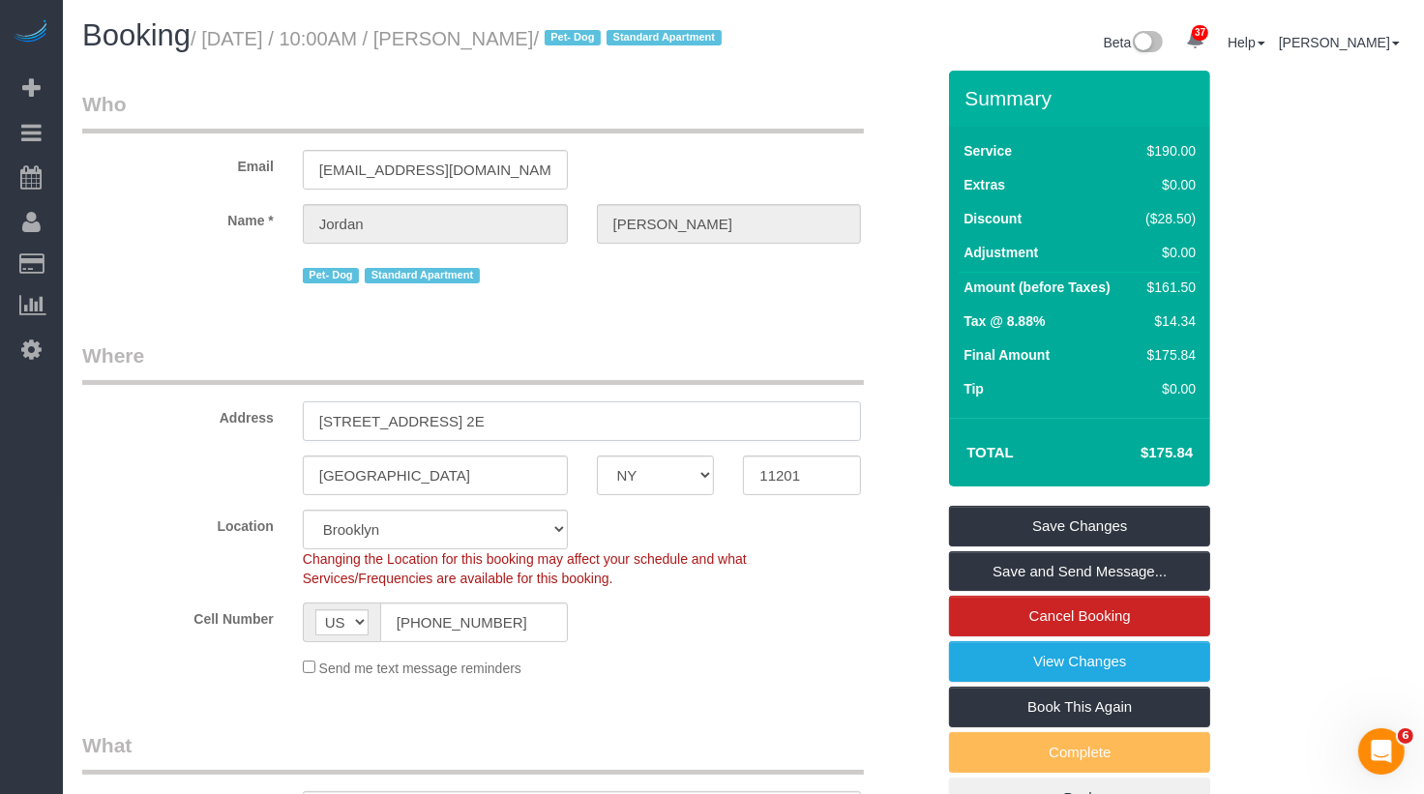
drag, startPoint x: 517, startPoint y: 441, endPoint x: 213, endPoint y: 441, distance: 303.8
click at [213, 441] on div "Address 60 Court Street, Apt. 2E" at bounding box center [509, 392] width 882 height 100
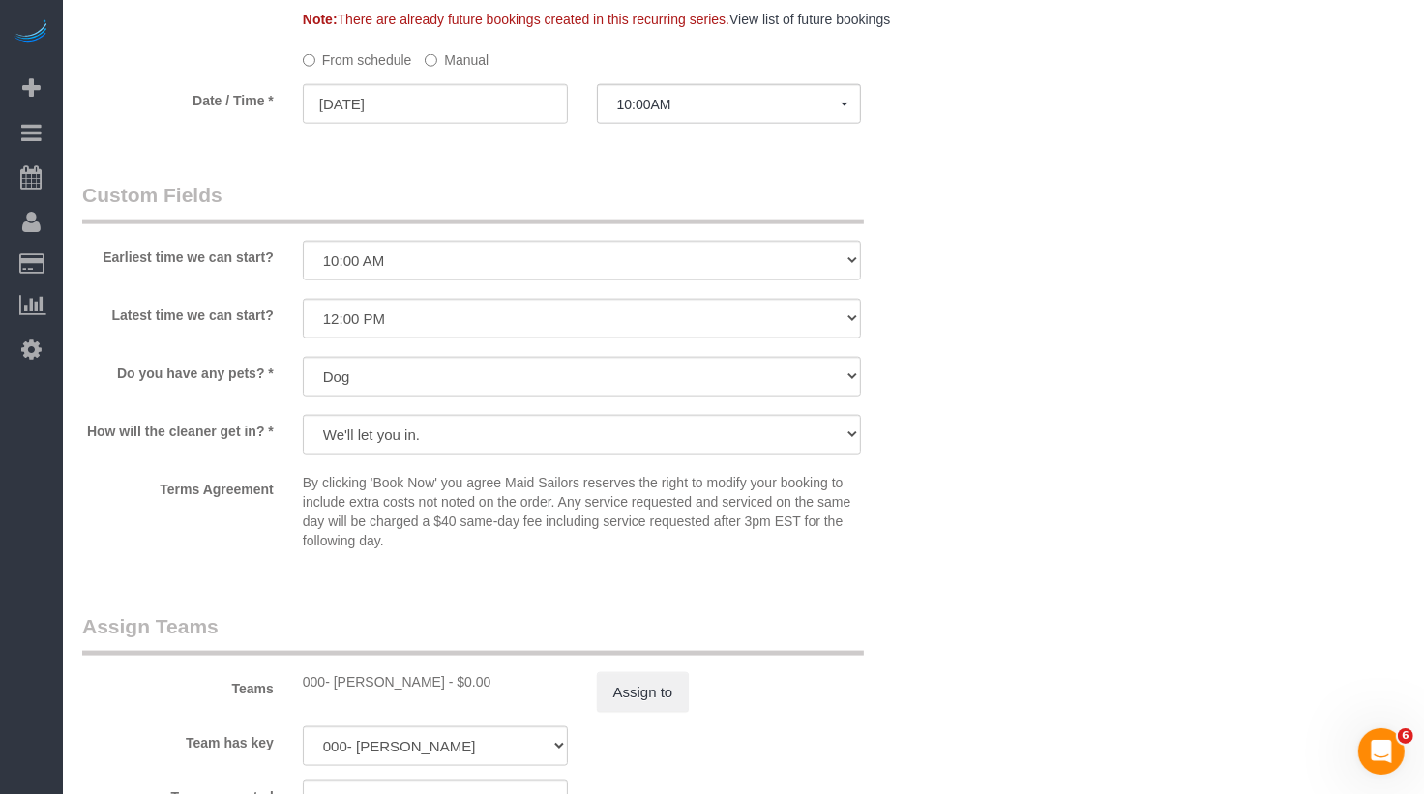
scroll to position [2093, 0]
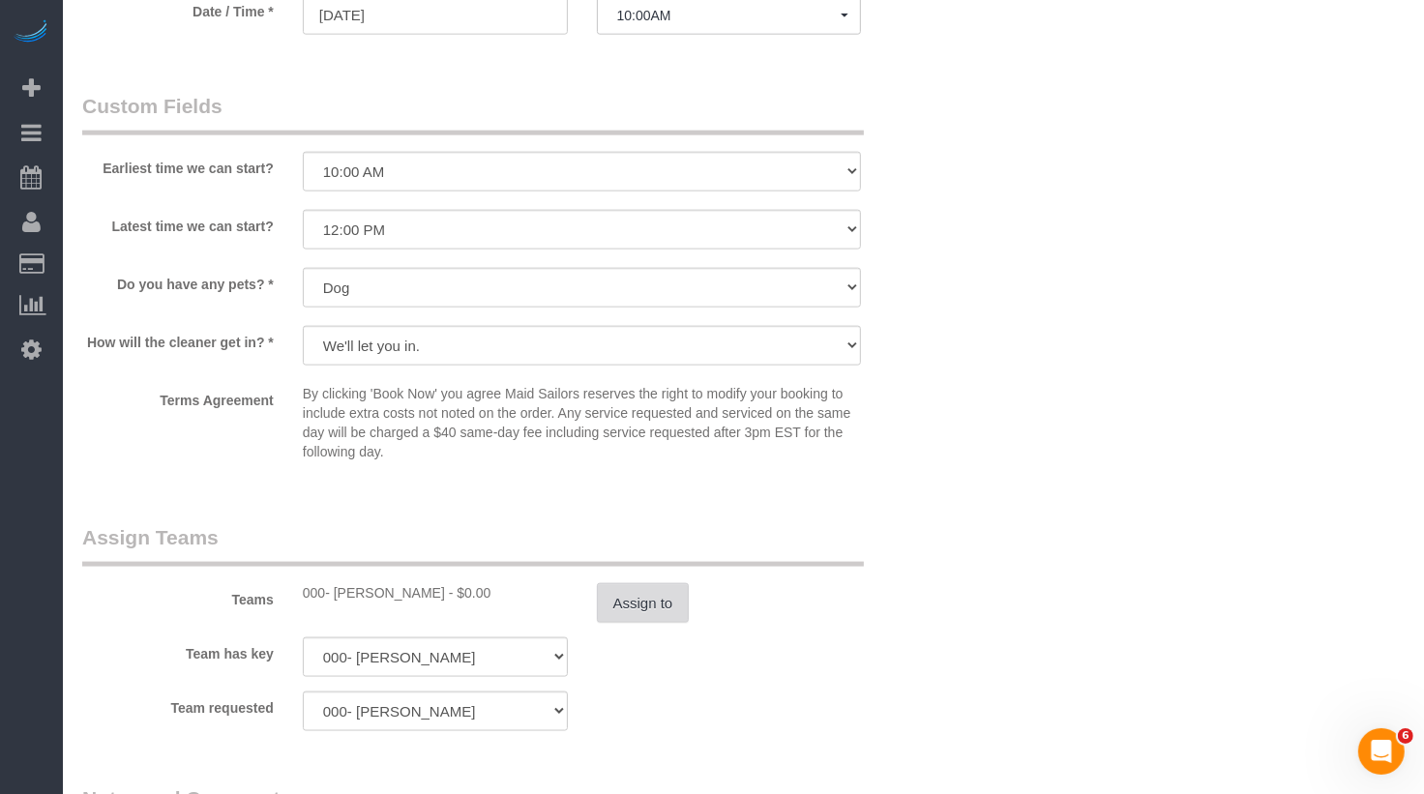
click at [624, 624] on button "Assign to" at bounding box center [643, 604] width 93 height 41
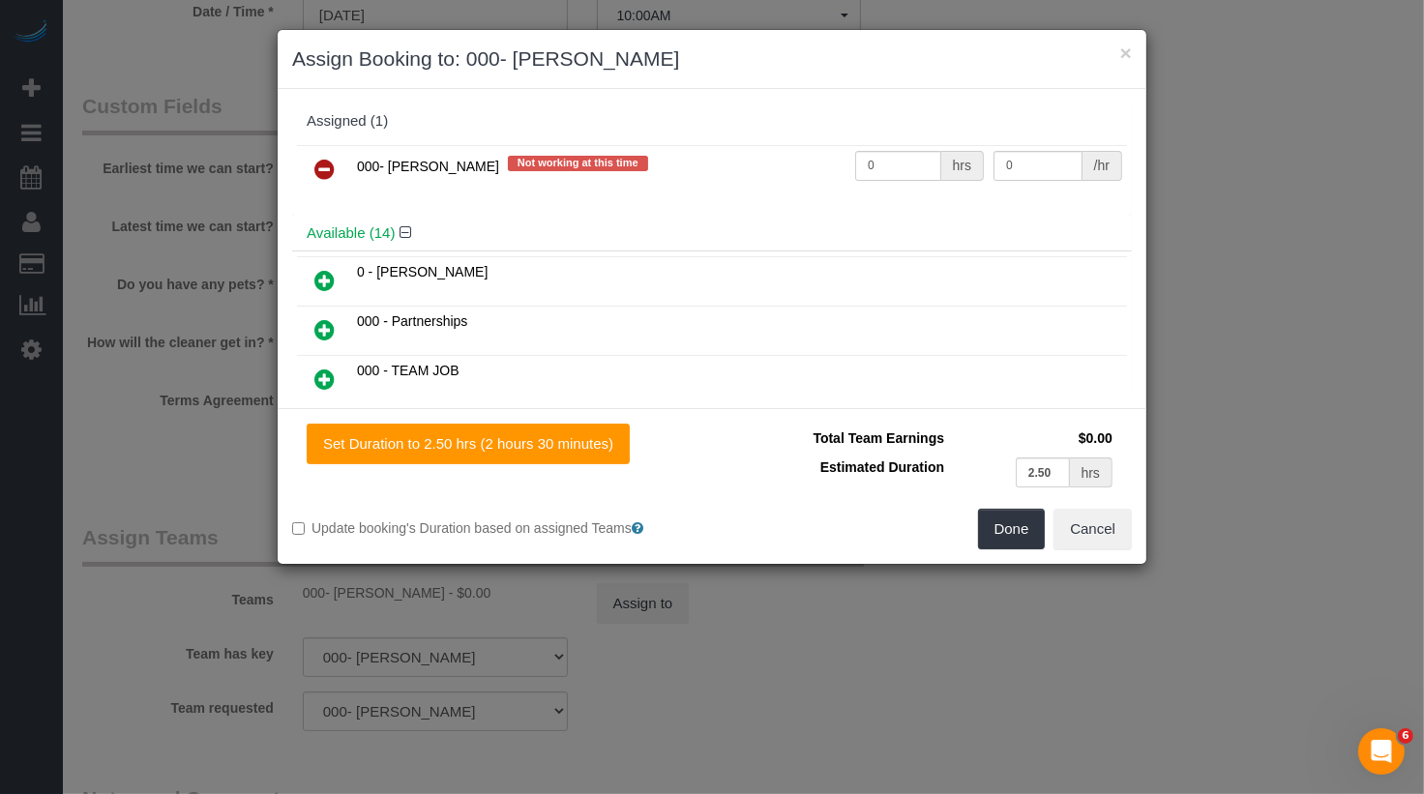
click at [324, 163] on icon at bounding box center [324, 169] width 20 height 23
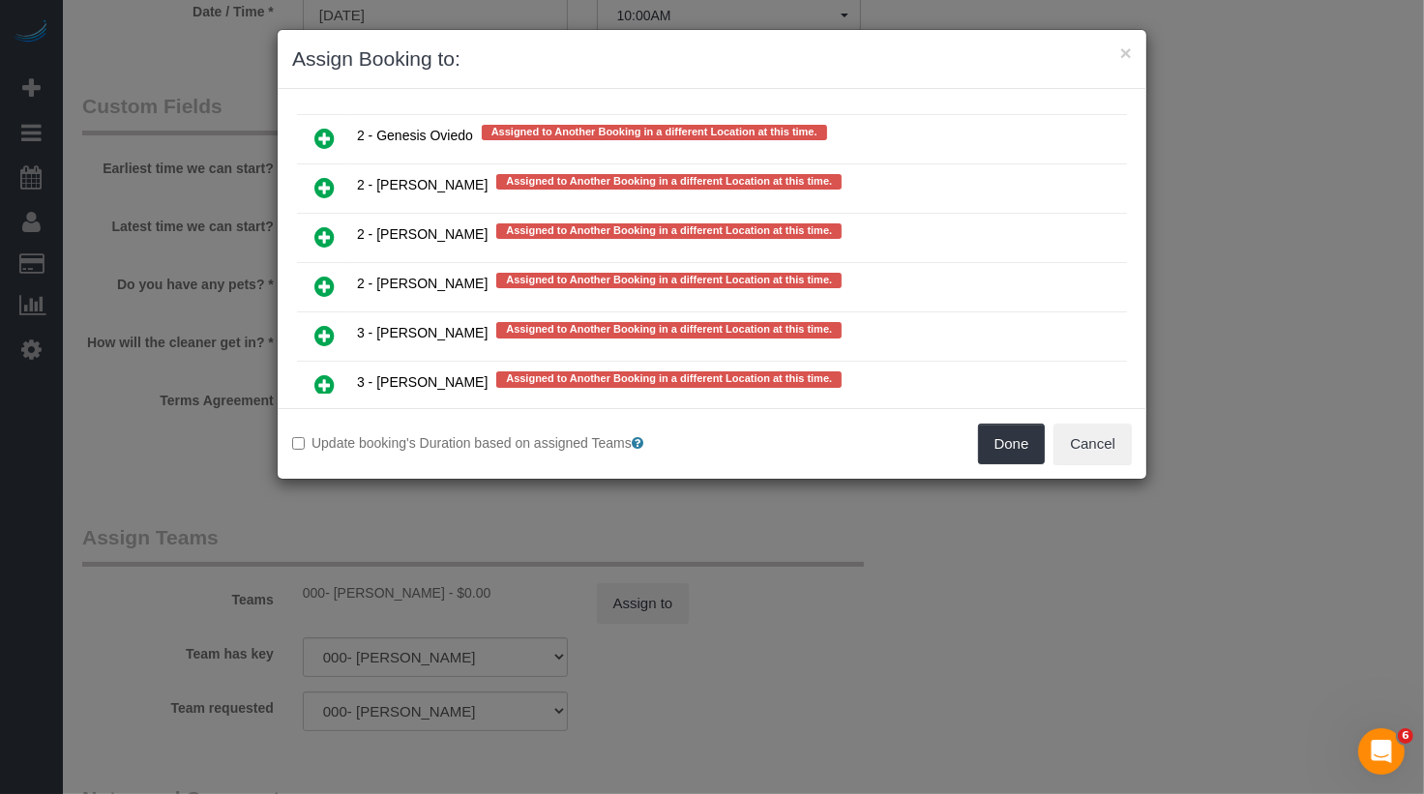
click at [324, 423] on icon at bounding box center [324, 434] width 20 height 23
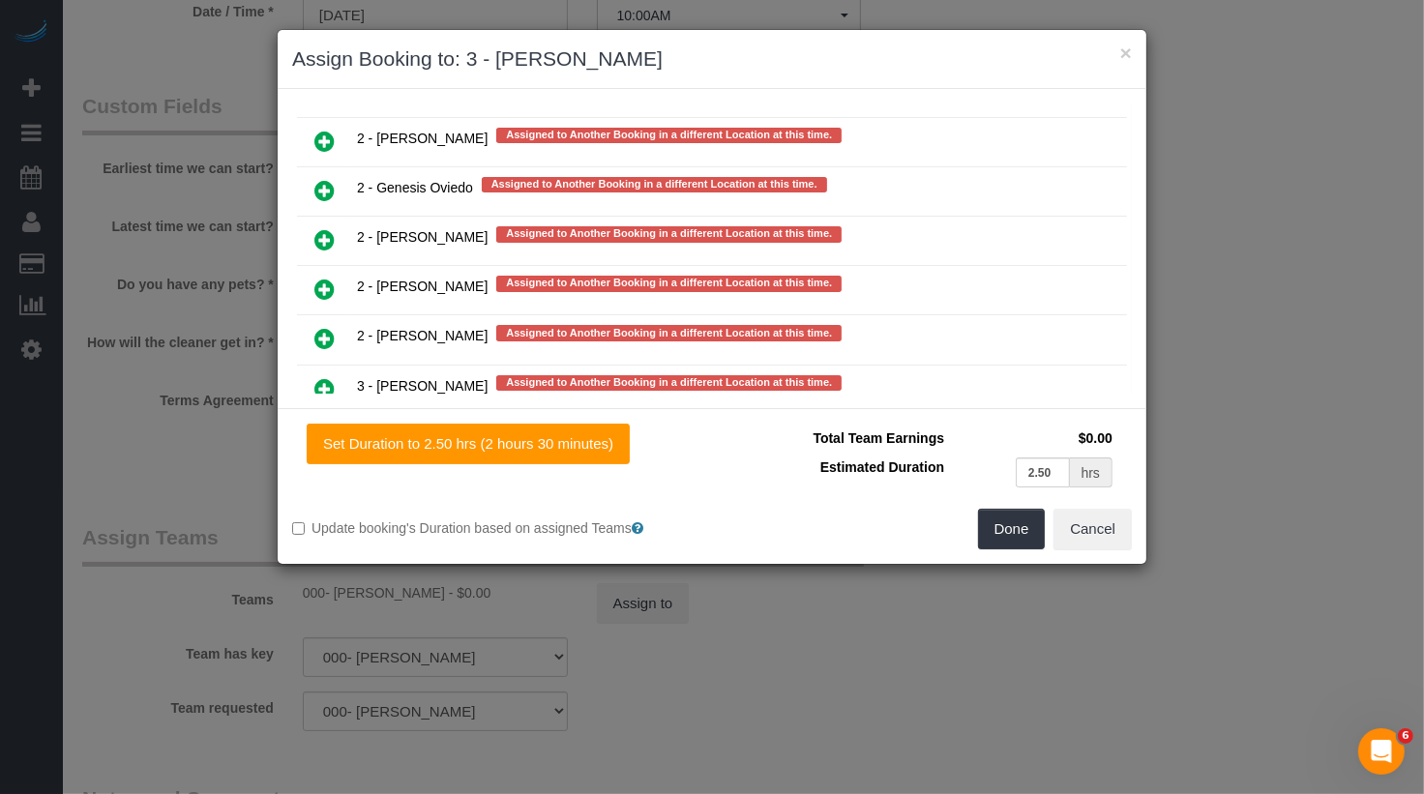
scroll to position [3088, 0]
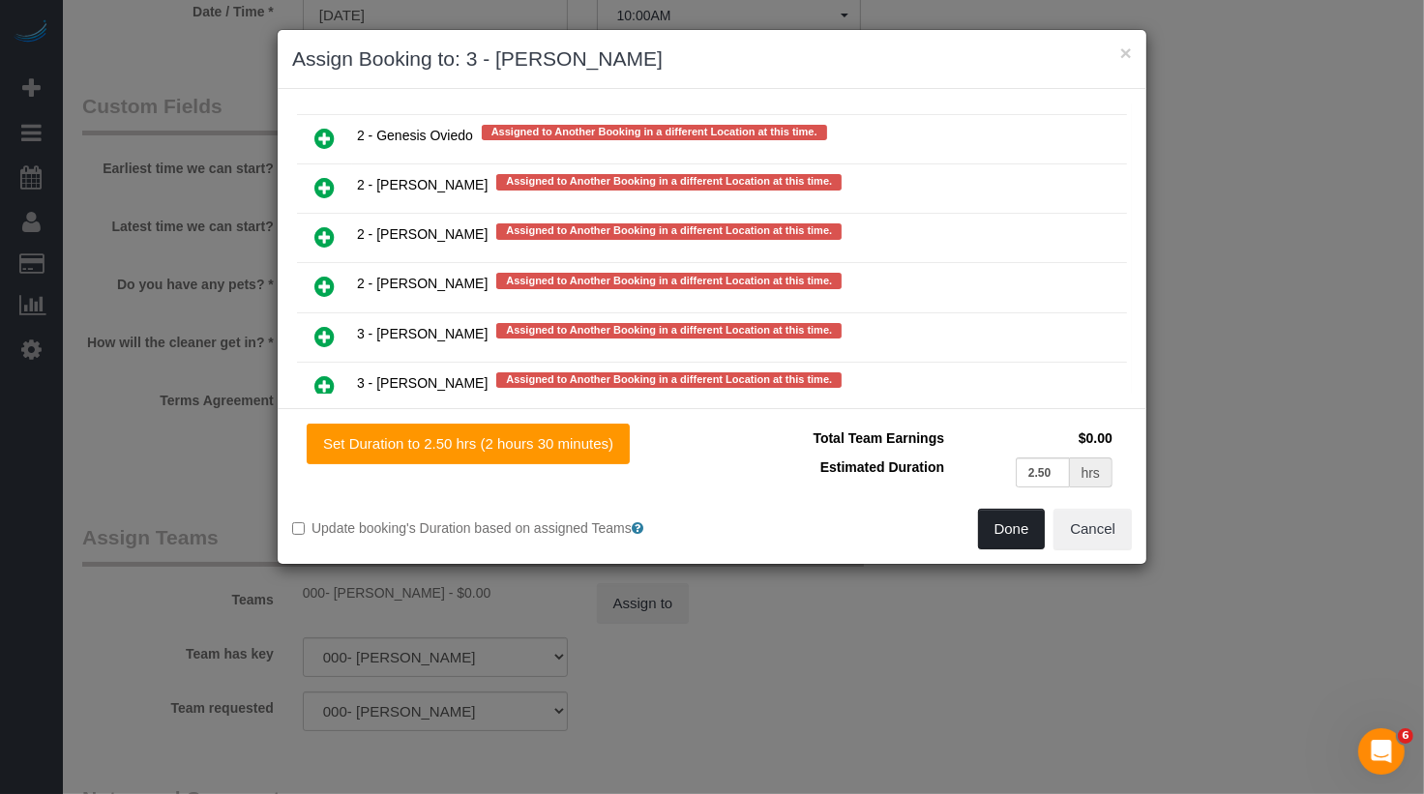
click at [1030, 543] on button "Done" at bounding box center [1012, 529] width 68 height 41
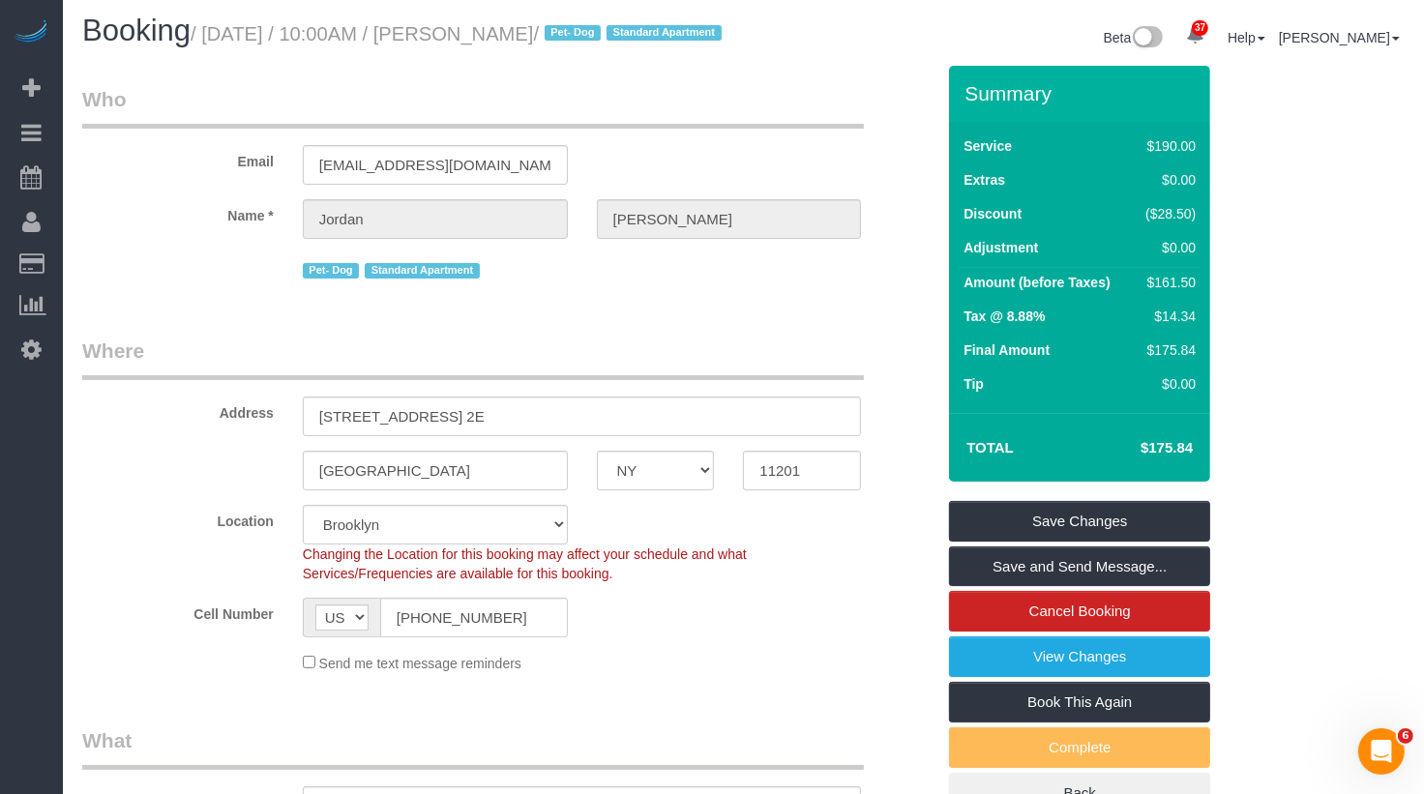
scroll to position [0, 0]
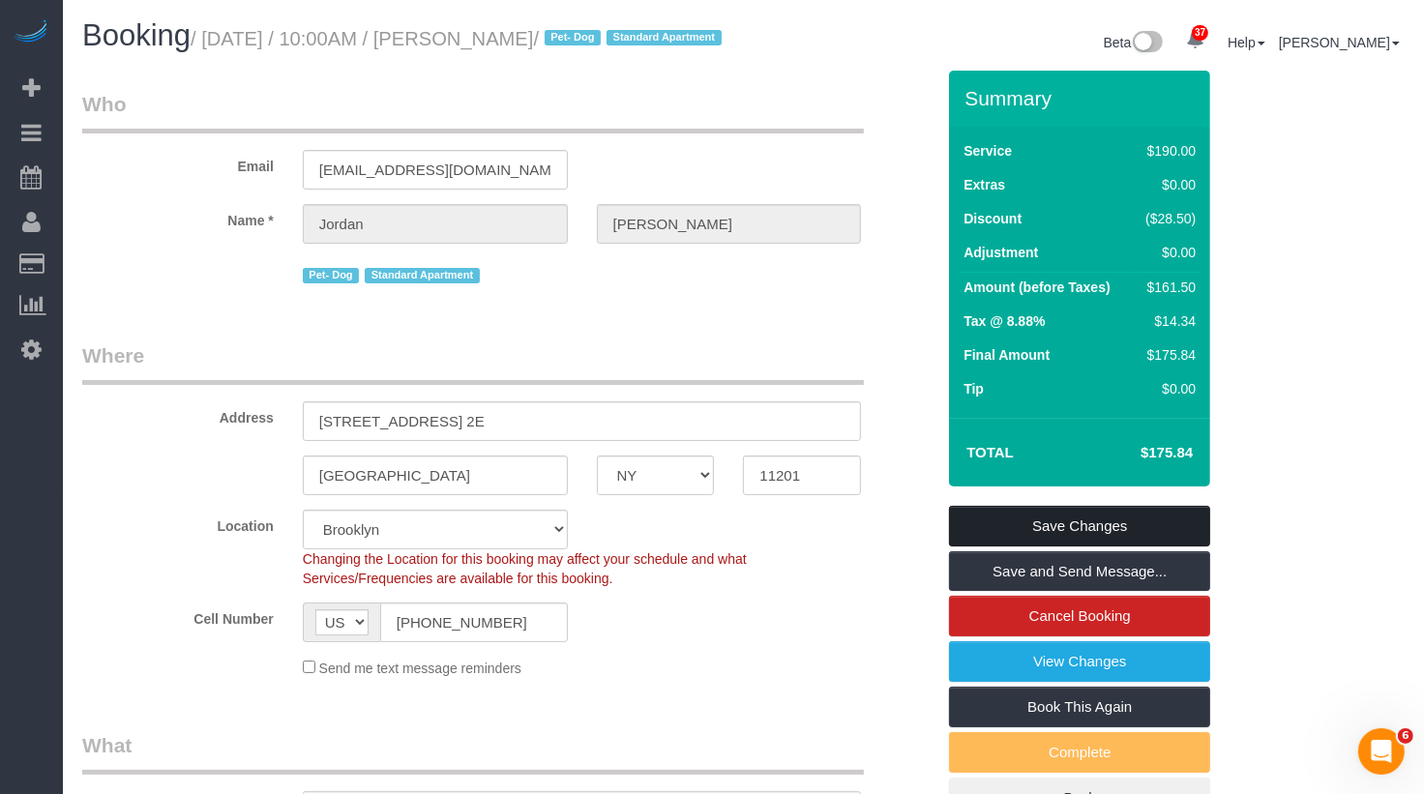
click at [1046, 541] on link "Save Changes" at bounding box center [1079, 526] width 261 height 41
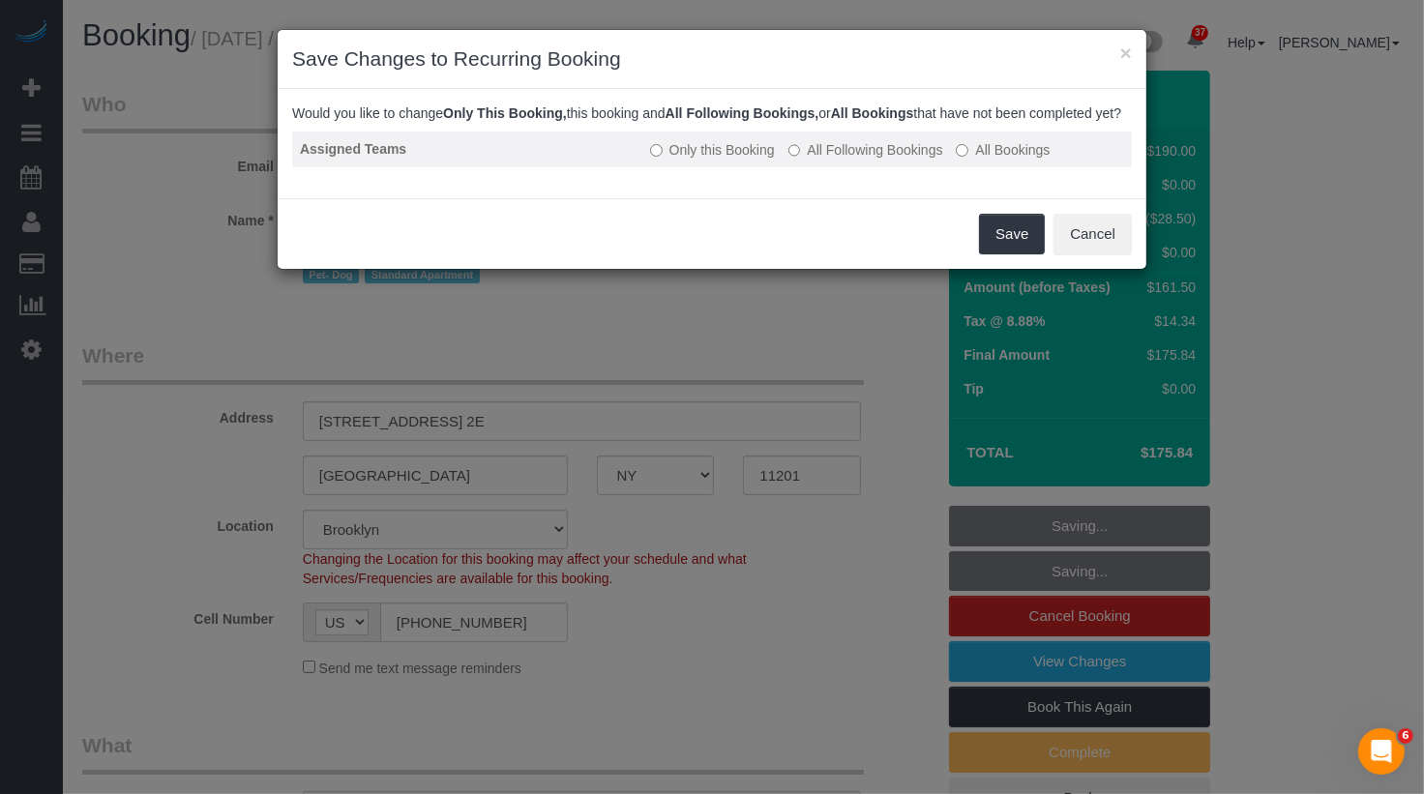
click at [850, 160] on label "All Following Bookings" at bounding box center [866, 149] width 155 height 19
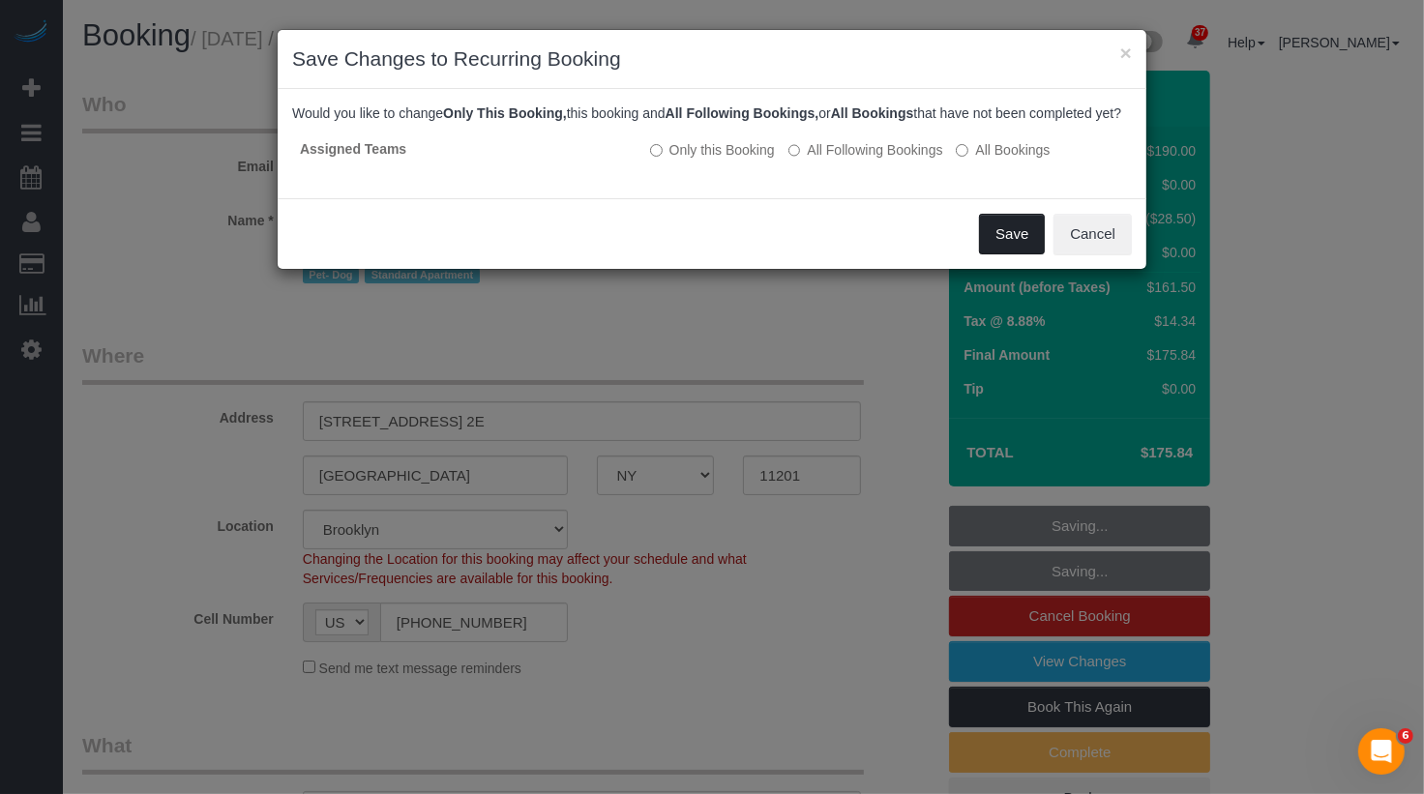
click at [1000, 252] on button "Save" at bounding box center [1012, 234] width 66 height 41
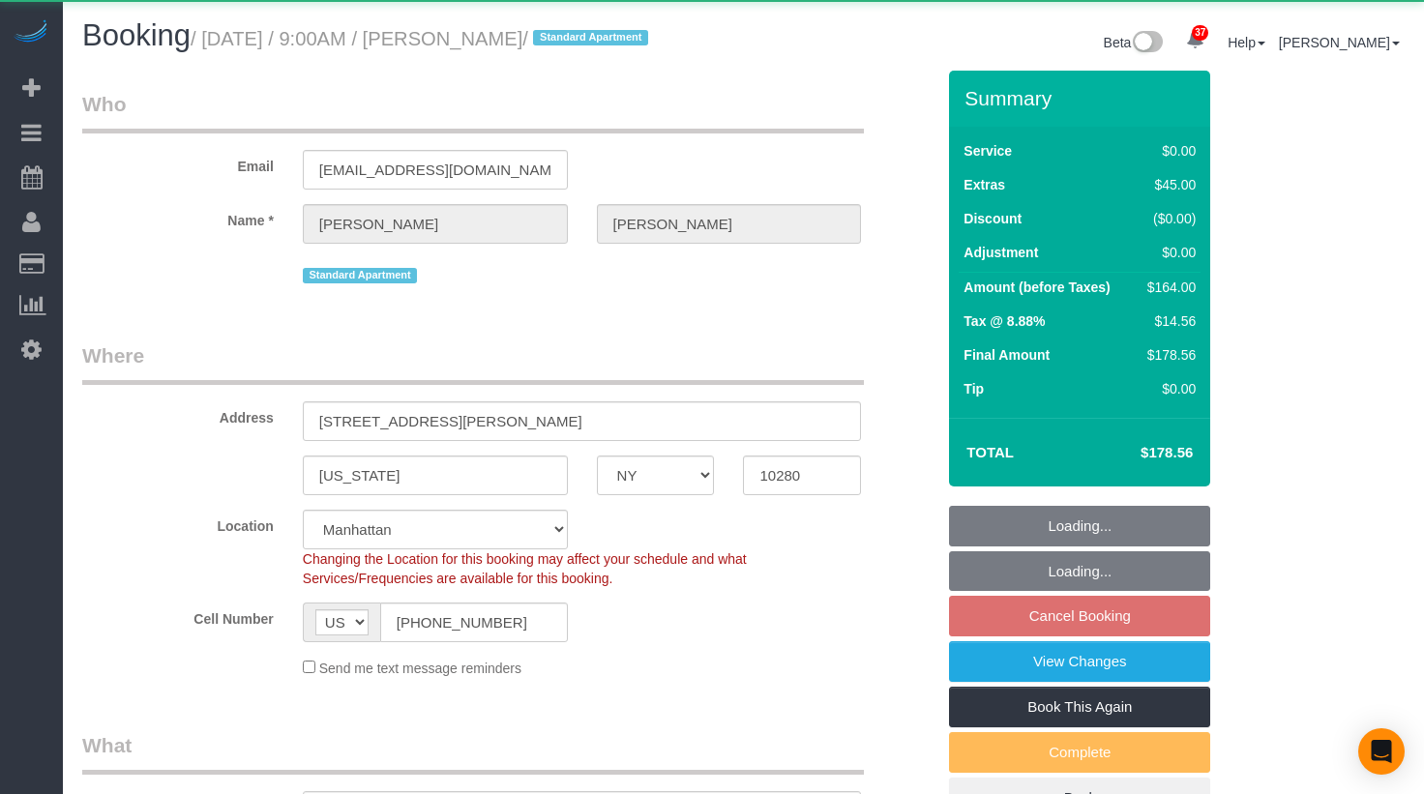
select select "NY"
select select "object:821"
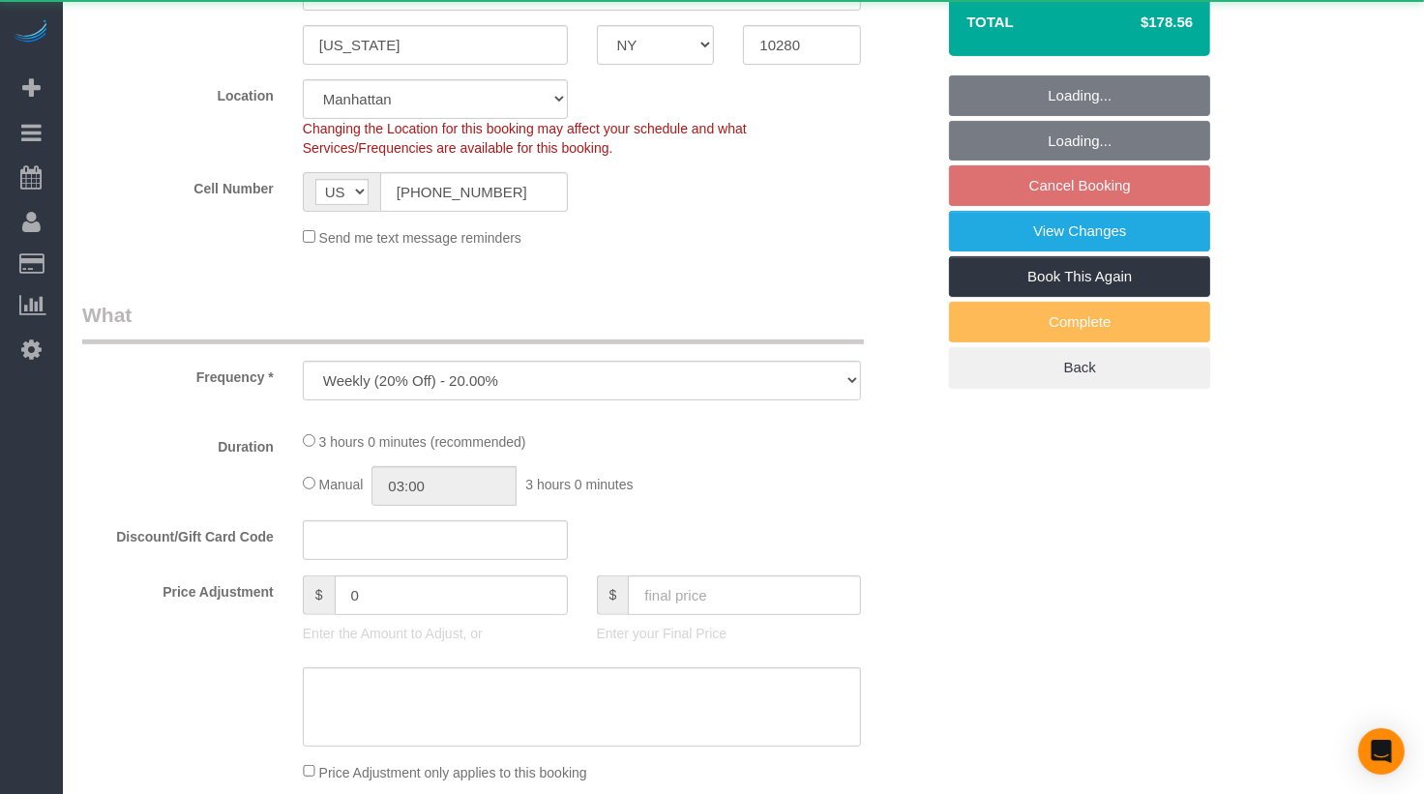
select select "string:stripe-pm_1RSfGg4VGloSiKo7qJG0xXmc"
select select "1"
select select "spot2"
select select "number:57"
select select "number:73"
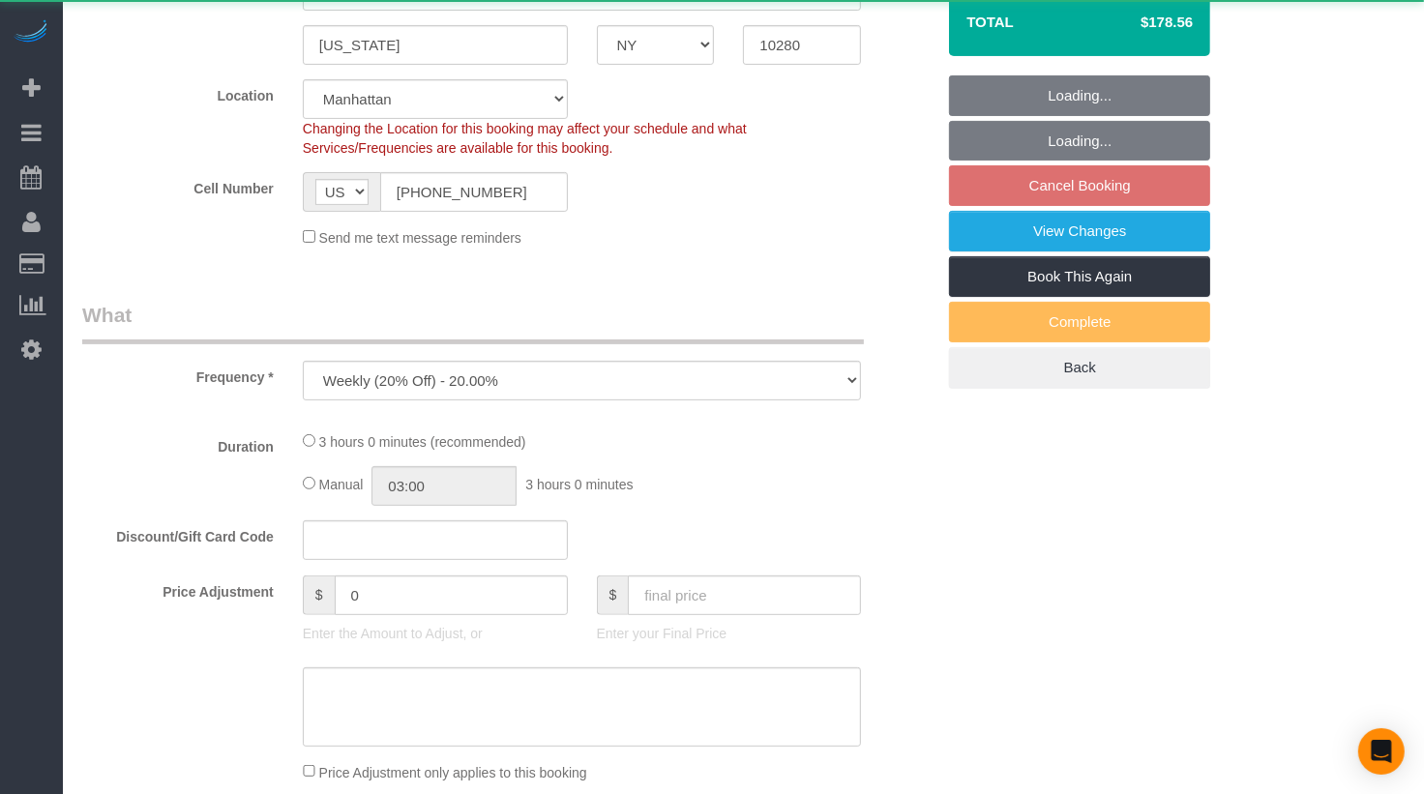
select select "number:15"
select select "number:6"
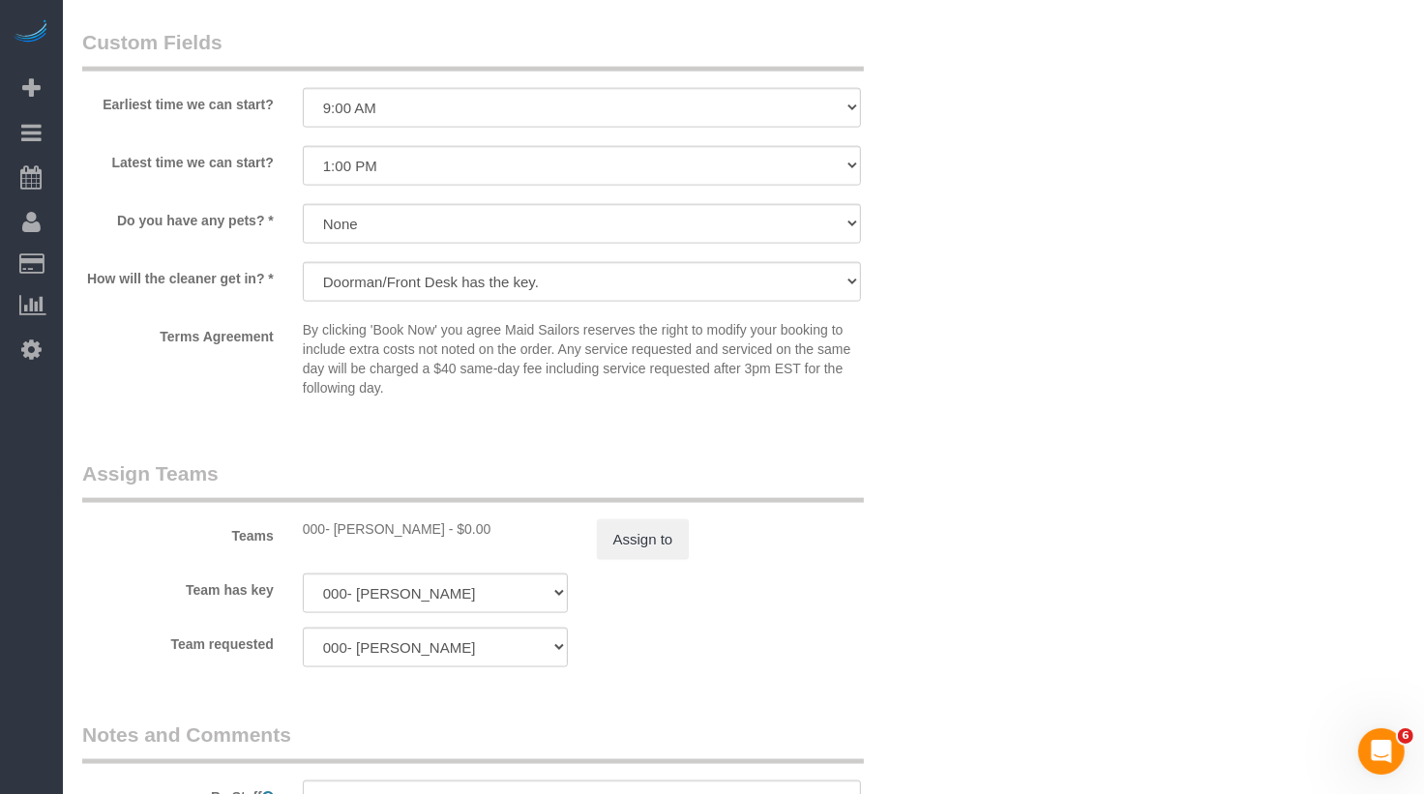
scroll to position [2527, 0]
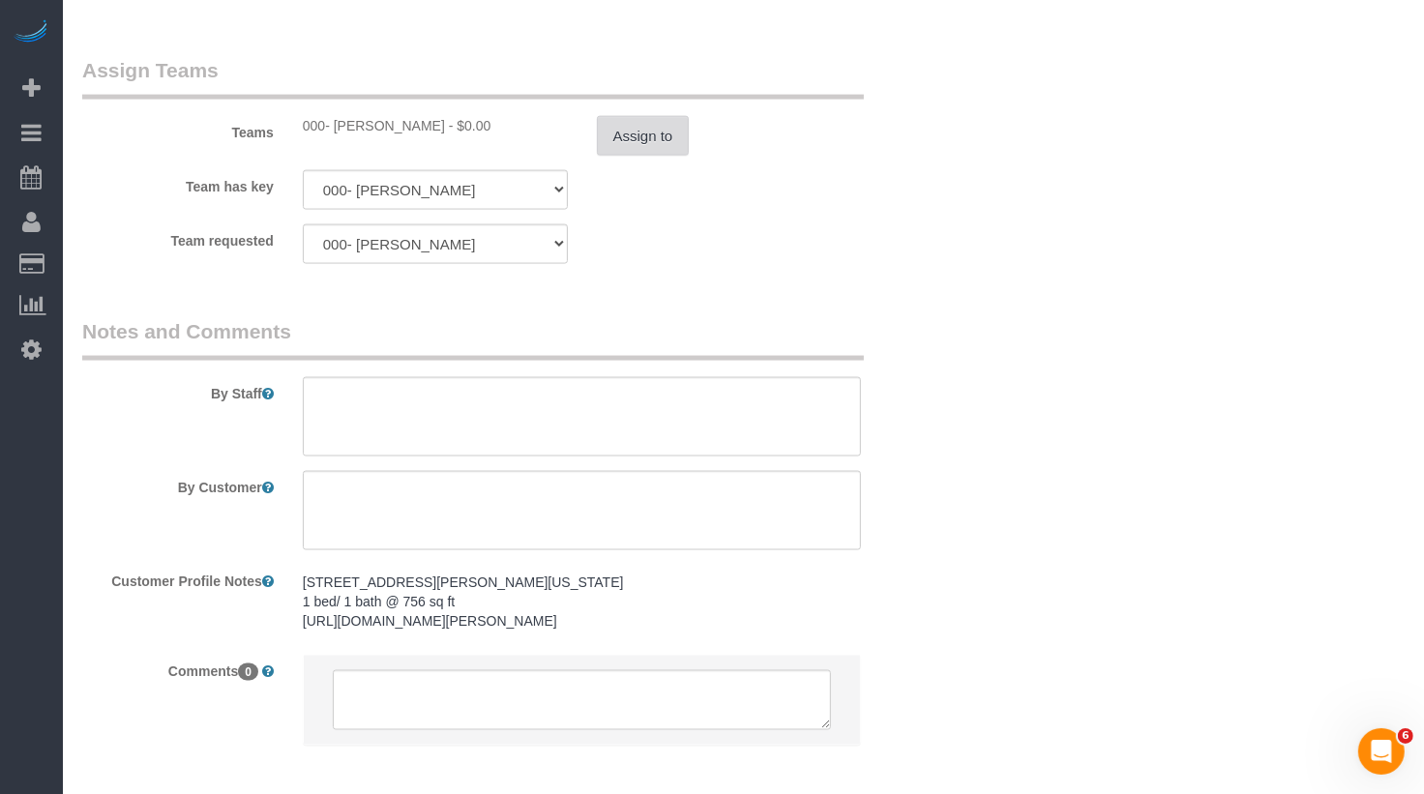
click at [662, 157] on button "Assign to" at bounding box center [643, 136] width 93 height 41
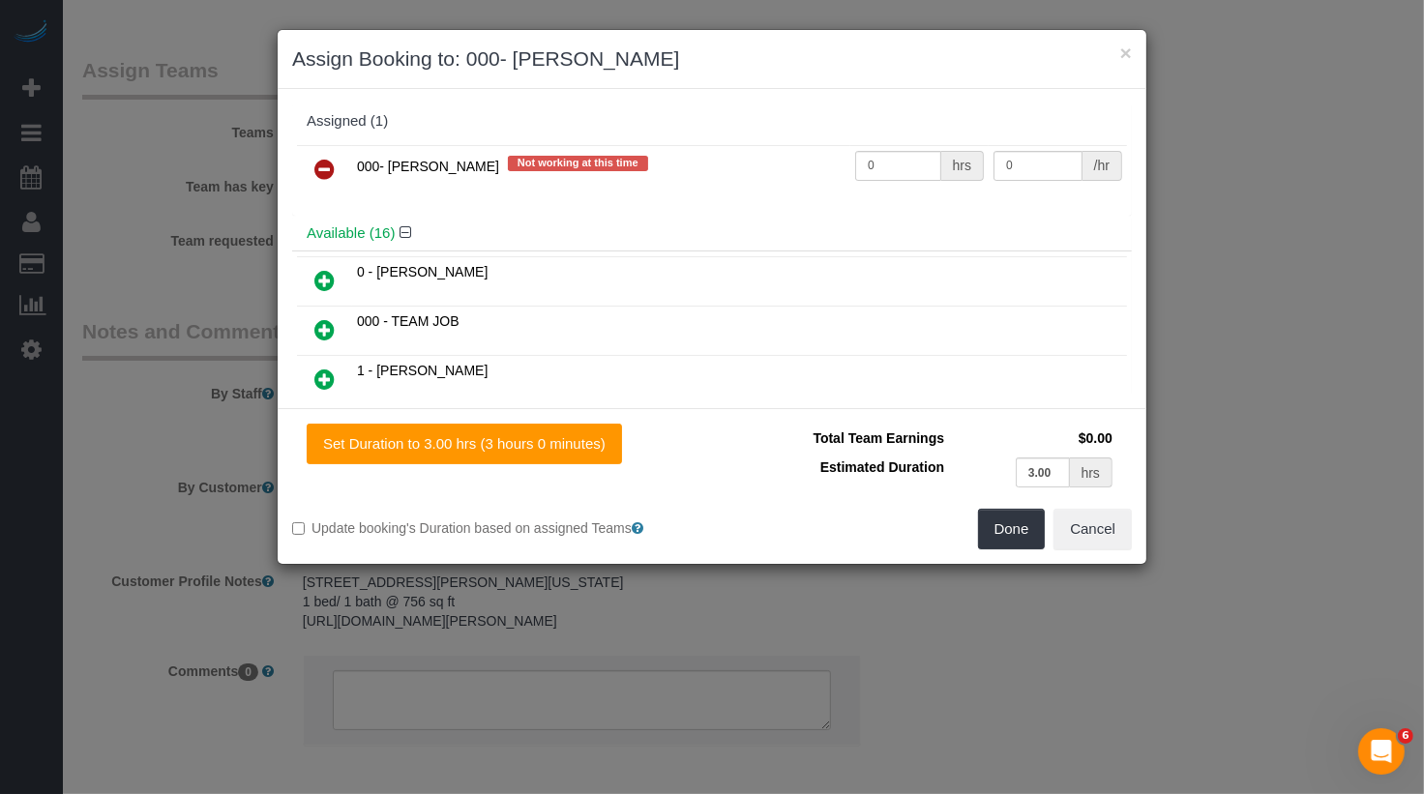
click at [328, 163] on icon at bounding box center [324, 169] width 20 height 23
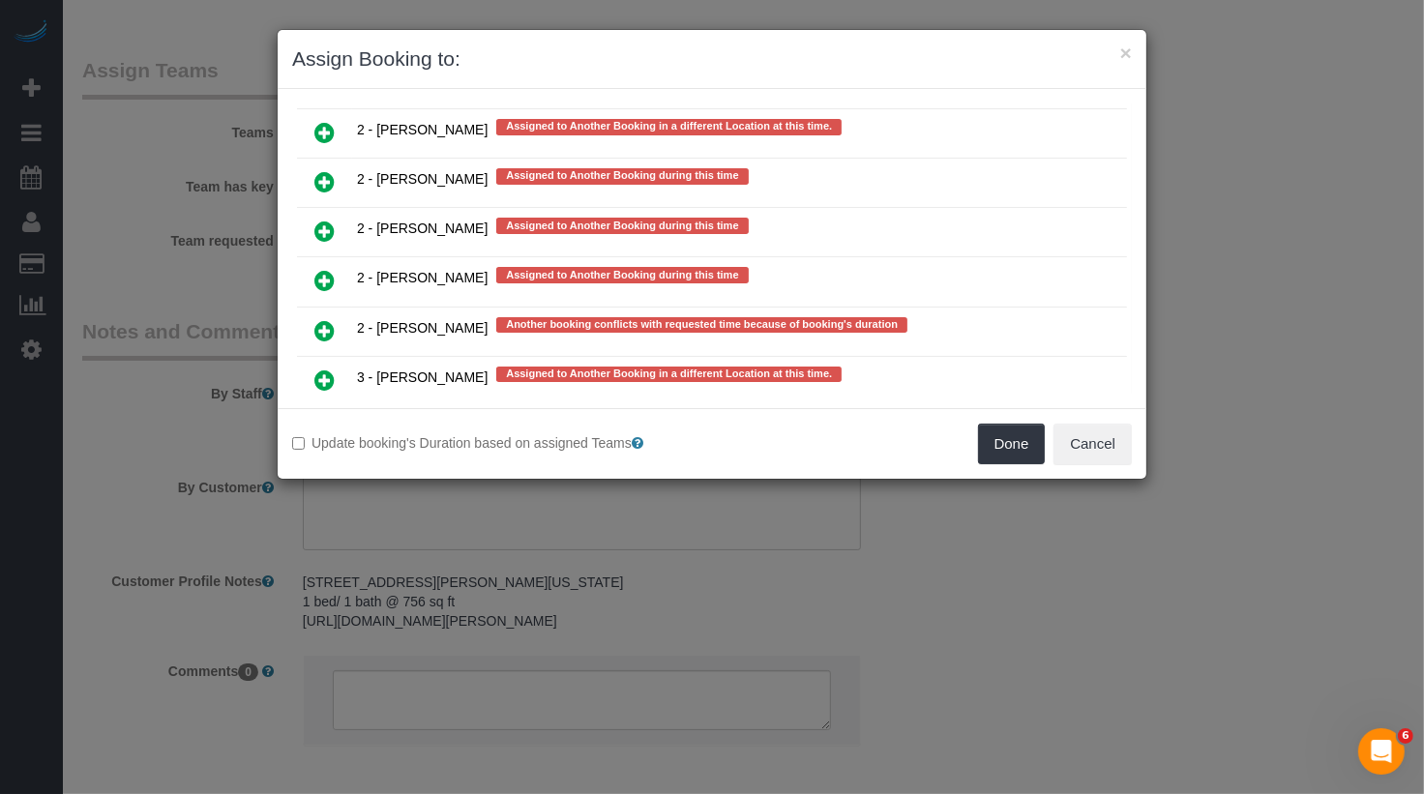
scroll to position [3969, 0]
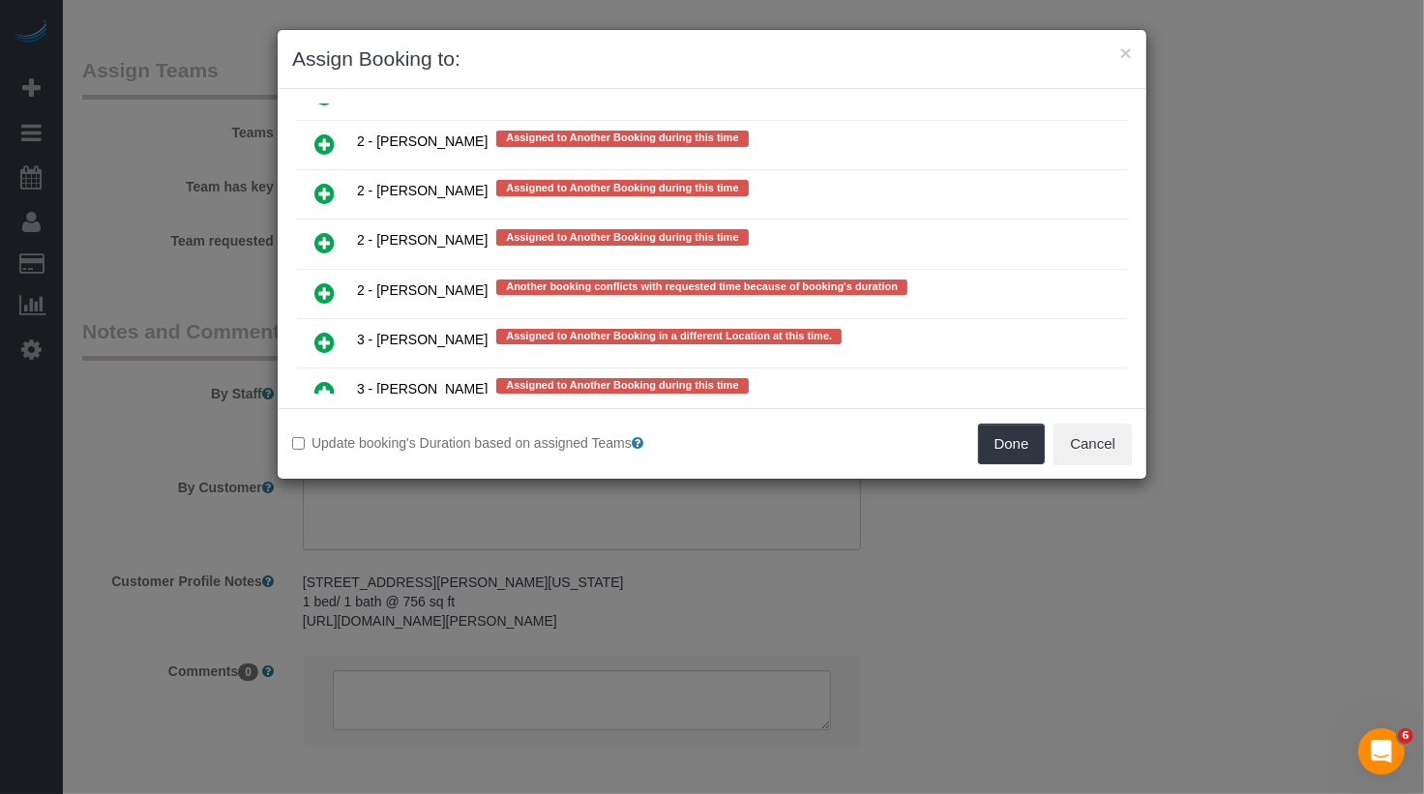
click at [317, 374] on link at bounding box center [324, 393] width 45 height 39
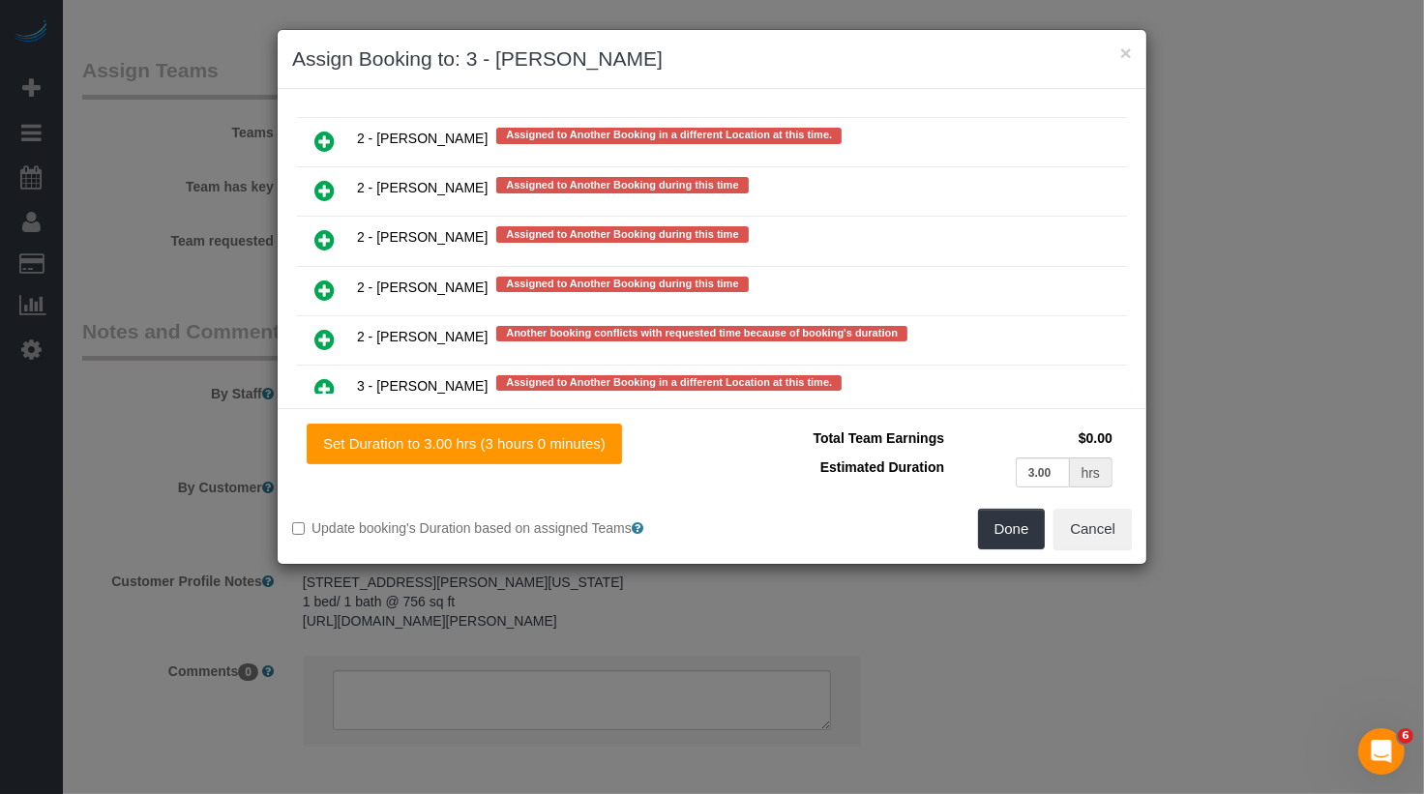
scroll to position [3966, 0]
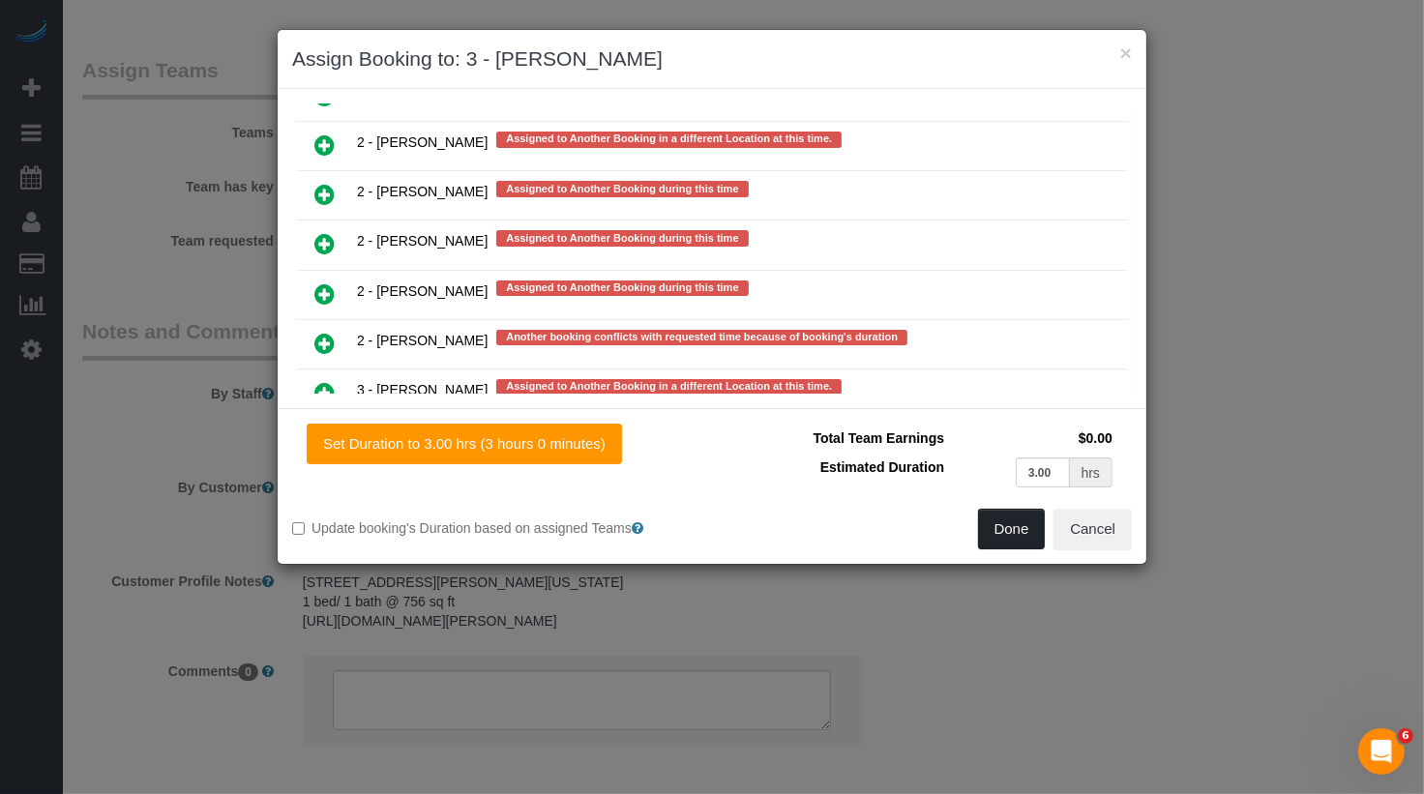
click at [1033, 513] on button "Done" at bounding box center [1012, 529] width 68 height 41
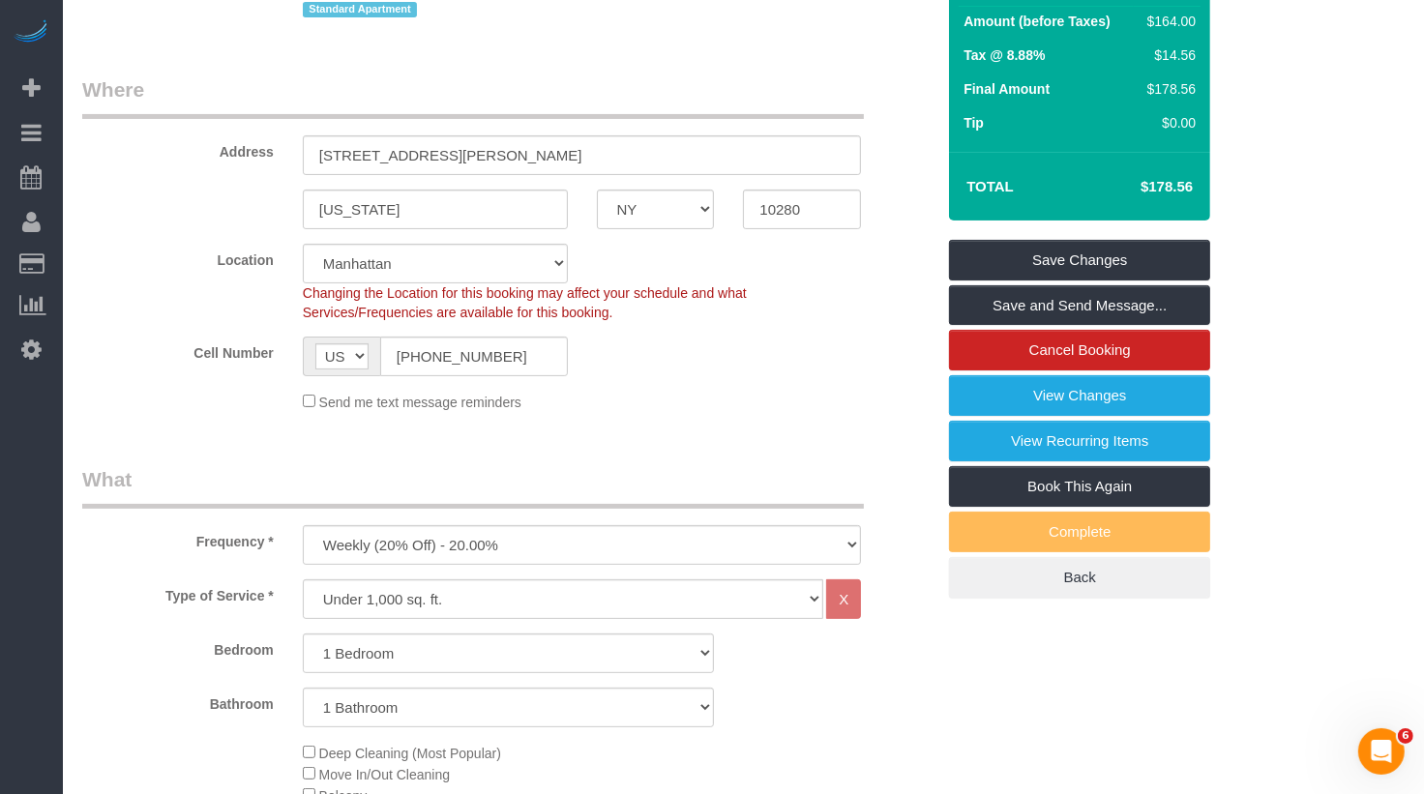
scroll to position [0, 0]
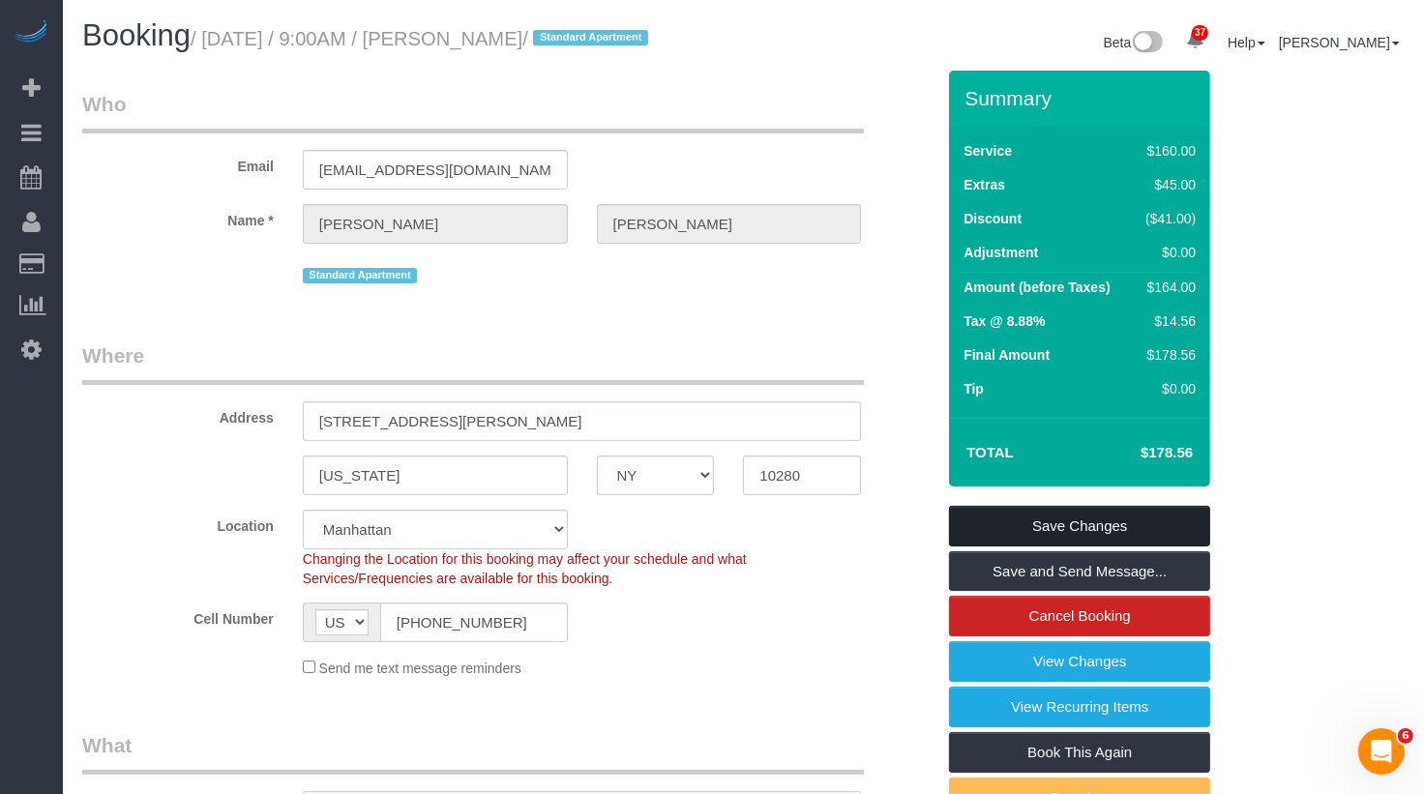
click at [1078, 547] on link "Save Changes" at bounding box center [1079, 526] width 261 height 41
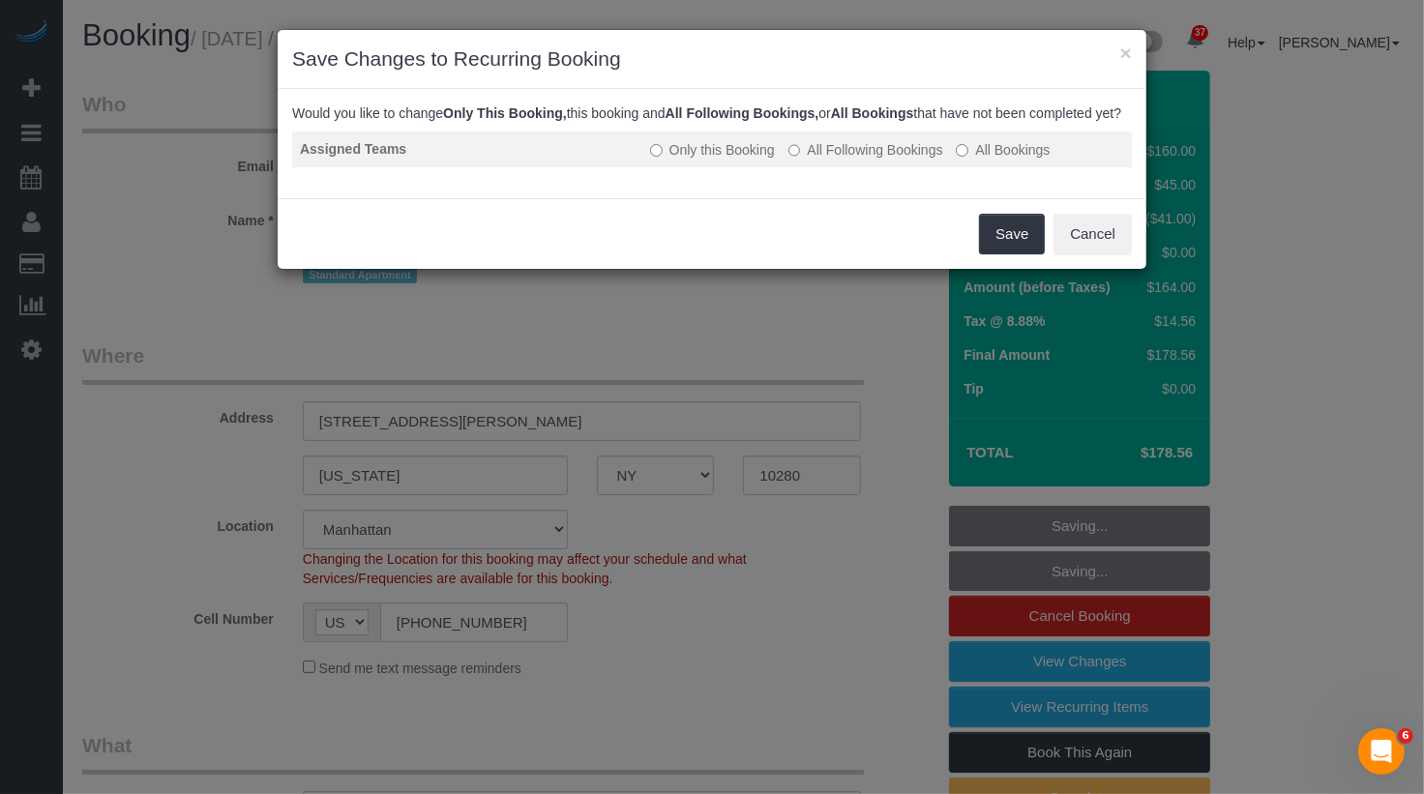
click at [904, 160] on label "All Following Bookings" at bounding box center [866, 149] width 155 height 19
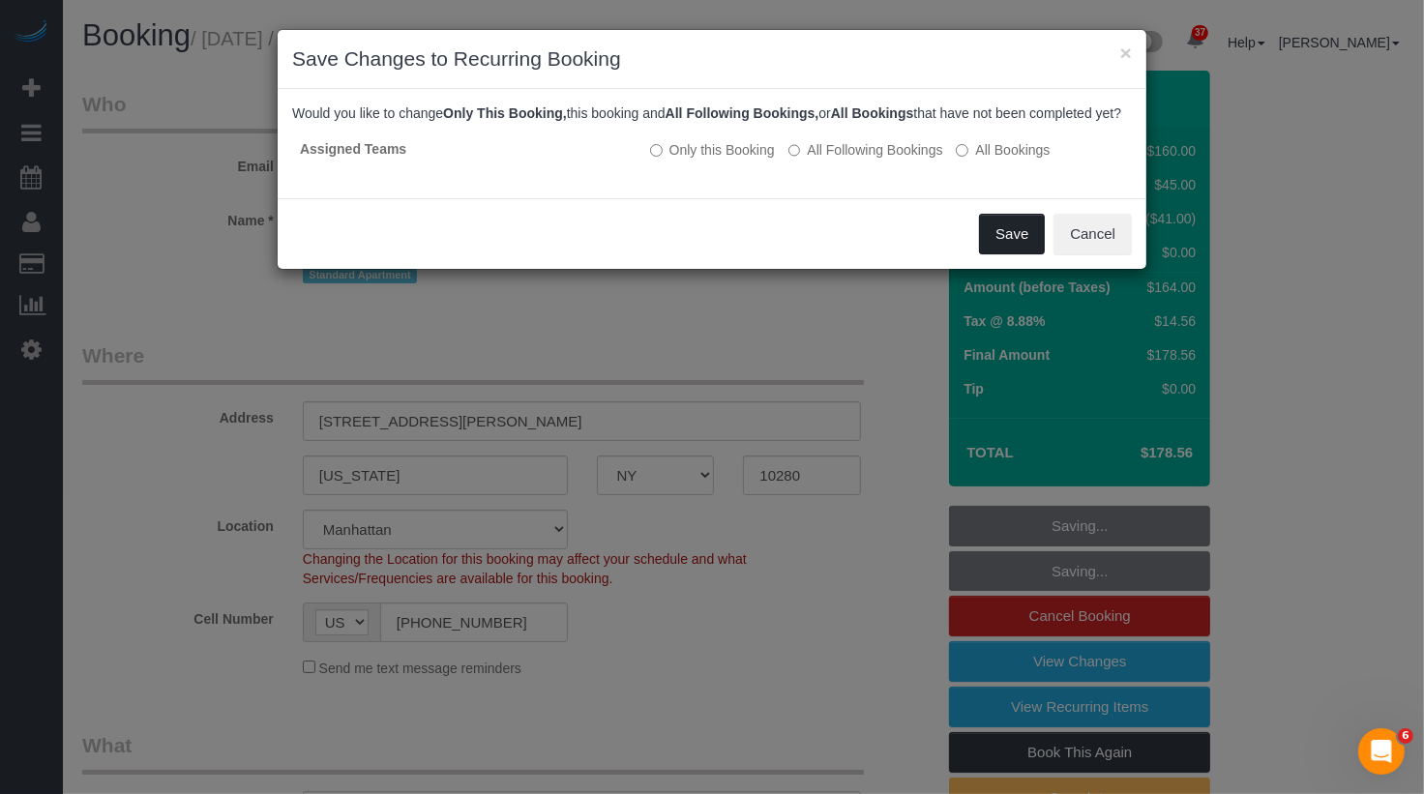
click at [1022, 251] on button "Save" at bounding box center [1012, 234] width 66 height 41
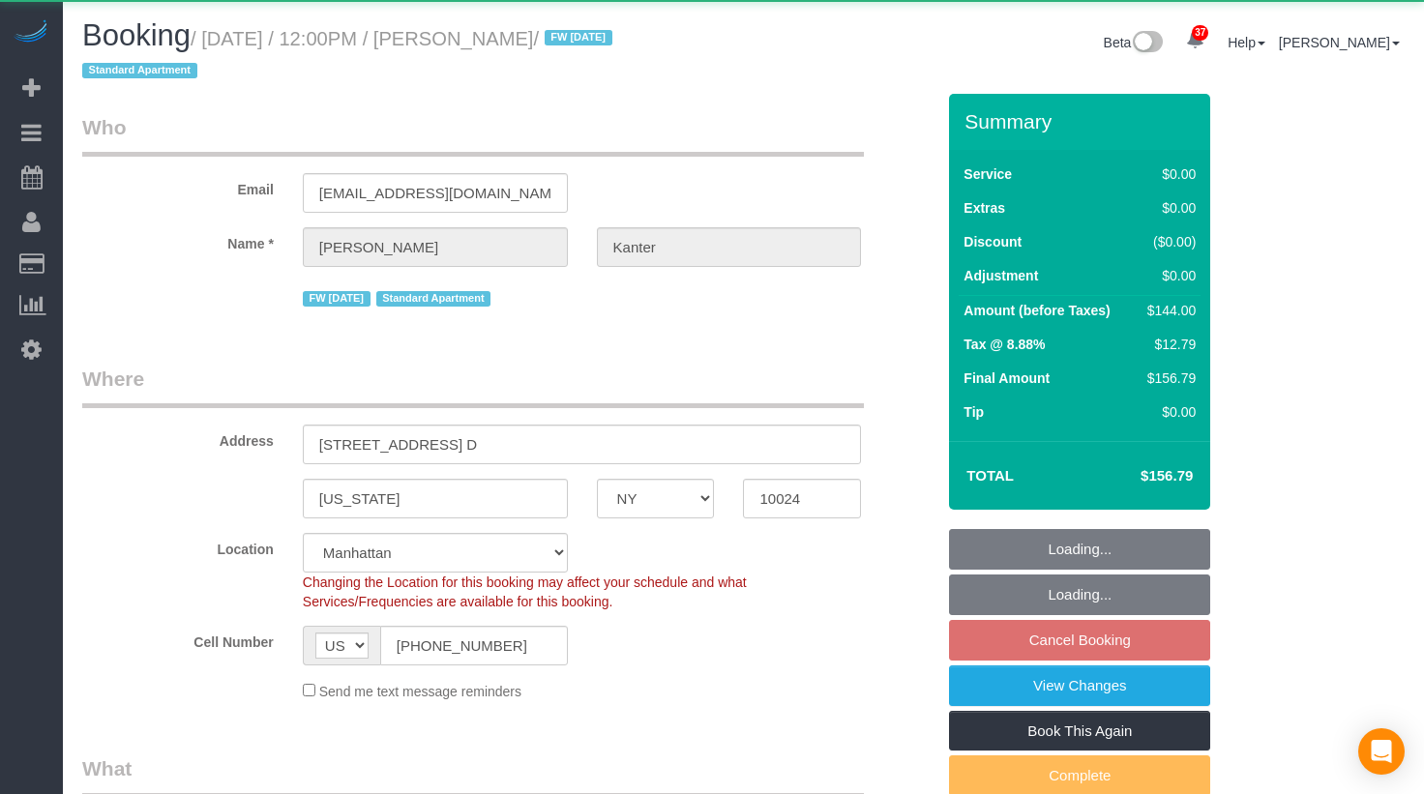
select select "NY"
select select "1"
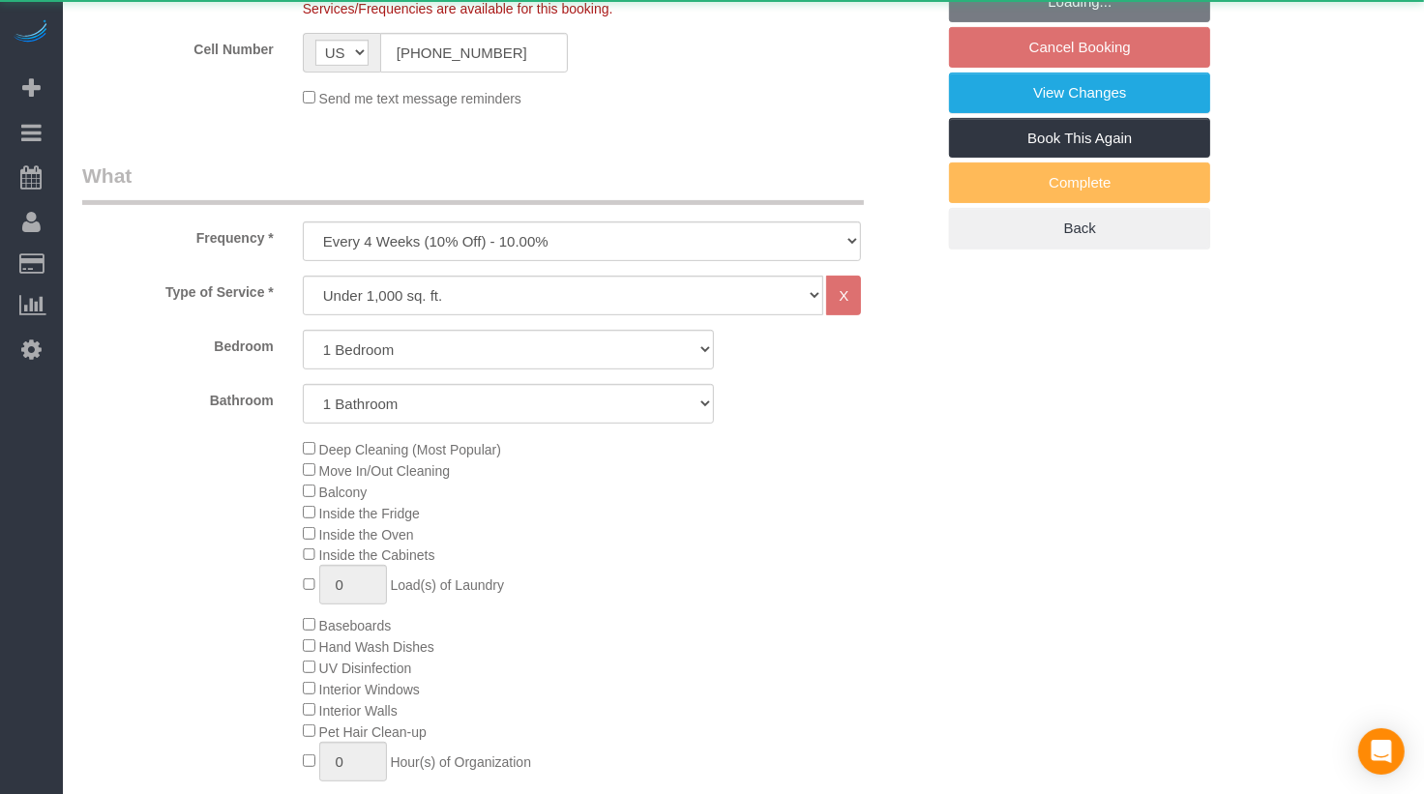
select select "object:1108"
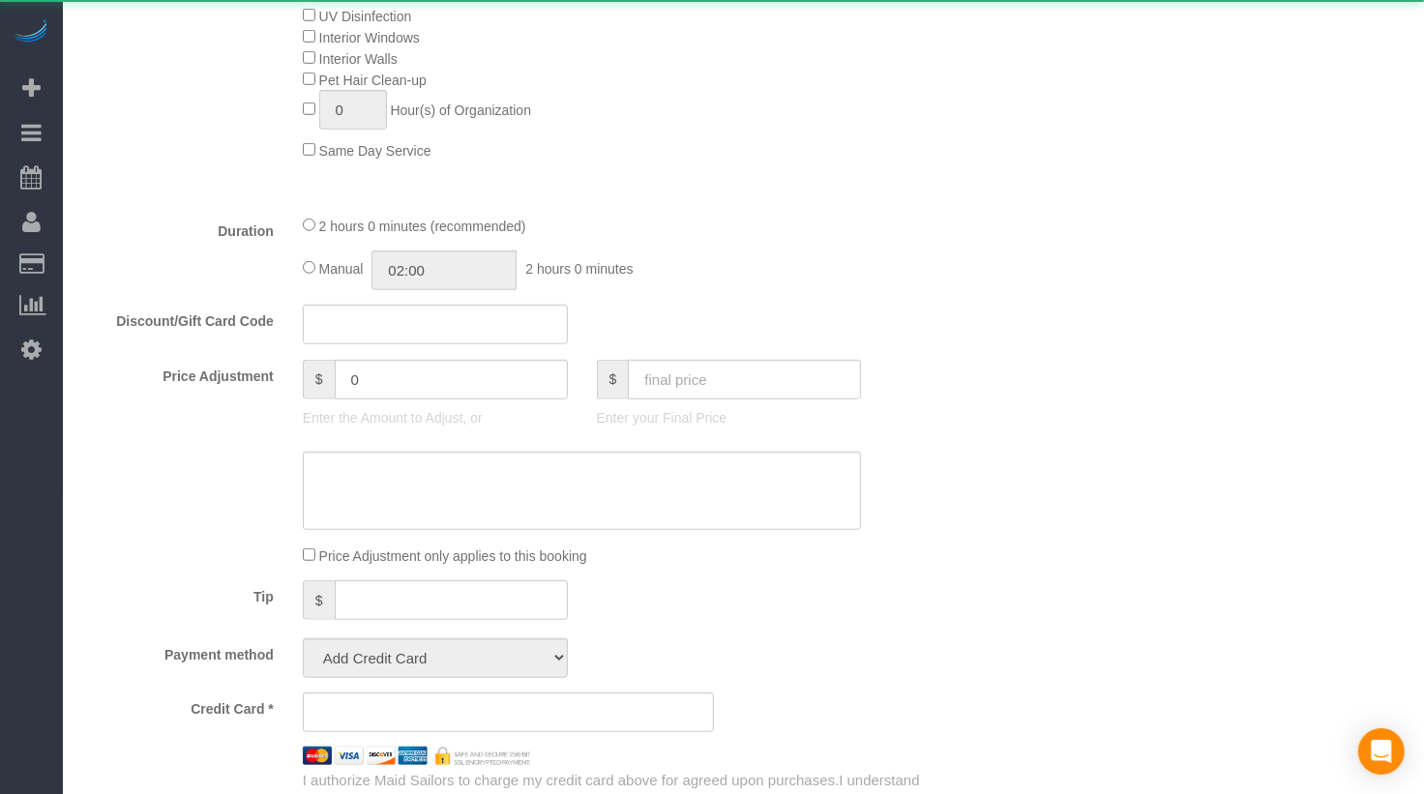
select select "string:stripe-pm_1NcV0h4VGloSiKo7qLh3g6Fz"
select select "1"
select select "spot5"
select select "number:89"
select select "number:90"
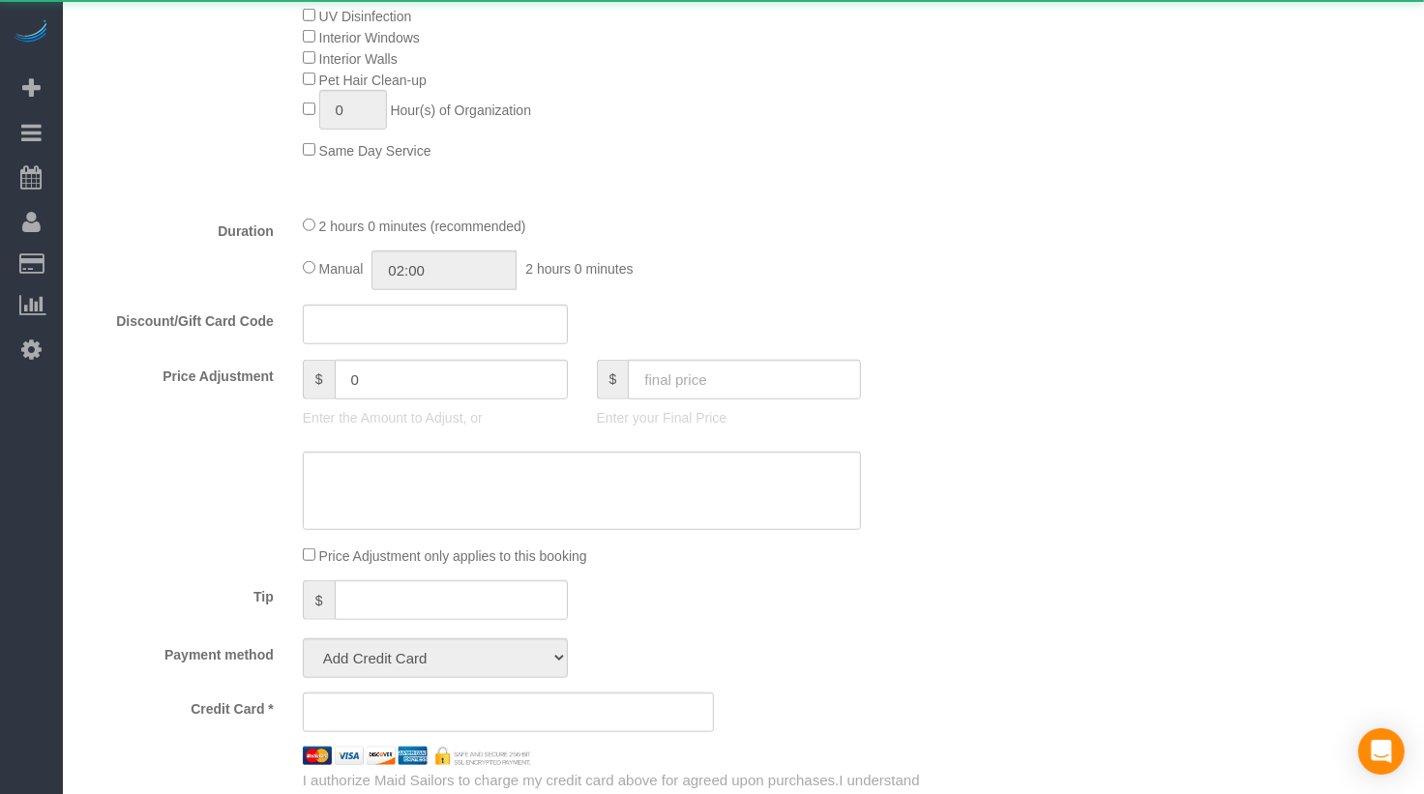
select select "number:15"
select select "number:5"
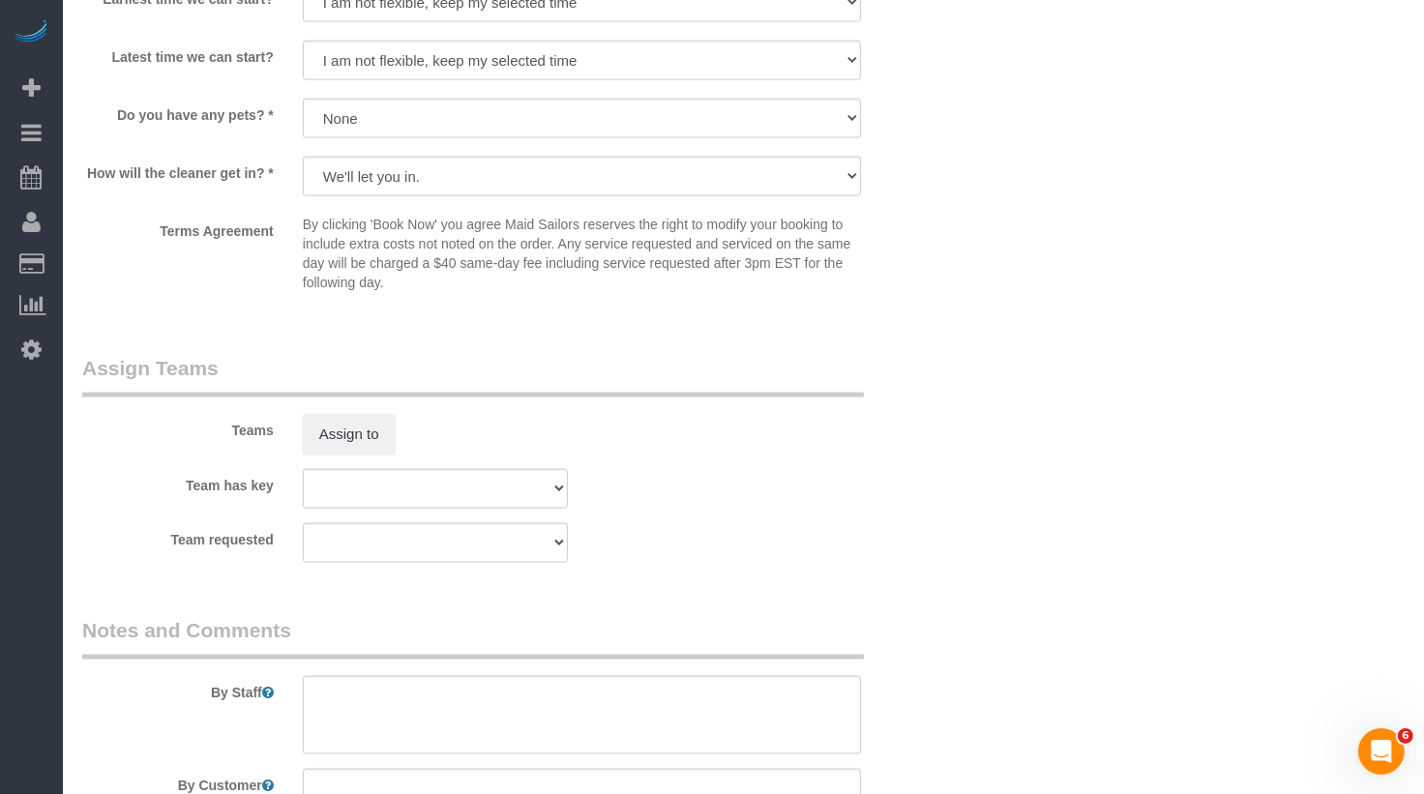
scroll to position [2652, 0]
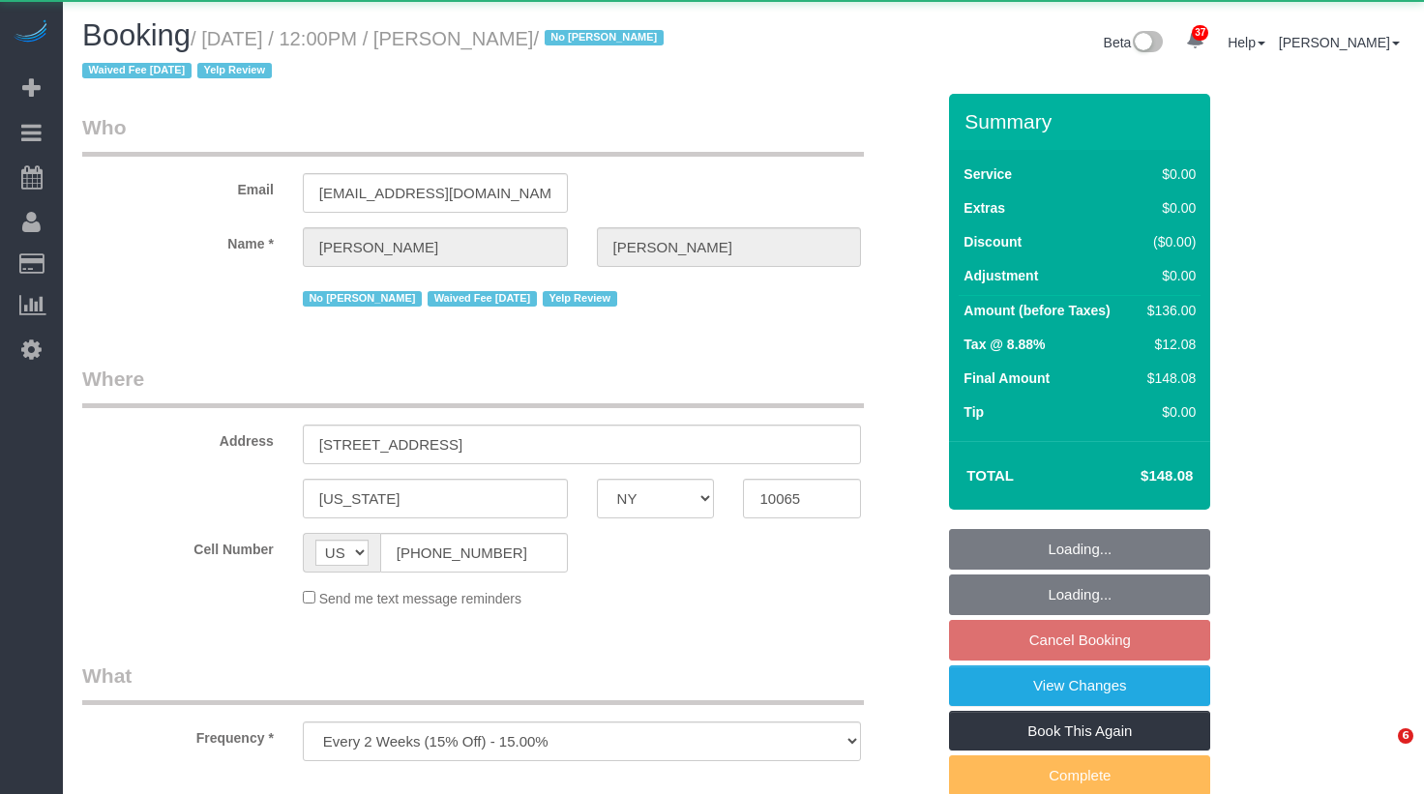
select select "NY"
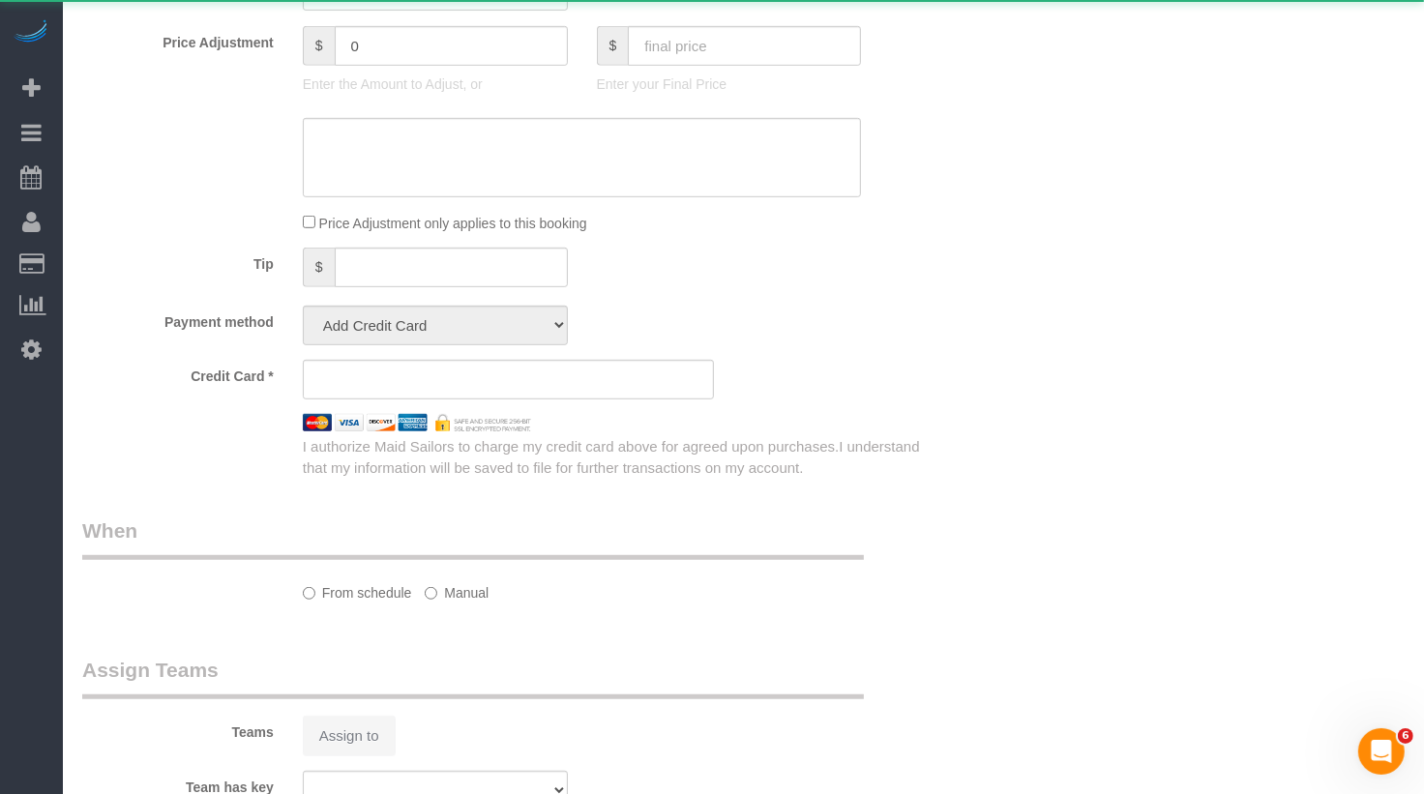
select select "object:1071"
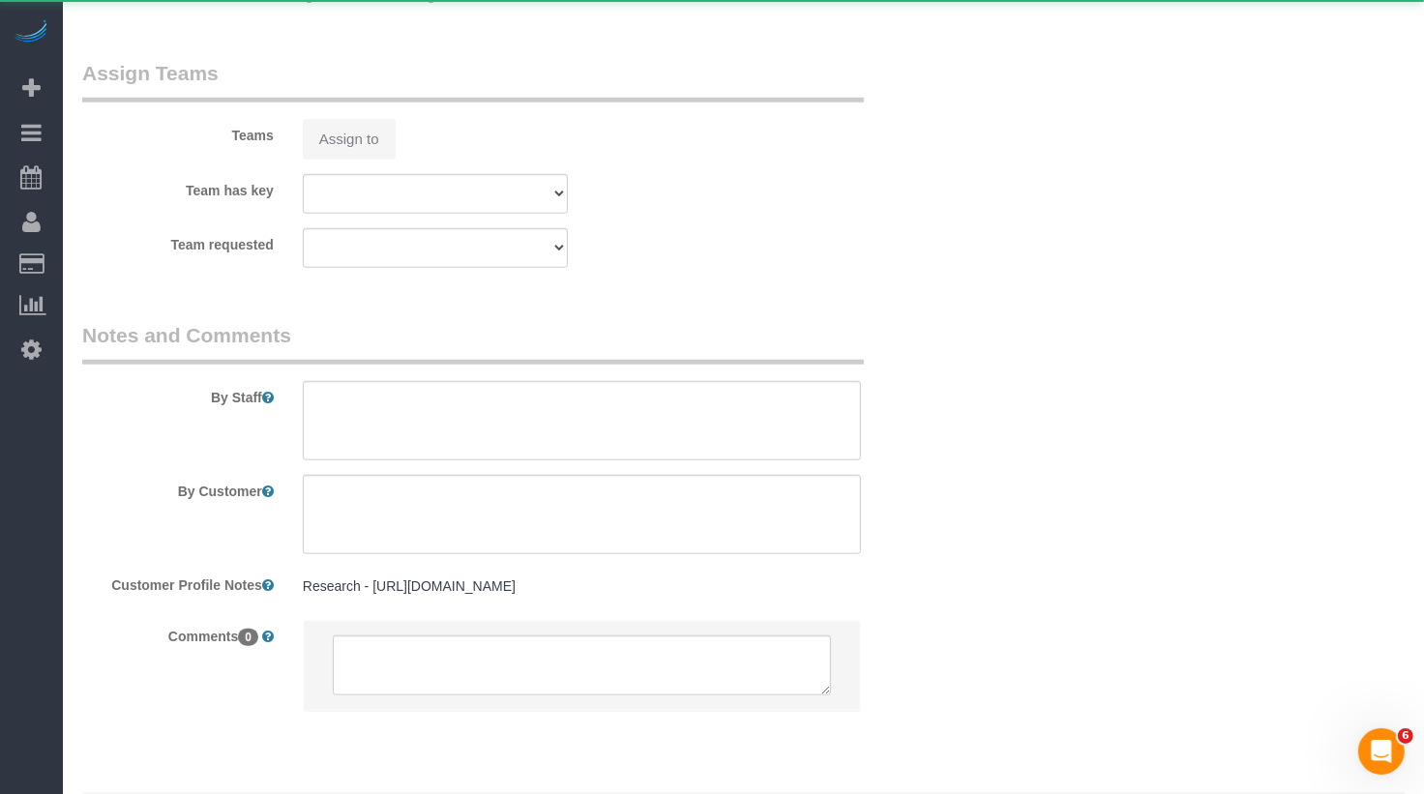
select select "string:stripe-pm_1IilJ74VGloSiKo7yjH4kSKu"
select select "1"
select select "spot5"
select select "number:89"
select select "number:90"
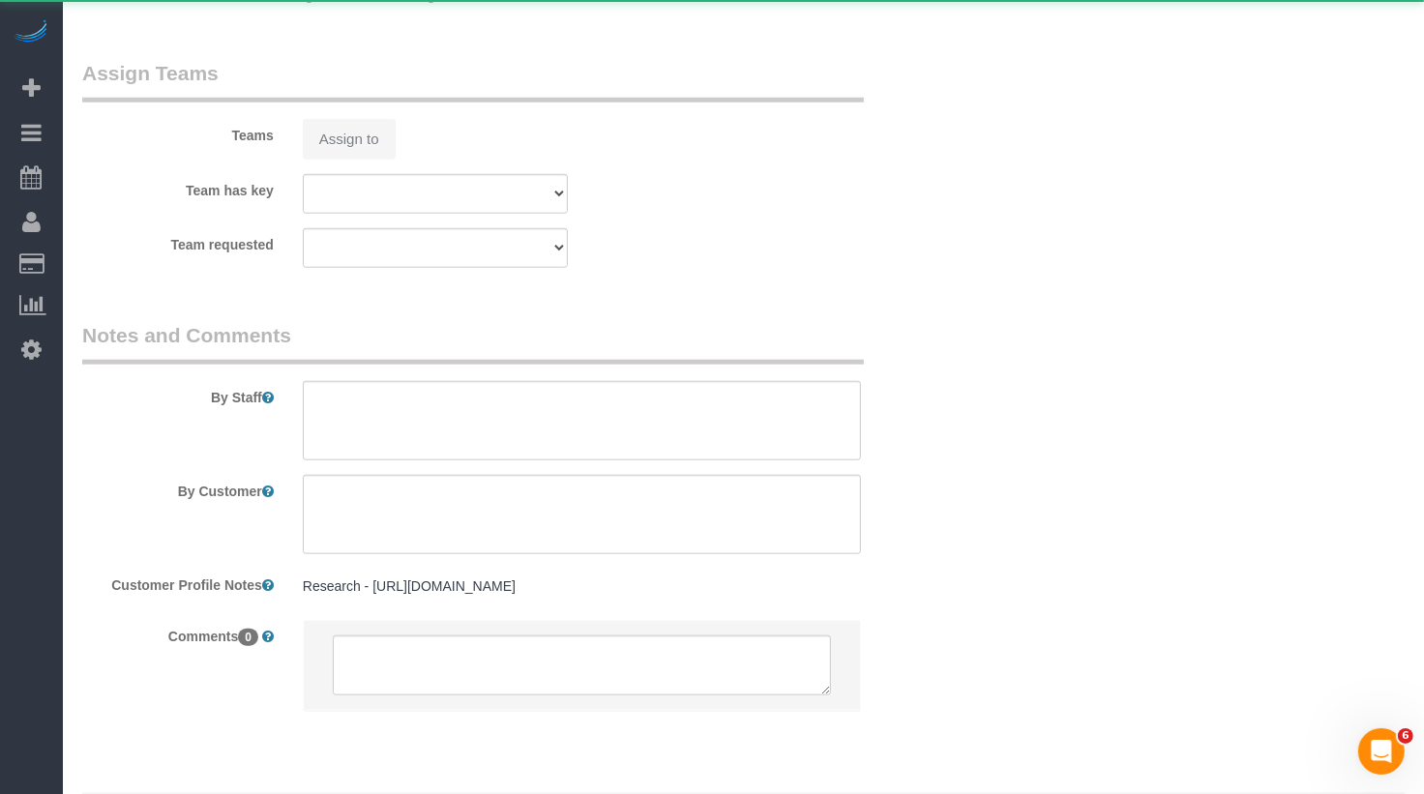
select select "number:15"
select select "number:5"
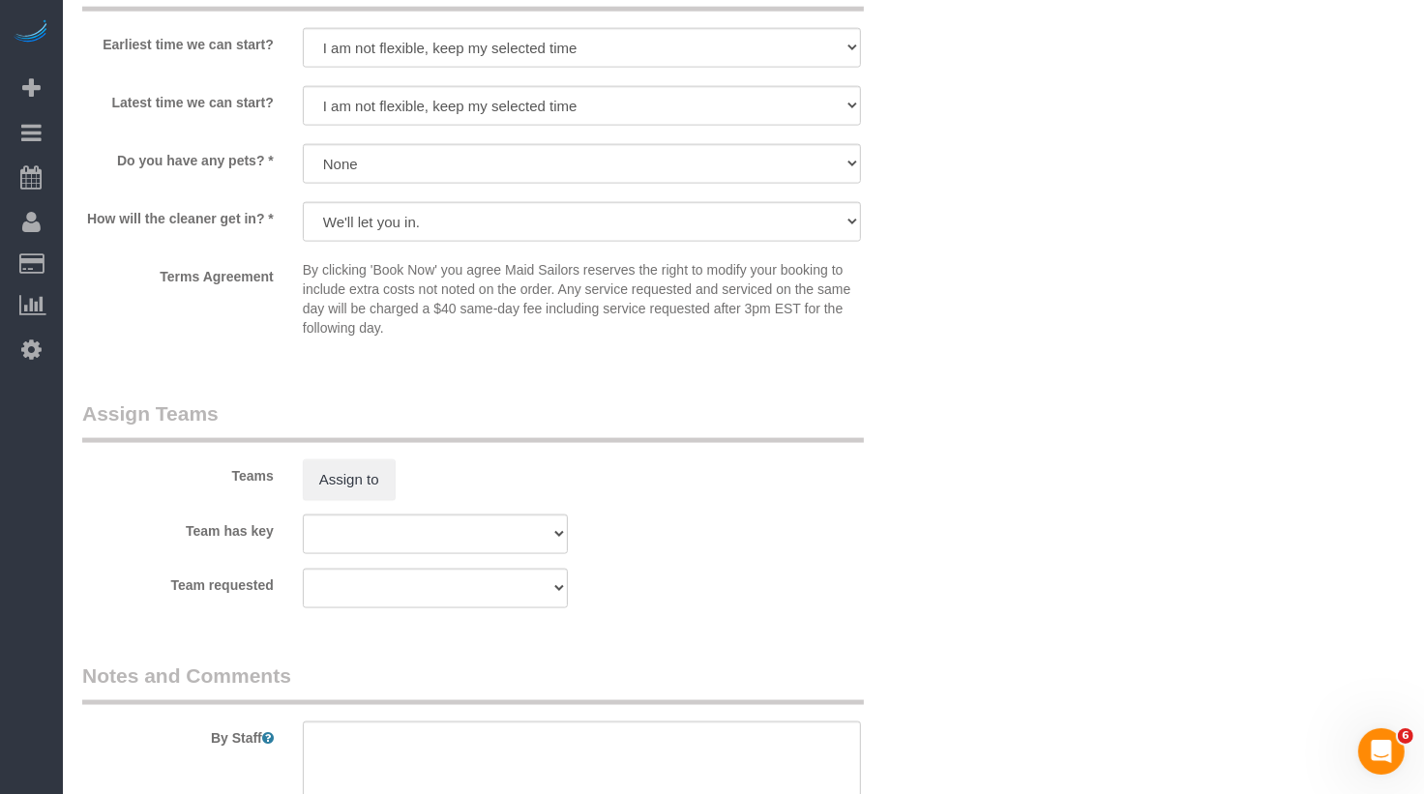
scroll to position [2083, 0]
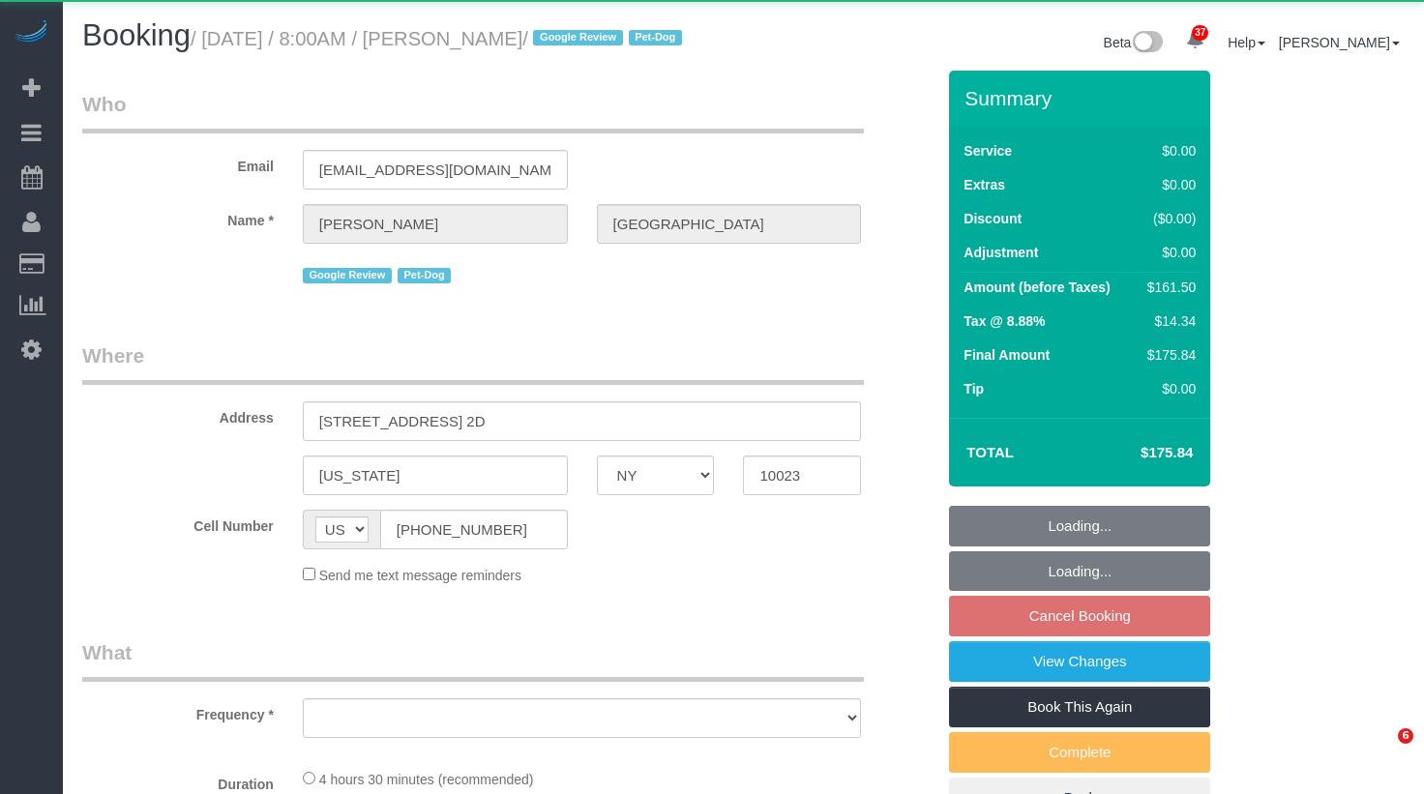
select select "NY"
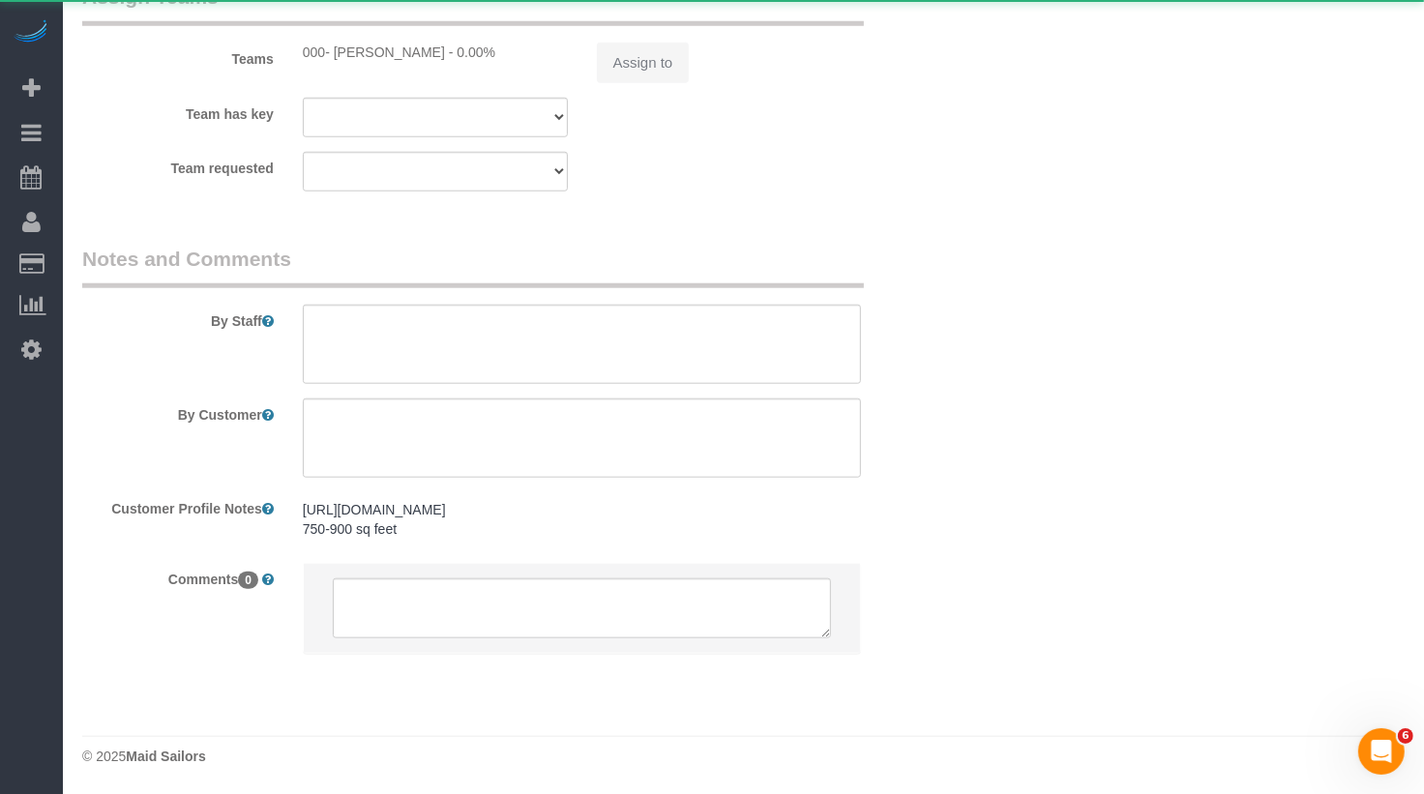
scroll to position [1964, 0]
select select "object:1078"
select select "2"
select select "spot1"
select select "number:56"
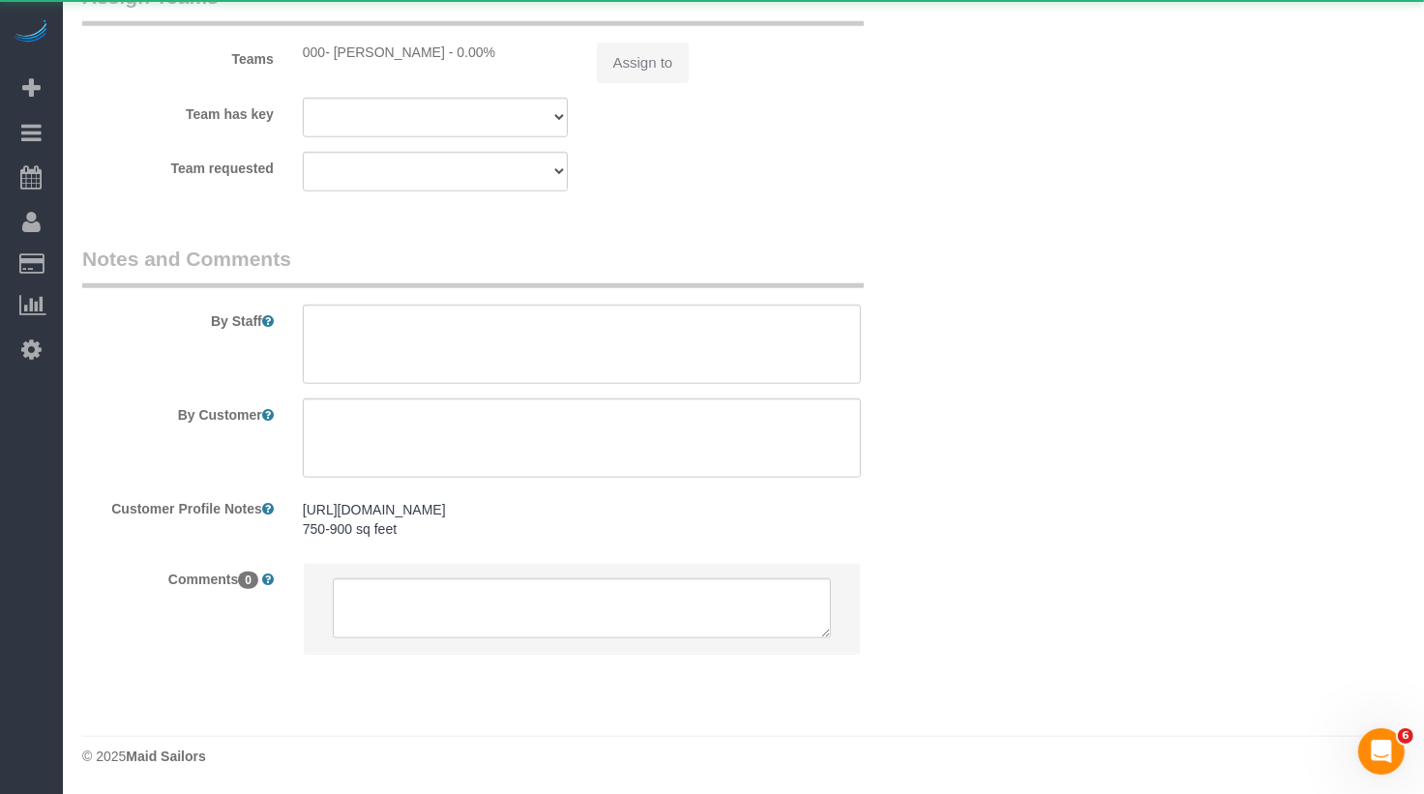
select select "number:75"
select select "number:13"
select select "number:5"
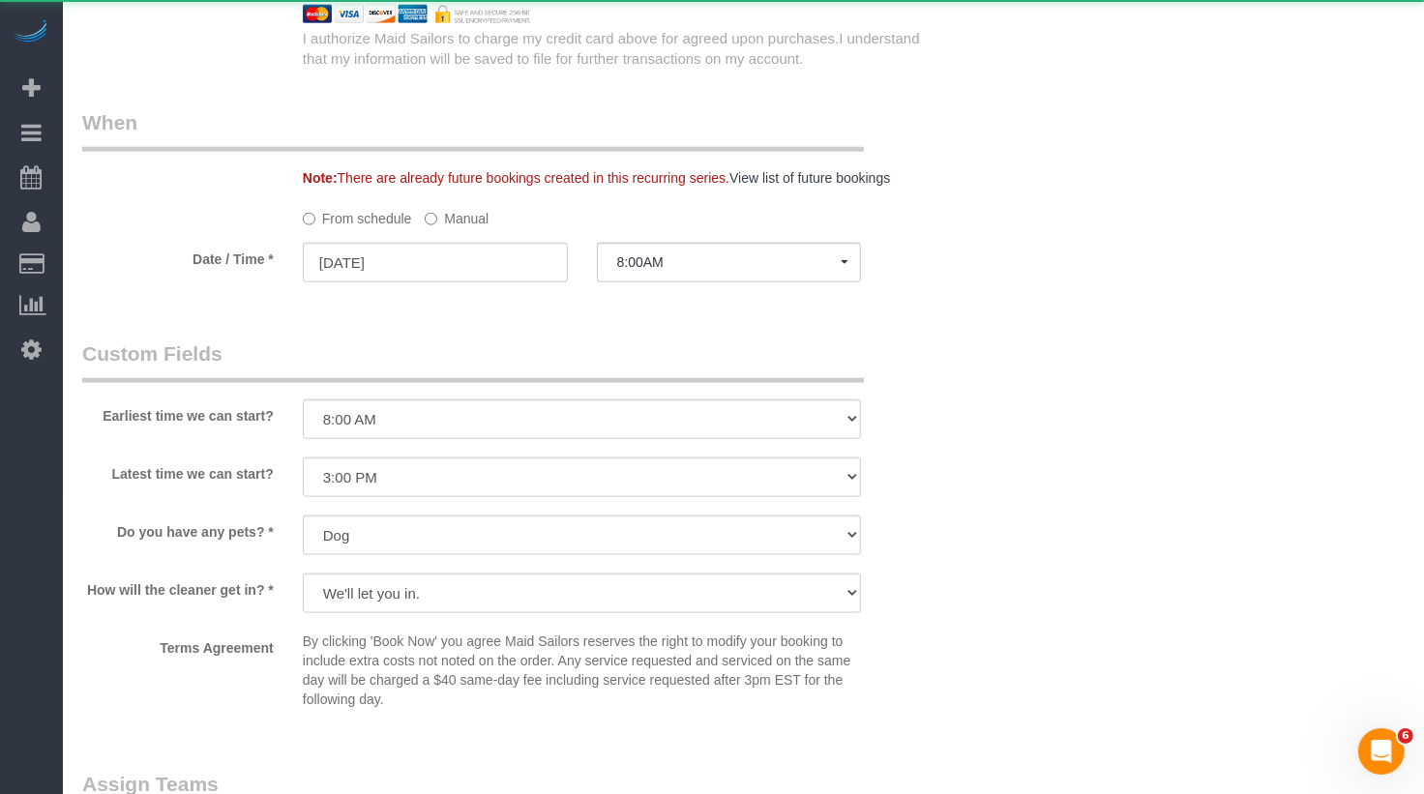
select select "string:stripe-pm_1RiLeT4VGloSiKo7HeIsBs5v"
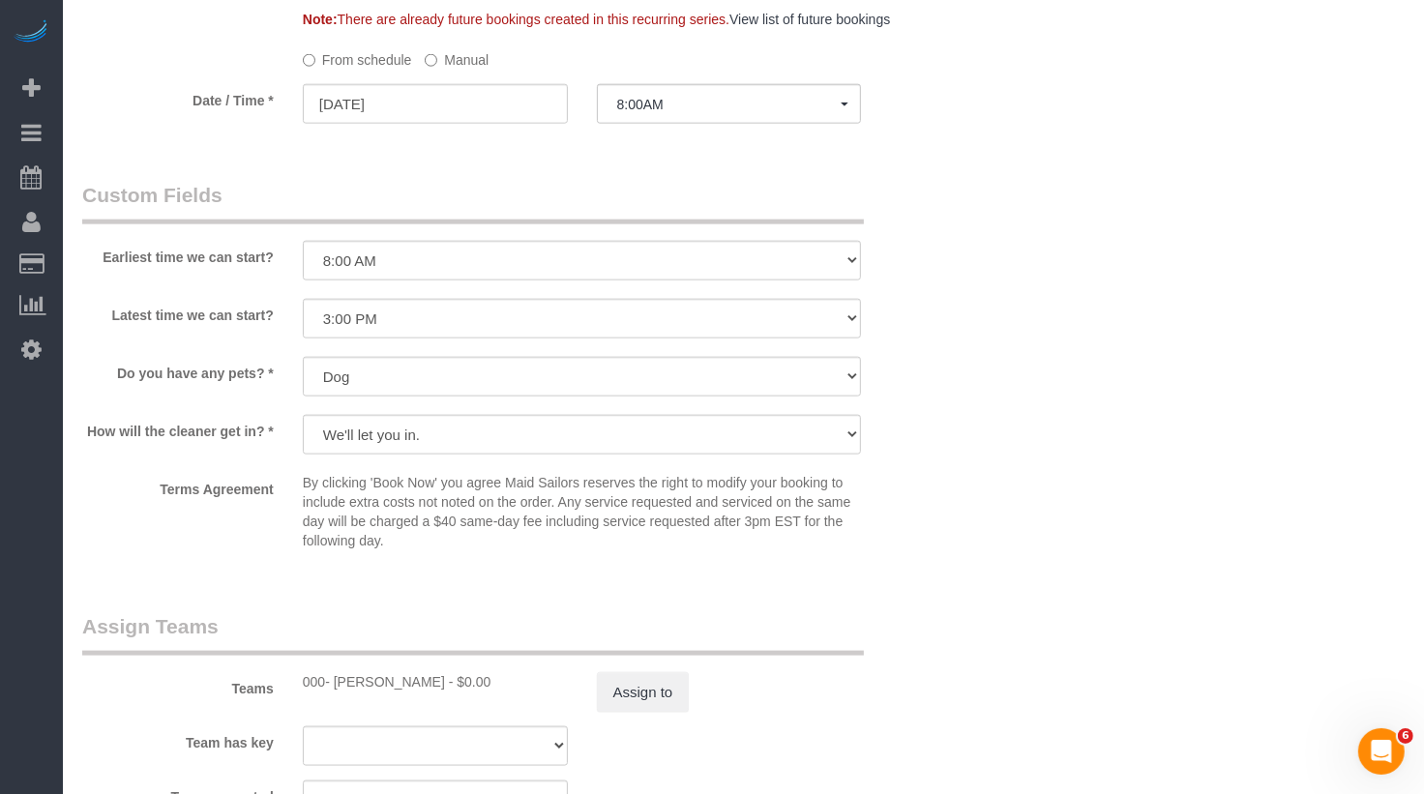
scroll to position [2086, 0]
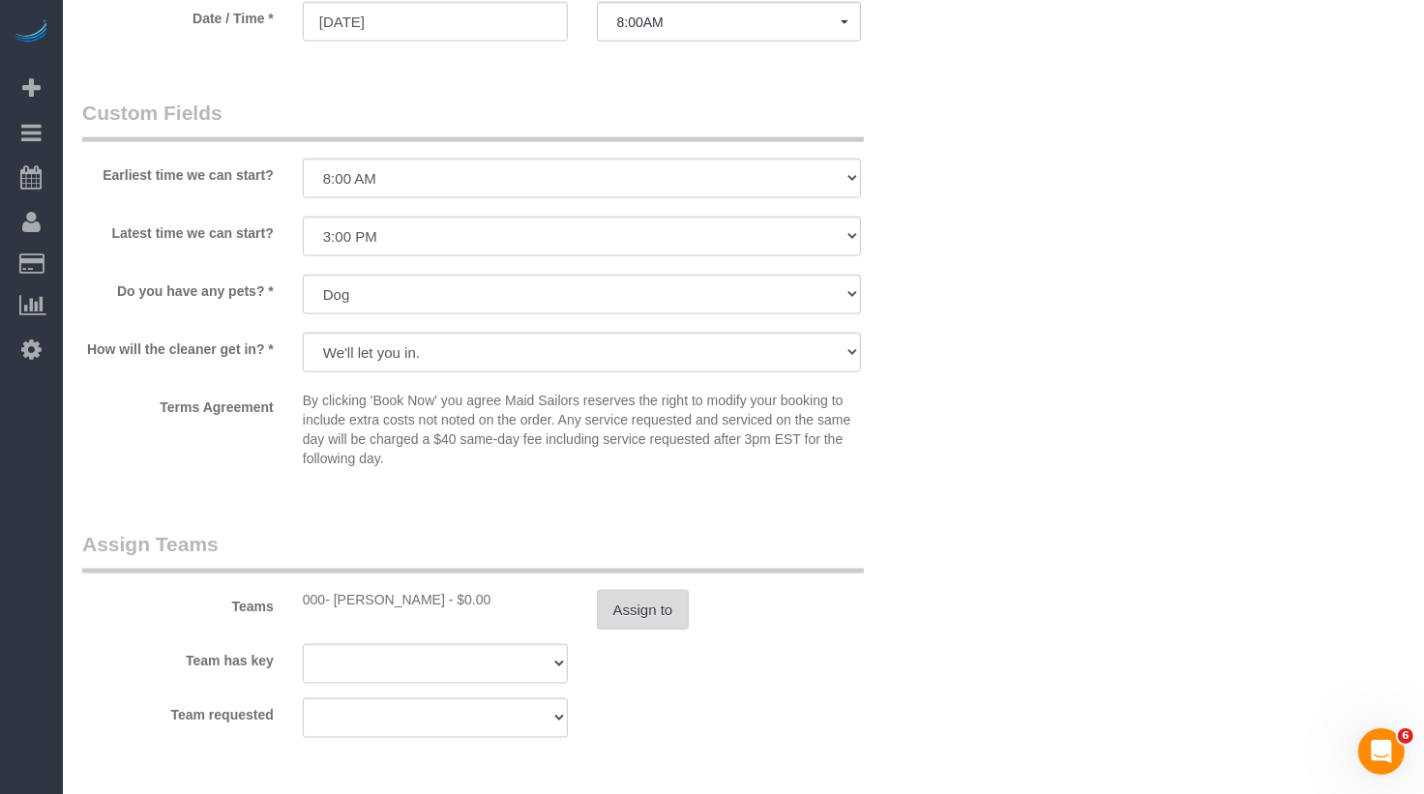
click at [622, 631] on button "Assign to" at bounding box center [643, 610] width 93 height 41
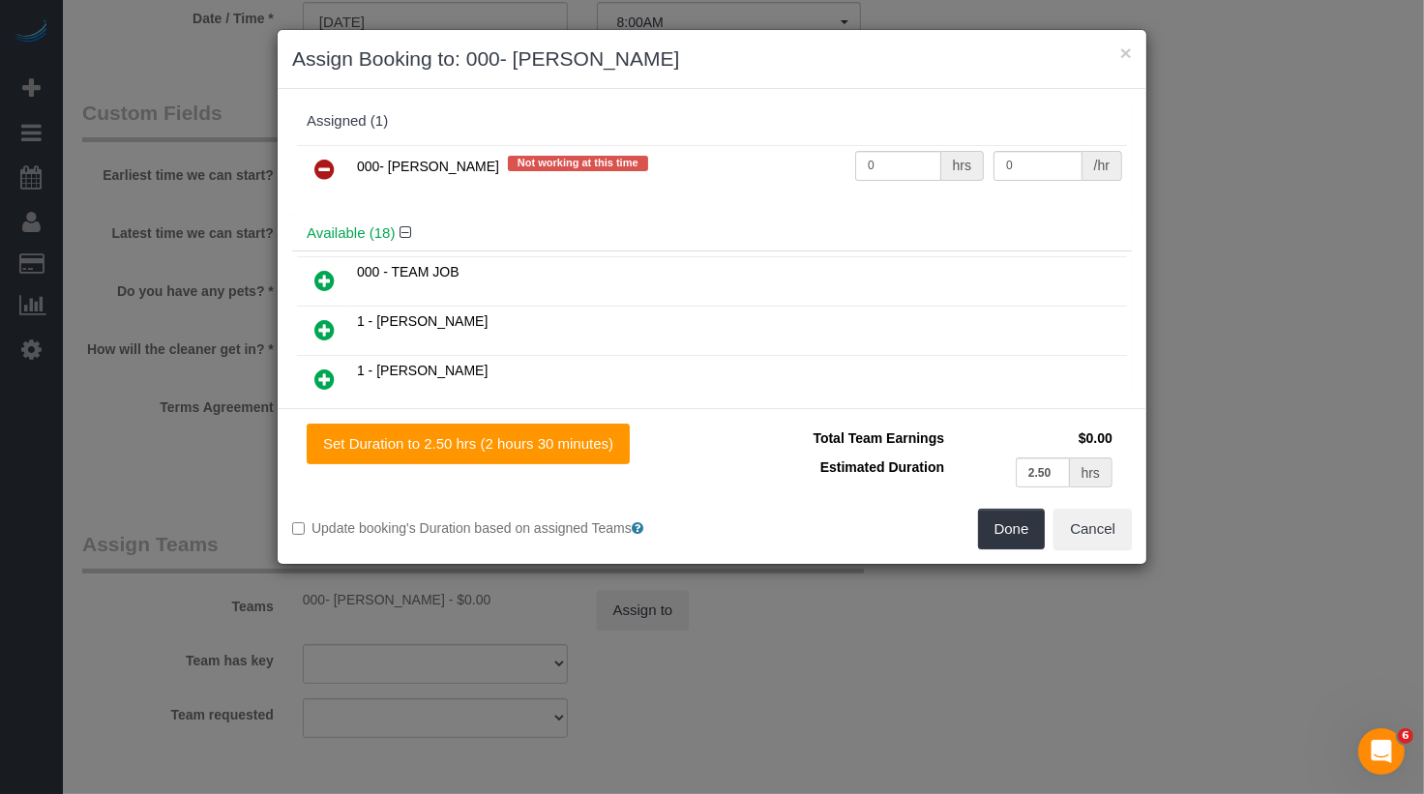
click at [324, 160] on icon at bounding box center [324, 169] width 20 height 23
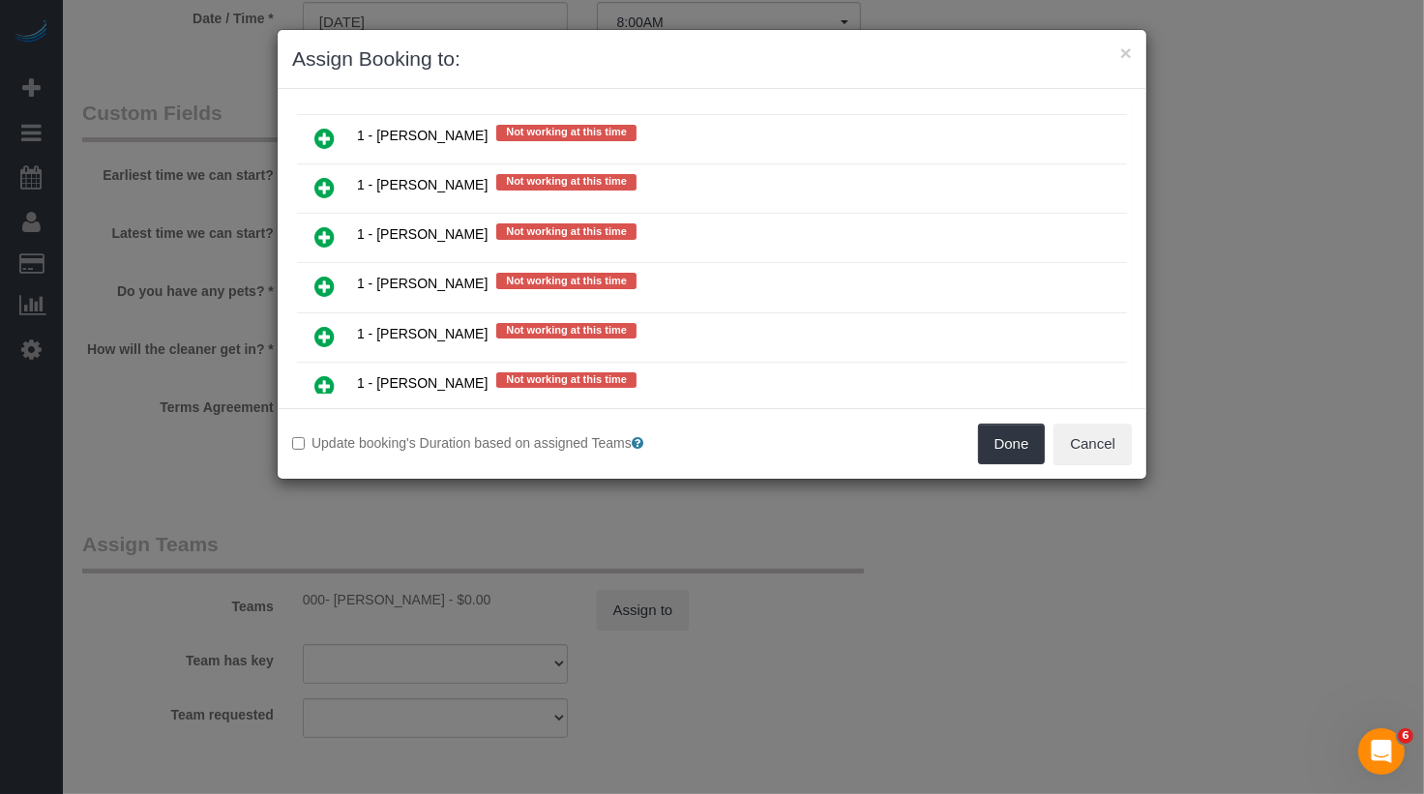
scroll to position [2313, 0]
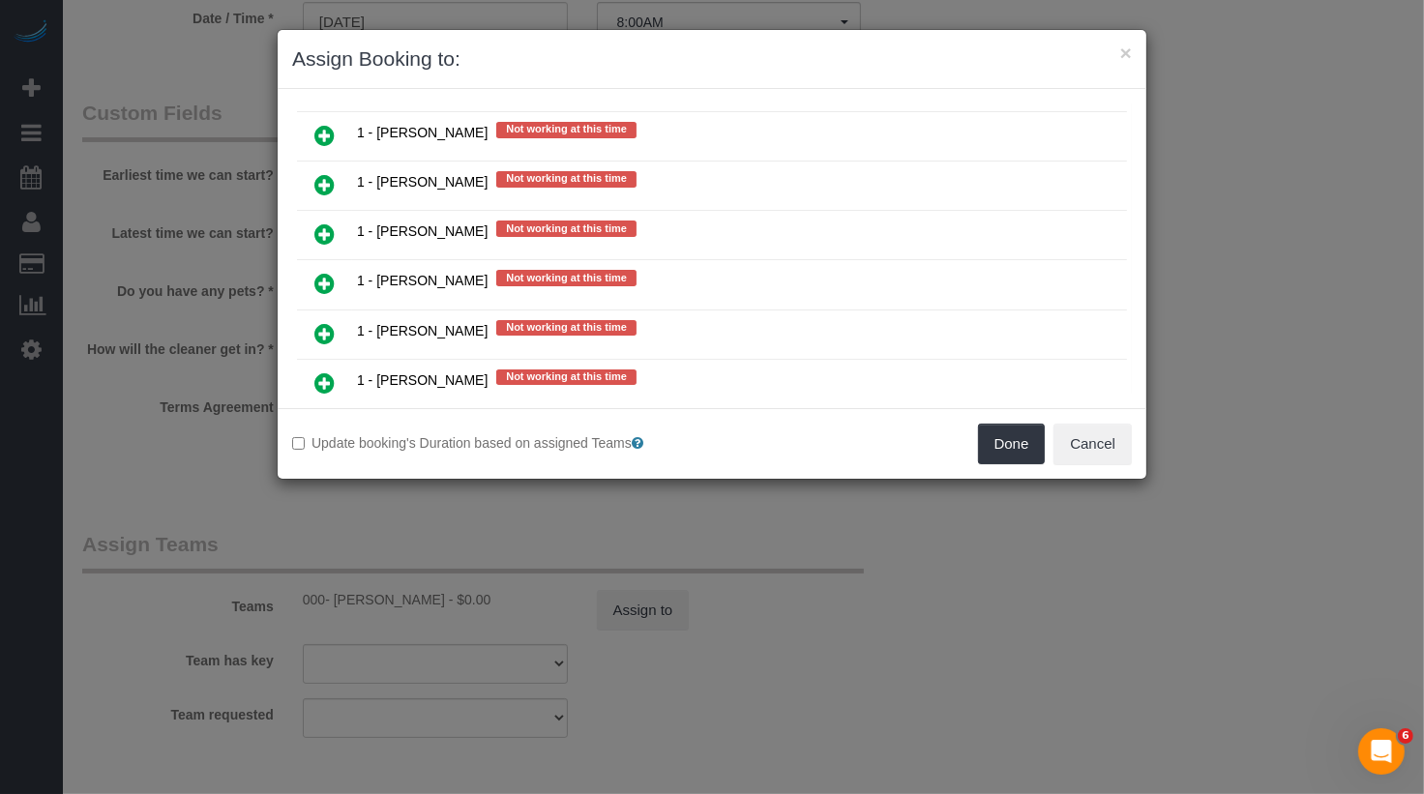
click at [332, 421] on icon at bounding box center [324, 432] width 20 height 23
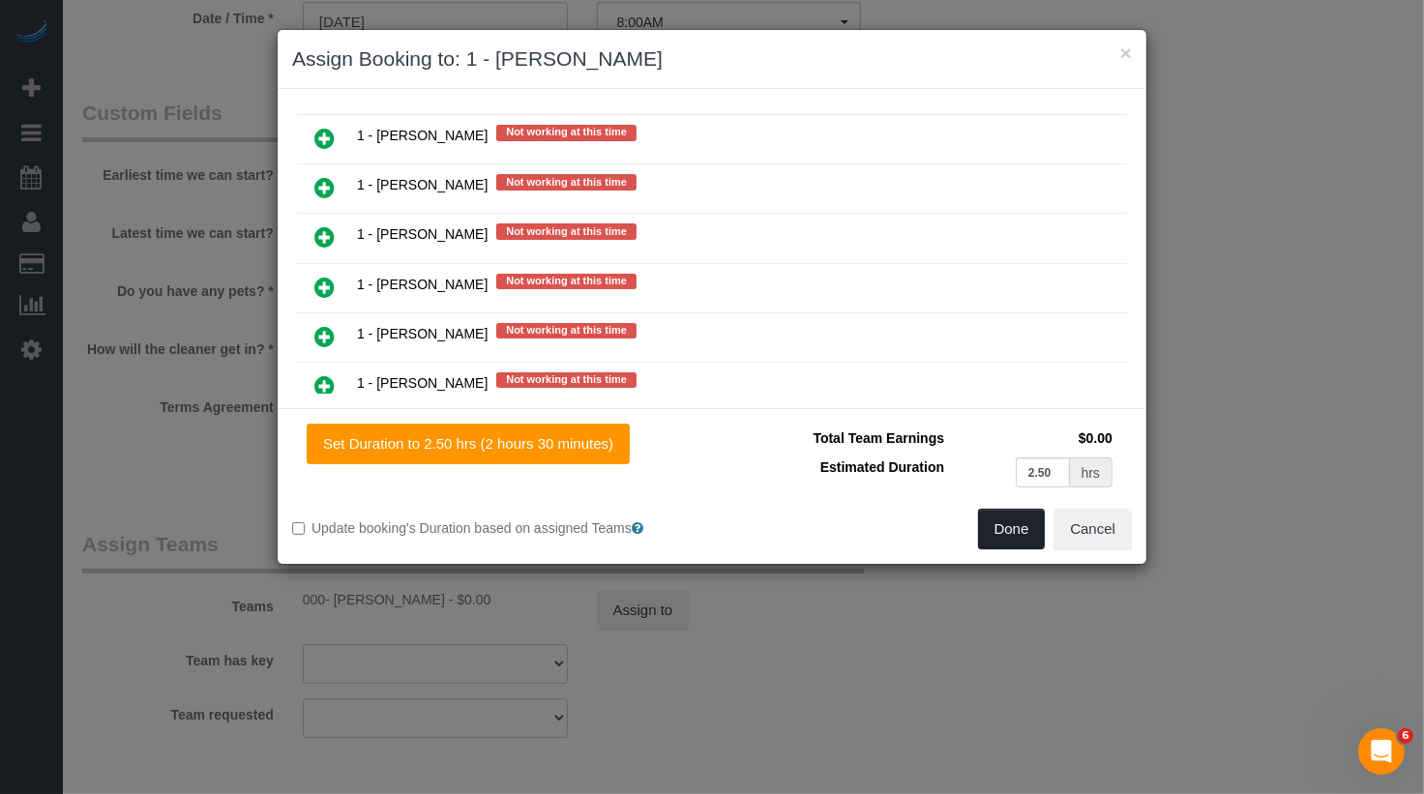
click at [1011, 523] on button "Done" at bounding box center [1012, 529] width 68 height 41
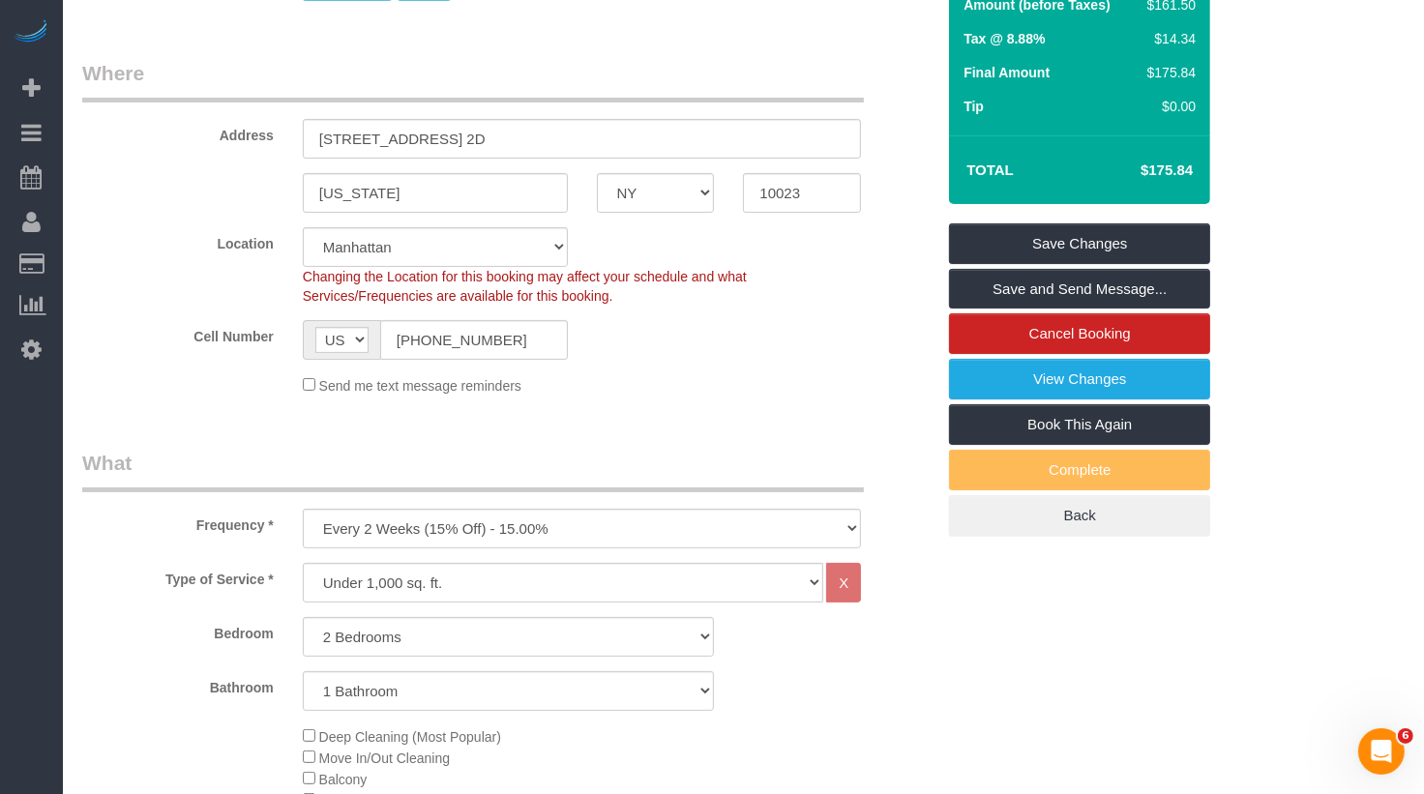
scroll to position [0, 0]
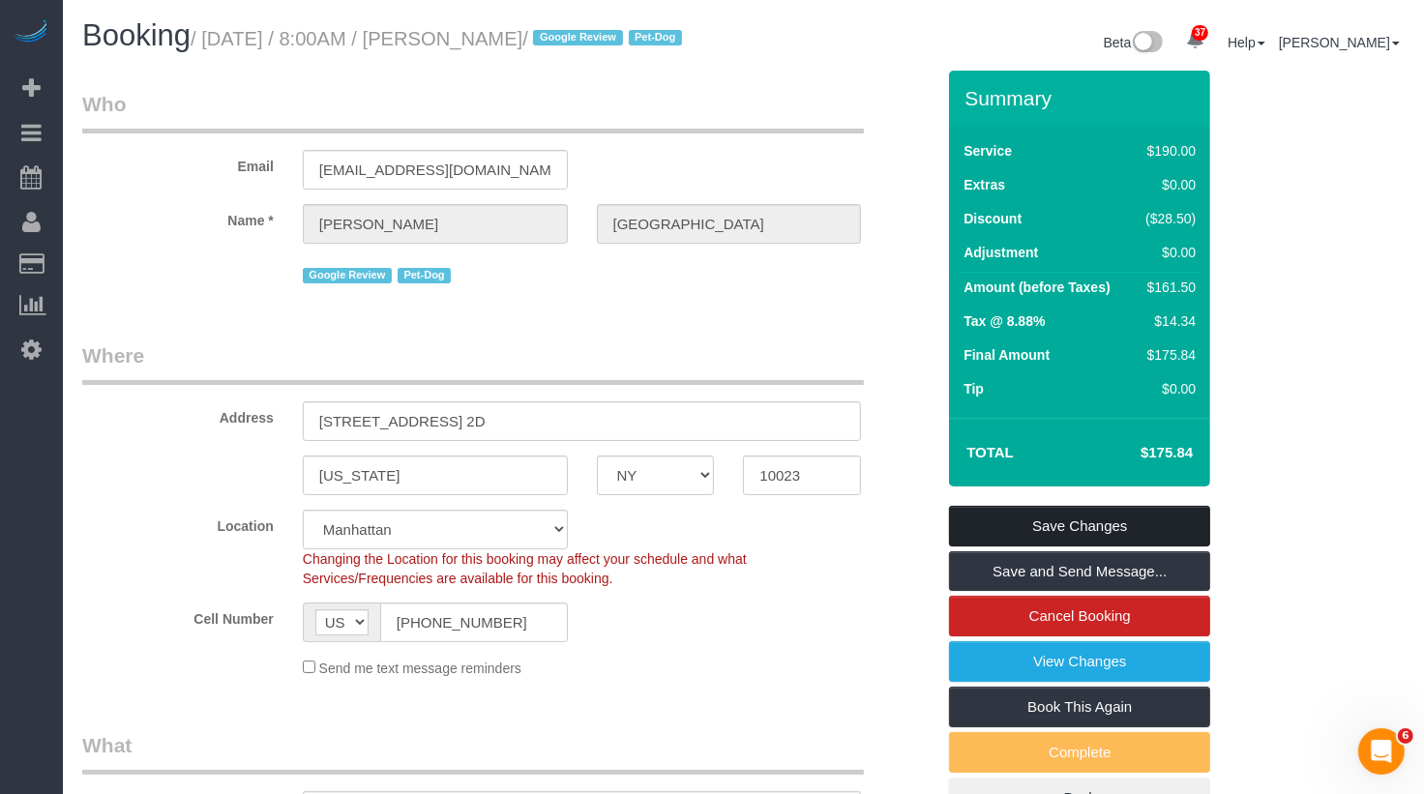
click at [1022, 538] on link "Save Changes" at bounding box center [1079, 526] width 261 height 41
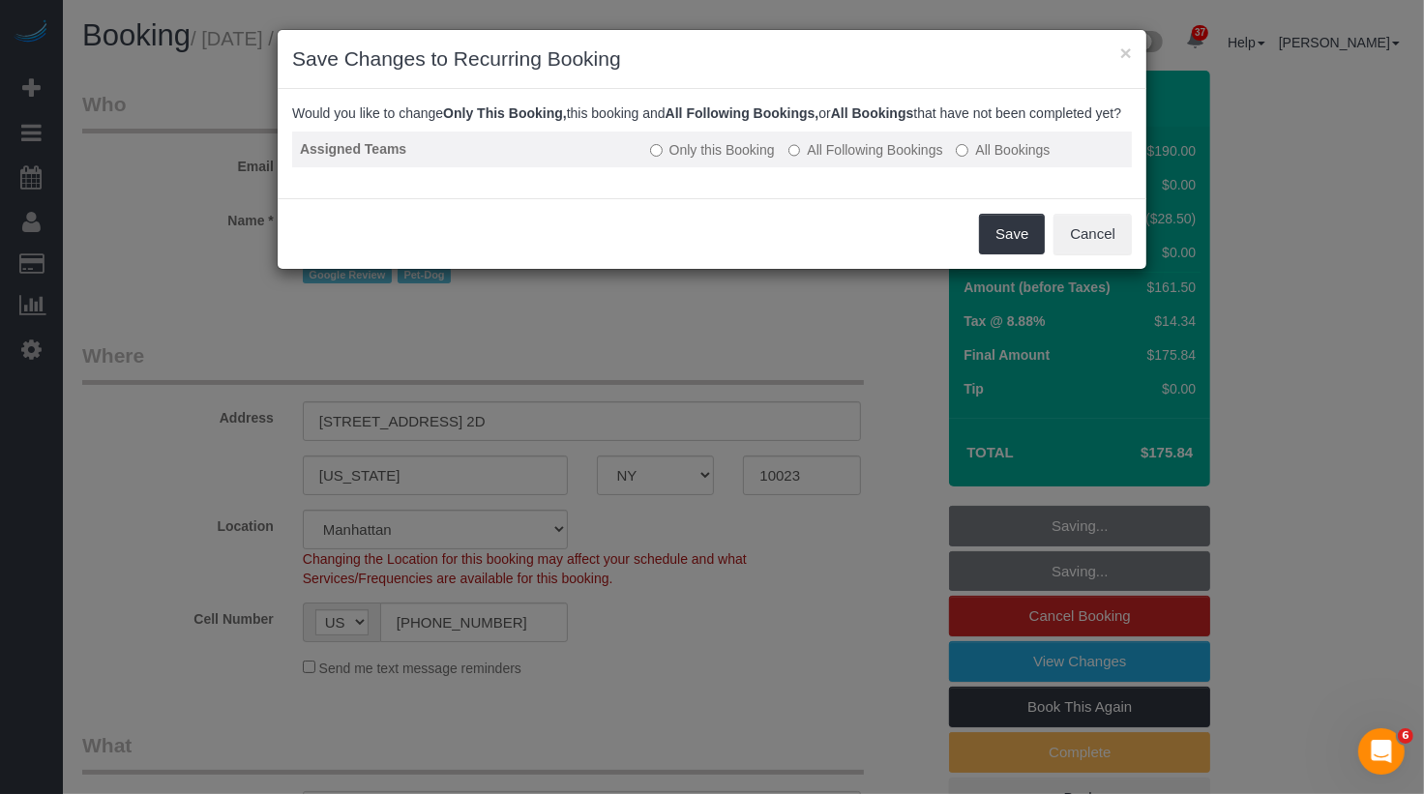
click at [905, 160] on label "All Following Bookings" at bounding box center [866, 149] width 155 height 19
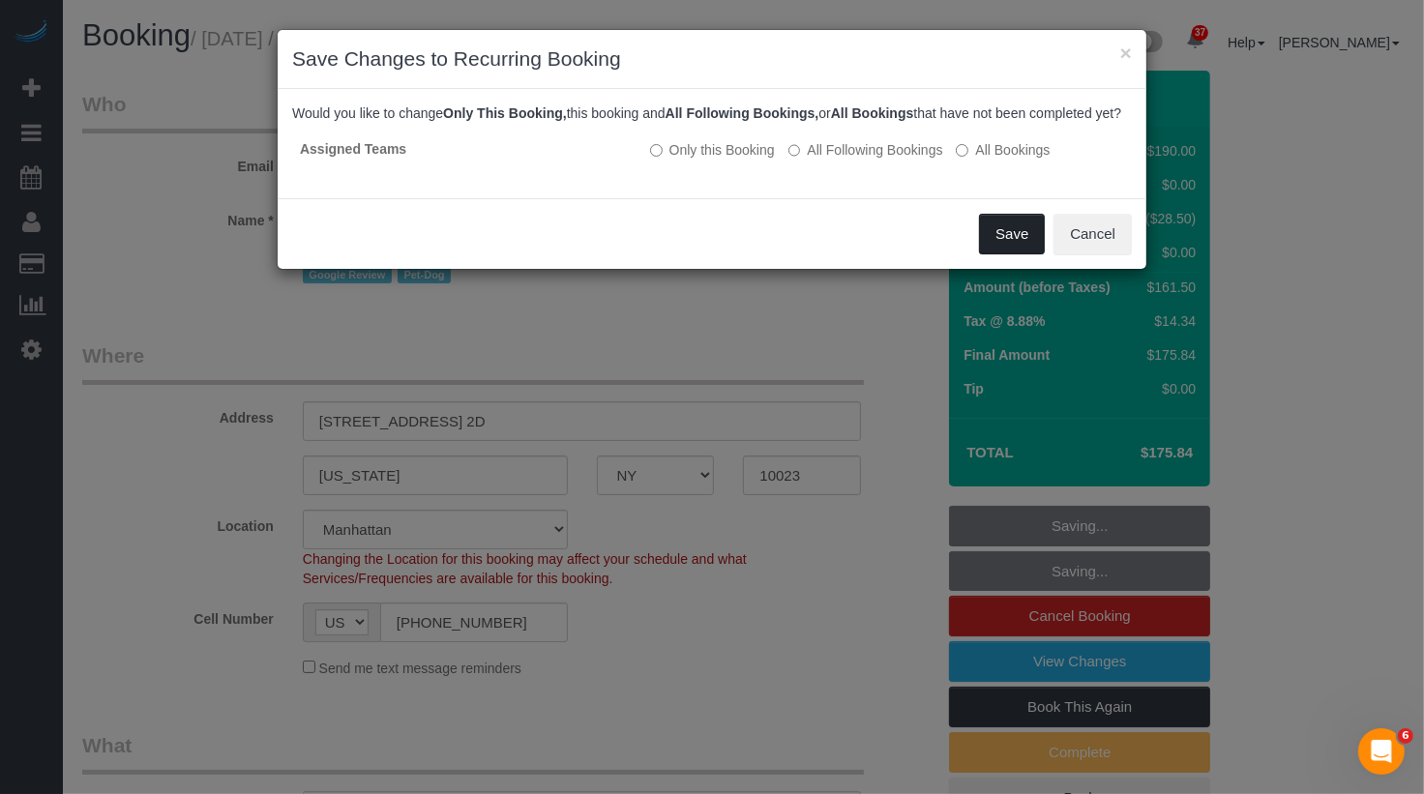
click at [1007, 246] on button "Save" at bounding box center [1012, 234] width 66 height 41
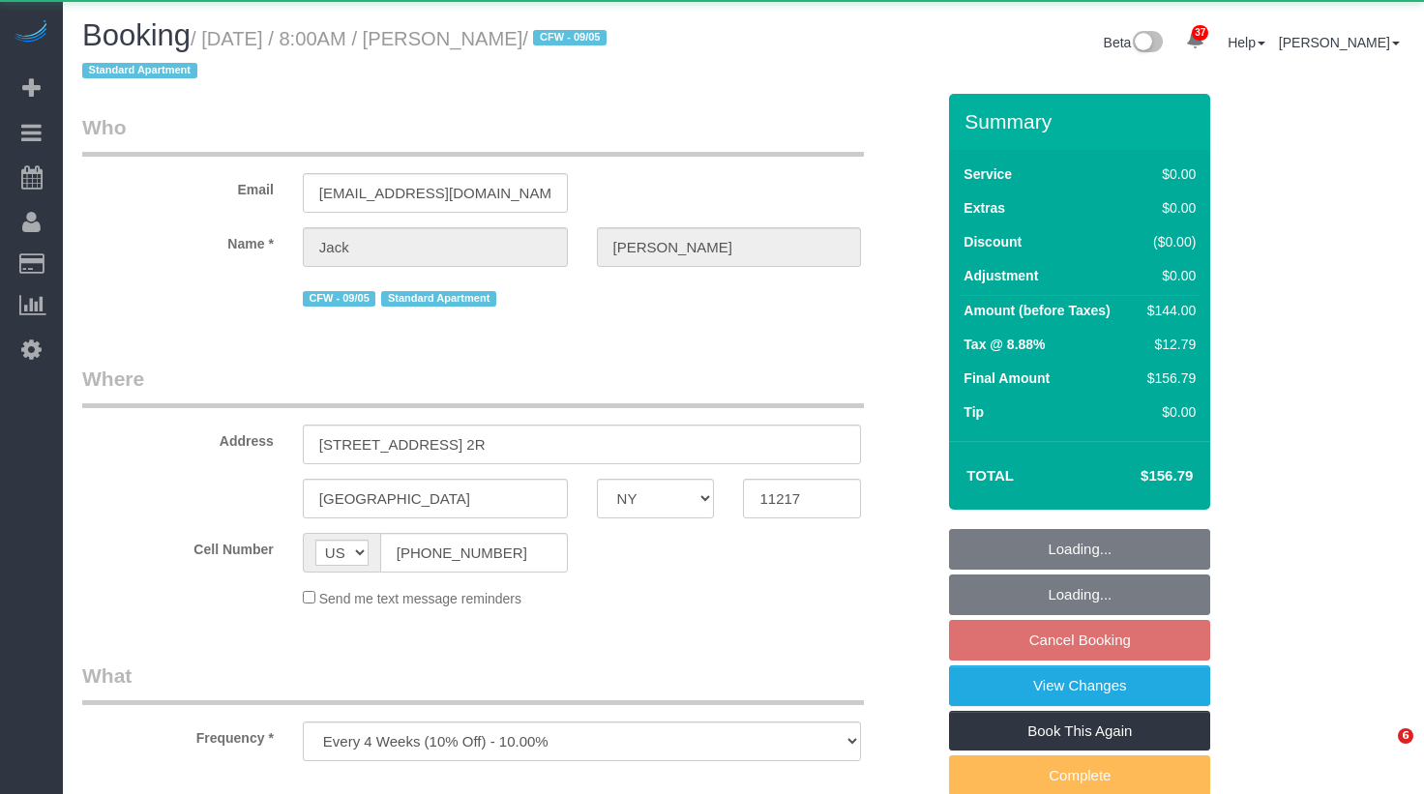
select select "NY"
select select "object:1078"
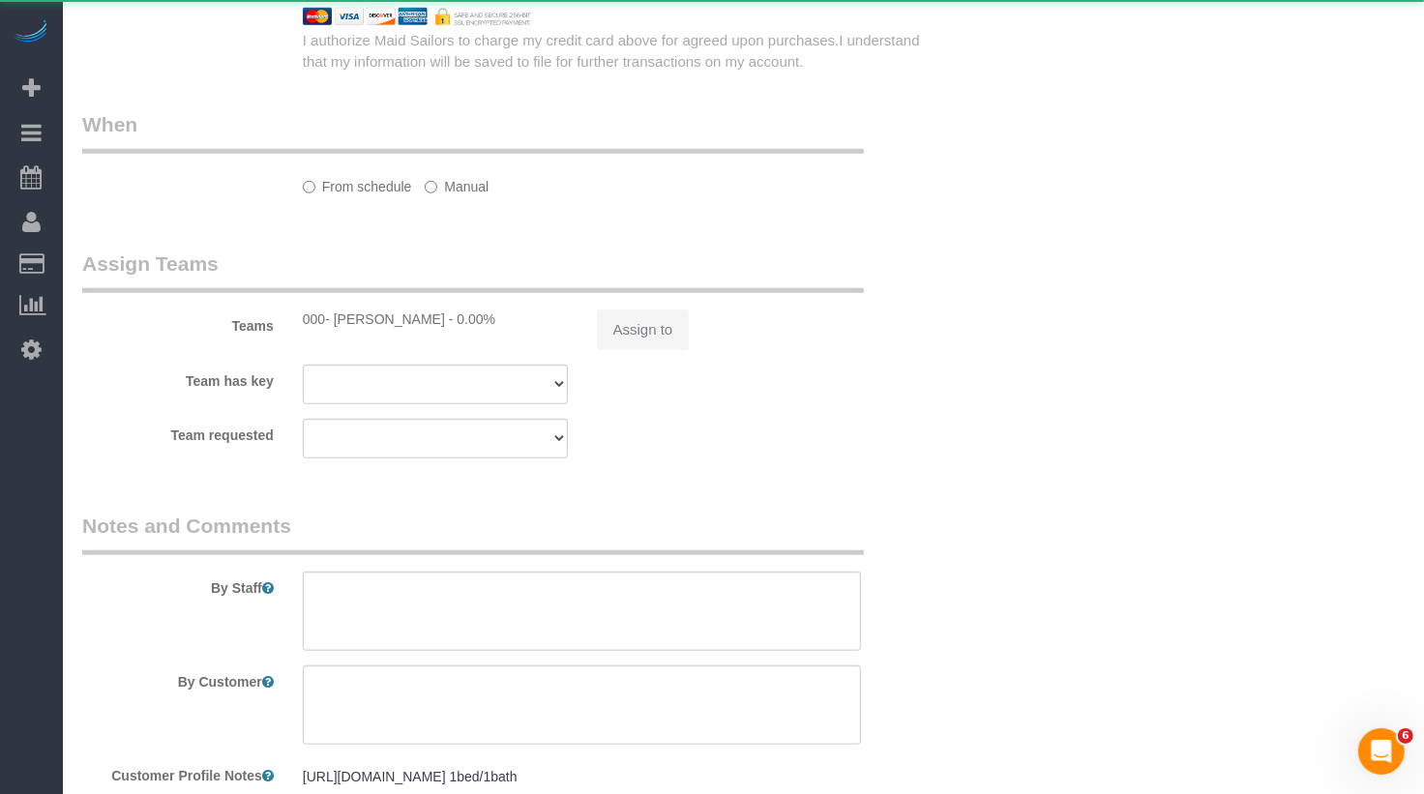
select select "1"
select select "spot1"
select select "number:89"
select select "number:90"
select select "number:15"
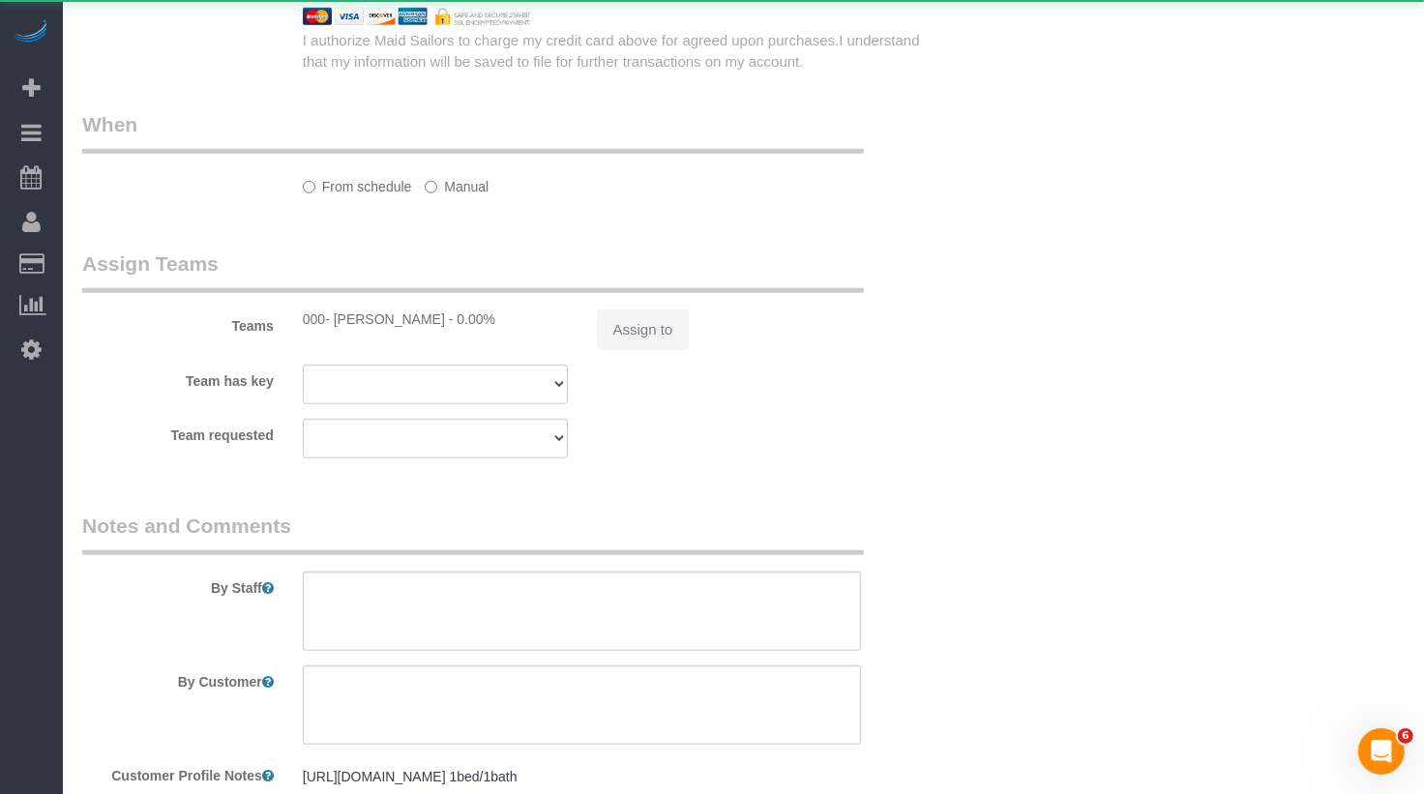
select select "number:5"
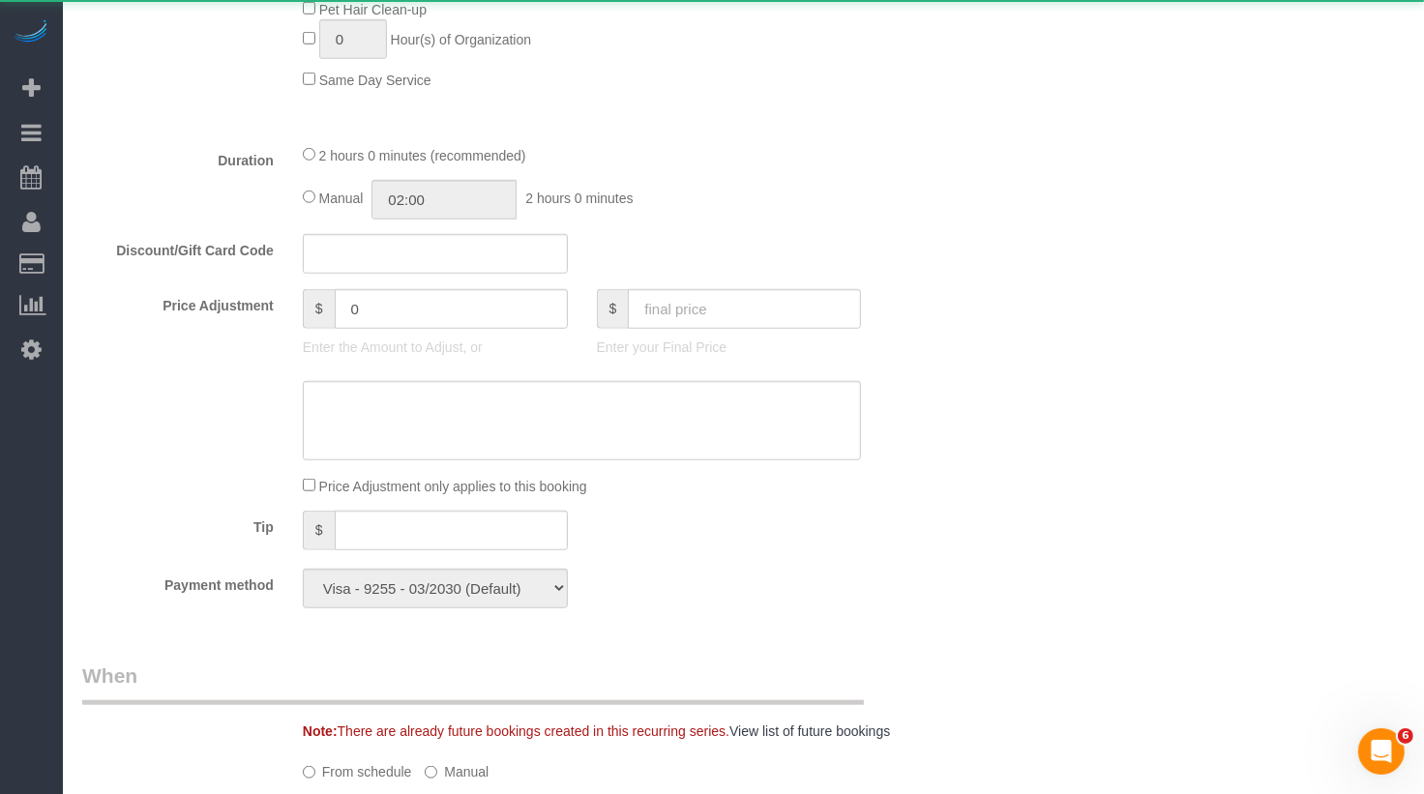
select select "string:stripe-pm_1RMYOM4VGloSiKo7LGZRO5rF"
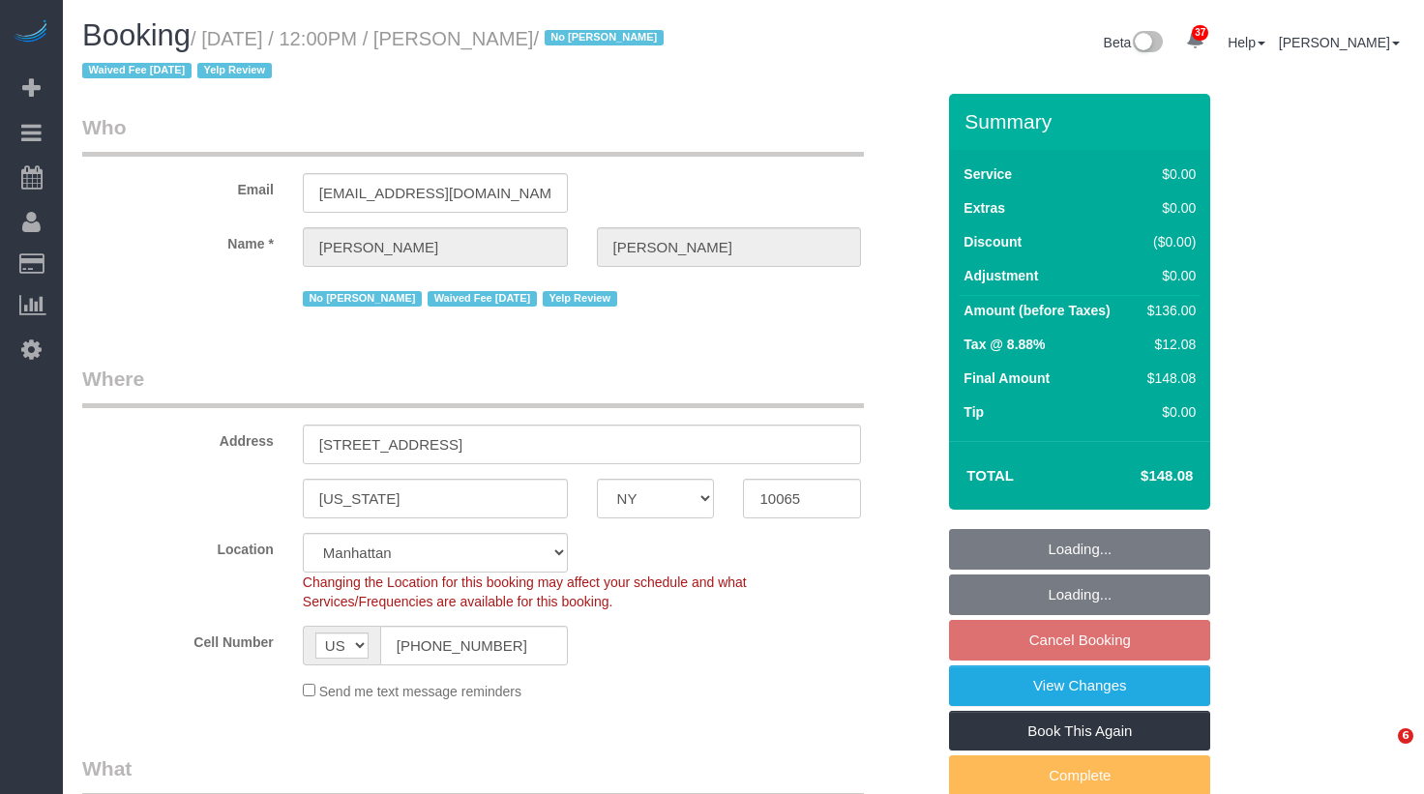
select select "NY"
select select "1"
select select "spot5"
select select "number:89"
select select "number:90"
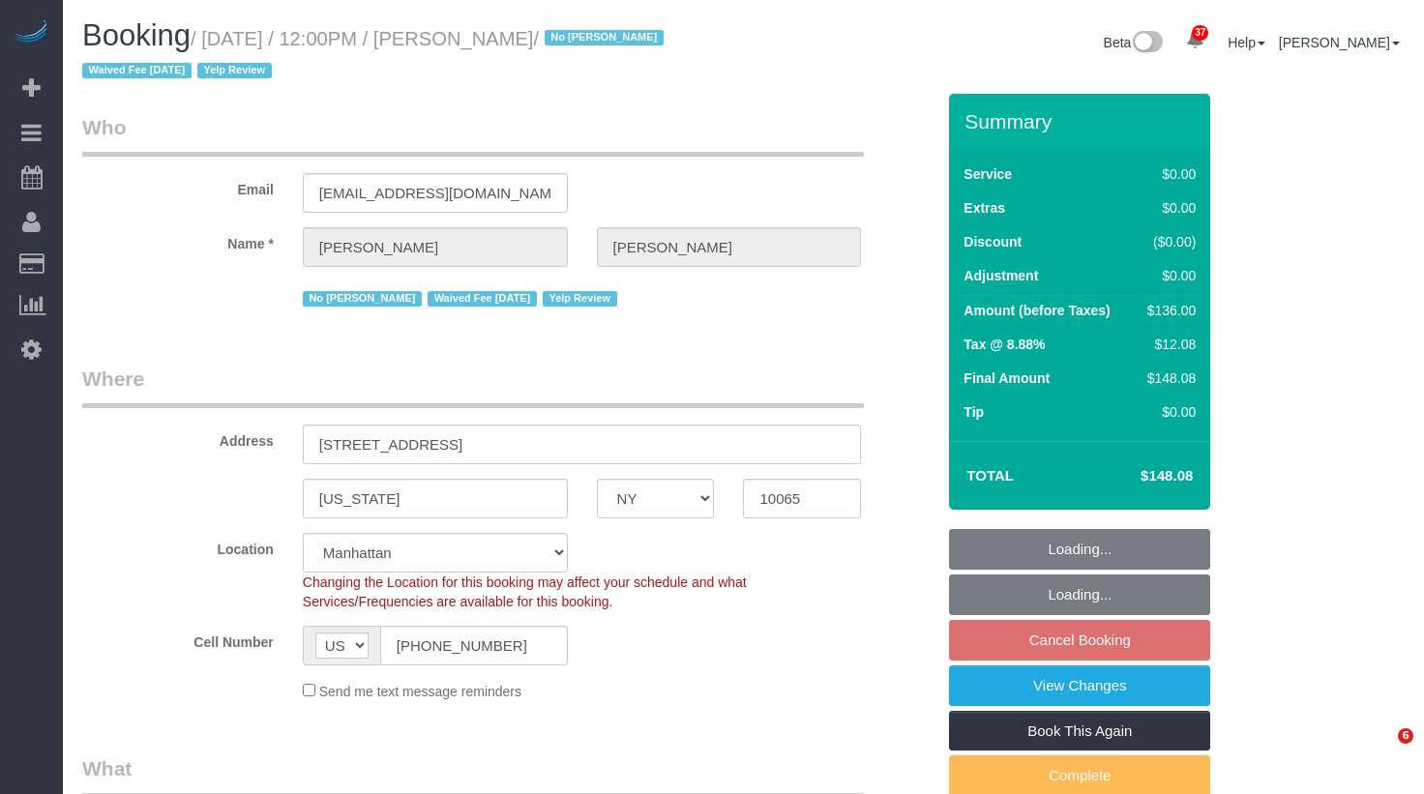
select select "number:15"
select select "number:5"
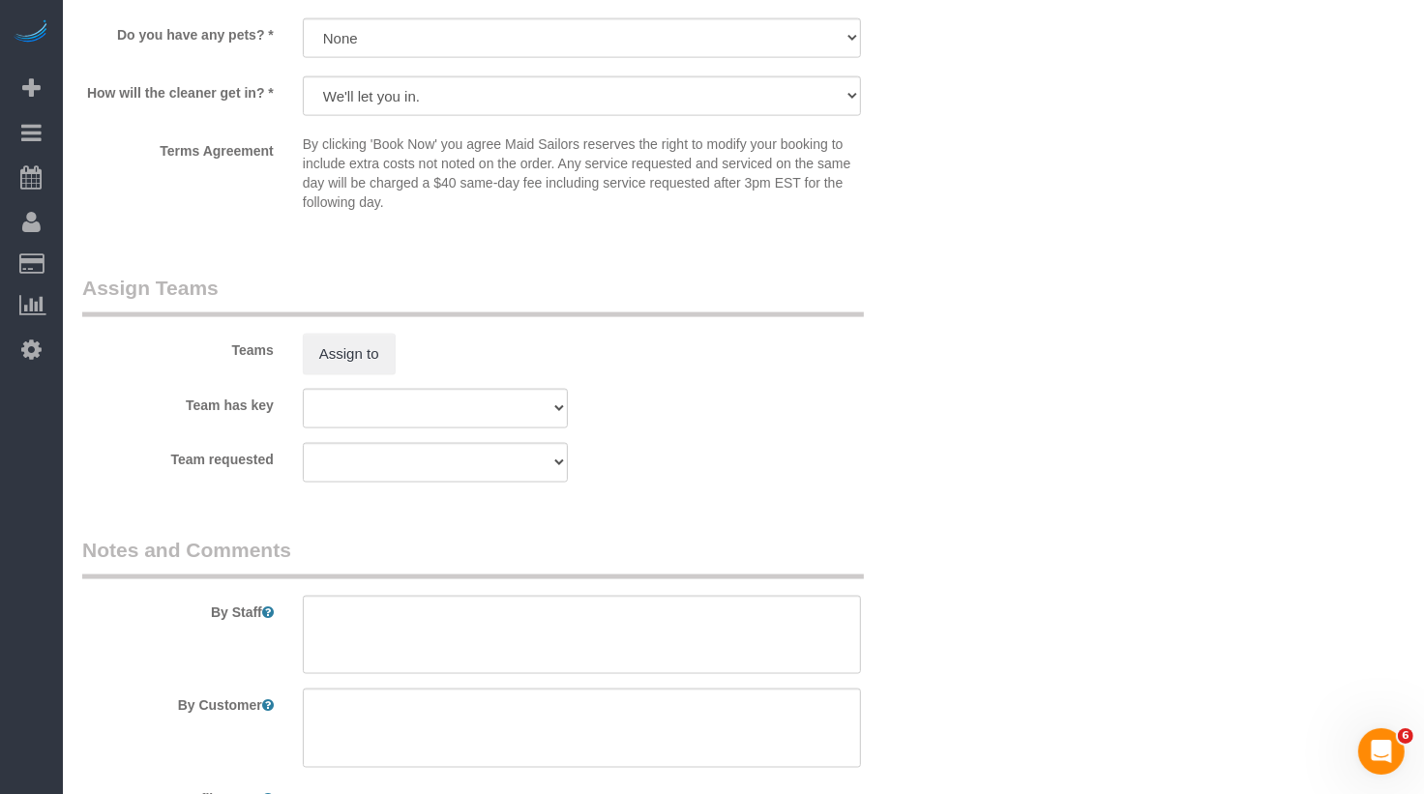
scroll to position [2377, 0]
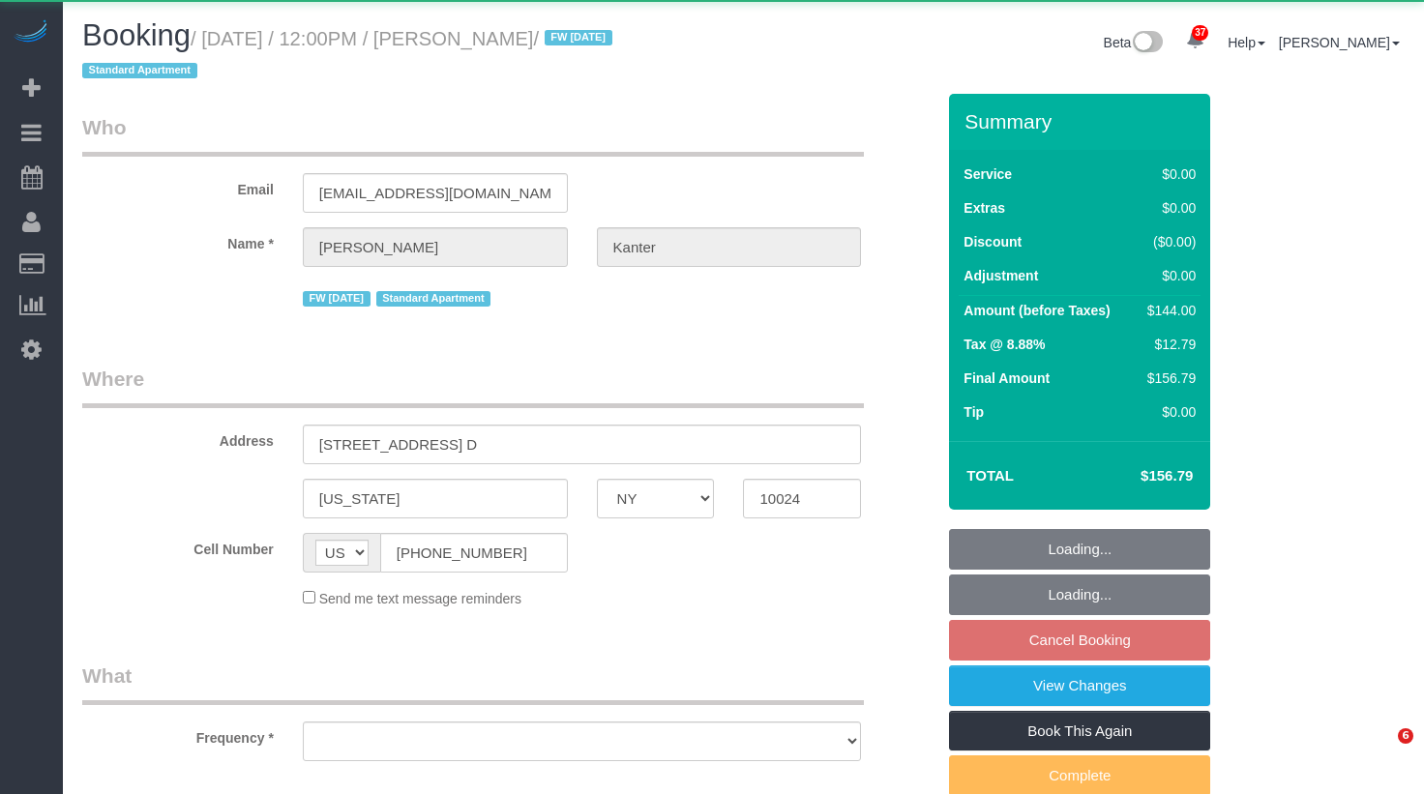
select select "NY"
select select "object:1072"
select select "1"
select select "spot5"
select select "number:89"
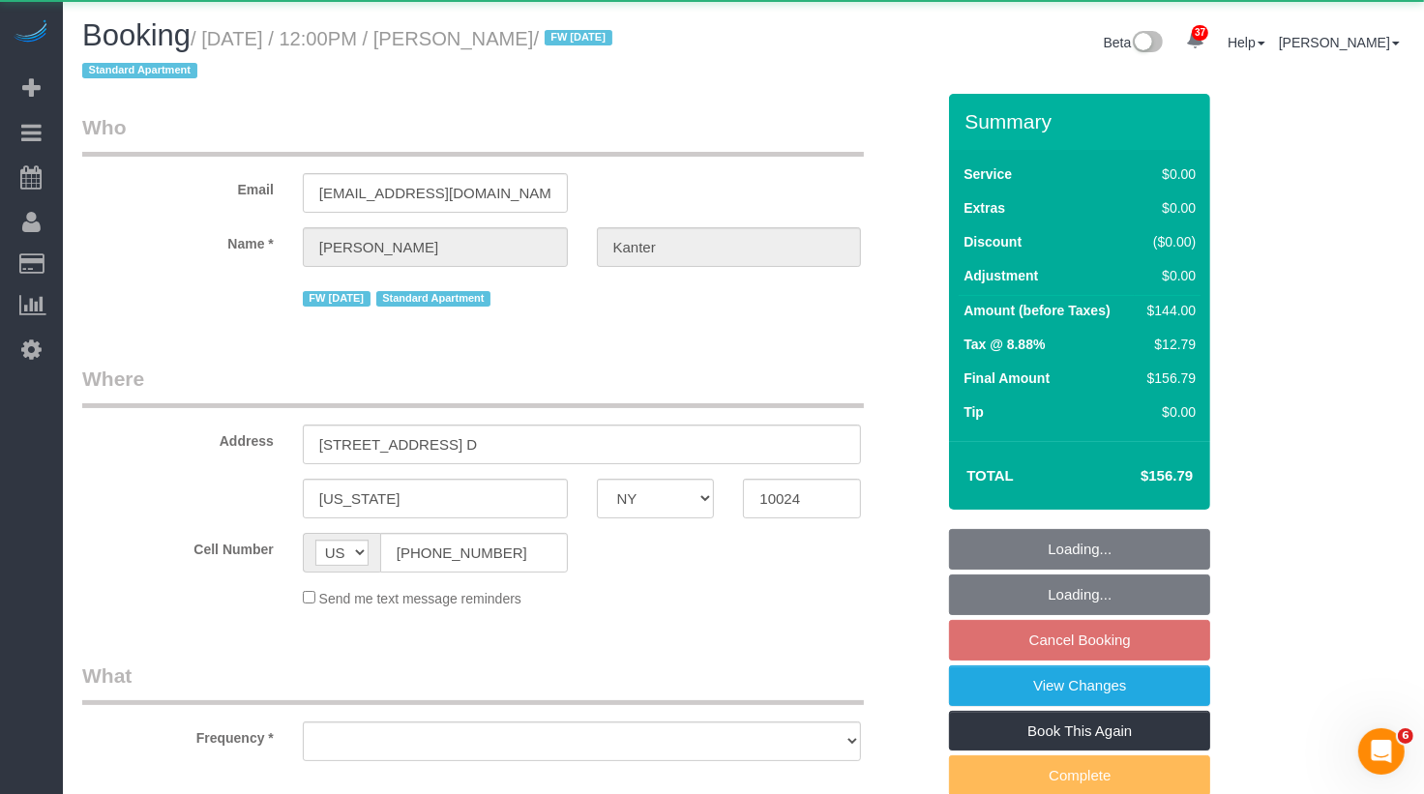
select select "number:90"
select select "number:15"
select select "number:5"
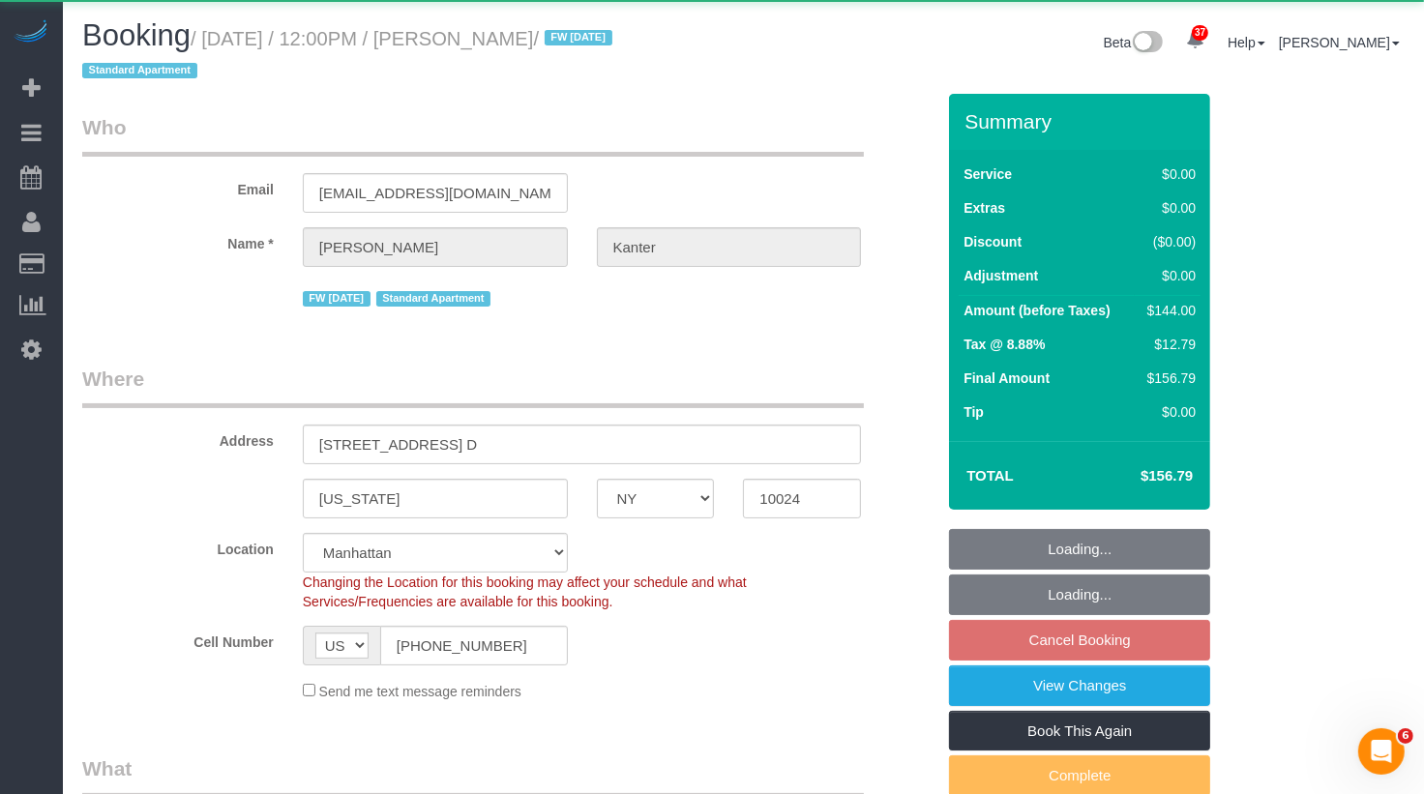
select select "string:stripe-pm_1NcV0h4VGloSiKo7qLh3g6Fz"
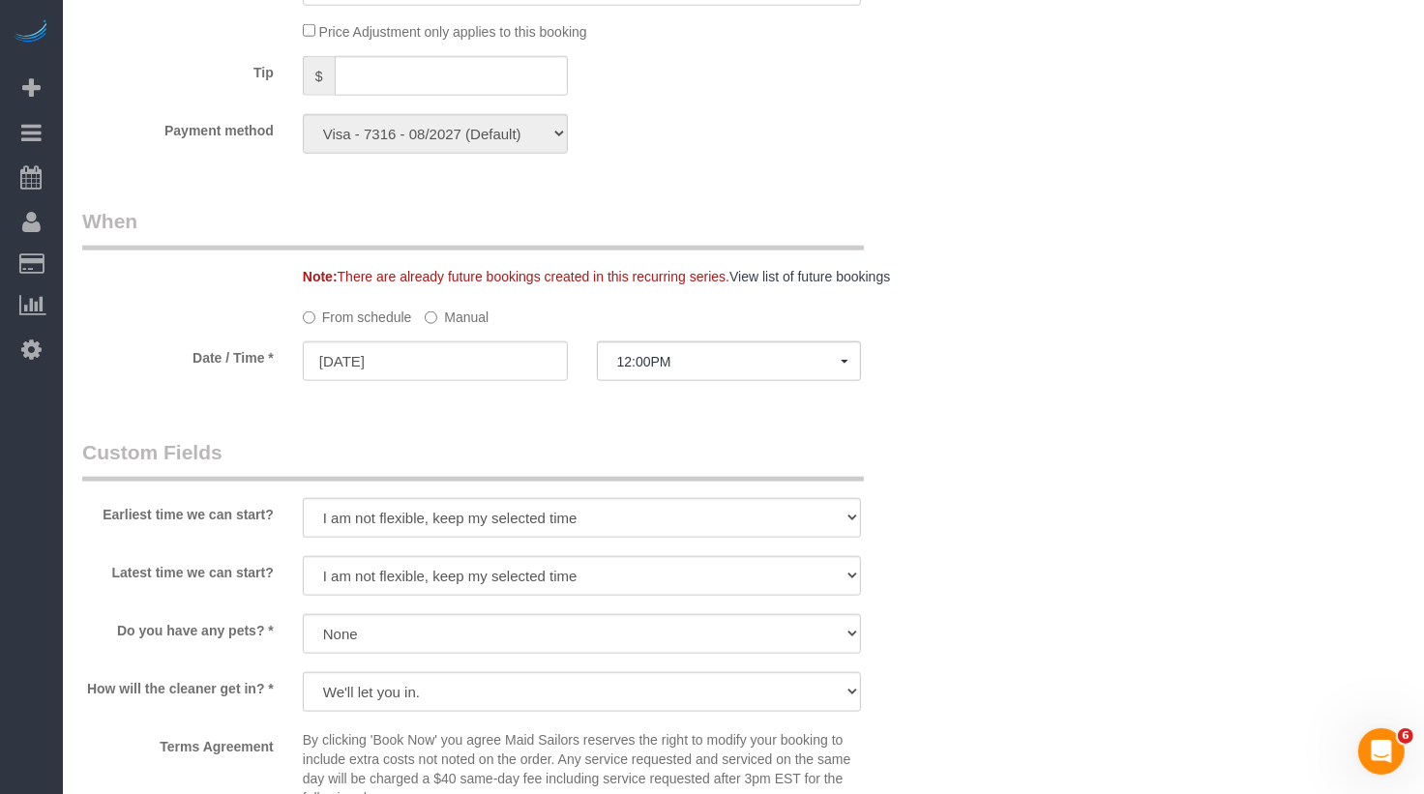
scroll to position [1711, 0]
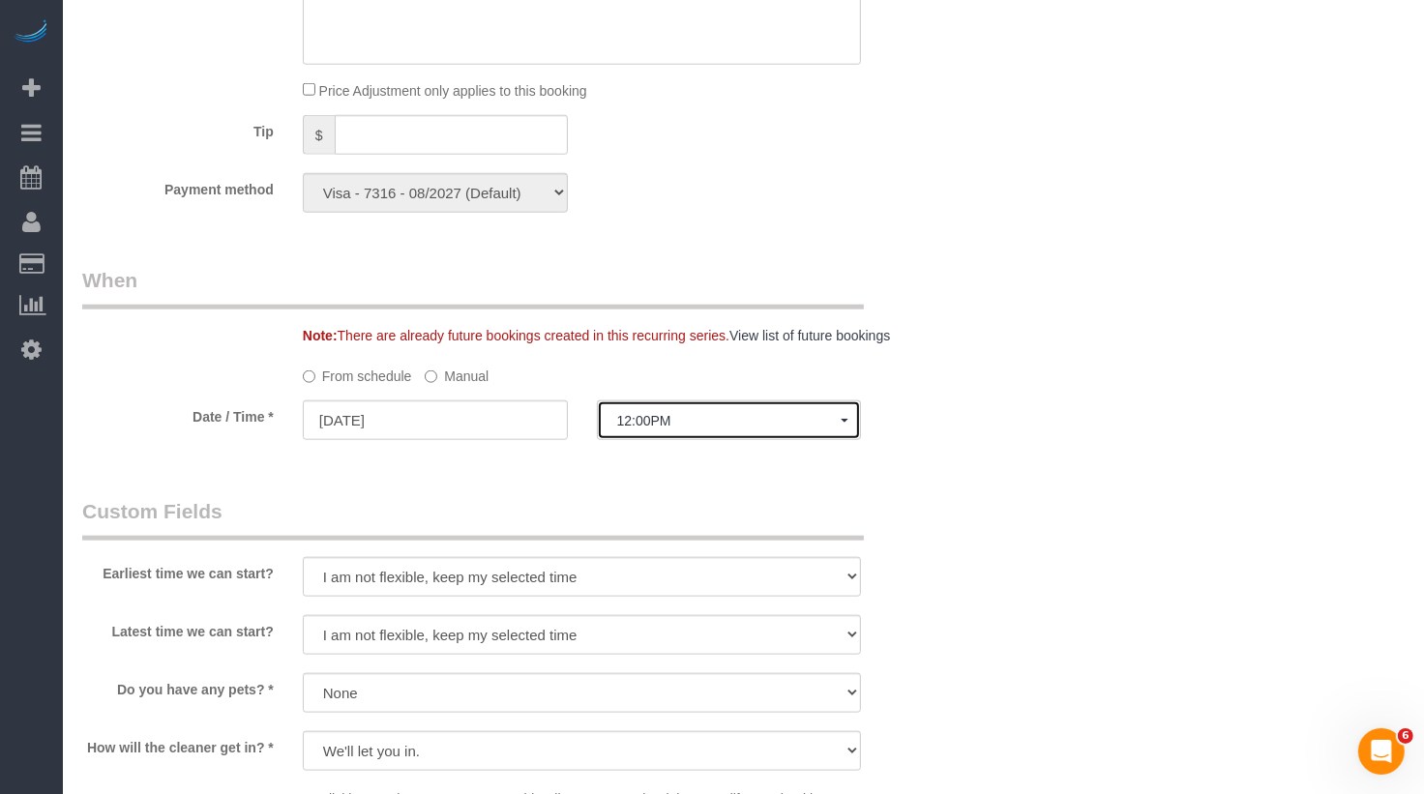
click at [664, 419] on span "12:00PM" at bounding box center [729, 420] width 225 height 15
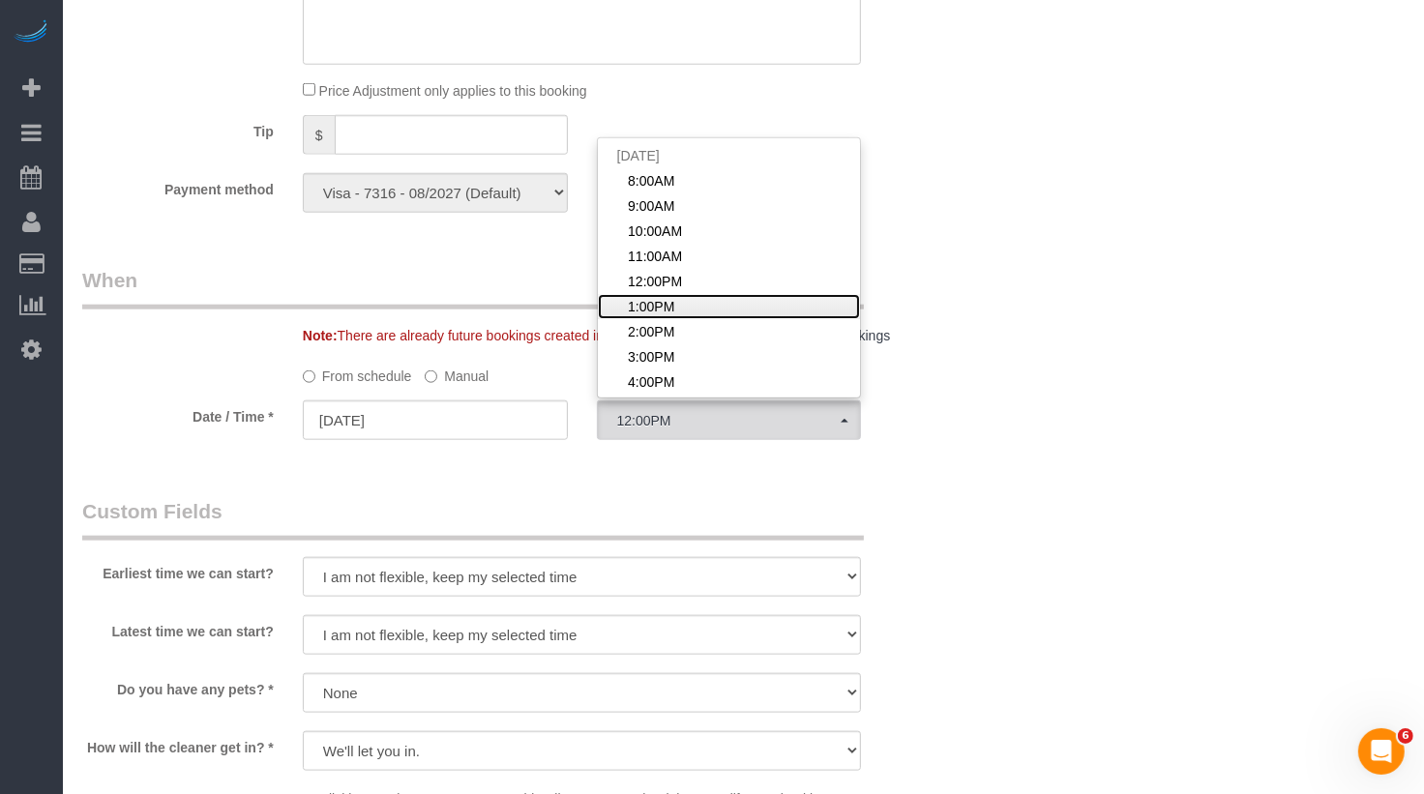
click at [665, 308] on span "1:00PM" at bounding box center [651, 306] width 46 height 19
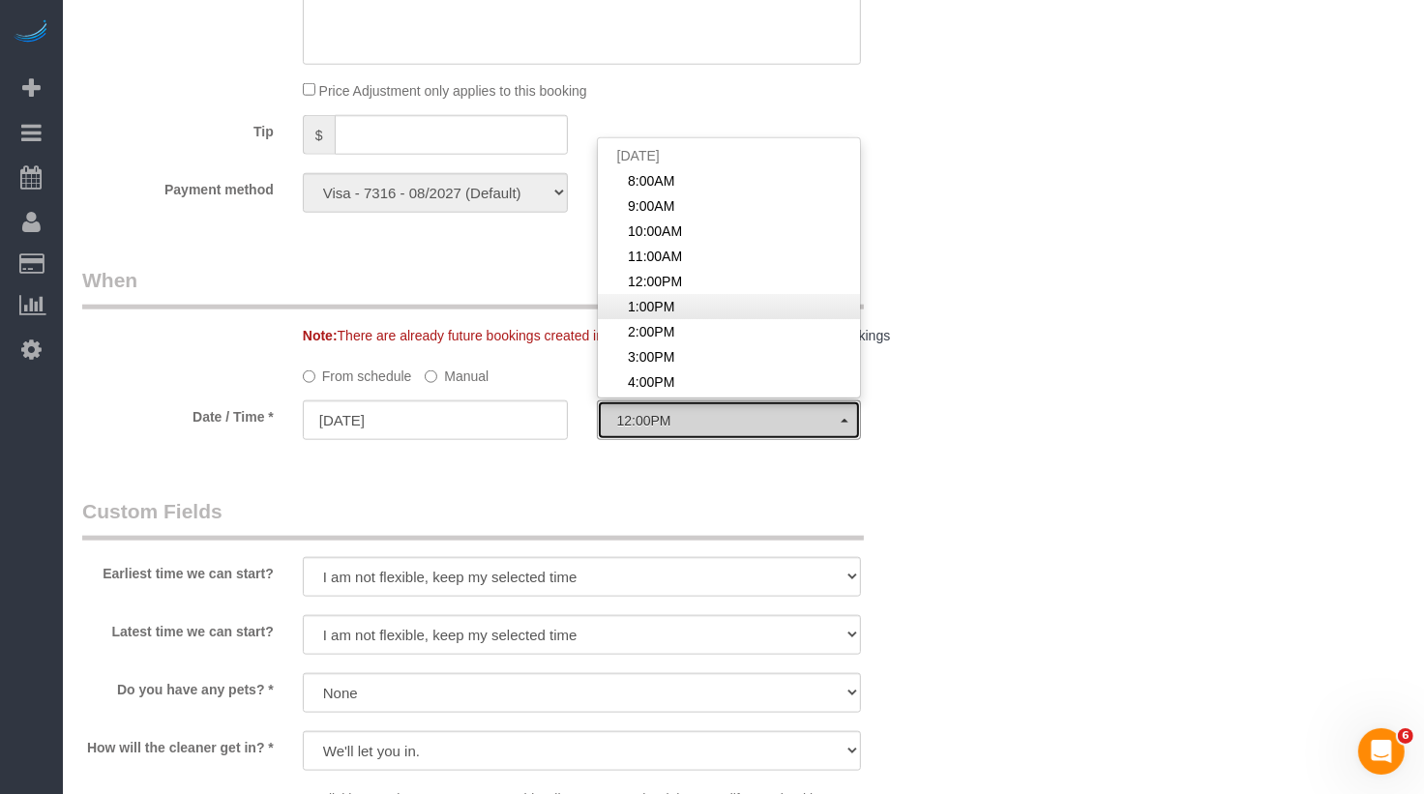
select select "spot6"
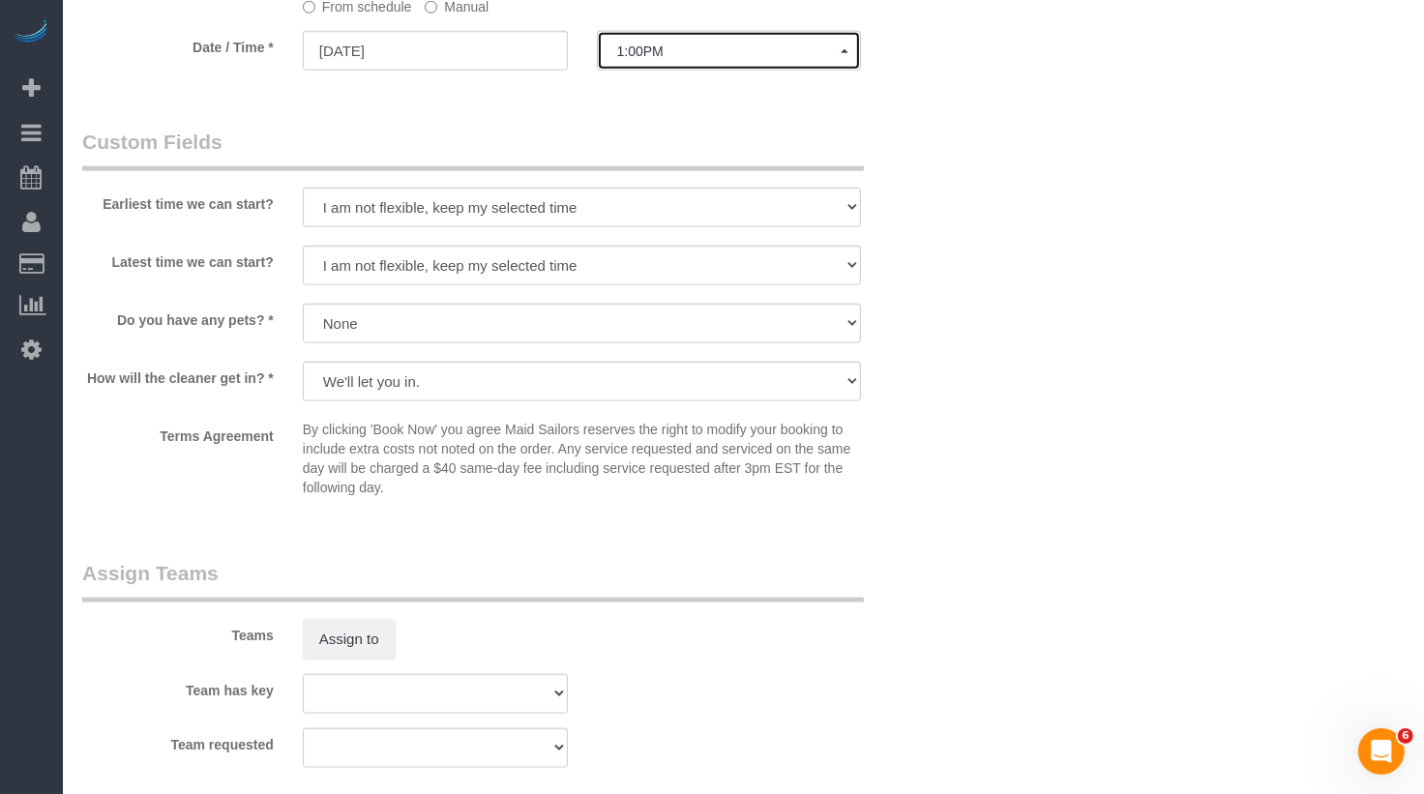
scroll to position [2140, 0]
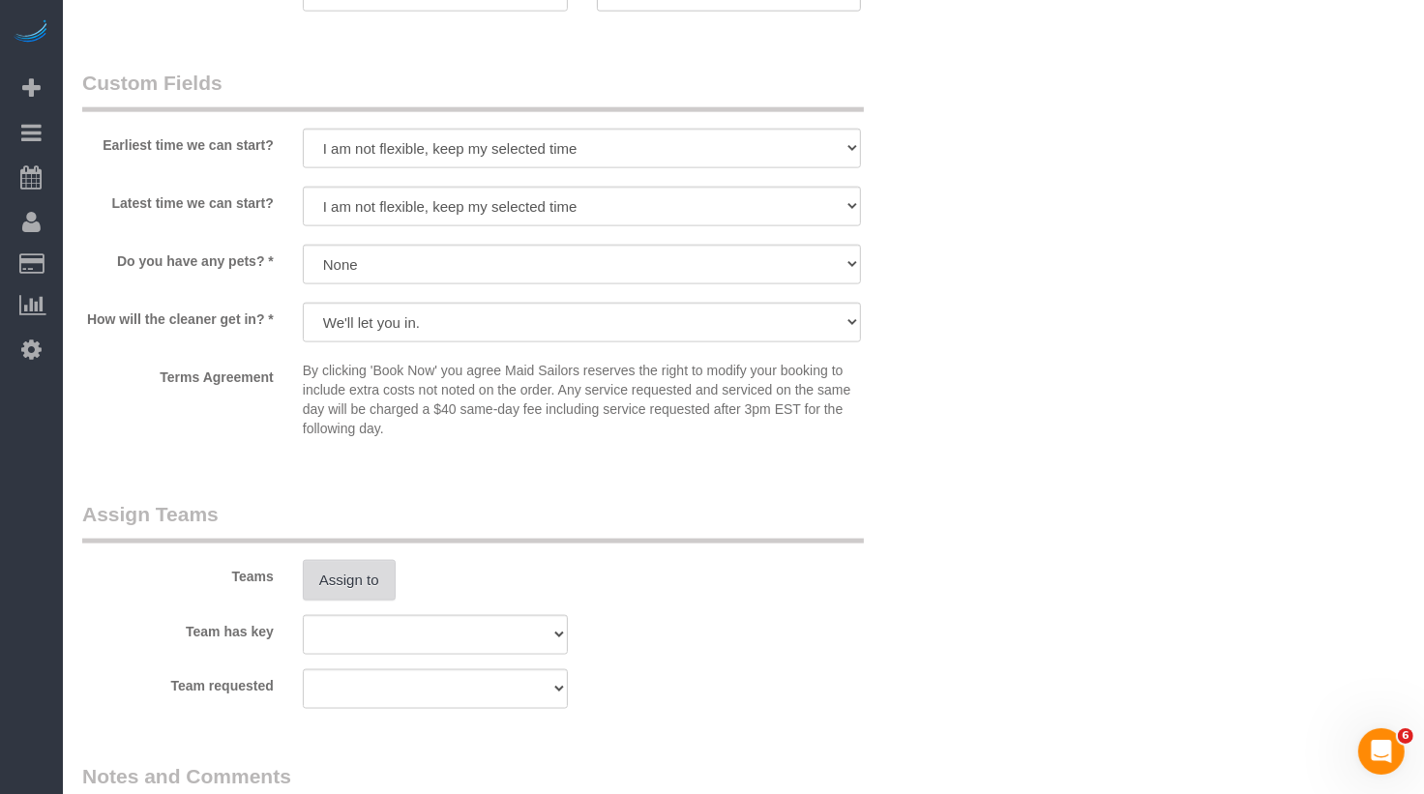
click at [334, 584] on button "Assign to" at bounding box center [349, 580] width 93 height 41
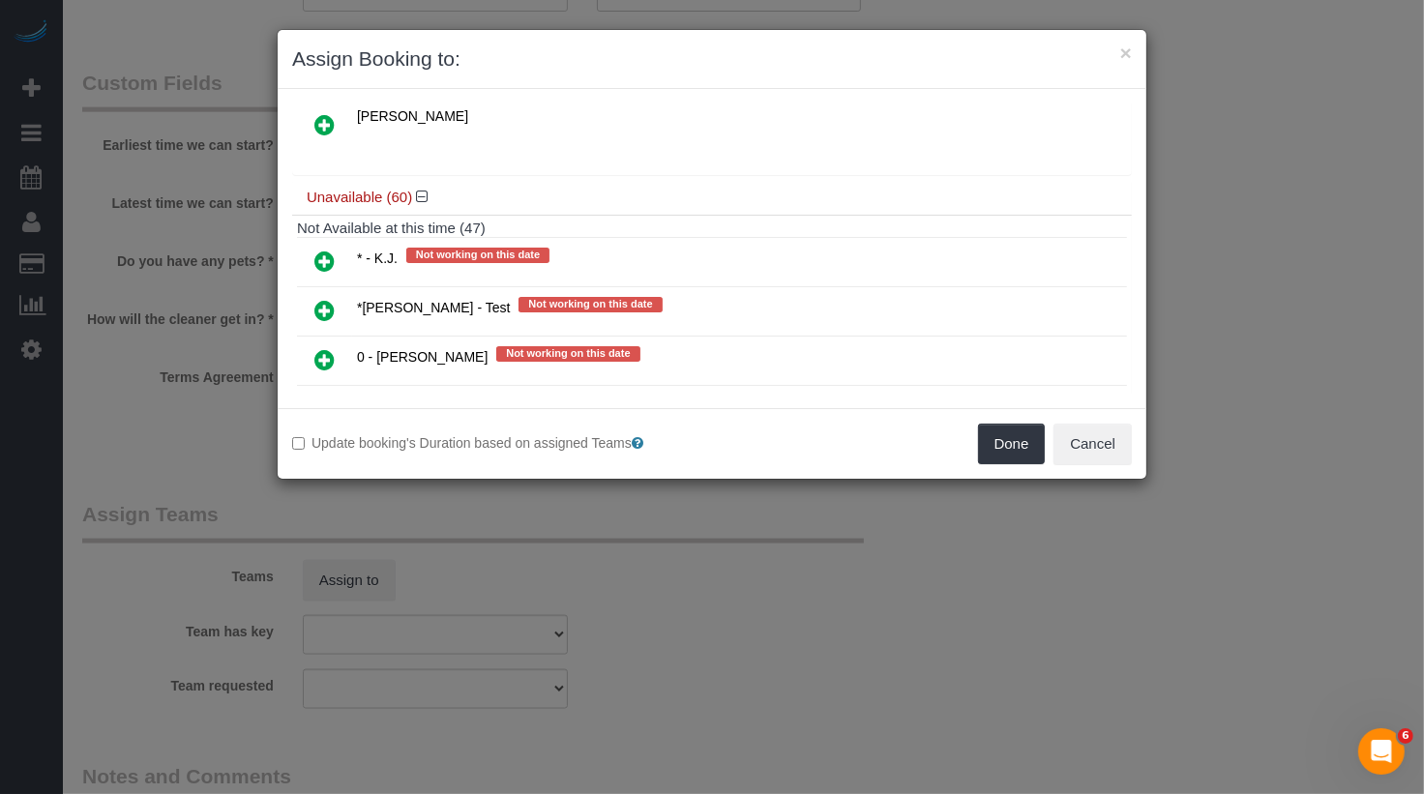
click at [320, 250] on icon at bounding box center [324, 261] width 20 height 23
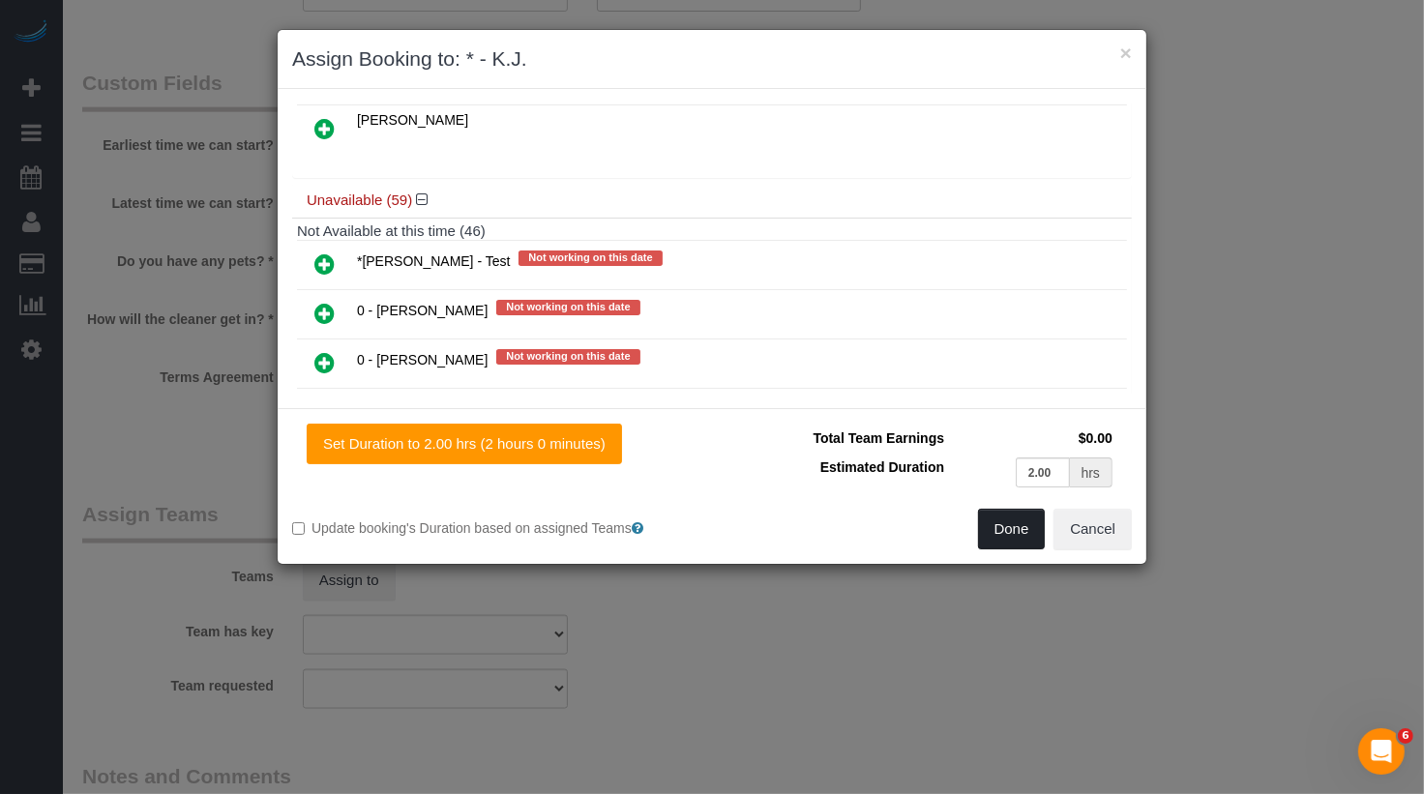
click at [1006, 522] on button "Done" at bounding box center [1012, 529] width 68 height 41
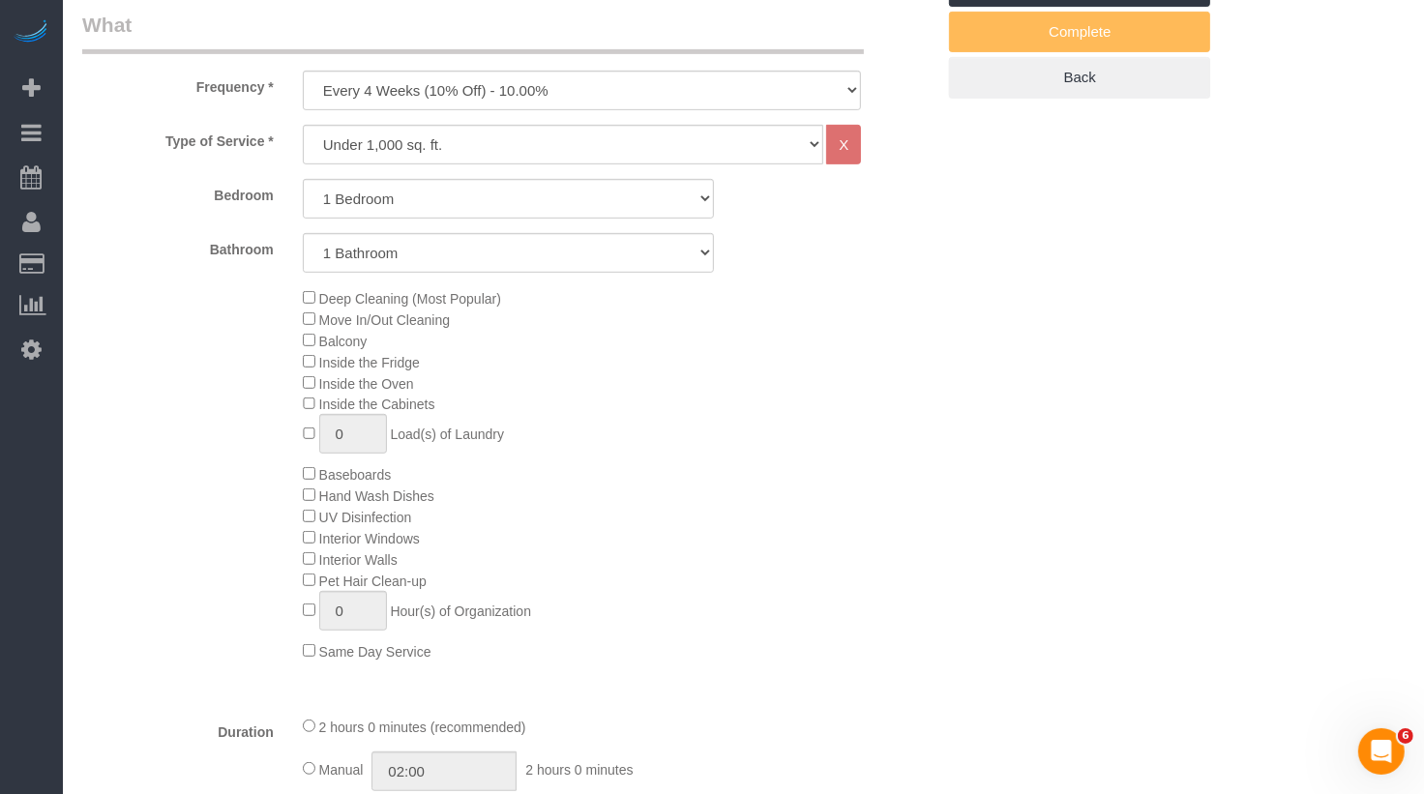
scroll to position [0, 0]
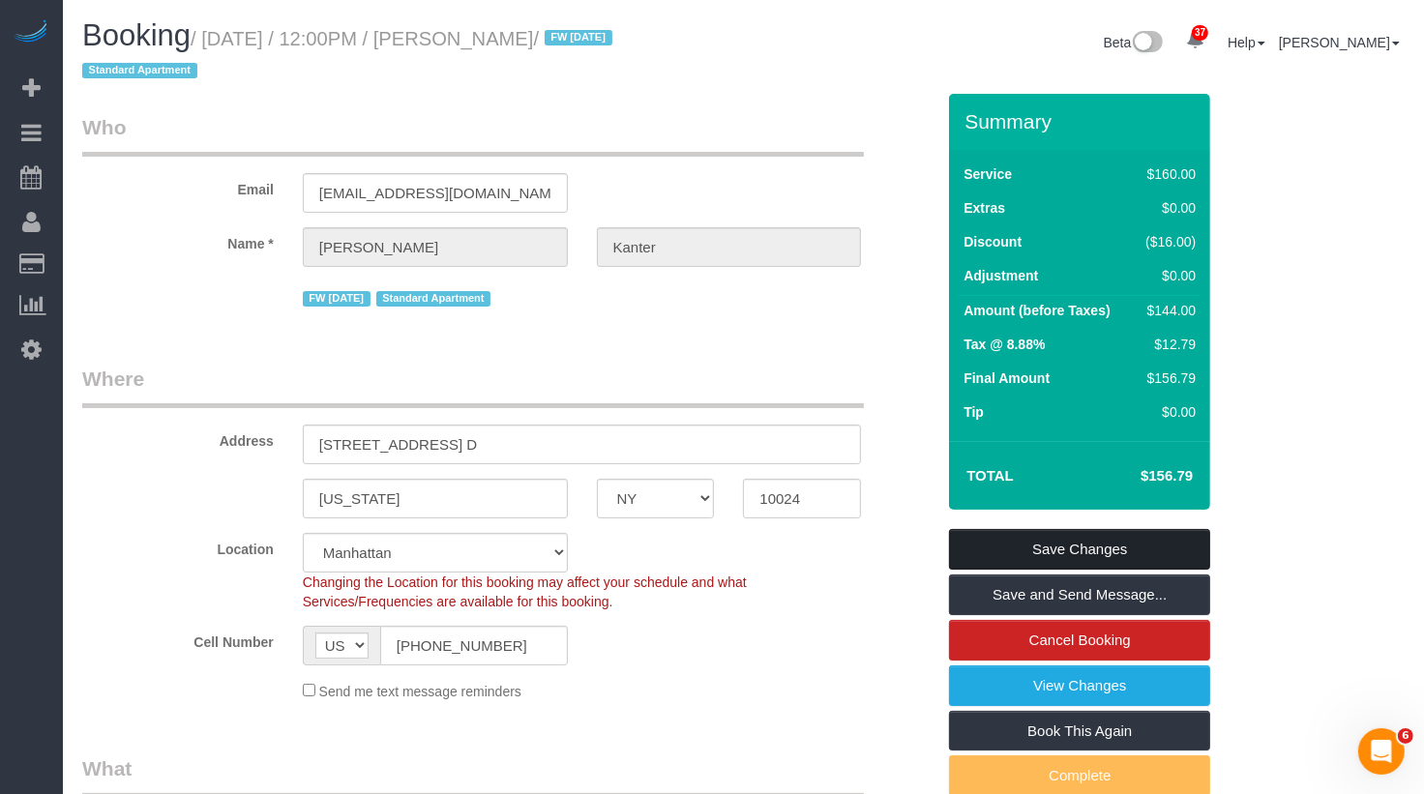
click at [1089, 554] on link "Save Changes" at bounding box center [1079, 549] width 261 height 41
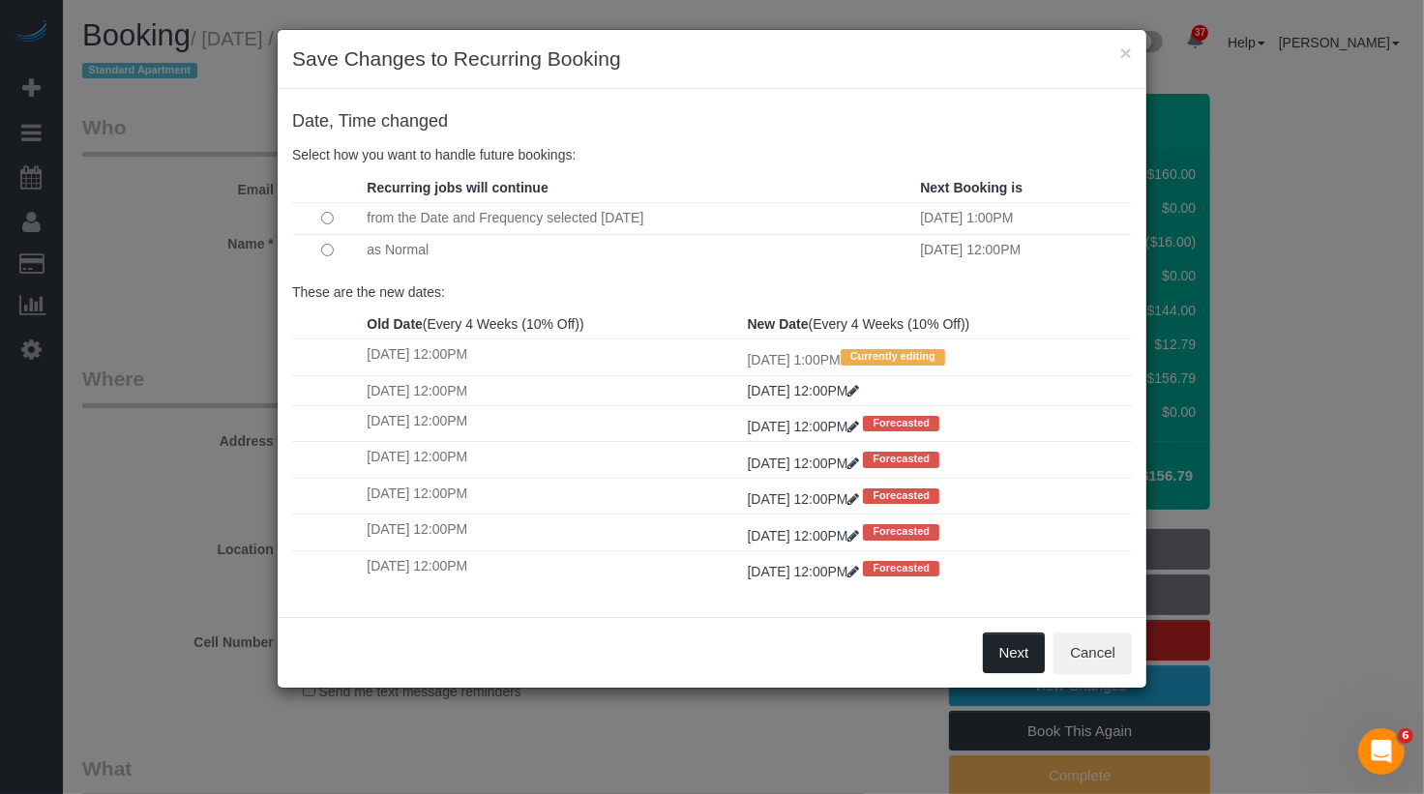
click at [1014, 647] on button "Next" at bounding box center [1014, 653] width 63 height 41
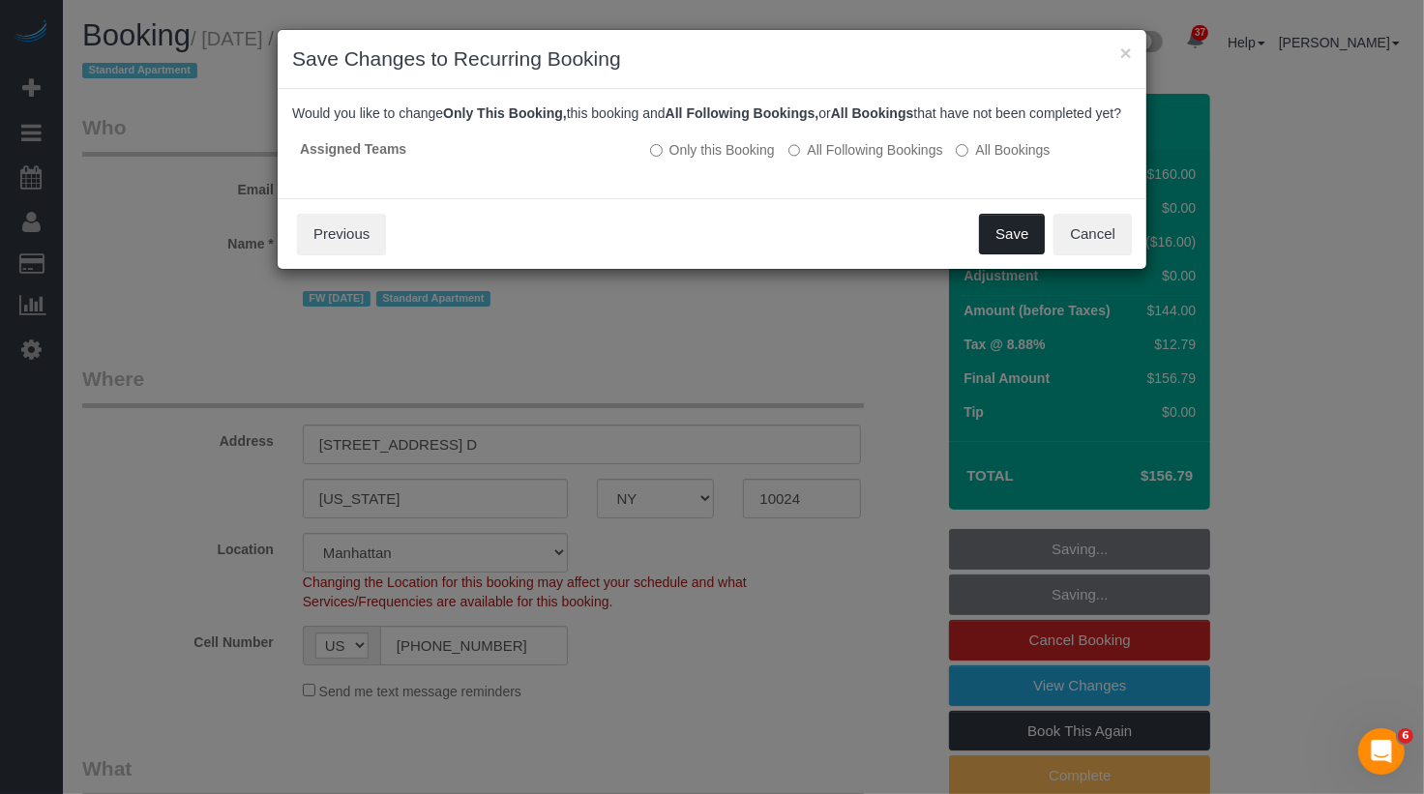
click at [1000, 254] on button "Save" at bounding box center [1012, 234] width 66 height 41
